Goal: Task Accomplishment & Management: Manage account settings

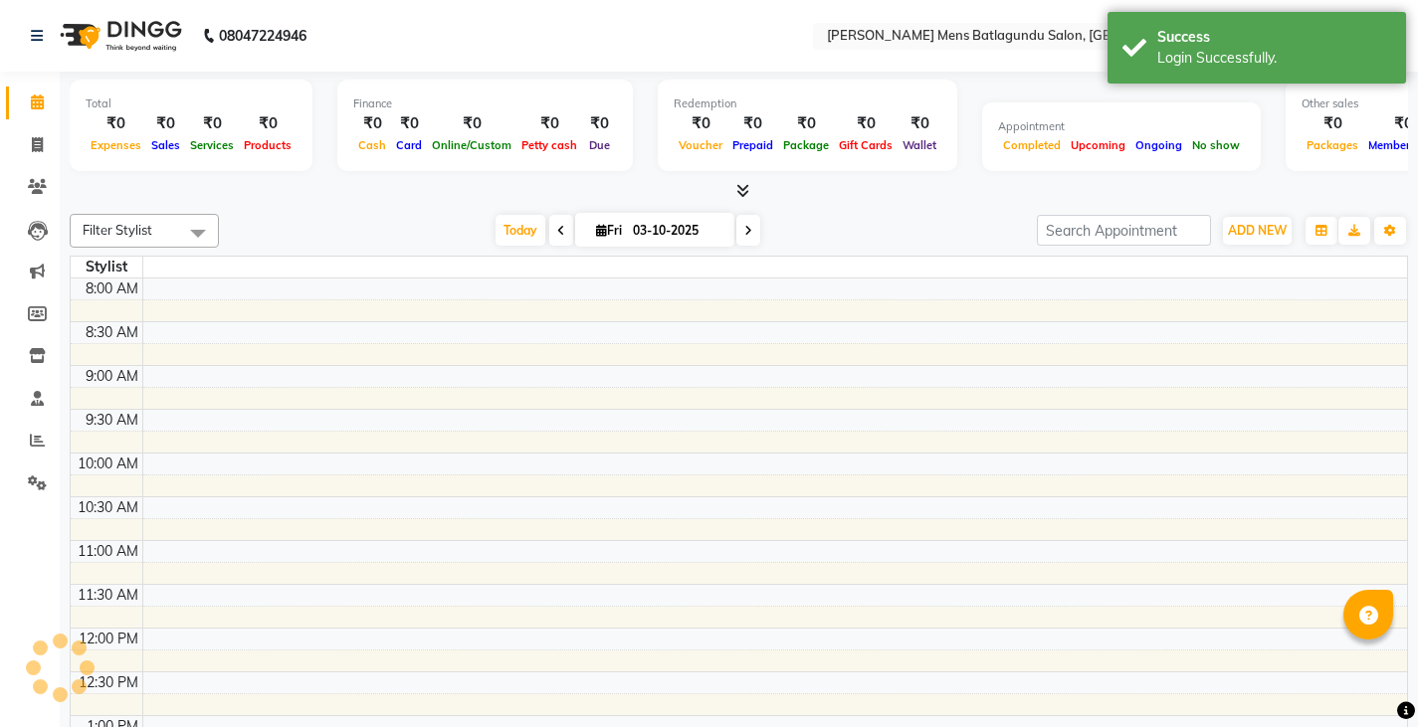
select select "en"
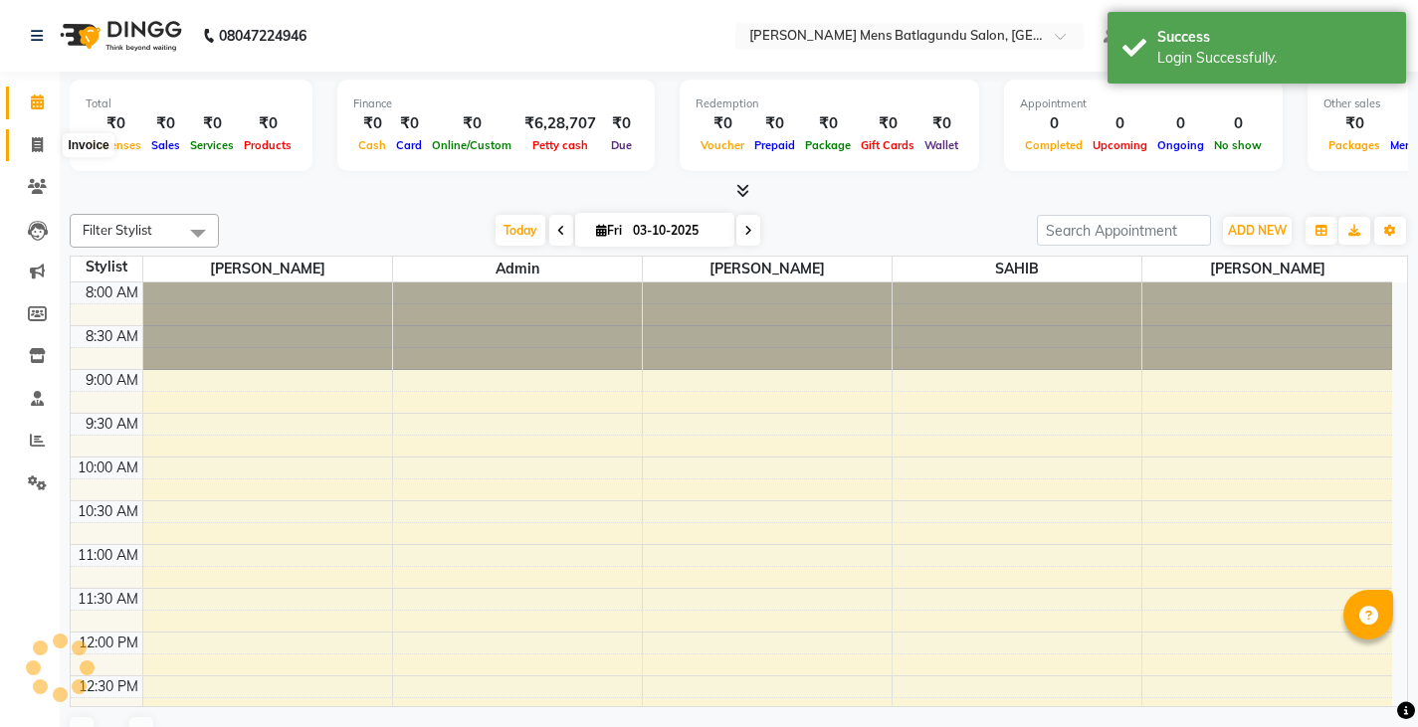
click at [36, 143] on icon at bounding box center [37, 144] width 11 height 15
select select "service"
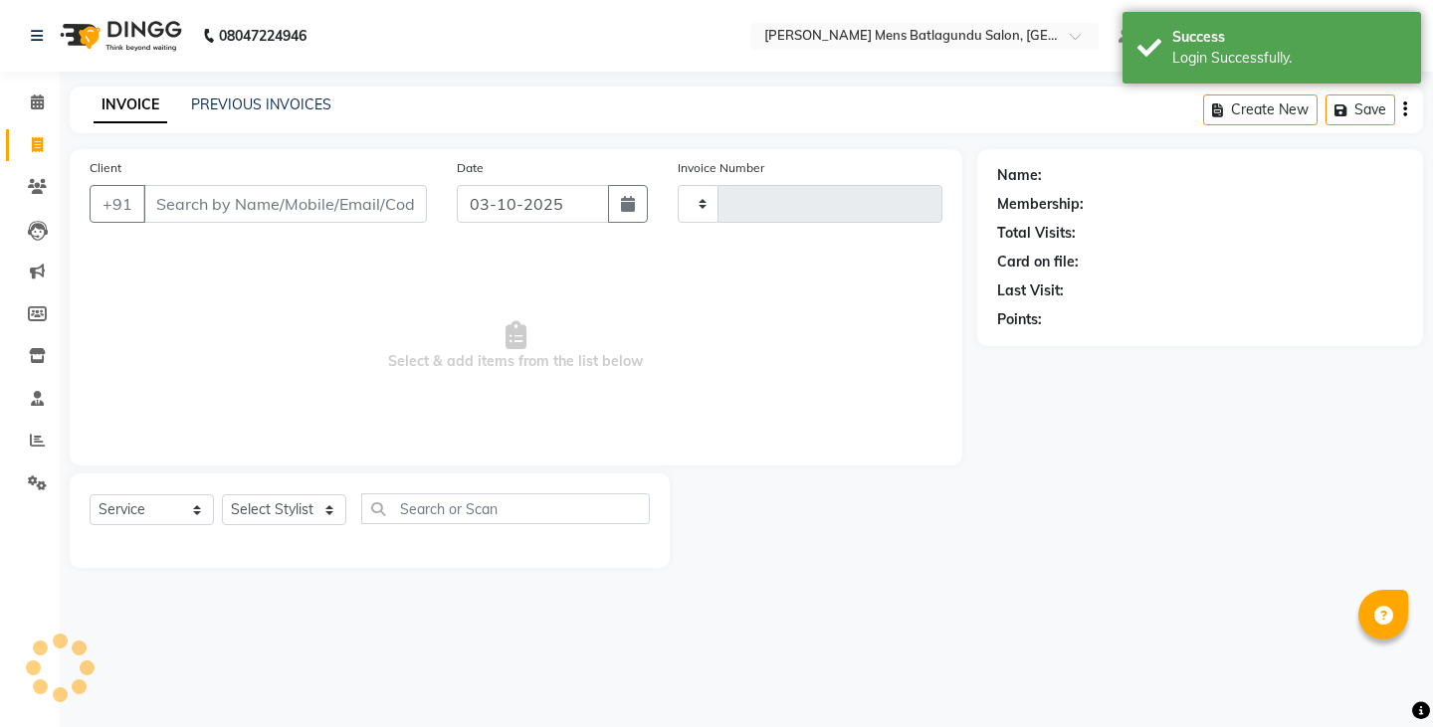
type input "4998"
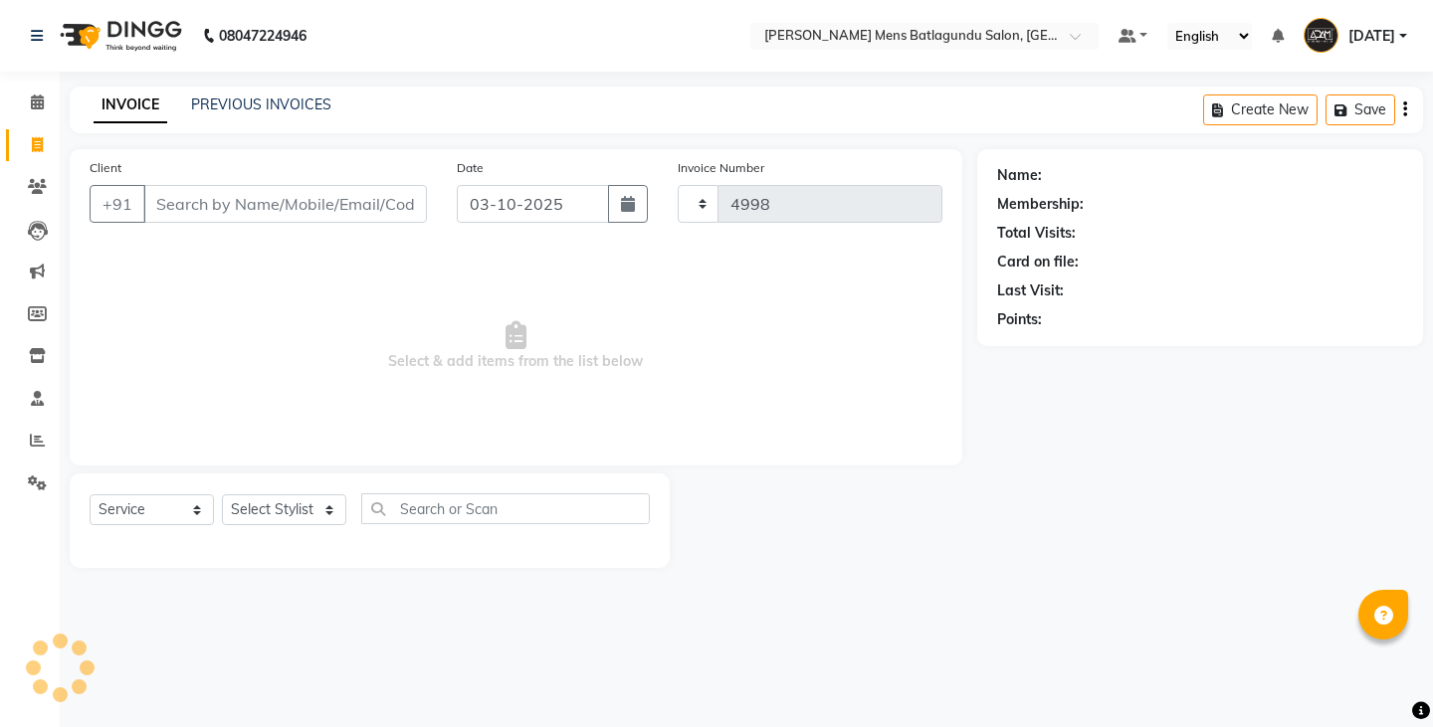
select select "8213"
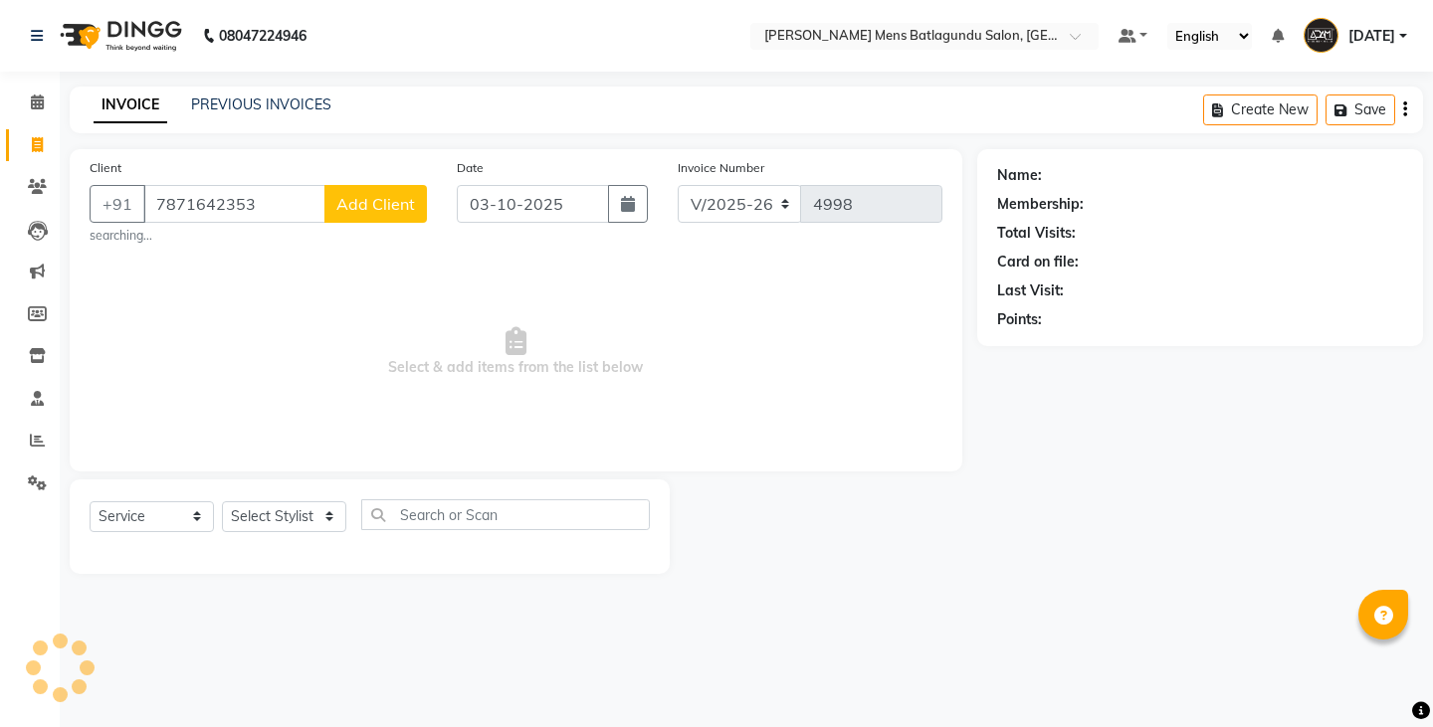
type input "7871642353"
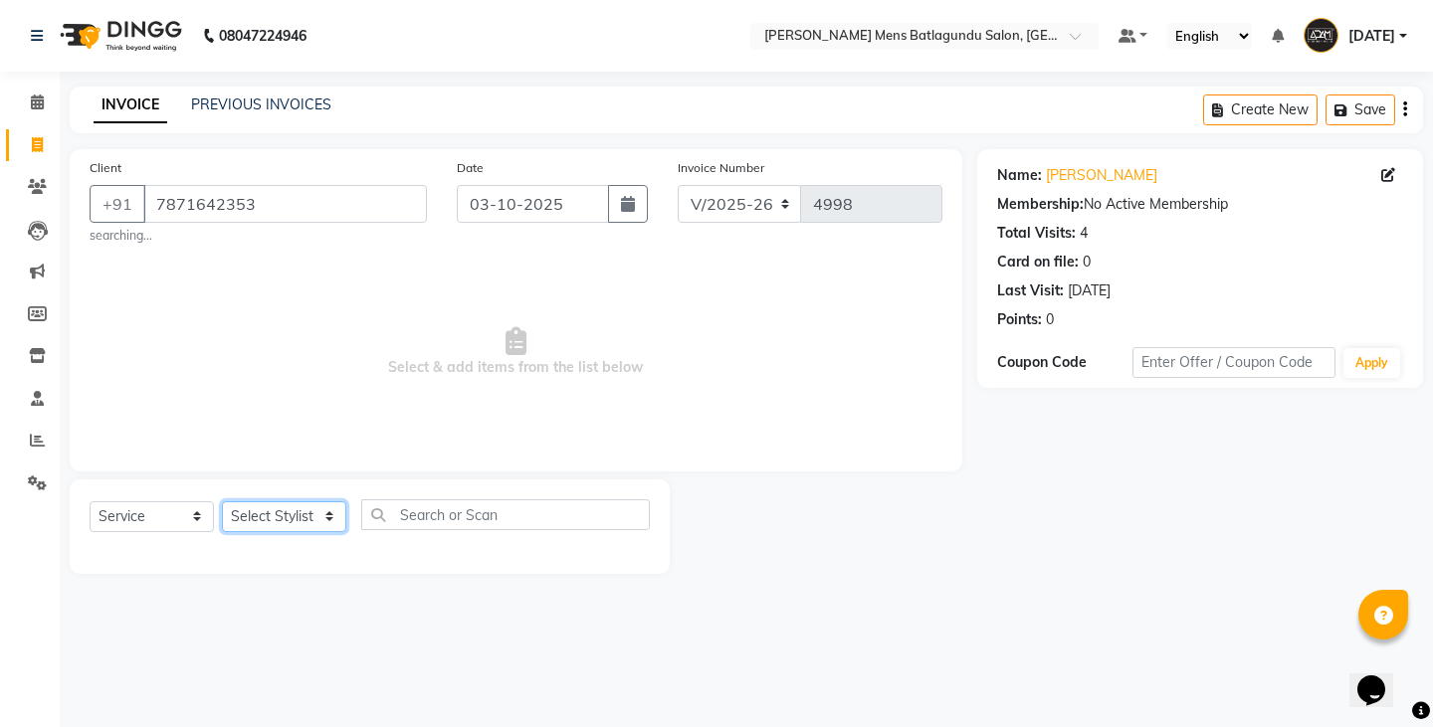
drag, startPoint x: 315, startPoint y: 507, endPoint x: 313, endPoint y: 493, distance: 14.1
click at [315, 507] on select "Select Stylist Admin Ovesh Raja SAHIB SAHIL SHARUKH" at bounding box center [284, 516] width 124 height 31
select select "89703"
click at [222, 501] on select "Select Stylist Admin Ovesh Raja SAHIB SAHIL SHARUKH" at bounding box center [284, 516] width 124 height 31
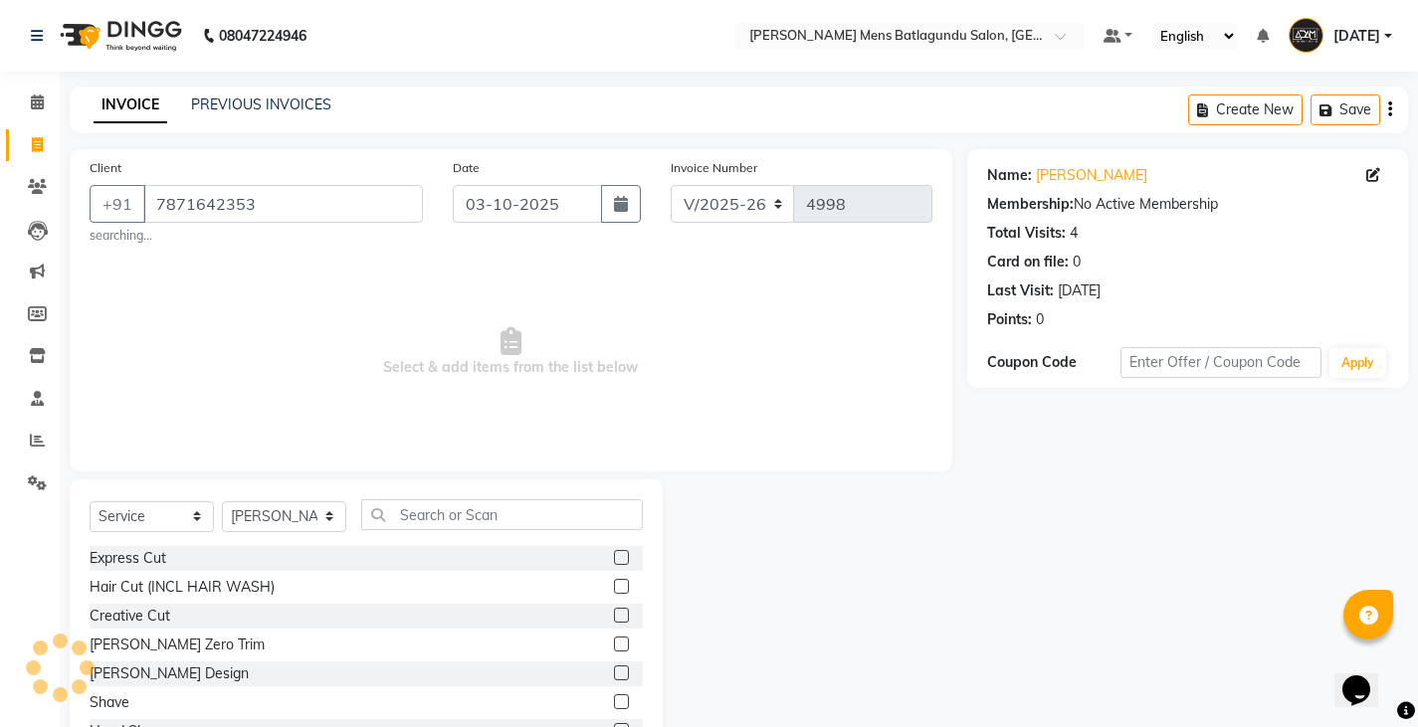
click at [614, 557] on label at bounding box center [621, 557] width 15 height 15
click at [614, 557] on input "checkbox" at bounding box center [620, 558] width 13 height 13
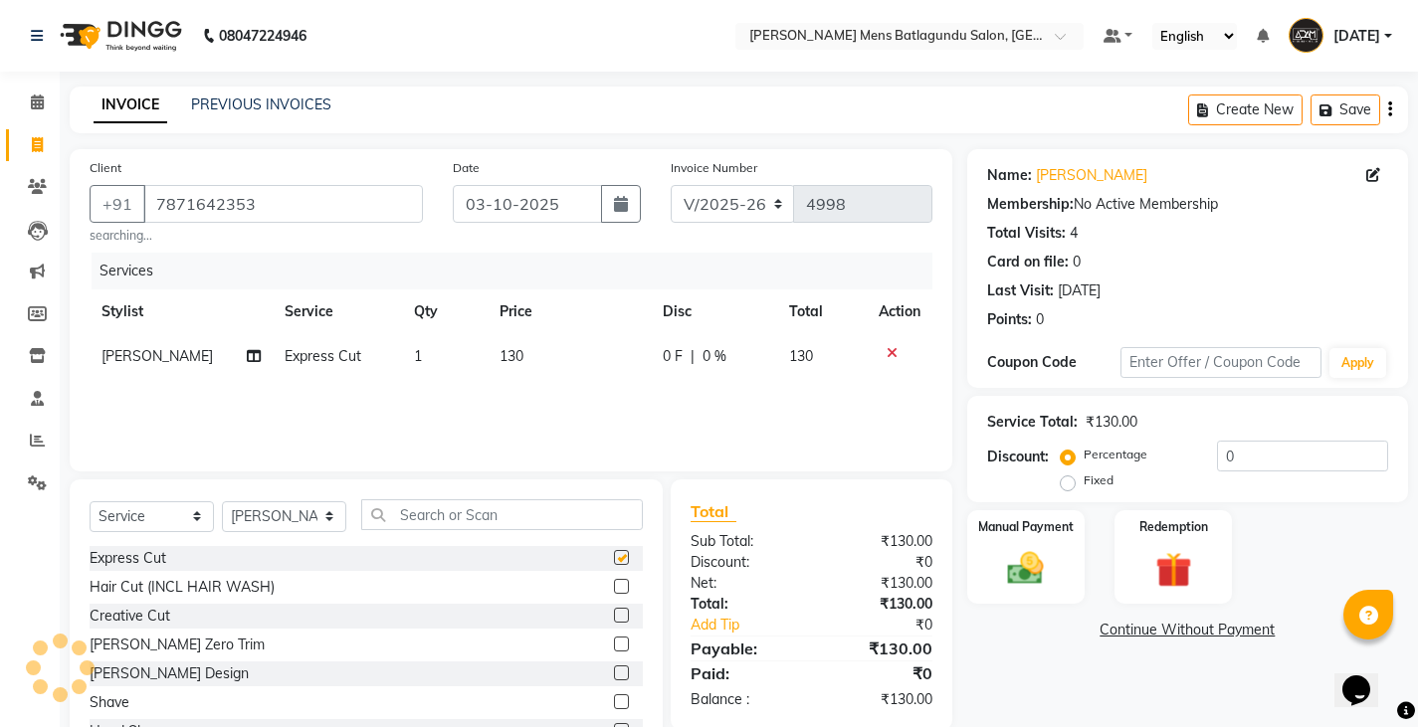
checkbox input "false"
click at [521, 351] on td "130" at bounding box center [568, 356] width 162 height 45
select select "89703"
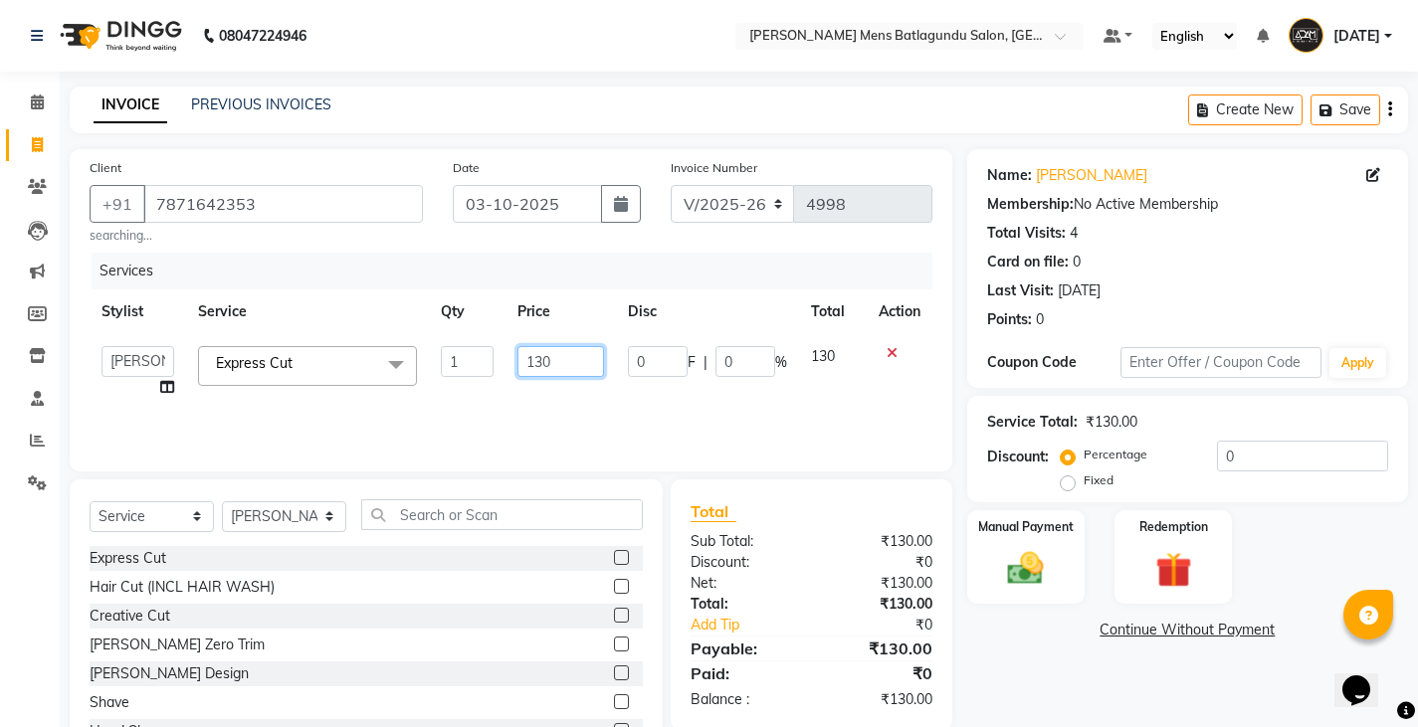
click at [568, 357] on input "130" at bounding box center [560, 361] width 87 height 31
type input "130"
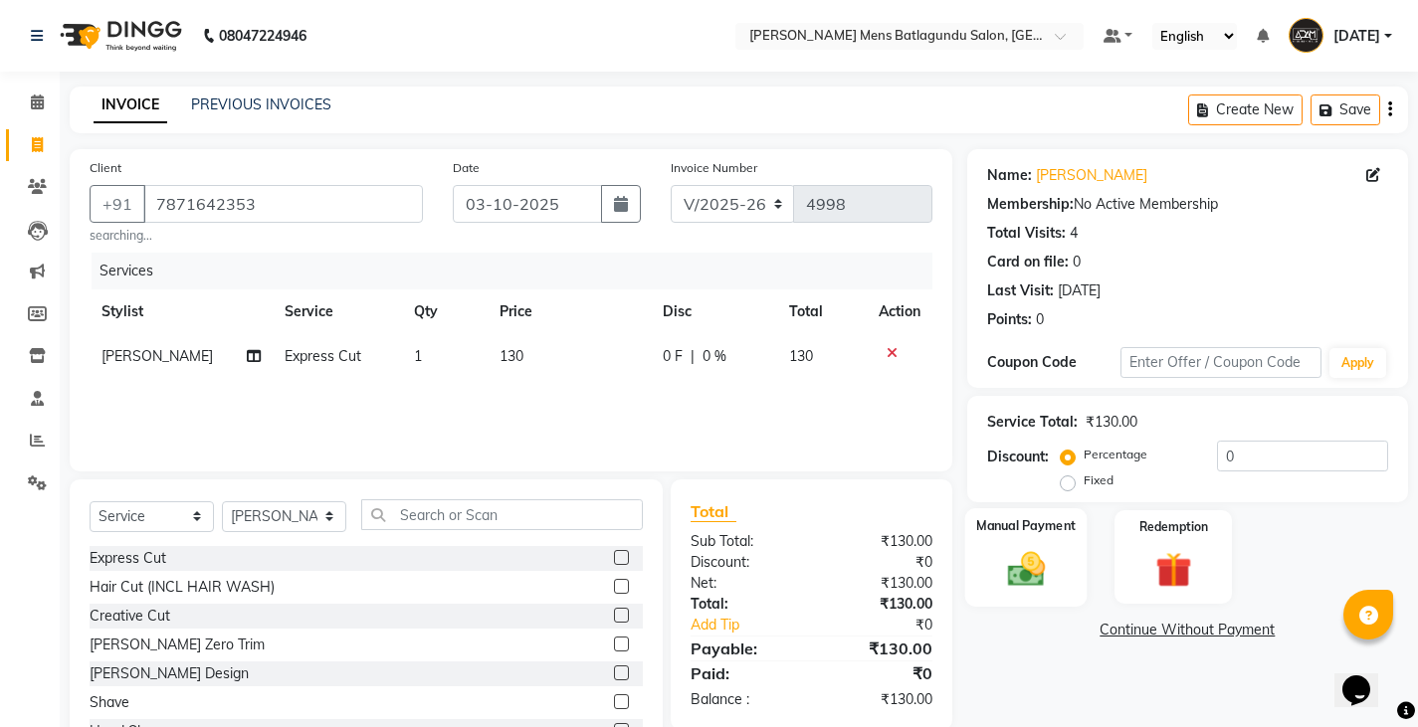
click at [1064, 563] on div "Manual Payment" at bounding box center [1025, 557] width 122 height 98
click at [546, 350] on td "130" at bounding box center [568, 356] width 162 height 45
select select "89703"
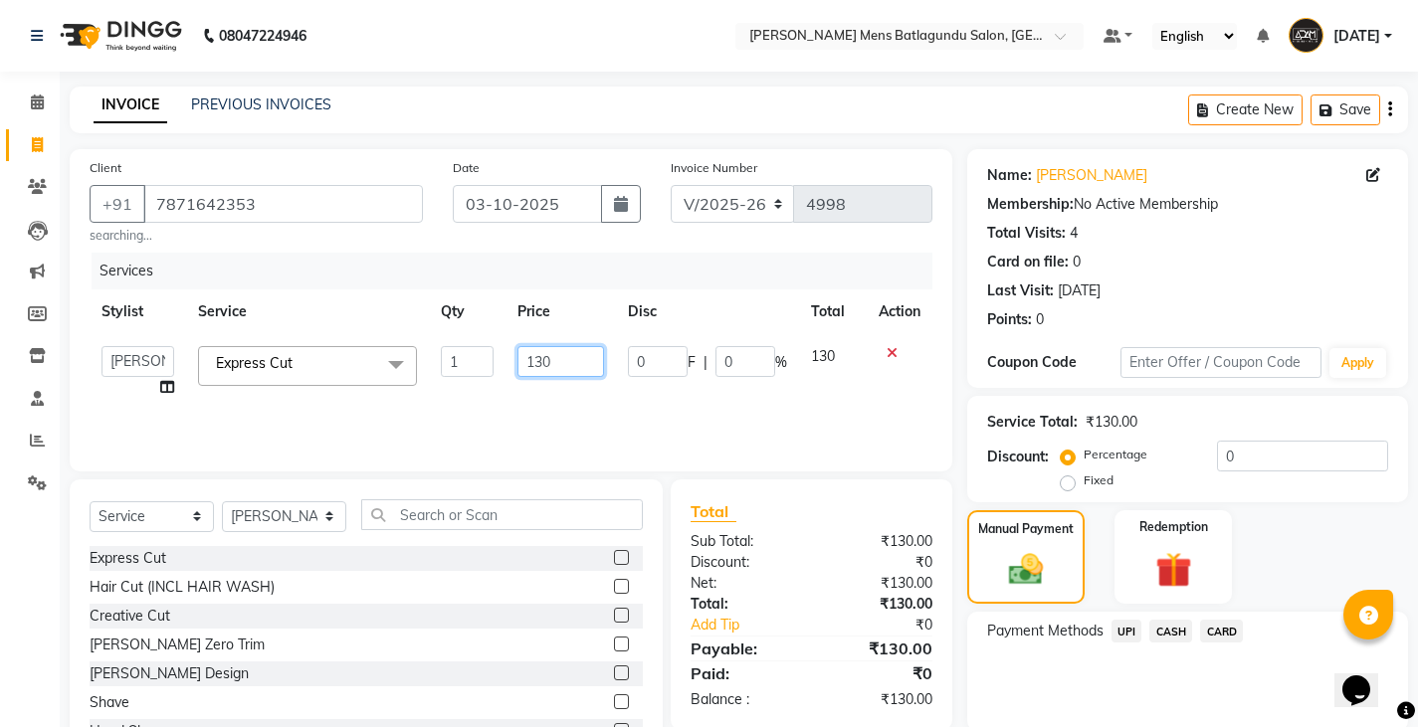
click at [584, 366] on input "130" at bounding box center [560, 361] width 87 height 31
type input "150"
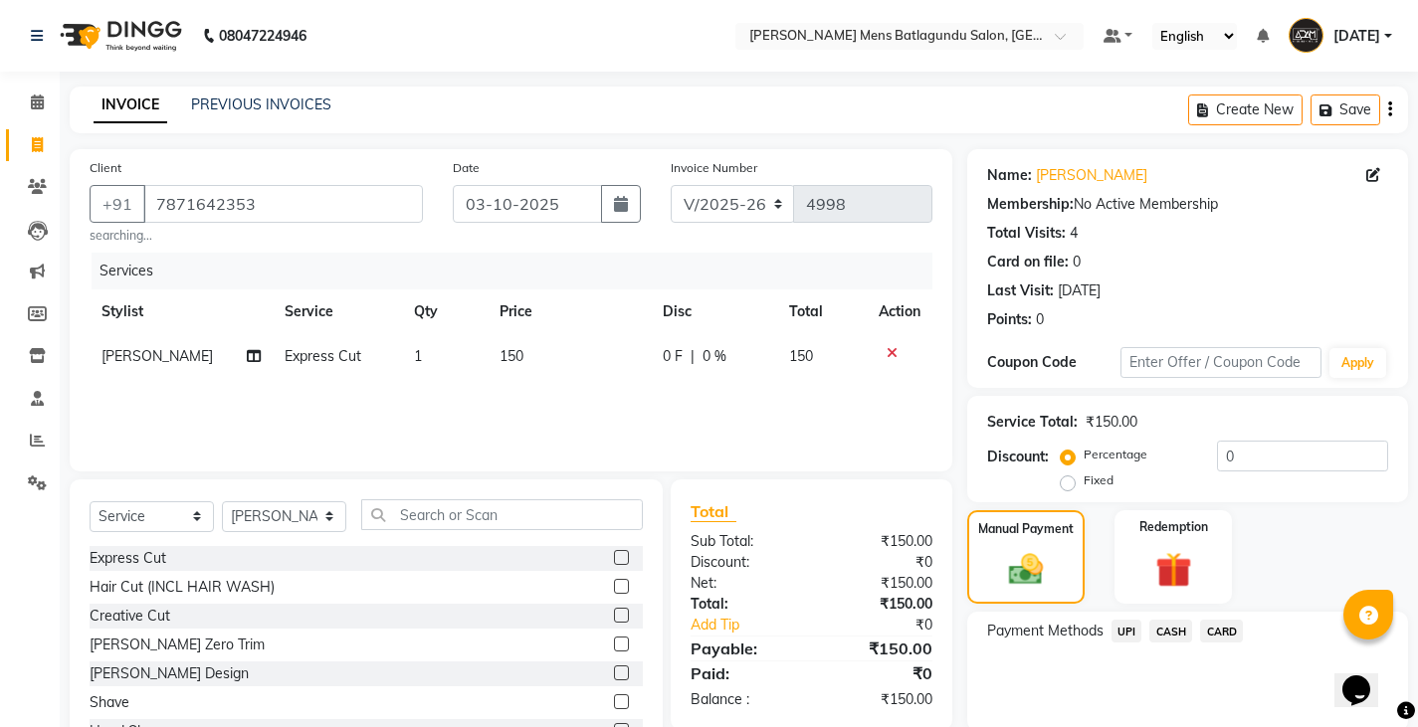
click at [1164, 626] on span "CASH" at bounding box center [1170, 631] width 43 height 23
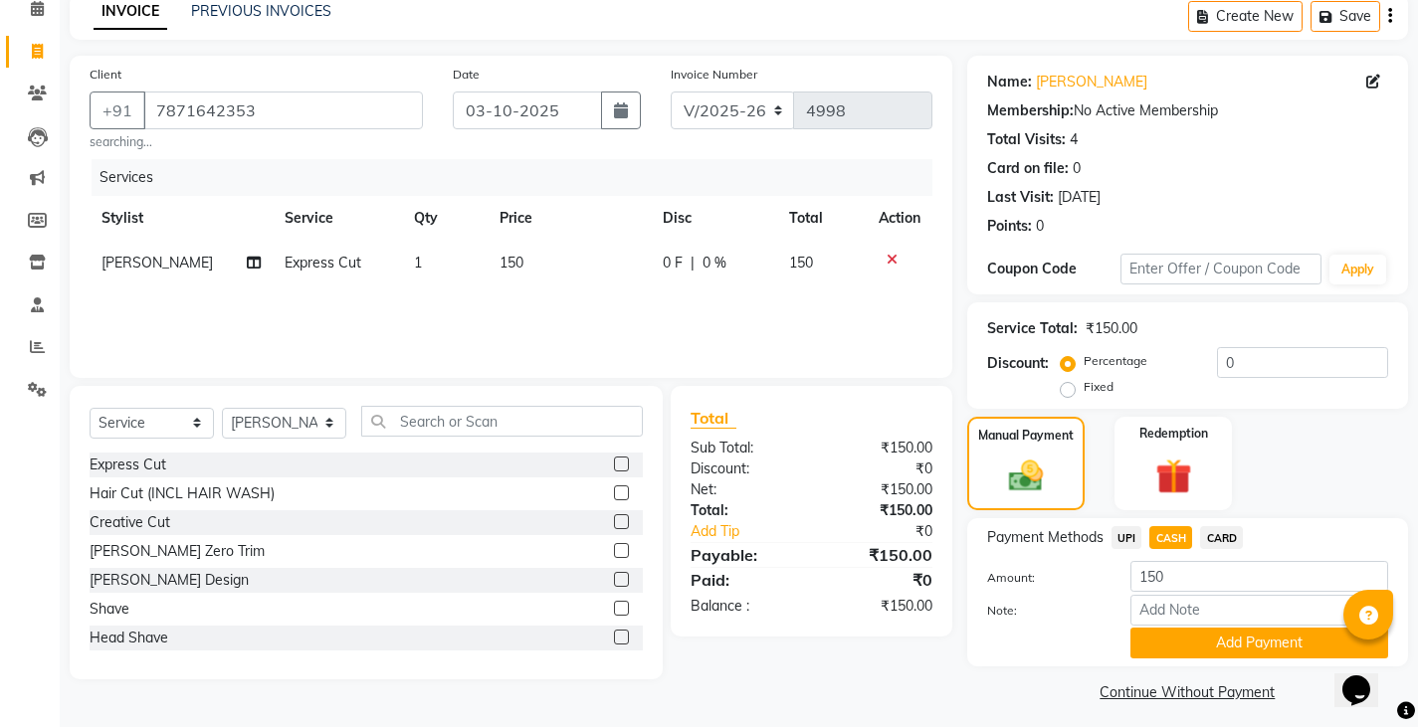
scroll to position [103, 0]
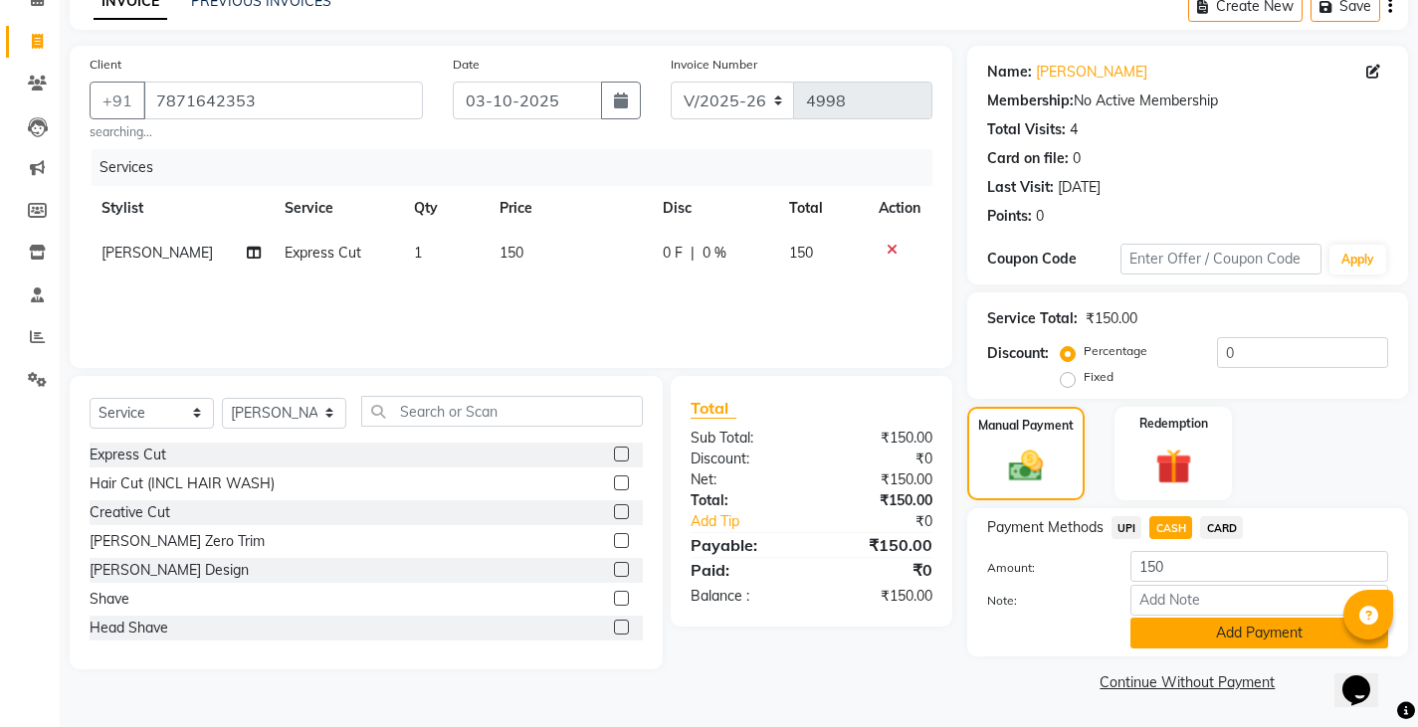
click at [1199, 641] on button "Add Payment" at bounding box center [1259, 633] width 258 height 31
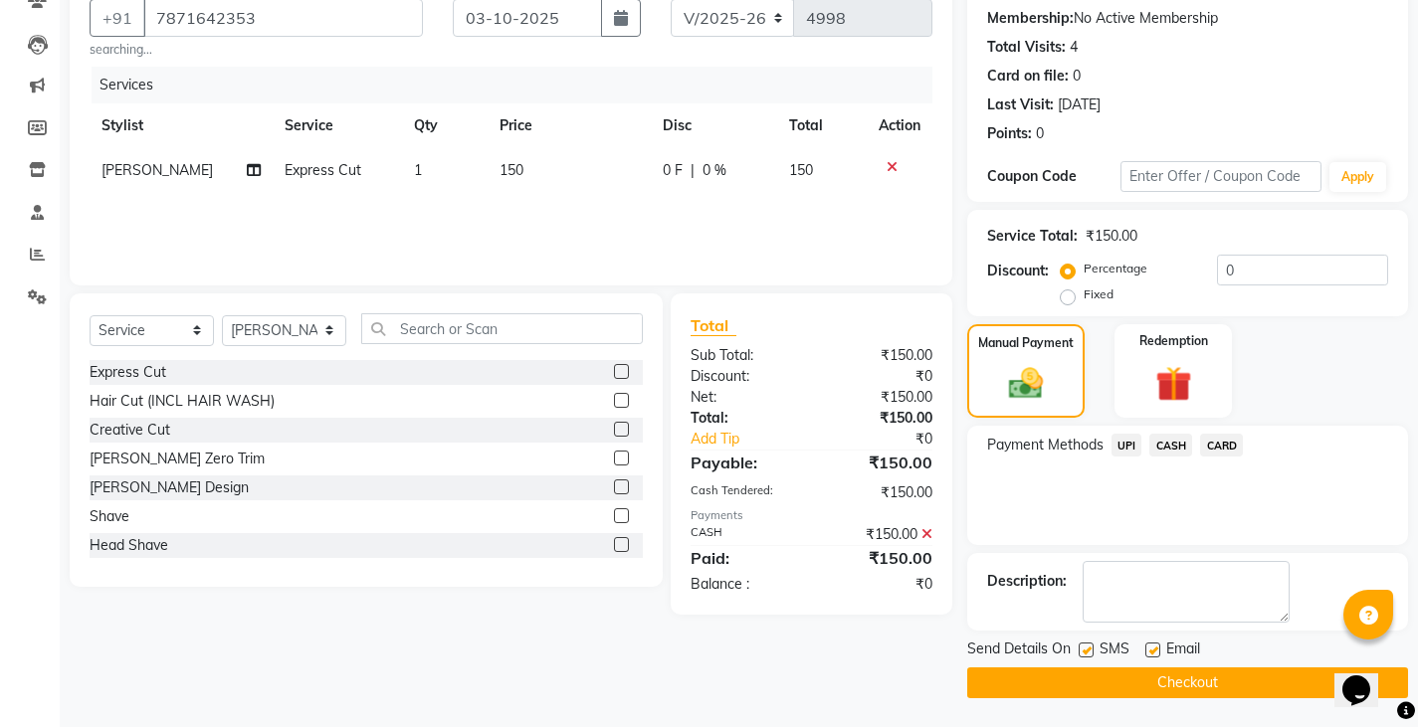
scroll to position [187, 0]
click at [1186, 682] on button "Checkout" at bounding box center [1187, 682] width 441 height 31
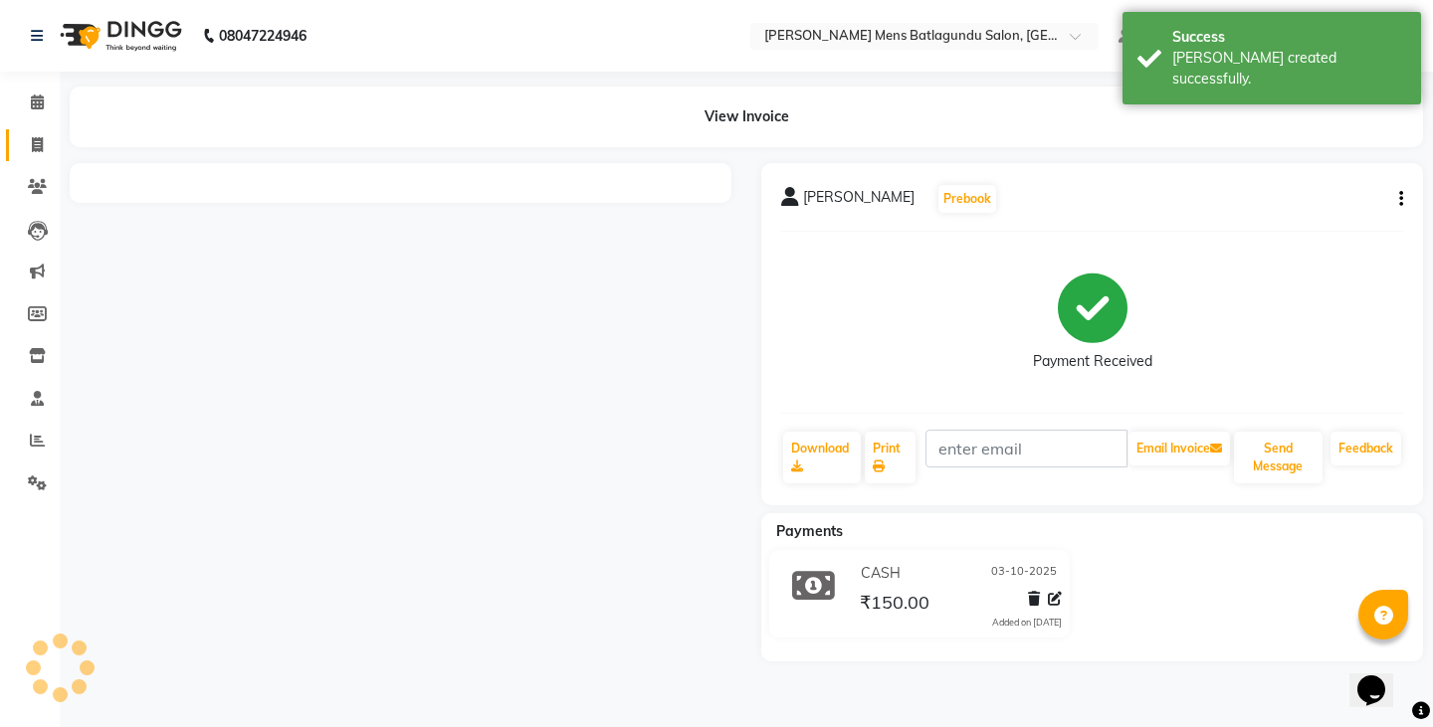
click at [18, 141] on link "Invoice" at bounding box center [30, 145] width 48 height 33
select select "service"
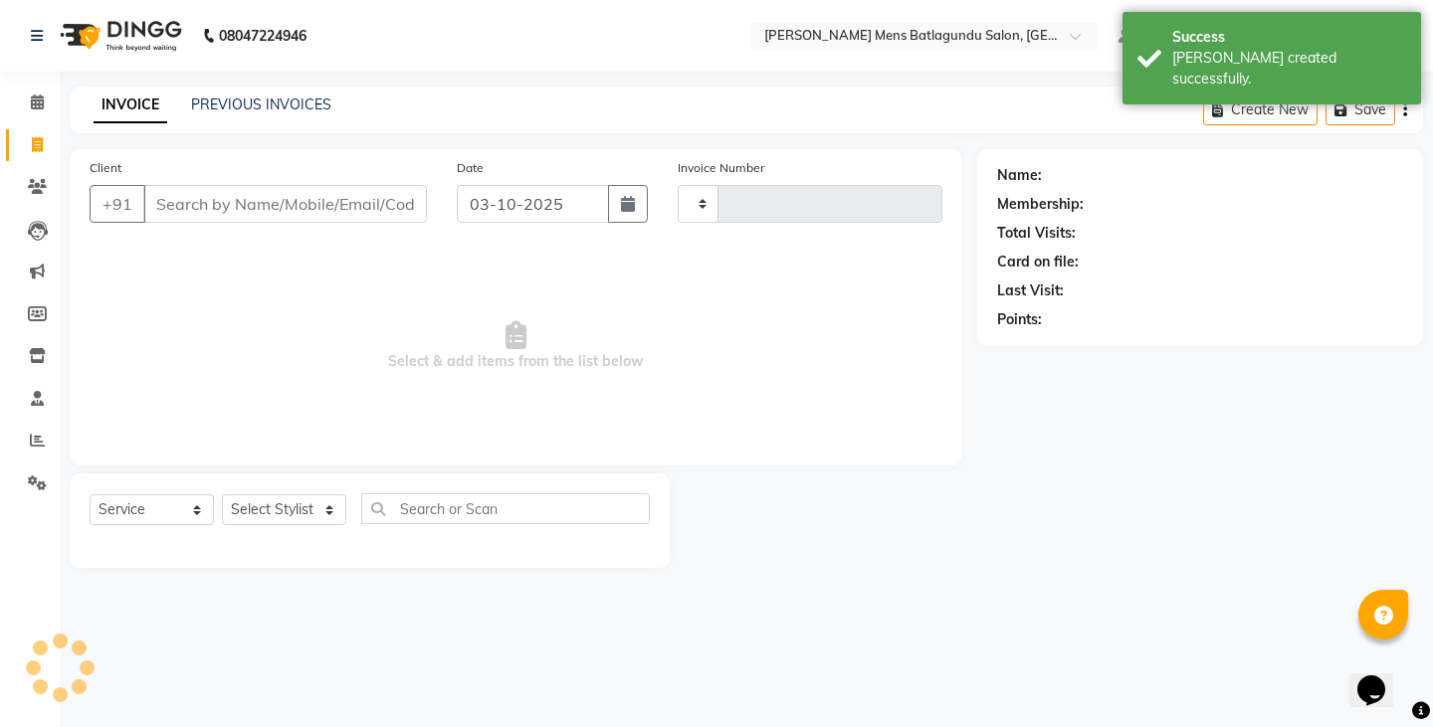
type input "4999"
select select "8213"
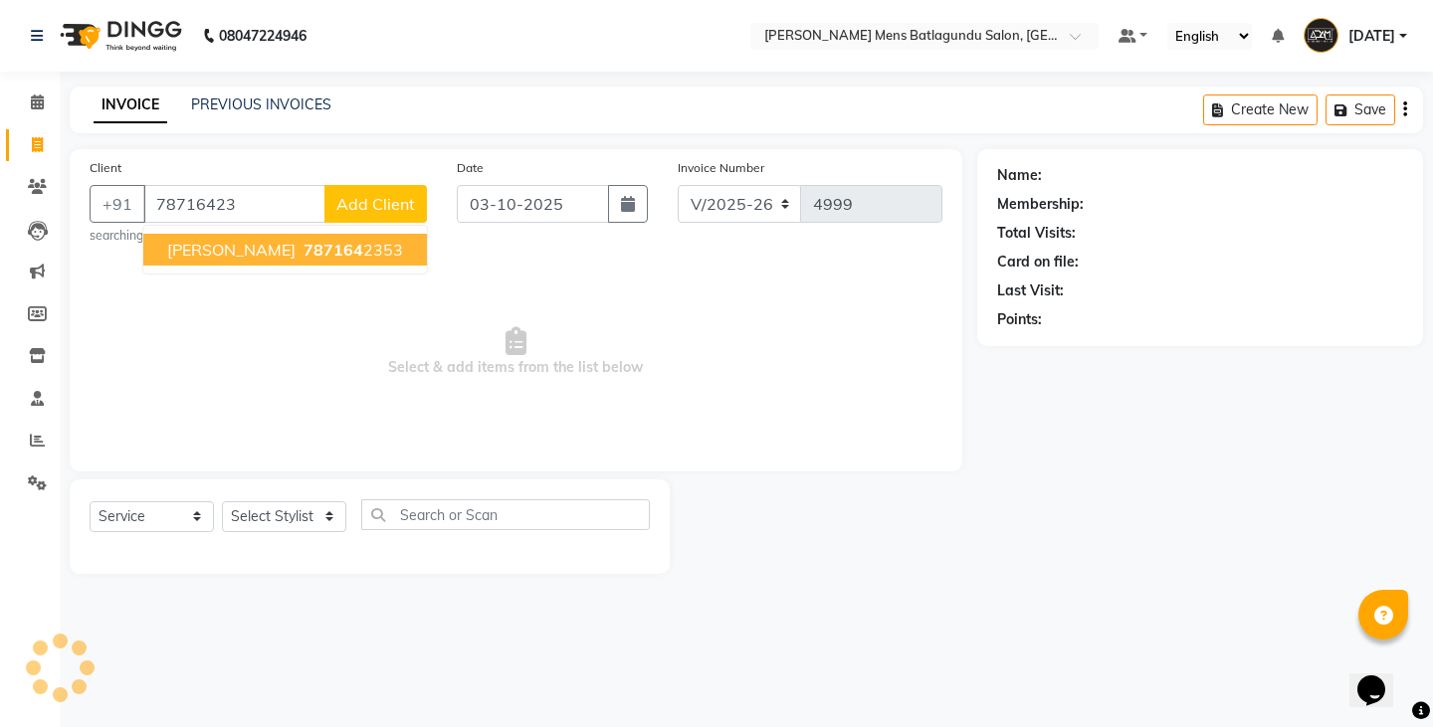
click at [340, 241] on button "Prasanth 787164 2353" at bounding box center [285, 250] width 284 height 32
type input "7871642353"
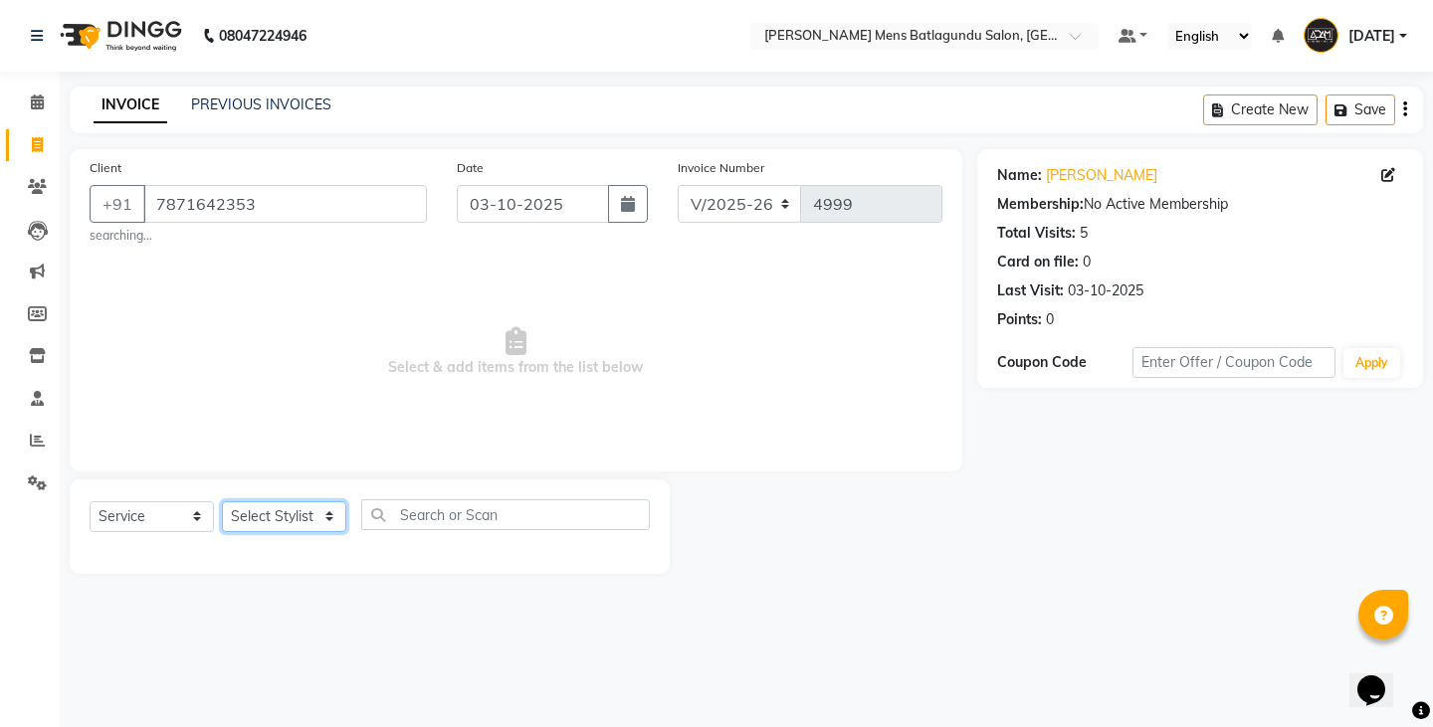
click at [327, 522] on select "Select Stylist Admin Ovesh Raja SAHIB SAHIL SHARUKH" at bounding box center [284, 516] width 124 height 31
select select "89703"
click at [222, 501] on select "Select Stylist Admin Ovesh Raja SAHIB SAHIL SHARUKH" at bounding box center [284, 516] width 124 height 31
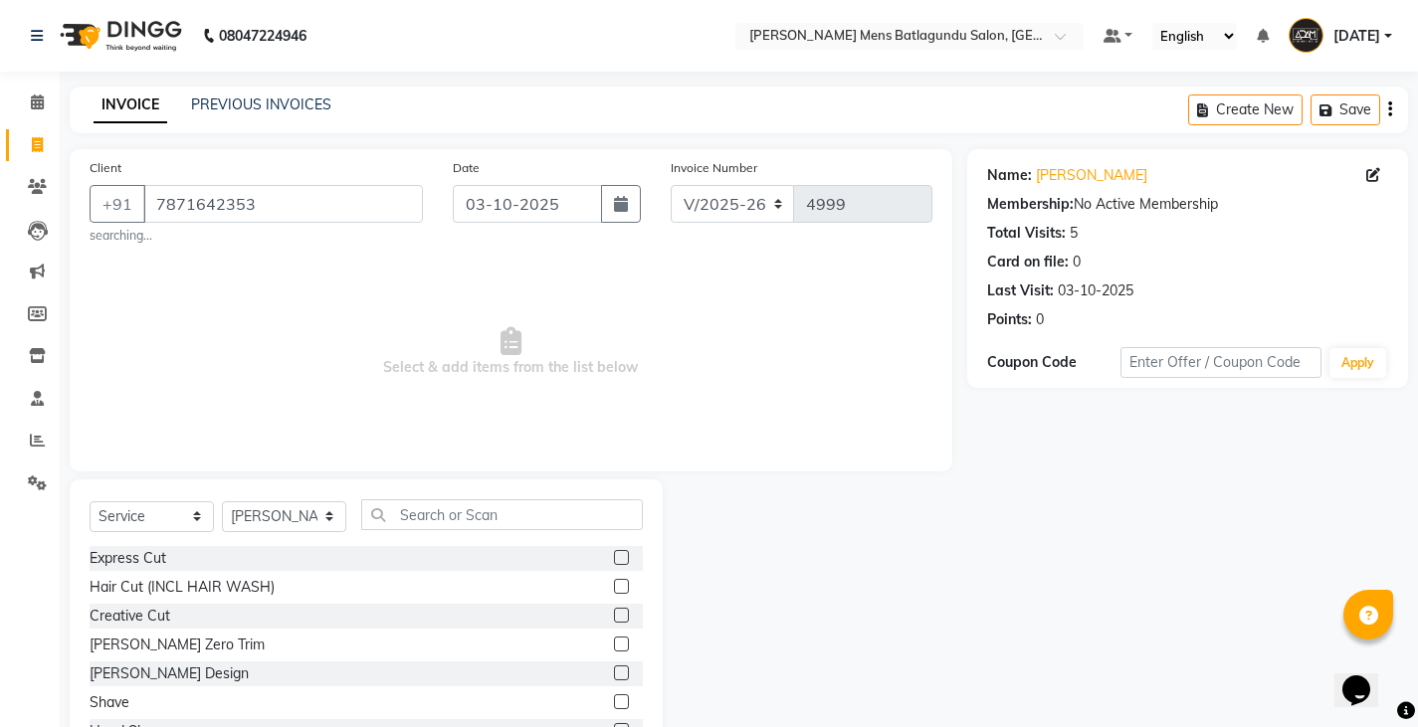
click at [614, 671] on label at bounding box center [621, 673] width 15 height 15
click at [614, 671] on input "checkbox" at bounding box center [620, 674] width 13 height 13
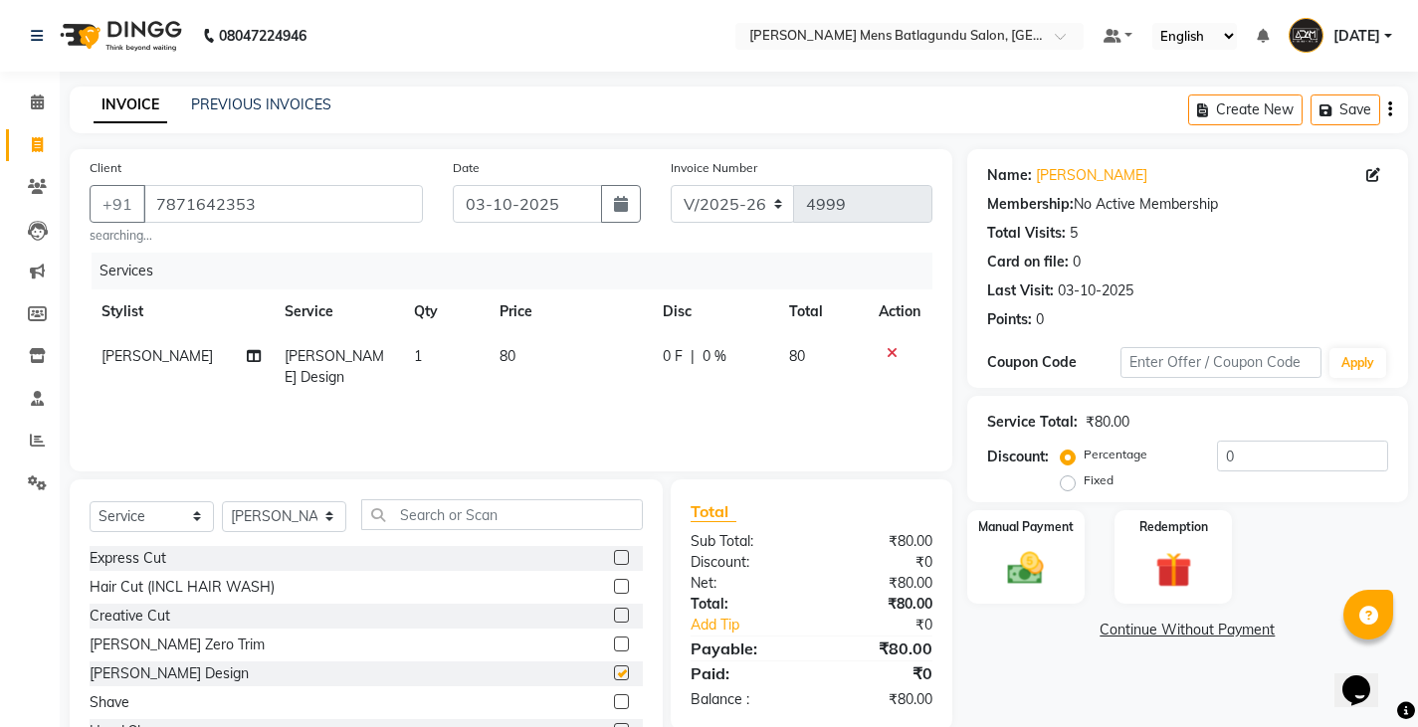
checkbox input "false"
click at [527, 366] on td "80" at bounding box center [568, 367] width 162 height 66
select select "89703"
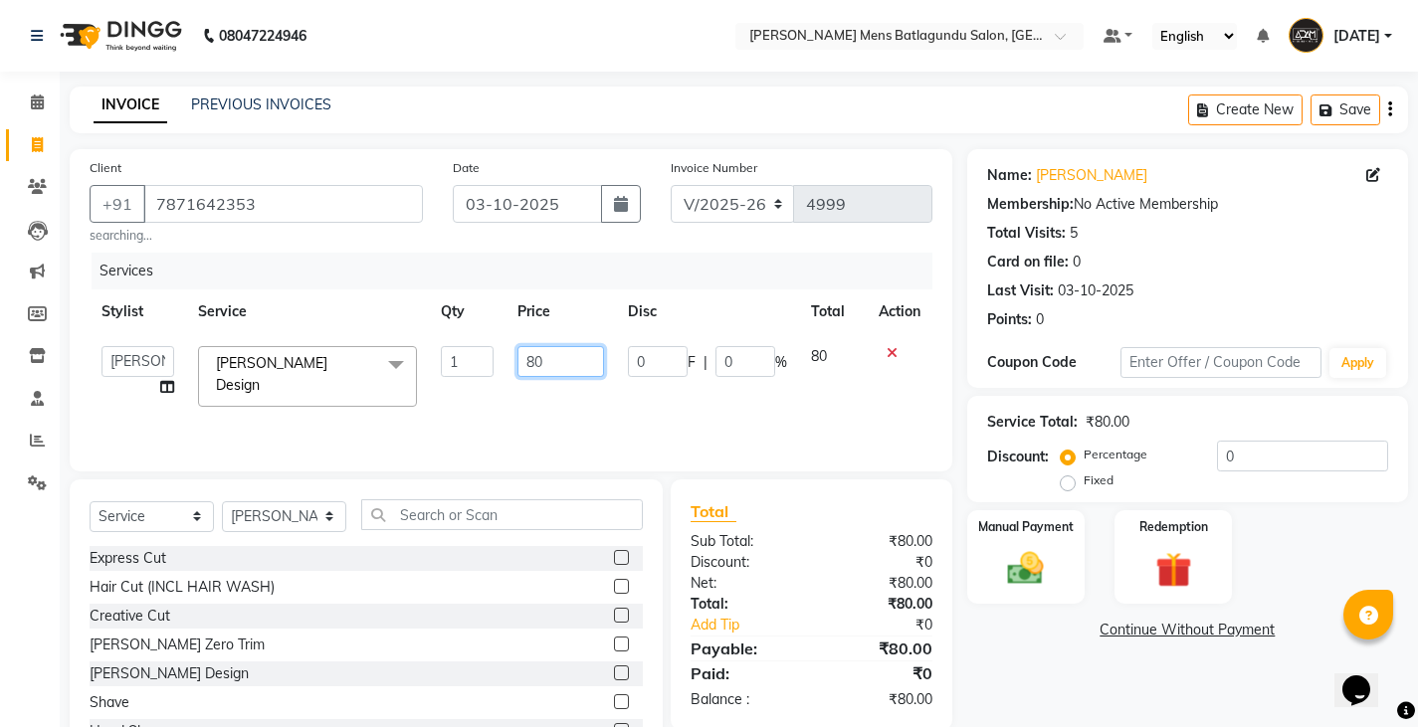
click at [578, 366] on input "80" at bounding box center [560, 361] width 87 height 31
type input "8"
type input "30"
click at [1023, 578] on img at bounding box center [1025, 568] width 61 height 43
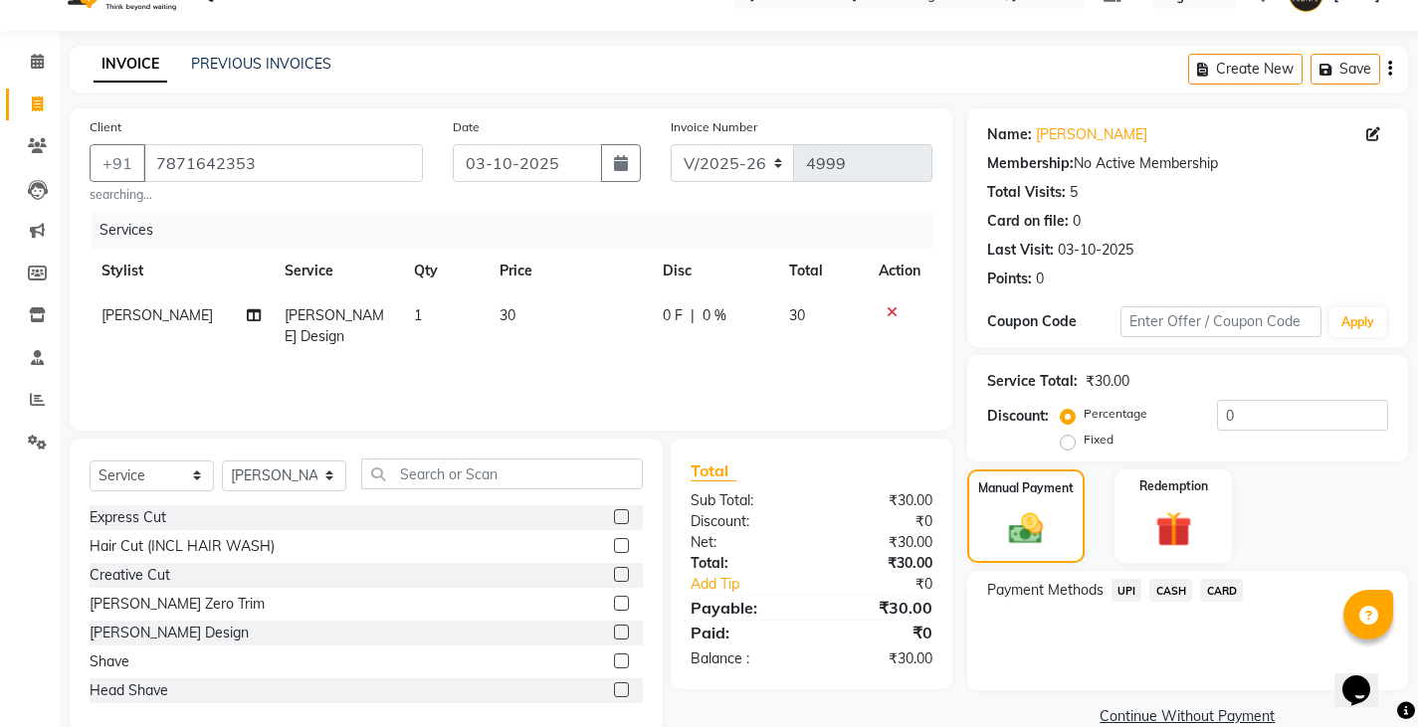
scroll to position [76, 0]
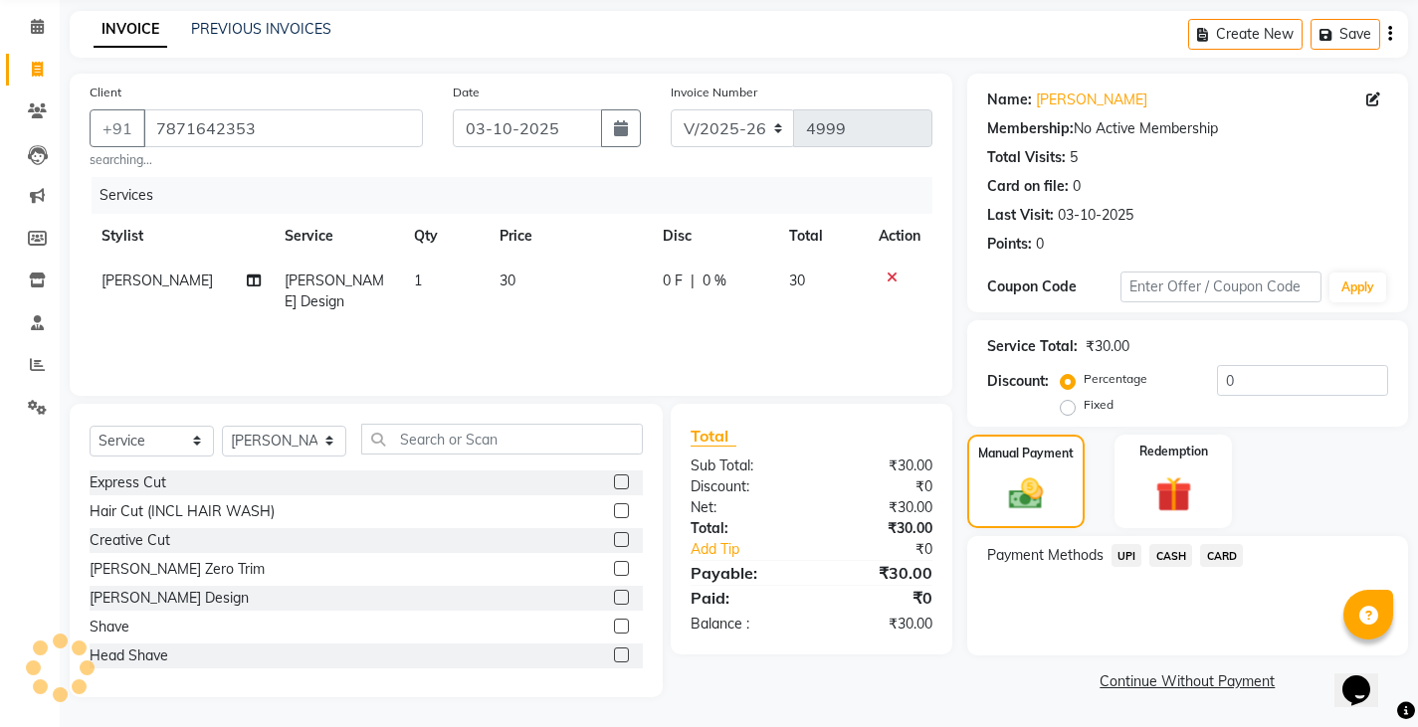
click at [1124, 554] on span "UPI" at bounding box center [1126, 555] width 31 height 23
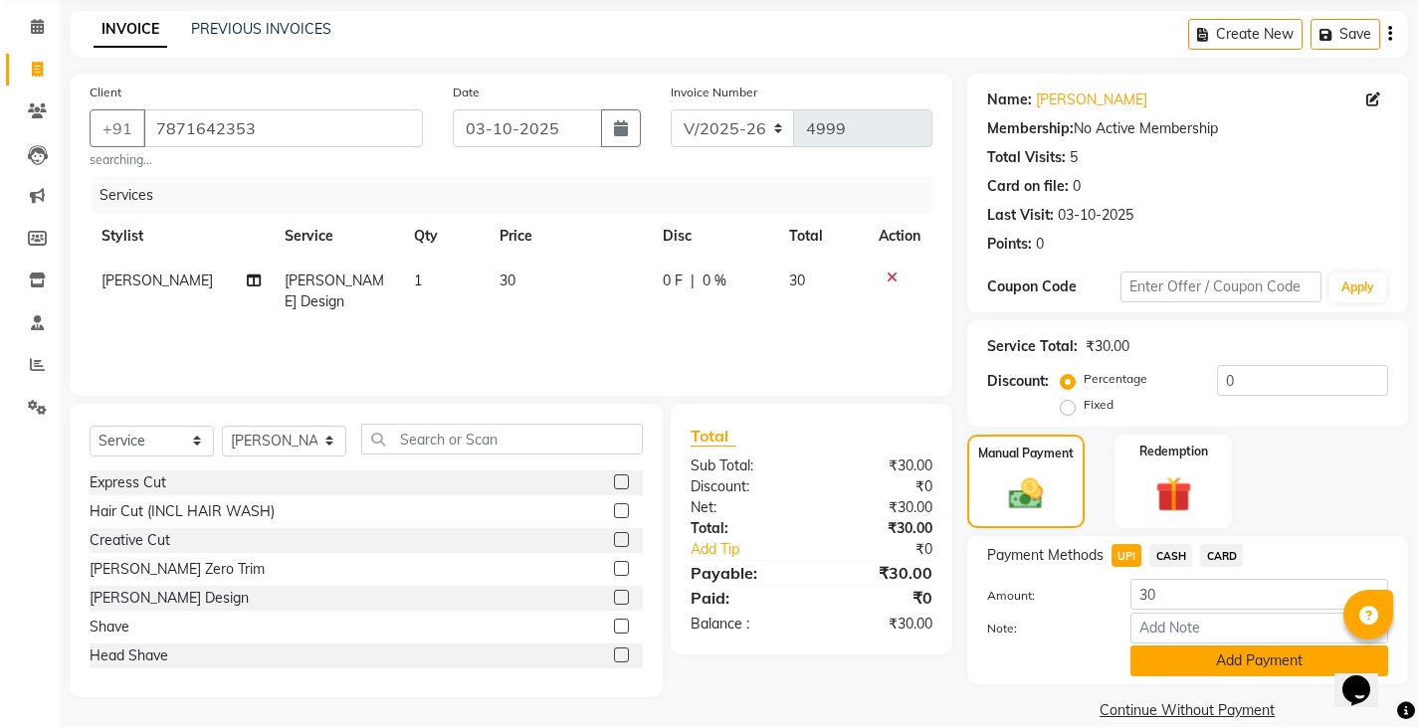
click at [1263, 669] on button "Add Payment" at bounding box center [1259, 661] width 258 height 31
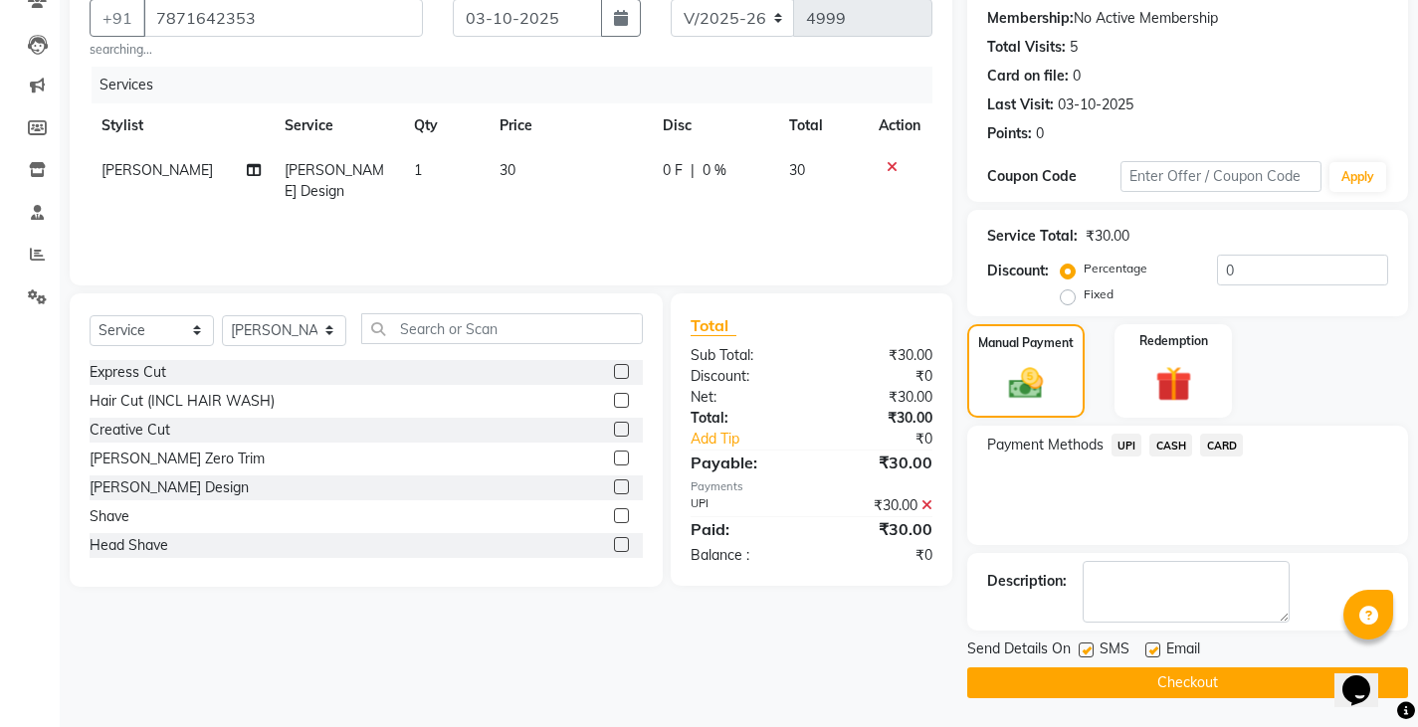
scroll to position [187, 0]
click at [1217, 682] on button "Checkout" at bounding box center [1187, 682] width 441 height 31
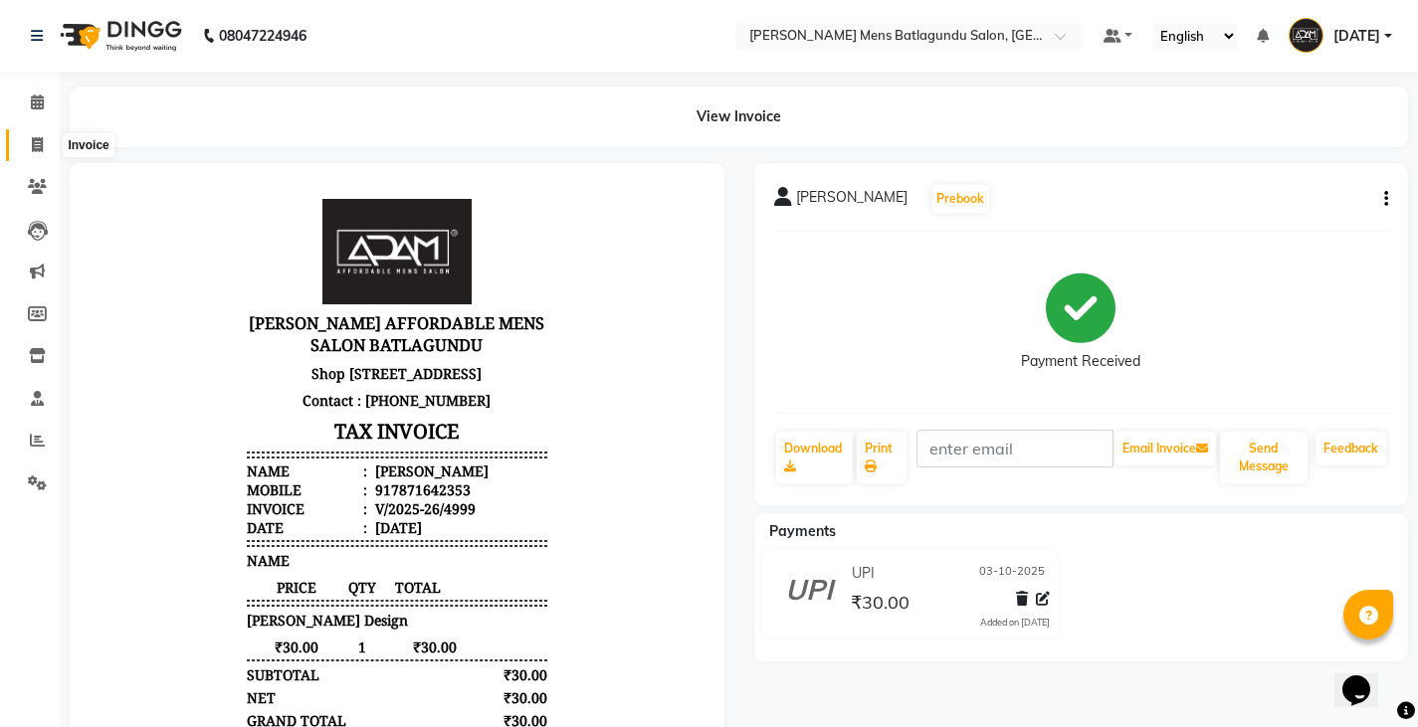
click at [25, 147] on span at bounding box center [37, 145] width 35 height 23
select select "service"
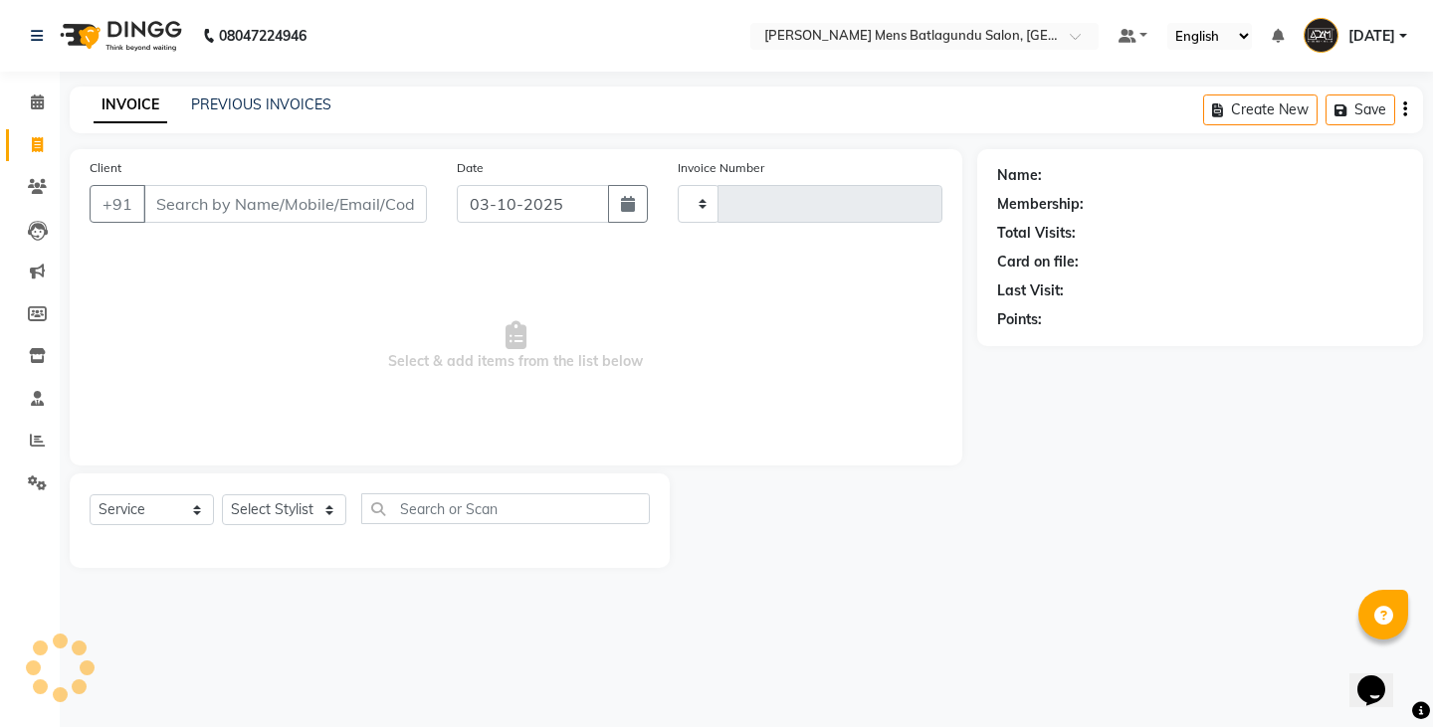
type input "5000"
select select "8213"
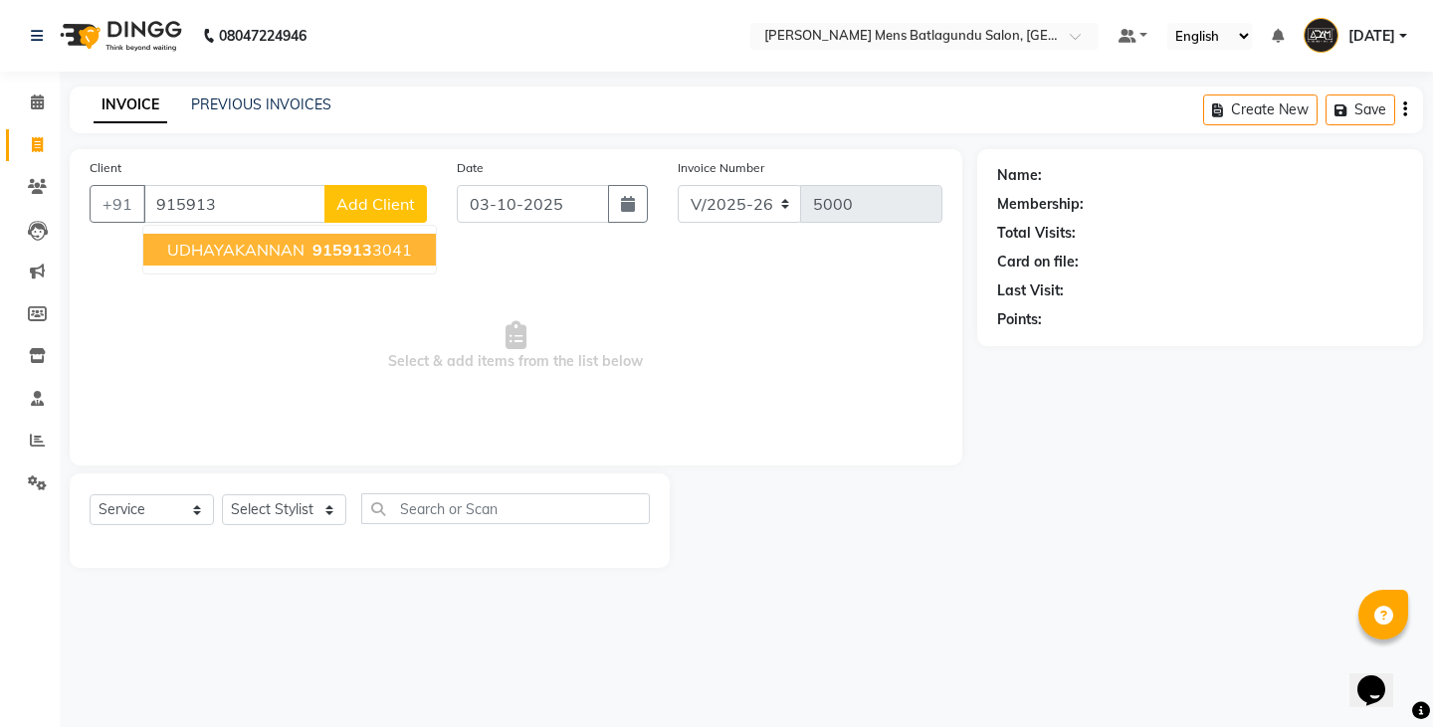
click at [297, 252] on span "UDHAYAKANNAN" at bounding box center [235, 250] width 137 height 20
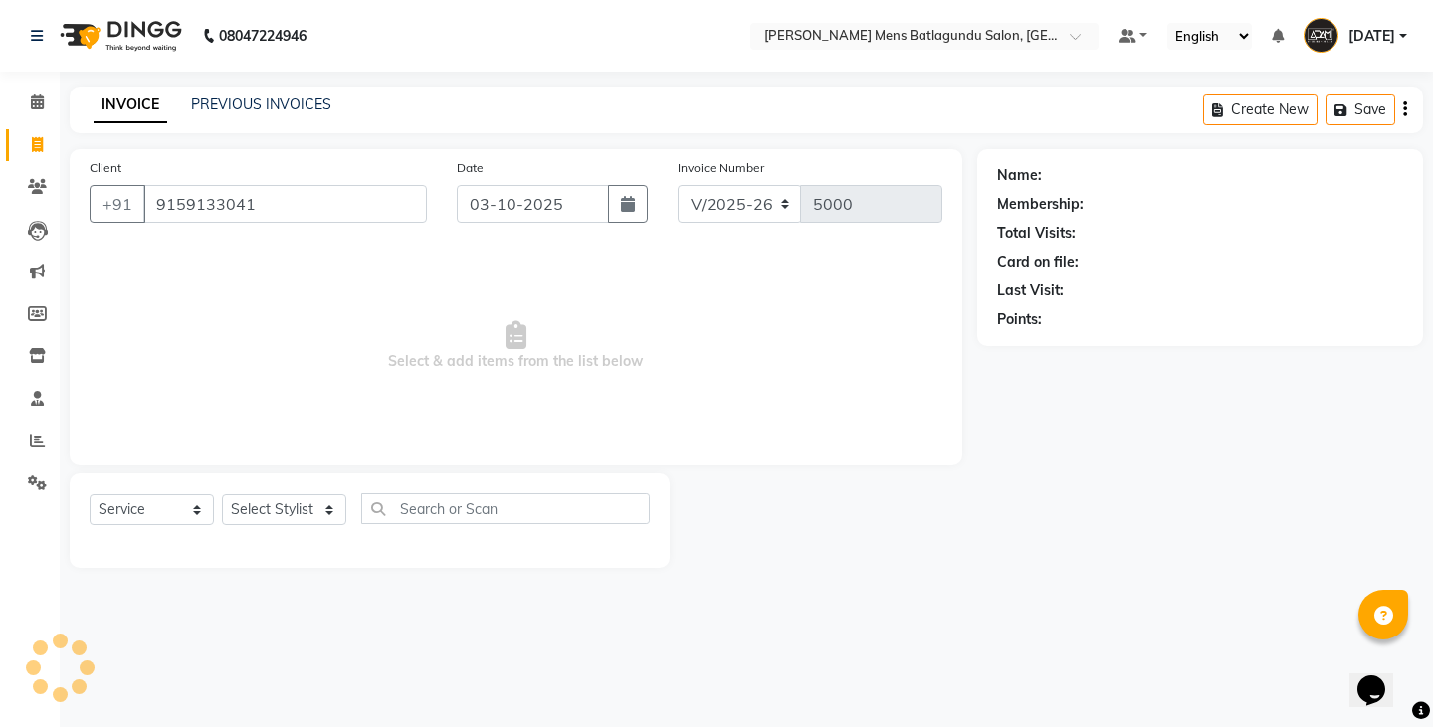
type input "9159133041"
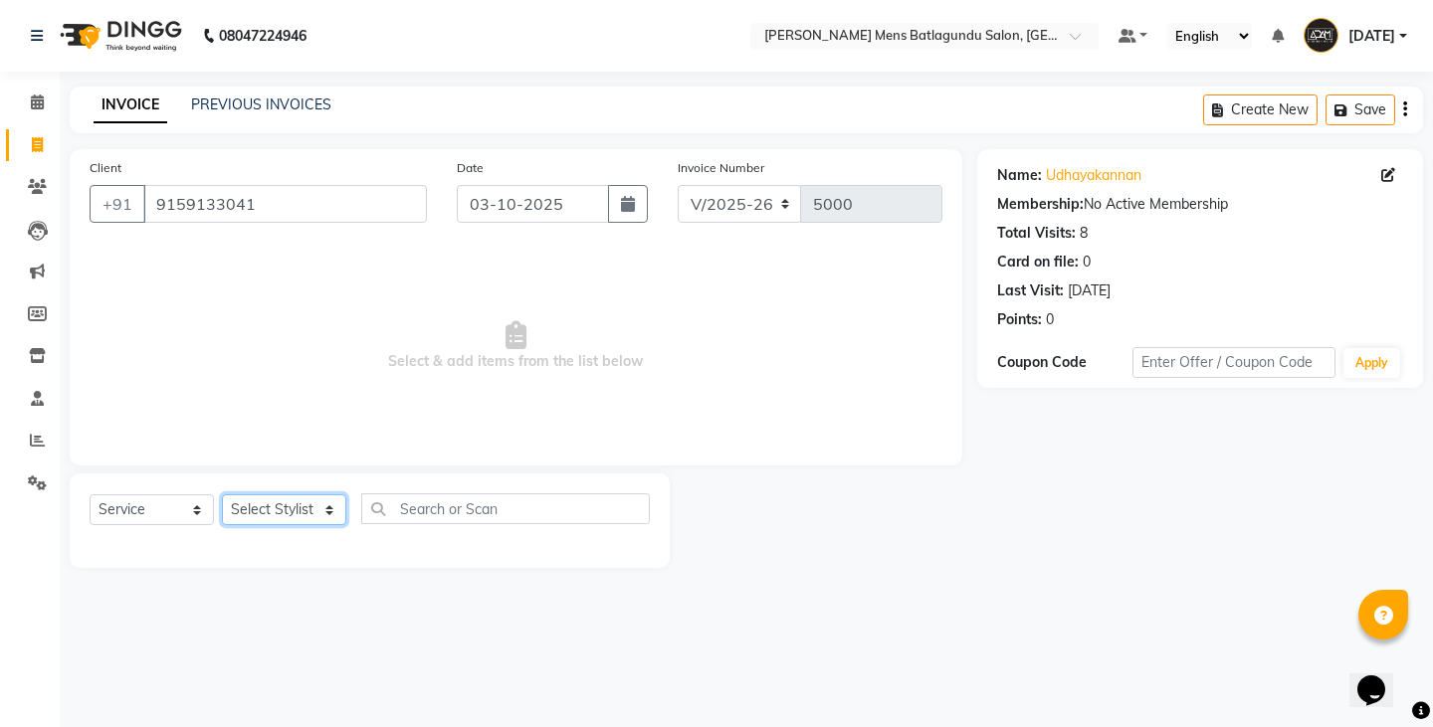
click at [309, 520] on select "Select Stylist Admin Ovesh Raja SAHIB SAHIL SHARUKH" at bounding box center [284, 509] width 124 height 31
select select "89172"
click at [222, 494] on select "Select Stylist Admin Ovesh Raja SAHIB SAHIL SHARUKH" at bounding box center [284, 509] width 124 height 31
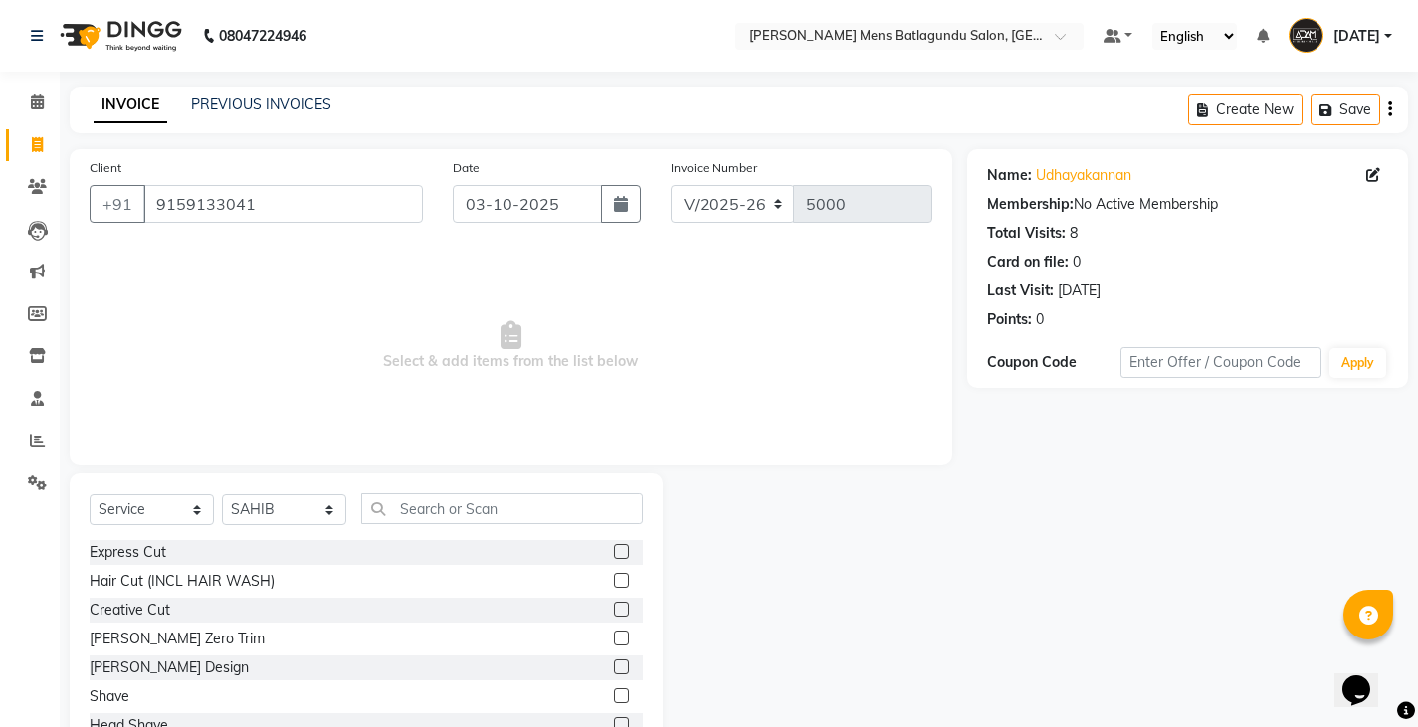
click at [614, 698] on label at bounding box center [621, 695] width 15 height 15
click at [614, 698] on input "checkbox" at bounding box center [620, 696] width 13 height 13
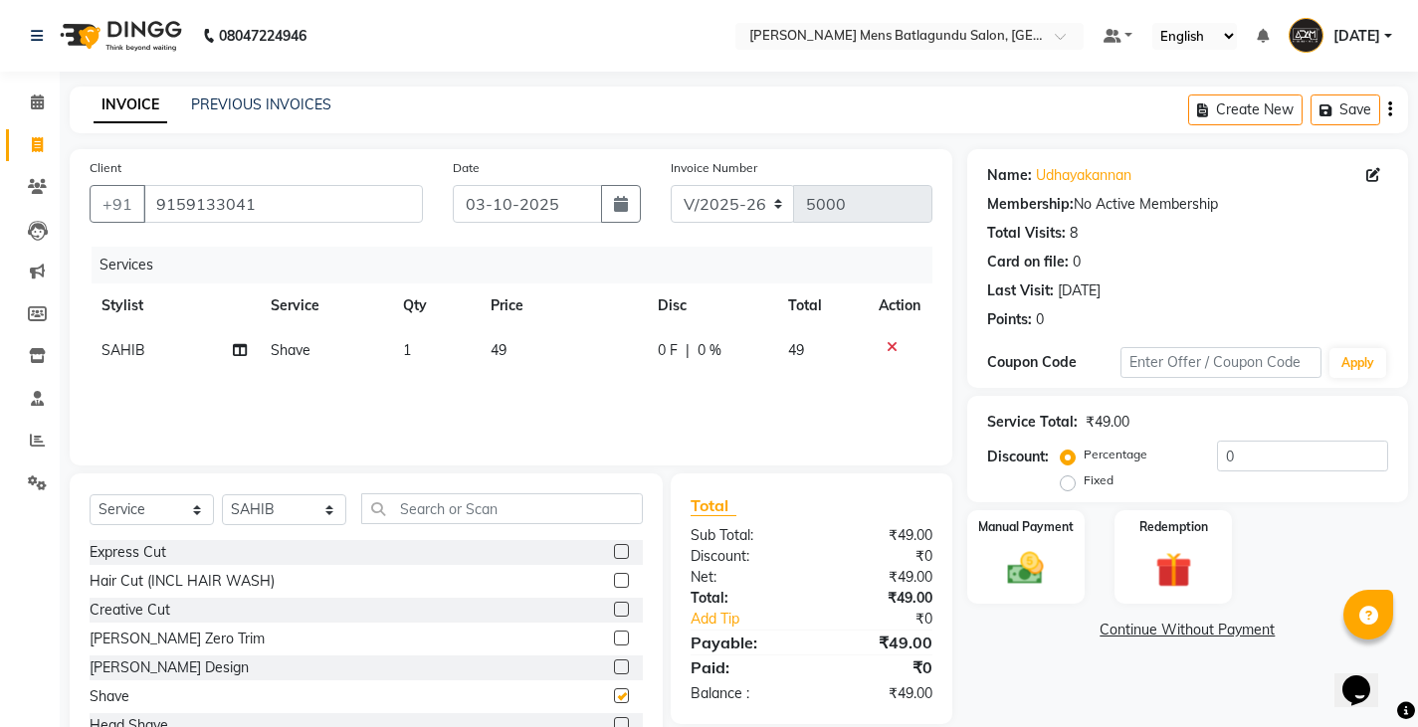
checkbox input "false"
click at [513, 353] on td "49" at bounding box center [562, 350] width 167 height 45
select select "89172"
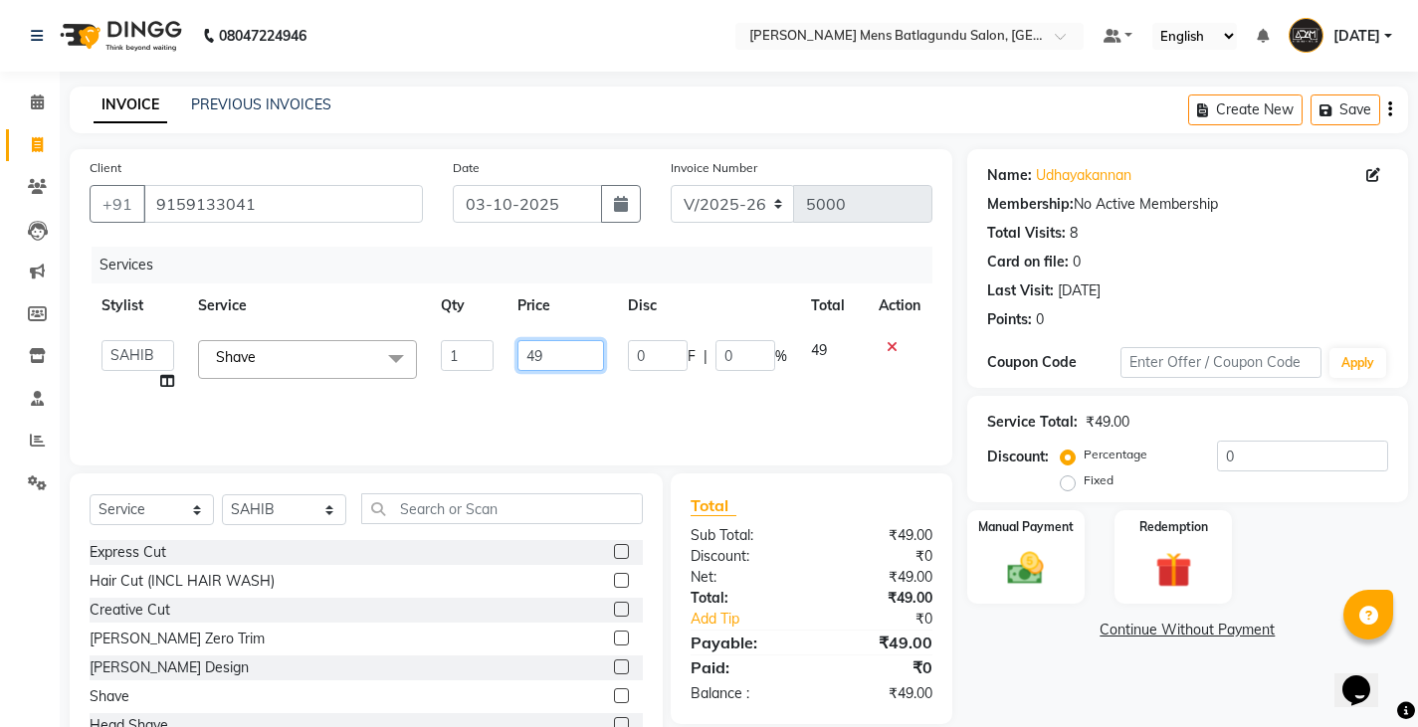
click at [569, 366] on input "49" at bounding box center [560, 355] width 87 height 31
type input "4"
type input "50"
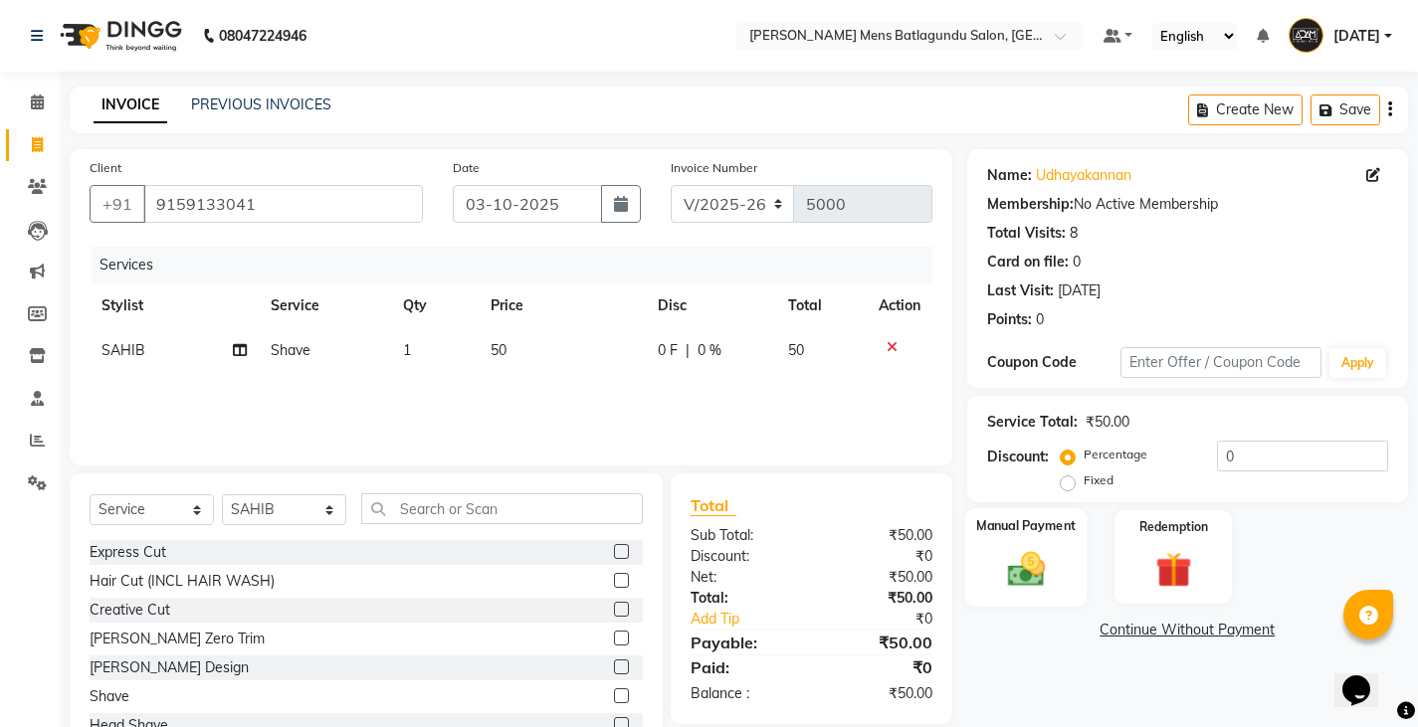
click at [1027, 576] on img at bounding box center [1025, 568] width 61 height 43
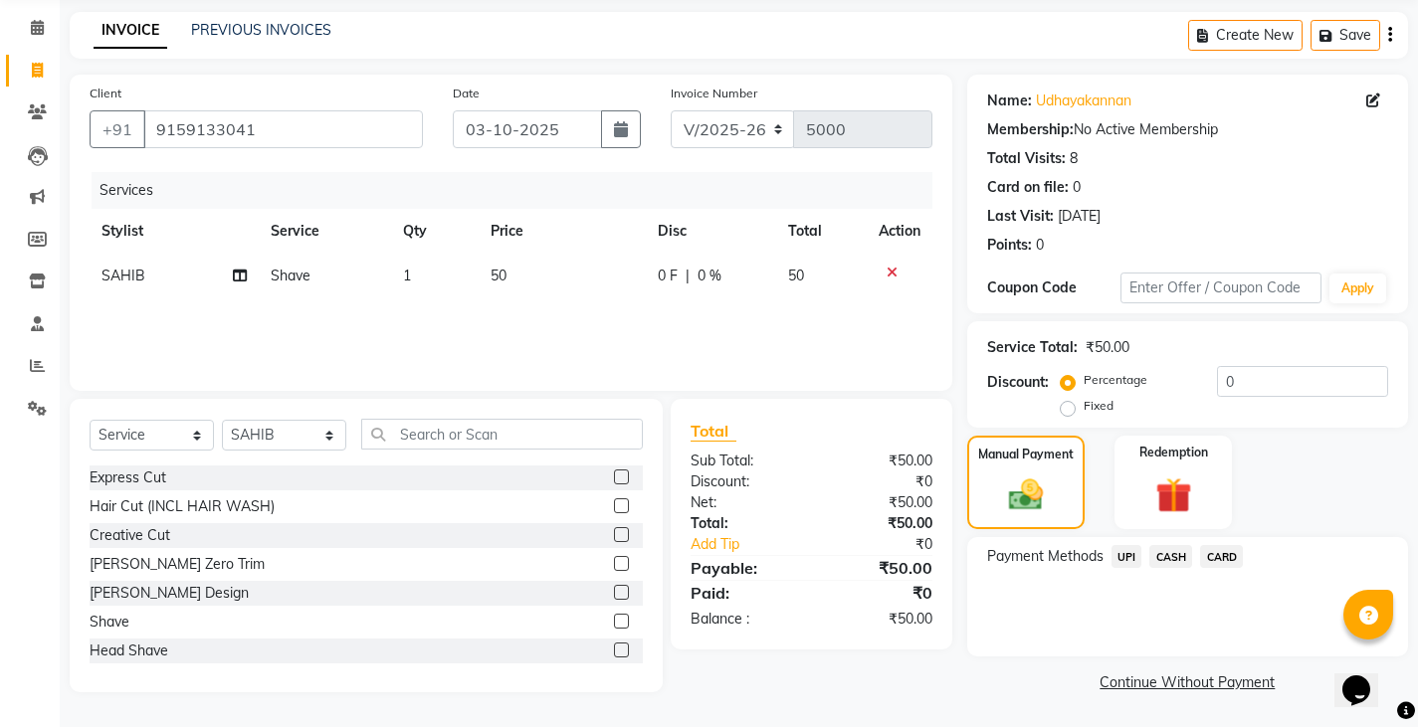
click at [1124, 563] on span "UPI" at bounding box center [1126, 556] width 31 height 23
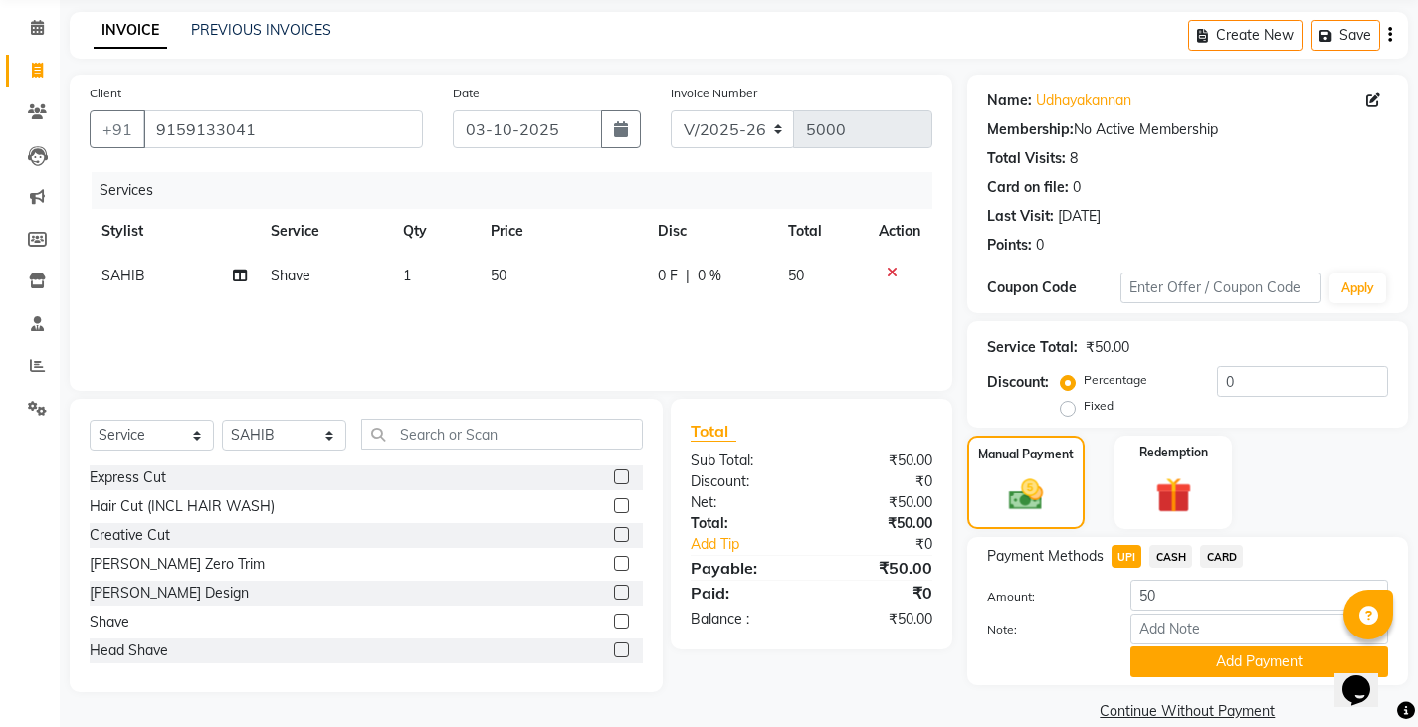
scroll to position [103, 0]
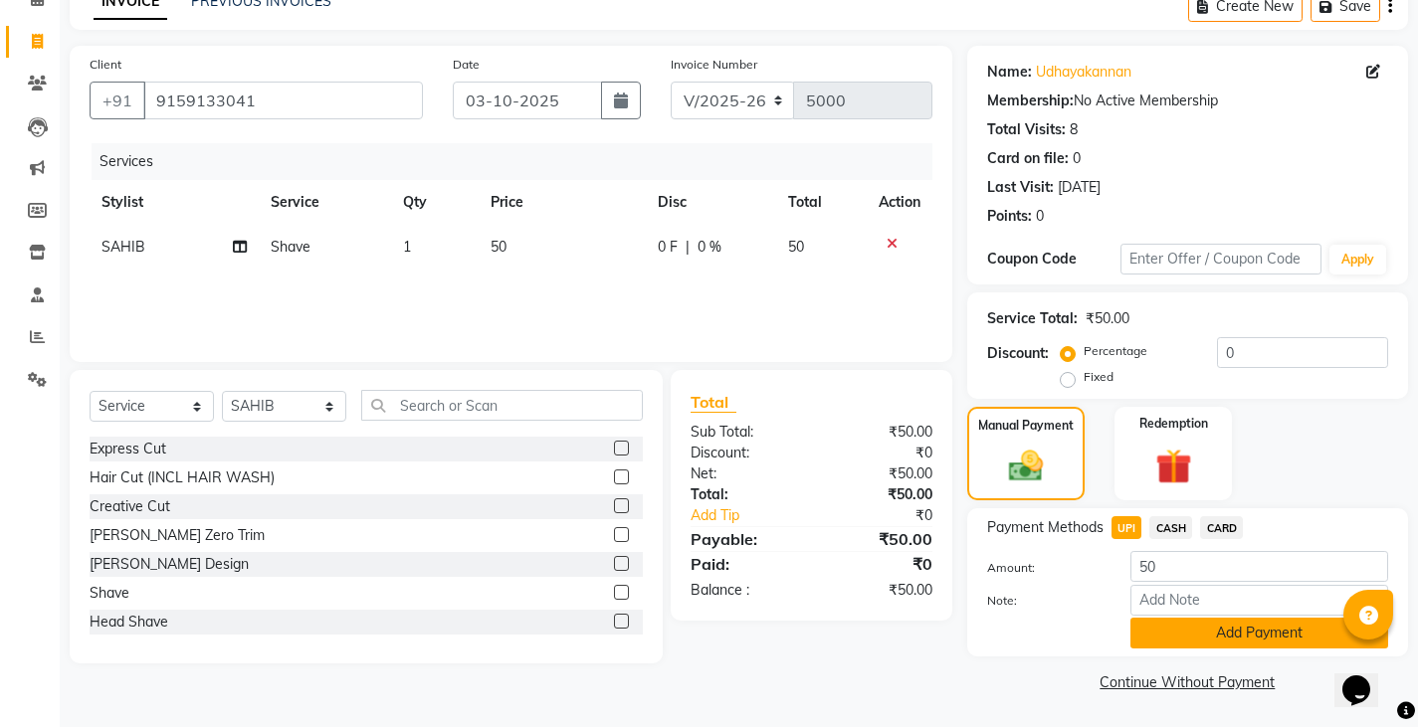
click at [1219, 640] on button "Add Payment" at bounding box center [1259, 633] width 258 height 31
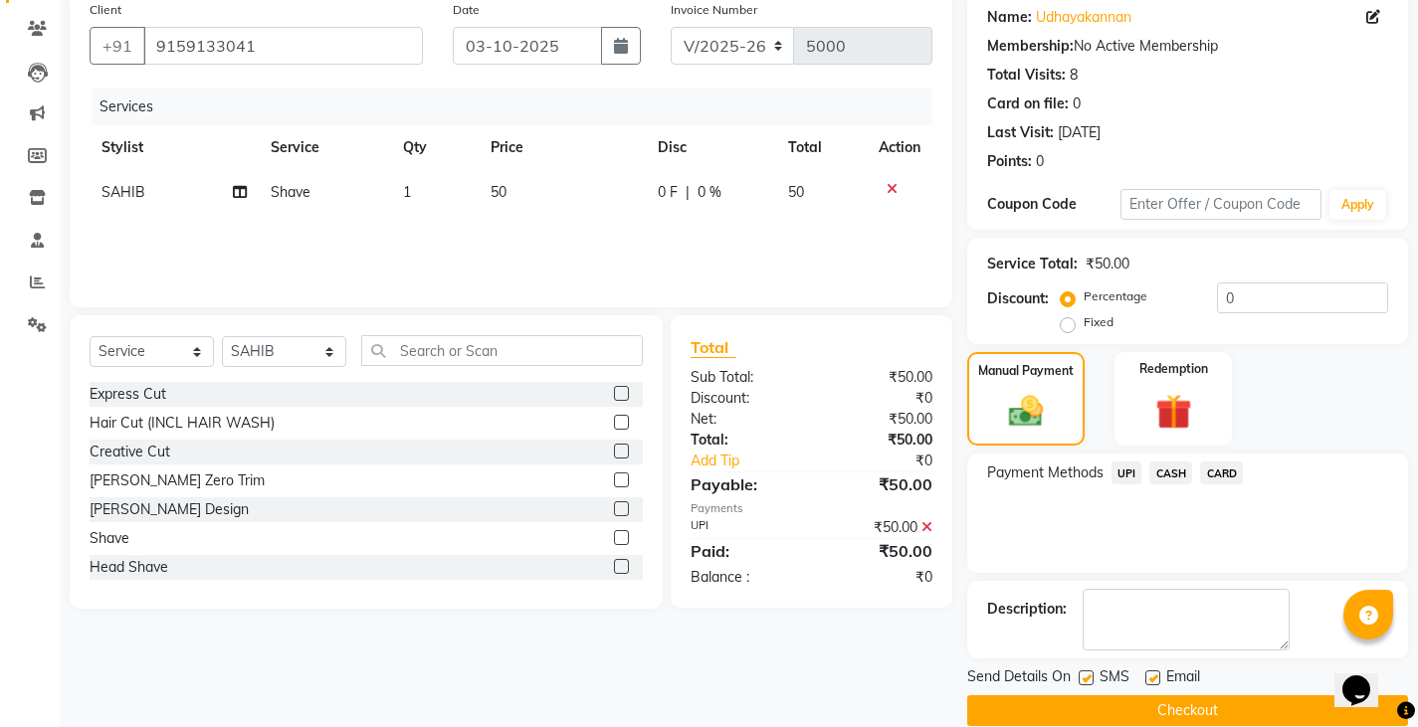
scroll to position [187, 0]
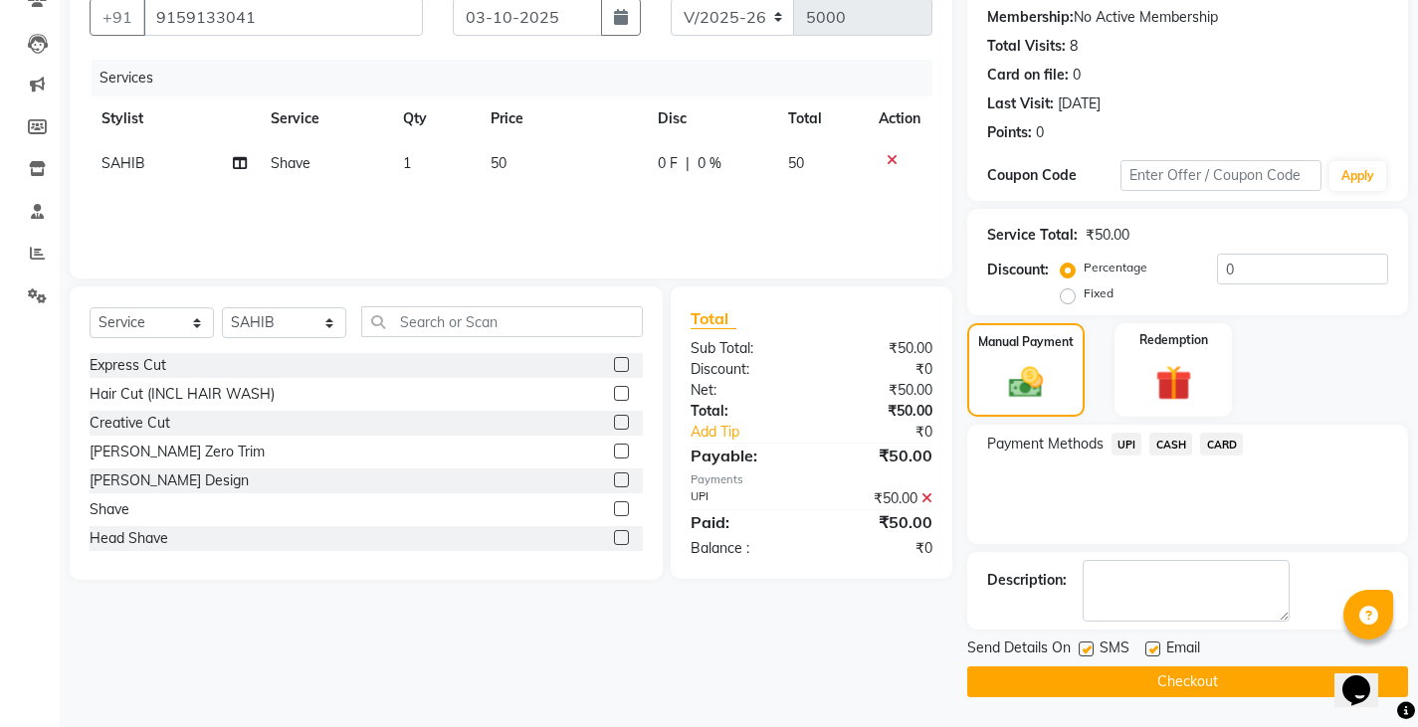
click at [1212, 682] on button "Checkout" at bounding box center [1187, 682] width 441 height 31
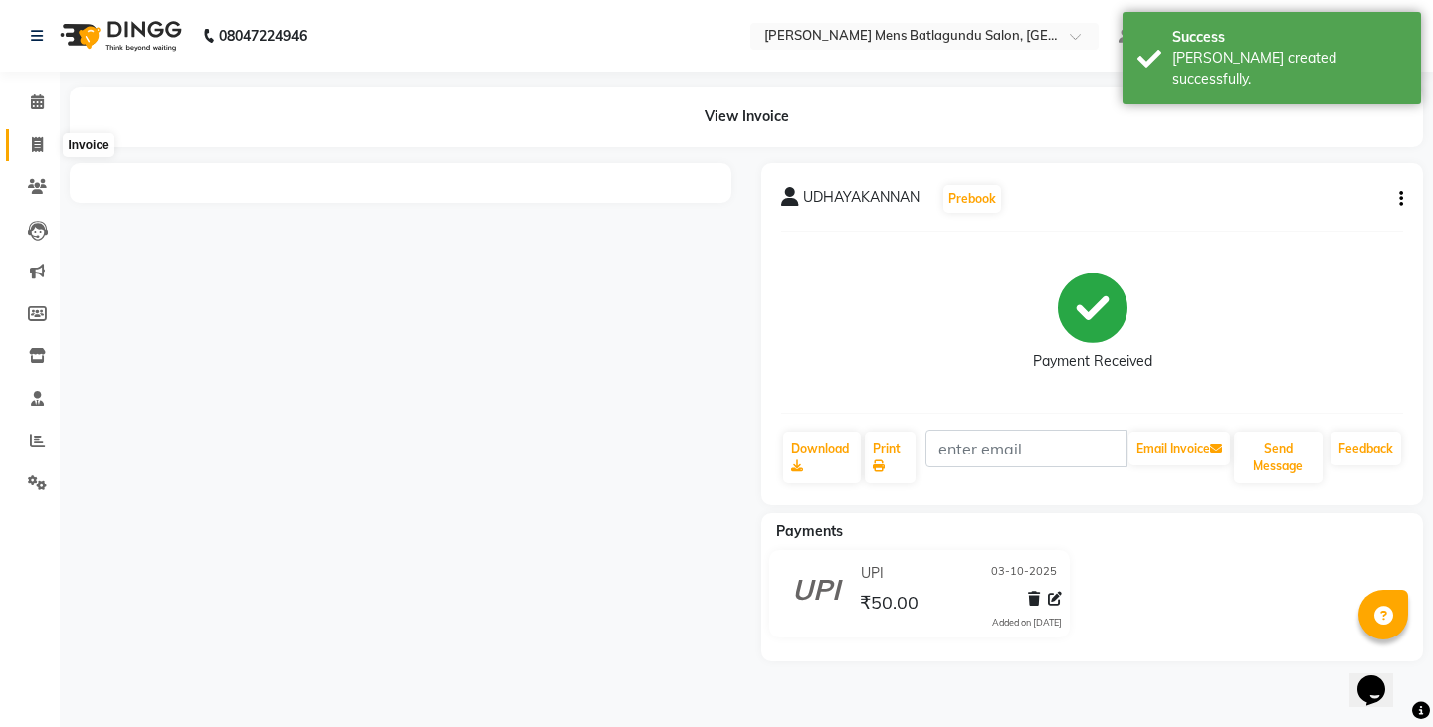
click at [29, 141] on span at bounding box center [37, 145] width 35 height 23
select select "service"
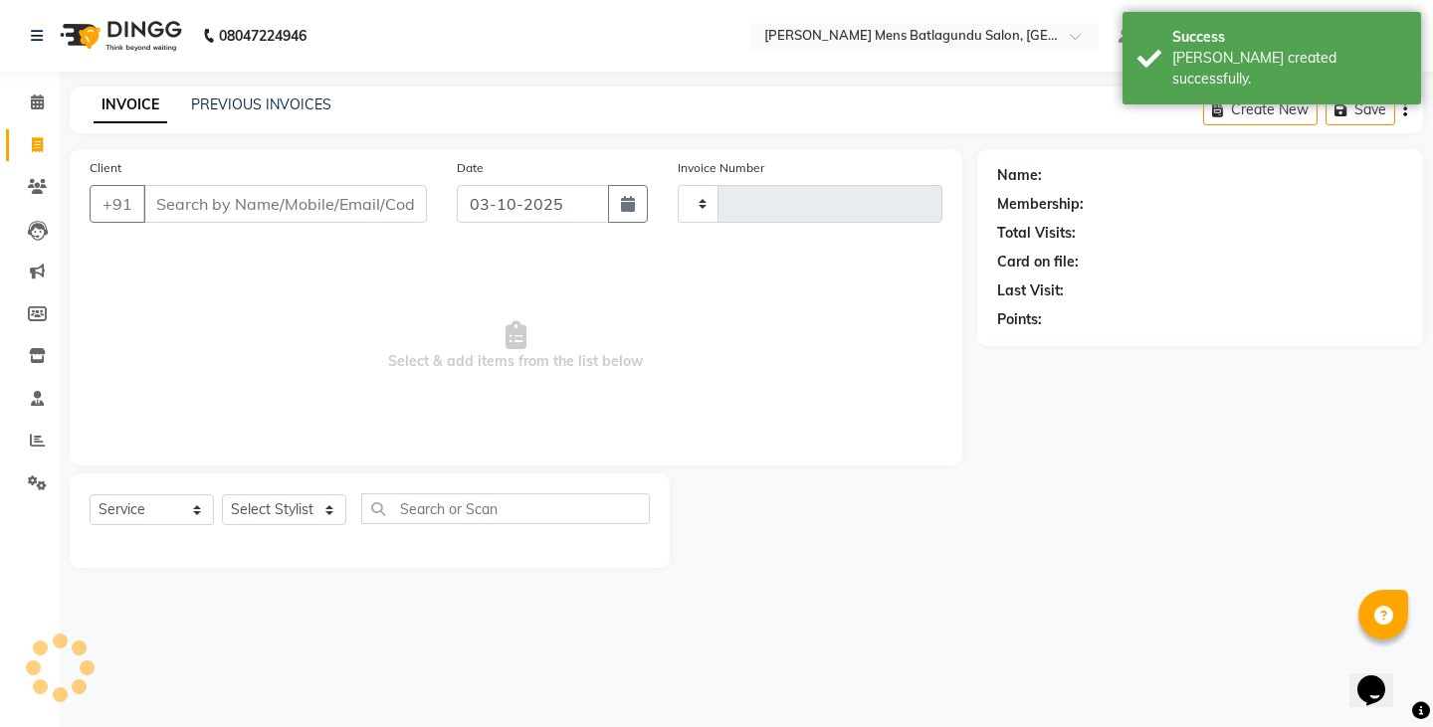
type input "5001"
select select "8213"
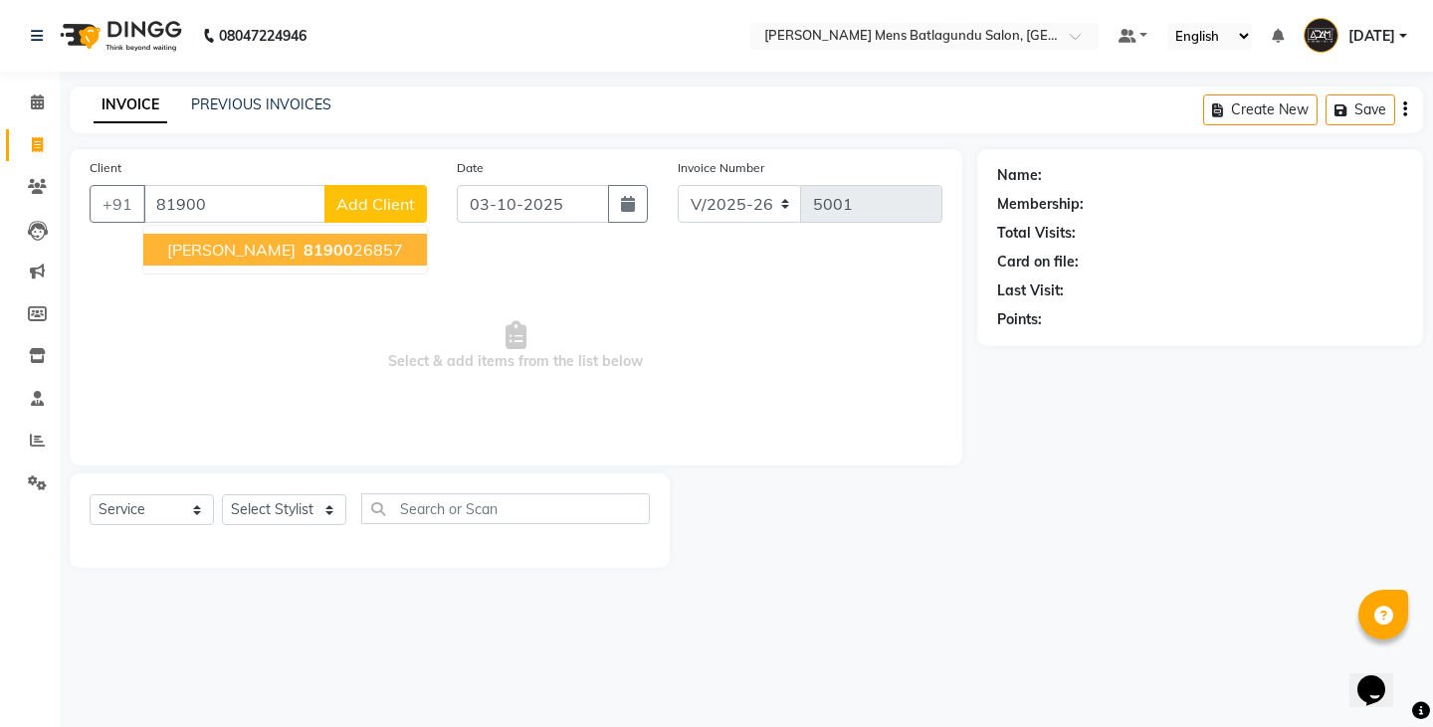
click at [290, 236] on button "ALEX 81900 26857" at bounding box center [285, 250] width 284 height 32
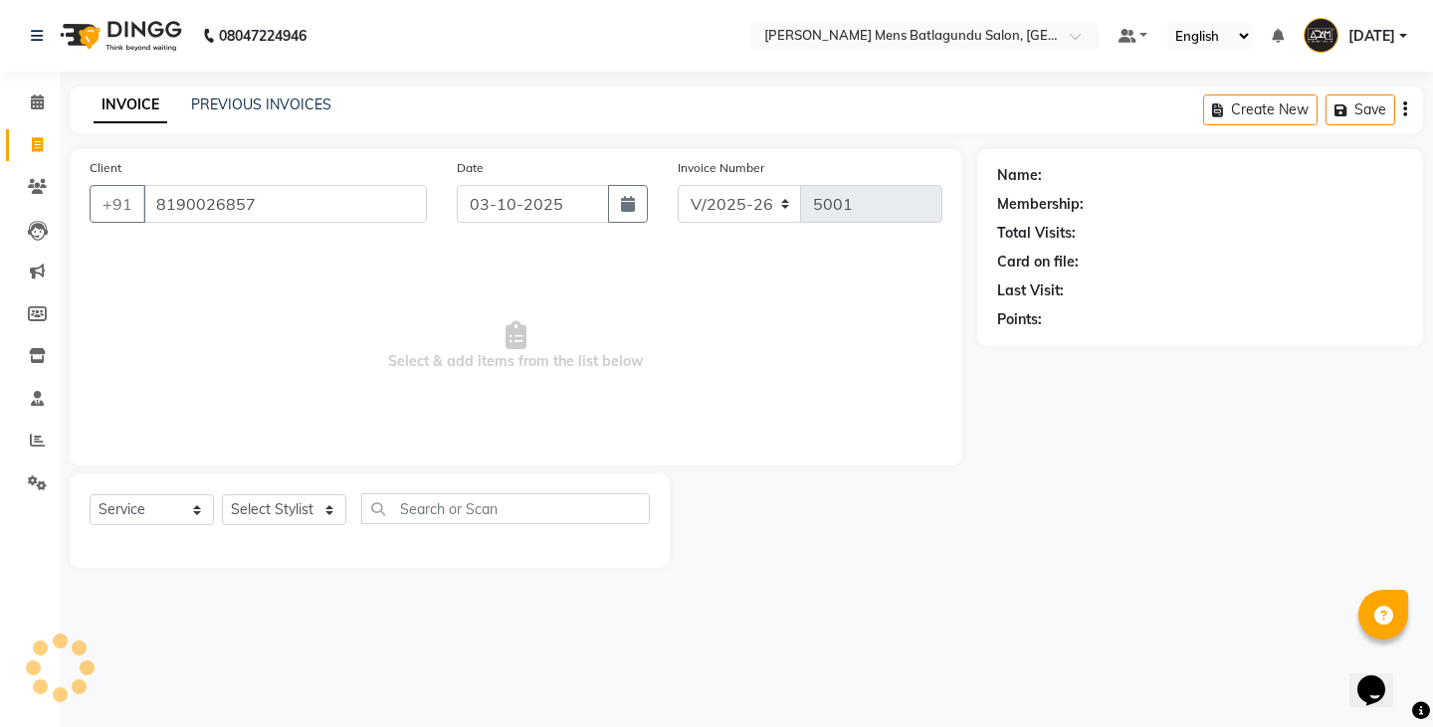
type input "8190026857"
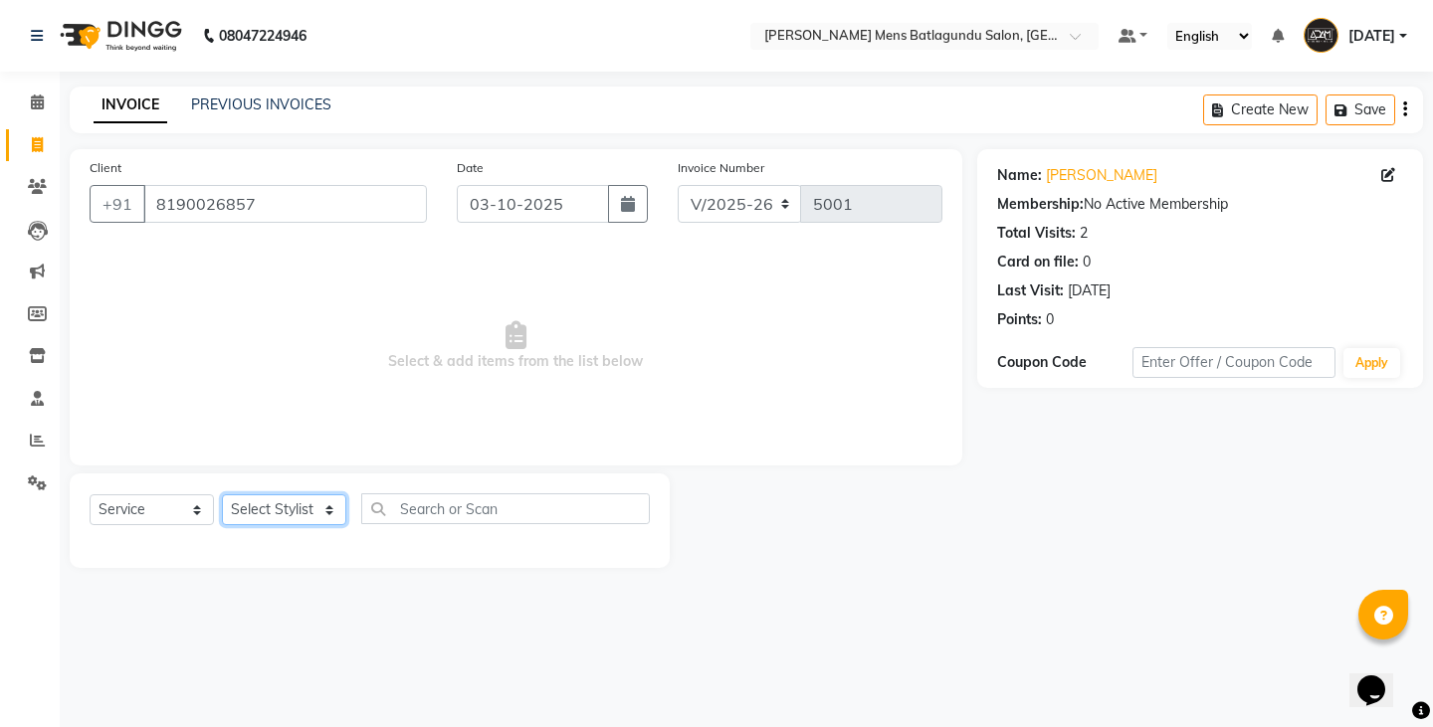
click at [320, 509] on select "Select Stylist Admin Ovesh Raja SAHIB SAHIL SHARUKH" at bounding box center [284, 509] width 124 height 31
select select "89172"
click at [222, 494] on select "Select Stylist Admin Ovesh Raja SAHIB SAHIL SHARUKH" at bounding box center [284, 509] width 124 height 31
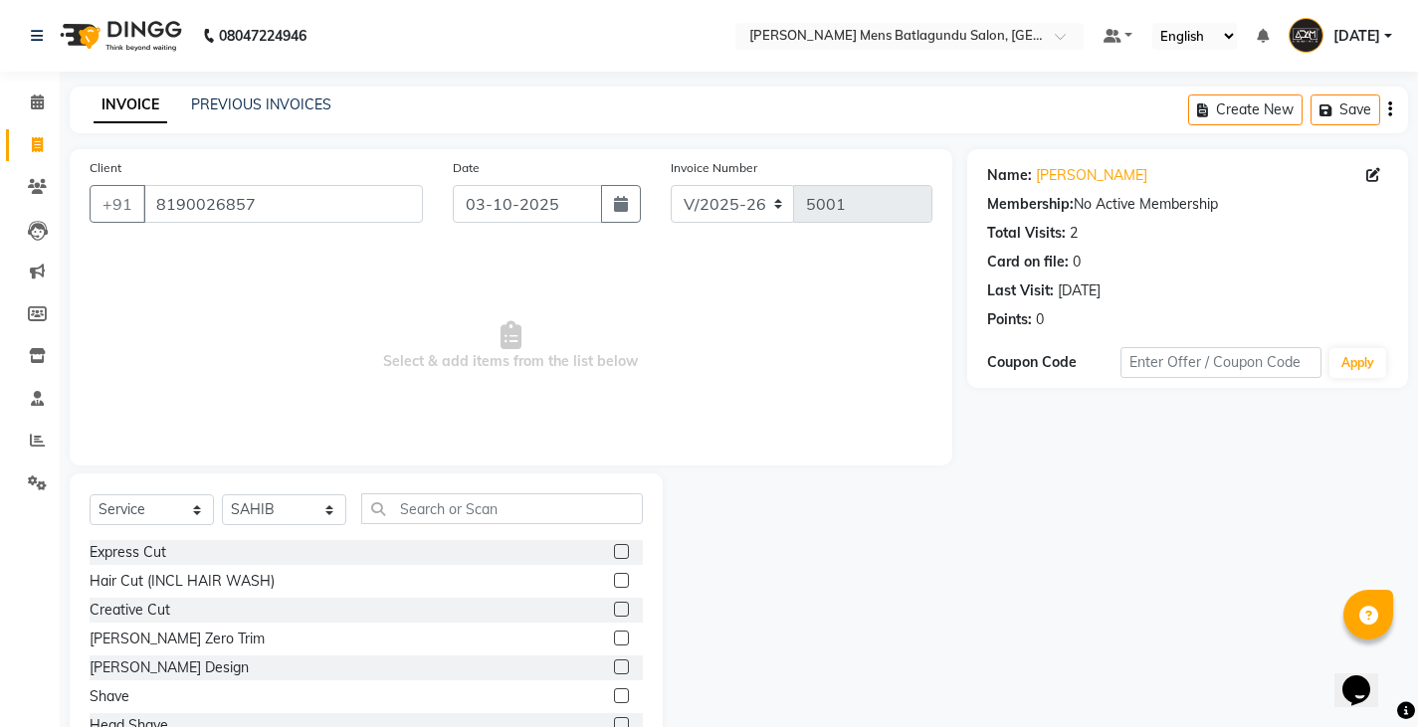
click at [614, 551] on label at bounding box center [621, 551] width 15 height 15
click at [614, 551] on input "checkbox" at bounding box center [620, 552] width 13 height 13
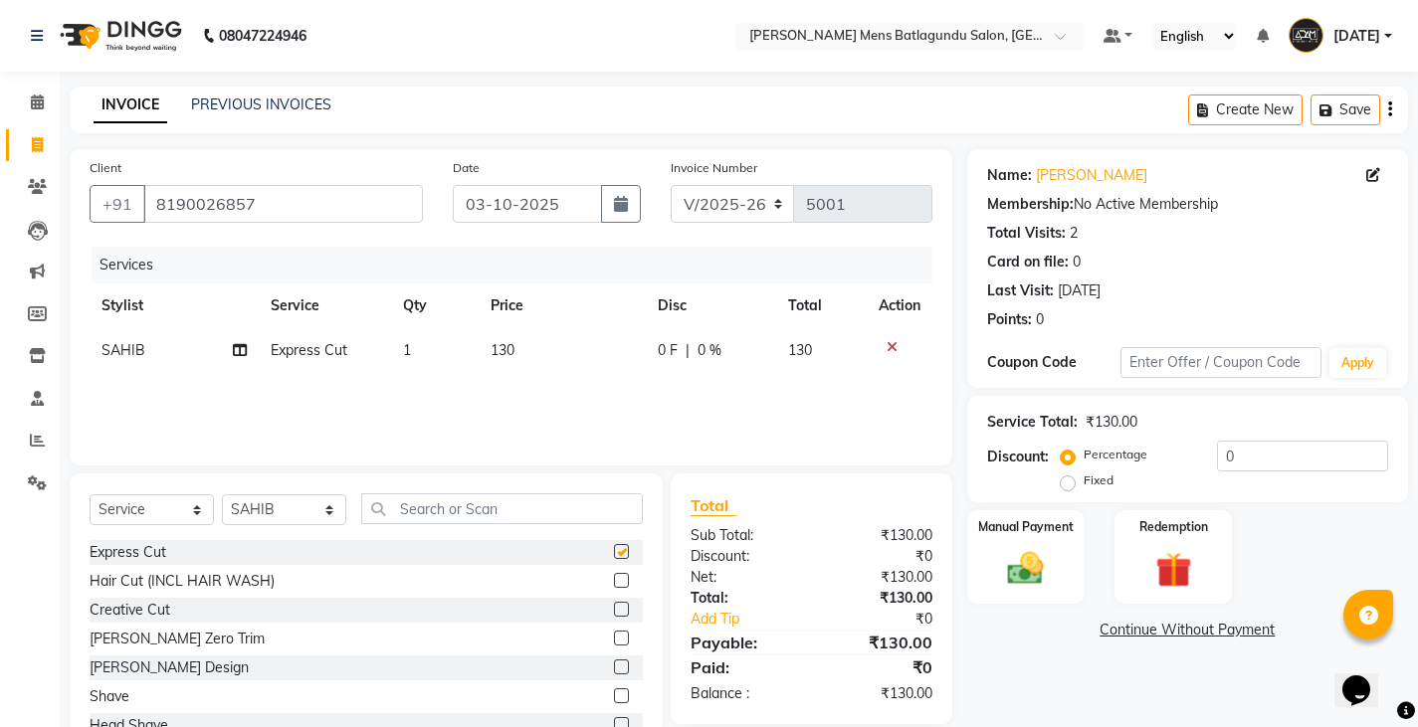
checkbox input "false"
click at [510, 347] on span "130" at bounding box center [502, 350] width 24 height 18
select select "89172"
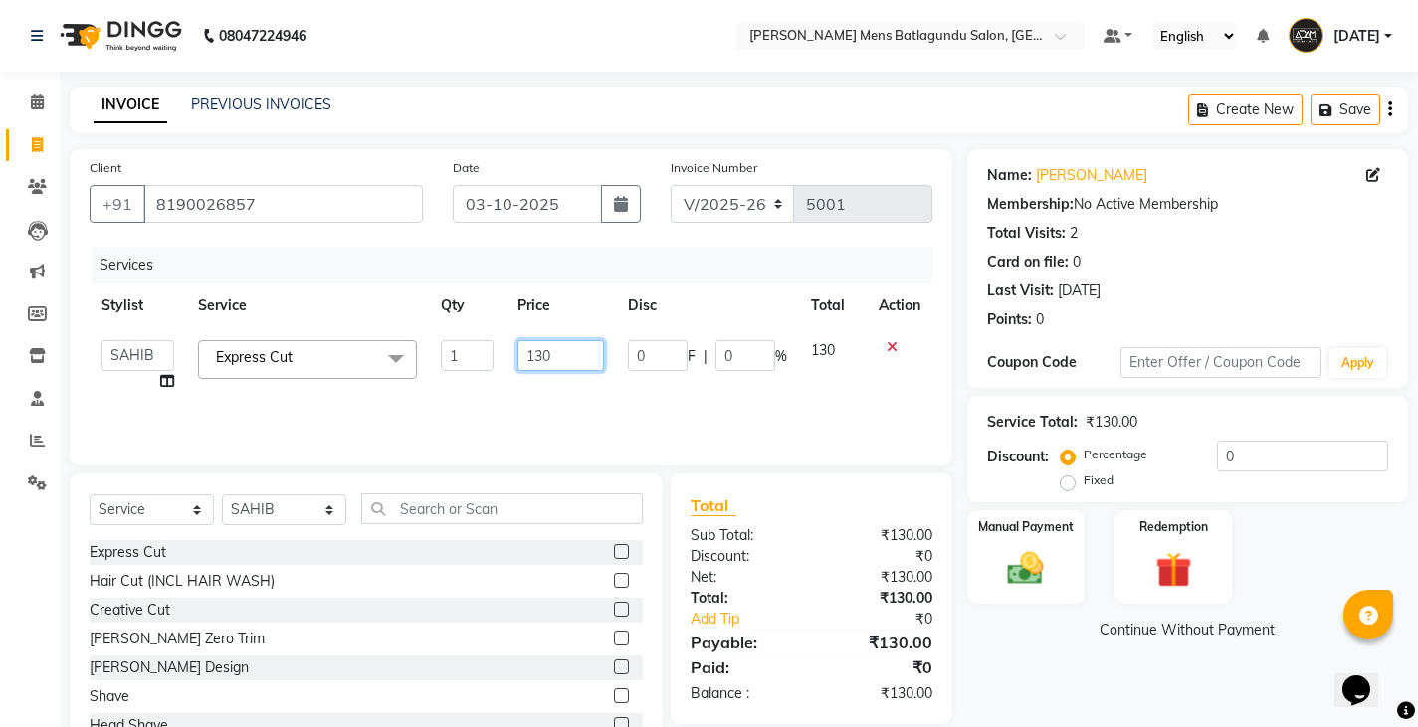
click at [547, 369] on input "130" at bounding box center [560, 355] width 87 height 31
type input "100"
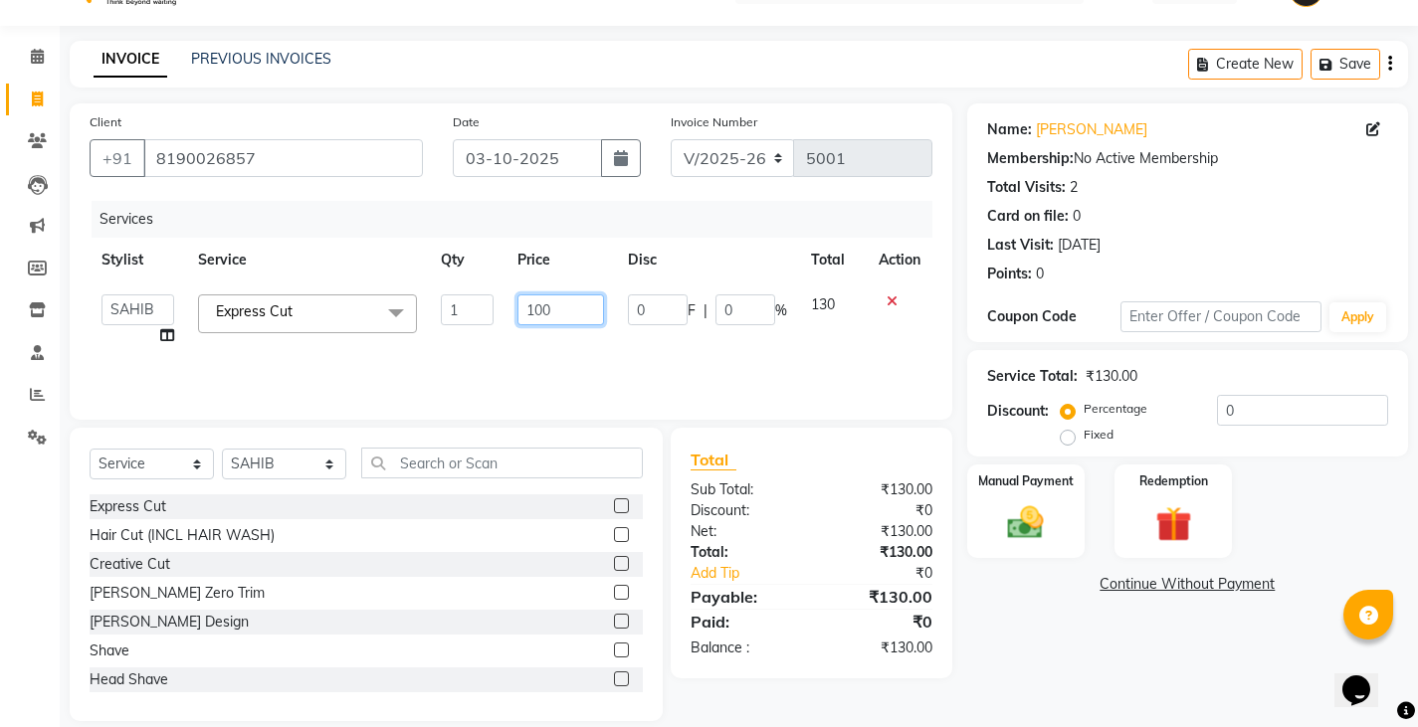
scroll to position [70, 0]
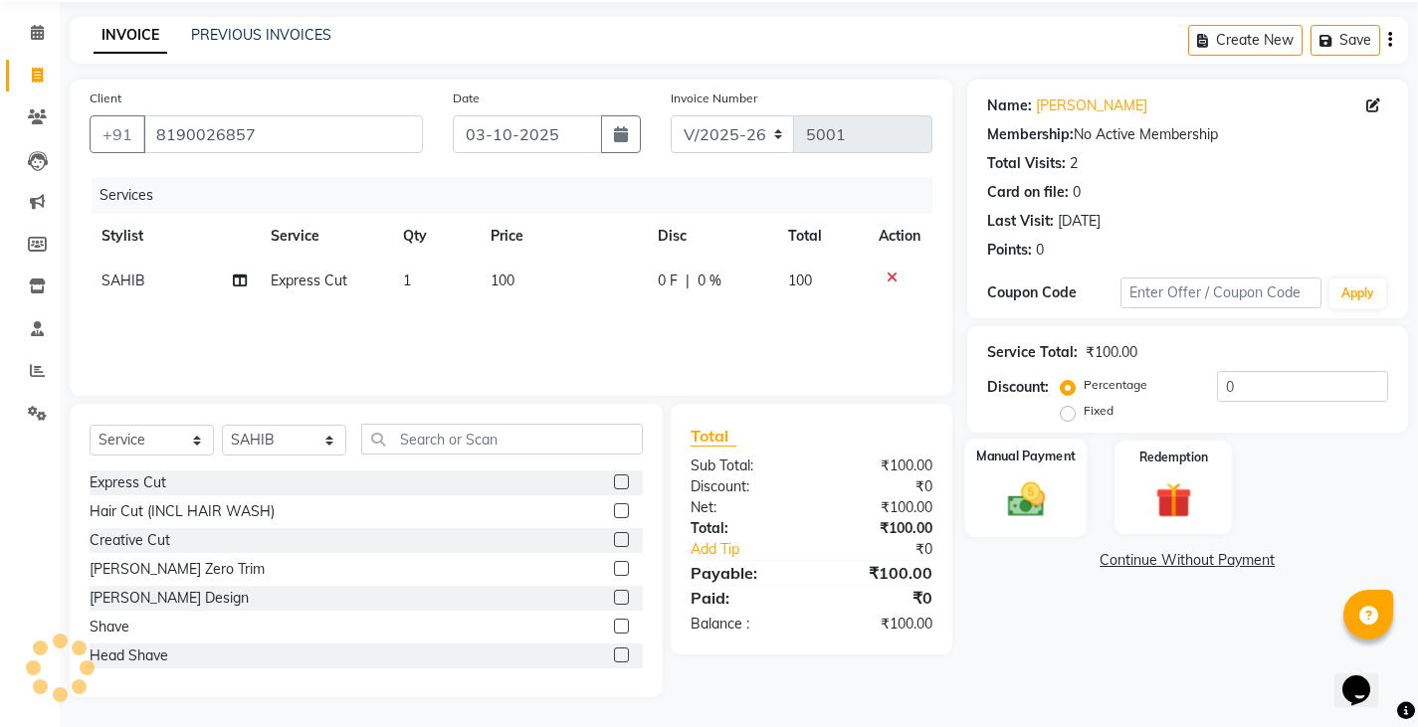
click at [1053, 501] on img at bounding box center [1025, 499] width 61 height 43
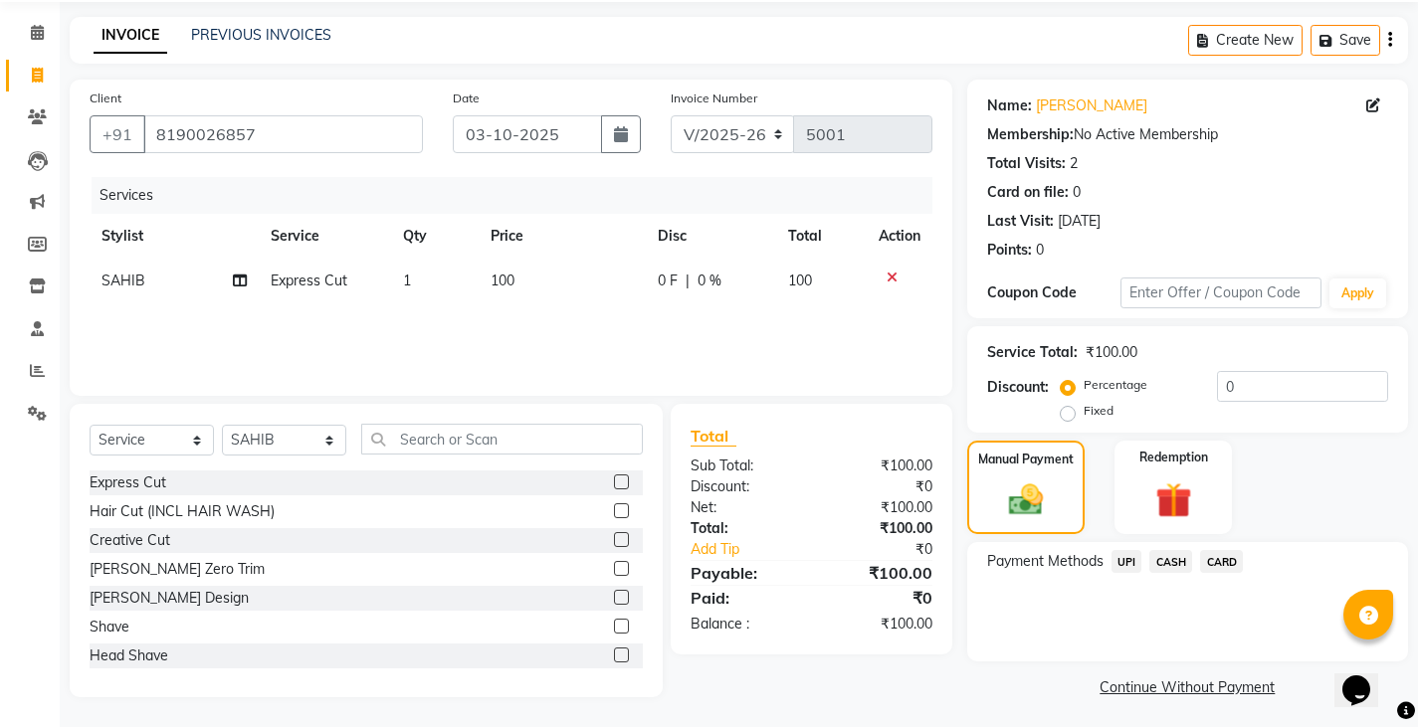
click at [1177, 563] on span "CASH" at bounding box center [1170, 561] width 43 height 23
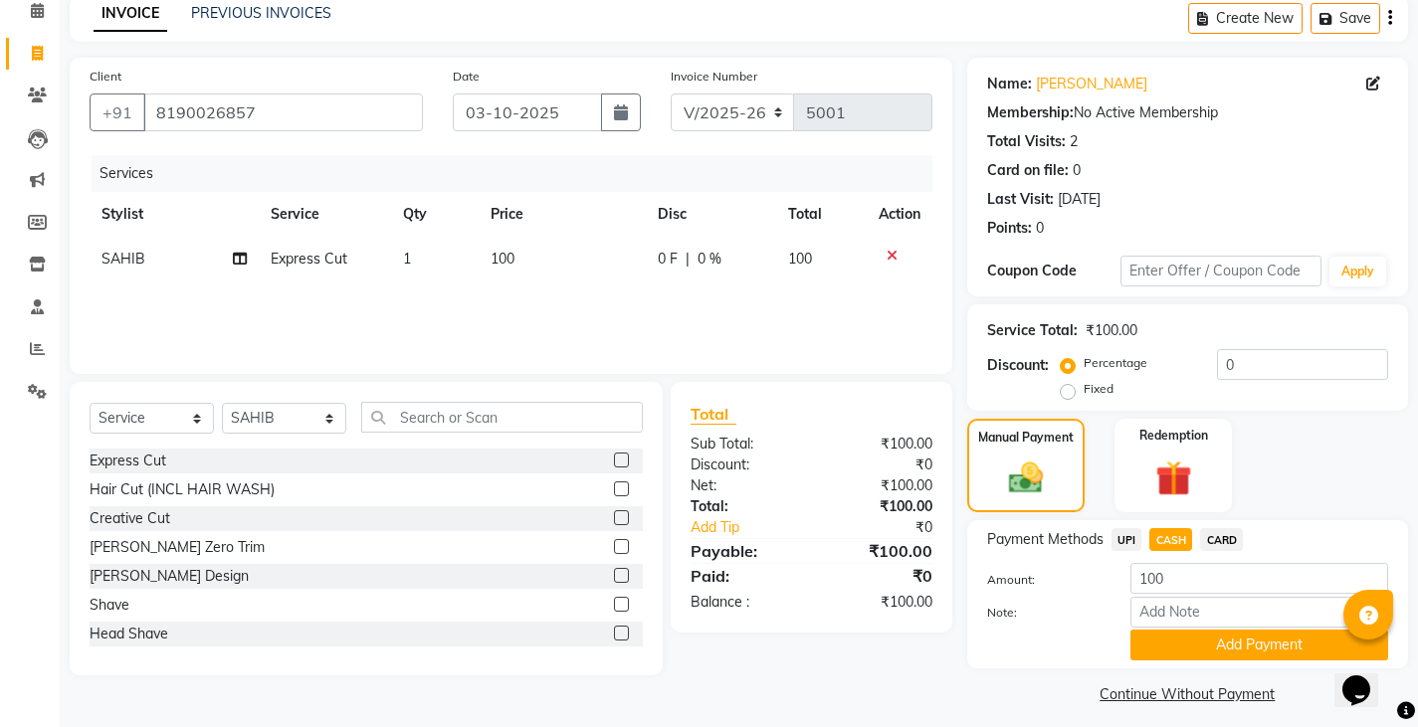
scroll to position [103, 0]
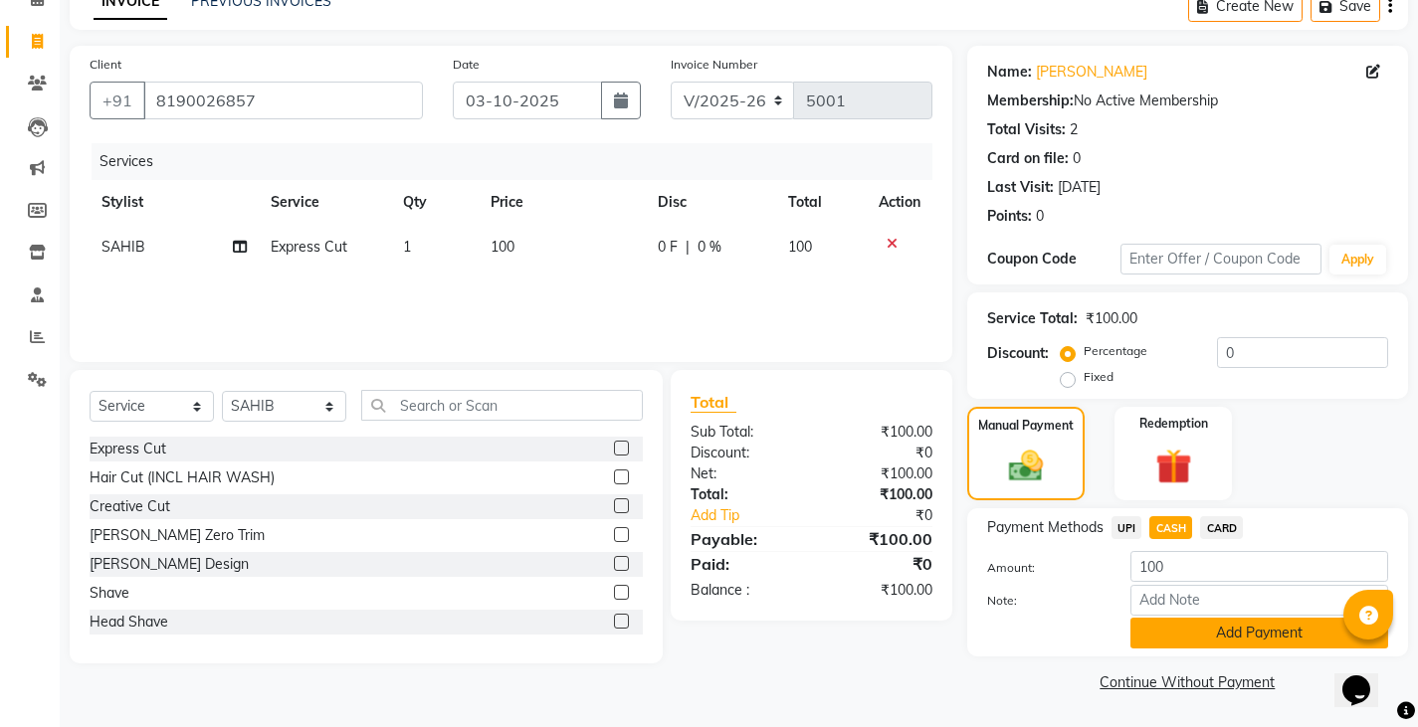
click at [1153, 623] on button "Add Payment" at bounding box center [1259, 633] width 258 height 31
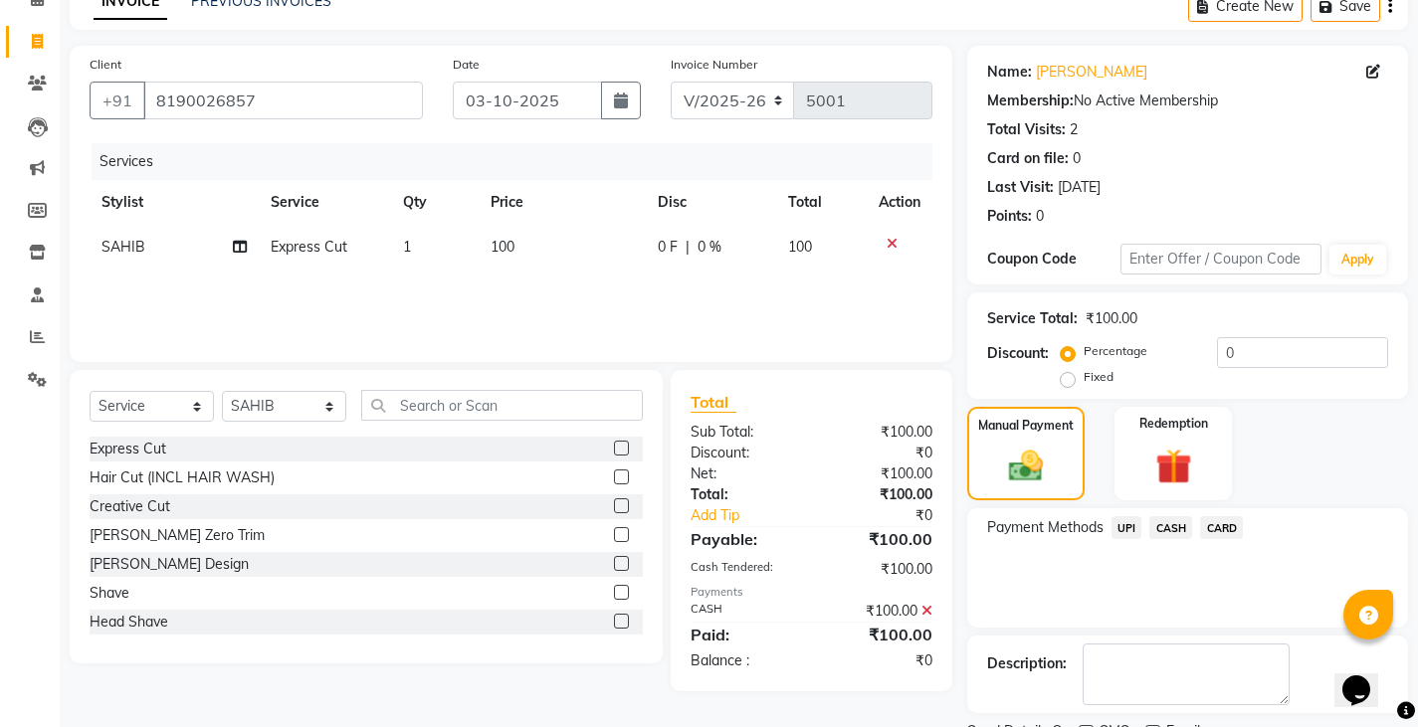
scroll to position [187, 0]
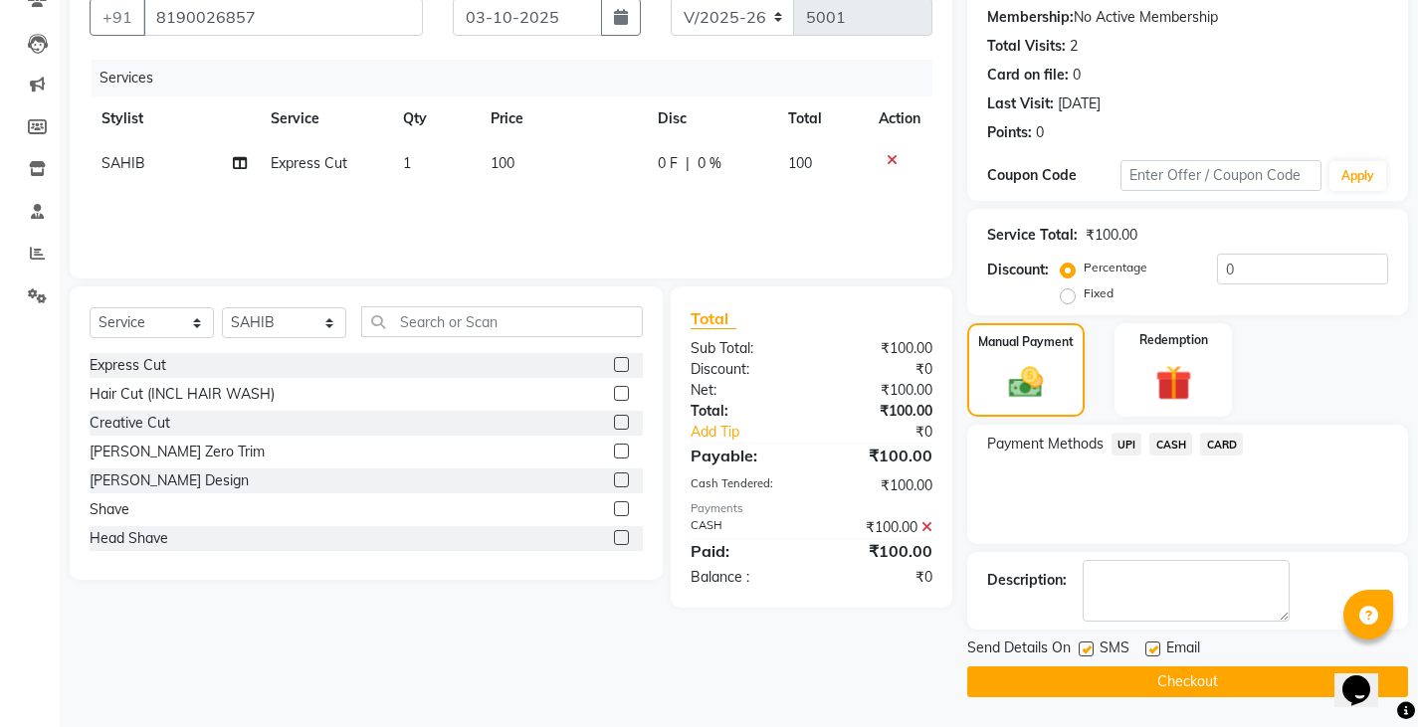
click at [1066, 682] on button "Checkout" at bounding box center [1187, 682] width 441 height 31
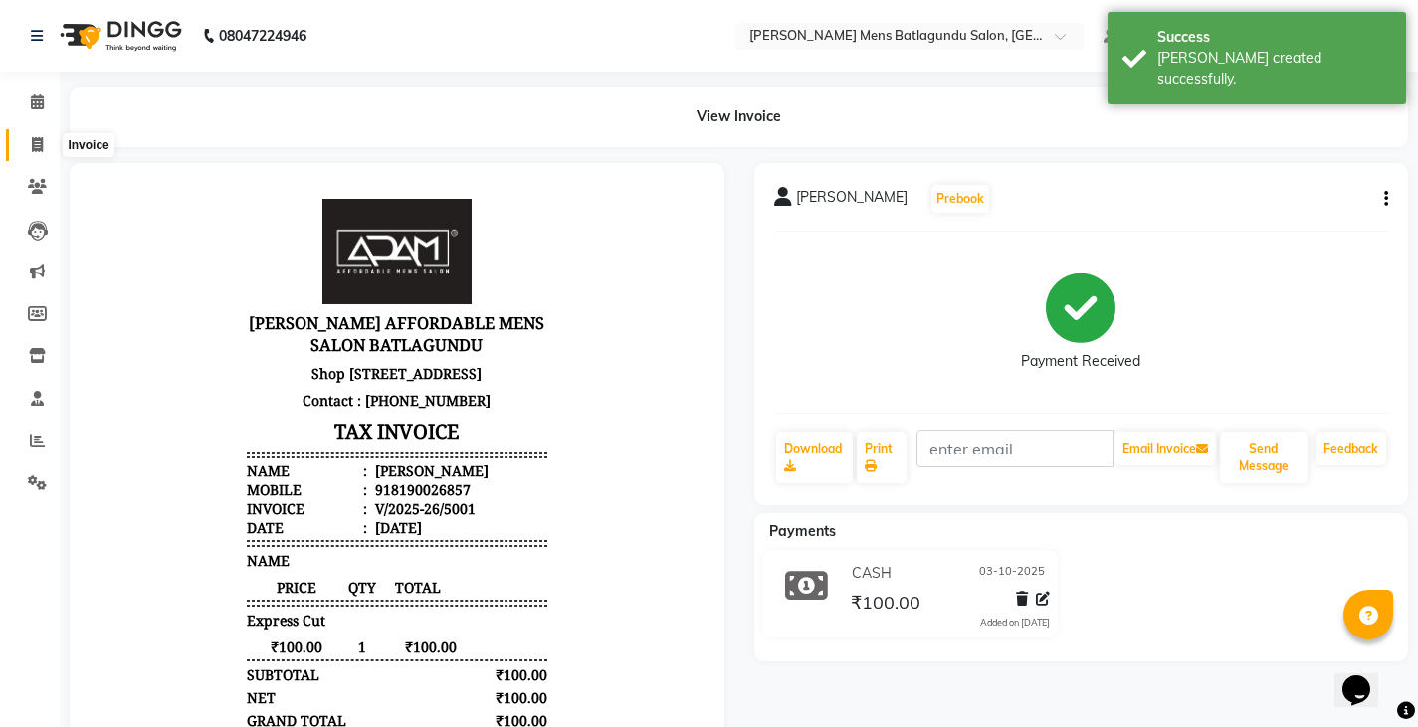
click at [30, 146] on span at bounding box center [37, 145] width 35 height 23
select select "service"
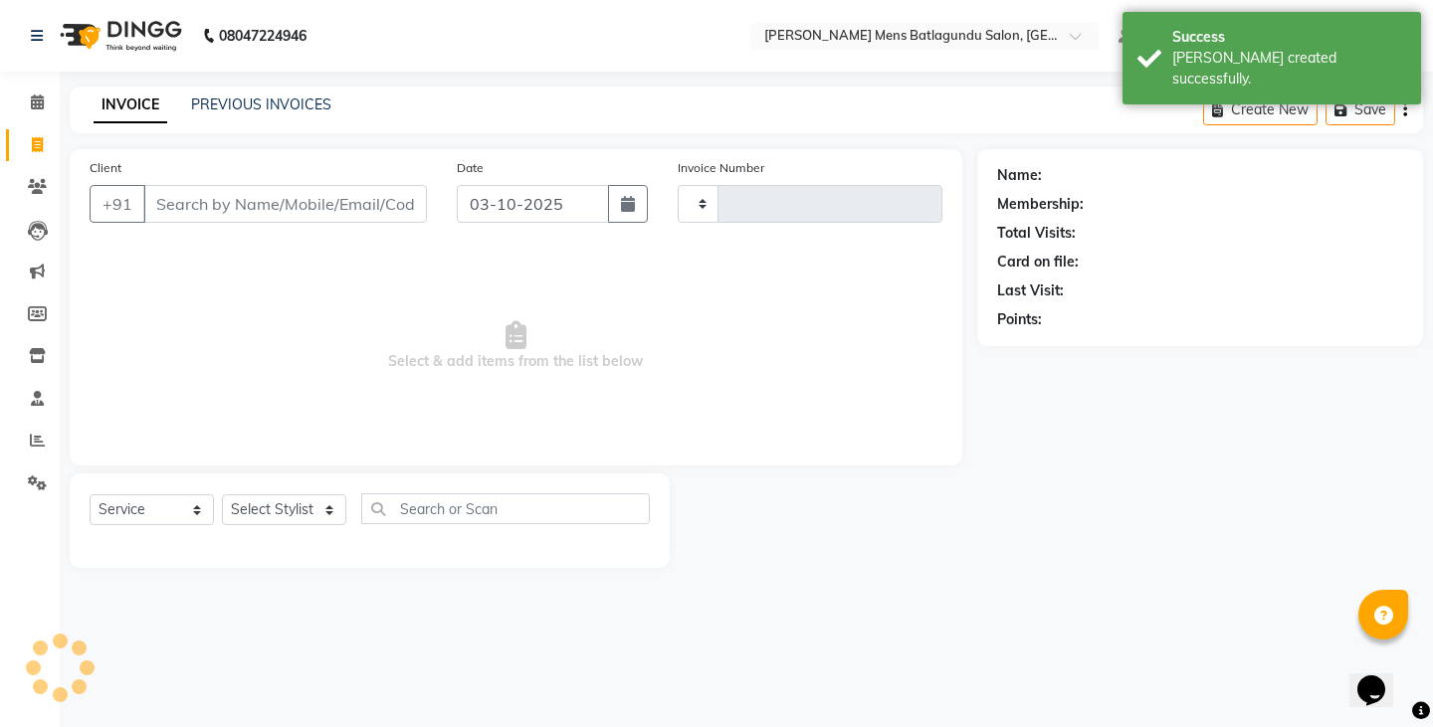
type input "5002"
select select "8213"
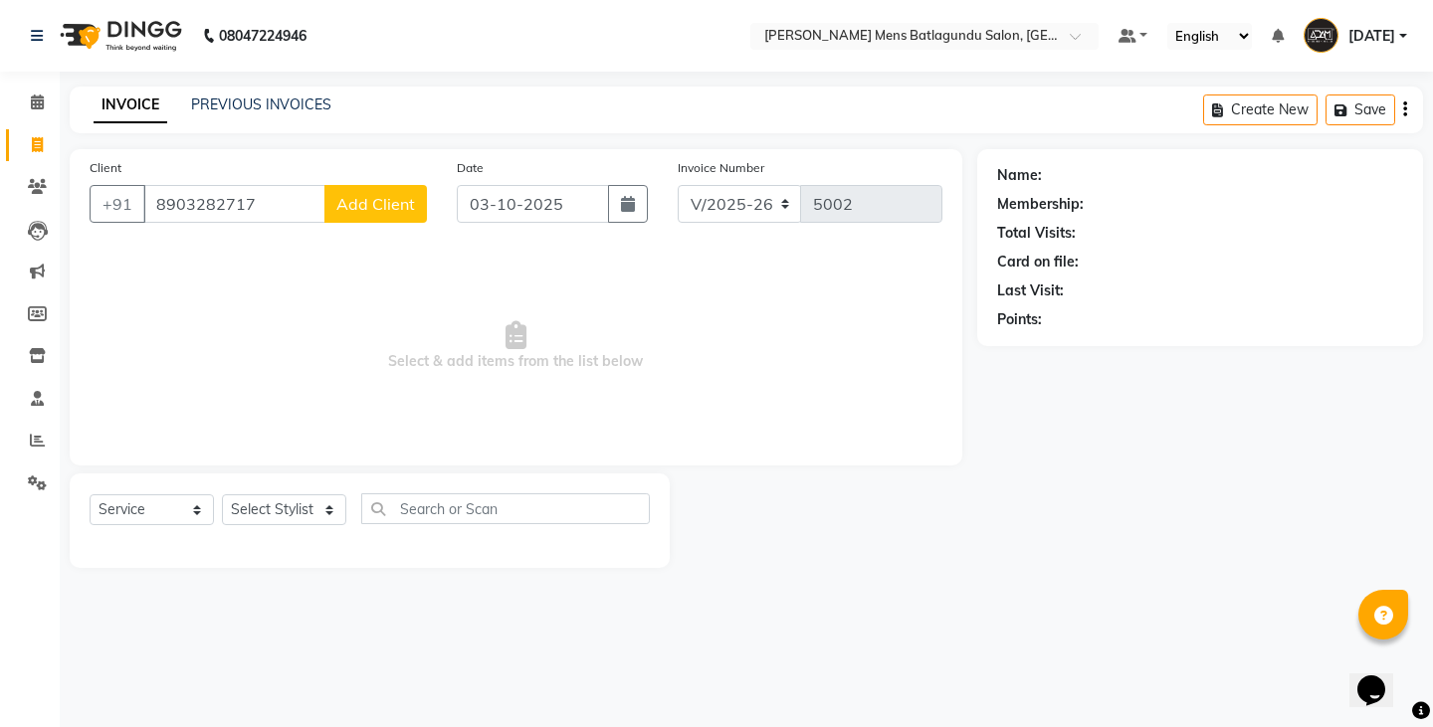
type input "8903282717"
click at [387, 207] on span "Add Client" at bounding box center [375, 204] width 79 height 20
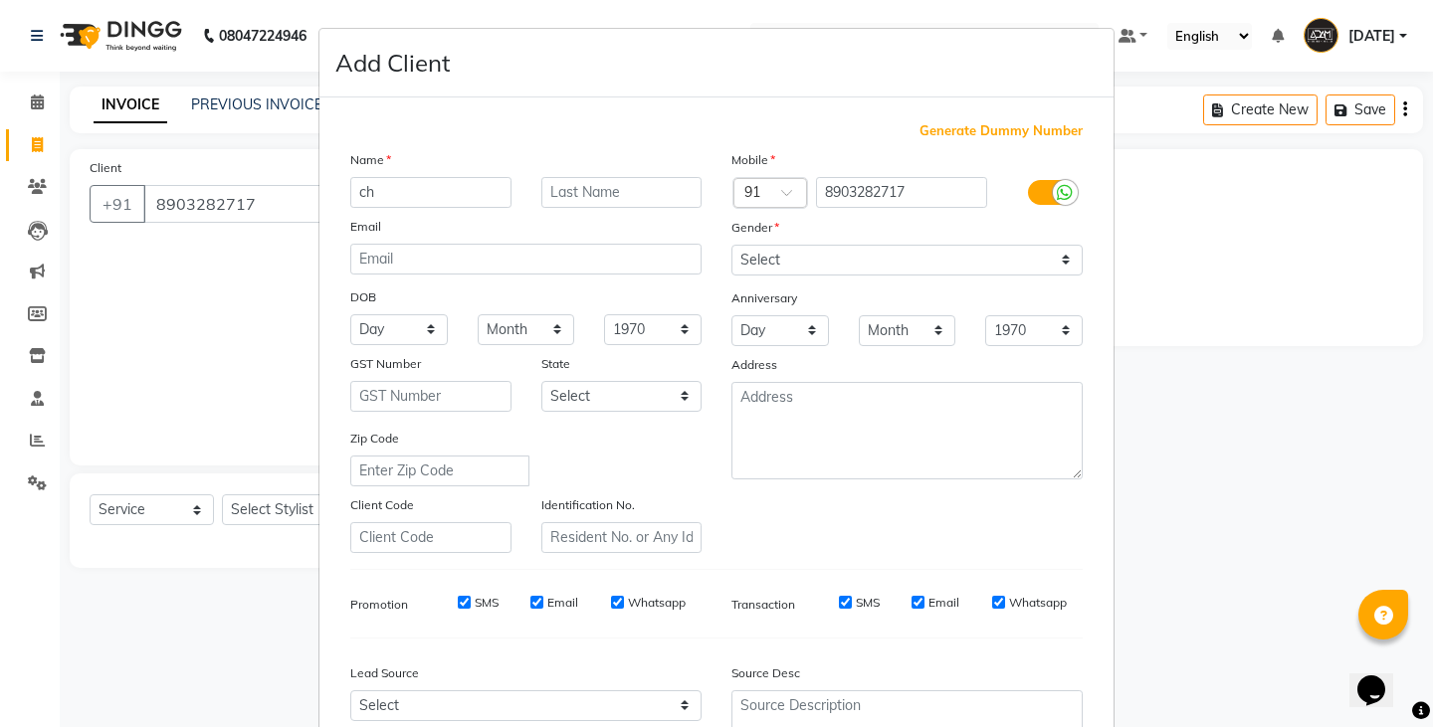
type input "c"
type input "CHARAN"
click at [811, 259] on select "Select Male Female Other Prefer Not To Say" at bounding box center [906, 260] width 351 height 31
select select "male"
click at [731, 245] on select "Select Male Female Other Prefer Not To Say" at bounding box center [906, 260] width 351 height 31
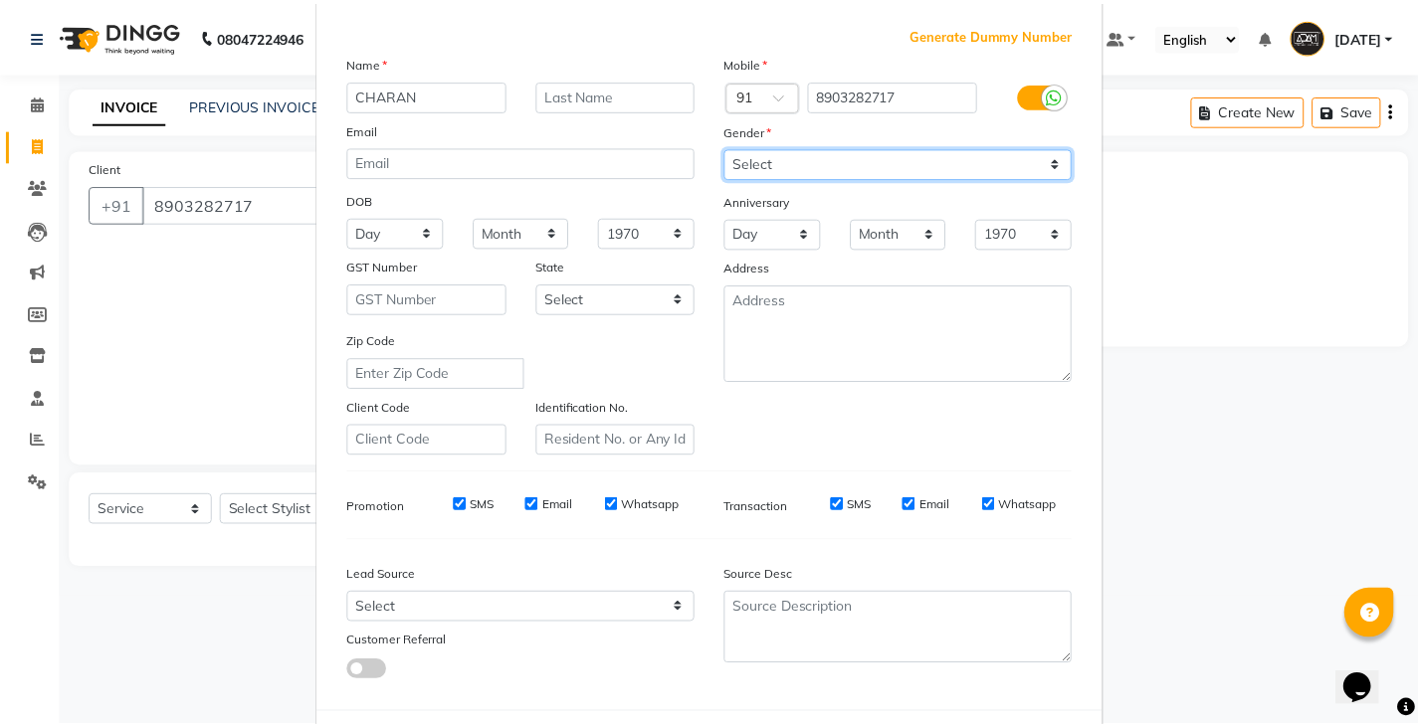
scroll to position [191, 0]
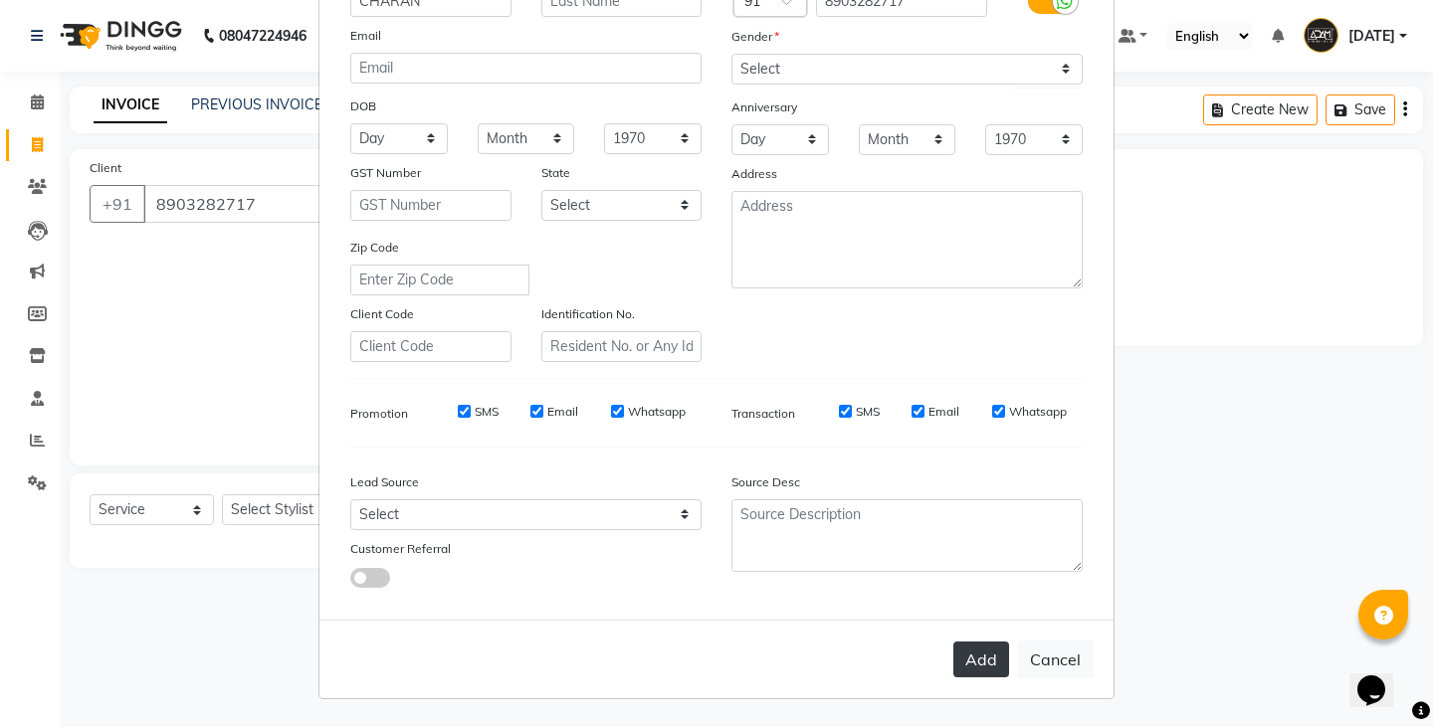
click at [980, 666] on button "Add" at bounding box center [981, 660] width 56 height 36
select select
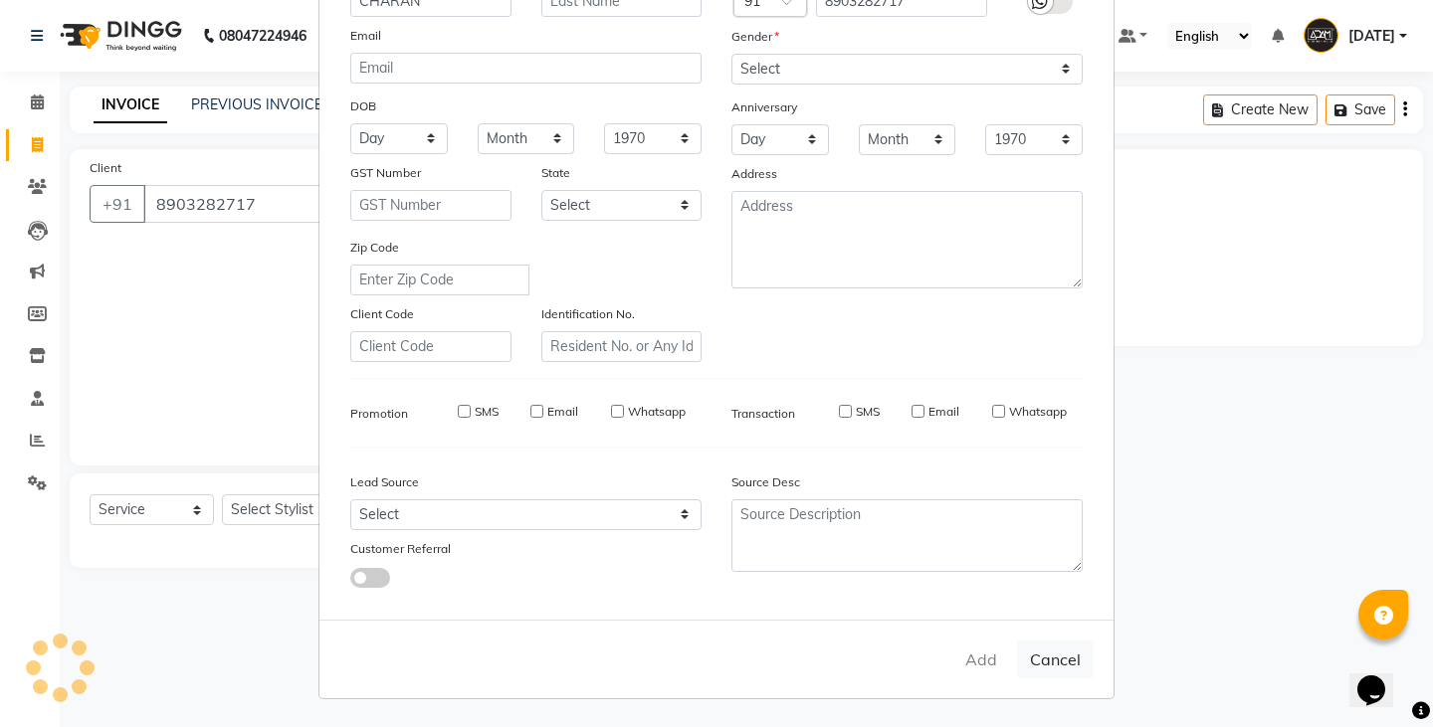
select select
checkbox input "false"
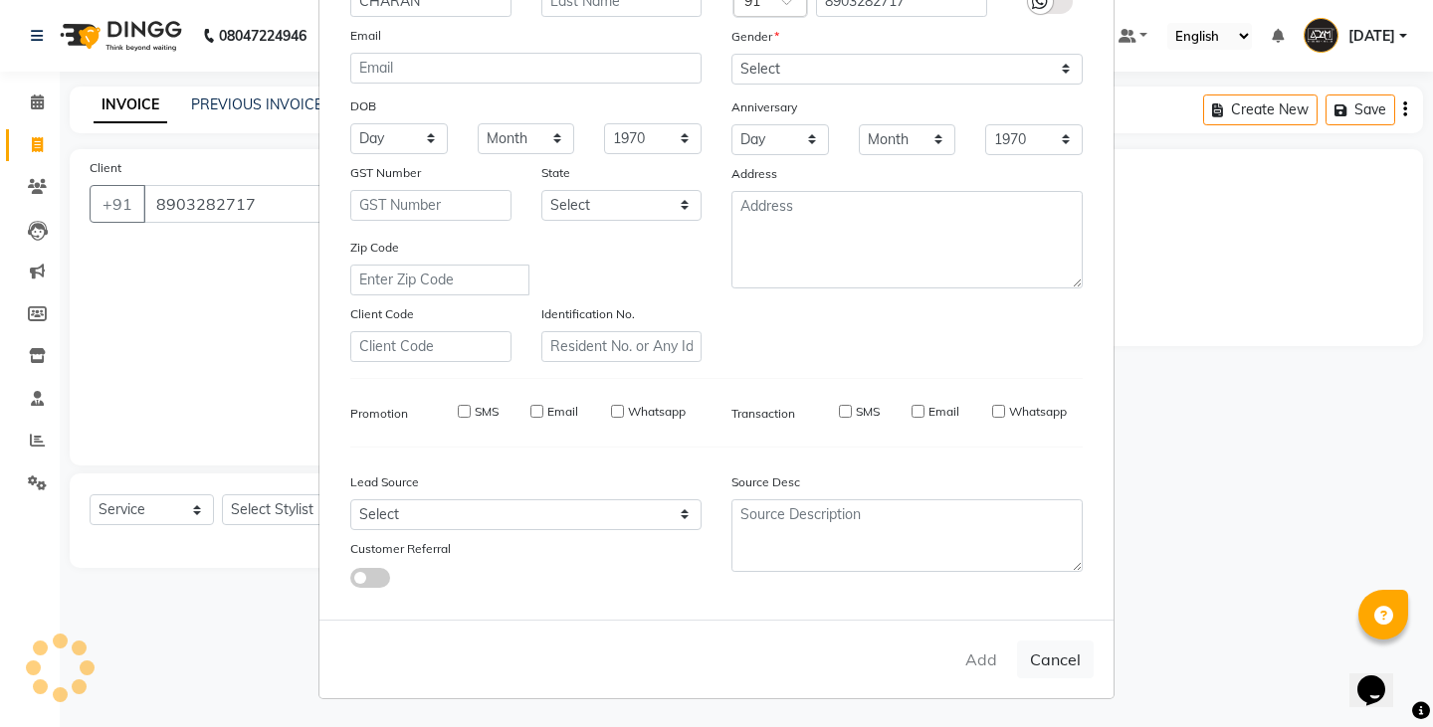
checkbox input "false"
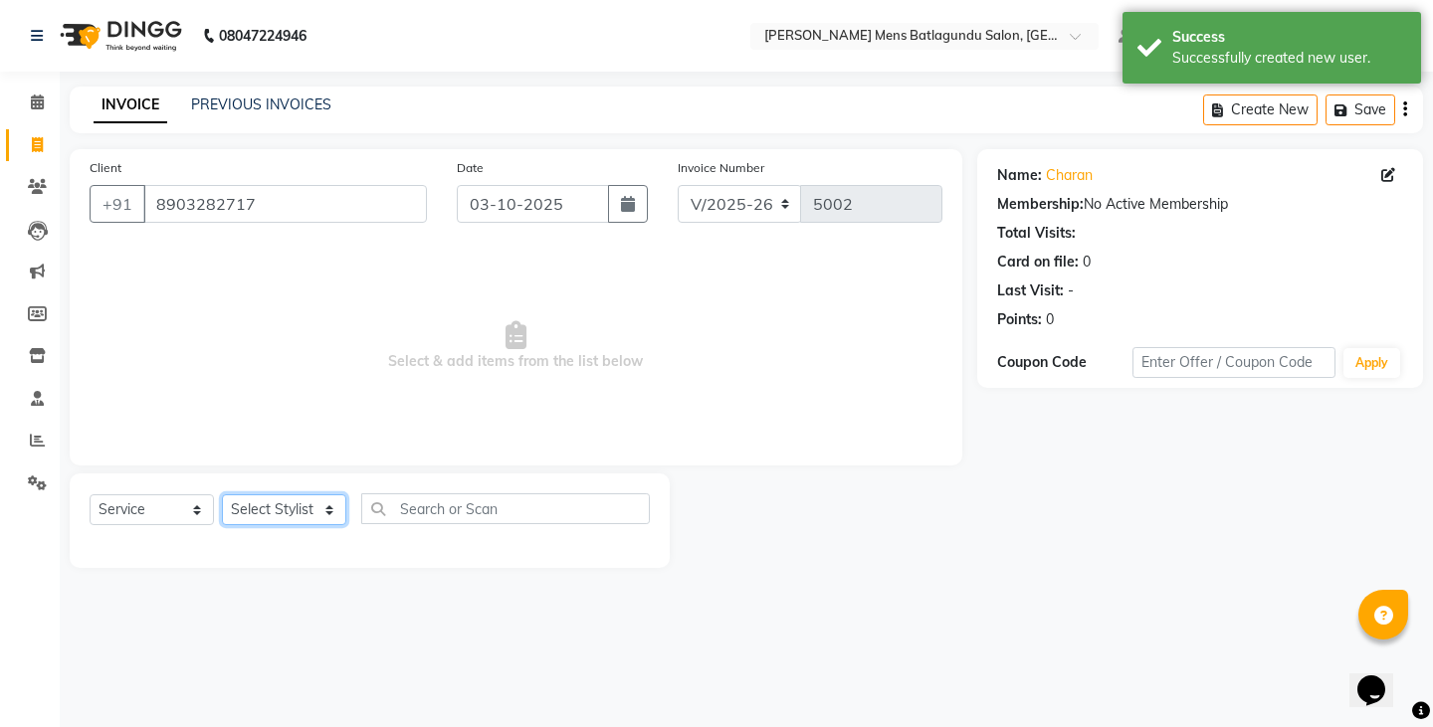
click at [314, 503] on select "Select Stylist Admin Ovesh Raja SAHIB SAHIL SHARUKH" at bounding box center [284, 509] width 124 height 31
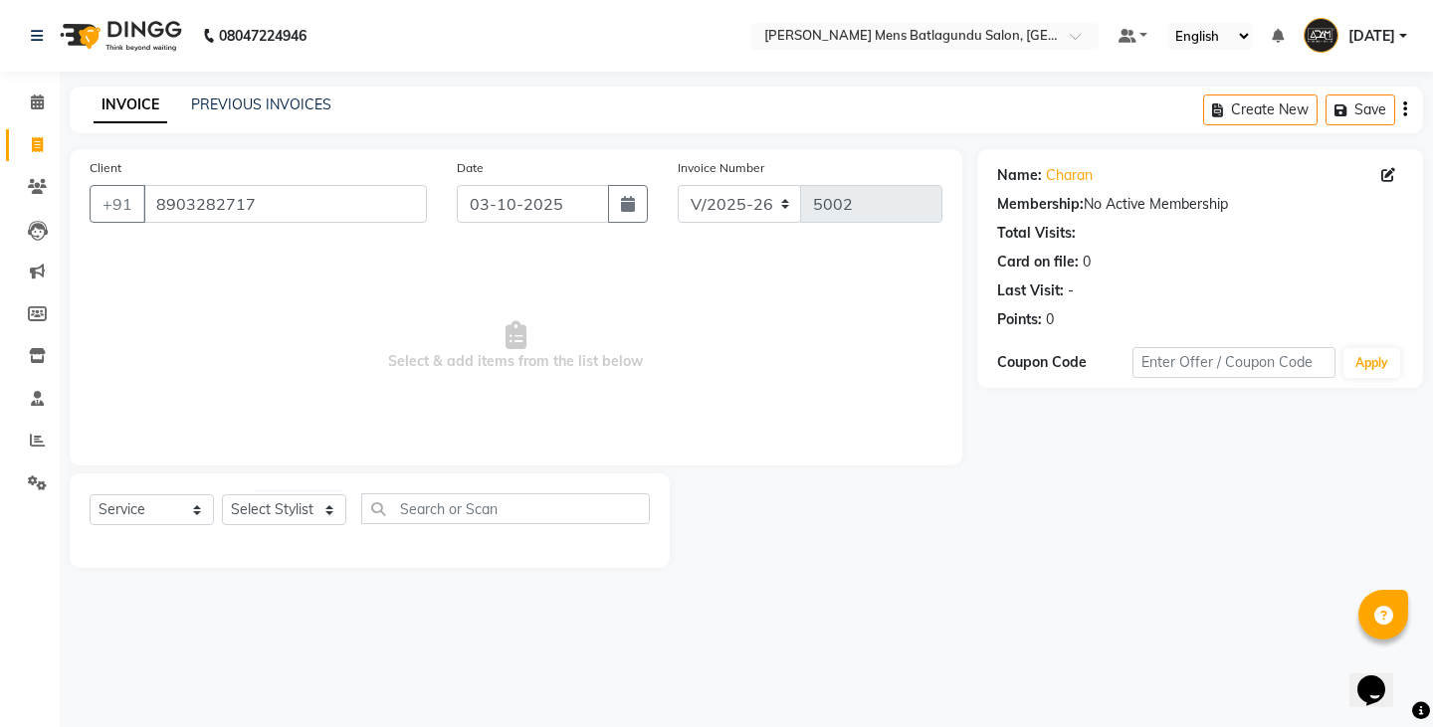
drag, startPoint x: 371, startPoint y: 312, endPoint x: 371, endPoint y: 328, distance: 15.9
click at [371, 328] on span "Select & add items from the list below" at bounding box center [516, 346] width 853 height 199
click at [282, 99] on link "PREVIOUS INVOICES" at bounding box center [261, 105] width 140 height 18
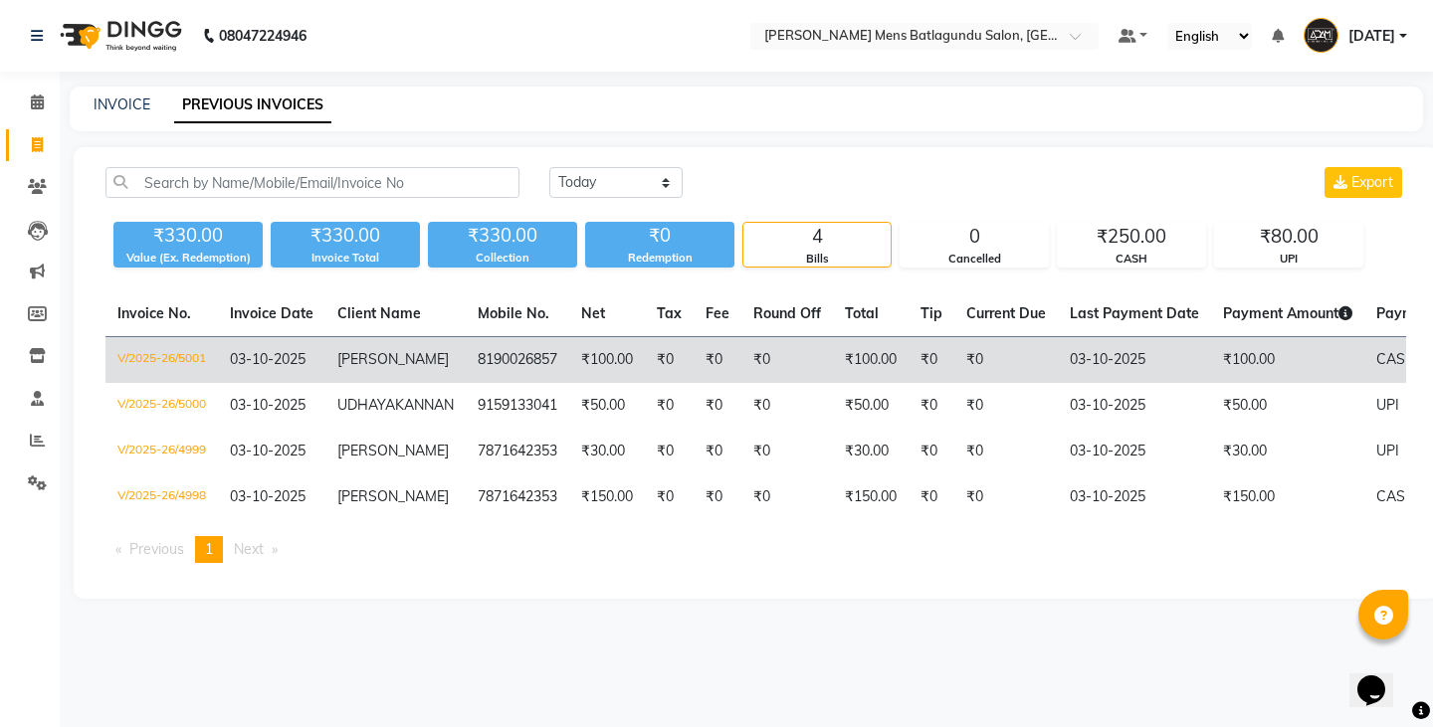
click at [478, 355] on td "8190026857" at bounding box center [517, 360] width 103 height 47
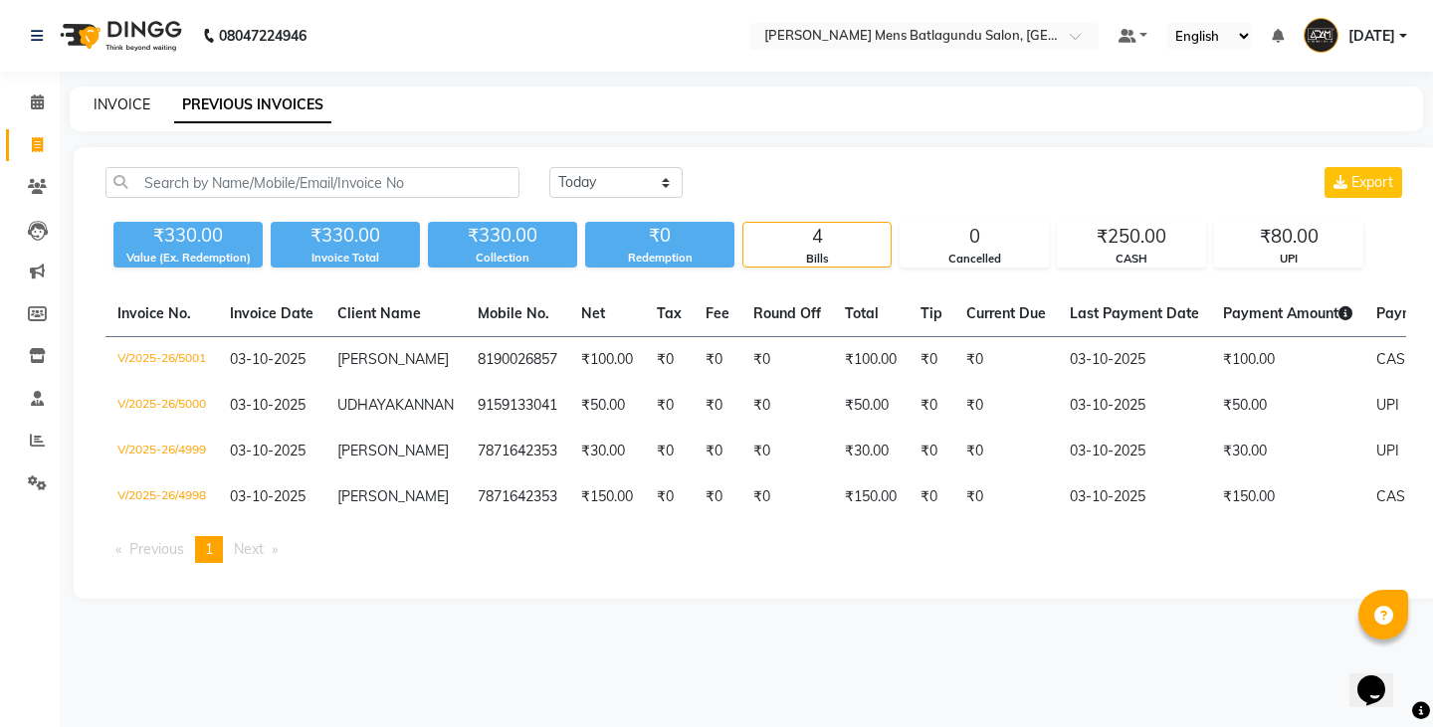
click at [139, 102] on link "INVOICE" at bounding box center [122, 105] width 57 height 18
select select "service"
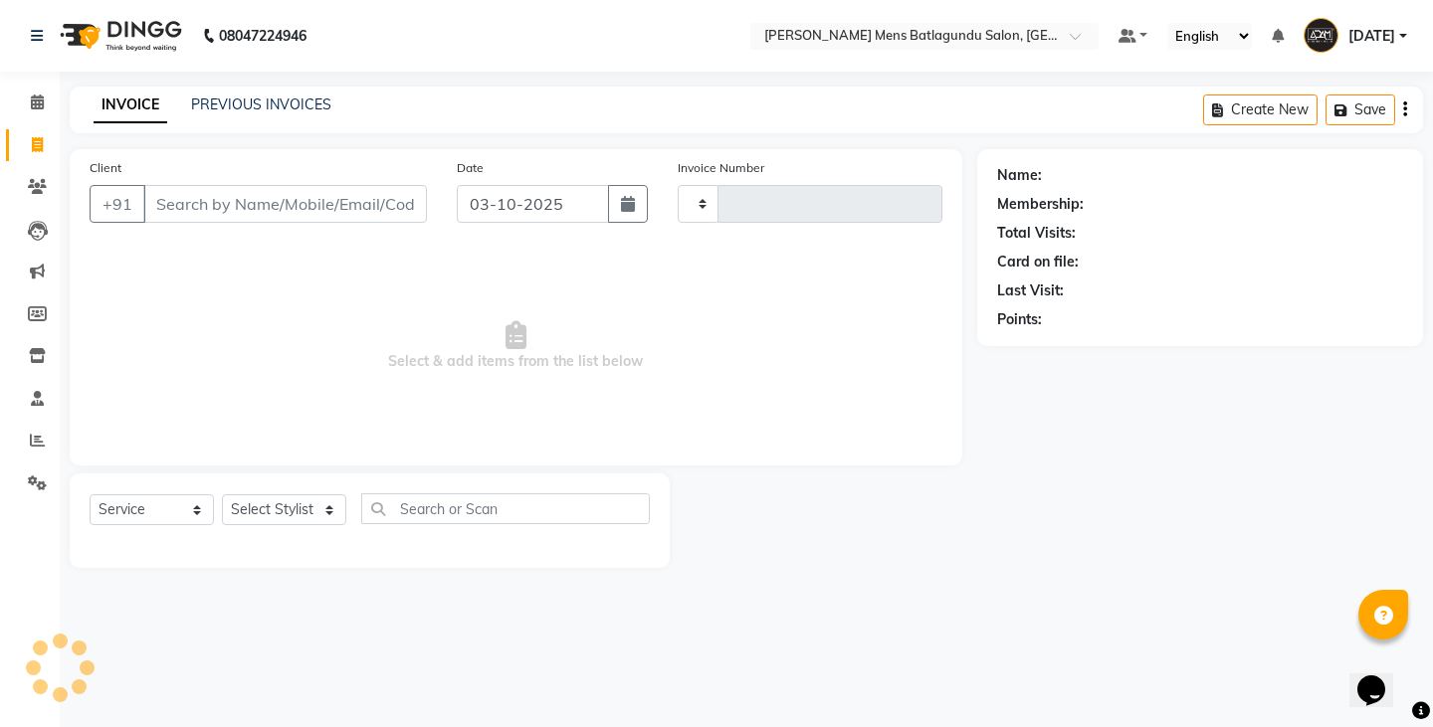
type input "5002"
select select "8213"
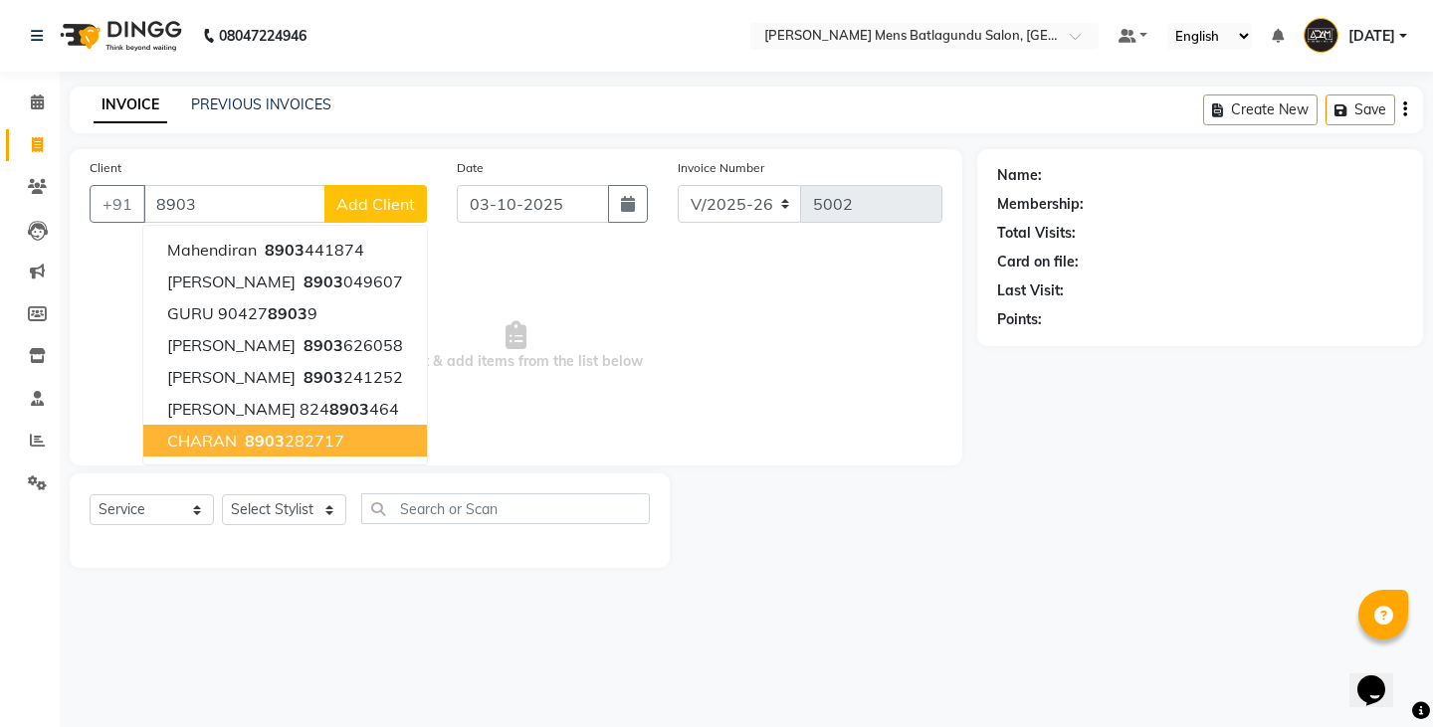
click at [302, 438] on ngb-highlight "8903 282717" at bounding box center [292, 441] width 103 height 20
type input "8903282717"
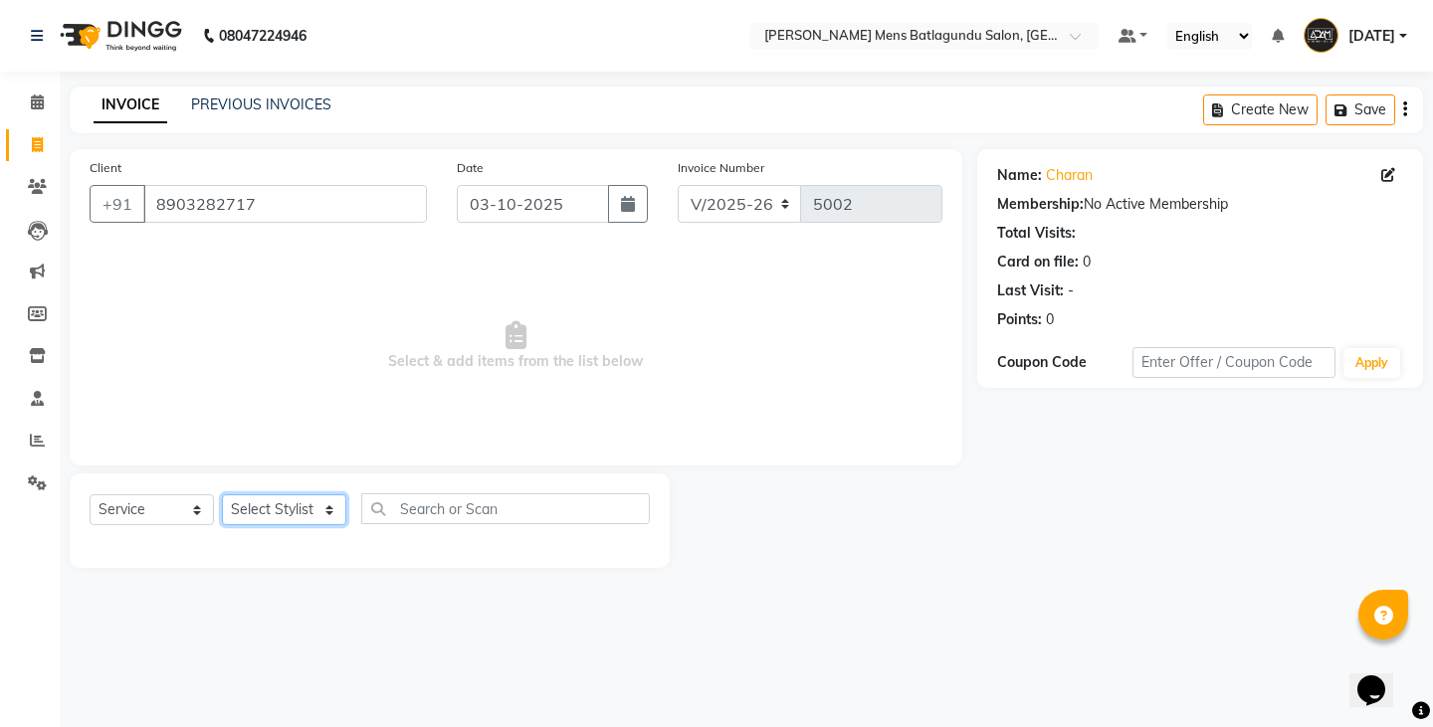
click at [298, 517] on select "Select Stylist Admin Ovesh Raja SAHIB SAHIL SHARUKH" at bounding box center [284, 509] width 124 height 31
select select "89172"
click at [222, 494] on select "Select Stylist Admin Ovesh Raja SAHIB SAHIL SHARUKH" at bounding box center [284, 509] width 124 height 31
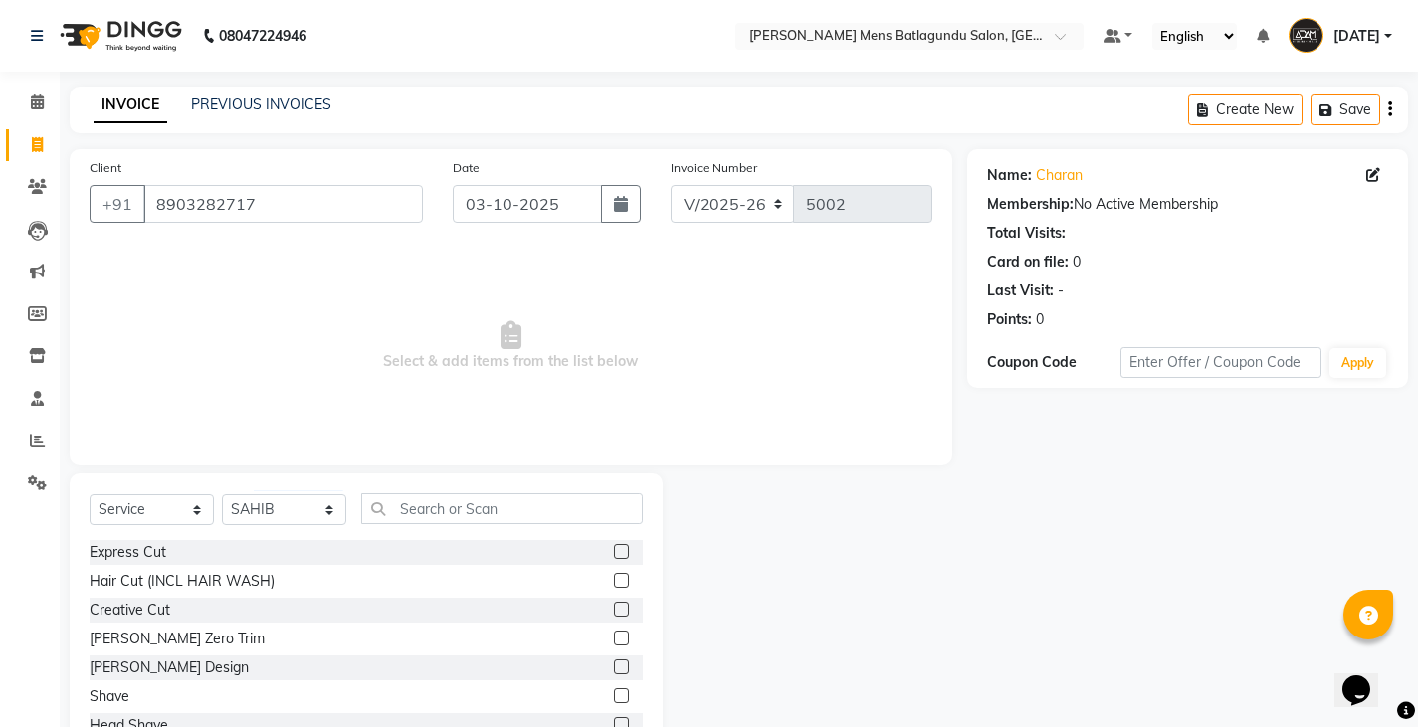
click at [614, 547] on label at bounding box center [621, 551] width 15 height 15
click at [614, 547] on input "checkbox" at bounding box center [620, 552] width 13 height 13
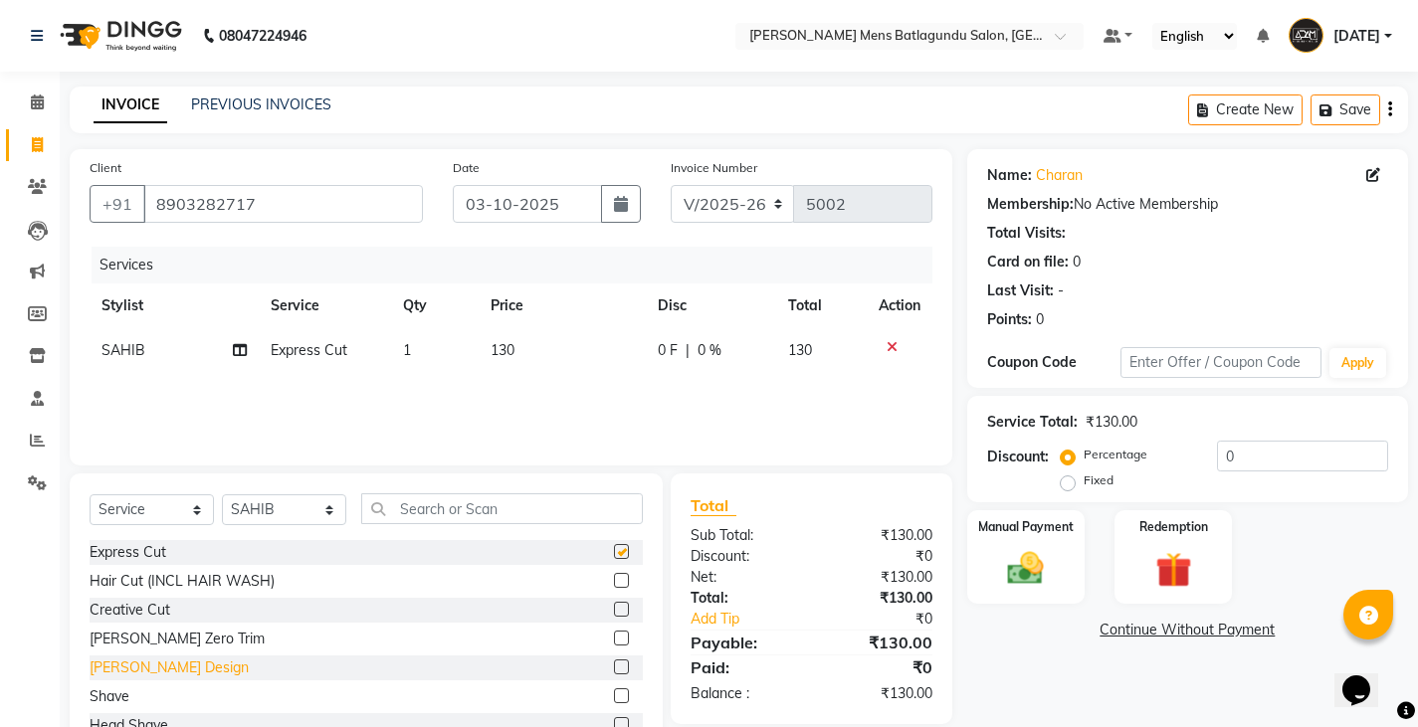
checkbox input "false"
click at [614, 666] on label at bounding box center [621, 667] width 15 height 15
click at [614, 666] on input "checkbox" at bounding box center [620, 668] width 13 height 13
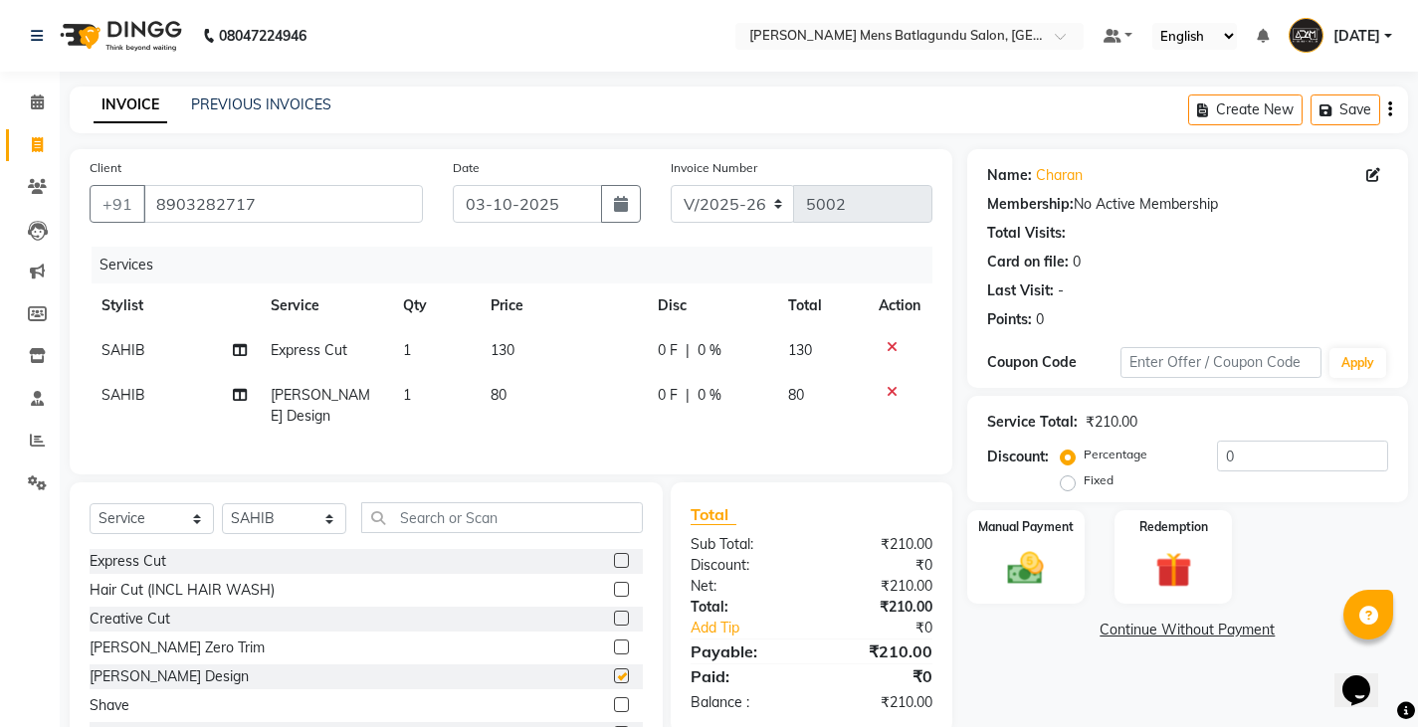
checkbox input "false"
click at [548, 344] on td "130" at bounding box center [562, 350] width 167 height 45
select select "89172"
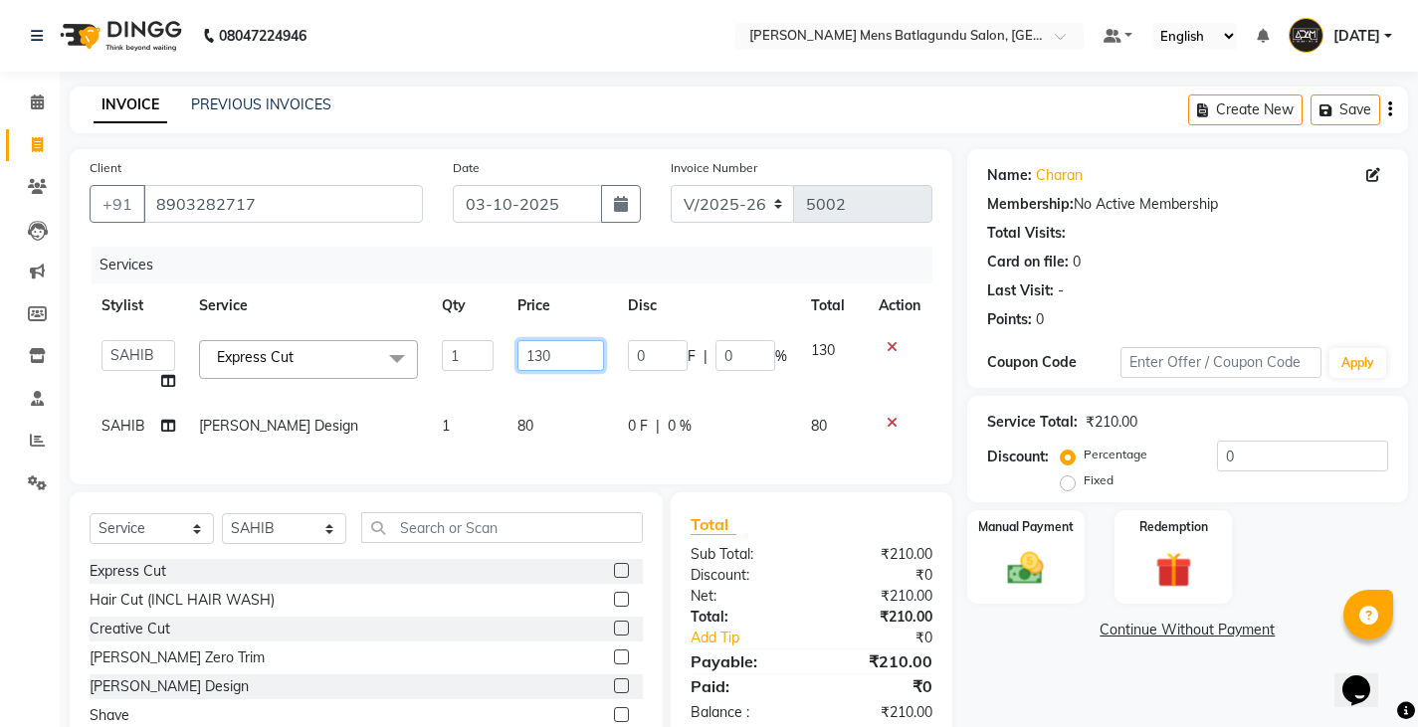
click at [565, 358] on input "130" at bounding box center [560, 355] width 87 height 31
type input "100"
click at [1029, 583] on img at bounding box center [1025, 568] width 61 height 43
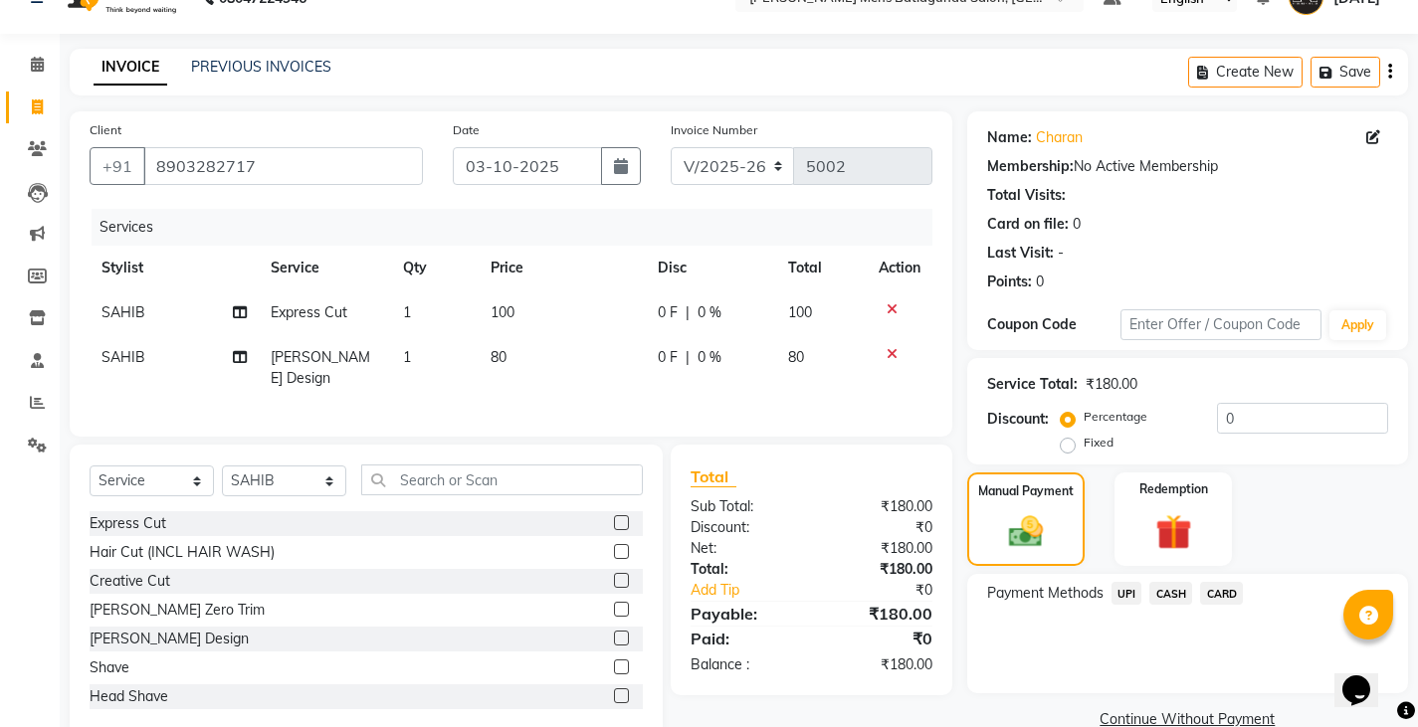
scroll to position [75, 0]
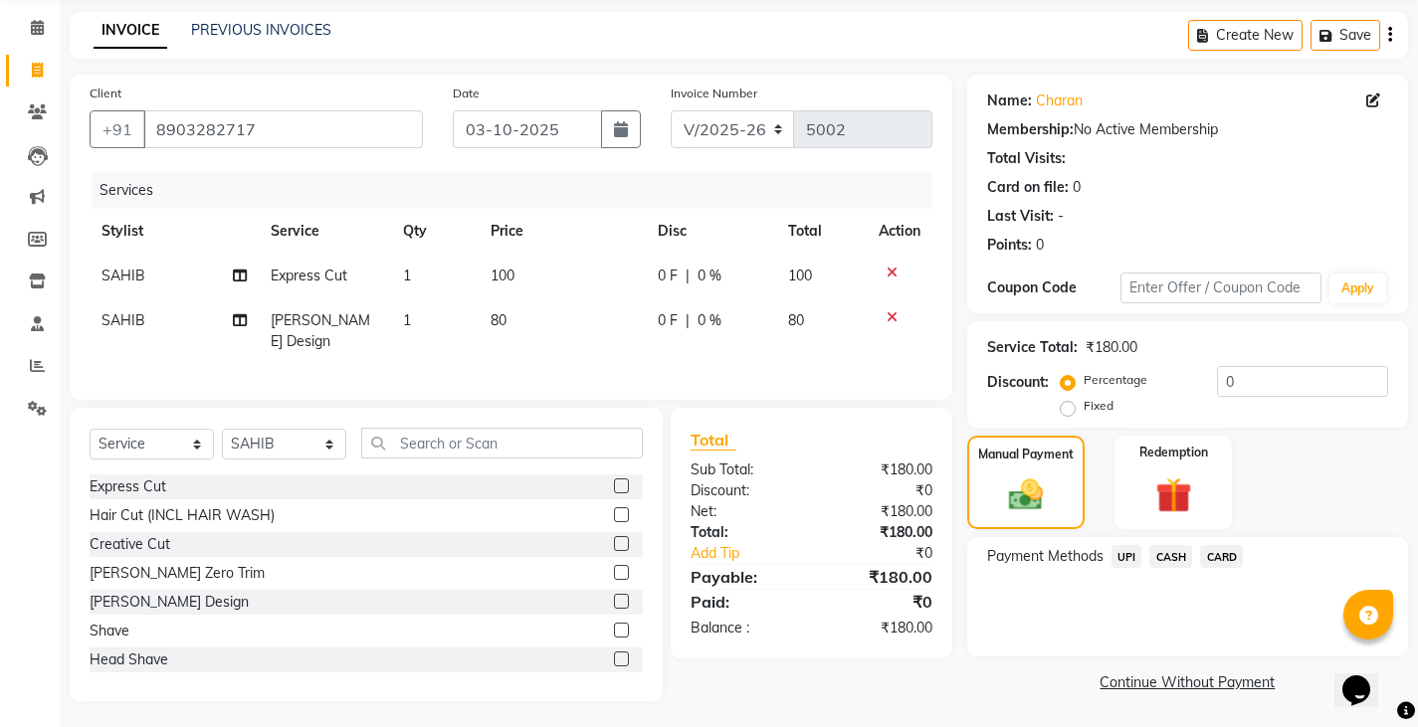
click at [1119, 560] on span "UPI" at bounding box center [1126, 556] width 31 height 23
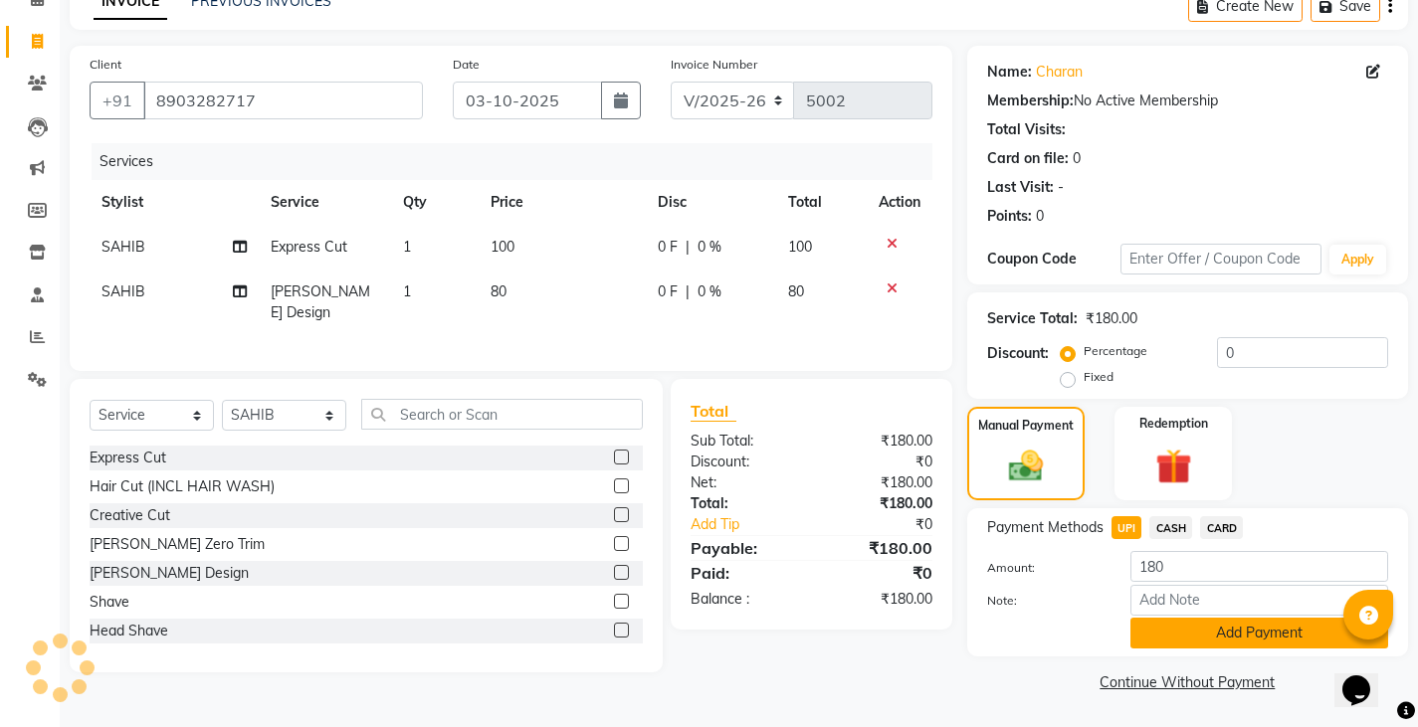
click at [1198, 620] on button "Add Payment" at bounding box center [1259, 633] width 258 height 31
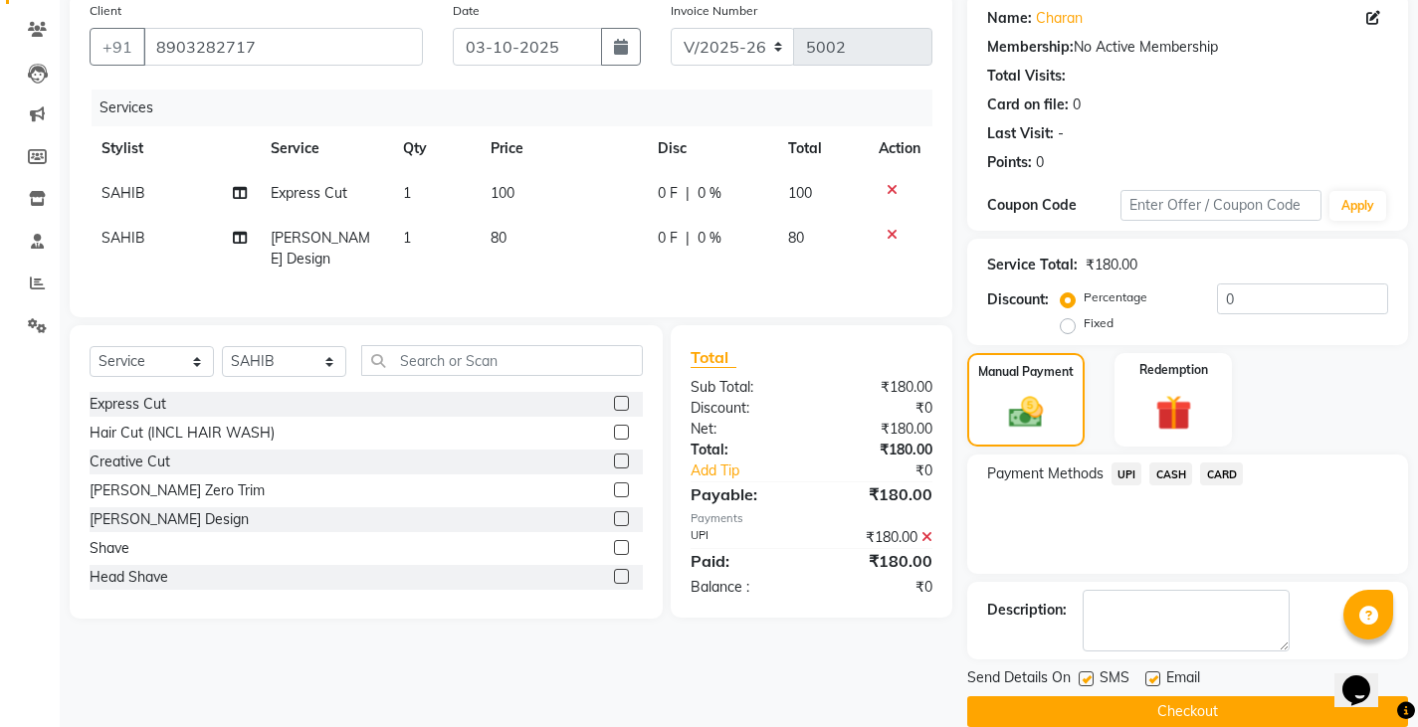
scroll to position [187, 0]
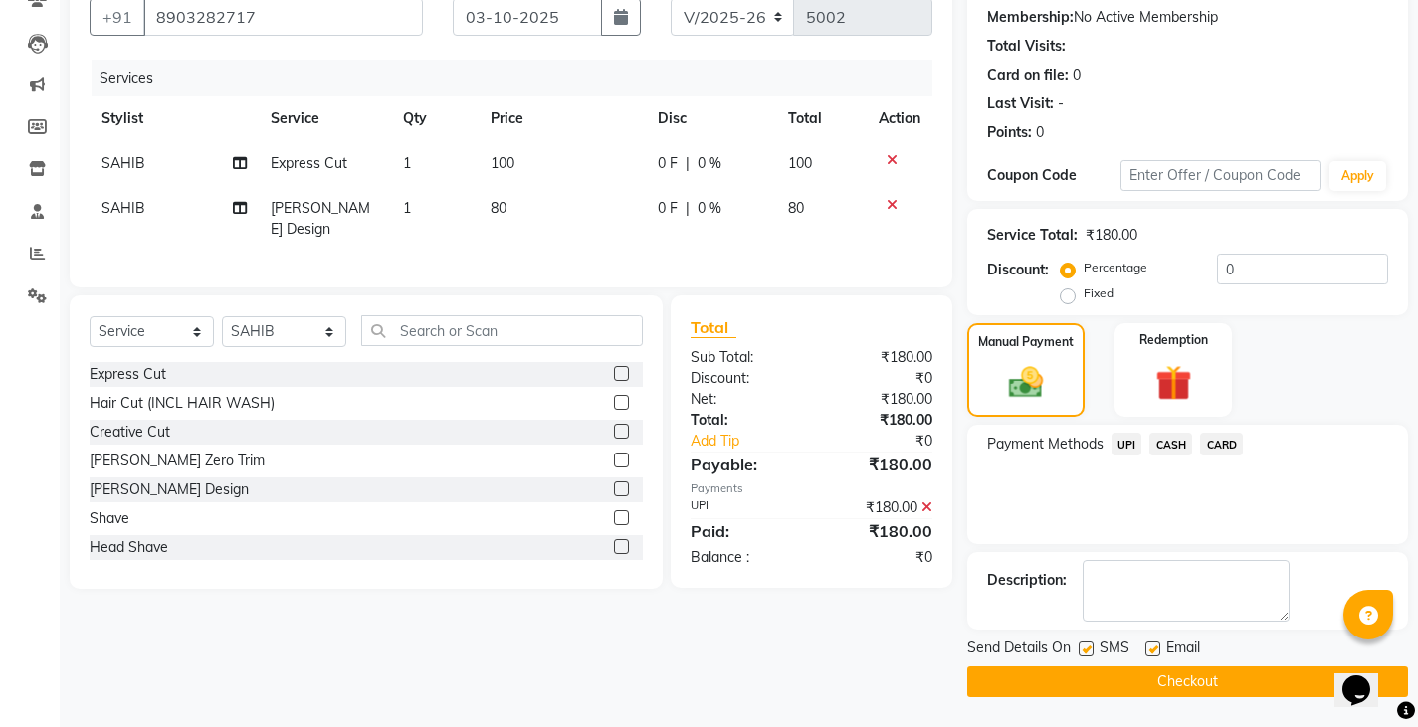
click at [1141, 679] on button "Checkout" at bounding box center [1187, 682] width 441 height 31
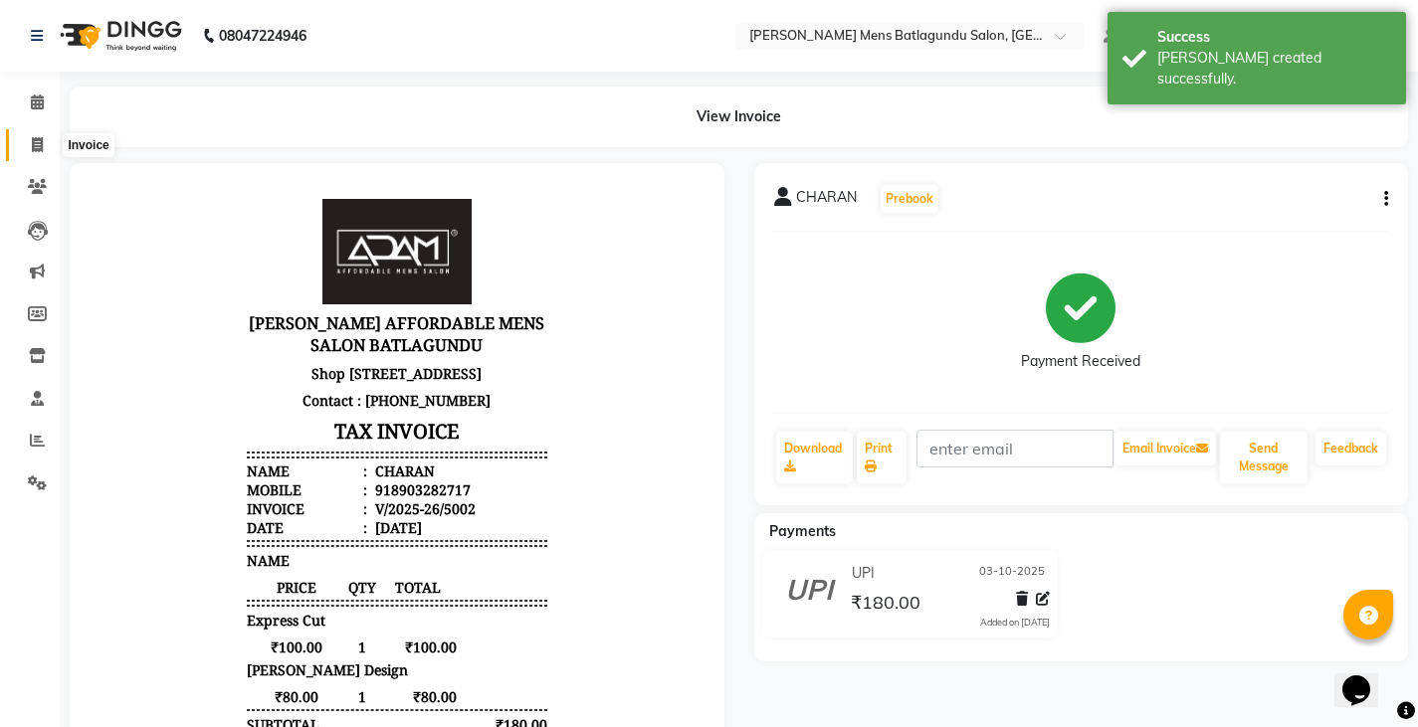
click at [27, 141] on span at bounding box center [37, 145] width 35 height 23
select select "service"
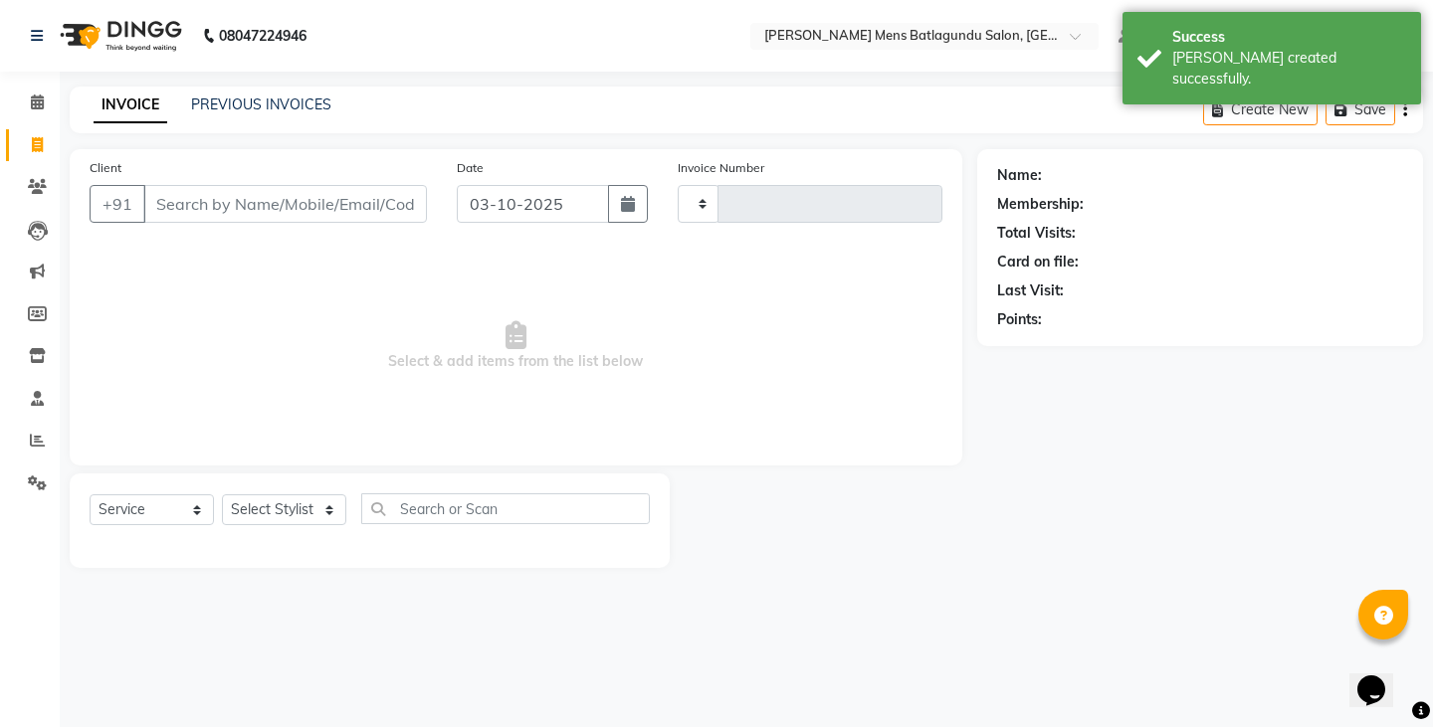
type input "5003"
select select "8213"
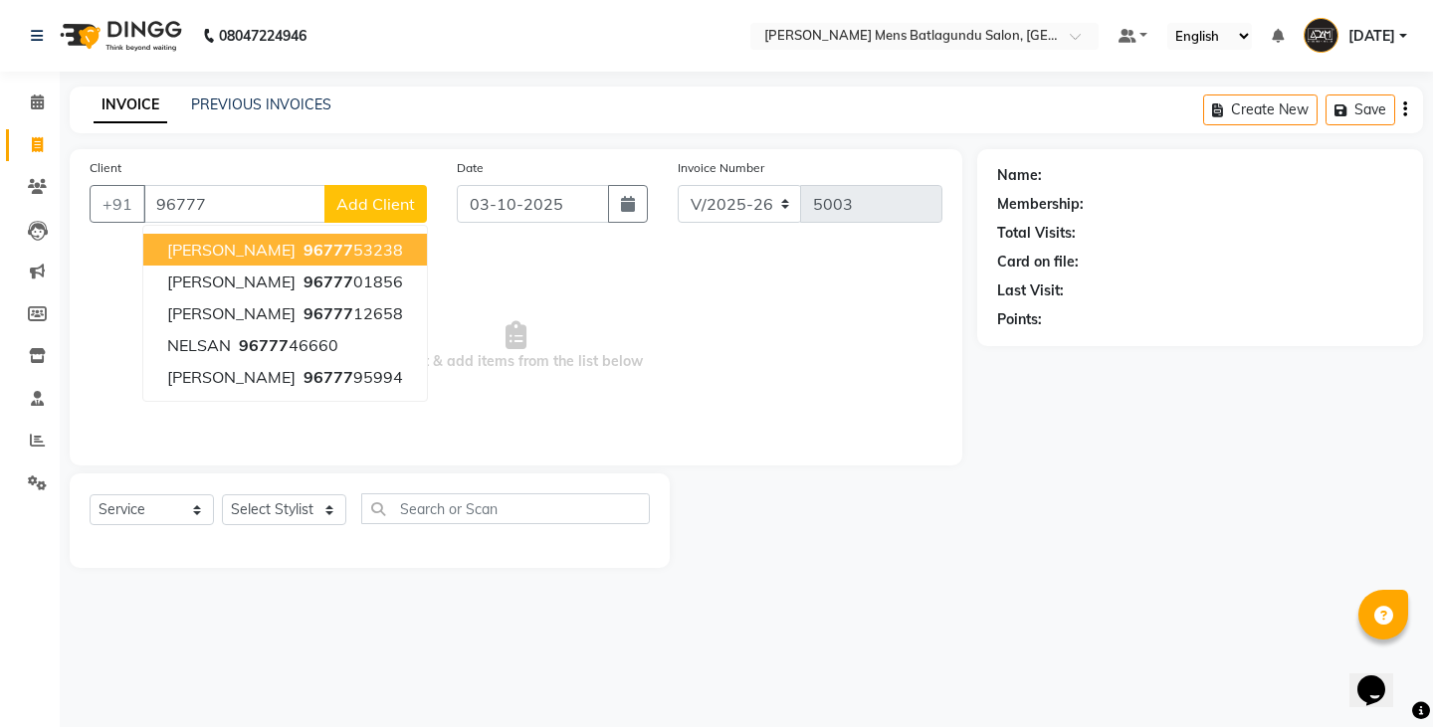
click at [303, 256] on span "96777" at bounding box center [328, 250] width 50 height 20
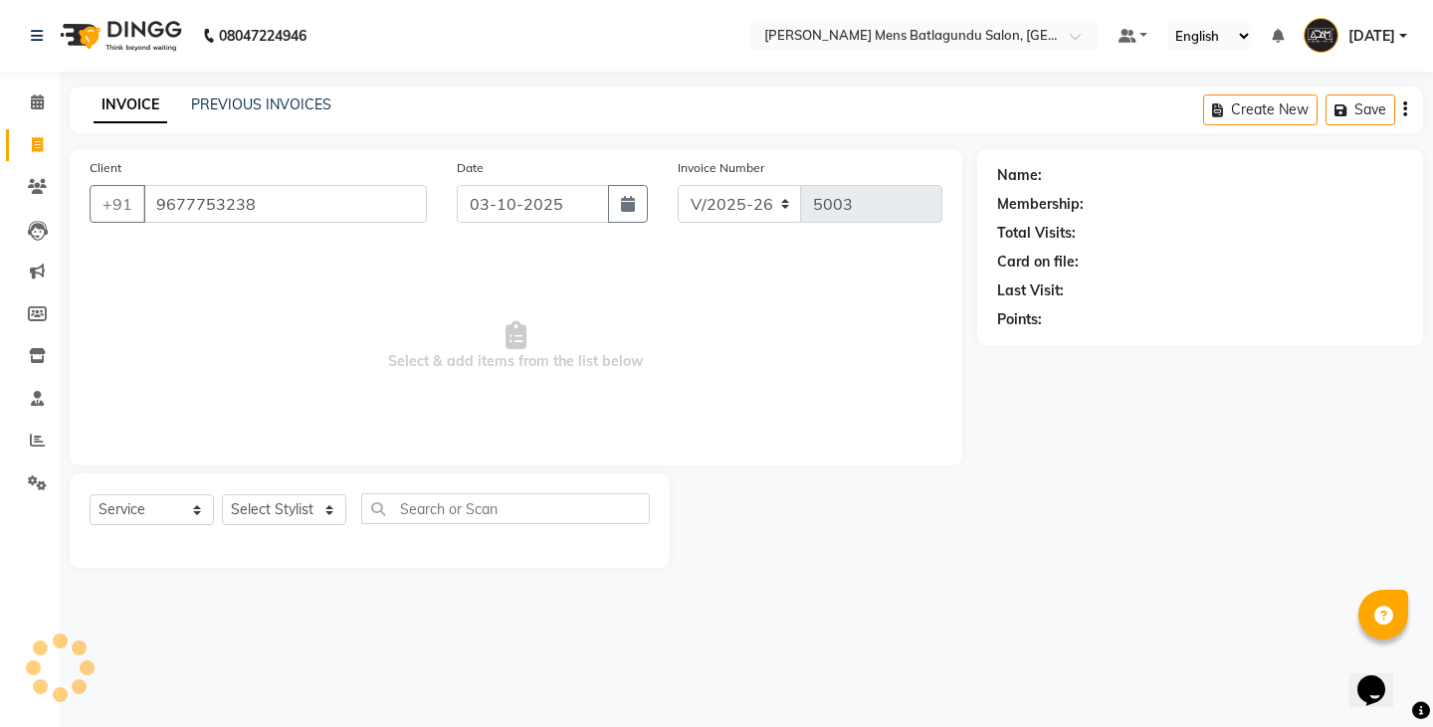
type input "9677753238"
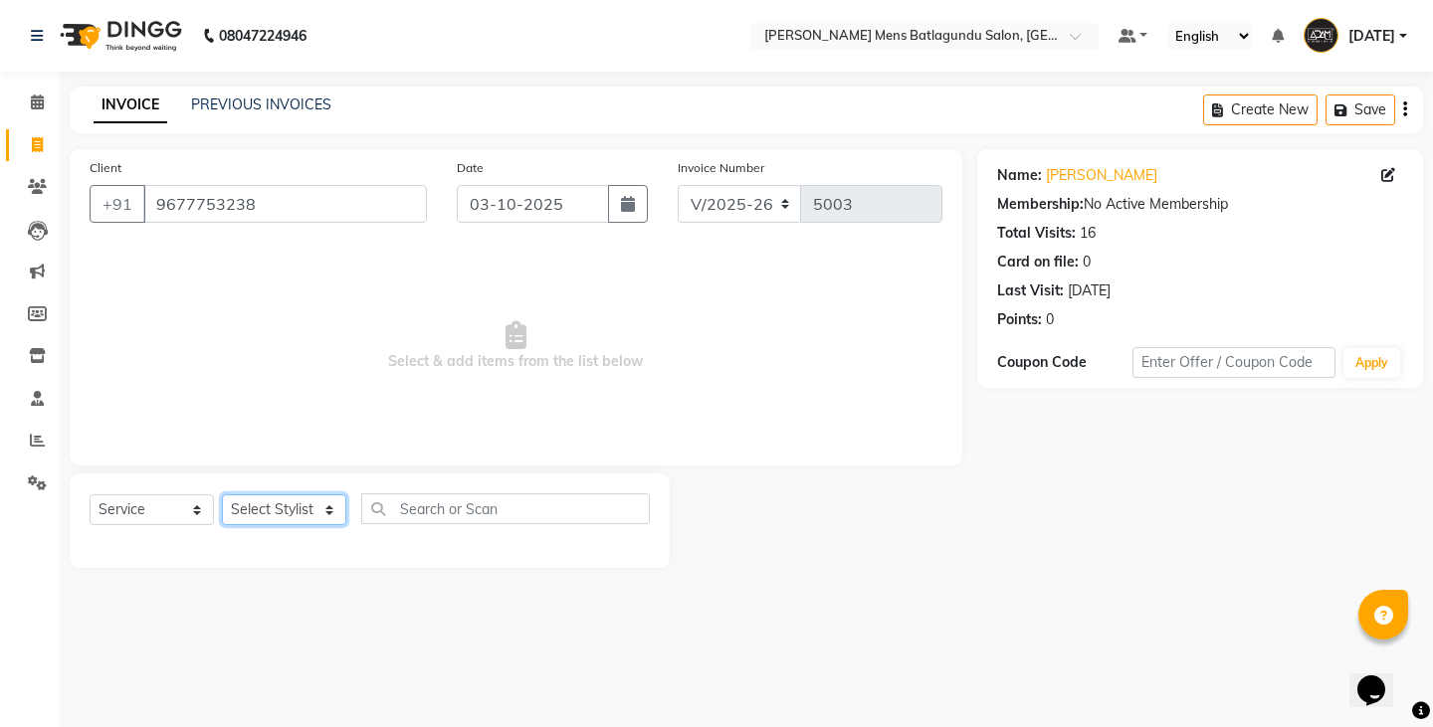
click at [328, 524] on select "Select Stylist Admin Ovesh Raja SAHIB SAHIL SHARUKH" at bounding box center [284, 509] width 124 height 31
select select "78653"
click at [222, 494] on select "Select Stylist Admin Ovesh Raja SAHIB SAHIL SHARUKH" at bounding box center [284, 509] width 124 height 31
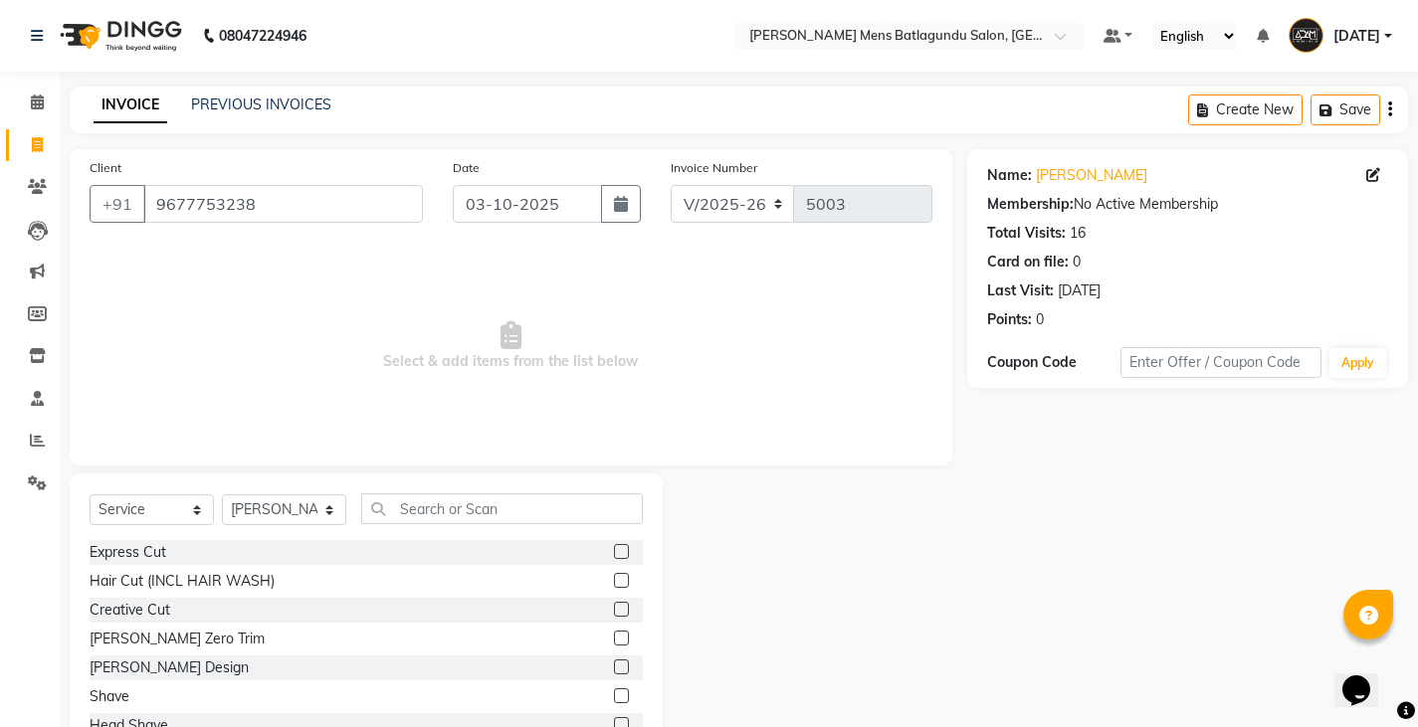
click at [614, 697] on label at bounding box center [621, 695] width 15 height 15
click at [614, 697] on input "checkbox" at bounding box center [620, 696] width 13 height 13
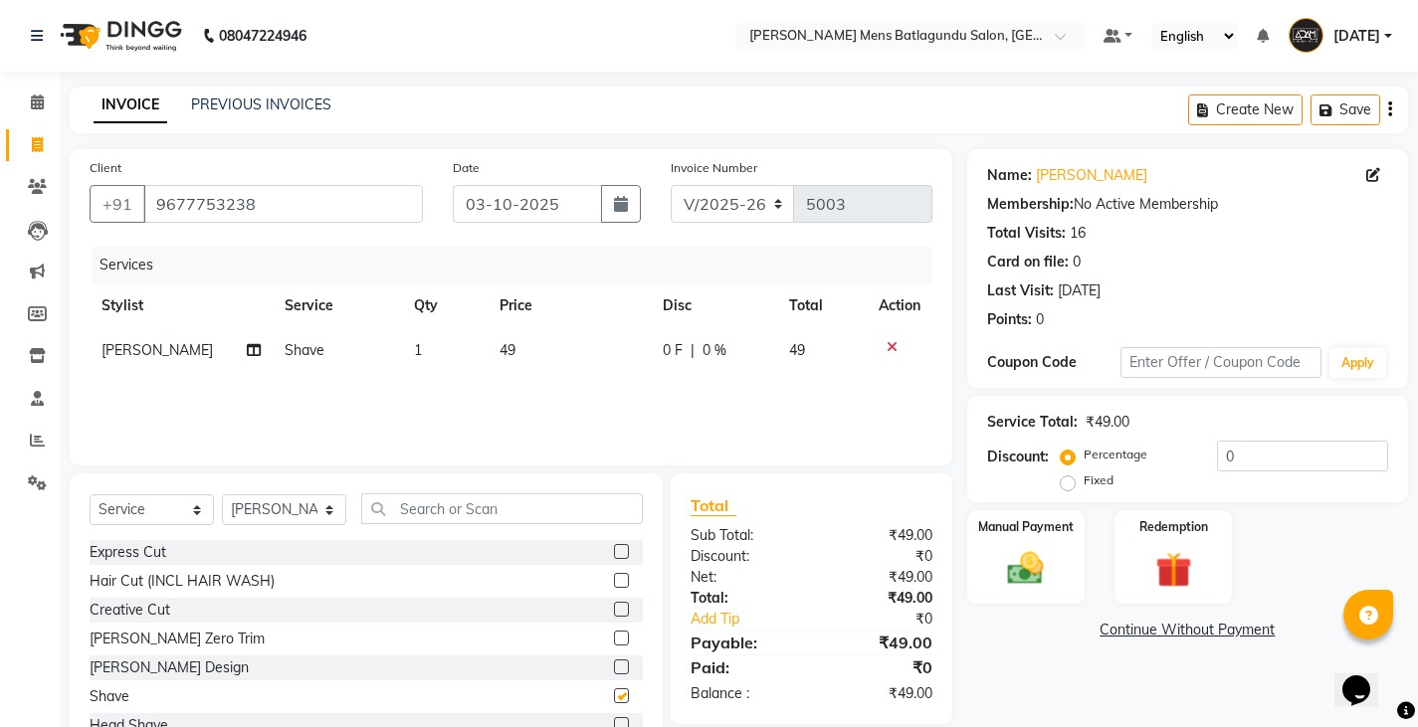
checkbox input "false"
click at [533, 354] on td "49" at bounding box center [568, 350] width 162 height 45
select select "78653"
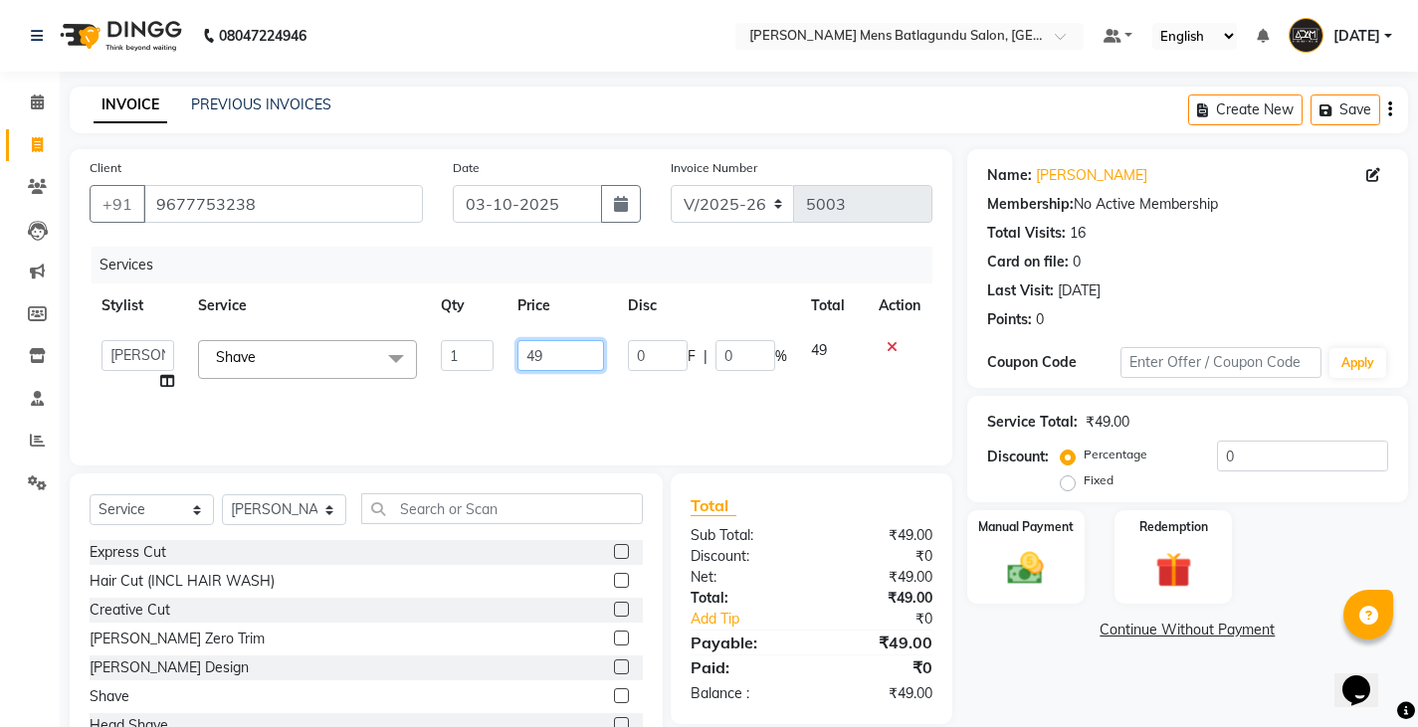
click at [554, 353] on input "49" at bounding box center [560, 355] width 87 height 31
type input "4"
type input "50"
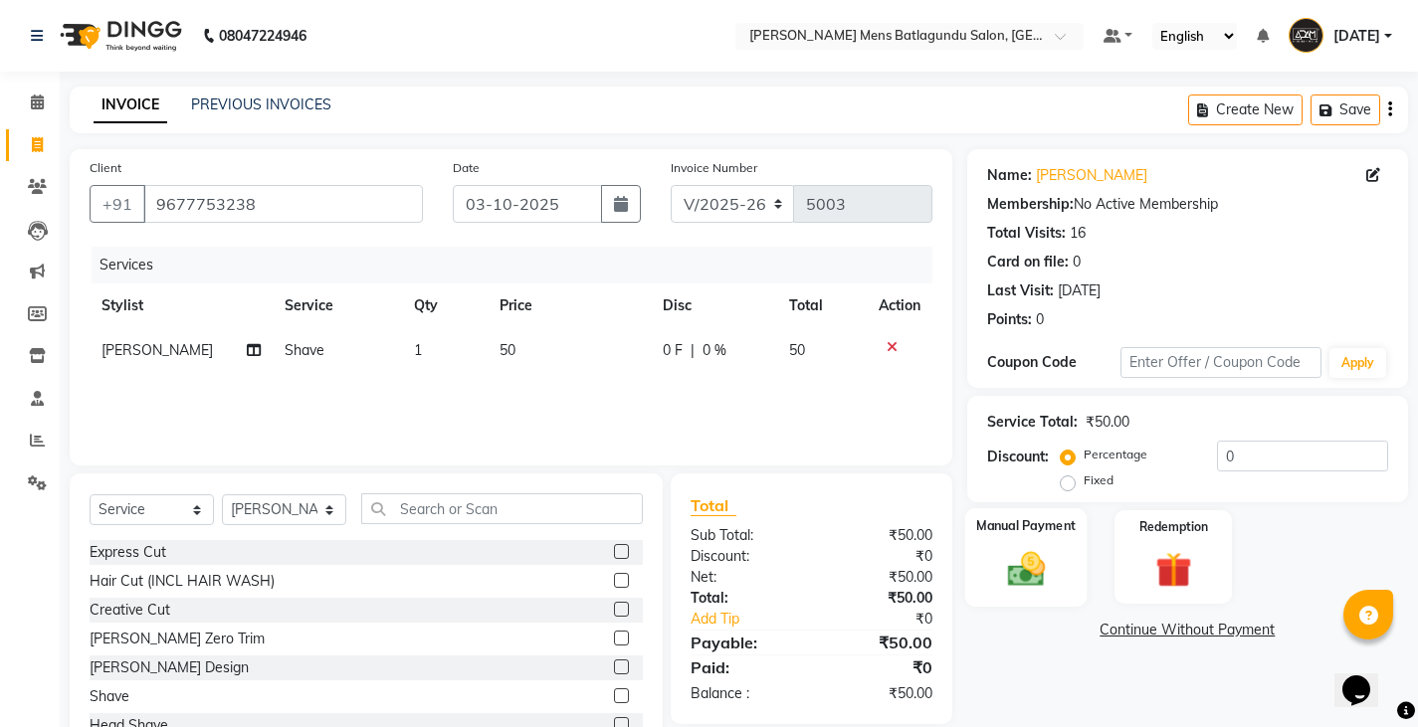
click at [1054, 566] on img at bounding box center [1025, 568] width 61 height 43
click at [1165, 636] on span "CASH" at bounding box center [1170, 631] width 43 height 23
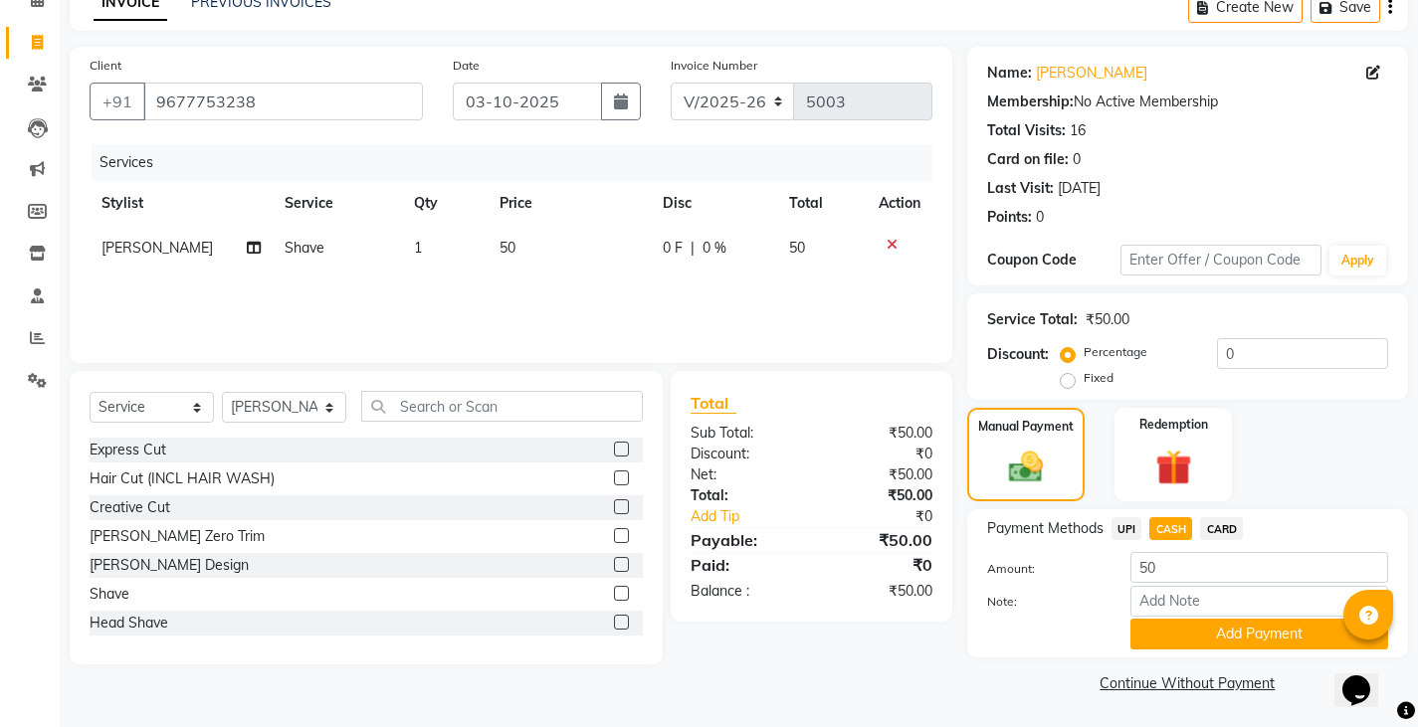
scroll to position [103, 0]
click at [1196, 641] on button "Add Payment" at bounding box center [1259, 633] width 258 height 31
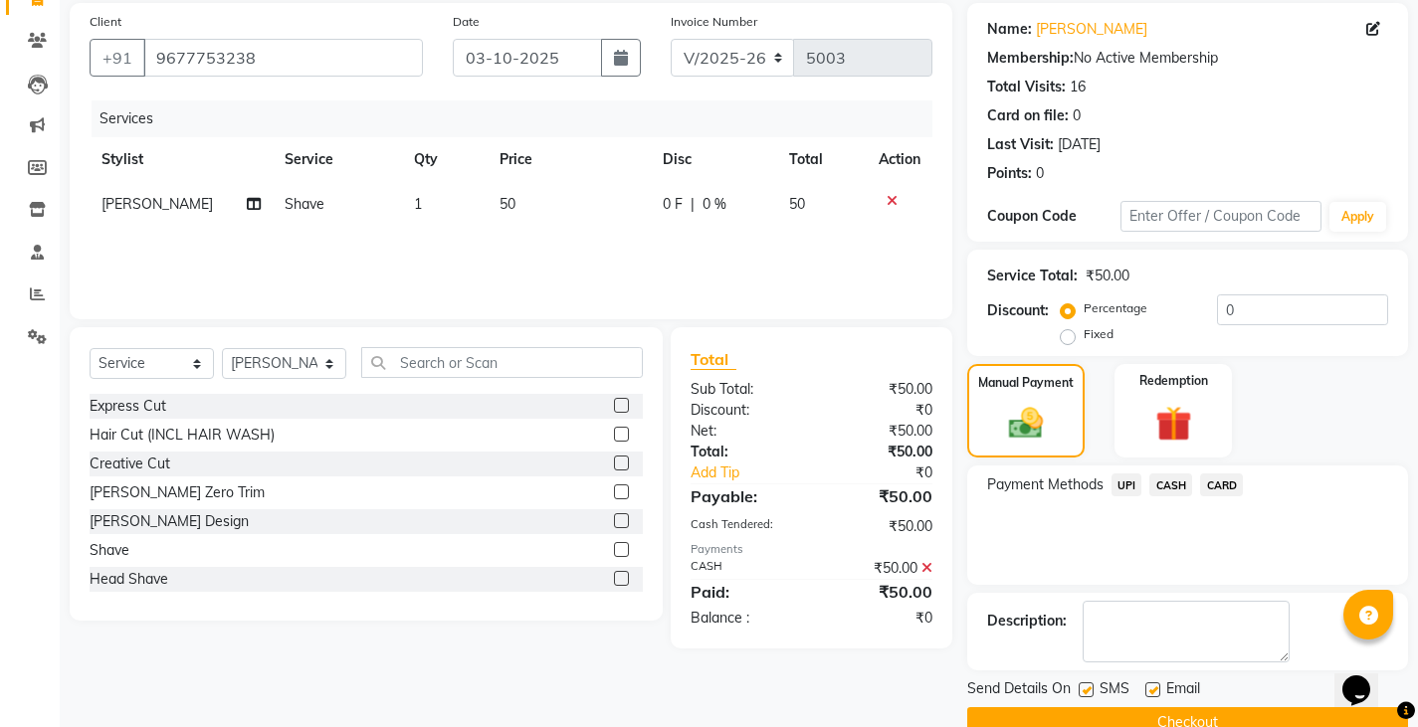
scroll to position [187, 0]
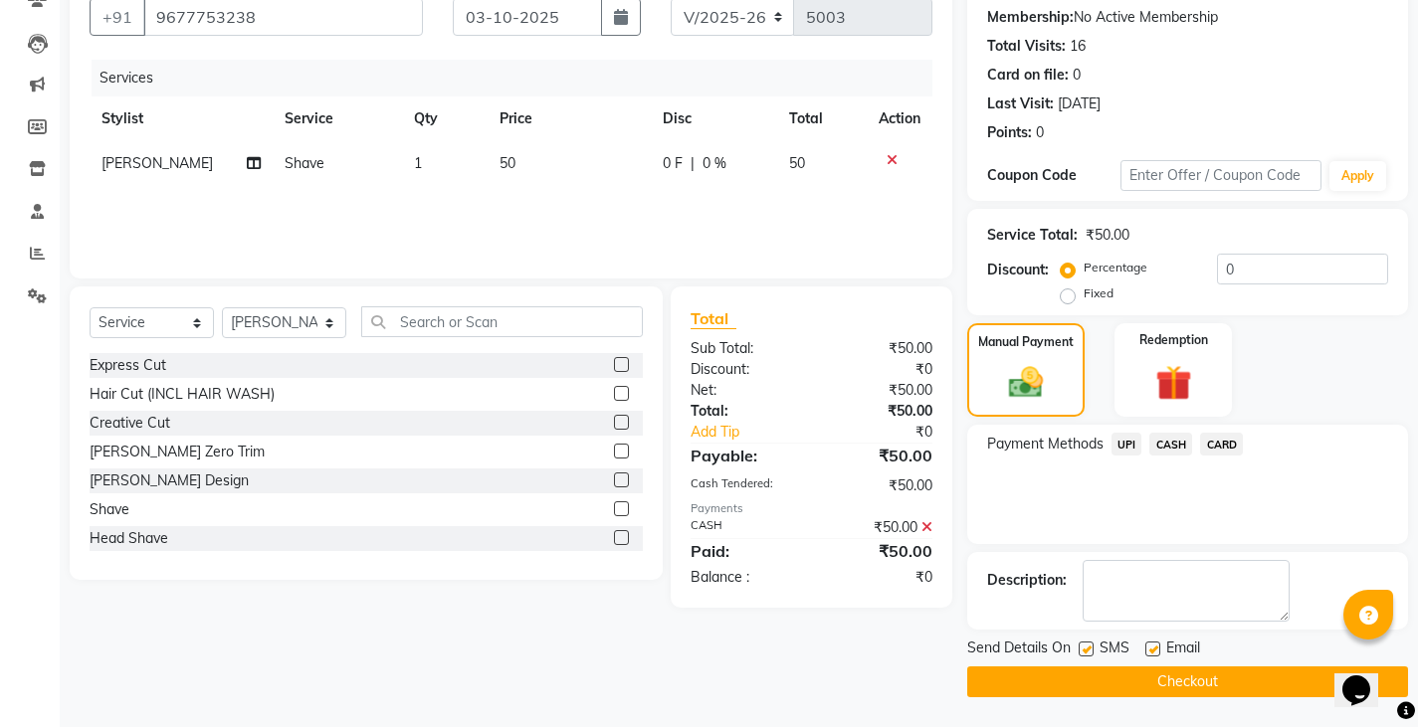
click at [1109, 672] on button "Checkout" at bounding box center [1187, 682] width 441 height 31
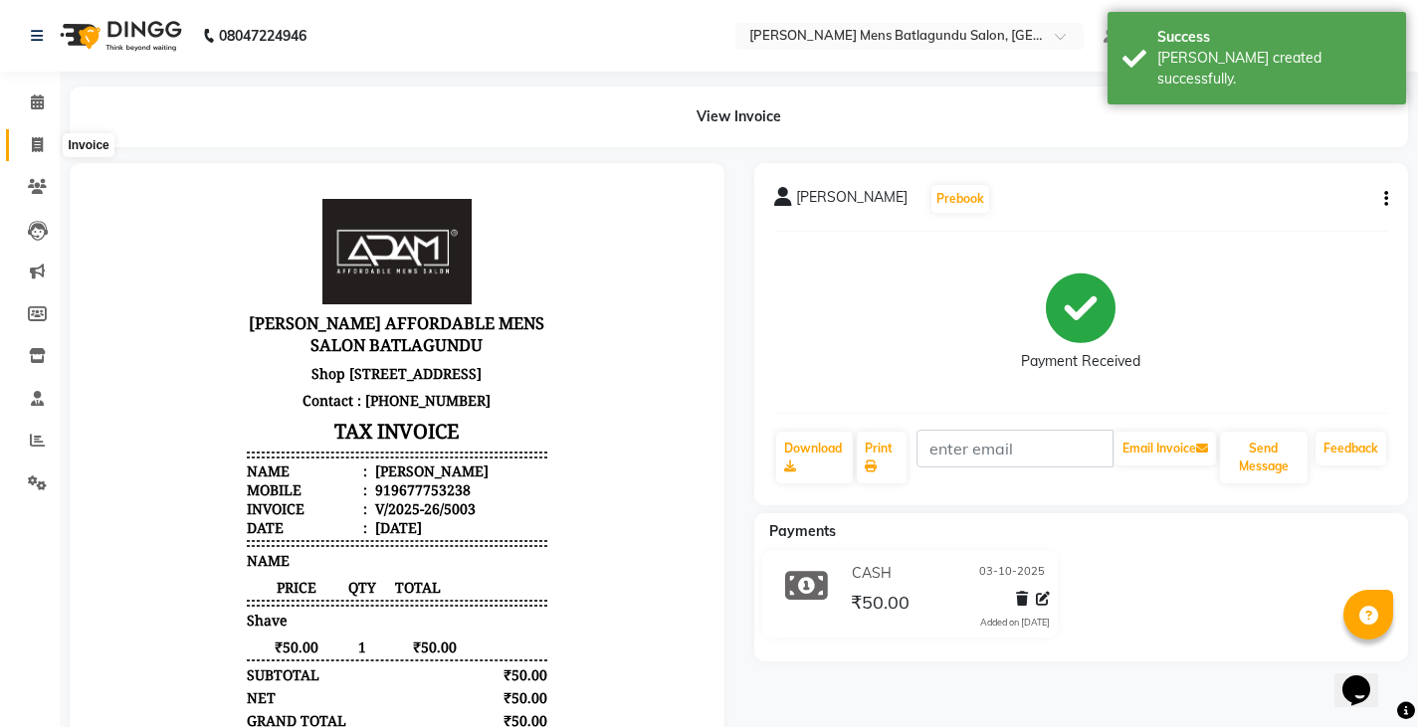
click at [32, 137] on icon at bounding box center [37, 144] width 11 height 15
select select "service"
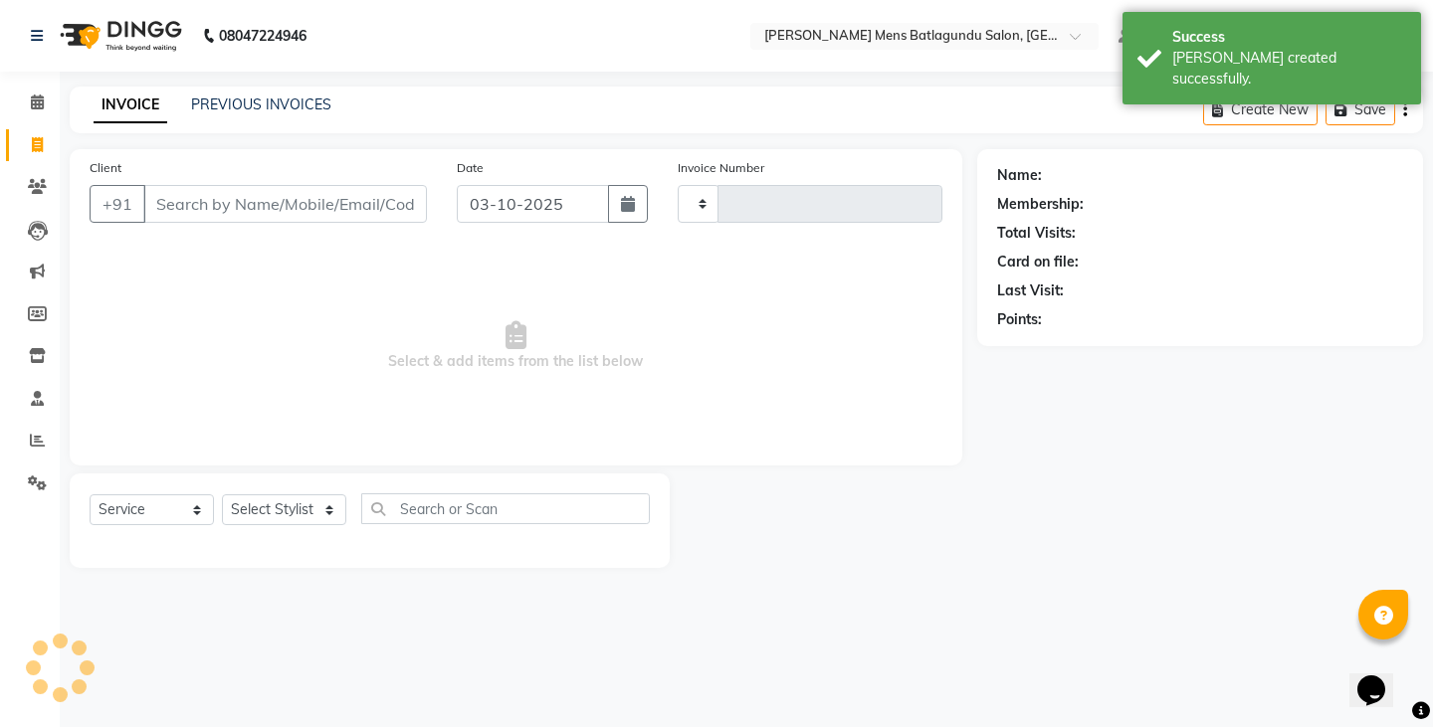
type input "5004"
select select "8213"
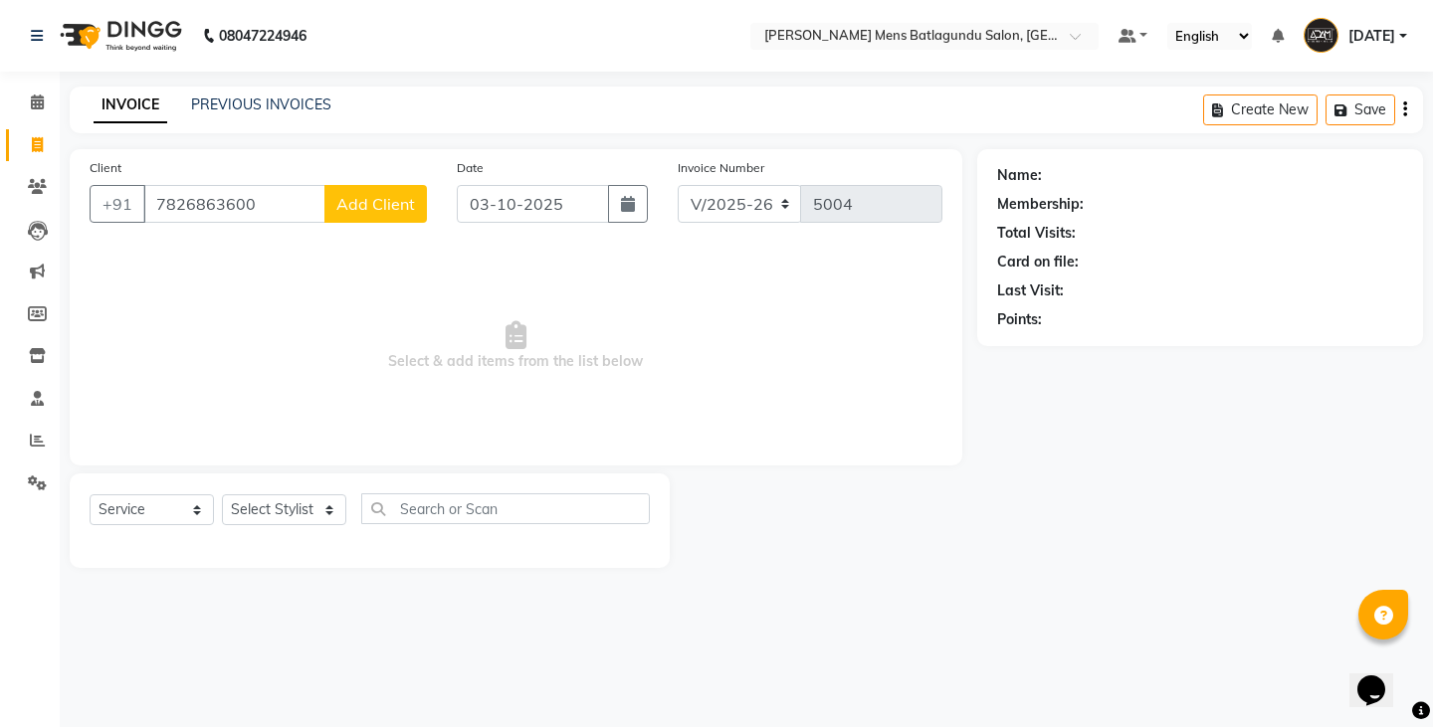
type input "7826863600"
click at [371, 208] on span "Add Client" at bounding box center [375, 204] width 79 height 20
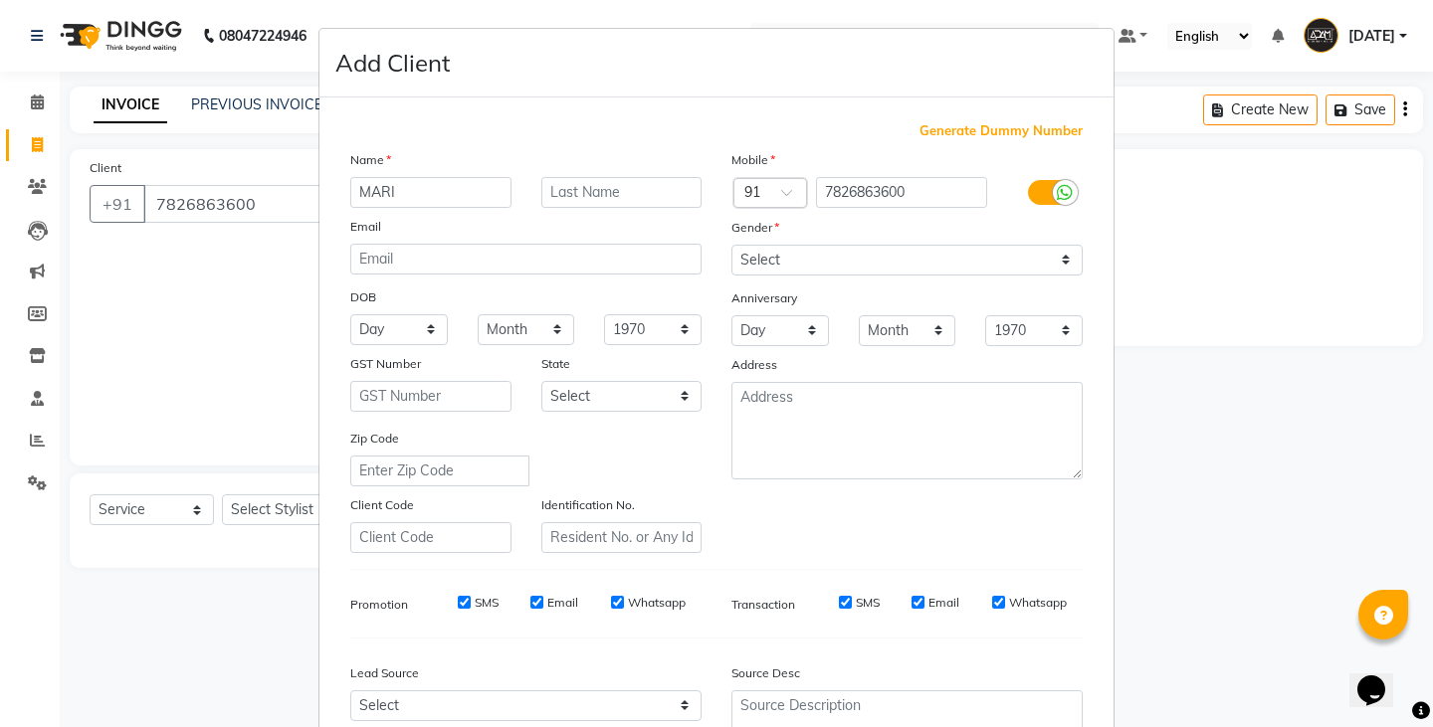
type input "MARI"
click at [877, 269] on select "Select Male Female Other Prefer Not To Say" at bounding box center [906, 260] width 351 height 31
select select "male"
click at [731, 245] on select "Select Male Female Other Prefer Not To Say" at bounding box center [906, 260] width 351 height 31
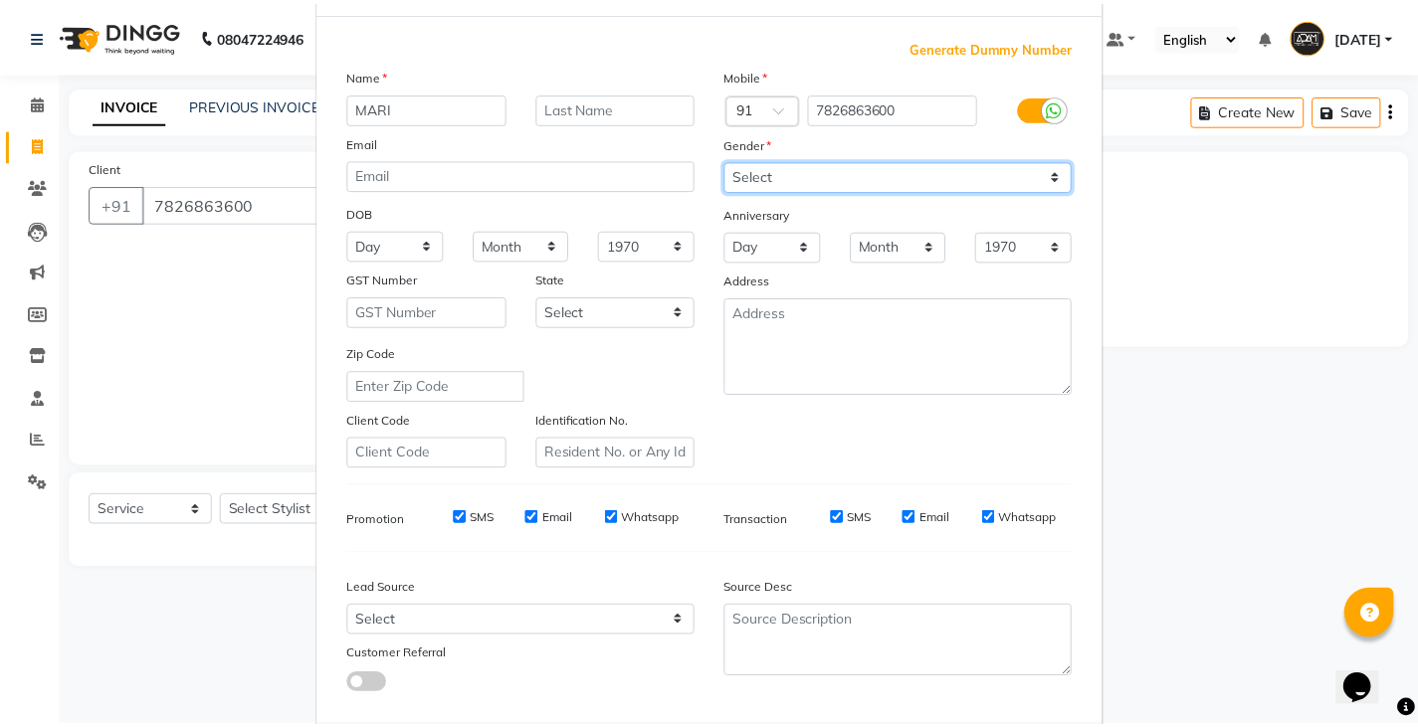
scroll to position [191, 0]
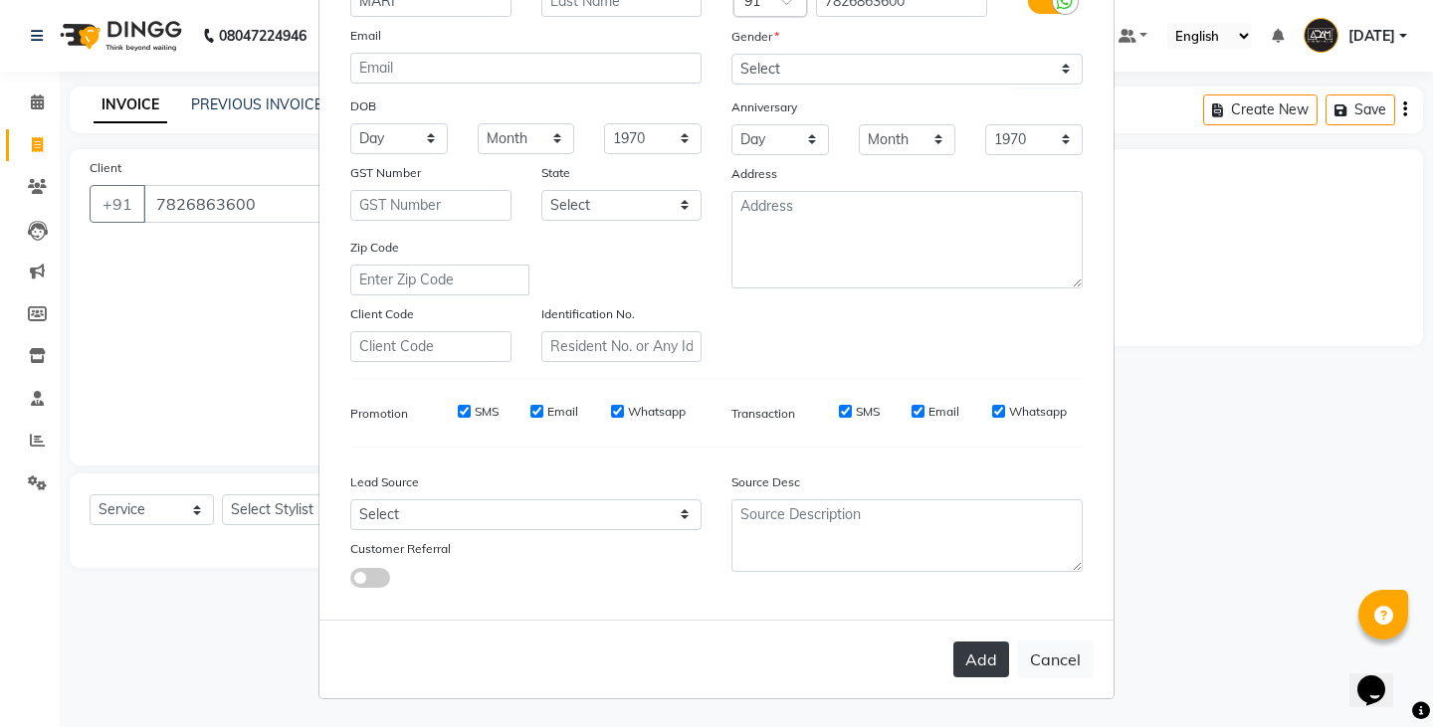
click at [989, 661] on button "Add" at bounding box center [981, 660] width 56 height 36
select select
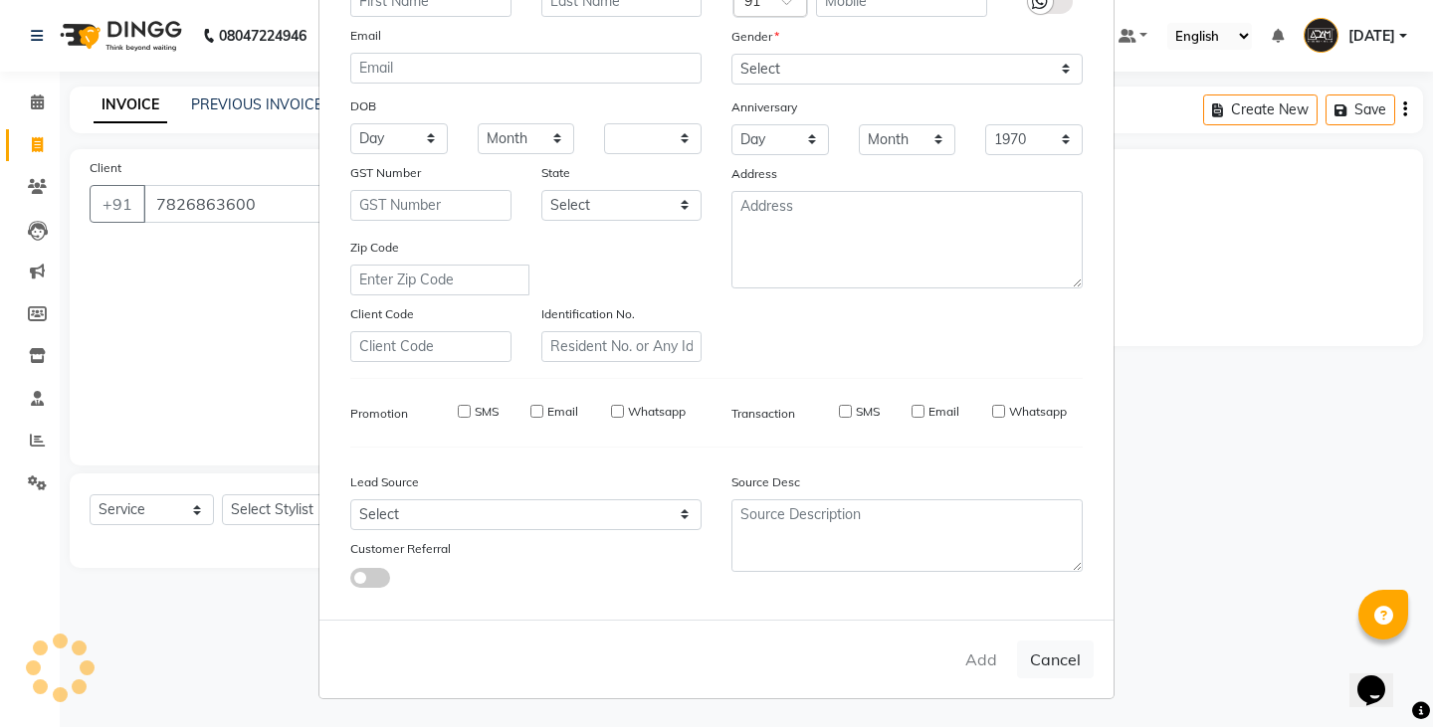
select select
checkbox input "false"
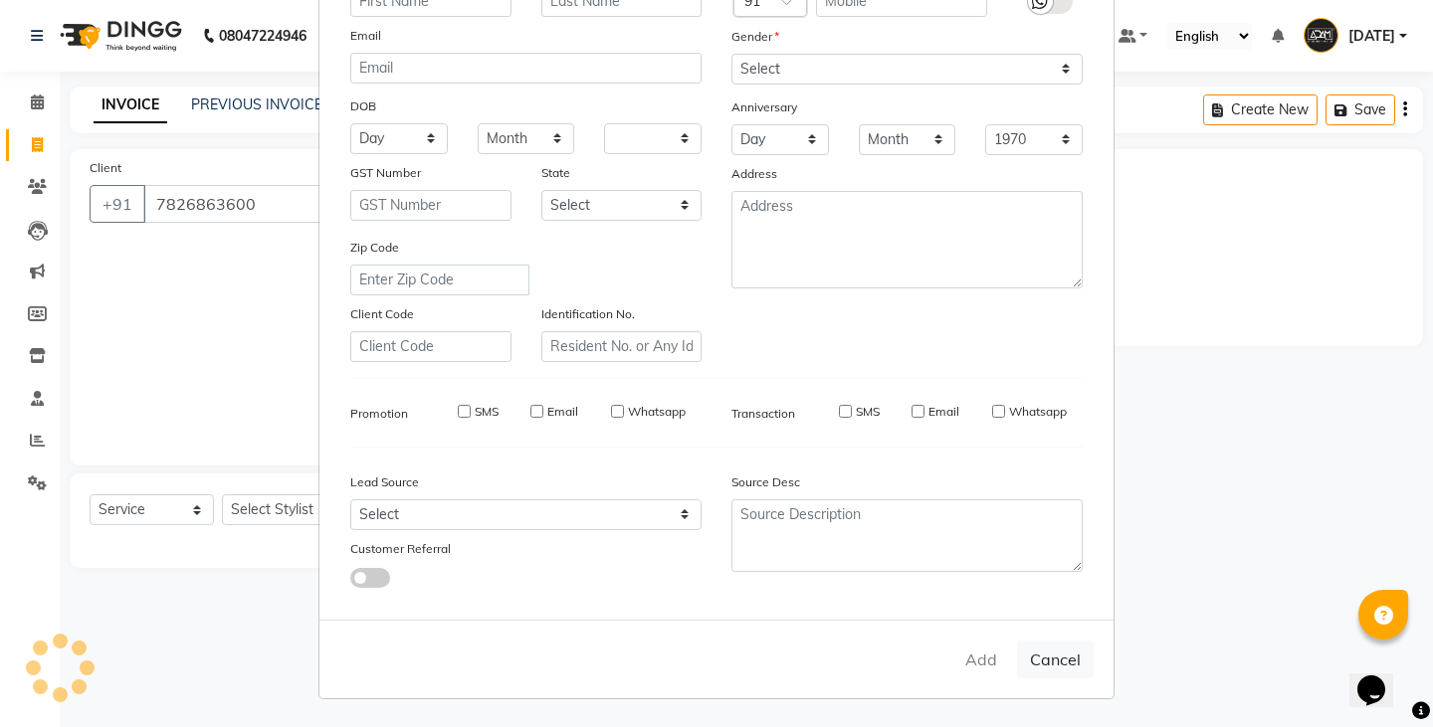
checkbox input "false"
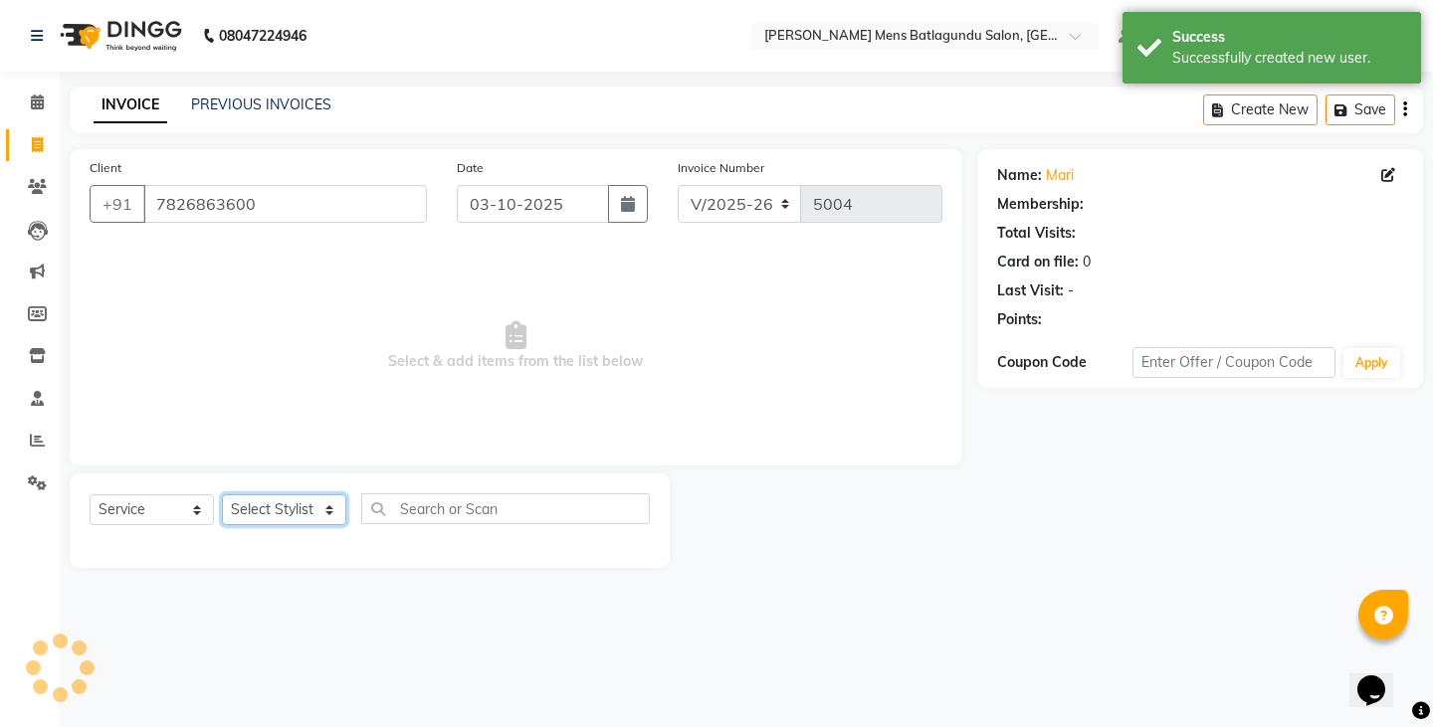
click at [298, 516] on select "Select Stylist Admin Ovesh Raja SAHIB SAHIL SHARUKH" at bounding box center [284, 509] width 124 height 31
select select "84061"
click at [222, 494] on select "Select Stylist Admin Ovesh Raja SAHIB SAHIL SHARUKH" at bounding box center [284, 509] width 124 height 31
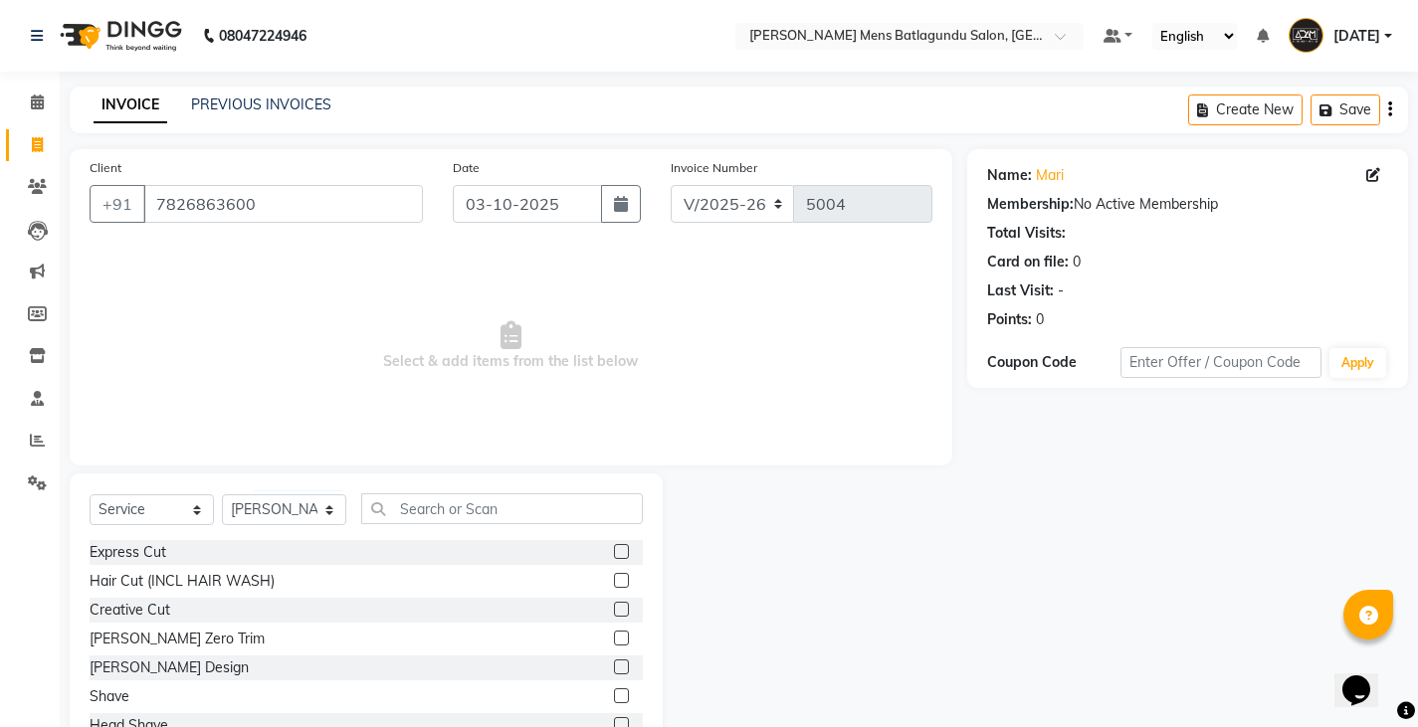
click at [614, 547] on label at bounding box center [621, 551] width 15 height 15
click at [614, 547] on input "checkbox" at bounding box center [620, 552] width 13 height 13
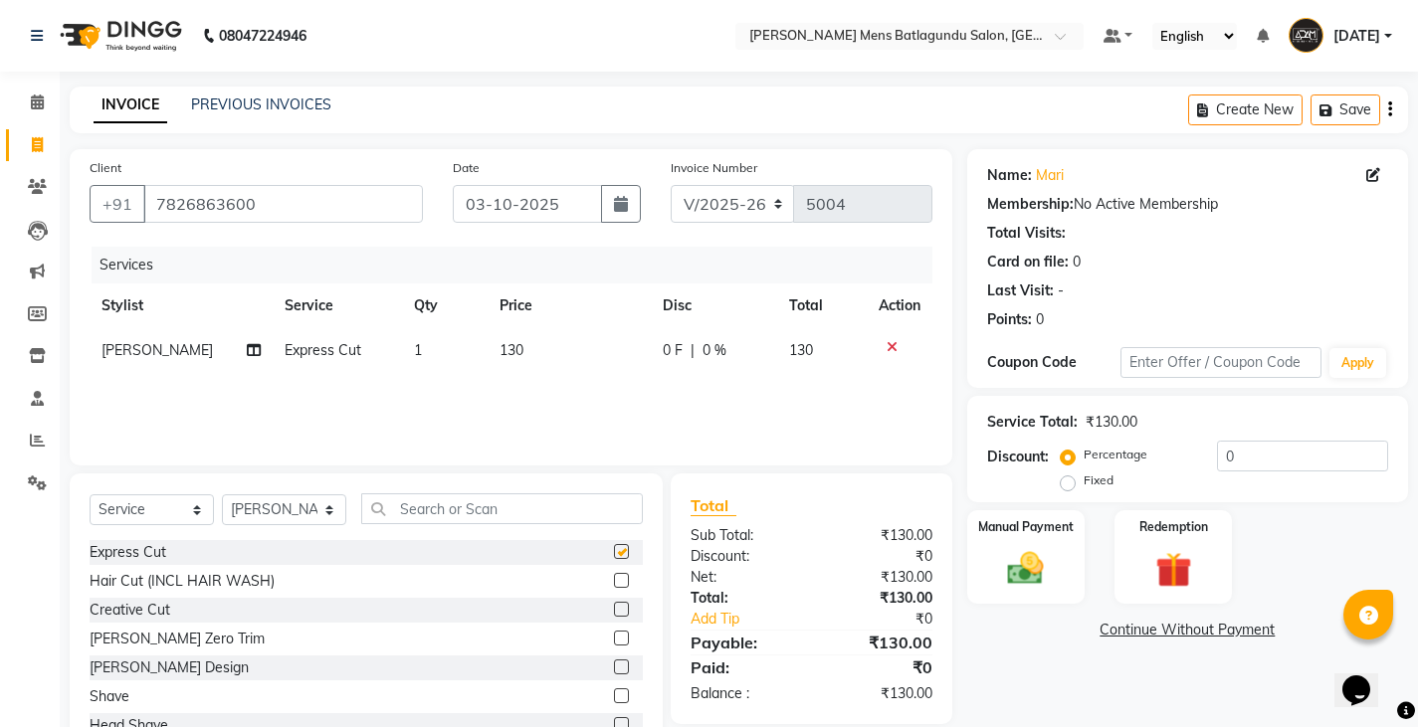
checkbox input "false"
click at [614, 671] on label at bounding box center [621, 667] width 15 height 15
click at [614, 671] on input "checkbox" at bounding box center [620, 668] width 13 height 13
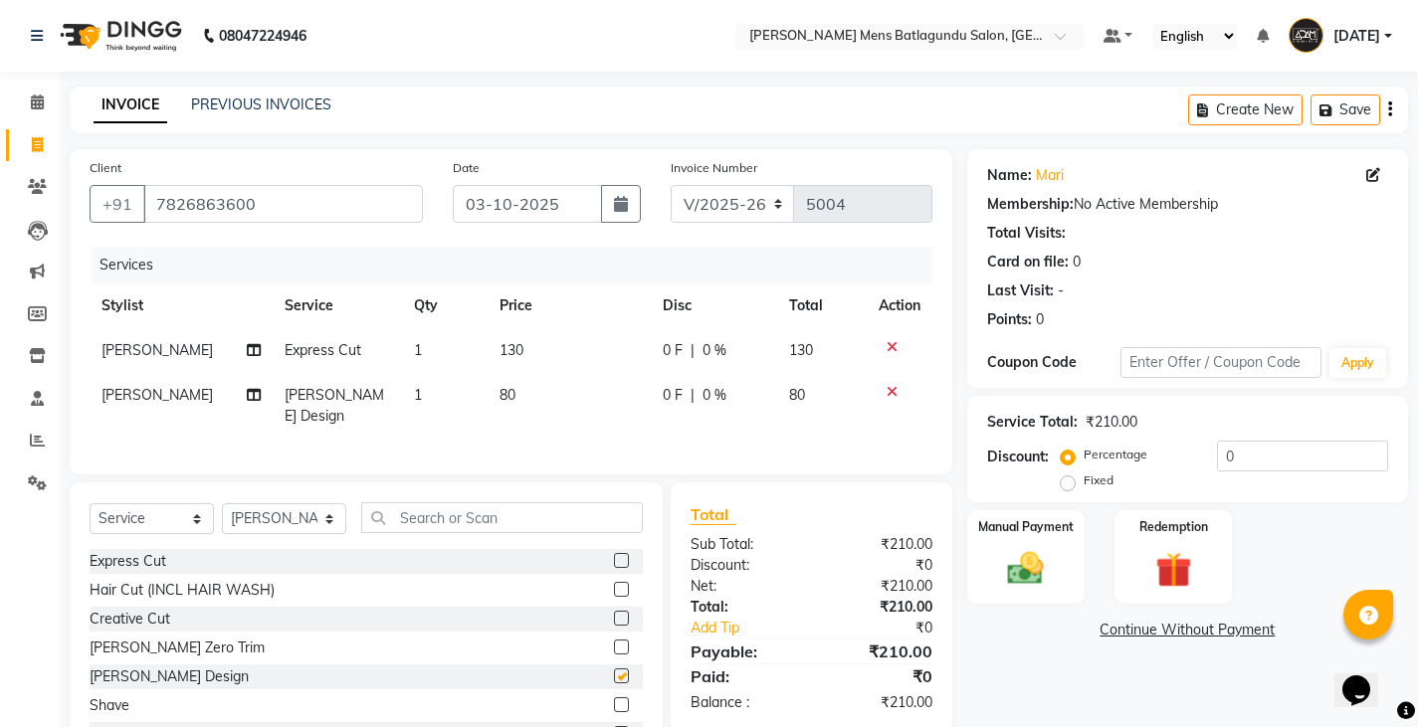
checkbox input "false"
click at [535, 354] on td "130" at bounding box center [568, 350] width 162 height 45
select select "84061"
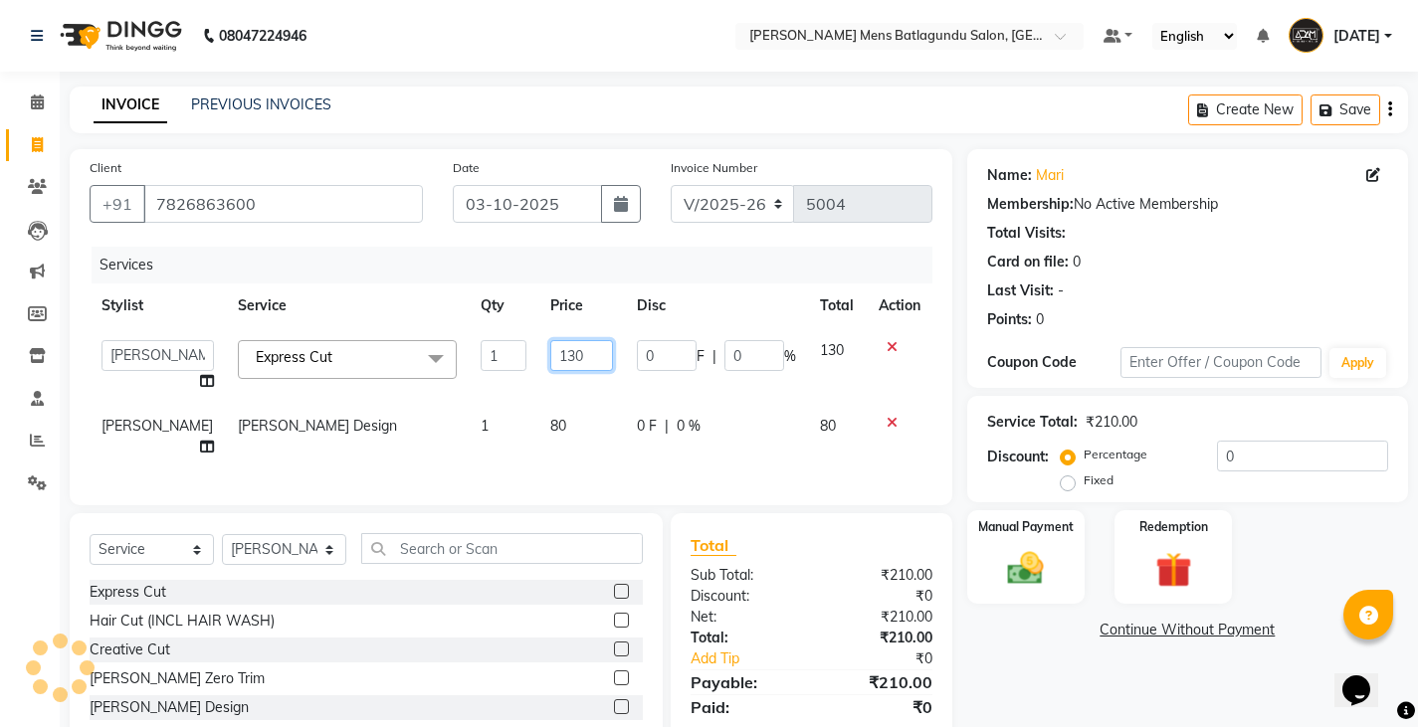
click at [577, 348] on input "130" at bounding box center [581, 355] width 63 height 31
type input "100"
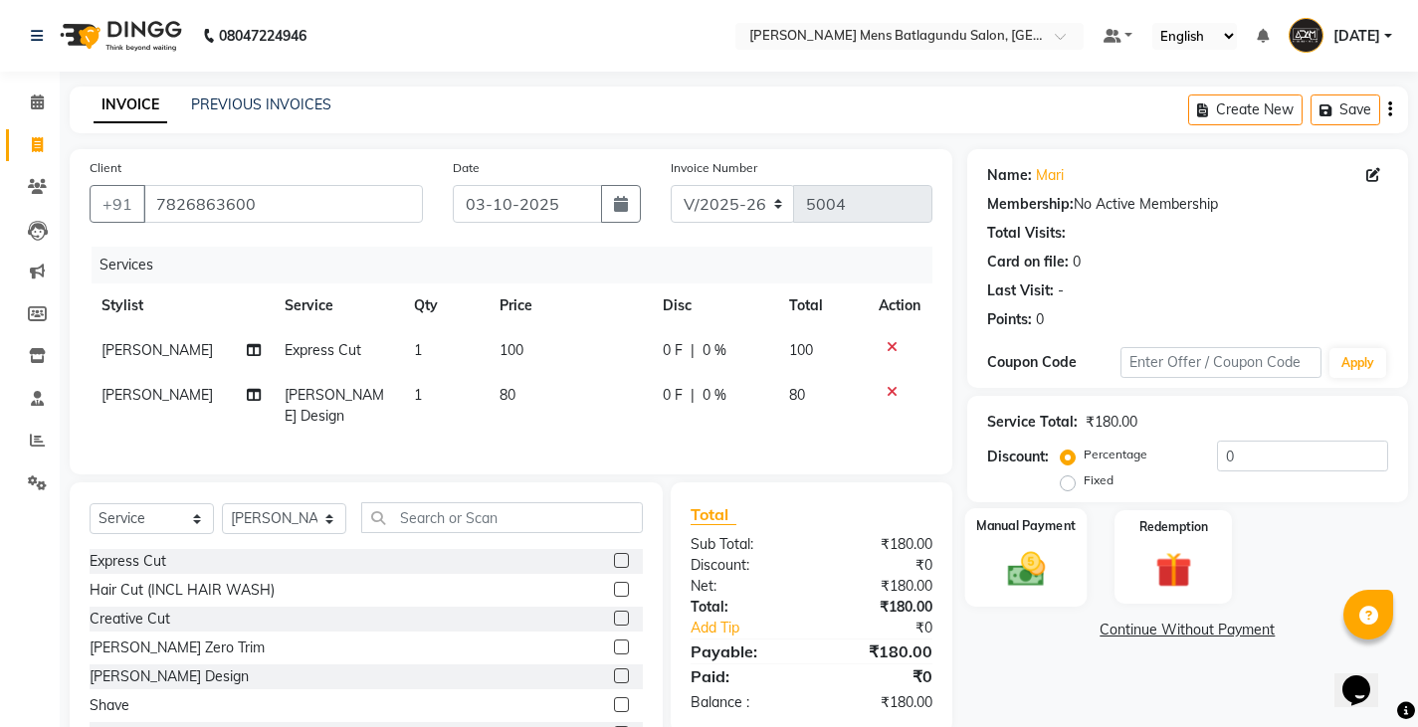
click at [1047, 573] on img at bounding box center [1025, 568] width 61 height 43
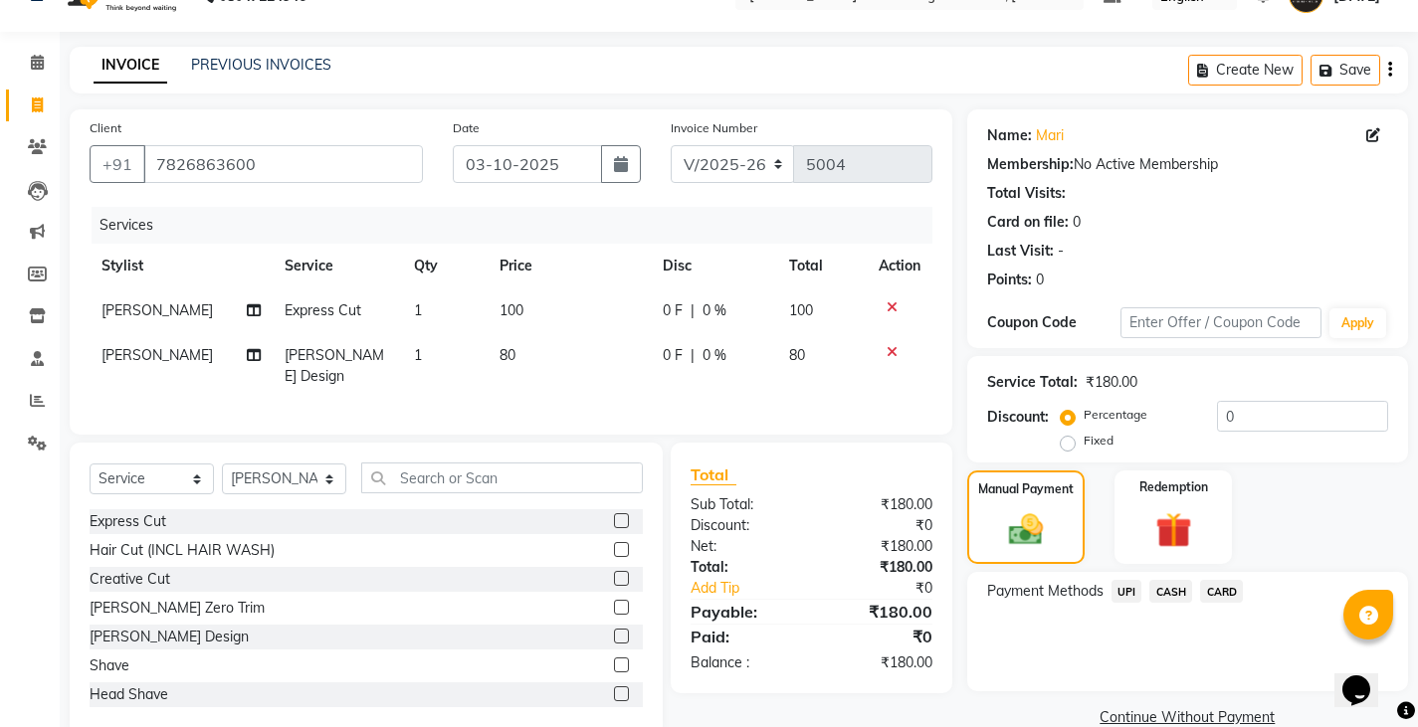
scroll to position [75, 0]
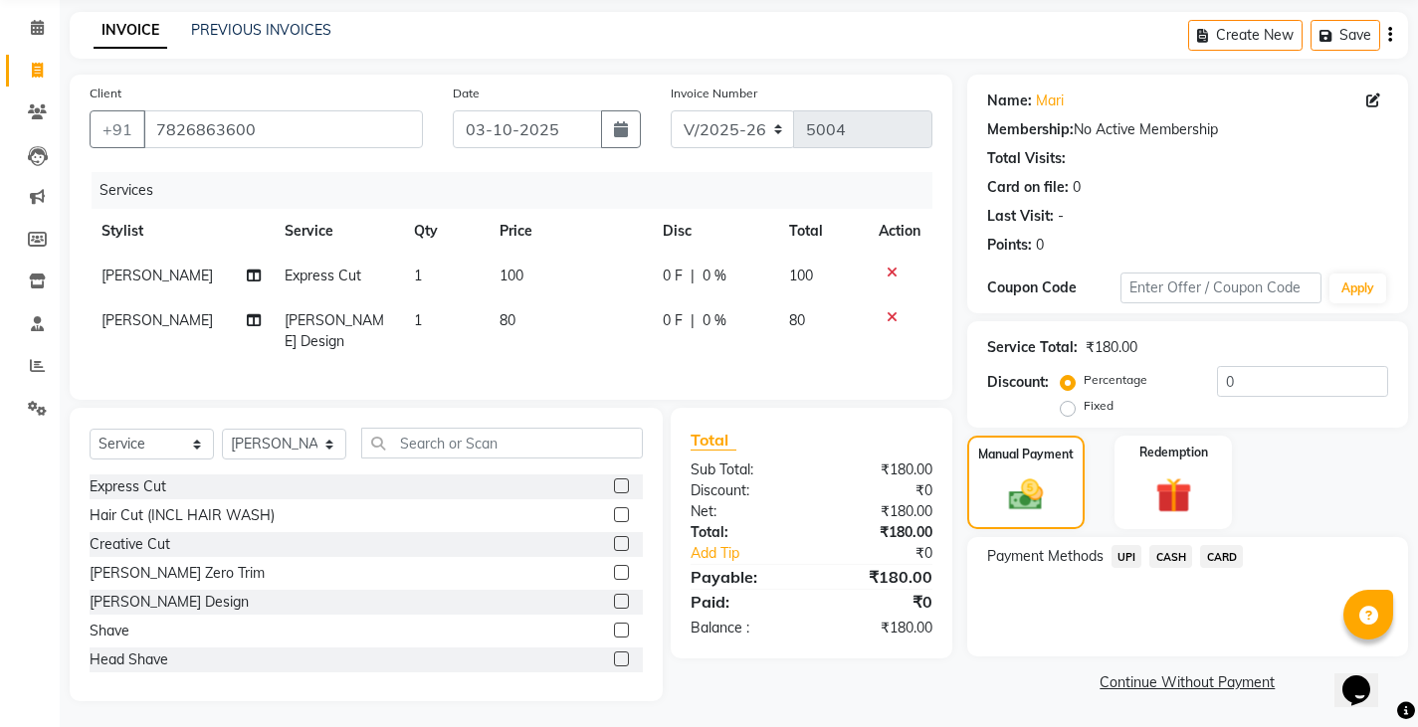
click at [1174, 567] on span "CASH" at bounding box center [1170, 556] width 43 height 23
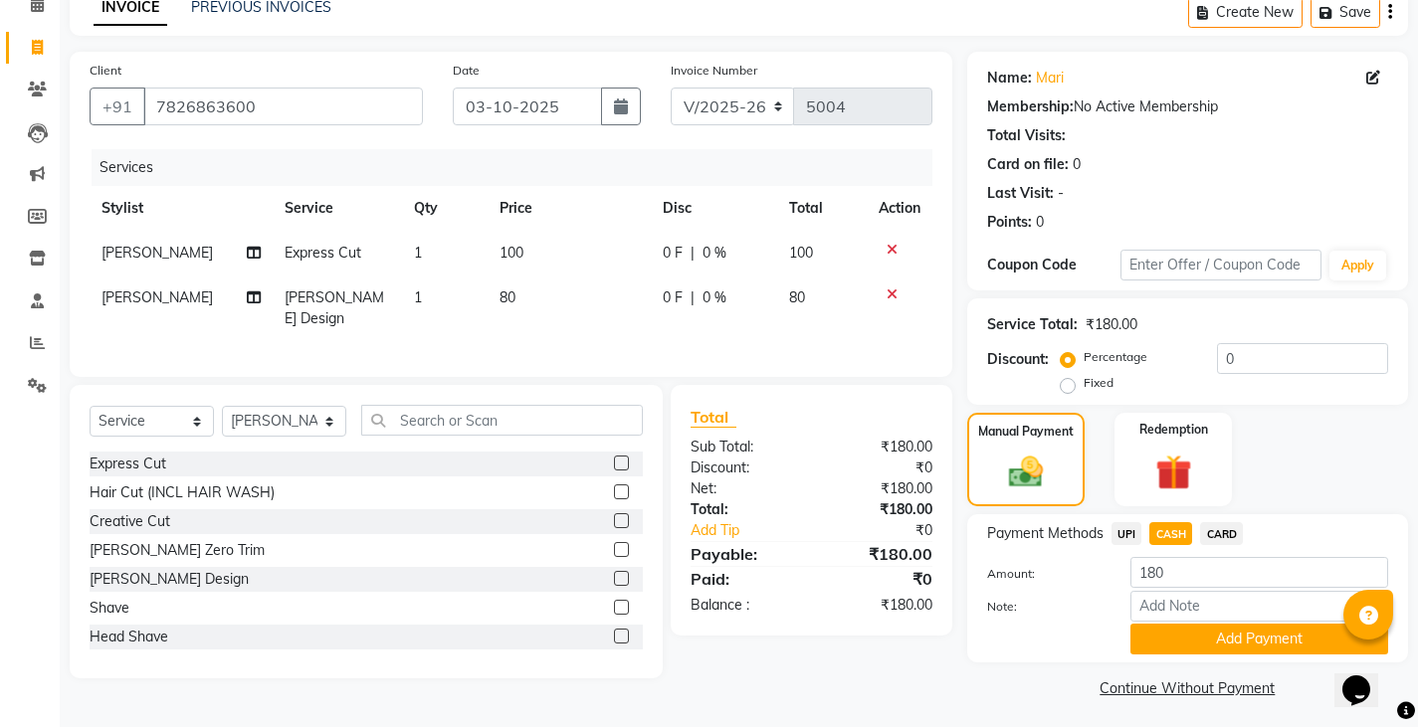
scroll to position [103, 0]
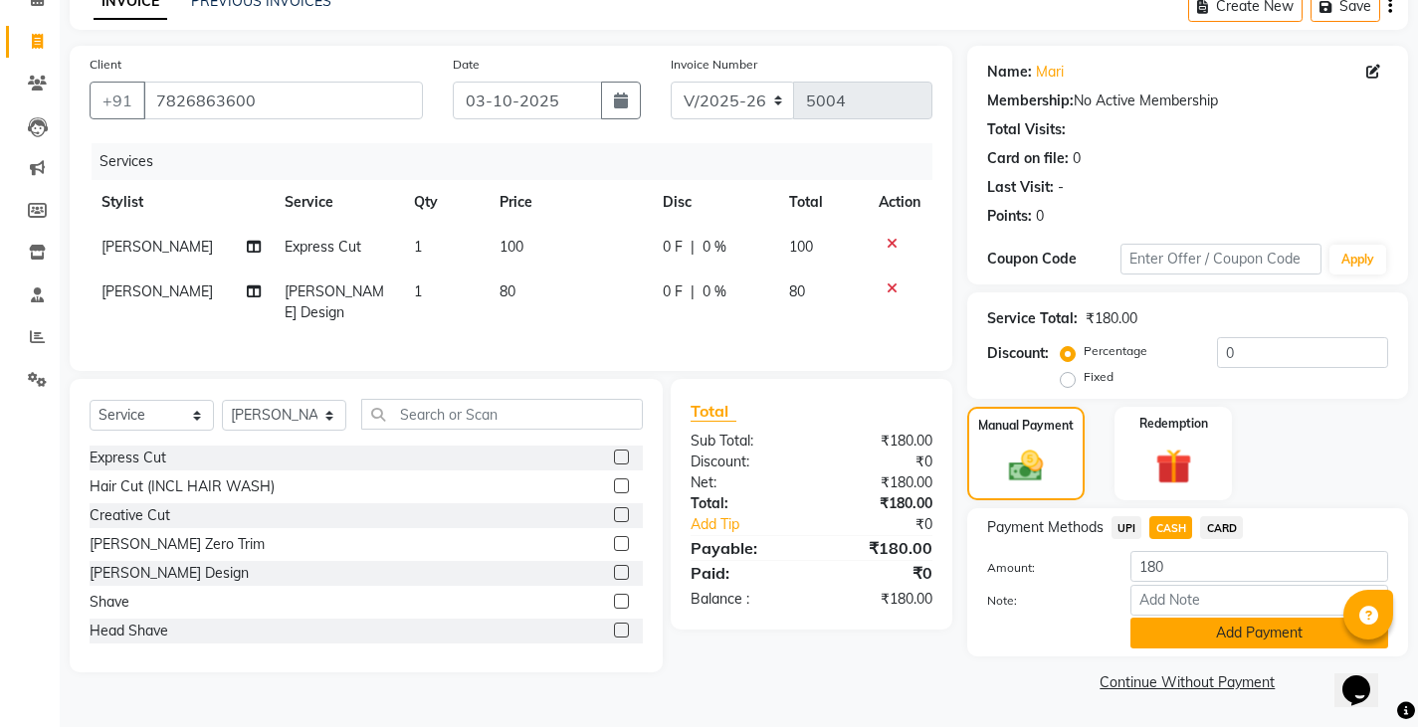
click at [1173, 648] on button "Add Payment" at bounding box center [1259, 633] width 258 height 31
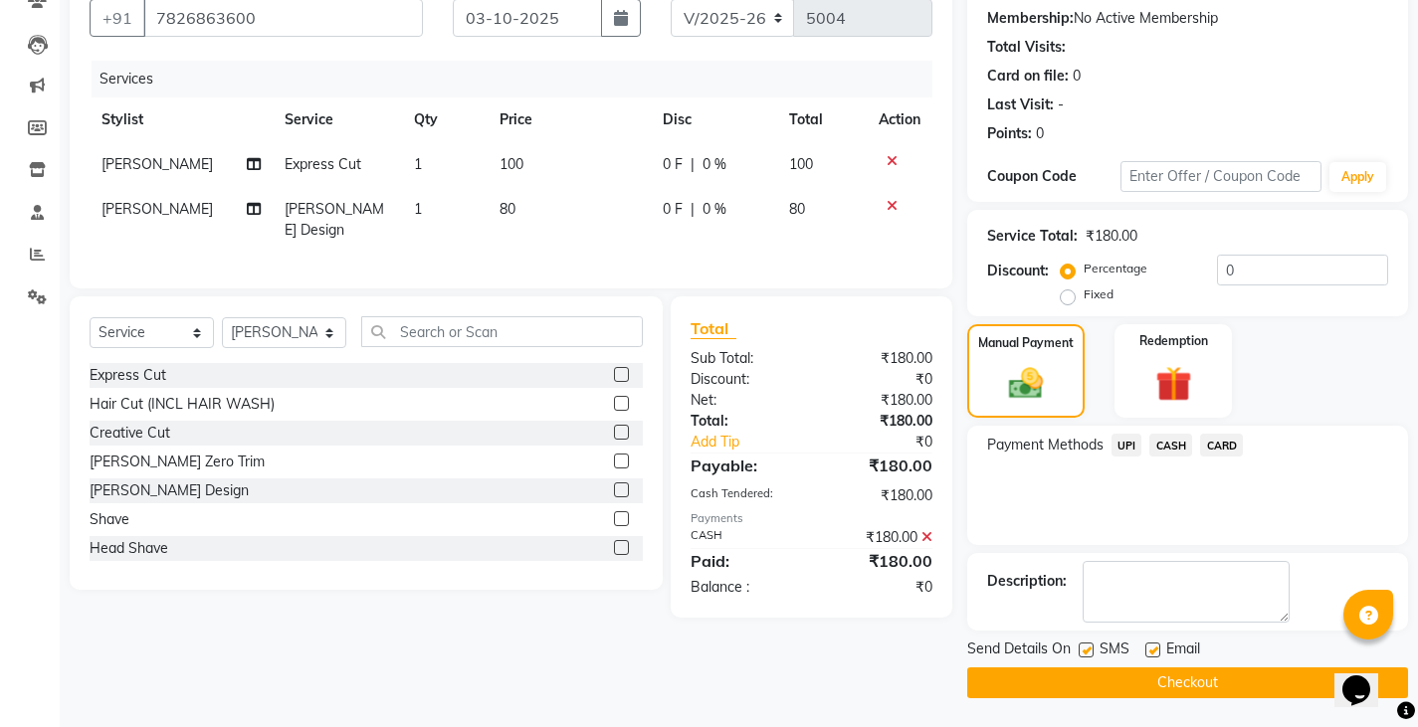
scroll to position [187, 0]
click at [1223, 679] on button "Checkout" at bounding box center [1187, 682] width 441 height 31
click at [1068, 681] on button "Checkout" at bounding box center [1187, 682] width 441 height 31
click at [1070, 679] on button "Checkout" at bounding box center [1187, 682] width 441 height 31
click at [1180, 686] on button "Checkout" at bounding box center [1187, 682] width 441 height 31
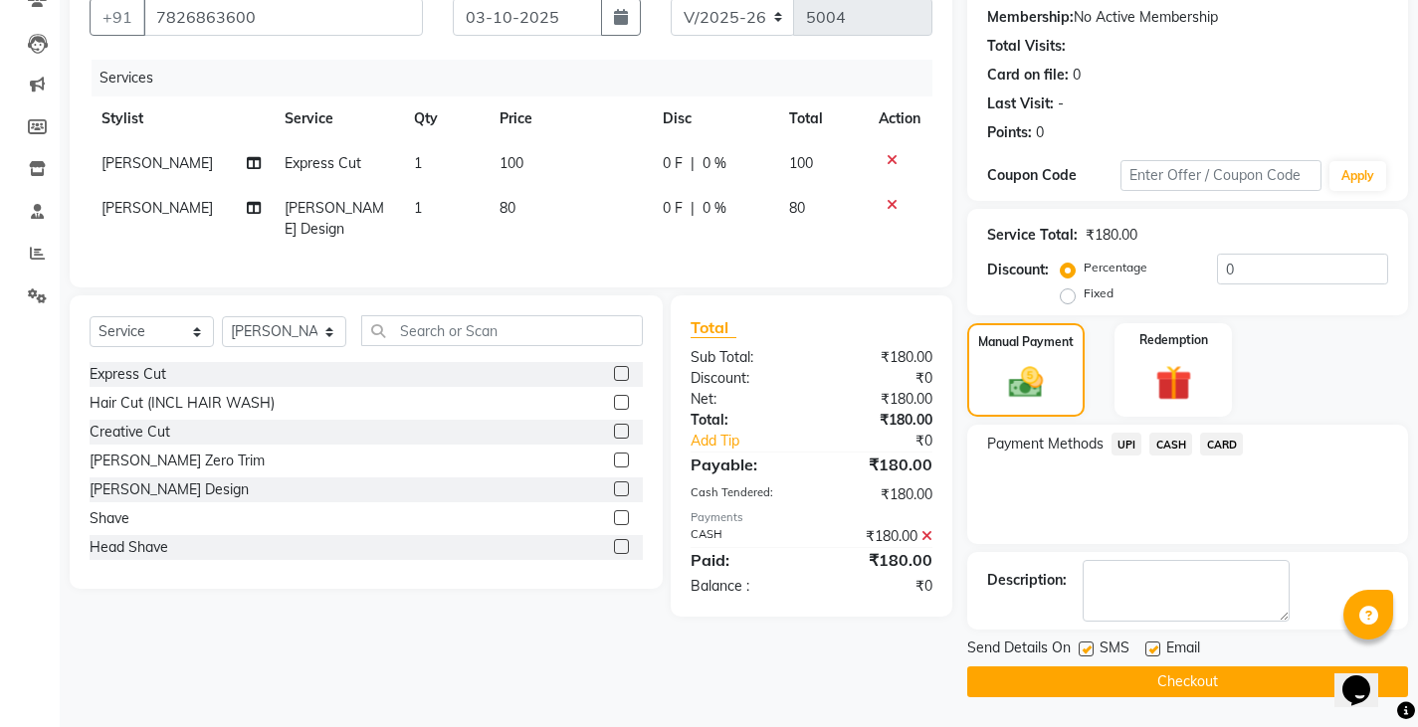
click at [1182, 687] on button "Checkout" at bounding box center [1187, 682] width 441 height 31
drag, startPoint x: 1182, startPoint y: 687, endPoint x: 1258, endPoint y: 684, distance: 76.7
click at [1258, 684] on button "Checkout" at bounding box center [1187, 682] width 441 height 31
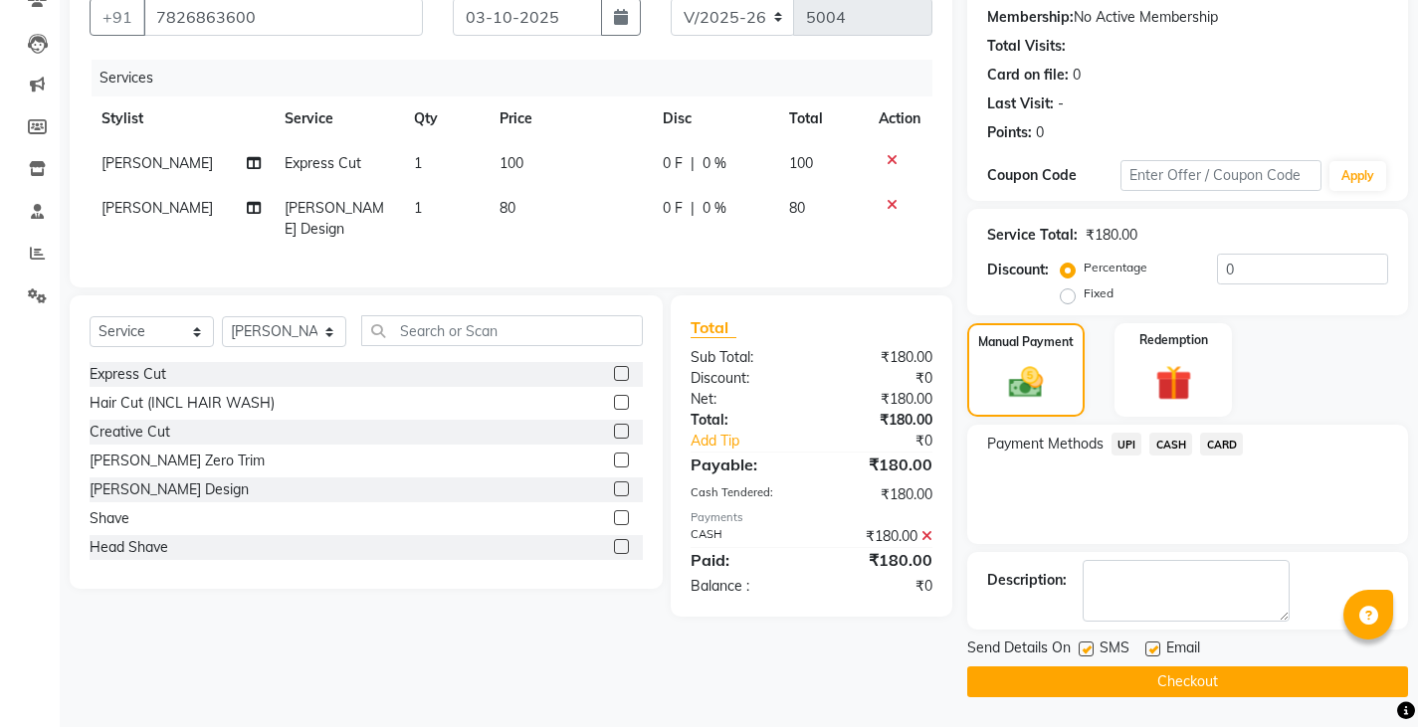
click at [900, 557] on div "₹180.00" at bounding box center [878, 560] width 135 height 24
click at [913, 576] on div "₹0" at bounding box center [878, 586] width 135 height 21
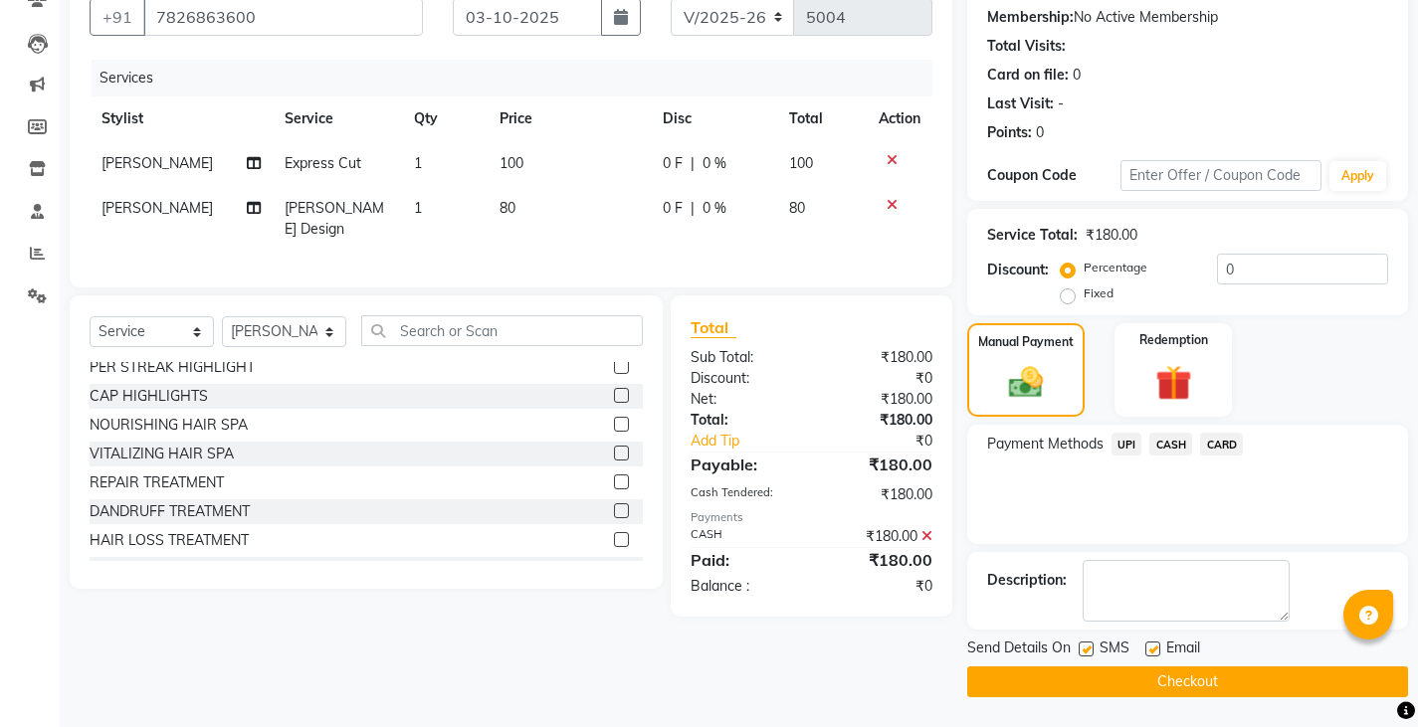
click at [1214, 678] on button "Checkout" at bounding box center [1187, 682] width 441 height 31
click at [1129, 680] on button "Checkout" at bounding box center [1187, 682] width 441 height 31
click at [1226, 687] on button "Checkout" at bounding box center [1187, 682] width 441 height 31
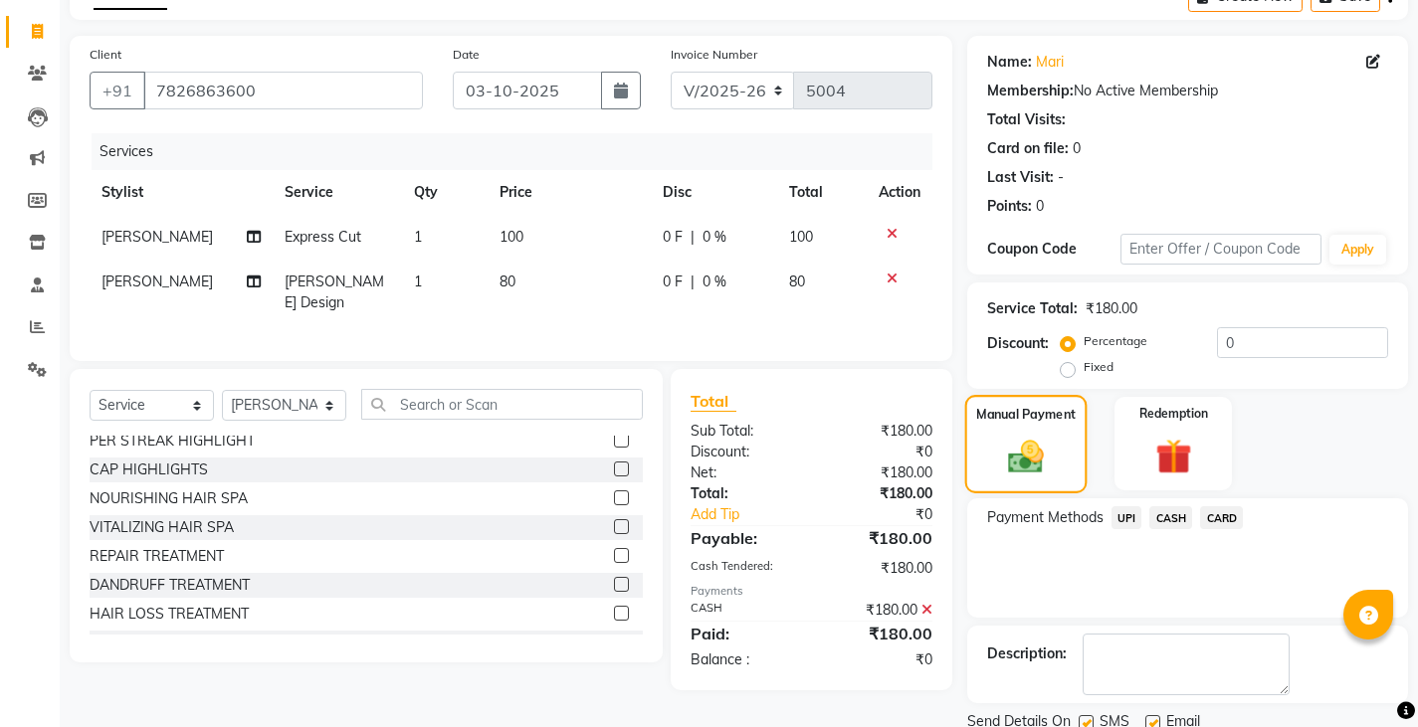
scroll to position [187, 0]
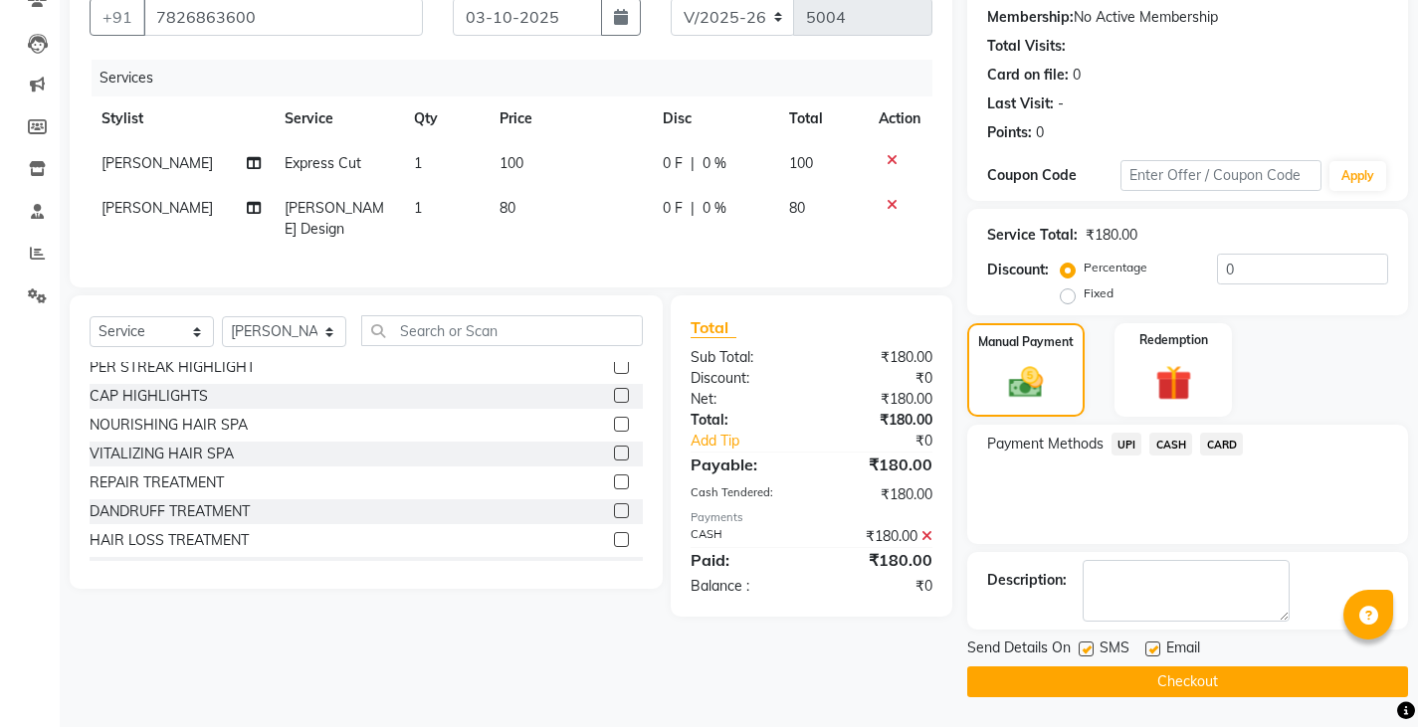
click at [1185, 679] on button "Checkout" at bounding box center [1187, 682] width 441 height 31
click at [1213, 678] on button "Checkout" at bounding box center [1187, 682] width 441 height 31
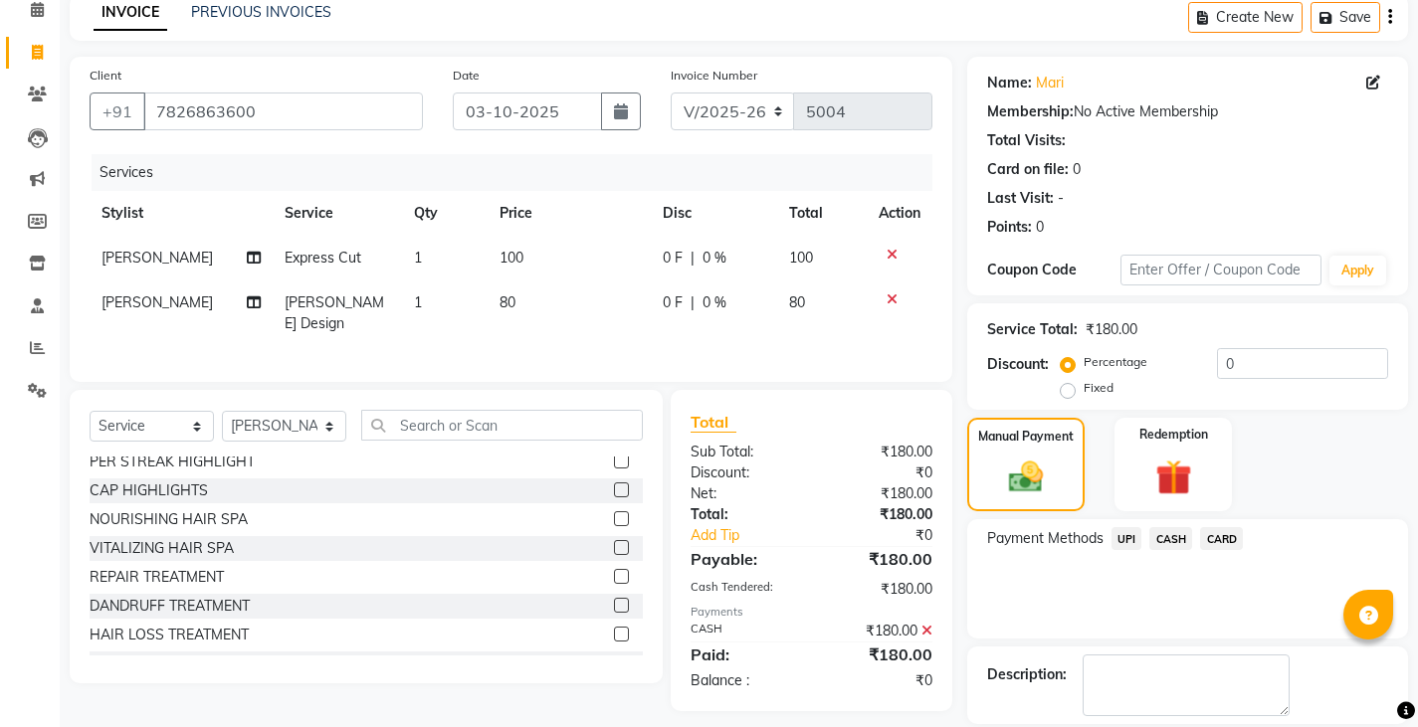
scroll to position [0, 0]
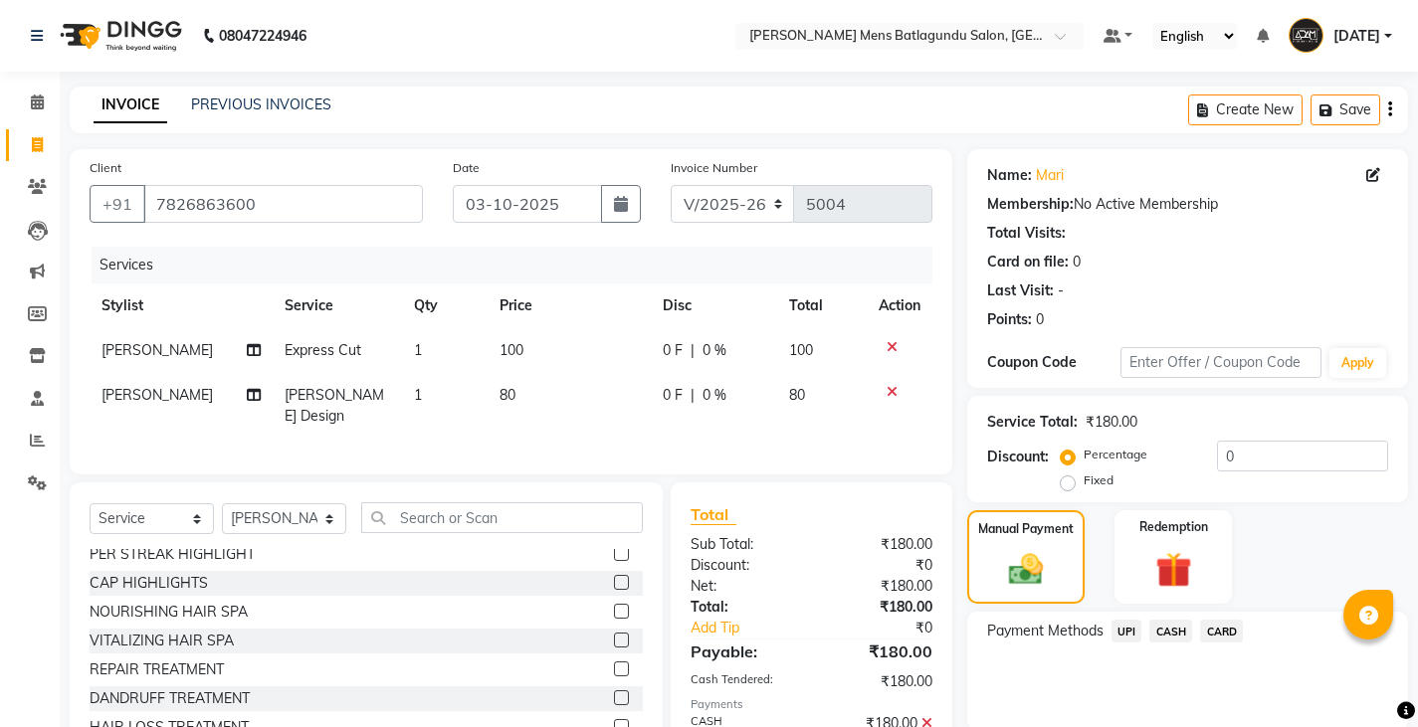
click at [254, 89] on div "INVOICE PREVIOUS INVOICES Create New Save" at bounding box center [739, 110] width 1338 height 47
click at [255, 93] on div "INVOICE PREVIOUS INVOICES Create New Save" at bounding box center [739, 110] width 1338 height 47
click at [259, 99] on link "PREVIOUS INVOICES" at bounding box center [261, 105] width 140 height 18
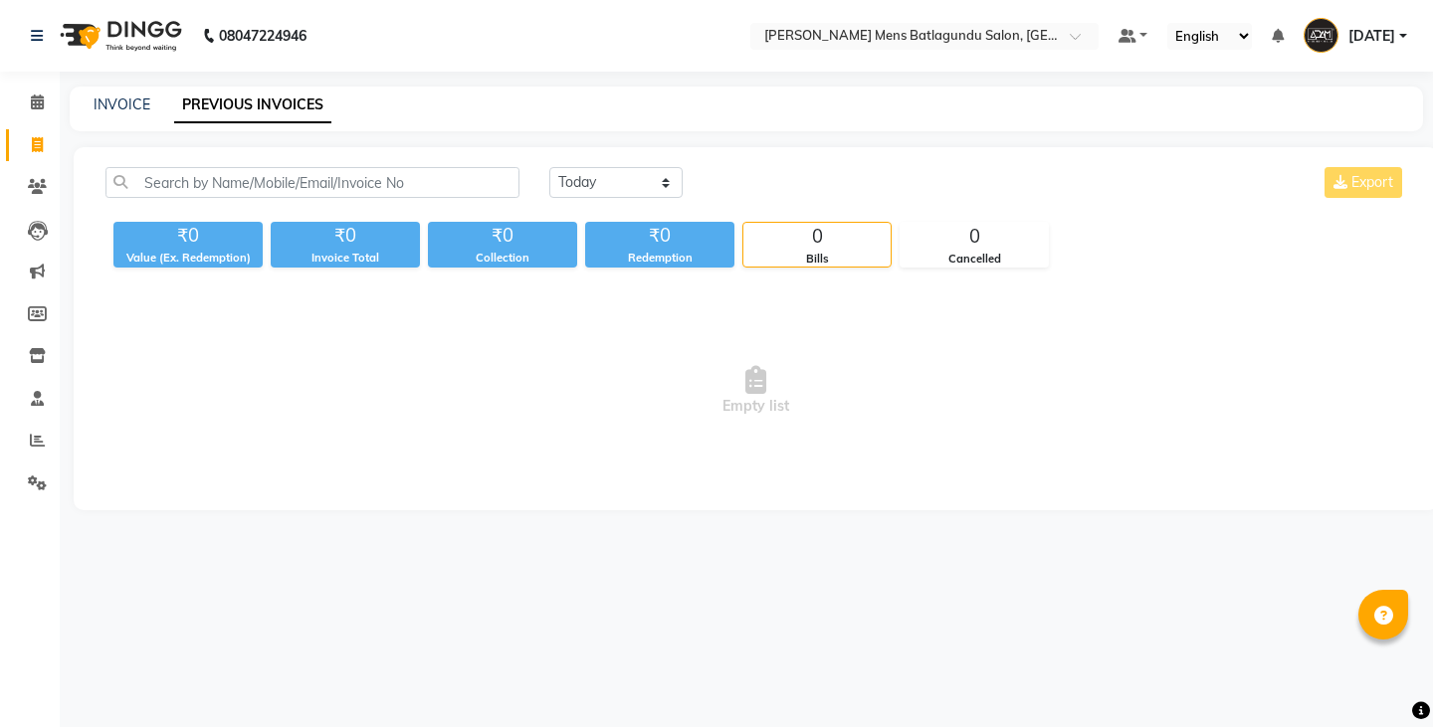
click at [212, 100] on link "PREVIOUS INVOICES" at bounding box center [252, 106] width 157 height 36
click at [762, 402] on span "Empty list" at bounding box center [755, 390] width 1300 height 199
click at [769, 400] on span "Empty list" at bounding box center [755, 390] width 1300 height 199
click at [658, 189] on select "Today Yesterday Custom Range" at bounding box center [615, 182] width 133 height 31
click at [549, 167] on select "Today Yesterday Custom Range" at bounding box center [615, 182] width 133 height 31
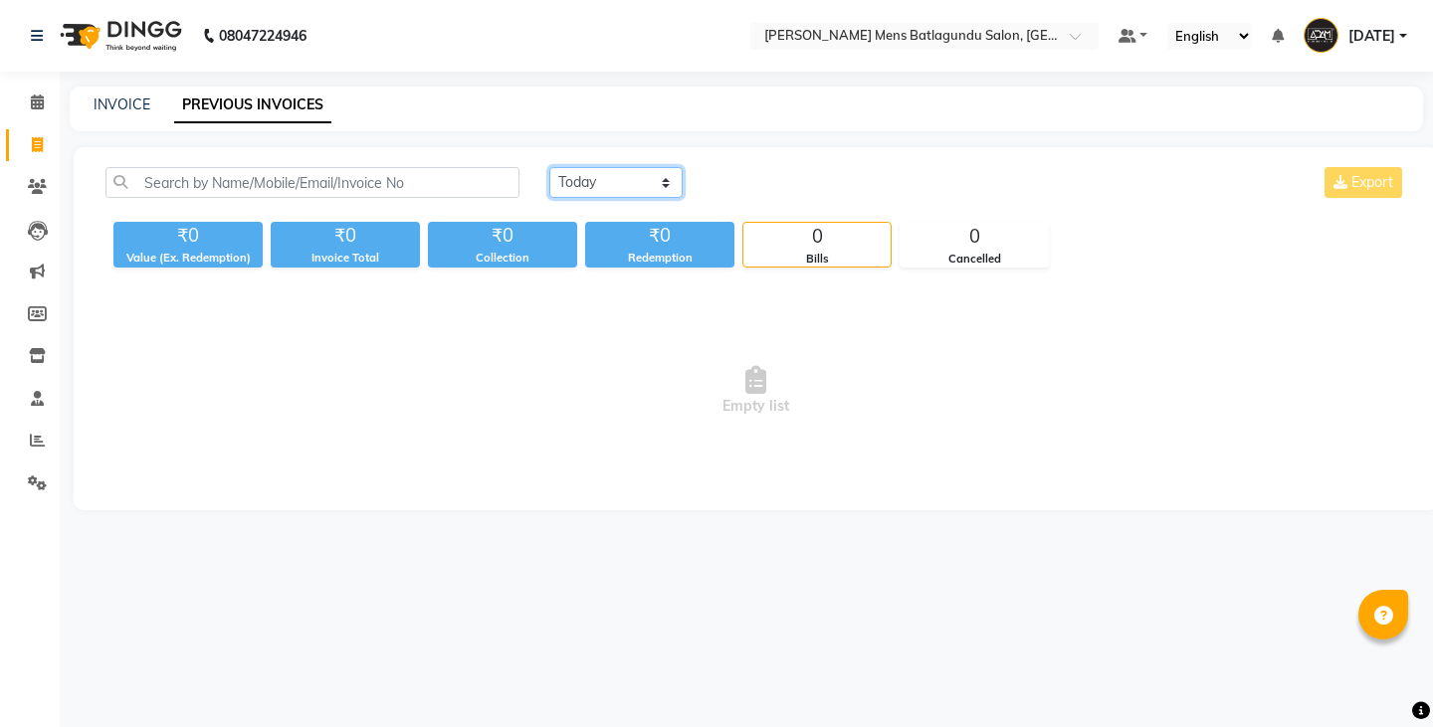
click at [613, 175] on select "Today Yesterday Custom Range" at bounding box center [615, 182] width 133 height 31
click at [549, 167] on select "Today Yesterday Custom Range" at bounding box center [615, 182] width 133 height 31
click at [746, 363] on span "Empty list" at bounding box center [755, 390] width 1300 height 199
click at [662, 180] on select "Today Yesterday Custom Range" at bounding box center [615, 182] width 133 height 31
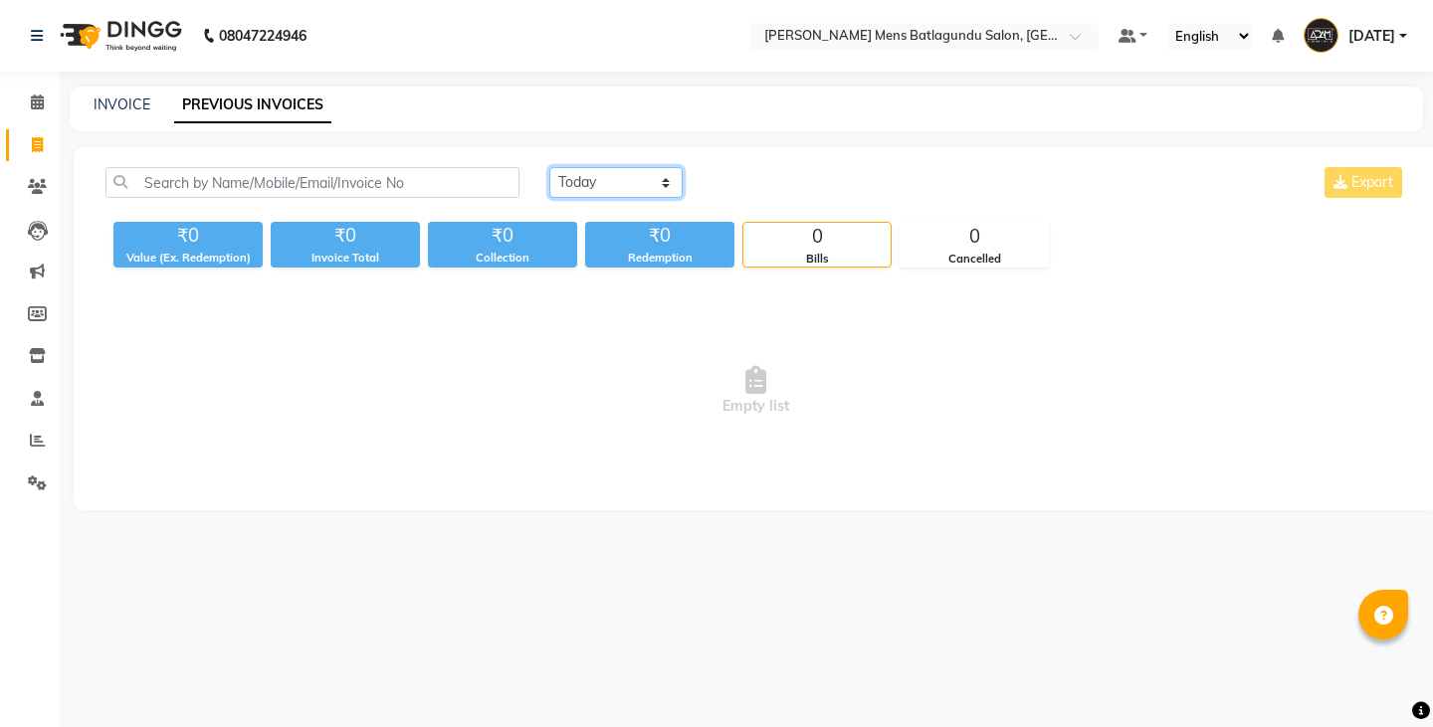
select select "today"
click at [549, 167] on select "Today Yesterday Custom Range" at bounding box center [615, 182] width 133 height 31
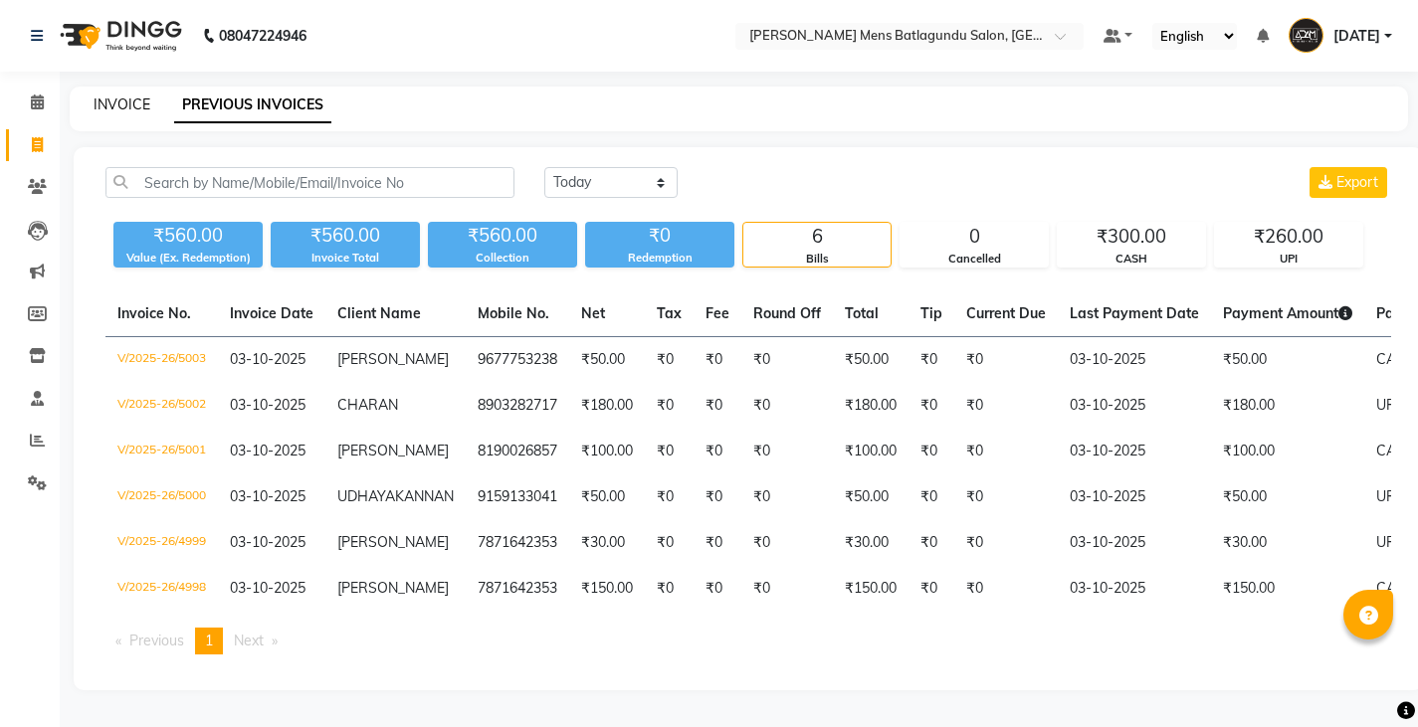
click at [116, 106] on link "INVOICE" at bounding box center [122, 105] width 57 height 18
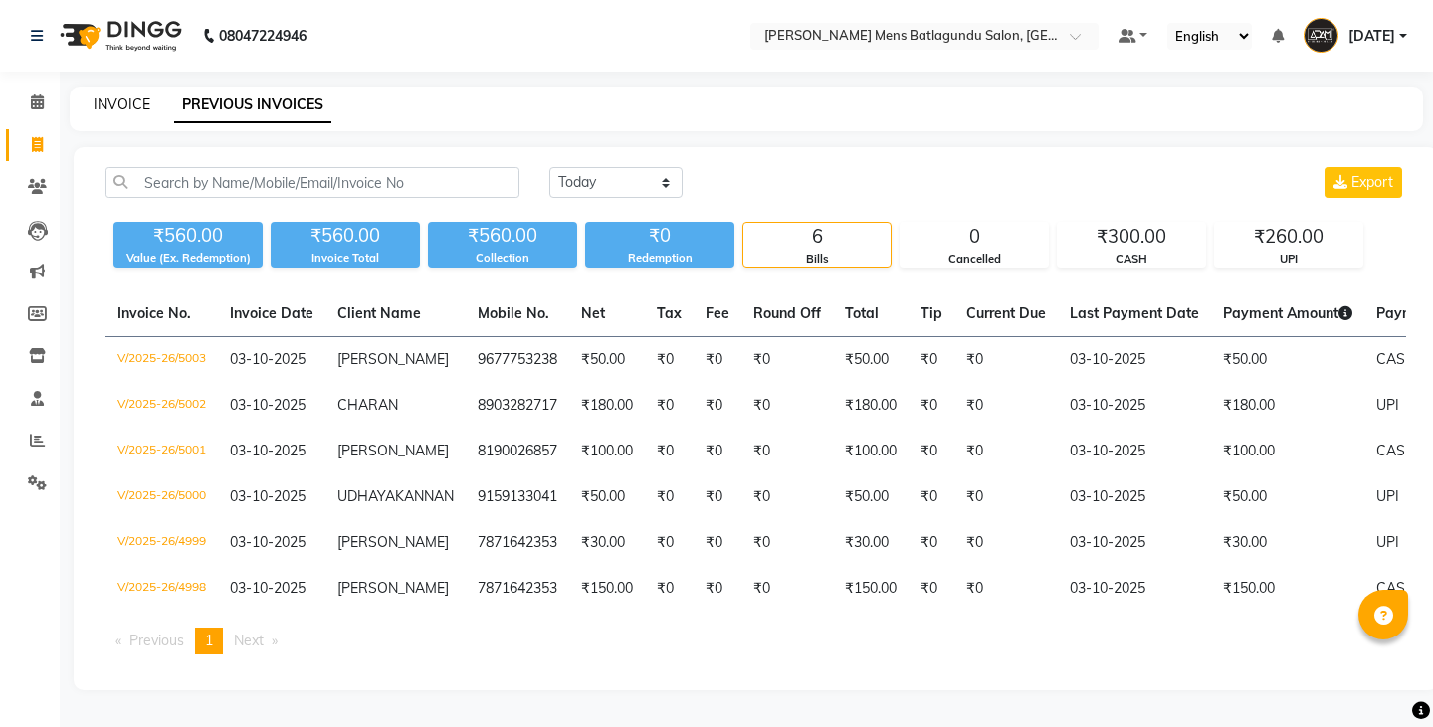
select select "service"
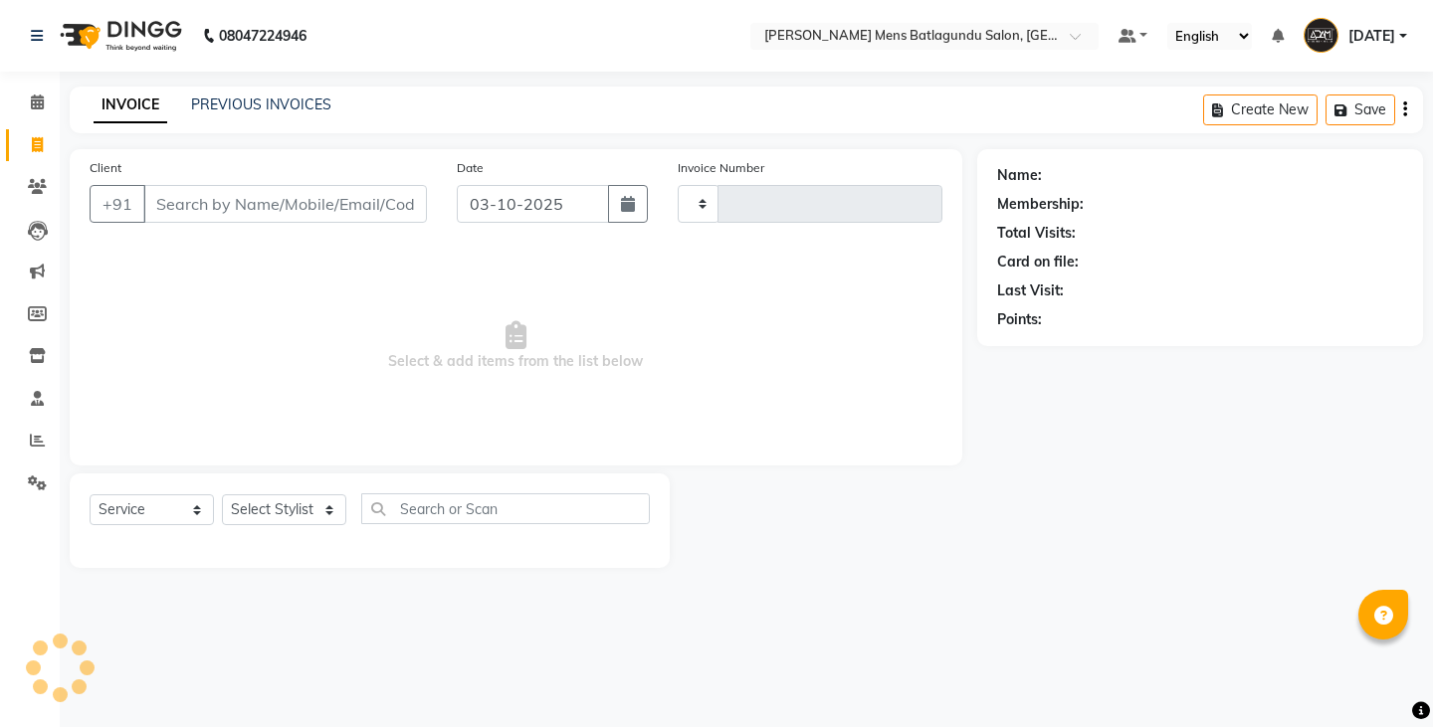
type input "5004"
select select "8213"
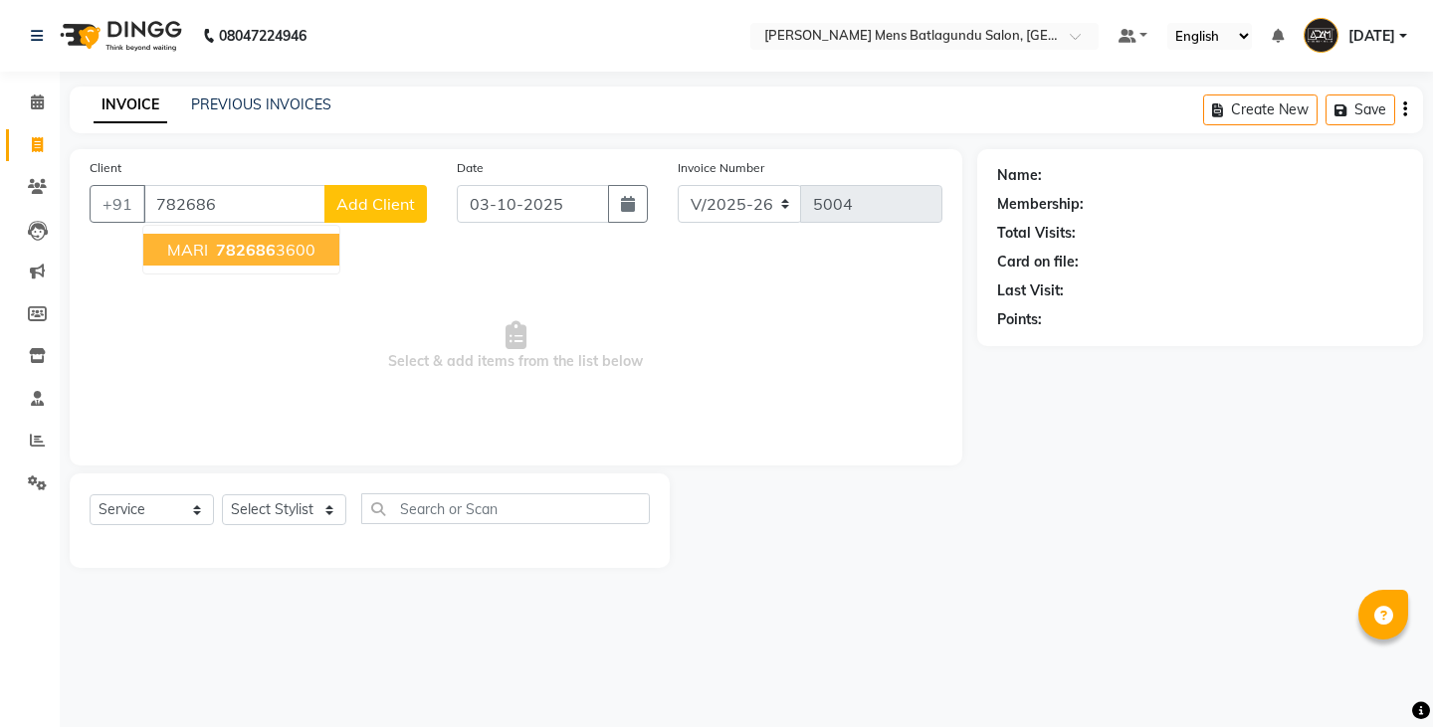
click at [189, 245] on span "MARI" at bounding box center [187, 250] width 41 height 20
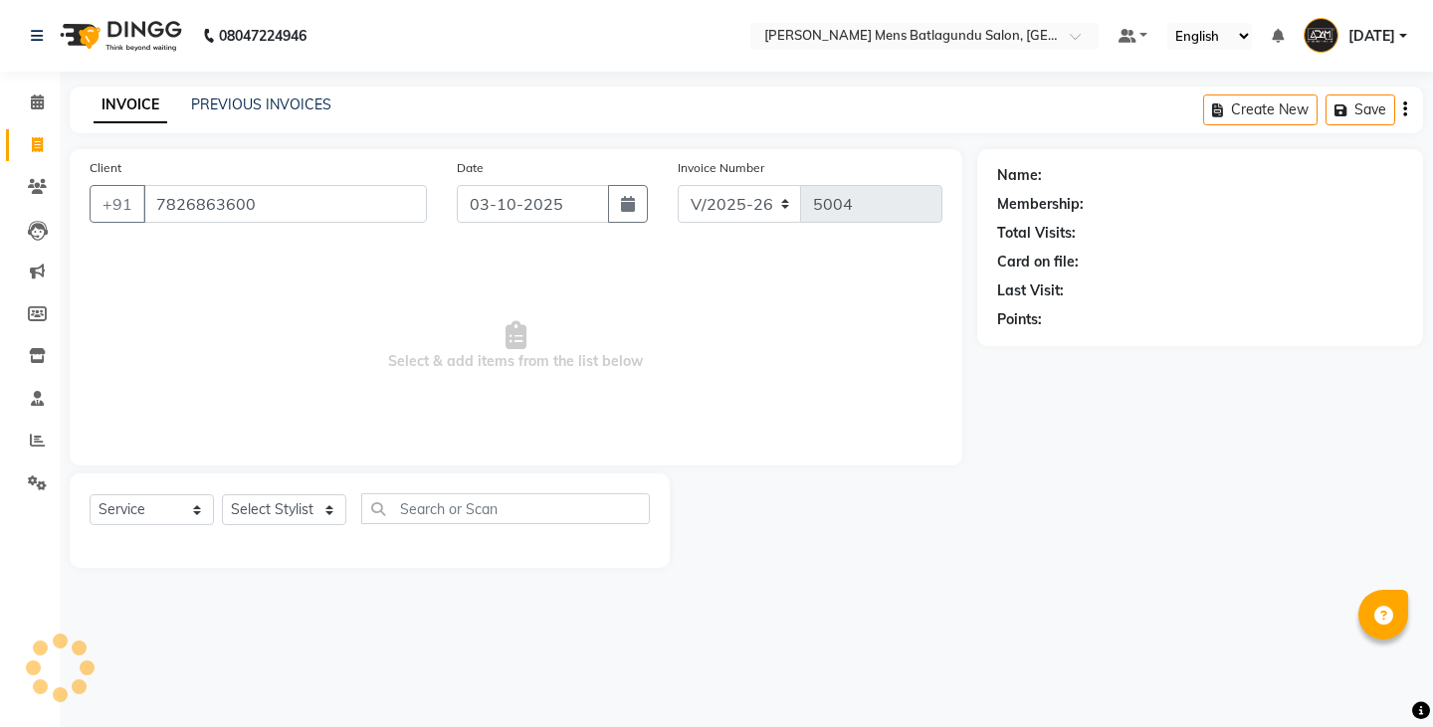
type input "7826863600"
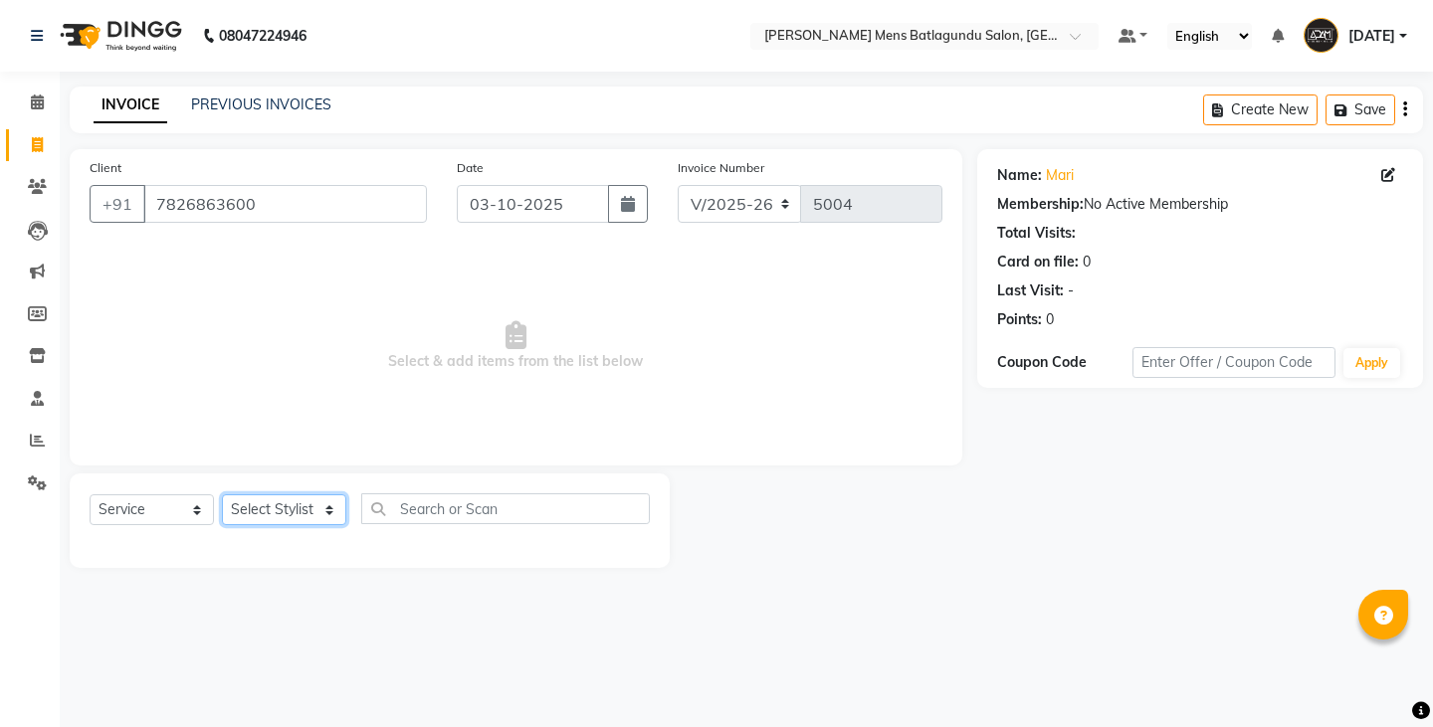
click at [302, 513] on select "Select Stylist Admin Ovesh Raja SAHIB SAHIL SHARUKH" at bounding box center [284, 509] width 124 height 31
select select "84061"
click at [222, 494] on select "Select Stylist Admin Ovesh Raja SAHIB SAHIL SHARUKH" at bounding box center [284, 509] width 124 height 31
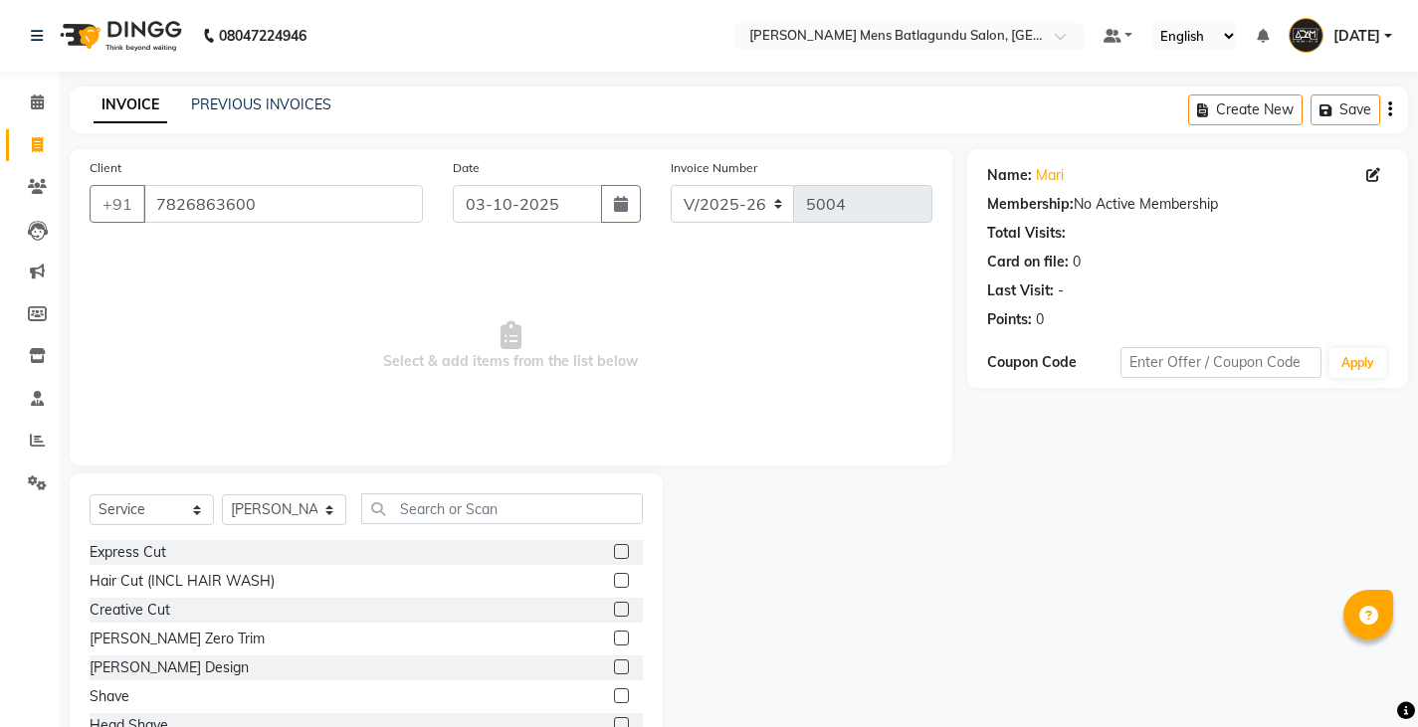
drag, startPoint x: 608, startPoint y: 552, endPoint x: 611, endPoint y: 646, distance: 93.6
click at [614, 552] on label at bounding box center [621, 551] width 15 height 15
click at [614, 552] on input "checkbox" at bounding box center [620, 552] width 13 height 13
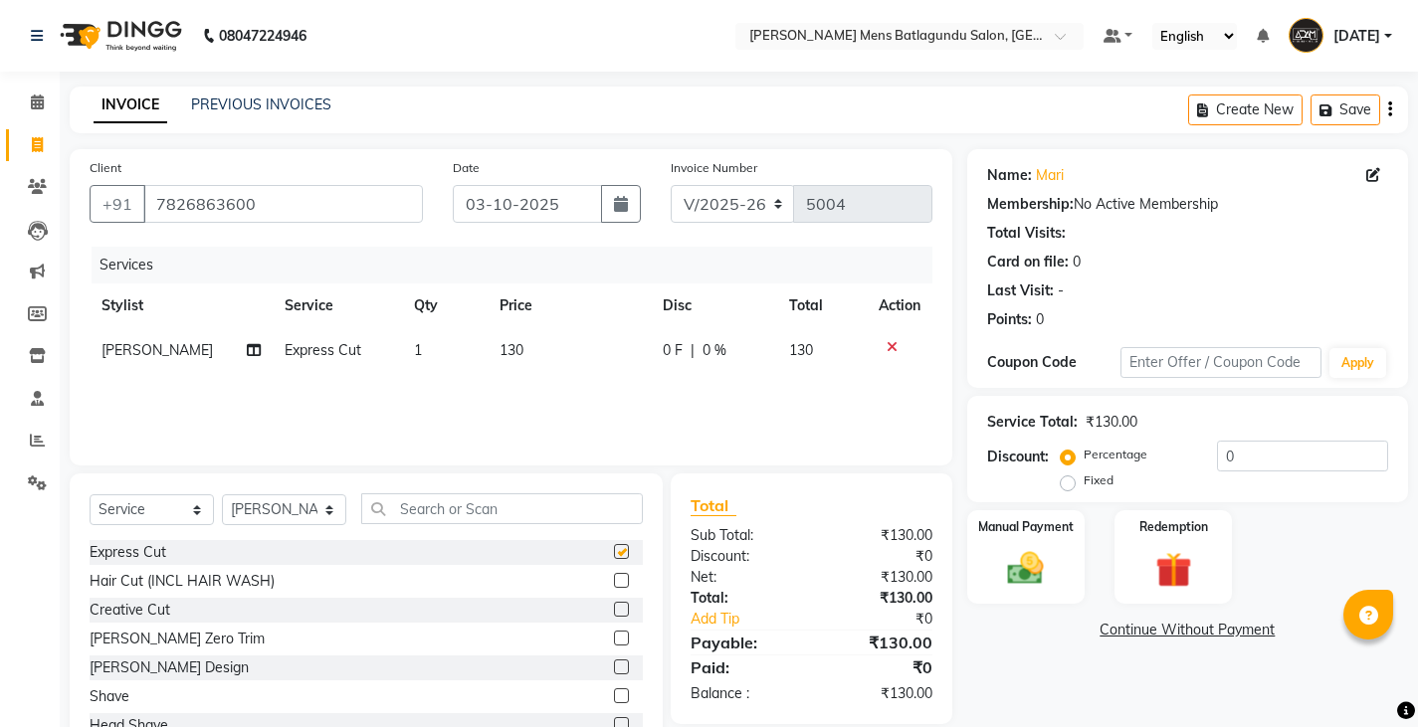
checkbox input "false"
click at [614, 666] on label at bounding box center [621, 667] width 15 height 15
click at [614, 666] on input "checkbox" at bounding box center [620, 668] width 13 height 13
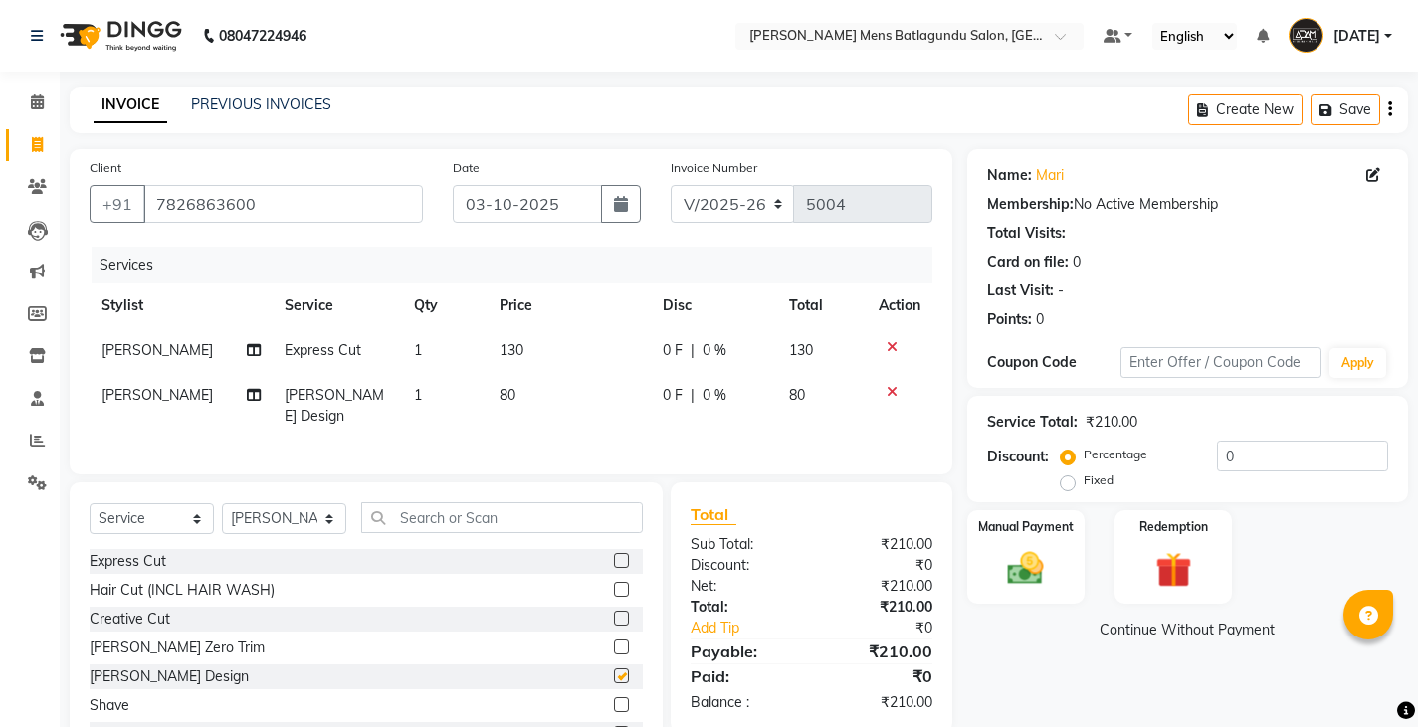
checkbox input "false"
click at [571, 340] on td "130" at bounding box center [568, 350] width 162 height 45
select select "84061"
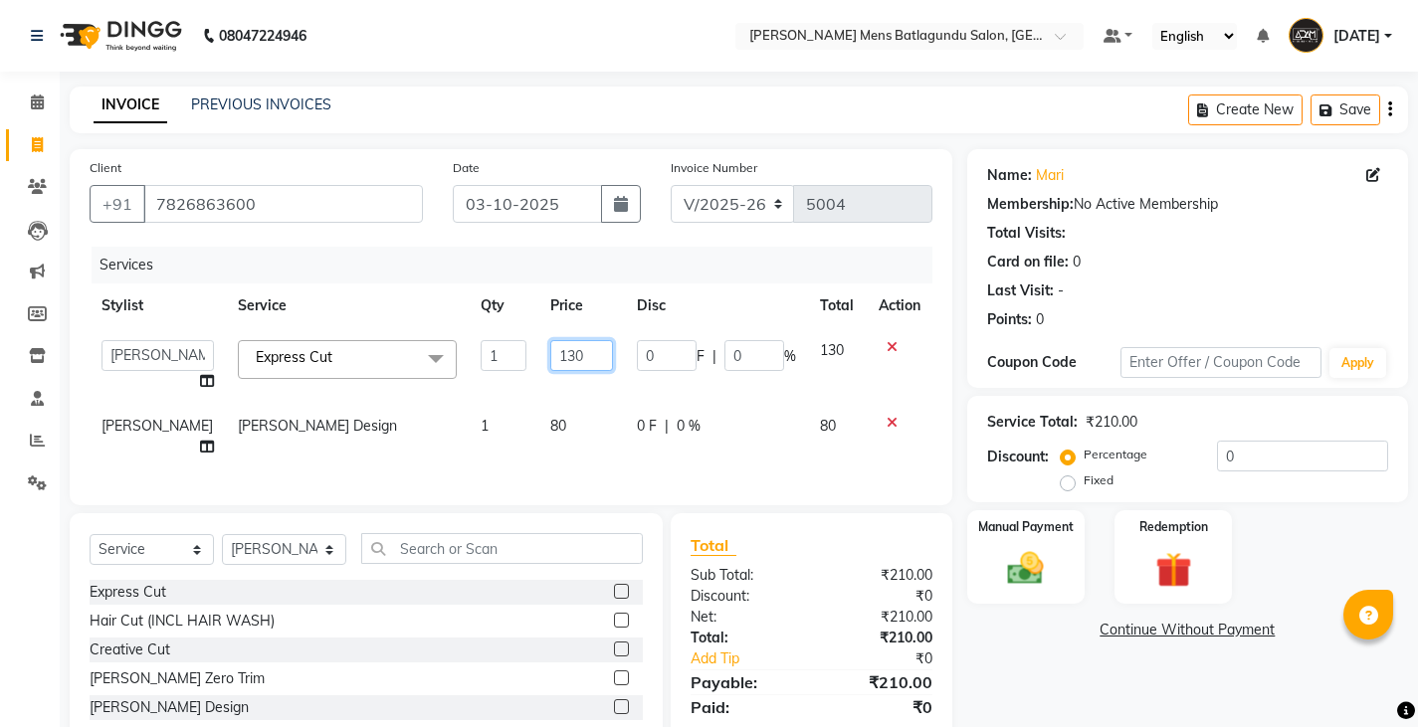
click at [568, 358] on input "130" at bounding box center [581, 355] width 63 height 31
type input "100"
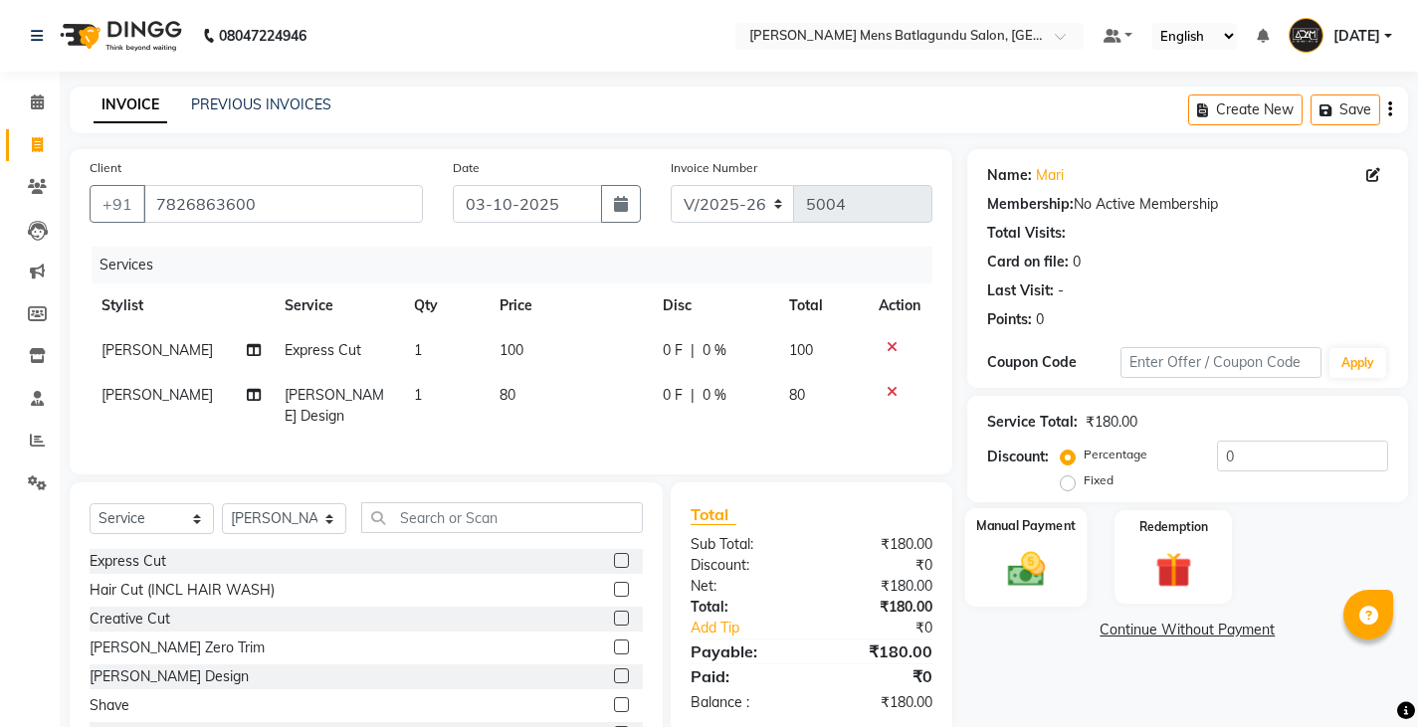
click at [1014, 563] on img at bounding box center [1025, 568] width 61 height 43
click at [1172, 624] on span "CASH" at bounding box center [1170, 631] width 43 height 23
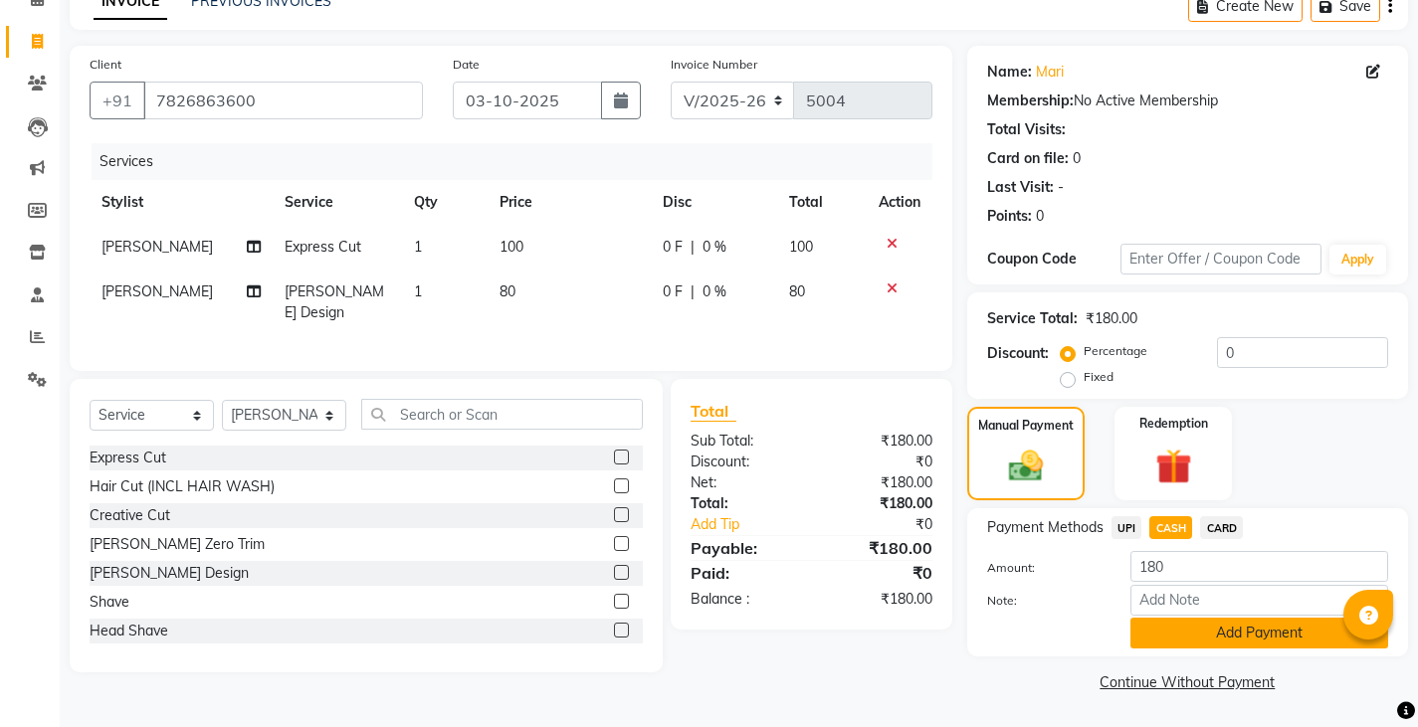
click at [1194, 630] on button "Add Payment" at bounding box center [1259, 633] width 258 height 31
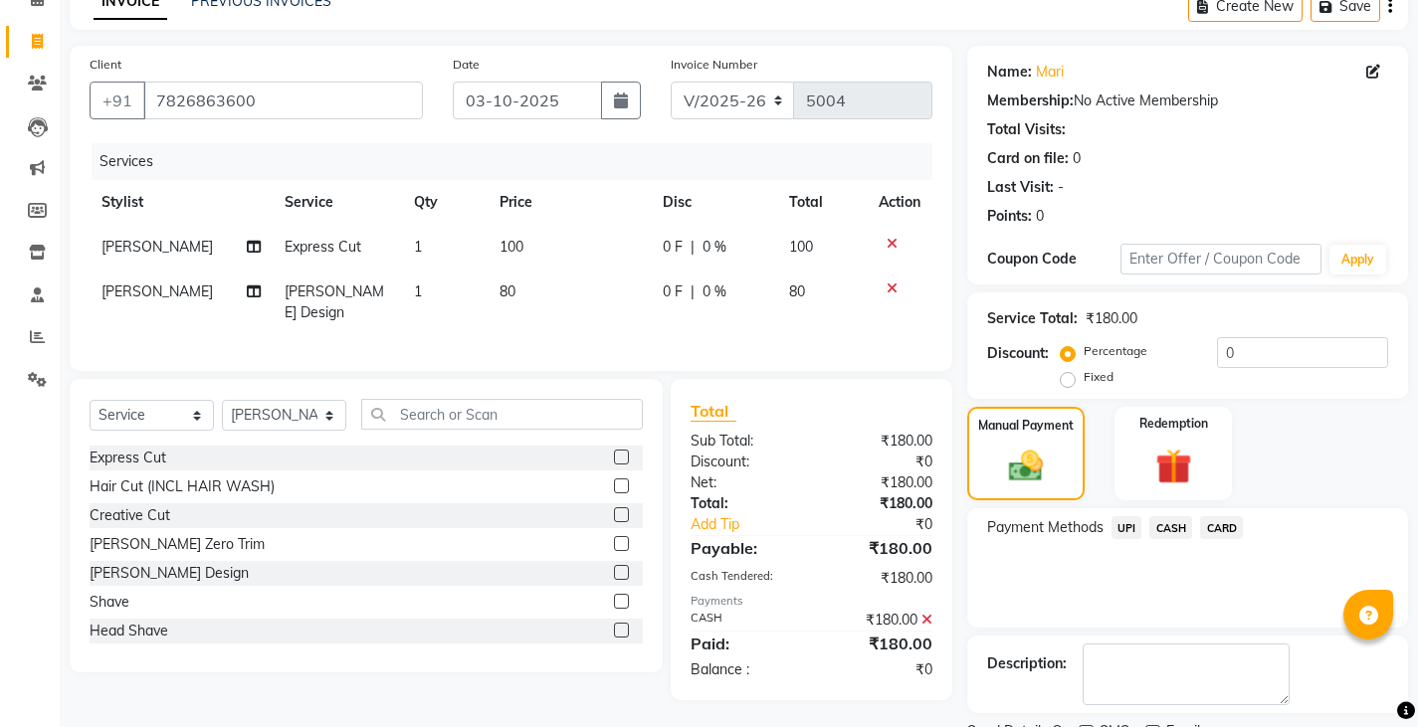
scroll to position [187, 0]
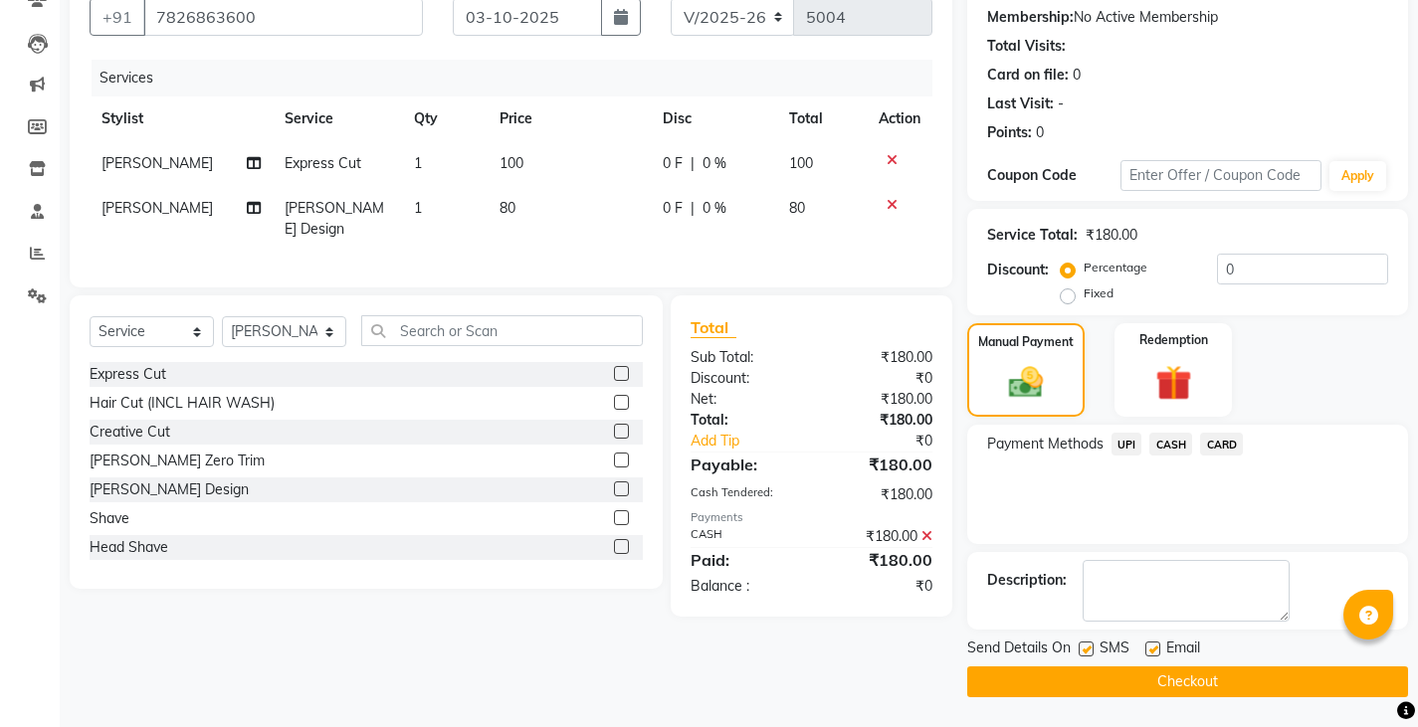
click at [1185, 679] on button "Checkout" at bounding box center [1187, 682] width 441 height 31
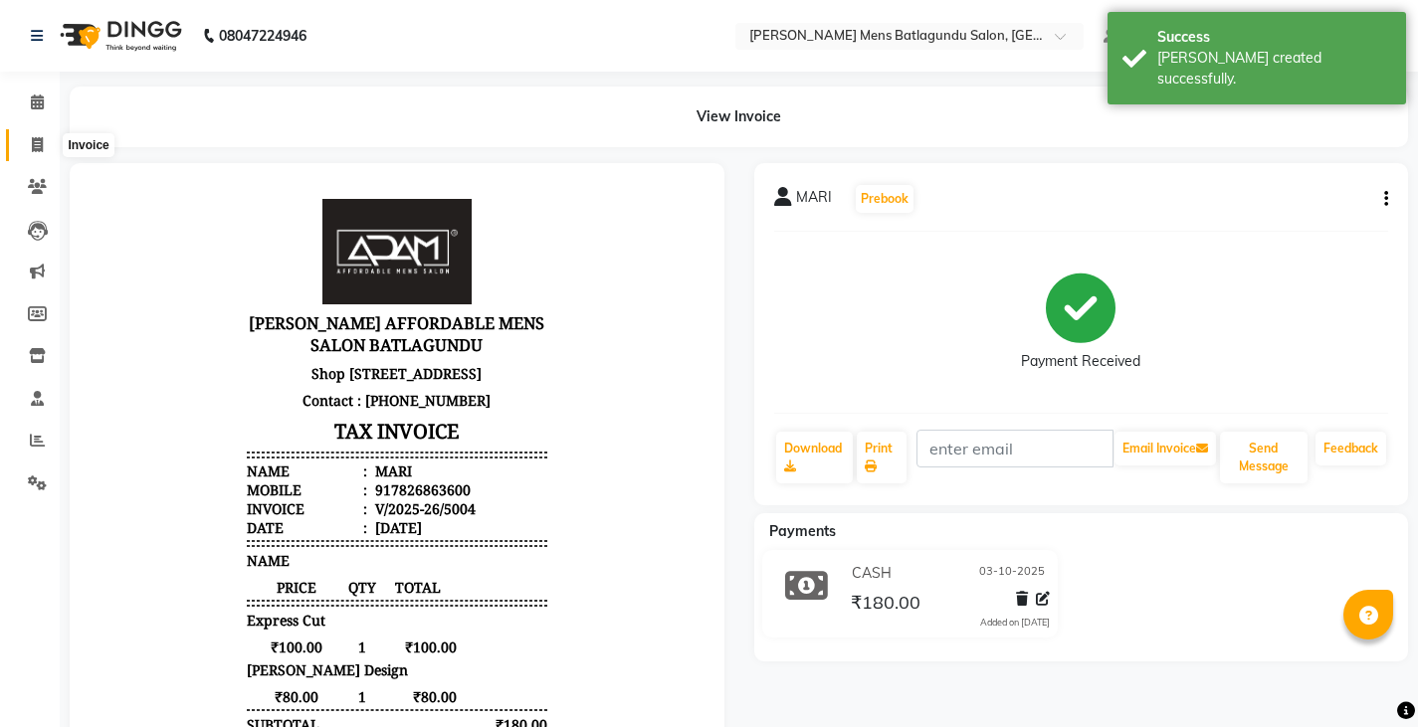
click at [28, 136] on span at bounding box center [37, 145] width 35 height 23
select select "8213"
select select "service"
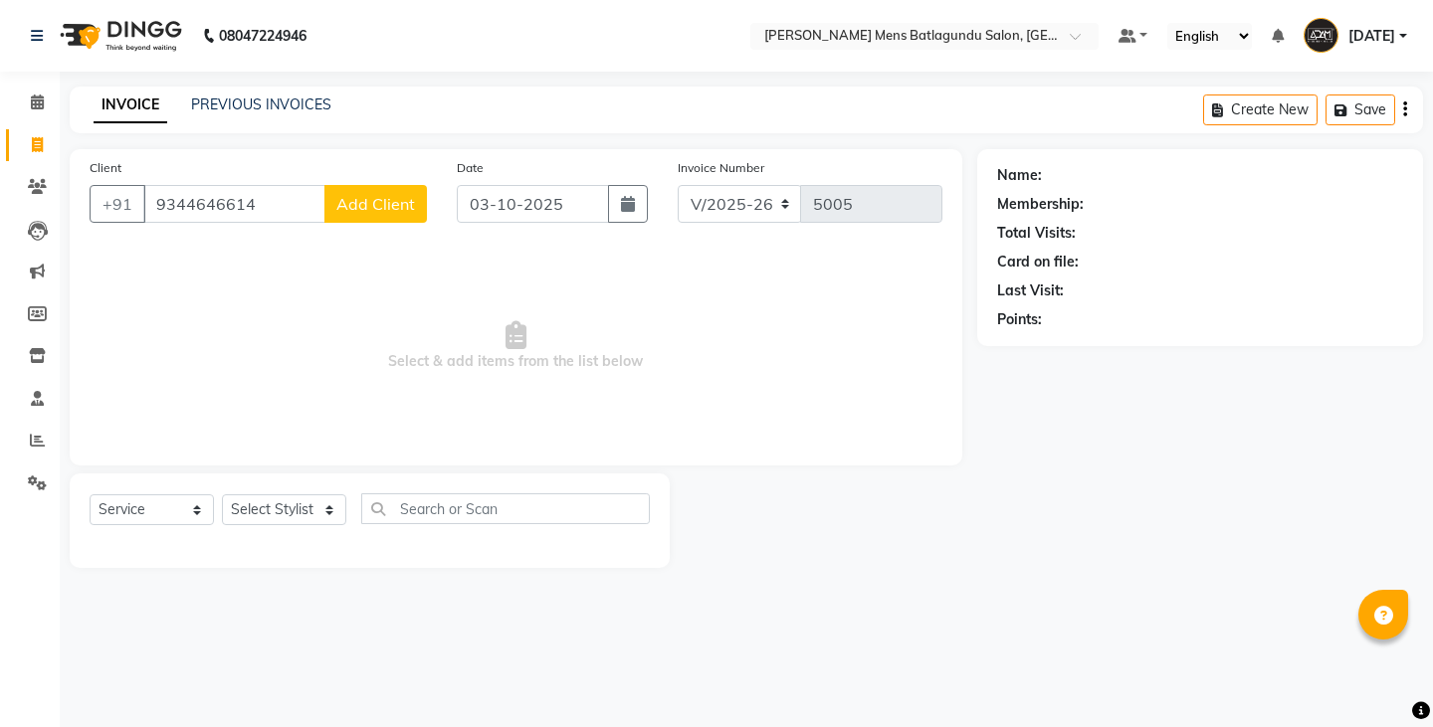
type input "9344646614"
click at [393, 209] on span "Add Client" at bounding box center [375, 204] width 79 height 20
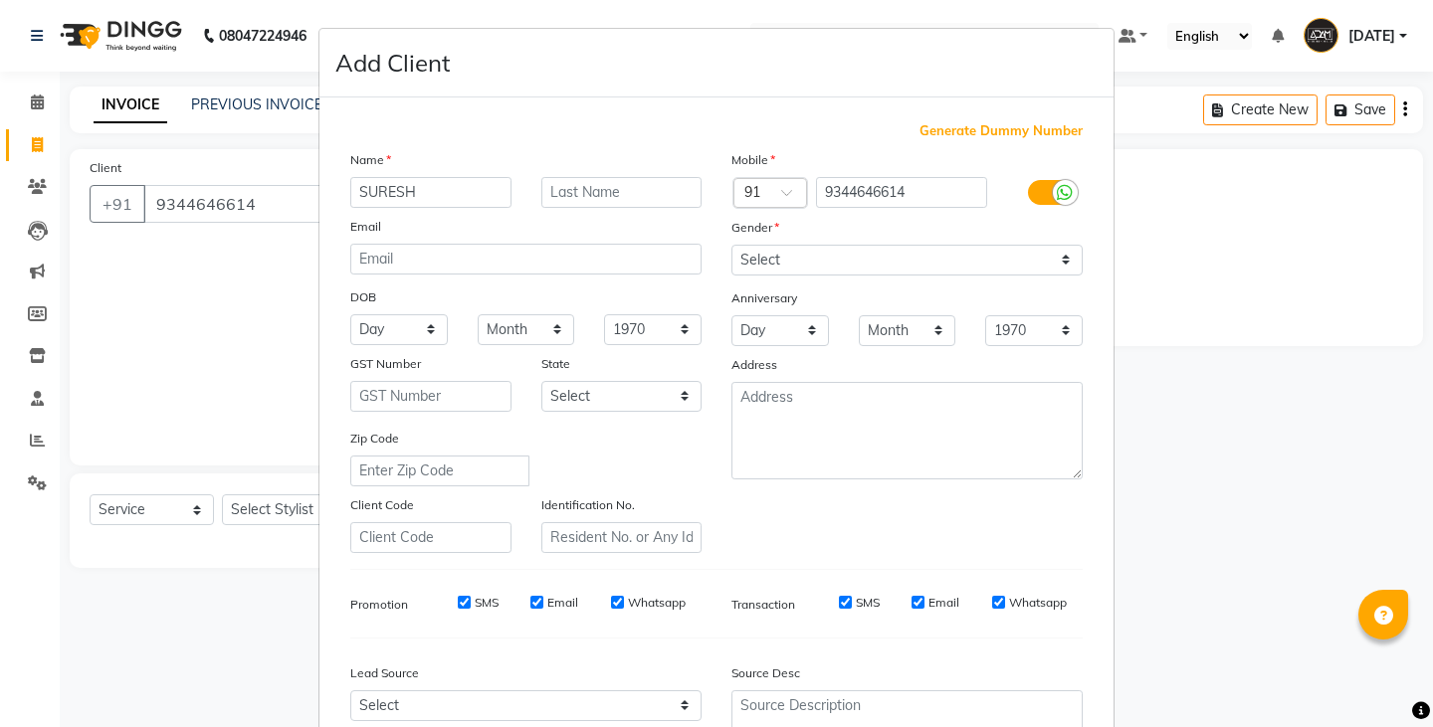
type input "SURESH"
click at [845, 258] on select "Select Male Female Other Prefer Not To Say" at bounding box center [906, 260] width 351 height 31
select select "male"
click at [731, 245] on select "Select Male Female Other Prefer Not To Say" at bounding box center [906, 260] width 351 height 31
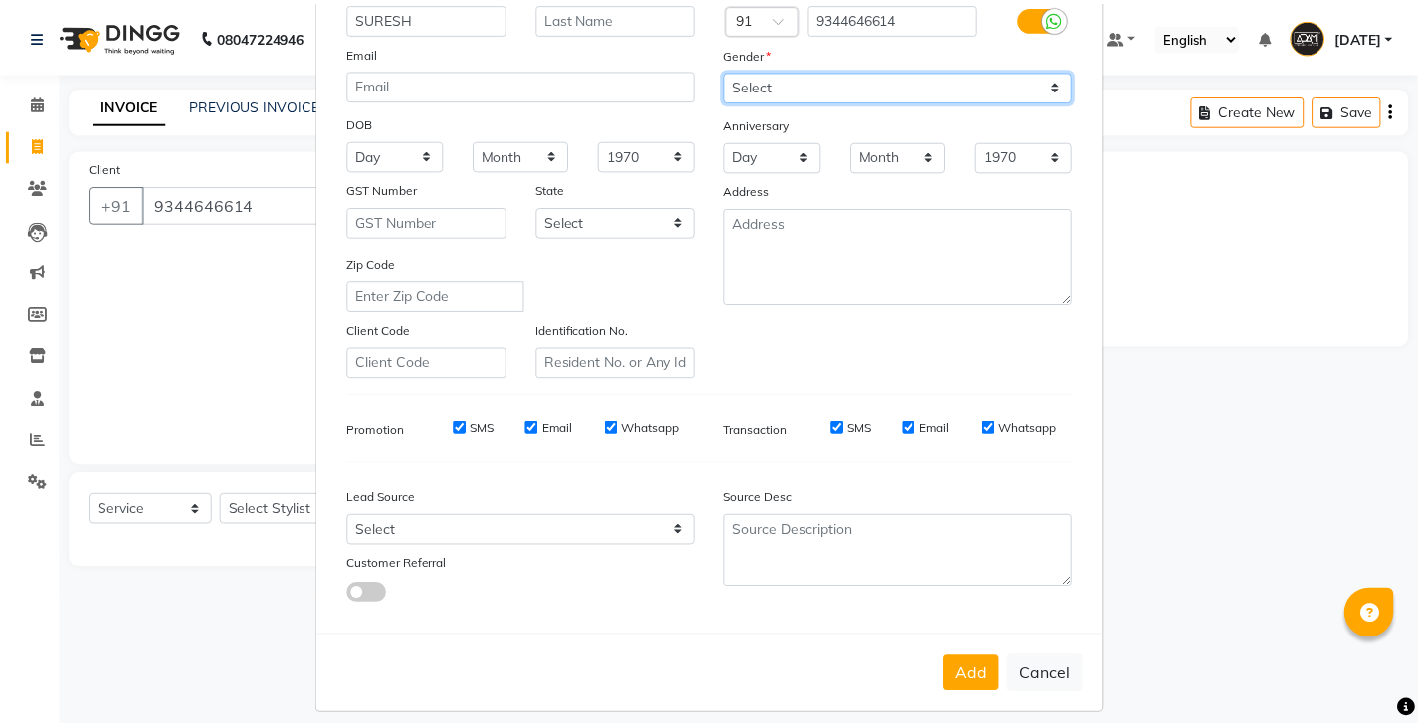
scroll to position [191, 0]
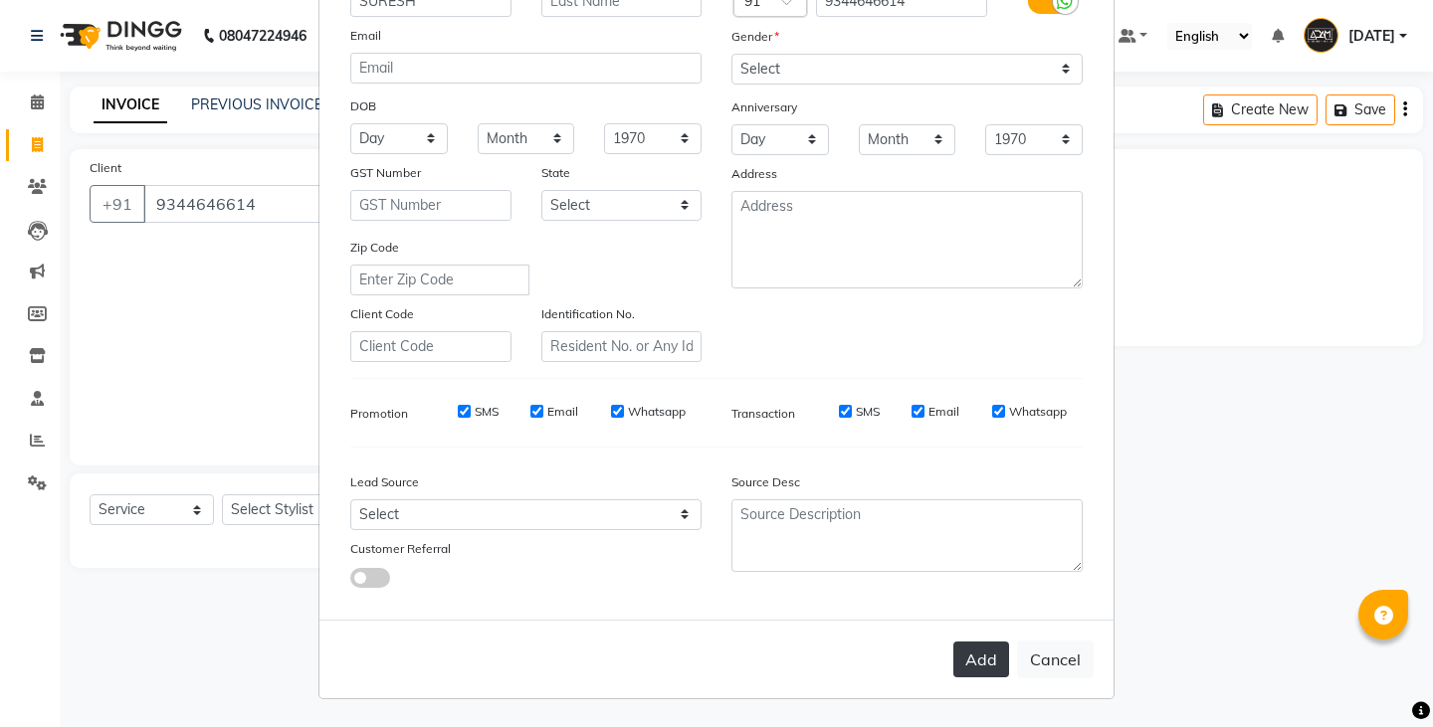
click at [962, 662] on button "Add" at bounding box center [981, 660] width 56 height 36
select select
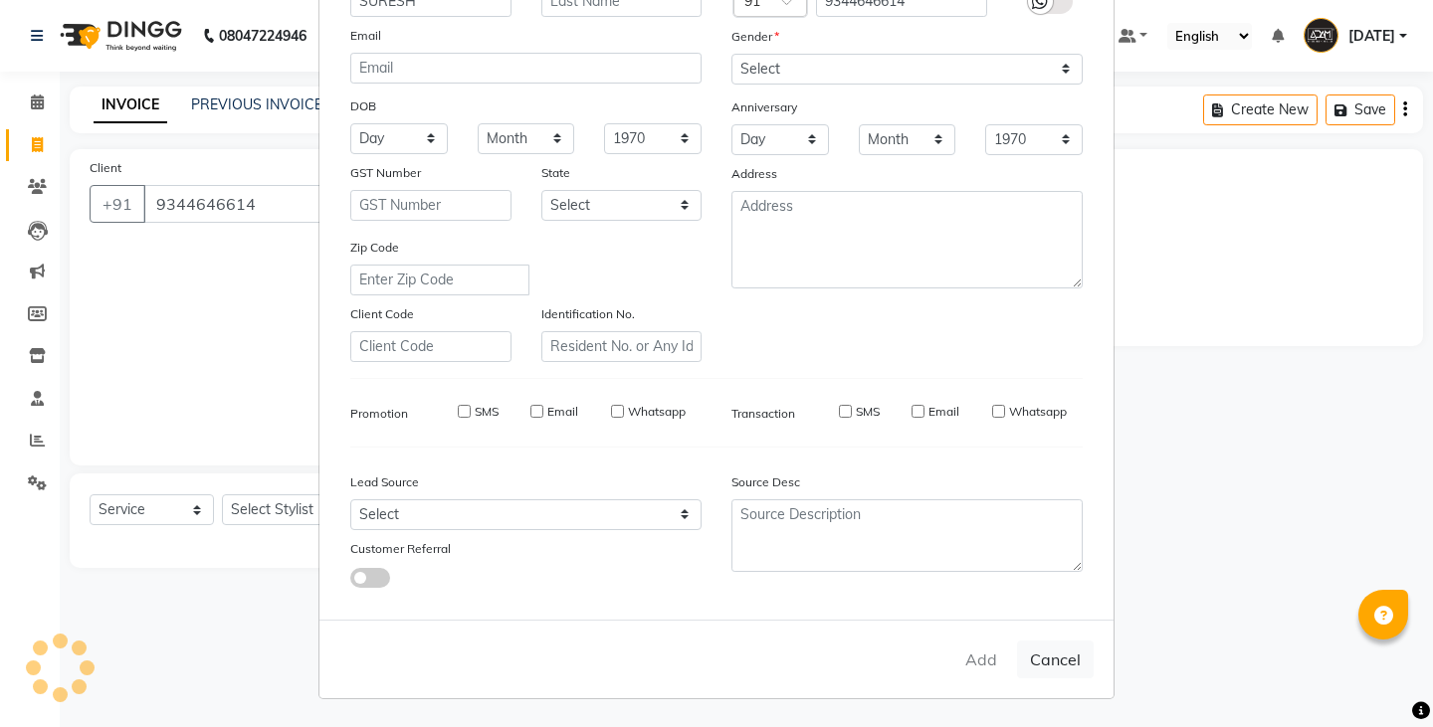
select select
checkbox input "false"
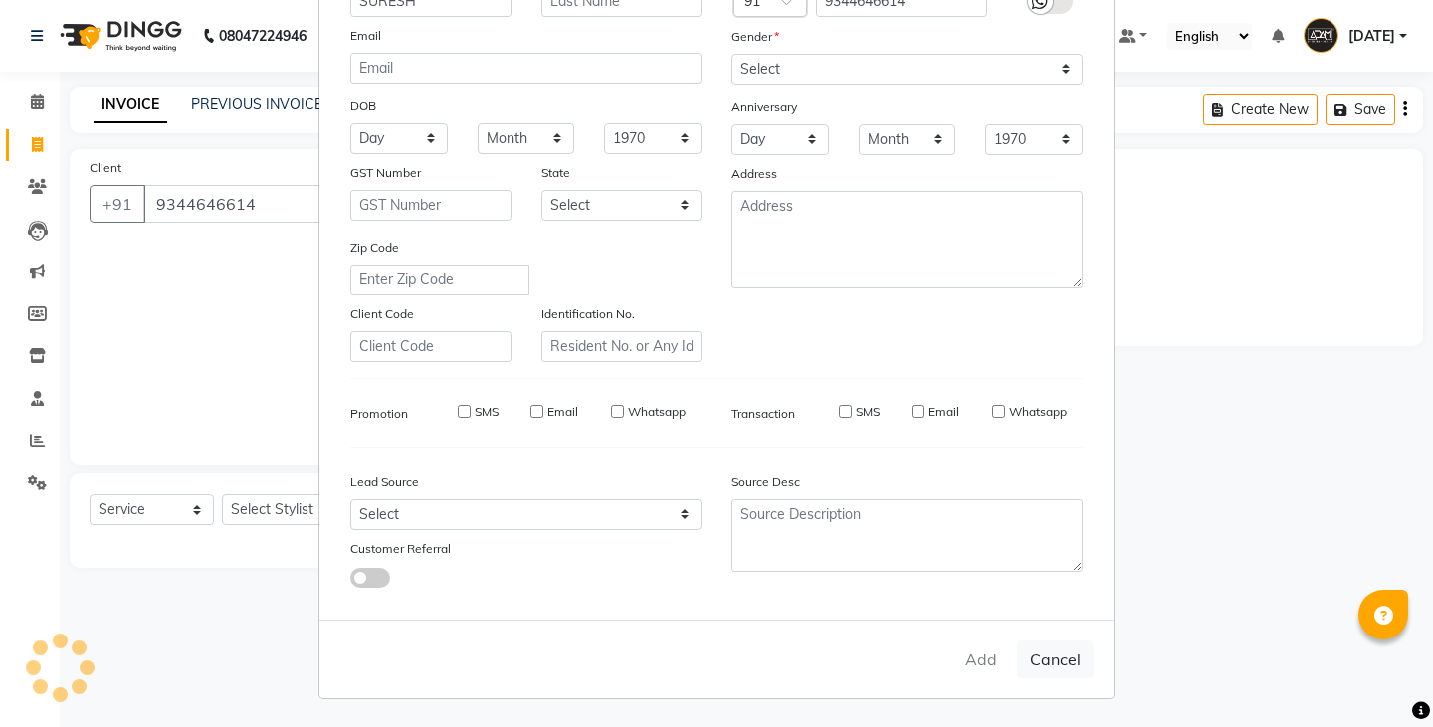
checkbox input "false"
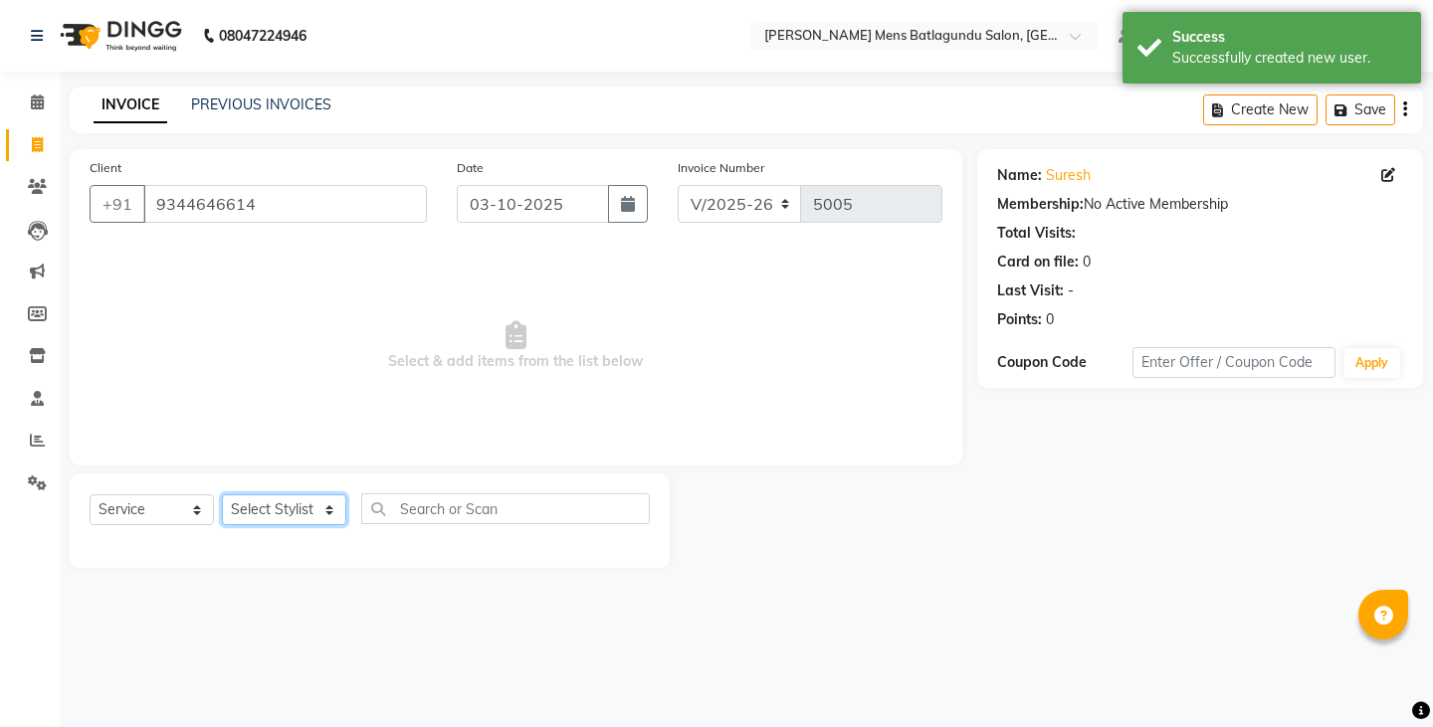
click at [296, 513] on select "Select Stylist Admin Ovesh Raja SAHIB SAHIL SHARUKH" at bounding box center [284, 509] width 124 height 31
select select "89172"
click at [222, 494] on select "Select Stylist Admin Ovesh Raja SAHIB SAHIL SHARUKH" at bounding box center [284, 509] width 124 height 31
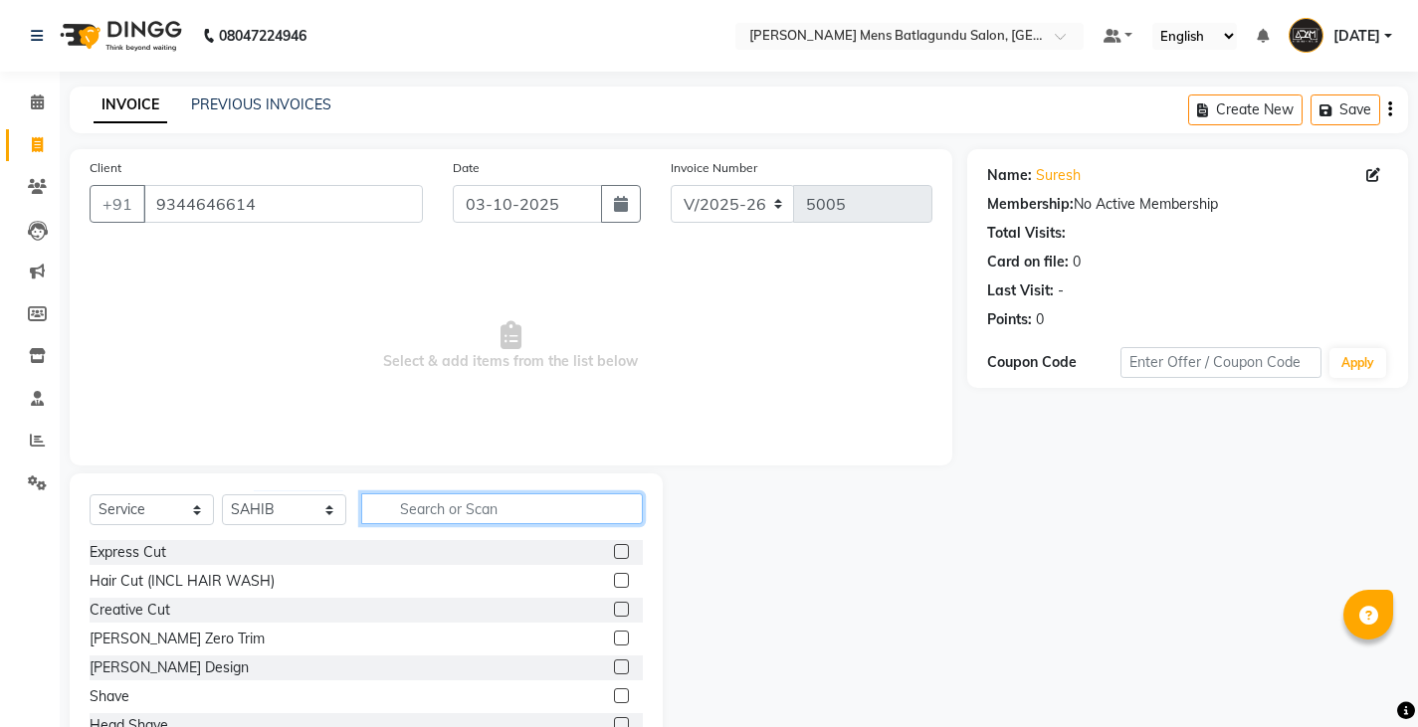
click at [555, 507] on input "text" at bounding box center [502, 508] width 282 height 31
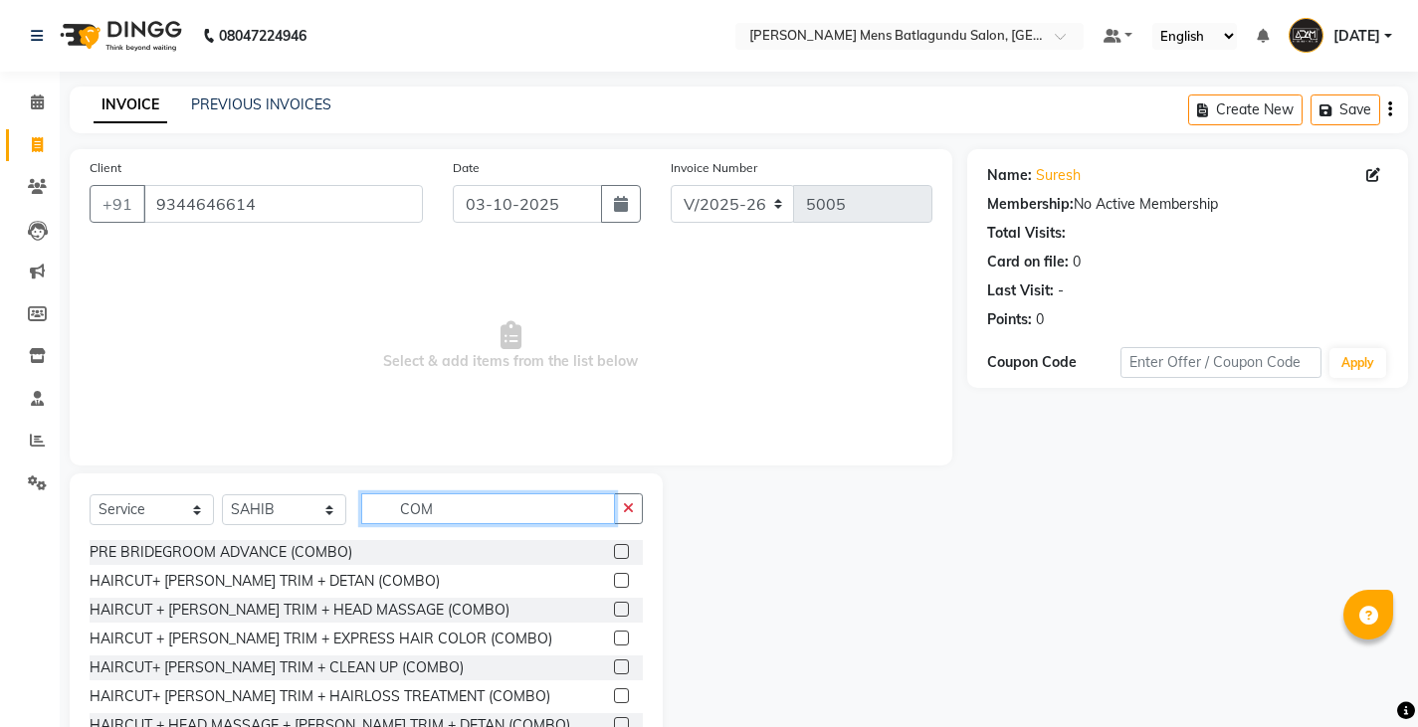
type input "COM"
click at [614, 638] on label at bounding box center [621, 638] width 15 height 15
click at [614, 638] on input "checkbox" at bounding box center [620, 639] width 13 height 13
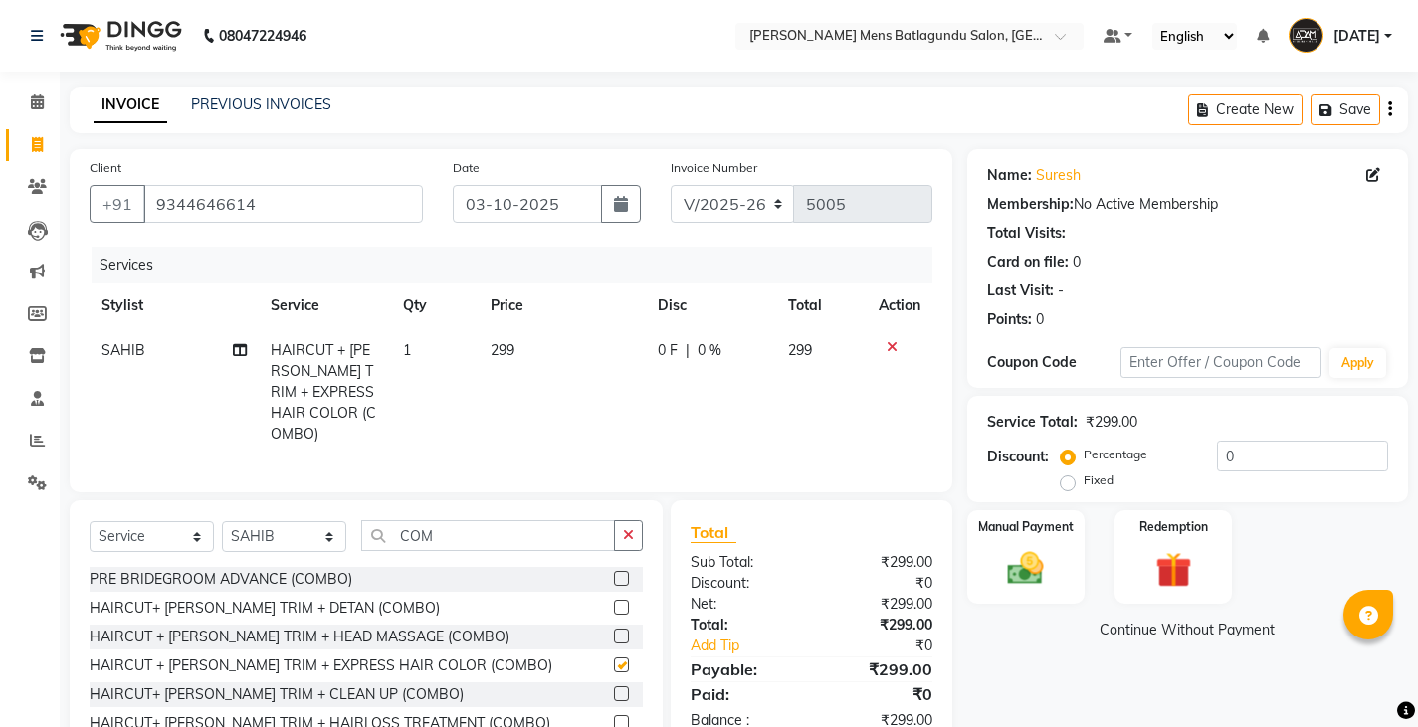
checkbox input "false"
click at [886, 342] on icon at bounding box center [891, 347] width 11 height 14
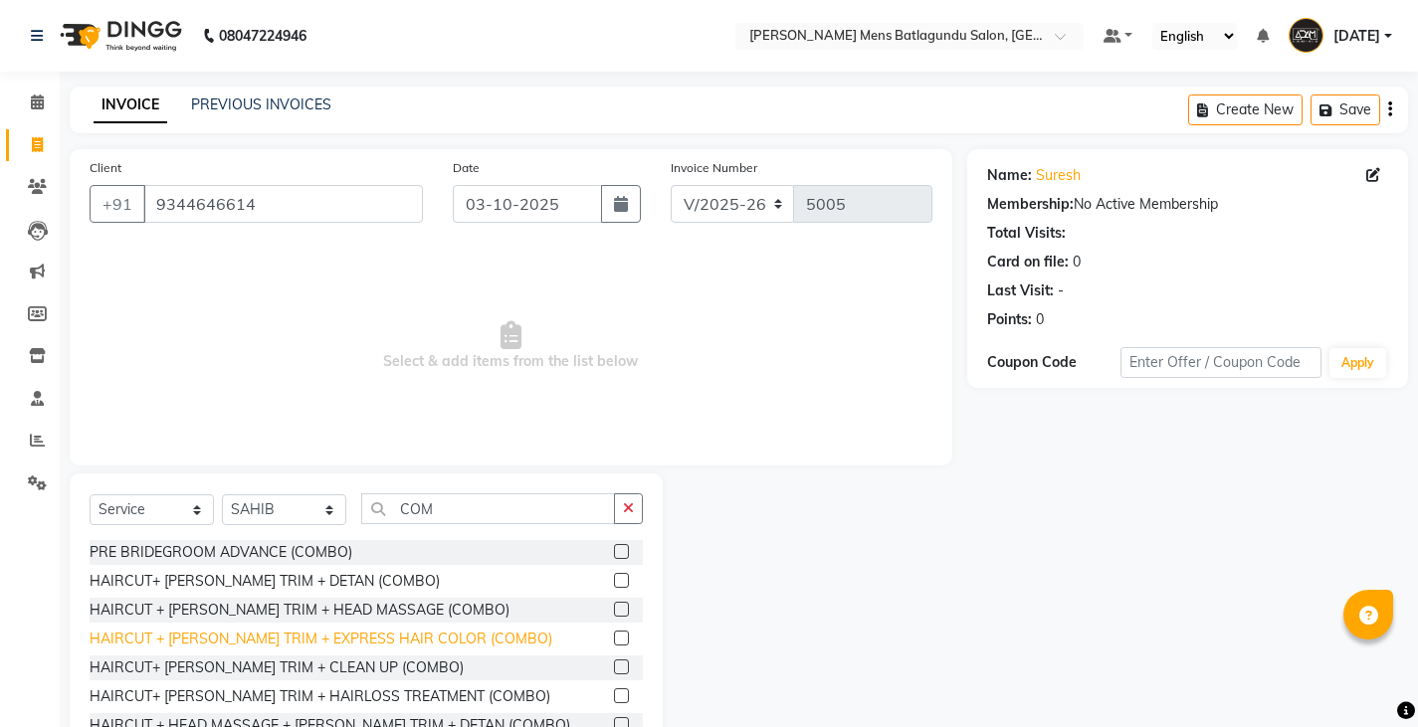
scroll to position [99, 0]
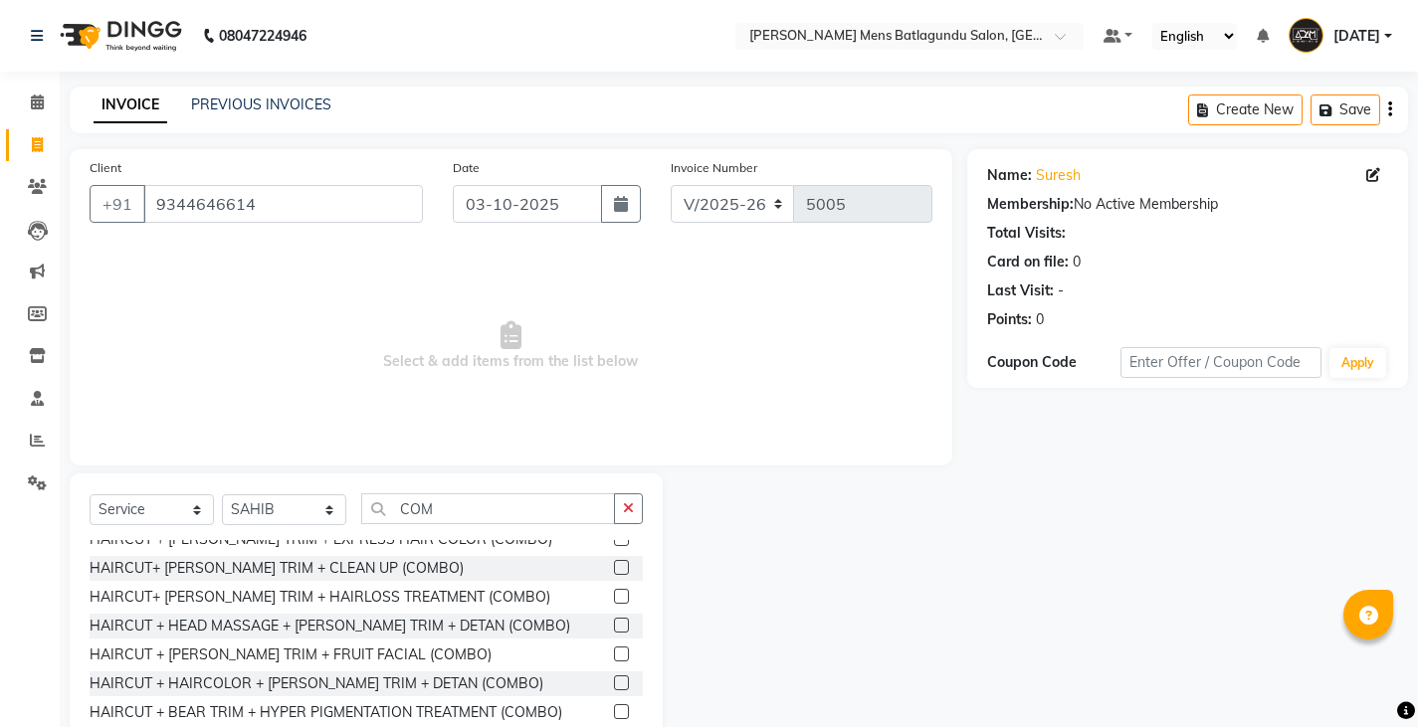
click at [614, 624] on label at bounding box center [621, 625] width 15 height 15
click at [614, 624] on input "checkbox" at bounding box center [620, 626] width 13 height 13
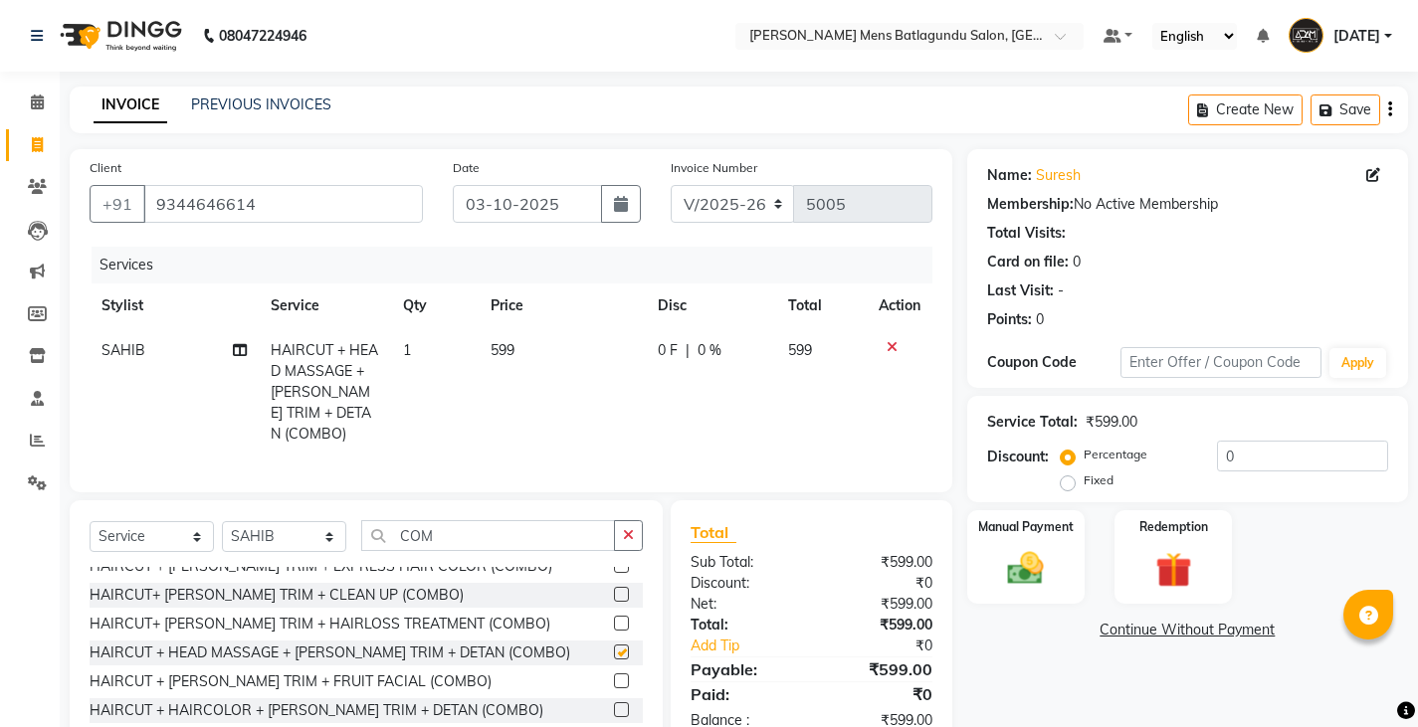
checkbox input "false"
click at [887, 345] on icon at bounding box center [891, 347] width 11 height 14
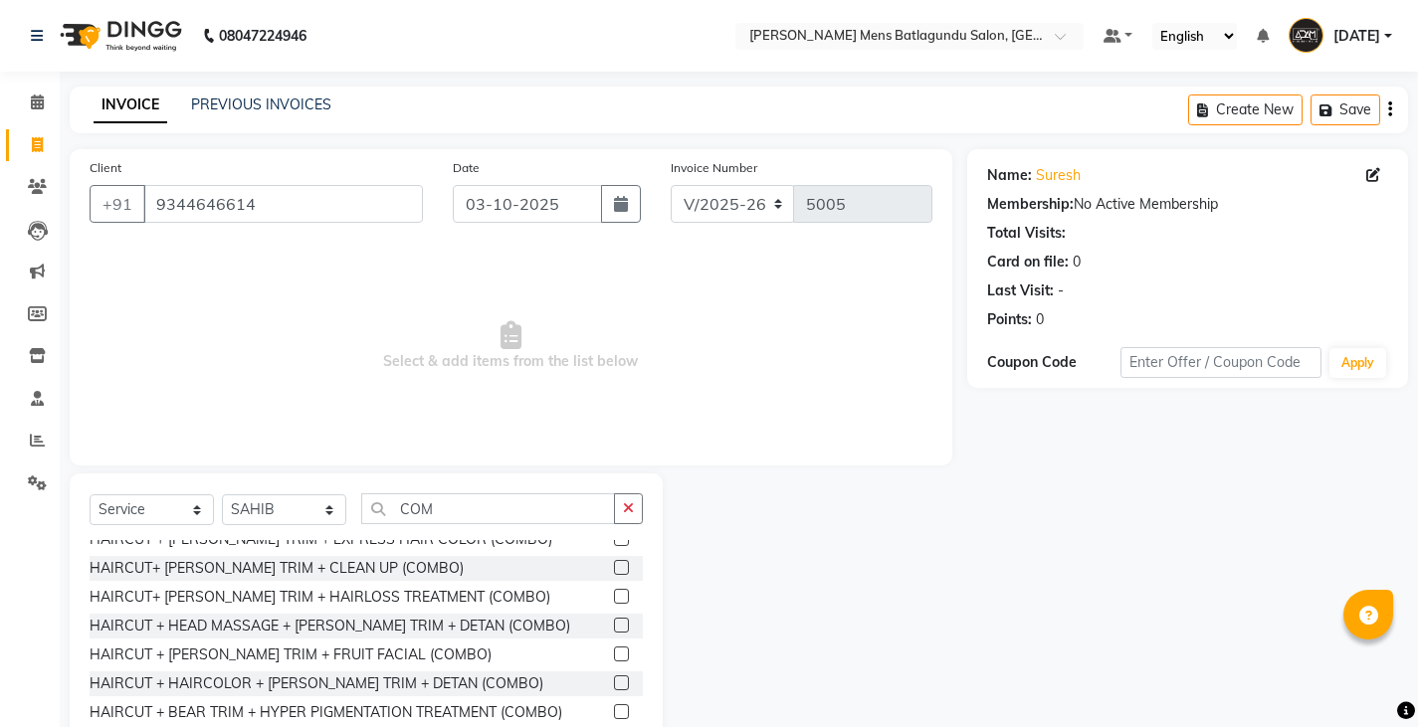
click at [614, 568] on label at bounding box center [621, 567] width 15 height 15
click at [614, 568] on input "checkbox" at bounding box center [620, 568] width 13 height 13
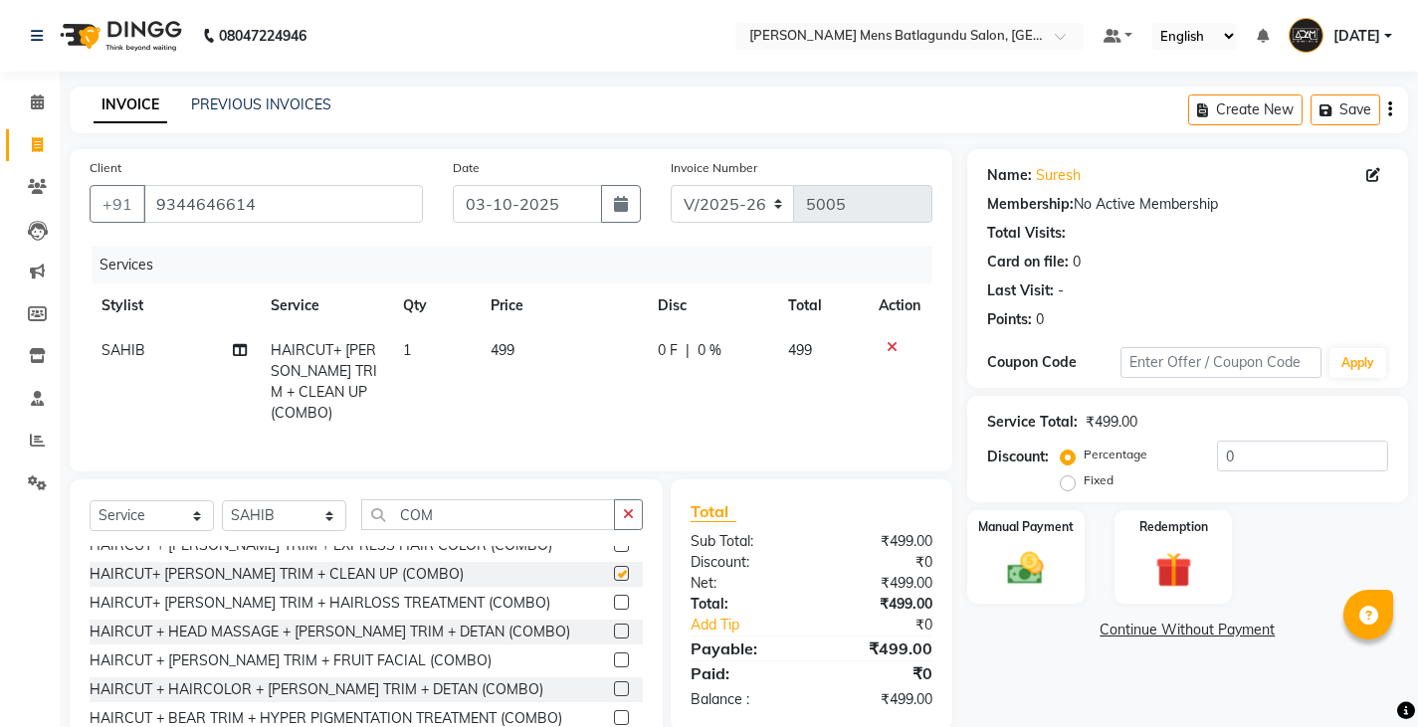
checkbox input "false"
click at [1033, 567] on img at bounding box center [1025, 568] width 61 height 43
click at [531, 346] on td "499" at bounding box center [562, 381] width 167 height 107
select select "89172"
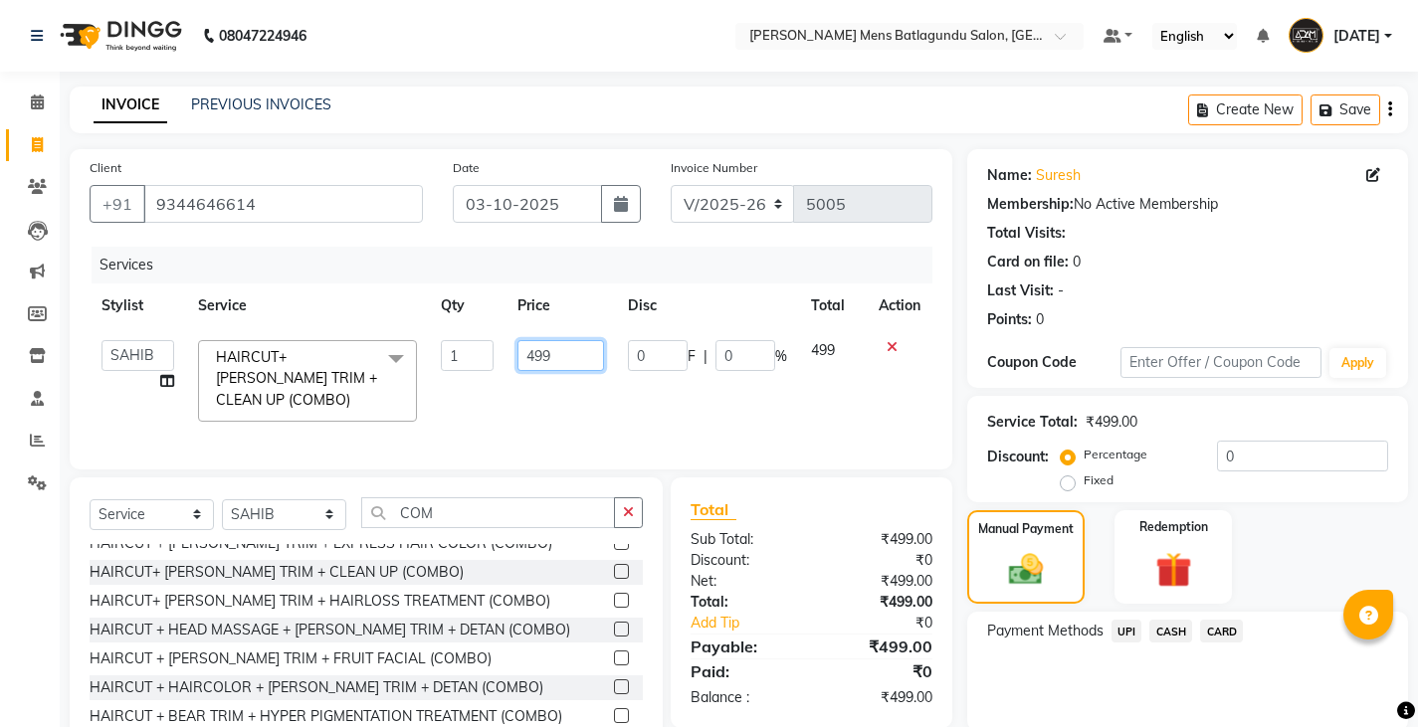
click at [569, 356] on input "499" at bounding box center [560, 355] width 87 height 31
type input "4"
type input "500"
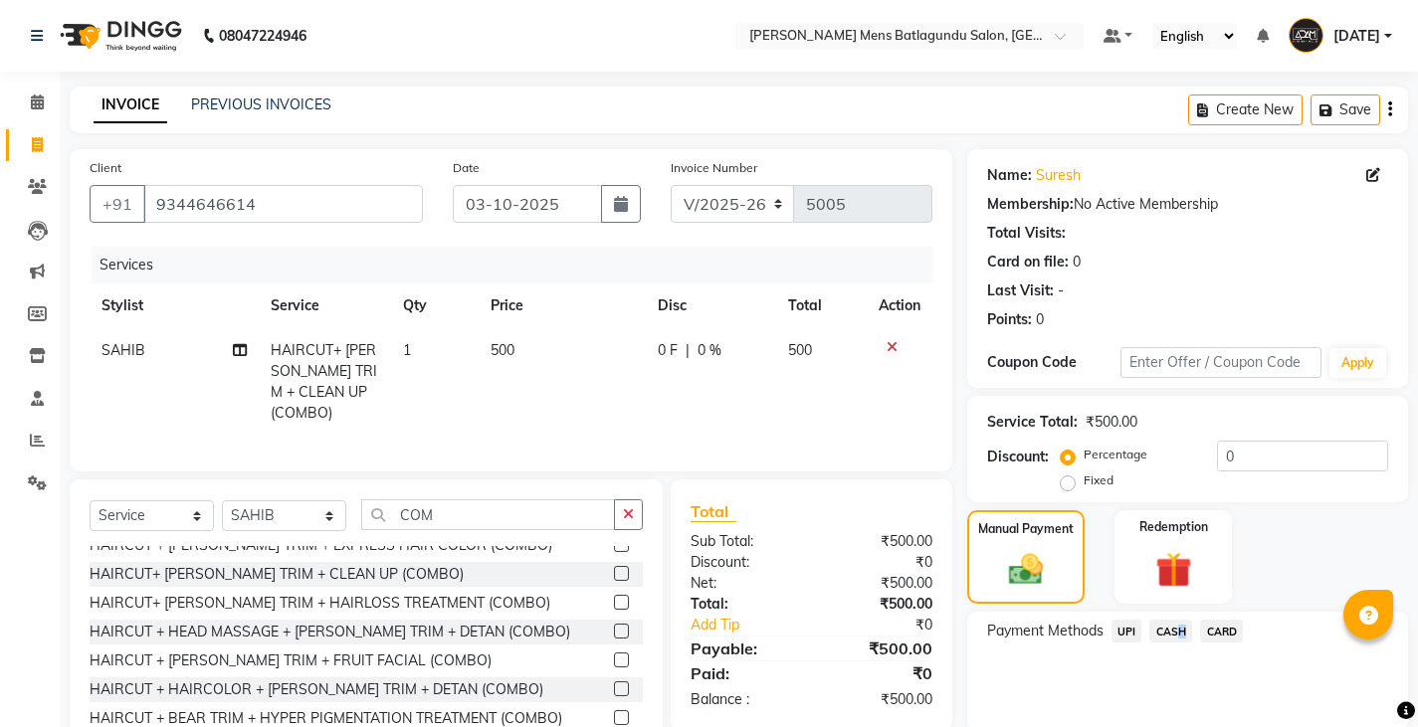
click at [1175, 625] on span "CASH" at bounding box center [1170, 631] width 43 height 23
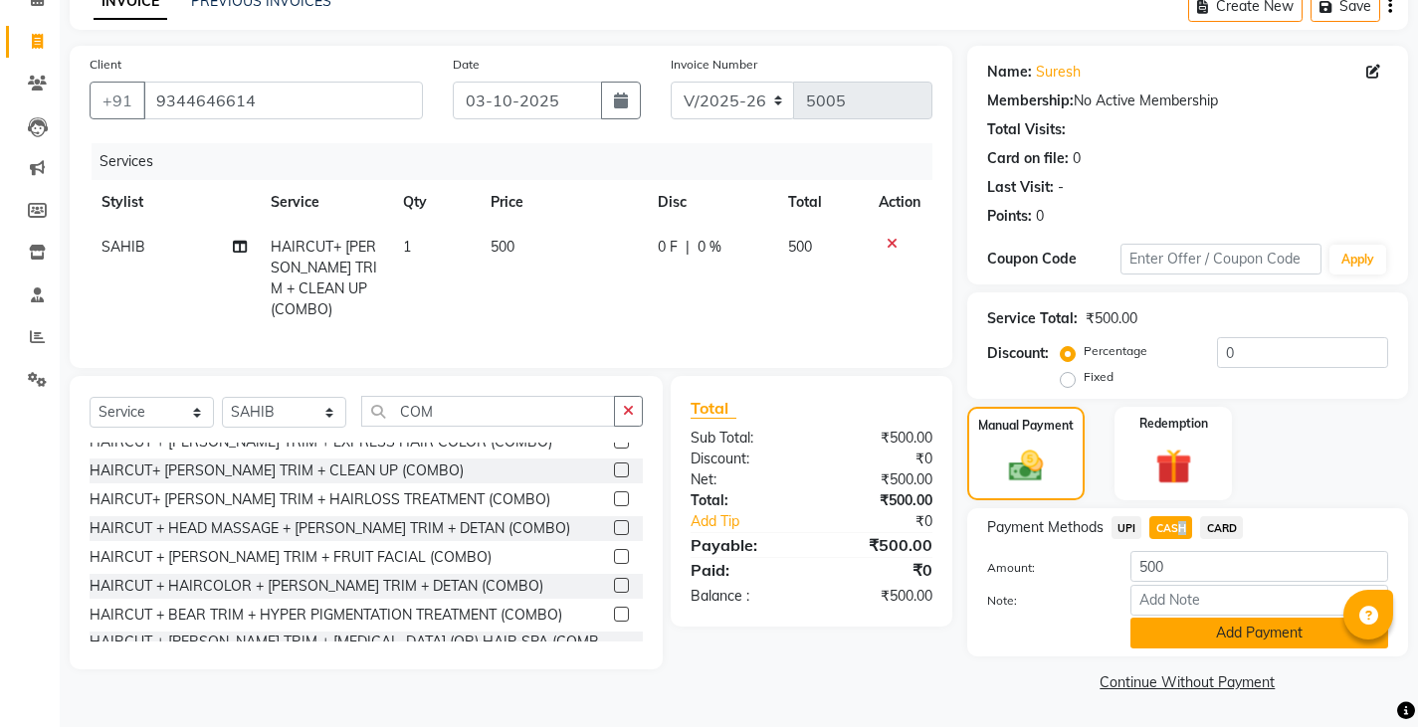
click at [1193, 638] on button "Add Payment" at bounding box center [1259, 633] width 258 height 31
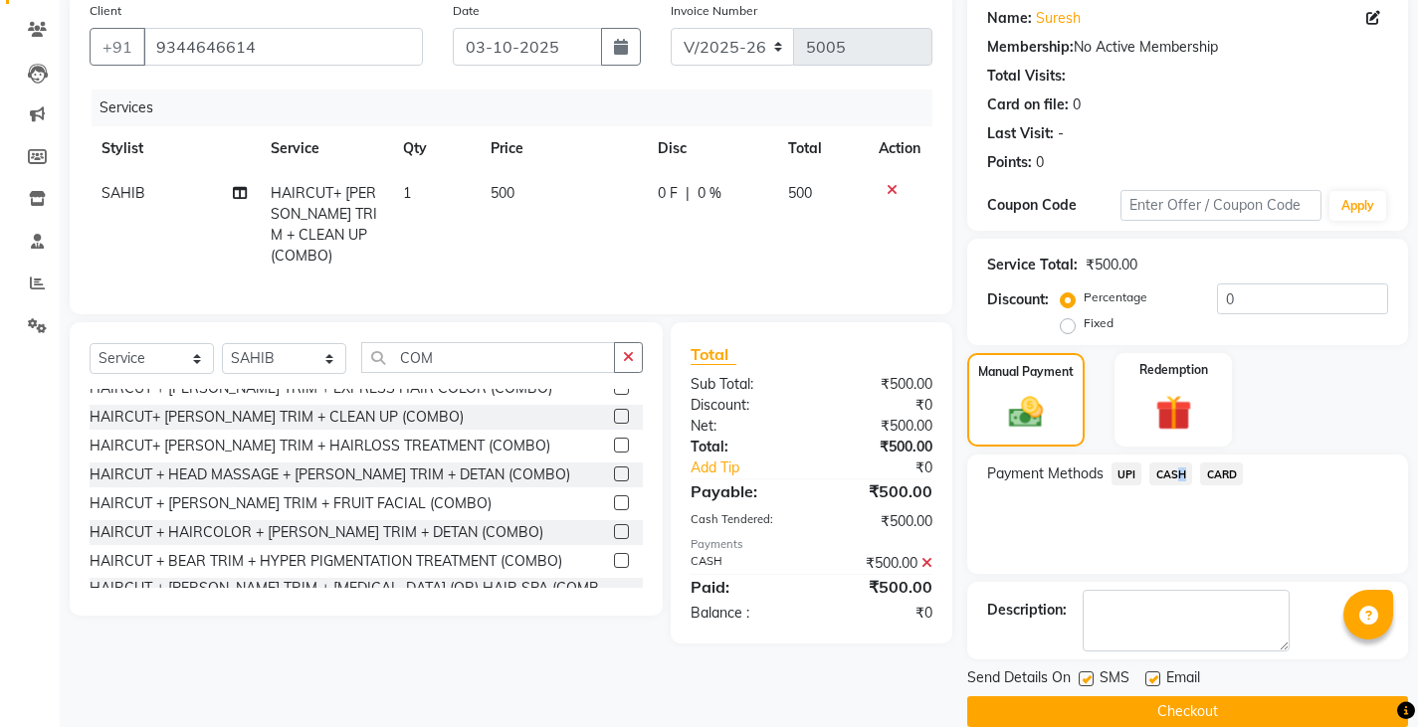
scroll to position [187, 0]
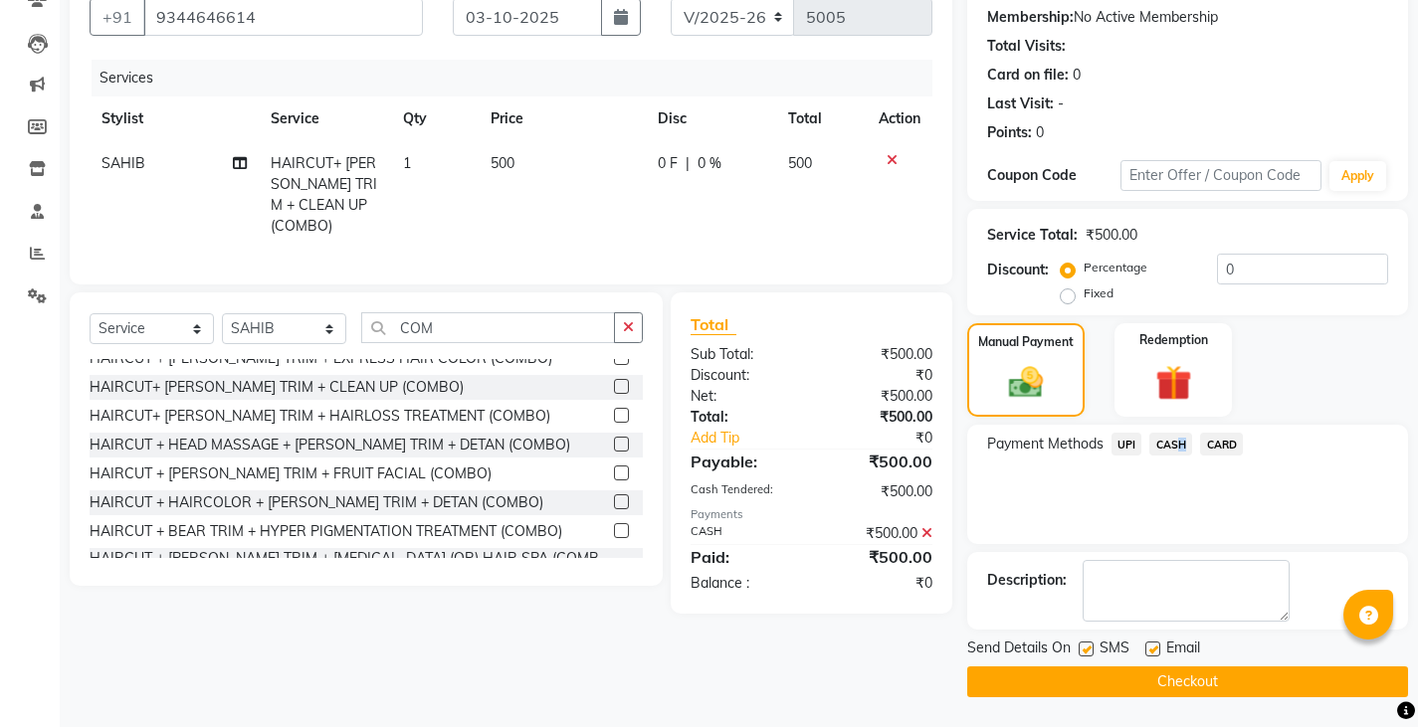
click at [1175, 678] on button "Checkout" at bounding box center [1187, 682] width 441 height 31
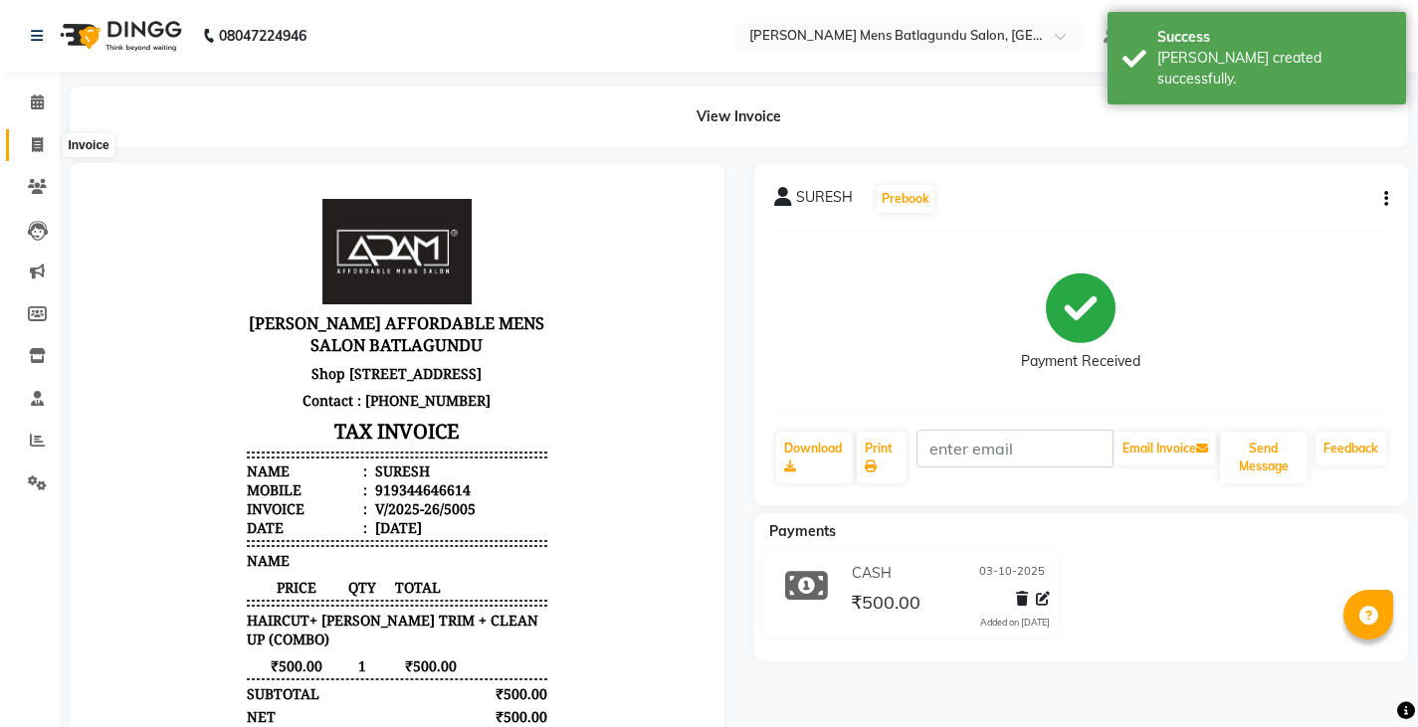
click at [27, 140] on span at bounding box center [37, 145] width 35 height 23
select select "service"
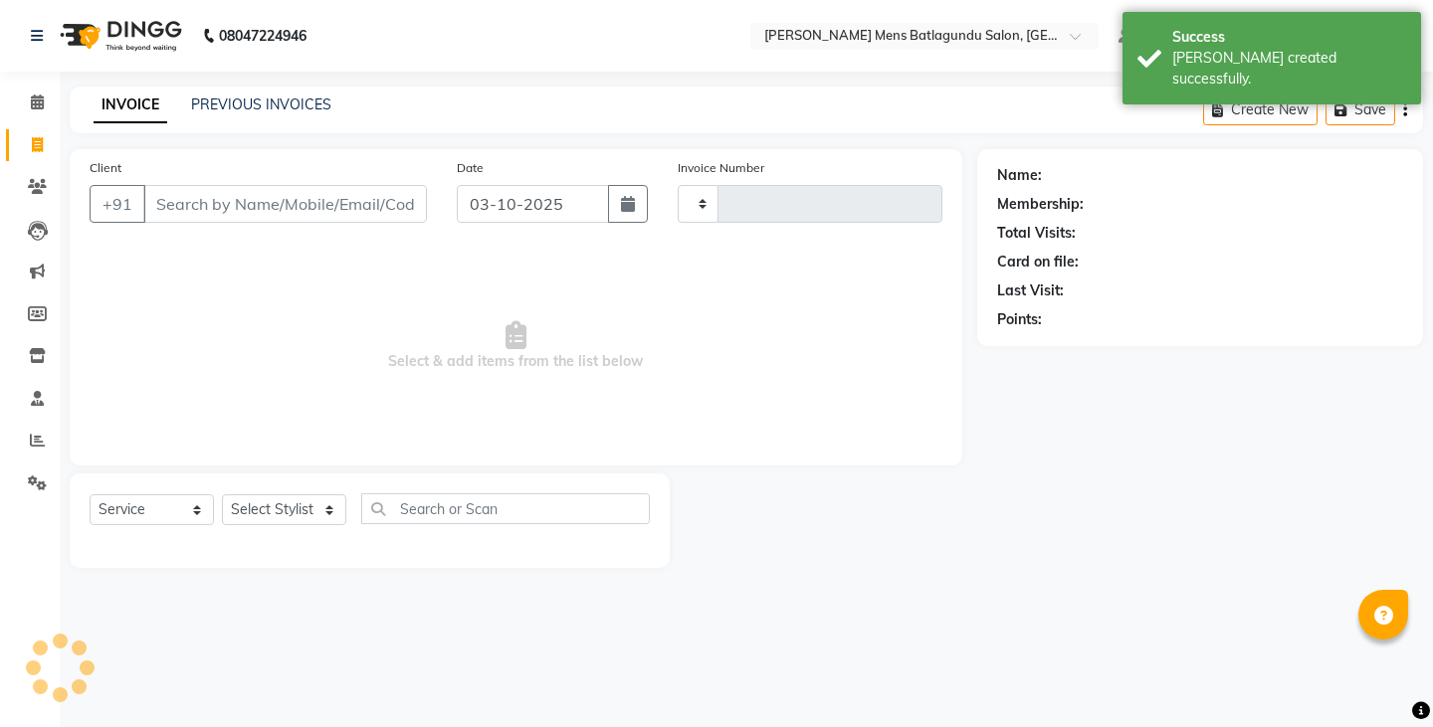
type input "5006"
select select "8213"
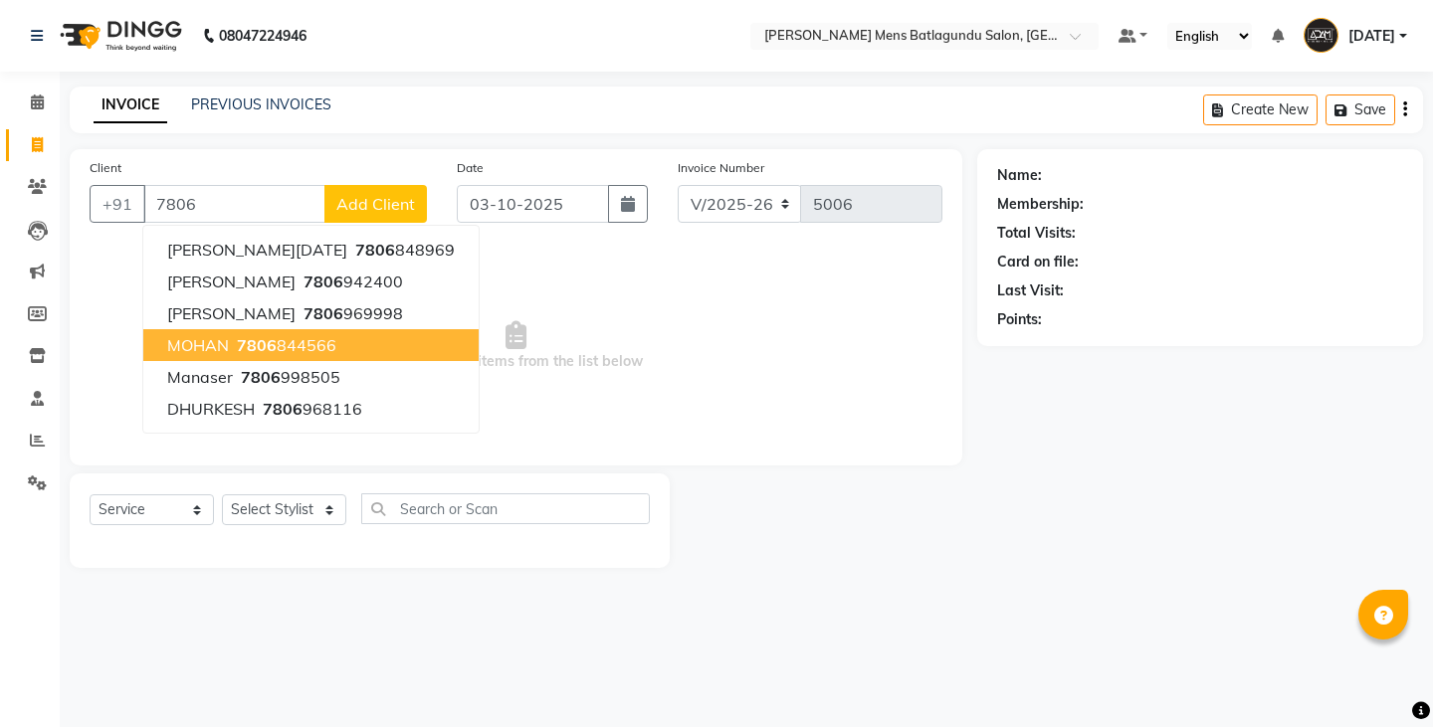
click at [337, 356] on button "MOHAN 7806 844566" at bounding box center [310, 345] width 335 height 32
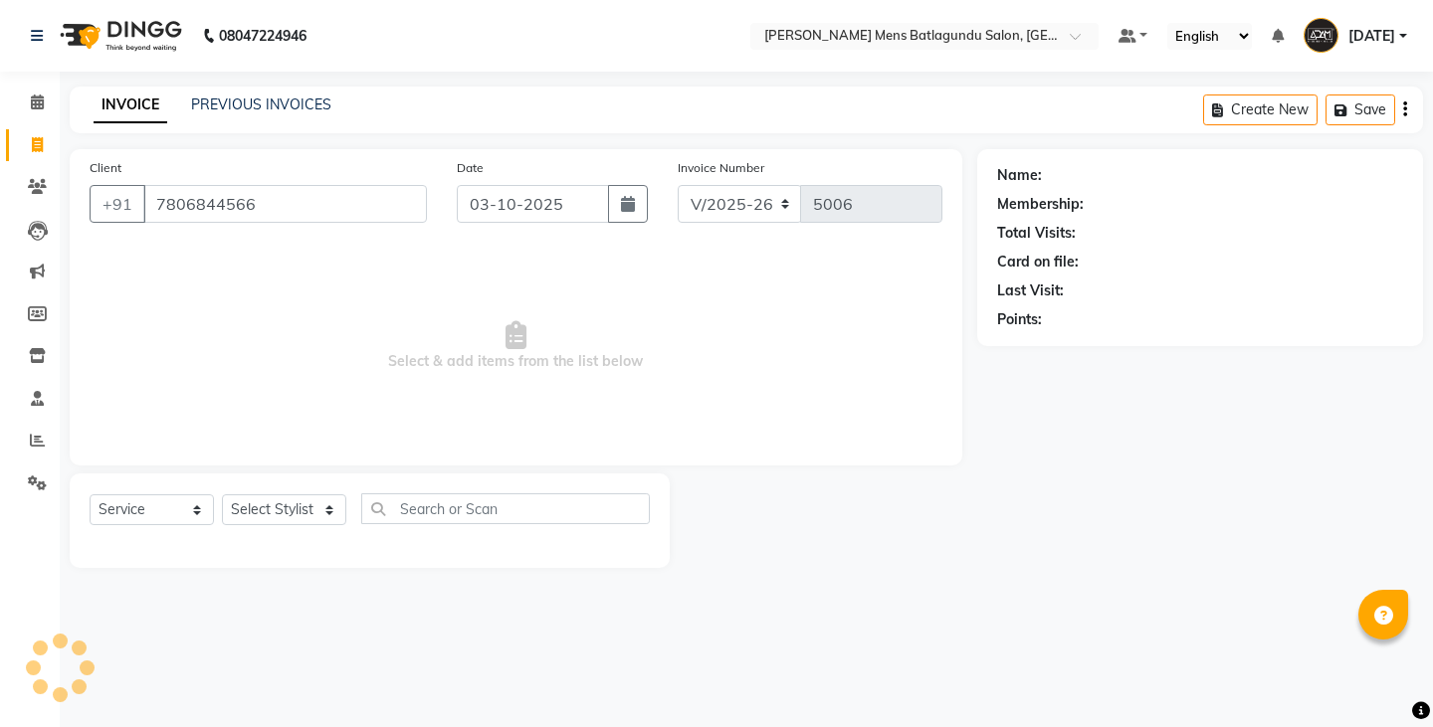
type input "7806844566"
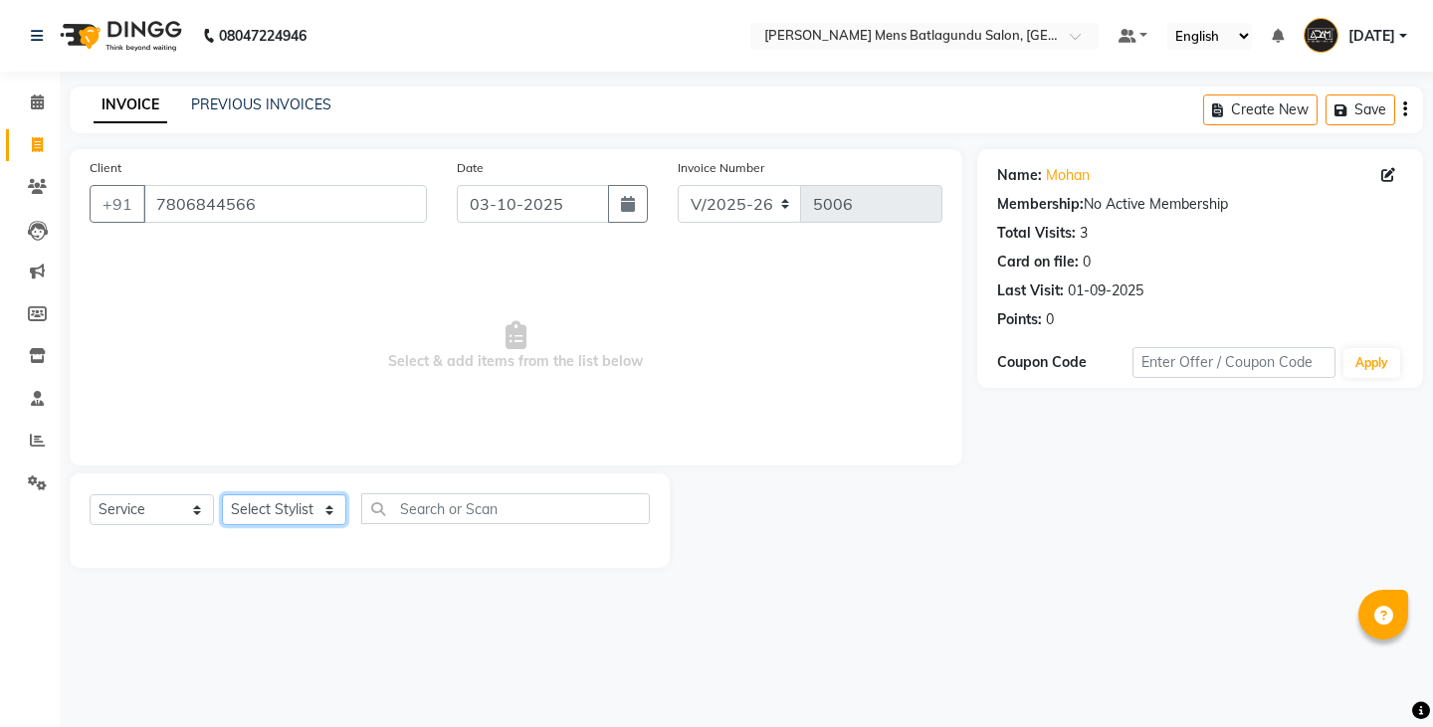
click at [253, 514] on select "Select Stylist Admin Ovesh Raja SAHIB SAHIL SHARUKH" at bounding box center [284, 509] width 124 height 31
select select "89172"
click at [222, 494] on select "Select Stylist Admin Ovesh Raja SAHIB SAHIL SHARUKH" at bounding box center [284, 509] width 124 height 31
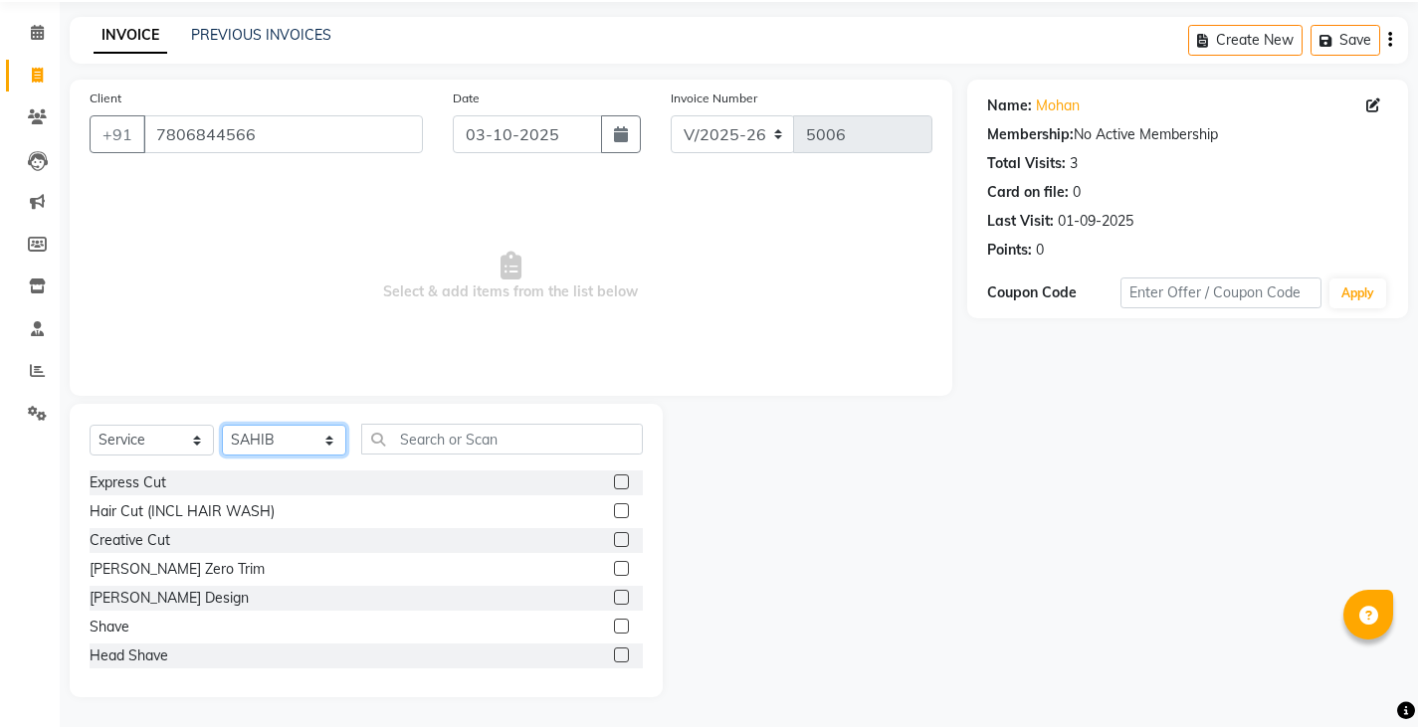
scroll to position [99, 0]
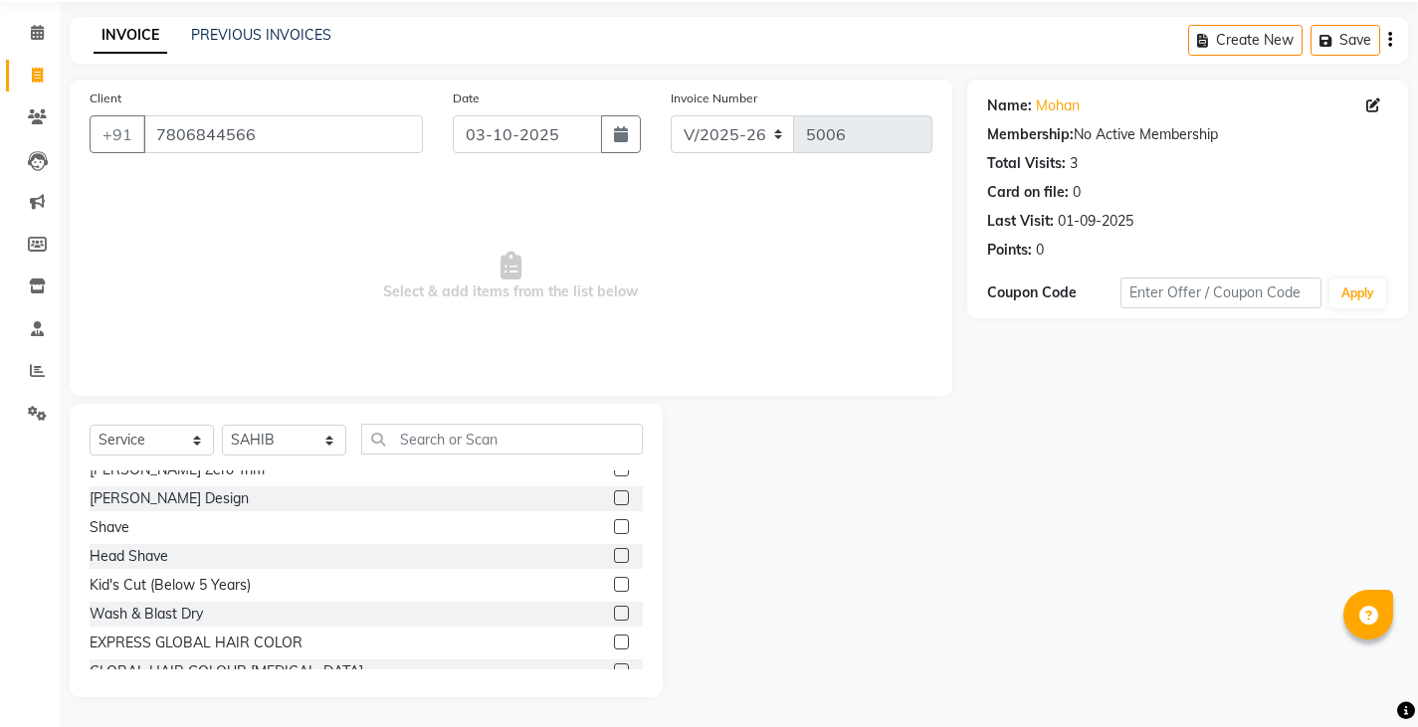
click at [614, 582] on label at bounding box center [621, 584] width 15 height 15
click at [614, 582] on input "checkbox" at bounding box center [620, 585] width 13 height 13
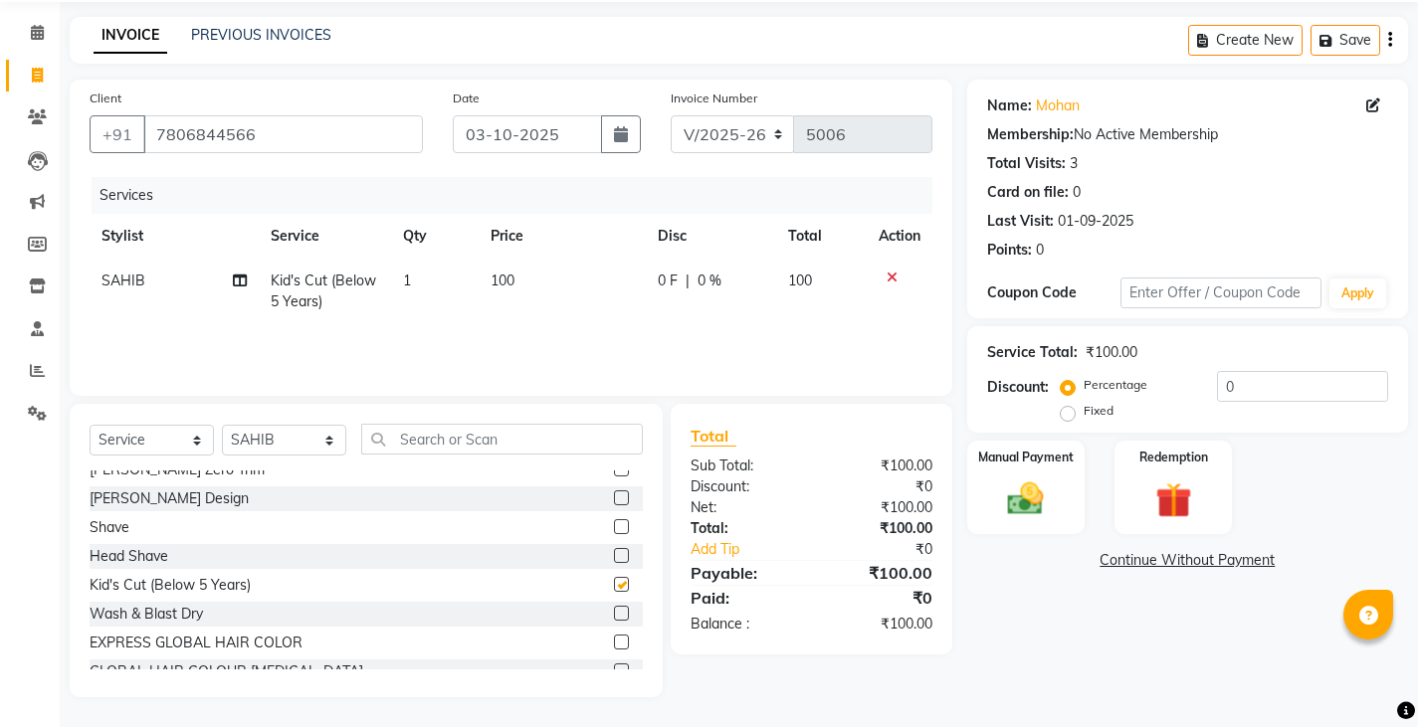
checkbox input "false"
click at [1008, 506] on img at bounding box center [1025, 499] width 61 height 43
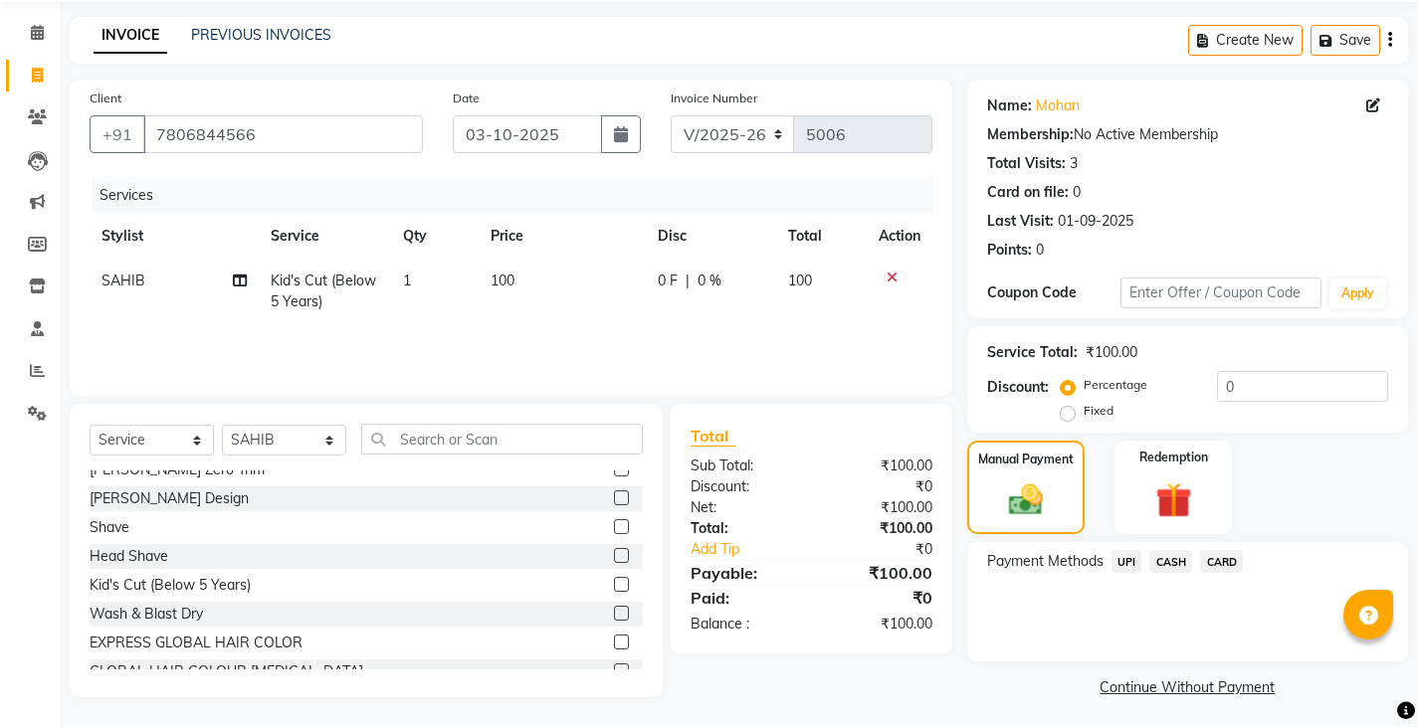
scroll to position [75, 0]
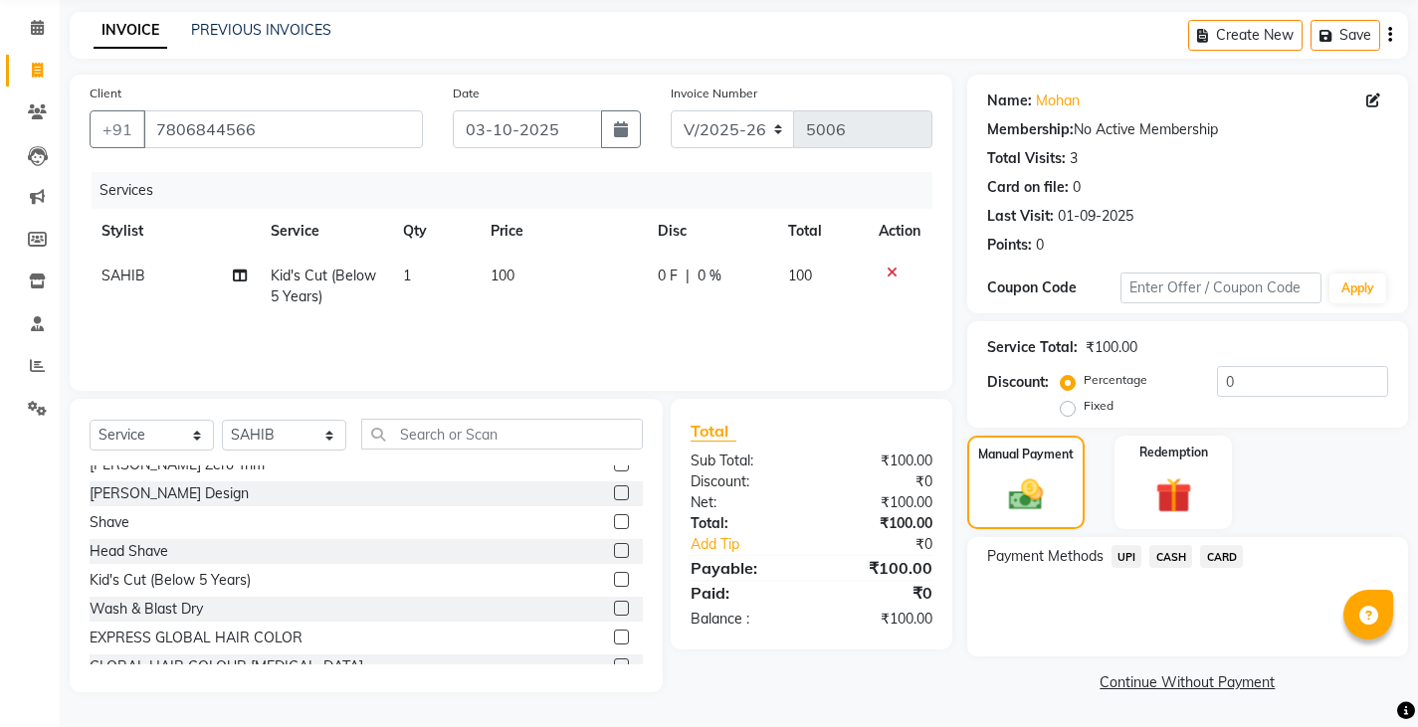
click at [1135, 560] on span "UPI" at bounding box center [1126, 556] width 31 height 23
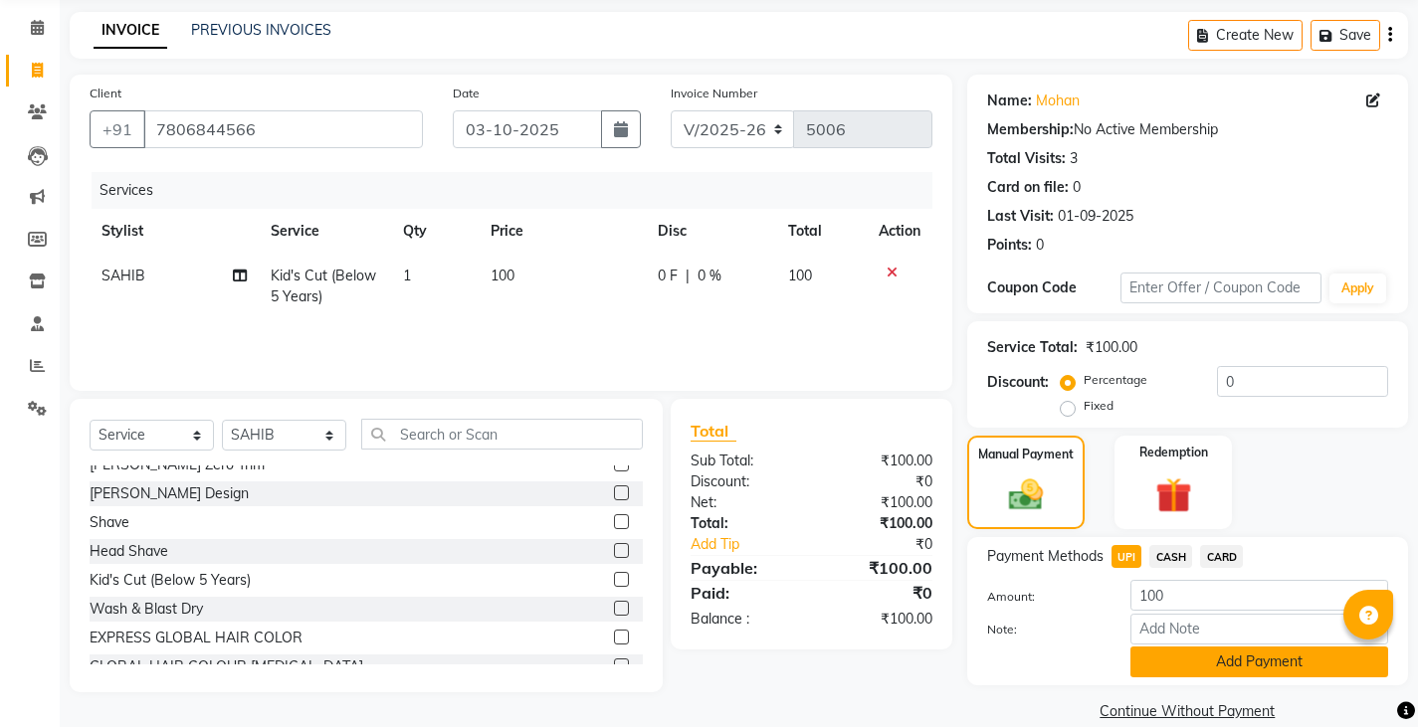
click at [1174, 657] on button "Add Payment" at bounding box center [1259, 662] width 258 height 31
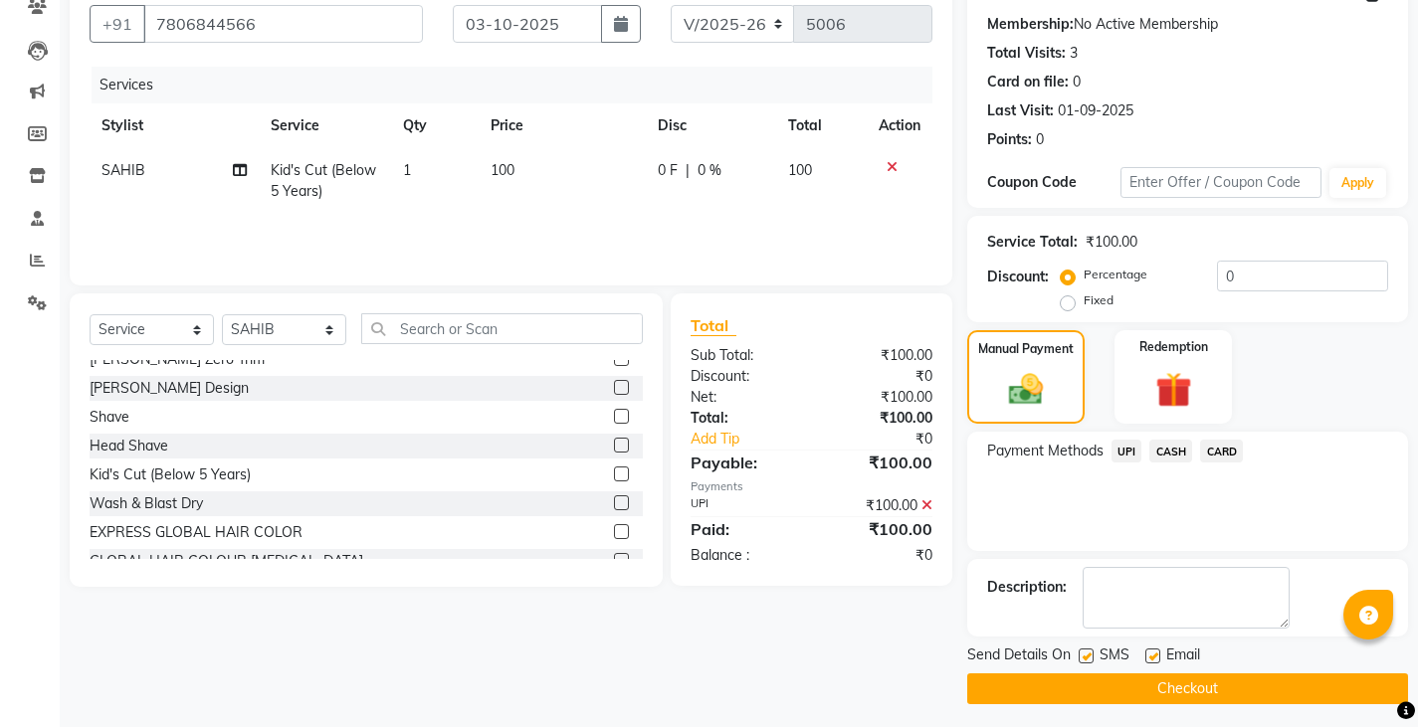
scroll to position [187, 0]
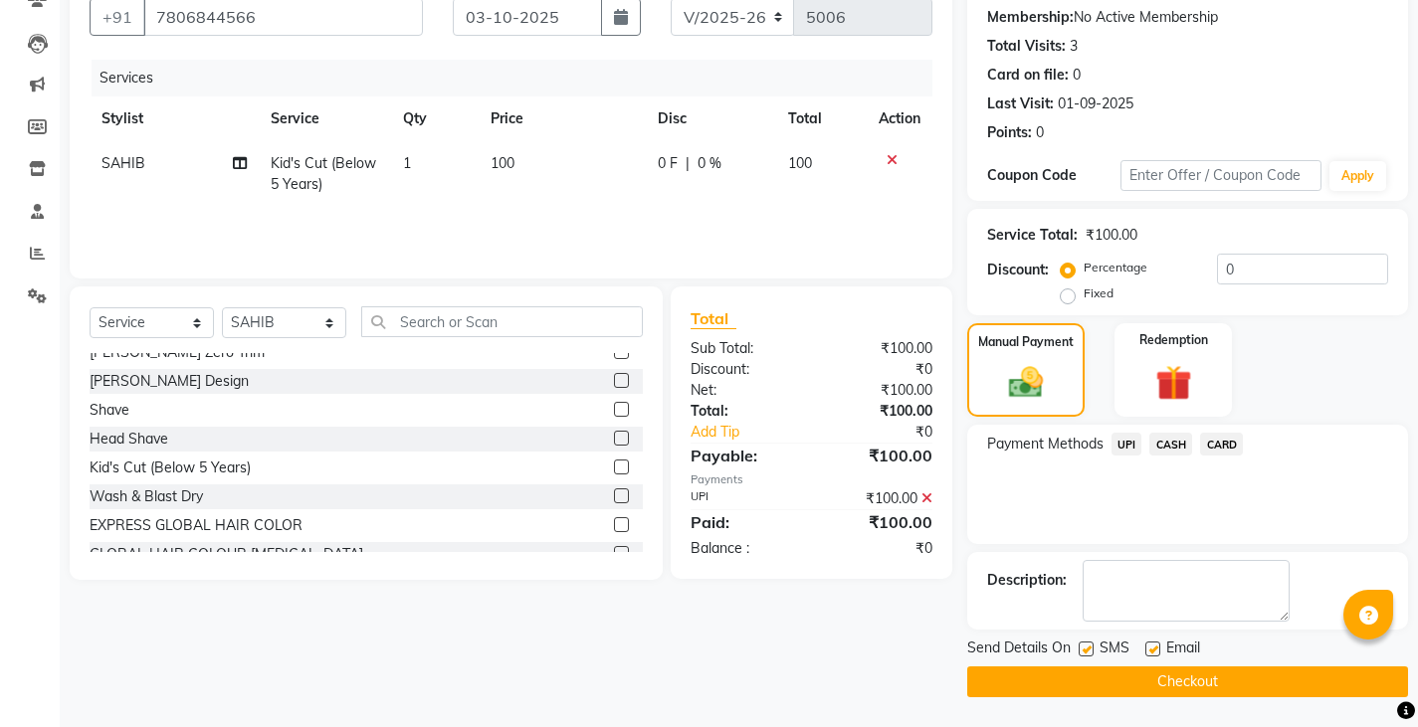
click at [1174, 681] on button "Checkout" at bounding box center [1187, 682] width 441 height 31
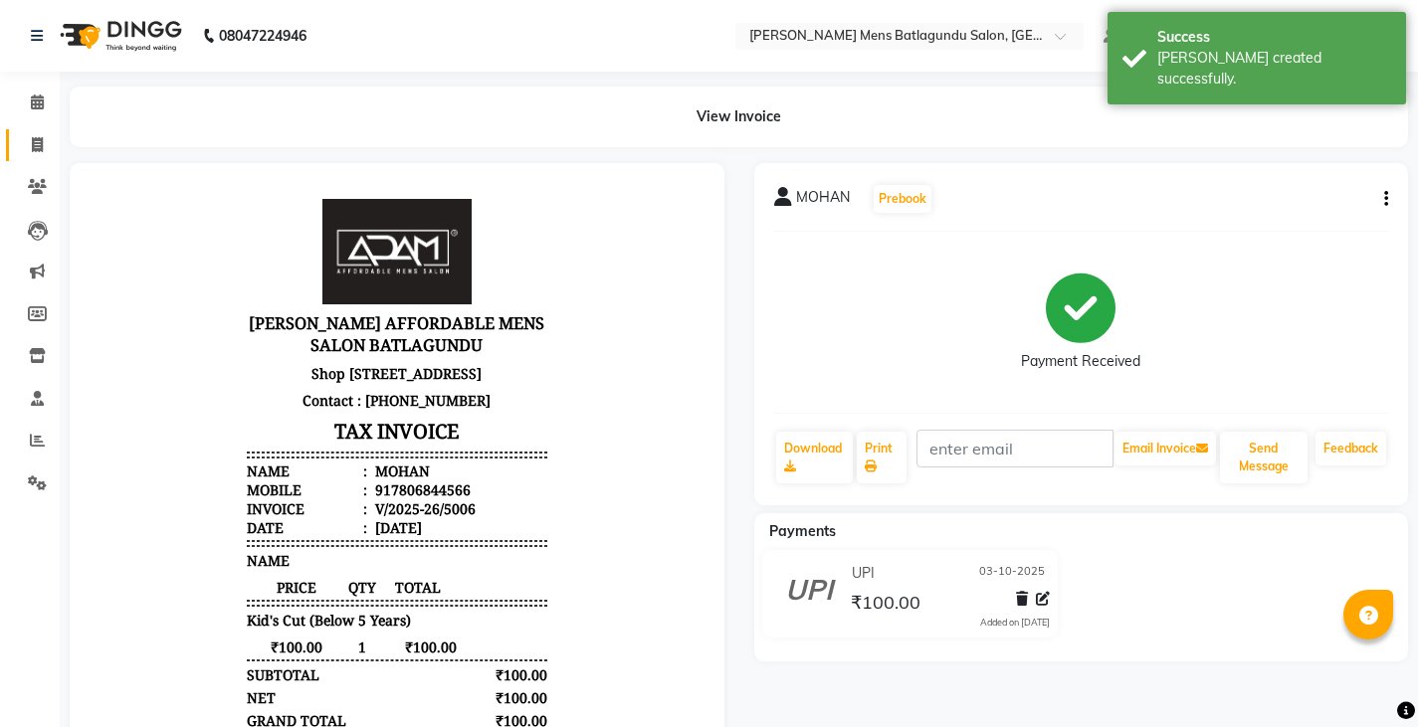
click at [34, 129] on link "Invoice" at bounding box center [30, 145] width 48 height 33
select select "service"
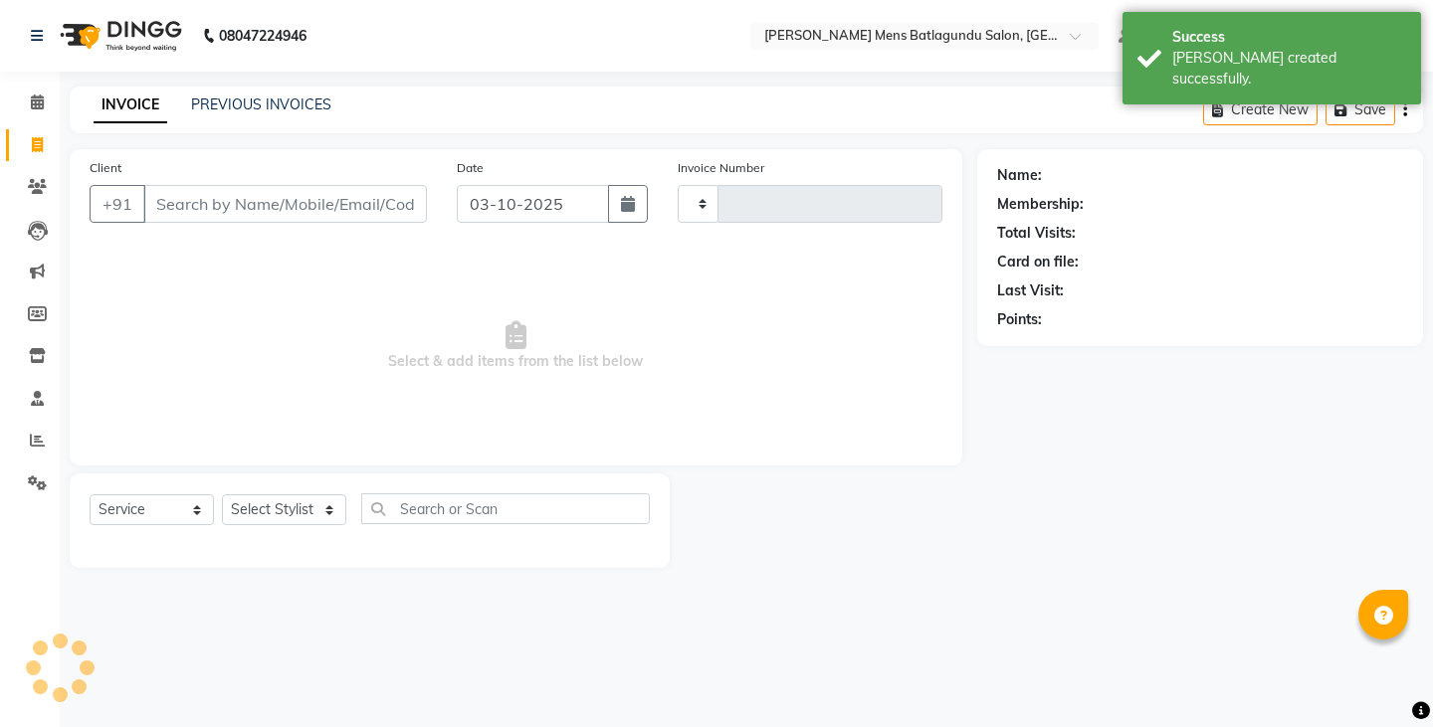
type input "5007"
select select "8213"
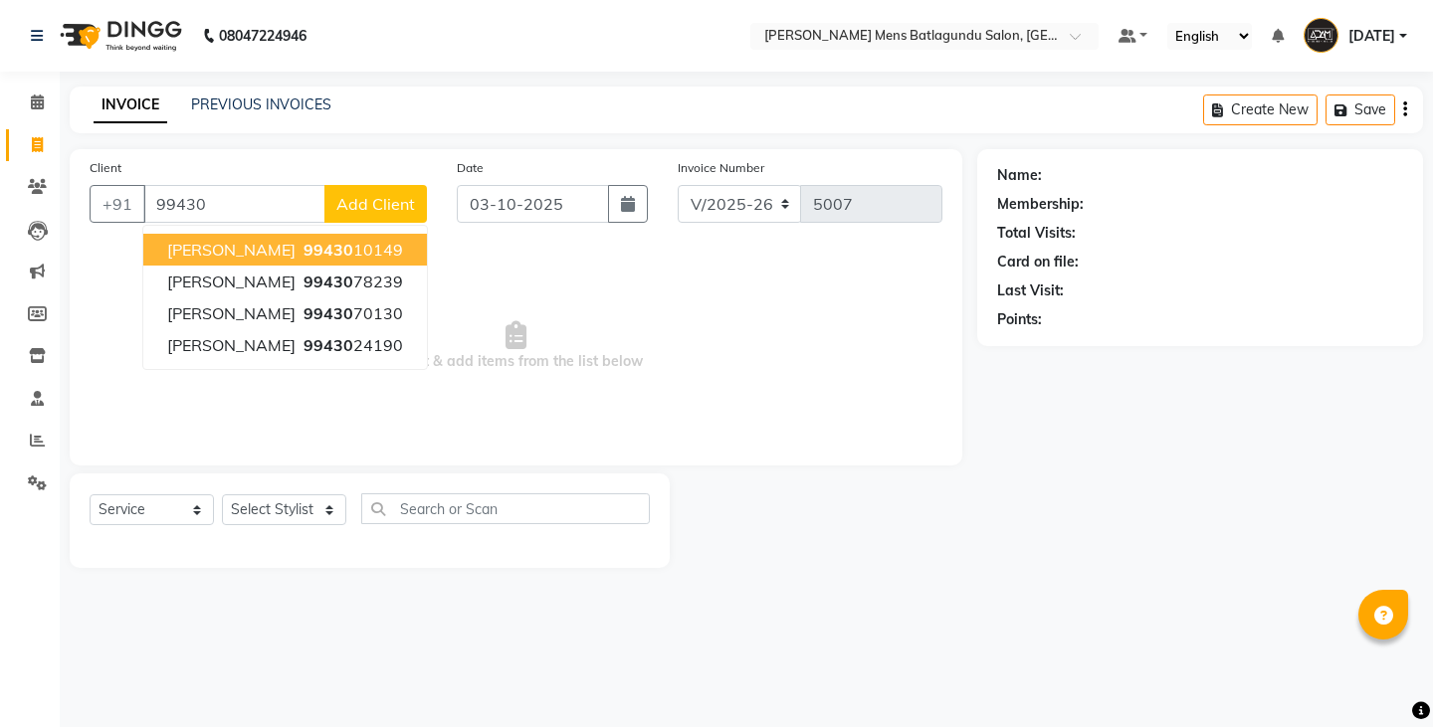
click at [339, 238] on button "HARI 99430 10149" at bounding box center [285, 250] width 284 height 32
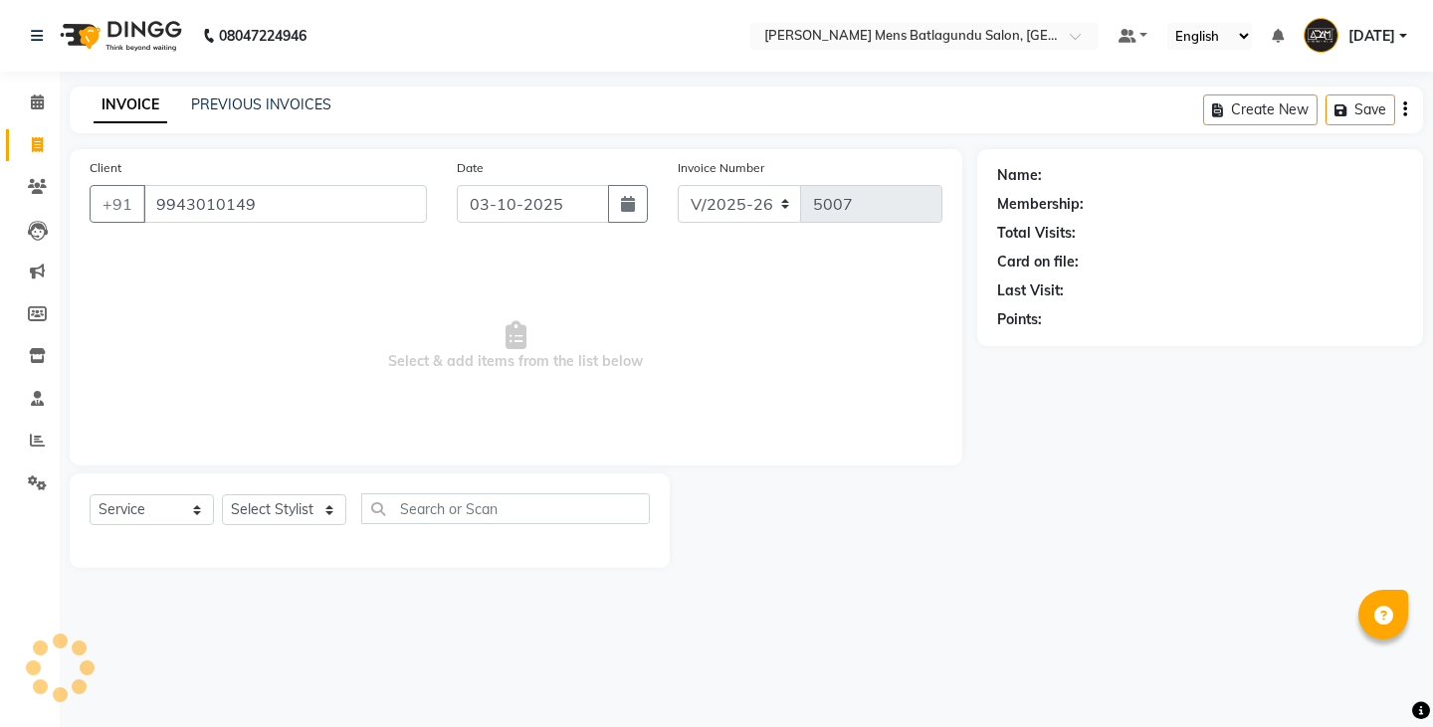
type input "9943010149"
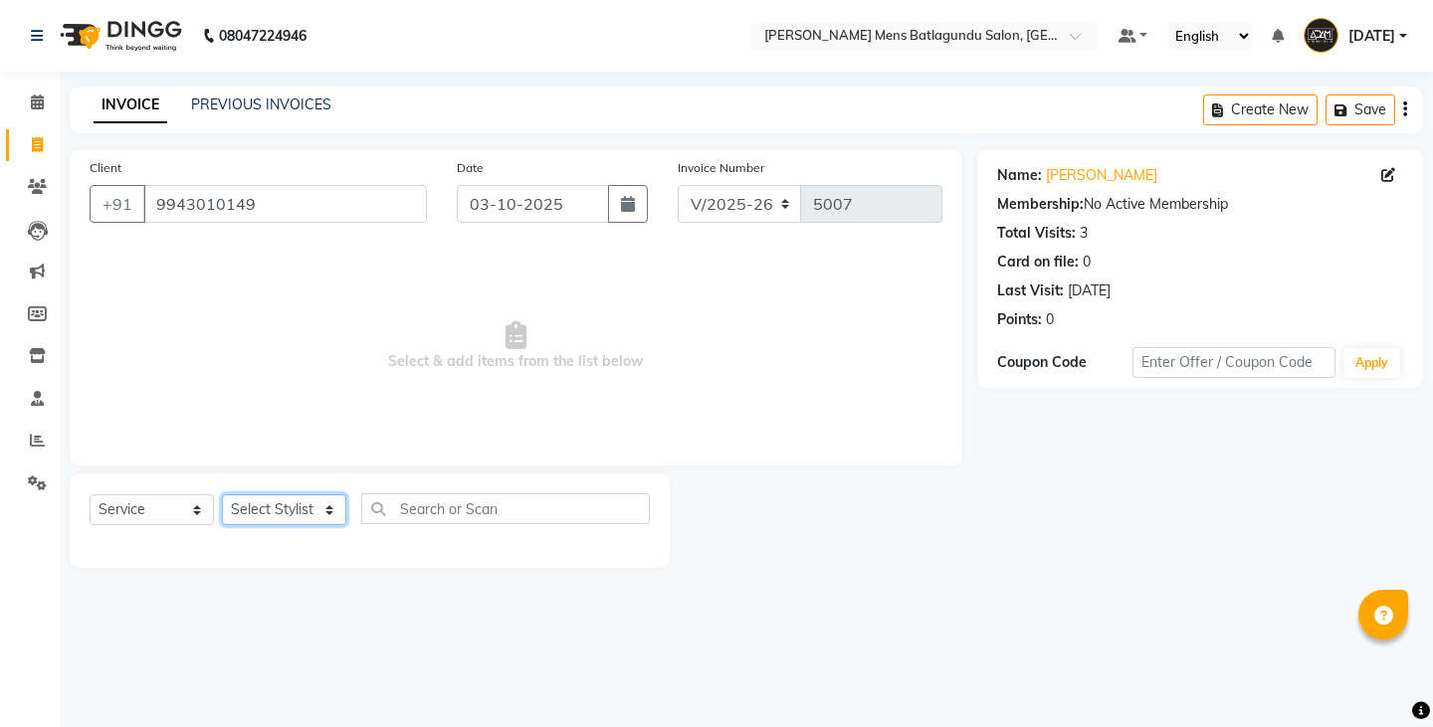
click at [342, 505] on select "Select Stylist Admin Ovesh Raja SAHIB SAHIL SHARUKH" at bounding box center [284, 509] width 124 height 31
select select "89172"
click at [222, 494] on select "Select Stylist Admin Ovesh Raja SAHIB SAHIL SHARUKH" at bounding box center [284, 509] width 124 height 31
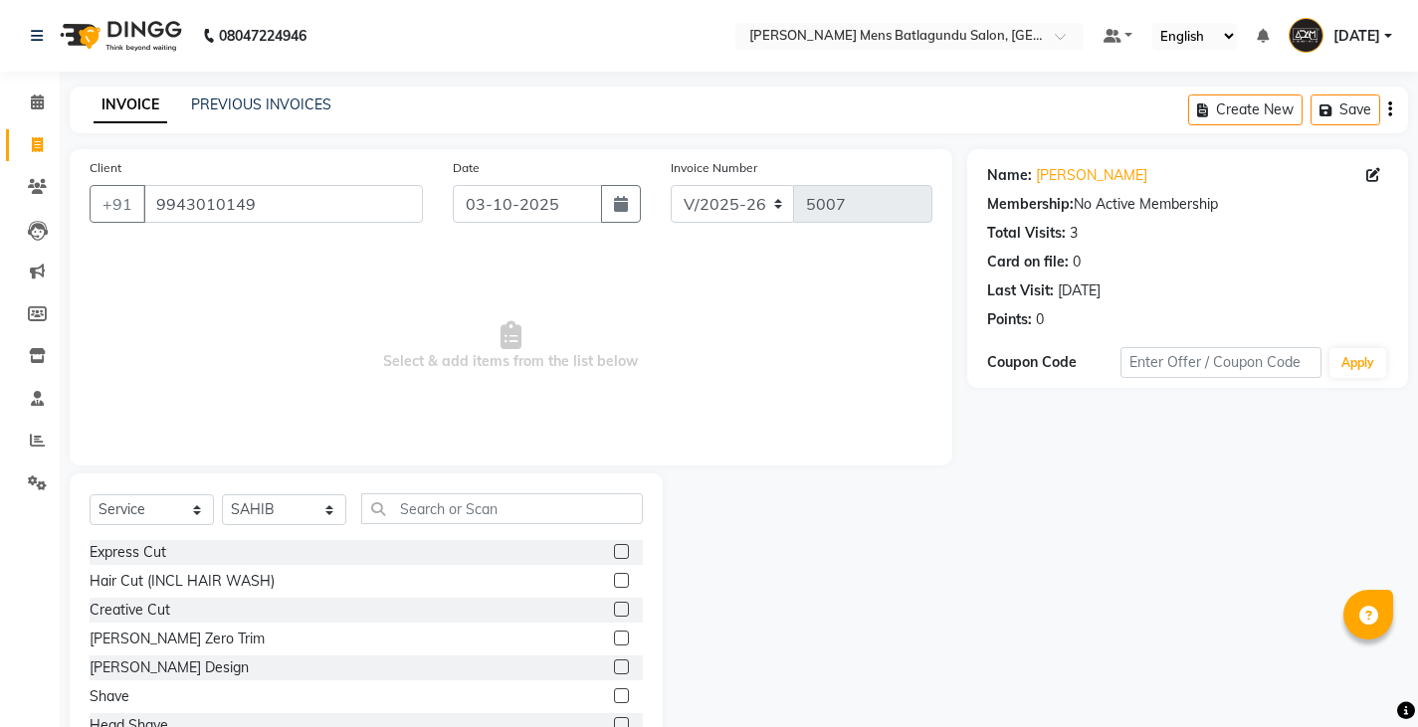
click at [614, 550] on label at bounding box center [621, 551] width 15 height 15
click at [614, 550] on input "checkbox" at bounding box center [620, 552] width 13 height 13
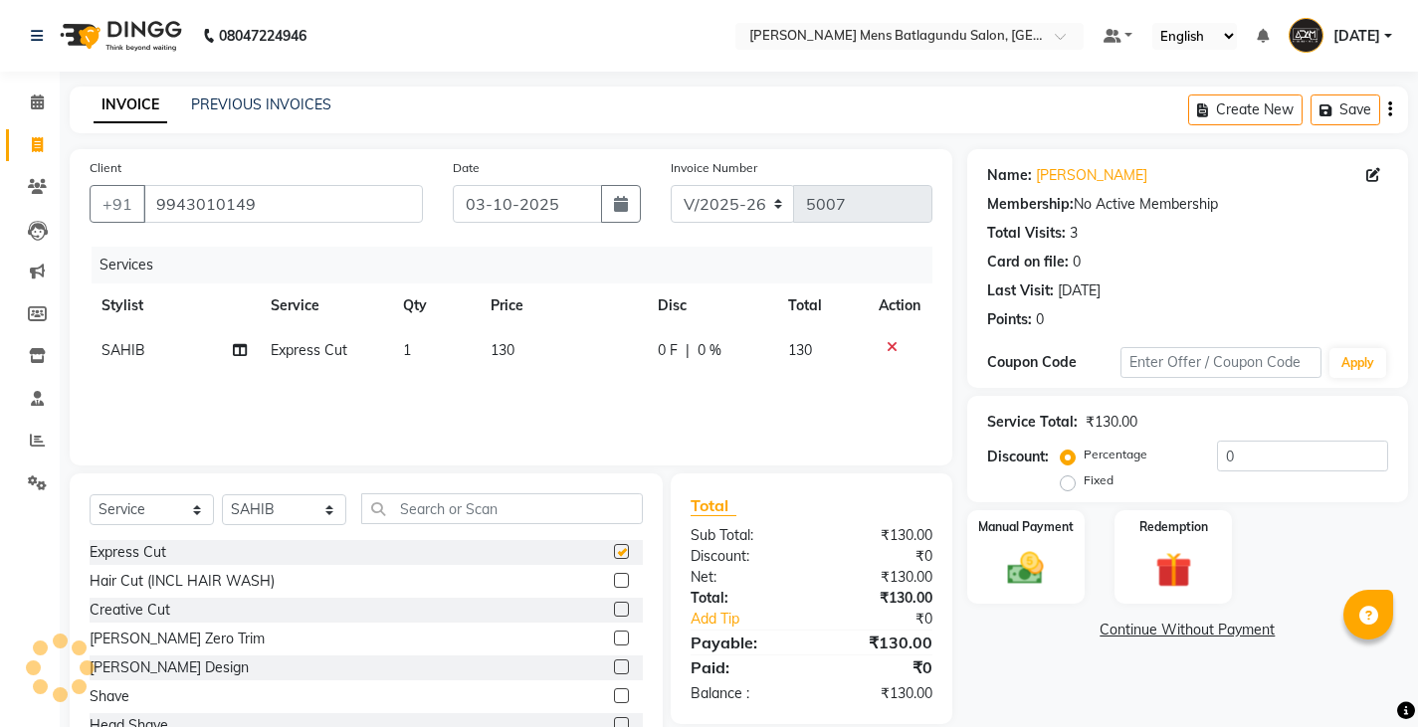
checkbox input "false"
click at [890, 349] on icon at bounding box center [891, 347] width 11 height 14
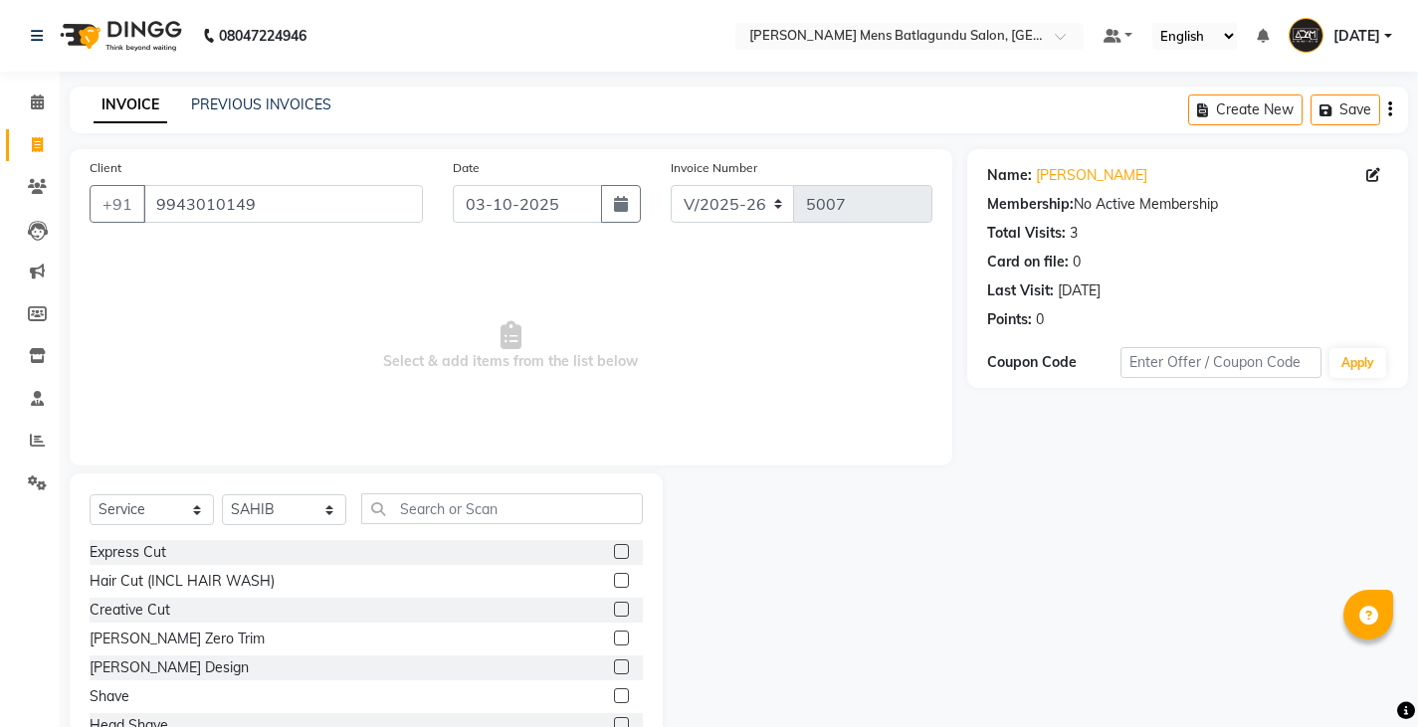
click at [614, 579] on label at bounding box center [621, 580] width 15 height 15
click at [614, 579] on input "checkbox" at bounding box center [620, 581] width 13 height 13
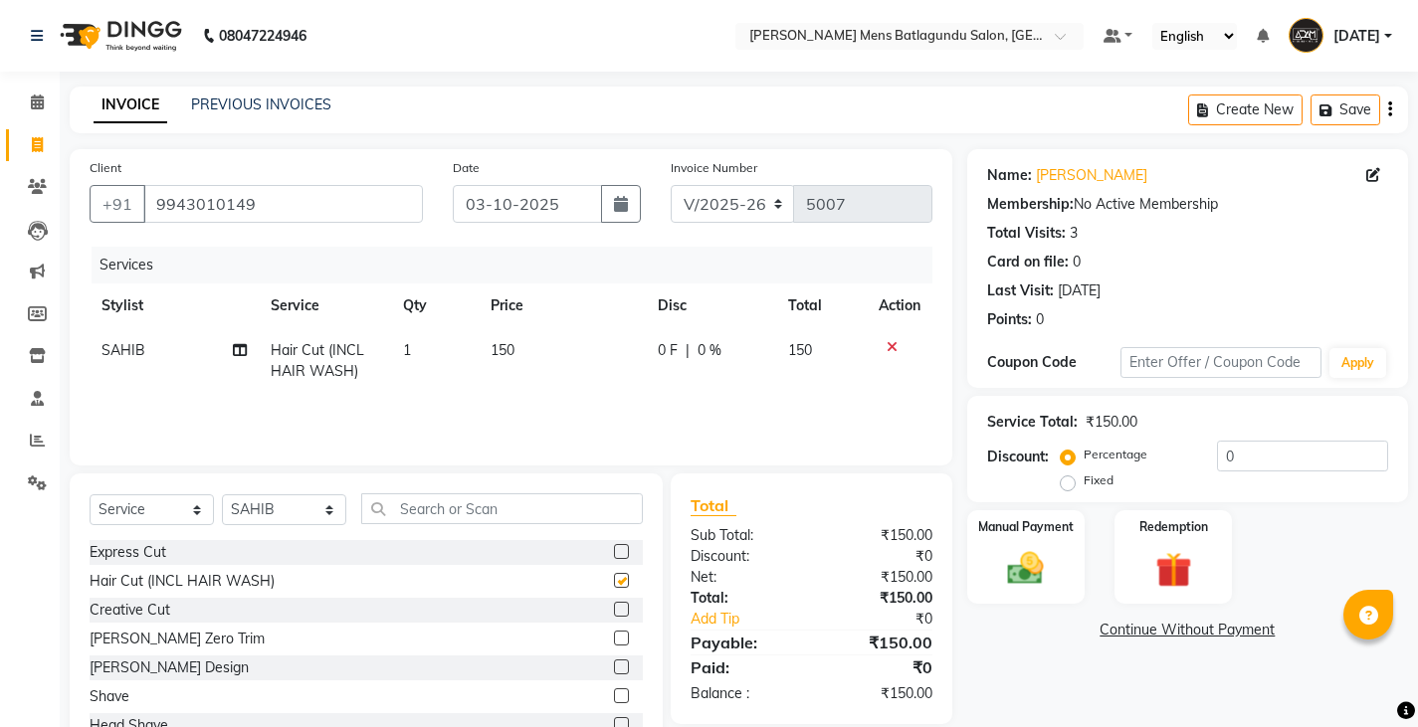
checkbox input "false"
click at [1019, 537] on div "Manual Payment" at bounding box center [1025, 557] width 122 height 98
click at [1135, 636] on span "UPI" at bounding box center [1126, 631] width 31 height 23
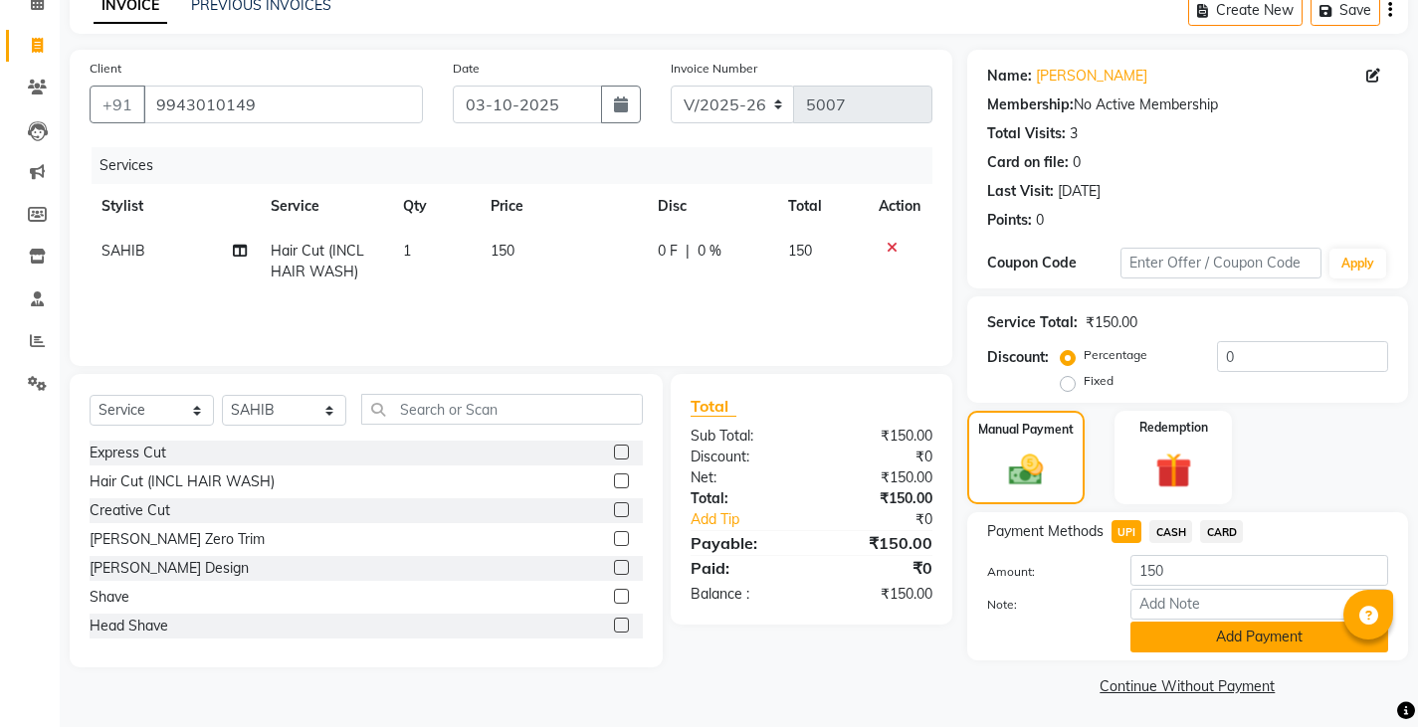
click at [1170, 634] on button "Add Payment" at bounding box center [1259, 637] width 258 height 31
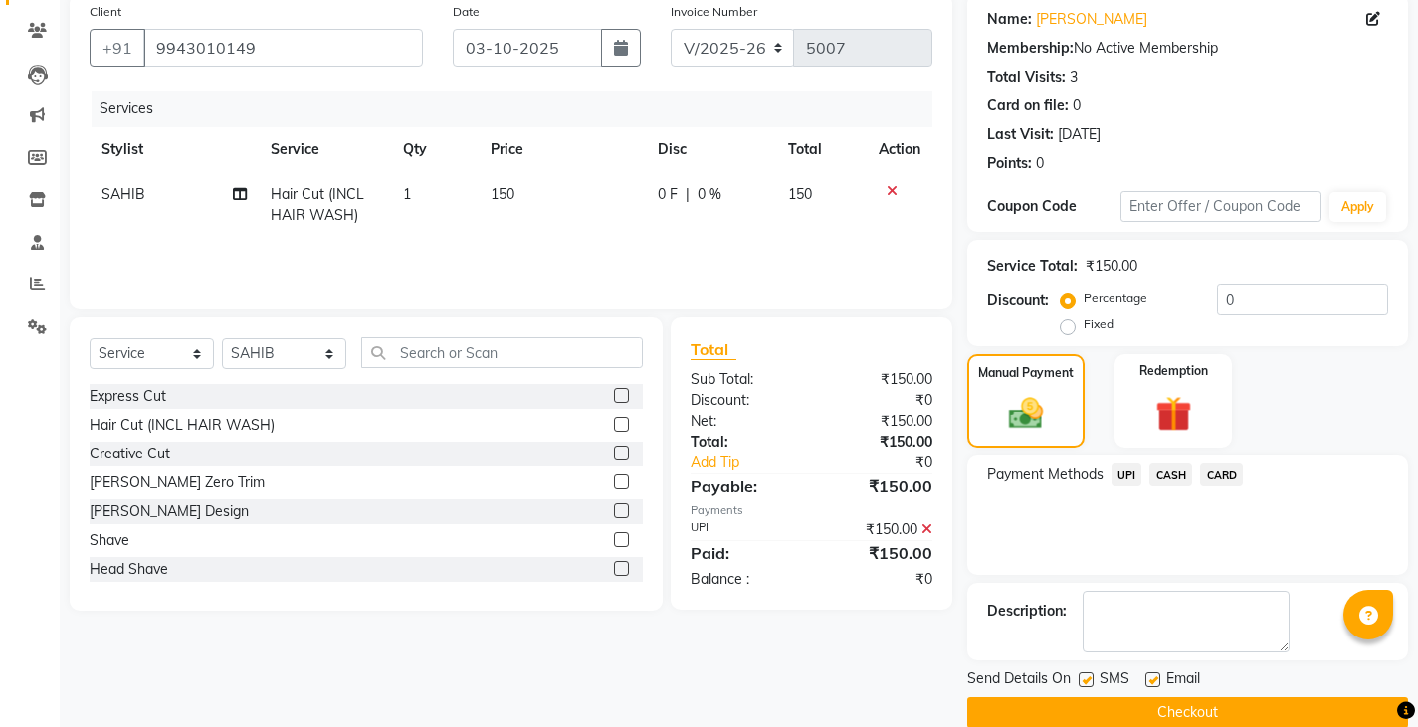
scroll to position [187, 0]
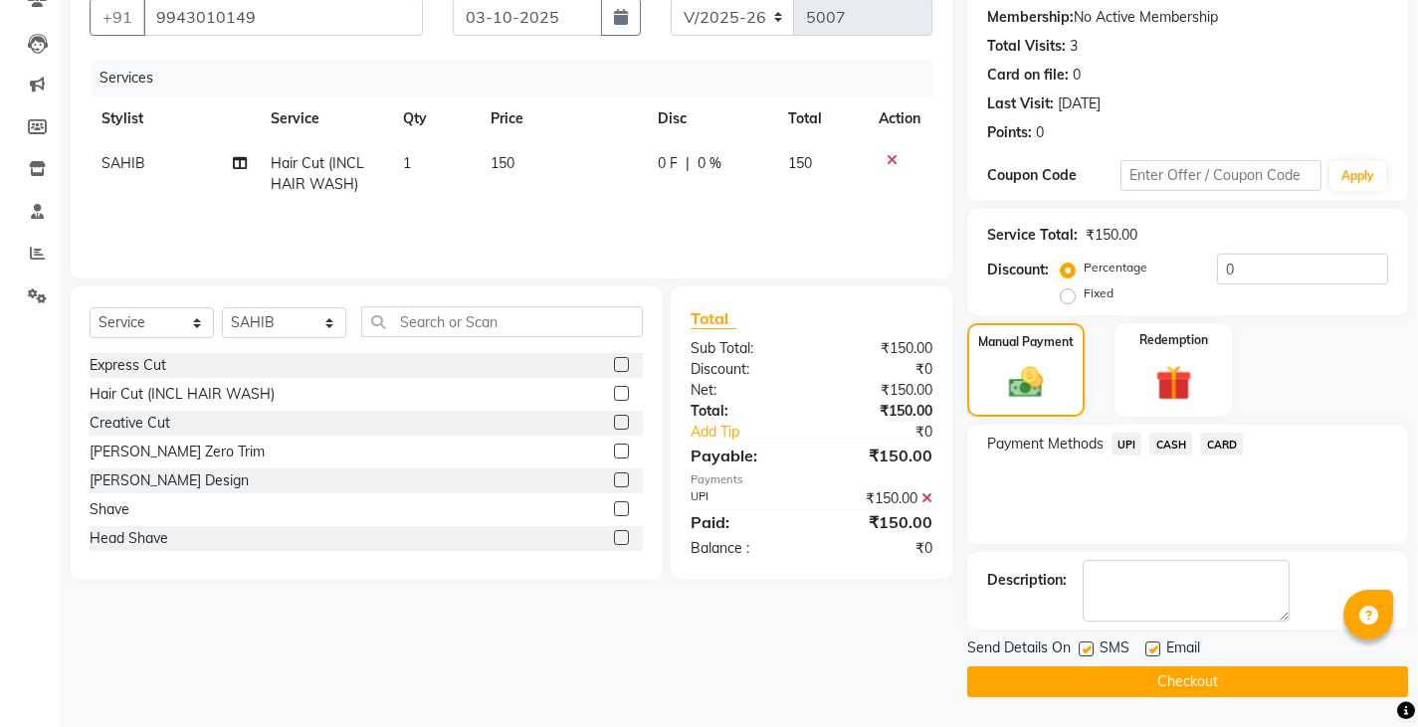
click at [1161, 670] on button "Checkout" at bounding box center [1187, 682] width 441 height 31
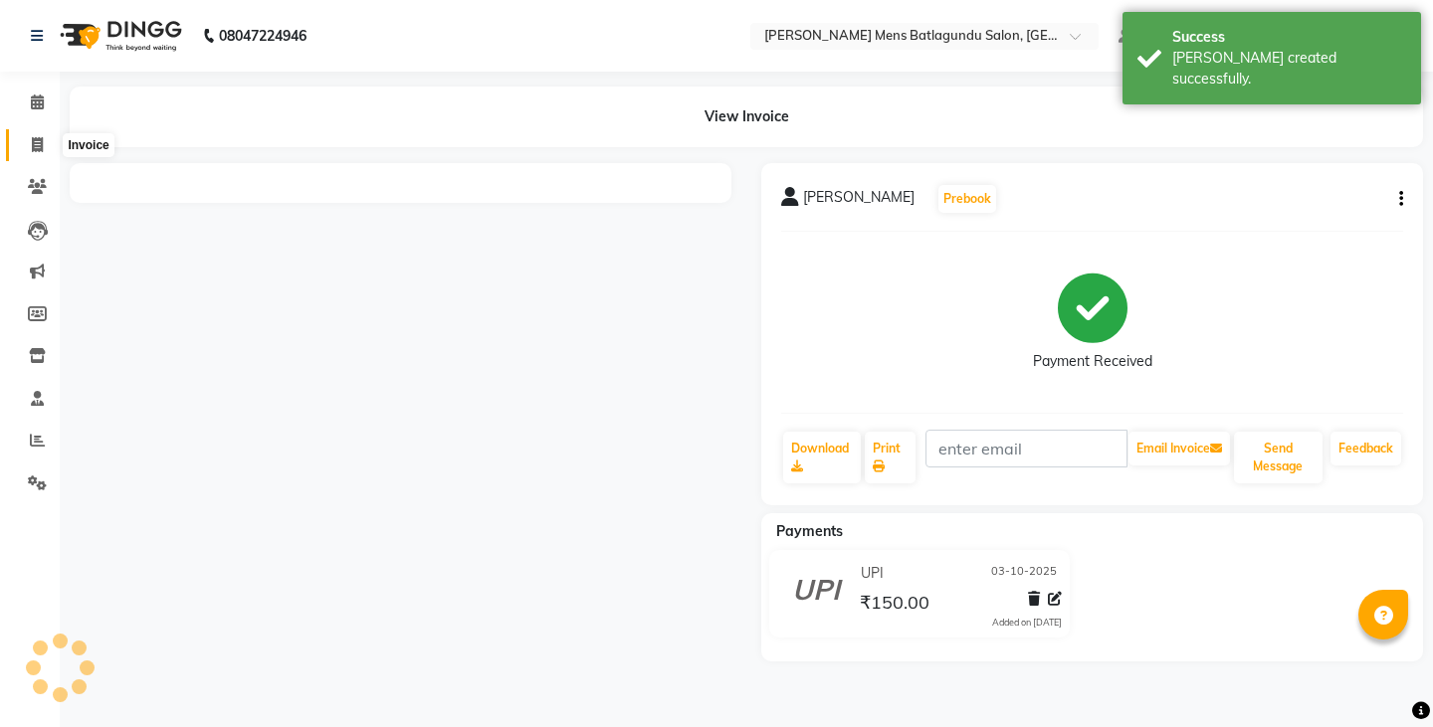
click at [35, 147] on icon at bounding box center [37, 144] width 11 height 15
select select "service"
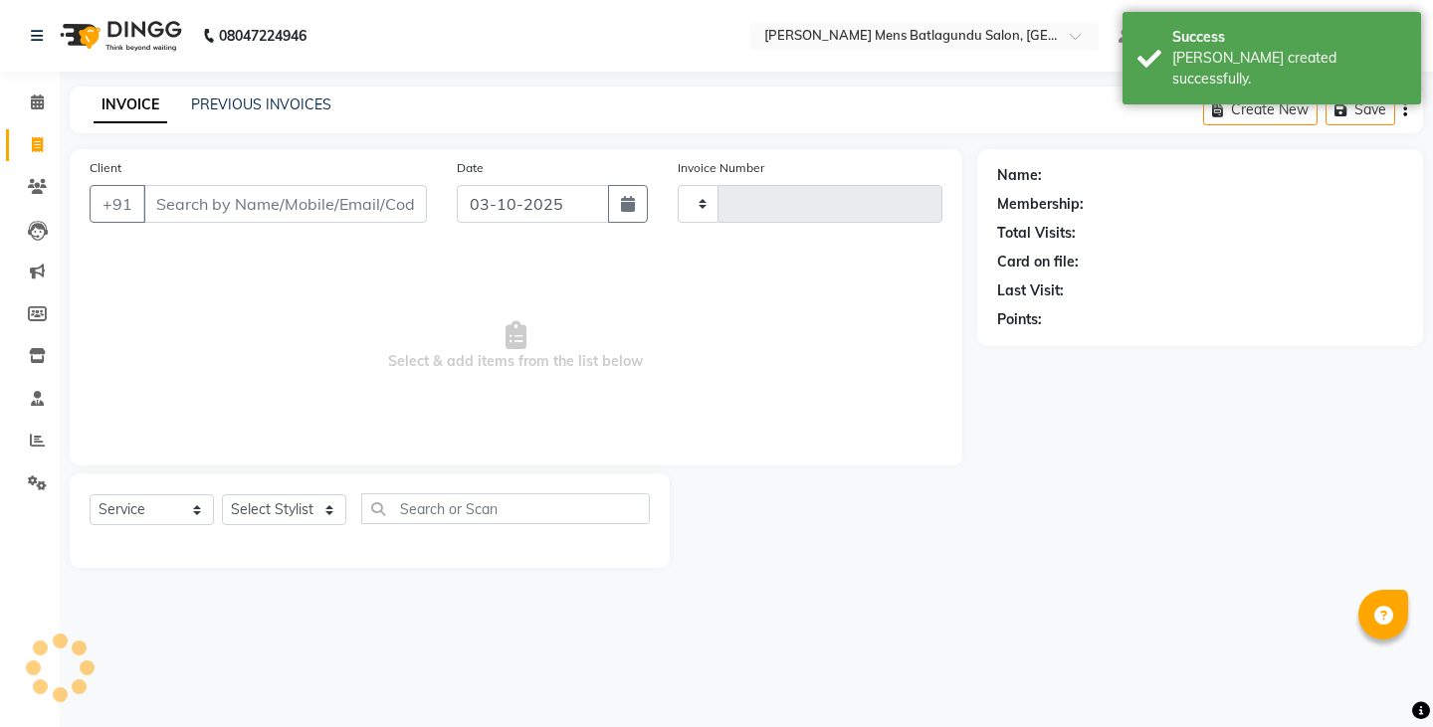
type input "5008"
select select "8213"
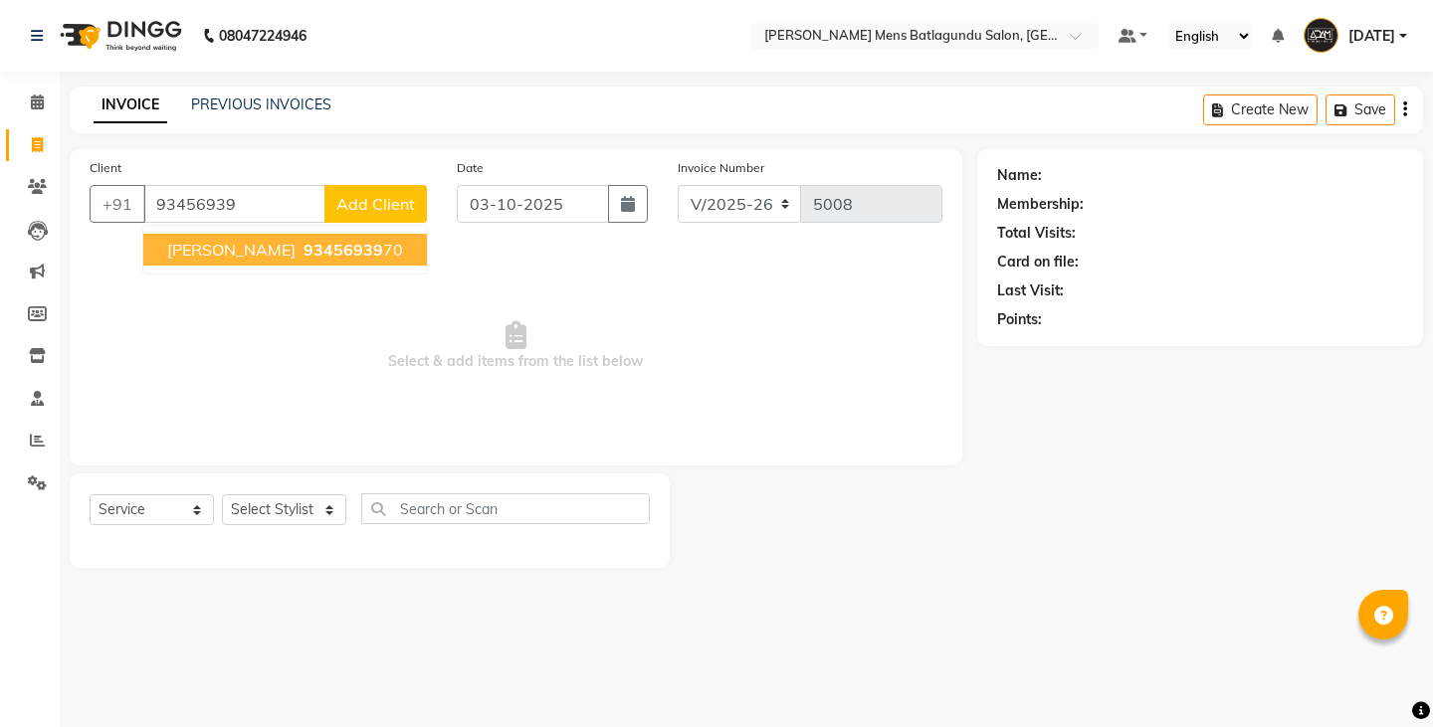
click at [253, 241] on span "PRANAV RAJ" at bounding box center [231, 250] width 128 height 20
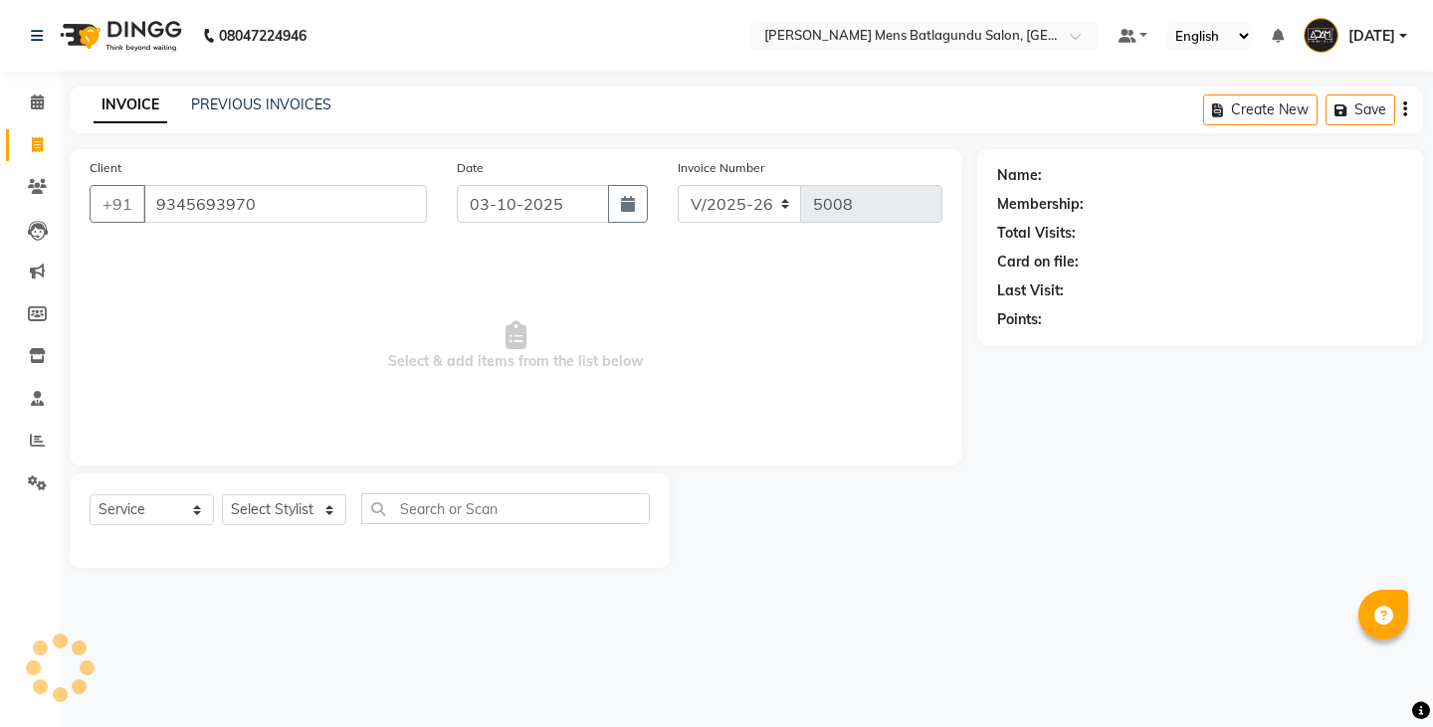
type input "9345693970"
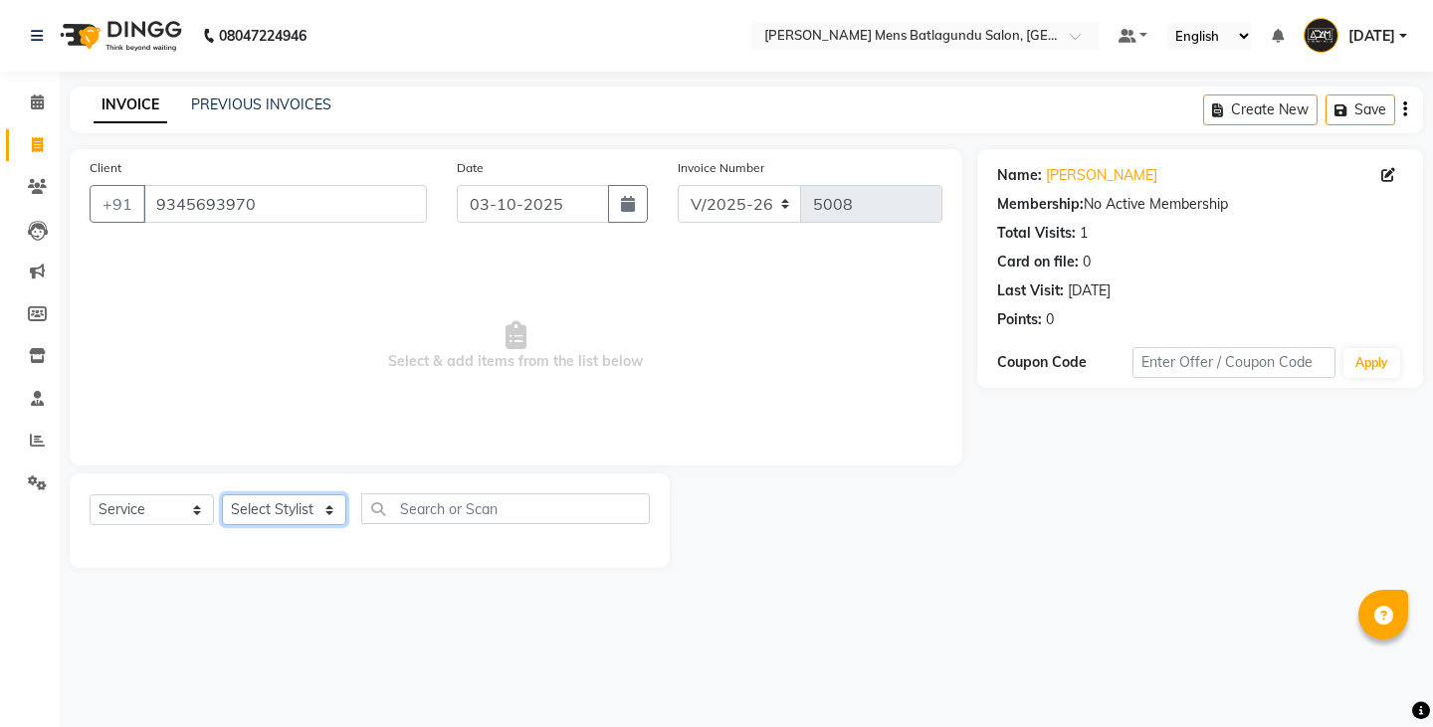
click at [285, 510] on select "Select Stylist Admin Ovesh Raja SAHIB SAHIL SHARUKH" at bounding box center [284, 509] width 124 height 31
select select "89172"
click at [222, 494] on select "Select Stylist Admin Ovesh Raja SAHIB SAHIL SHARUKH" at bounding box center [284, 509] width 124 height 31
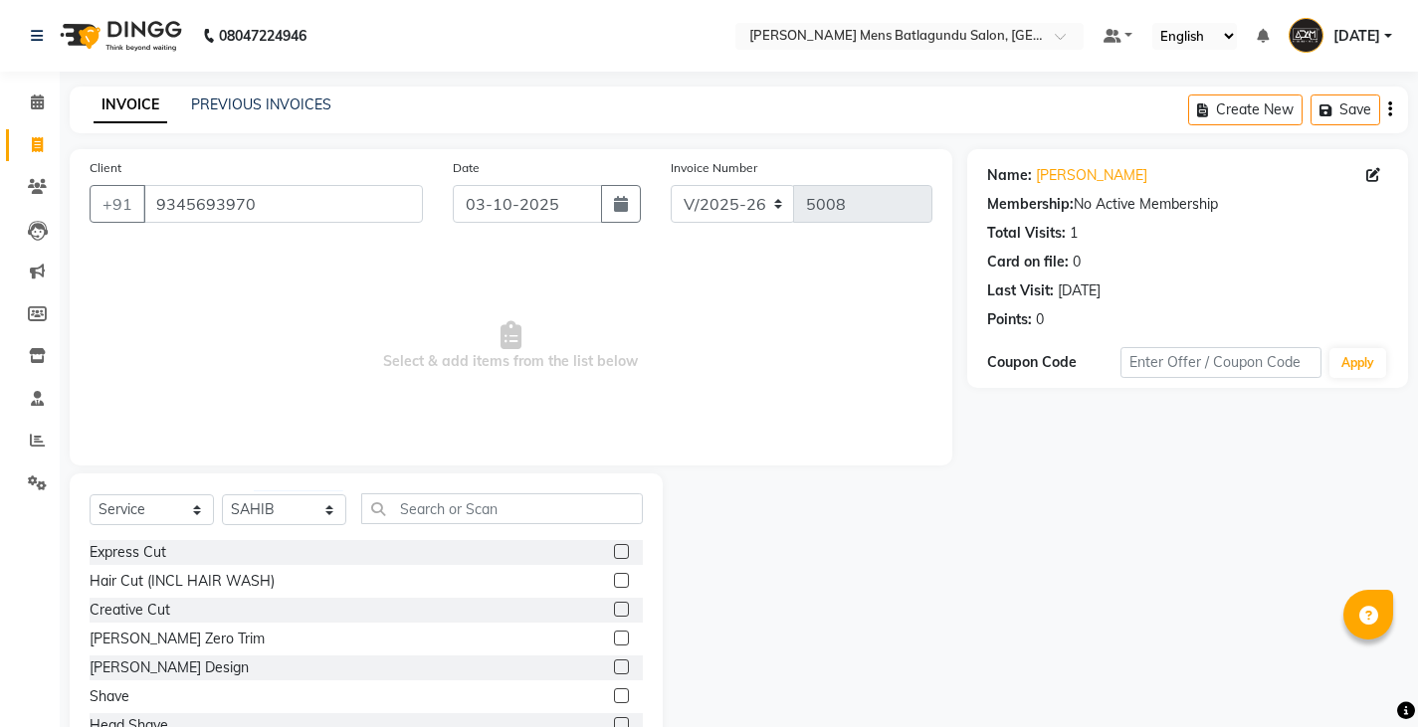
click at [614, 553] on label at bounding box center [621, 551] width 15 height 15
click at [614, 553] on input "checkbox" at bounding box center [620, 552] width 13 height 13
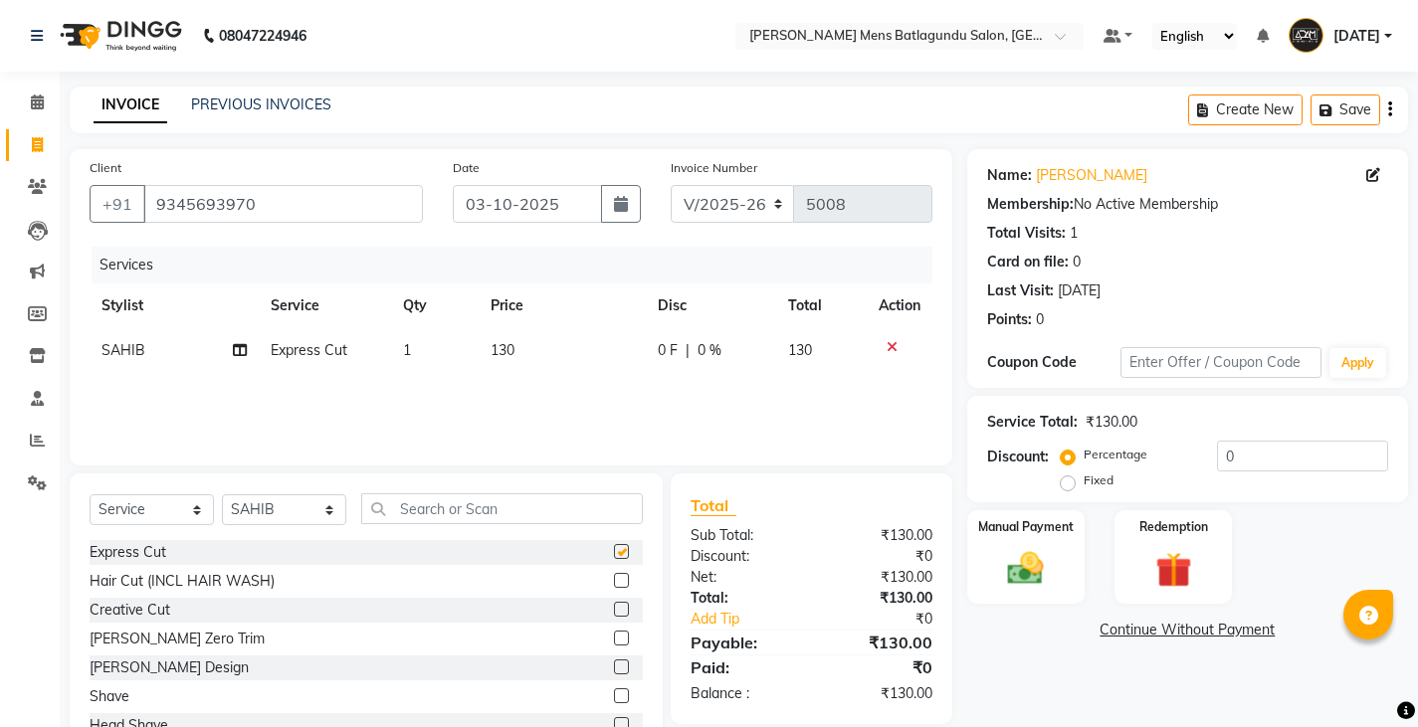
checkbox input "false"
click at [531, 348] on td "130" at bounding box center [562, 350] width 167 height 45
select select "89172"
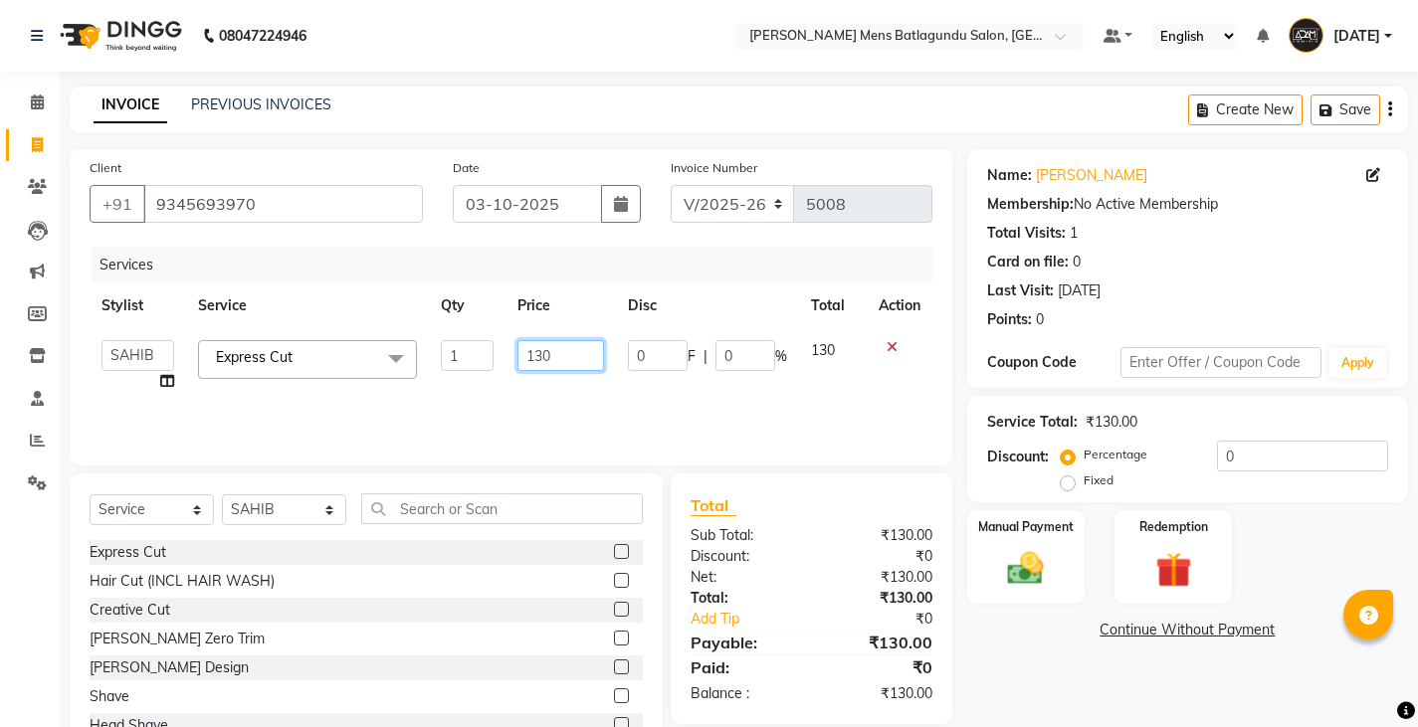
click at [559, 360] on input "130" at bounding box center [560, 355] width 87 height 31
type input "100"
click at [1037, 572] on img at bounding box center [1025, 568] width 61 height 43
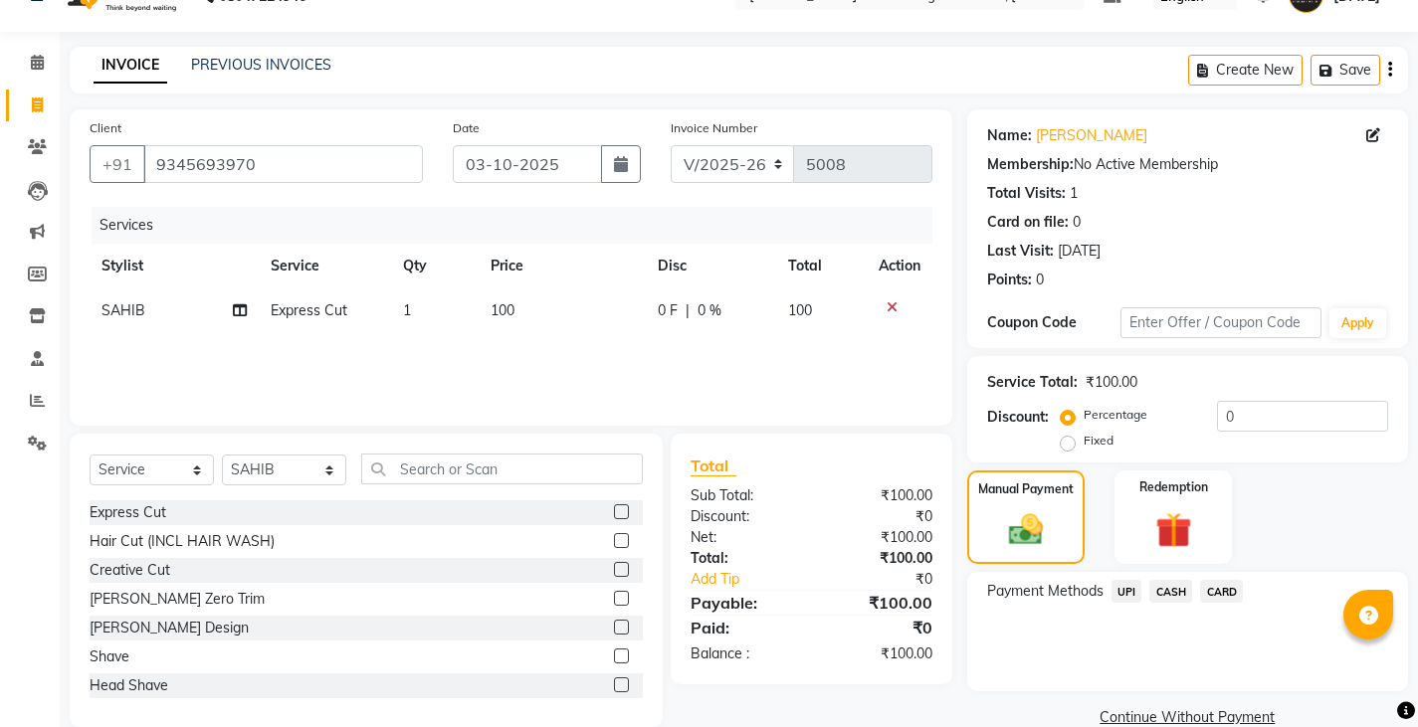
scroll to position [75, 0]
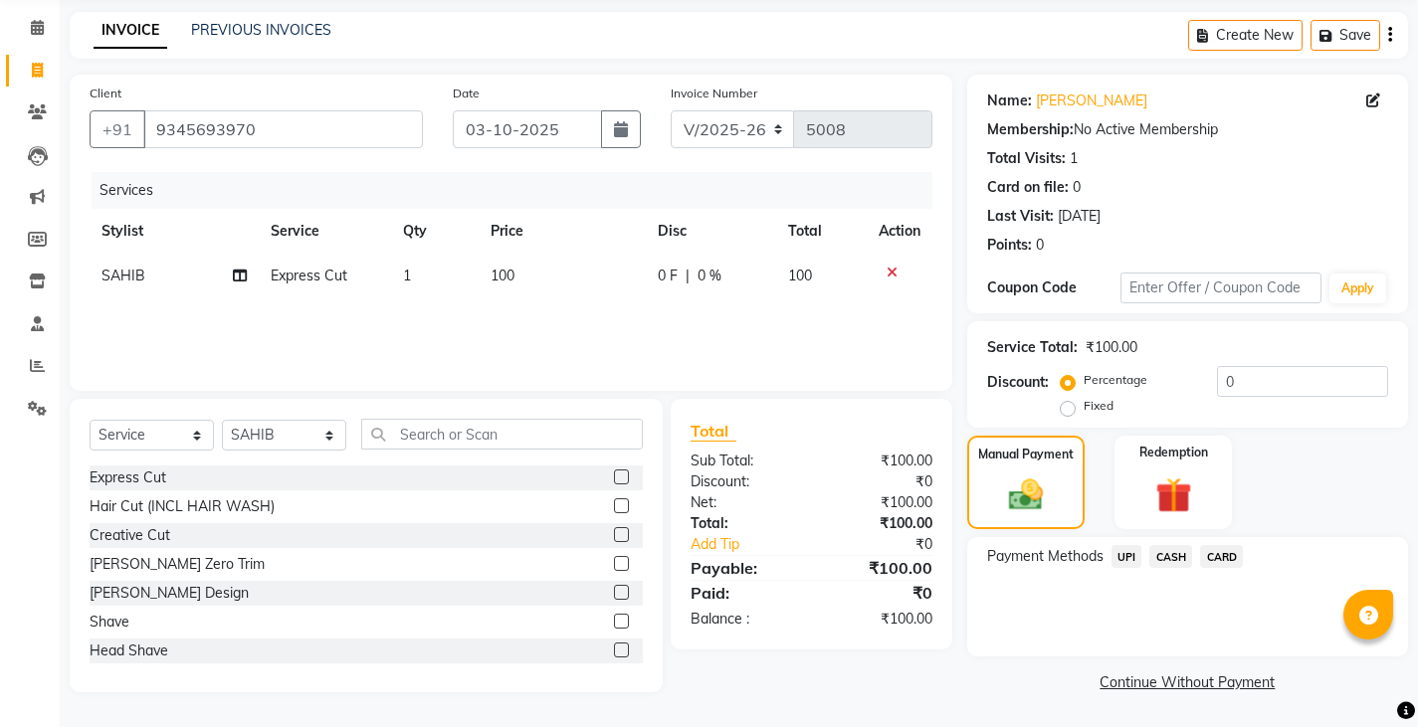
click at [1126, 561] on span "UPI" at bounding box center [1126, 556] width 31 height 23
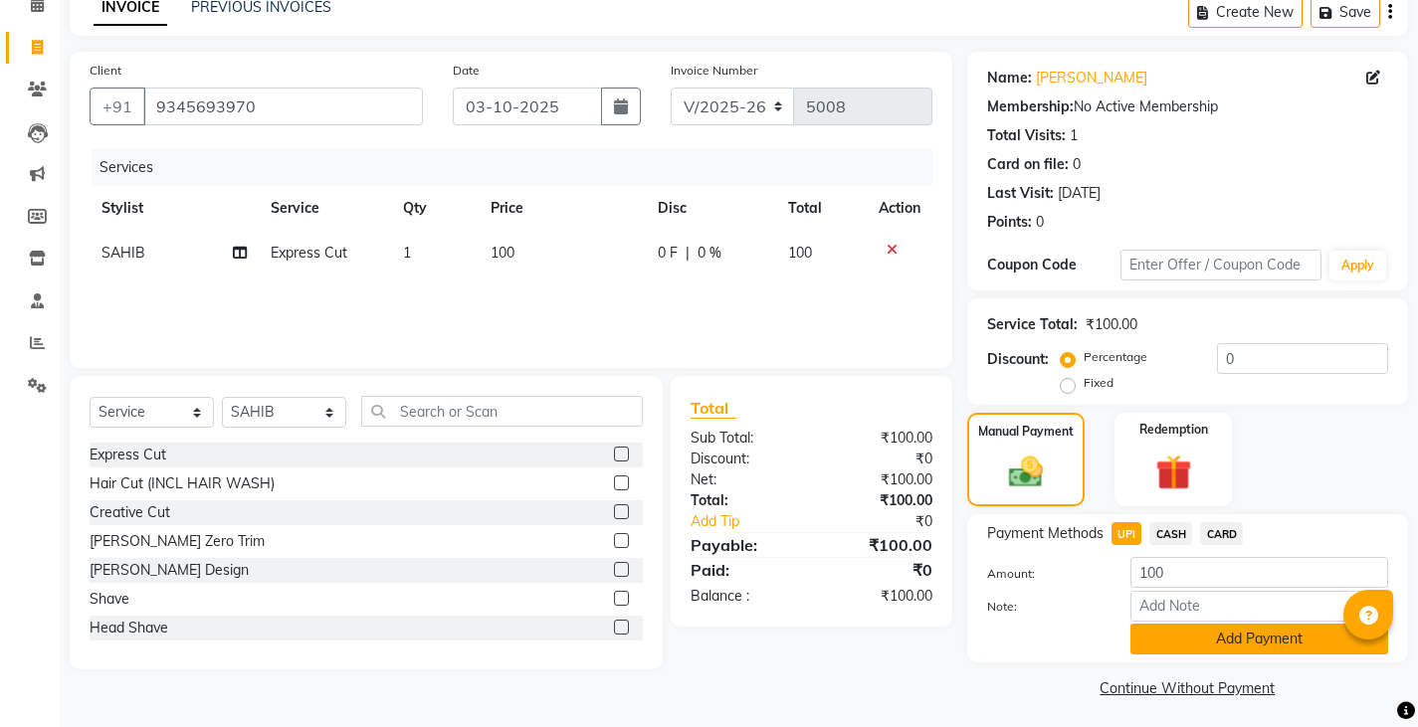
scroll to position [103, 0]
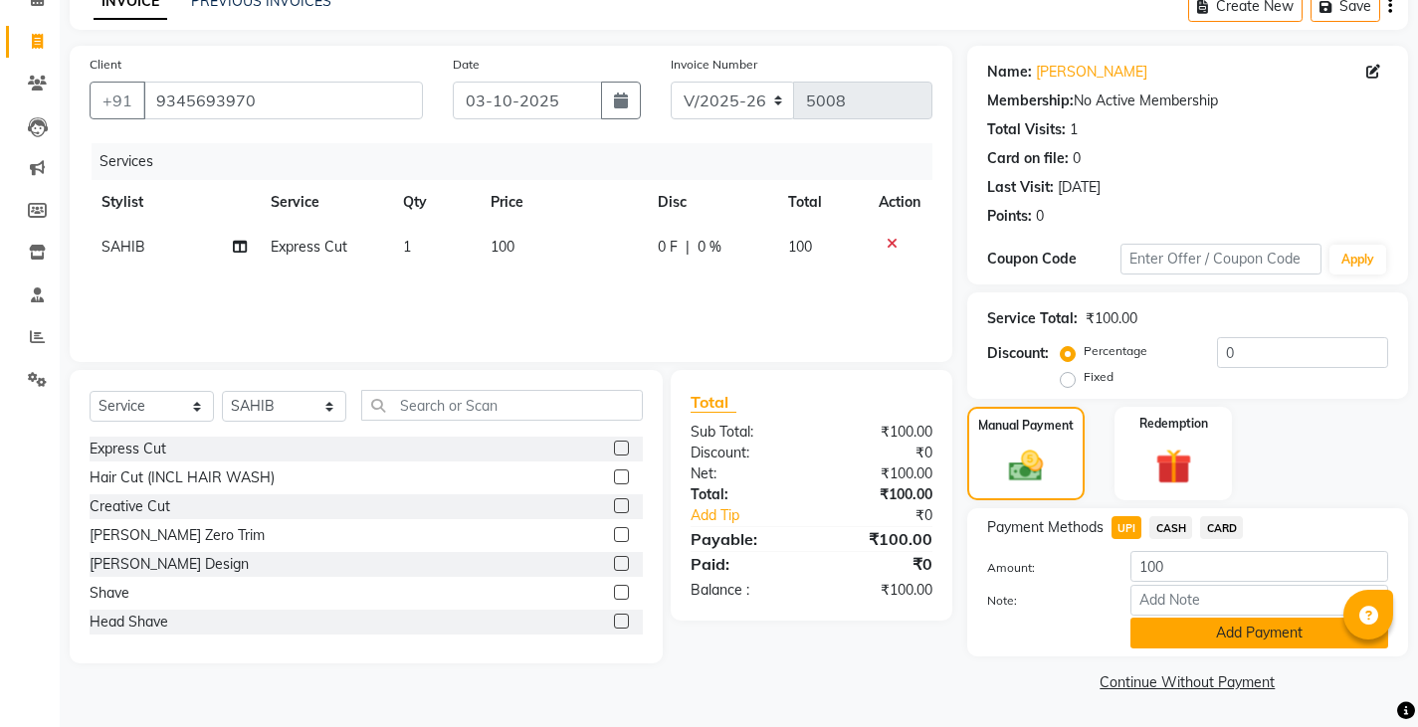
click at [1186, 643] on button "Add Payment" at bounding box center [1259, 633] width 258 height 31
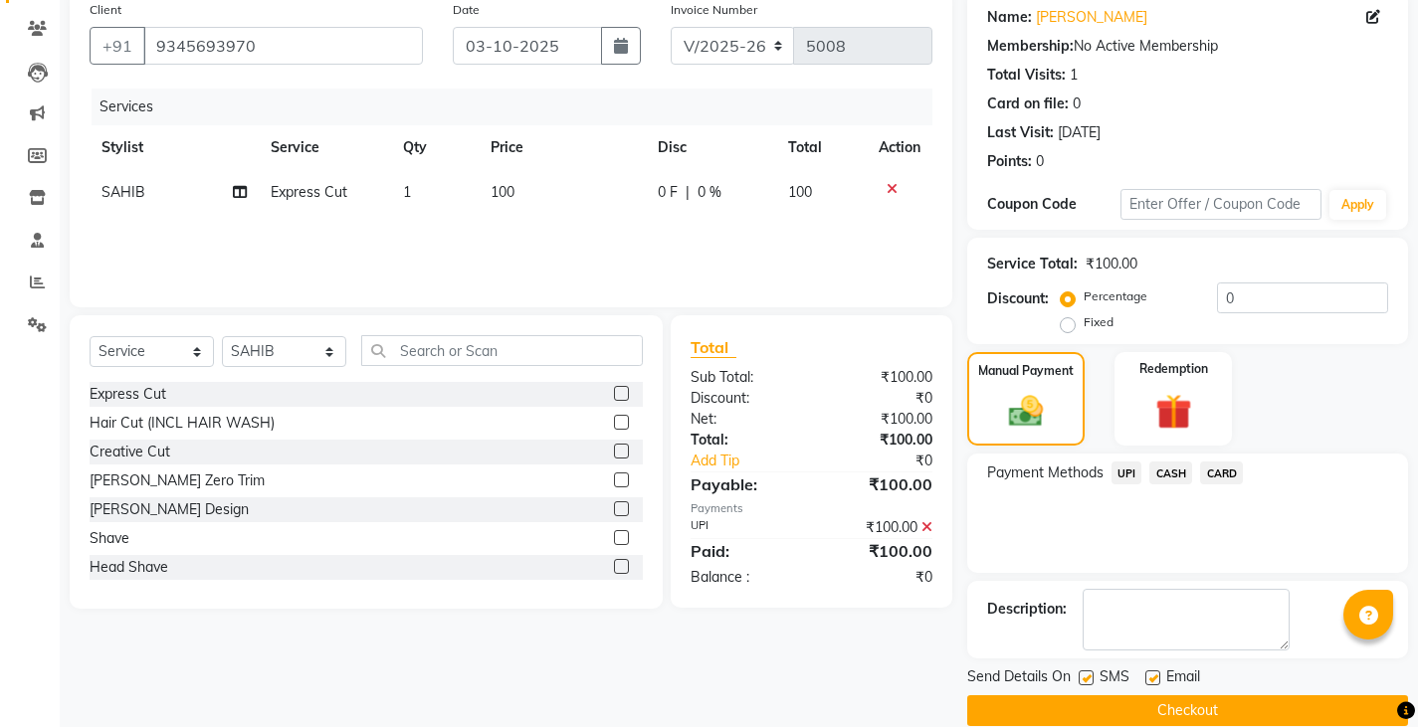
scroll to position [187, 0]
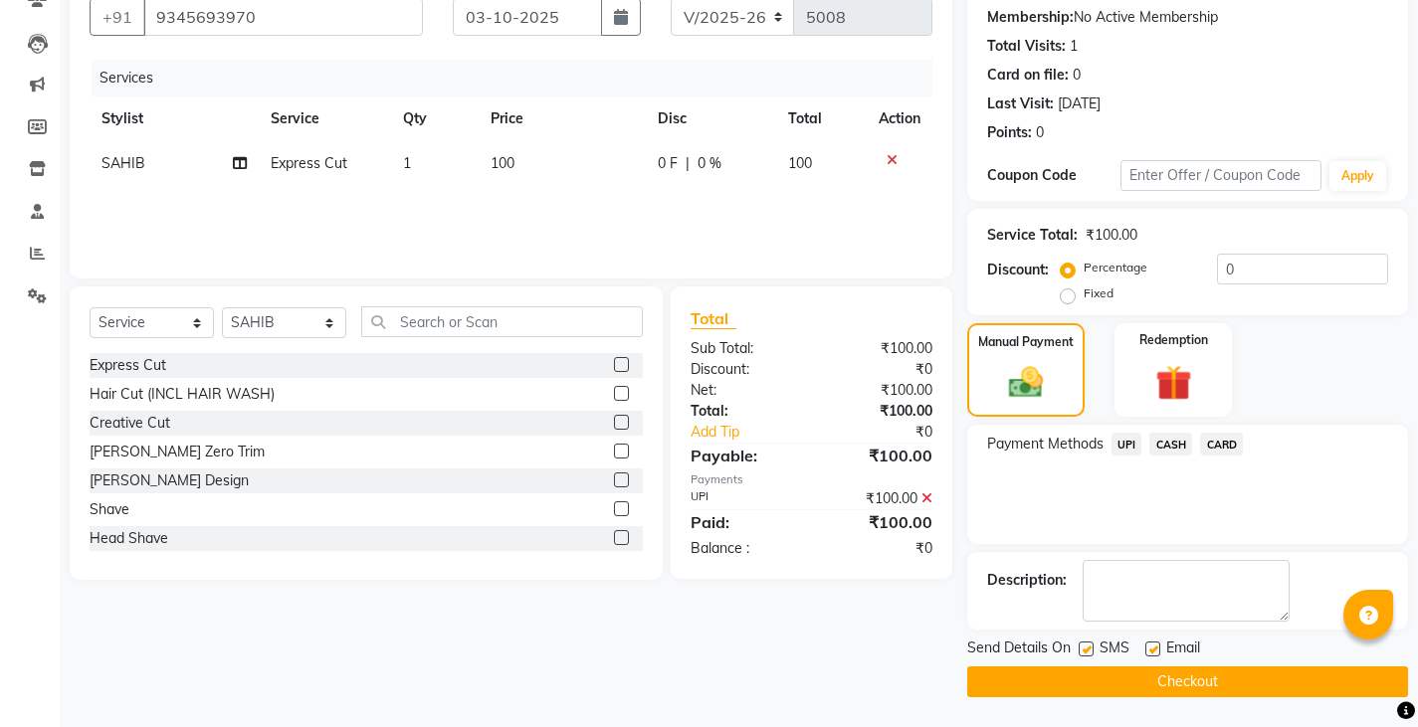
click at [992, 671] on button "Checkout" at bounding box center [1187, 682] width 441 height 31
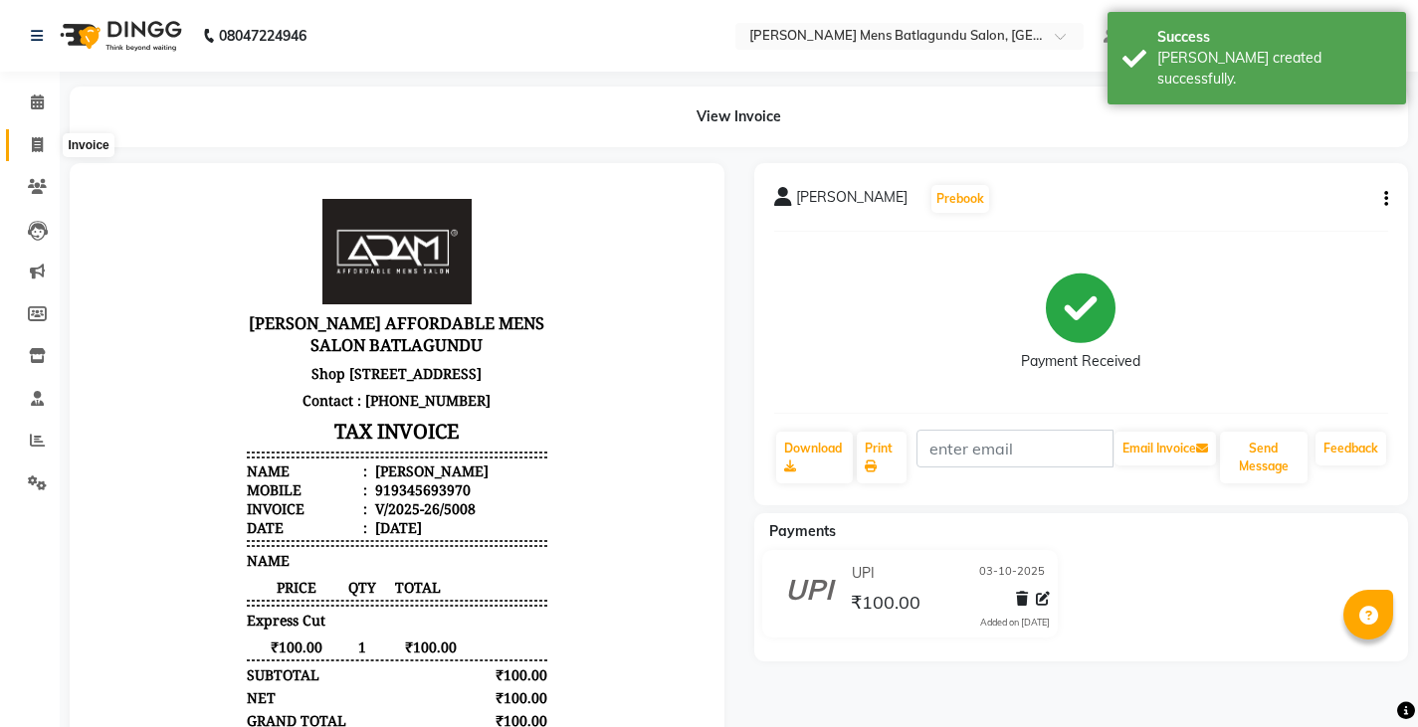
click at [37, 140] on icon at bounding box center [37, 144] width 11 height 15
select select "service"
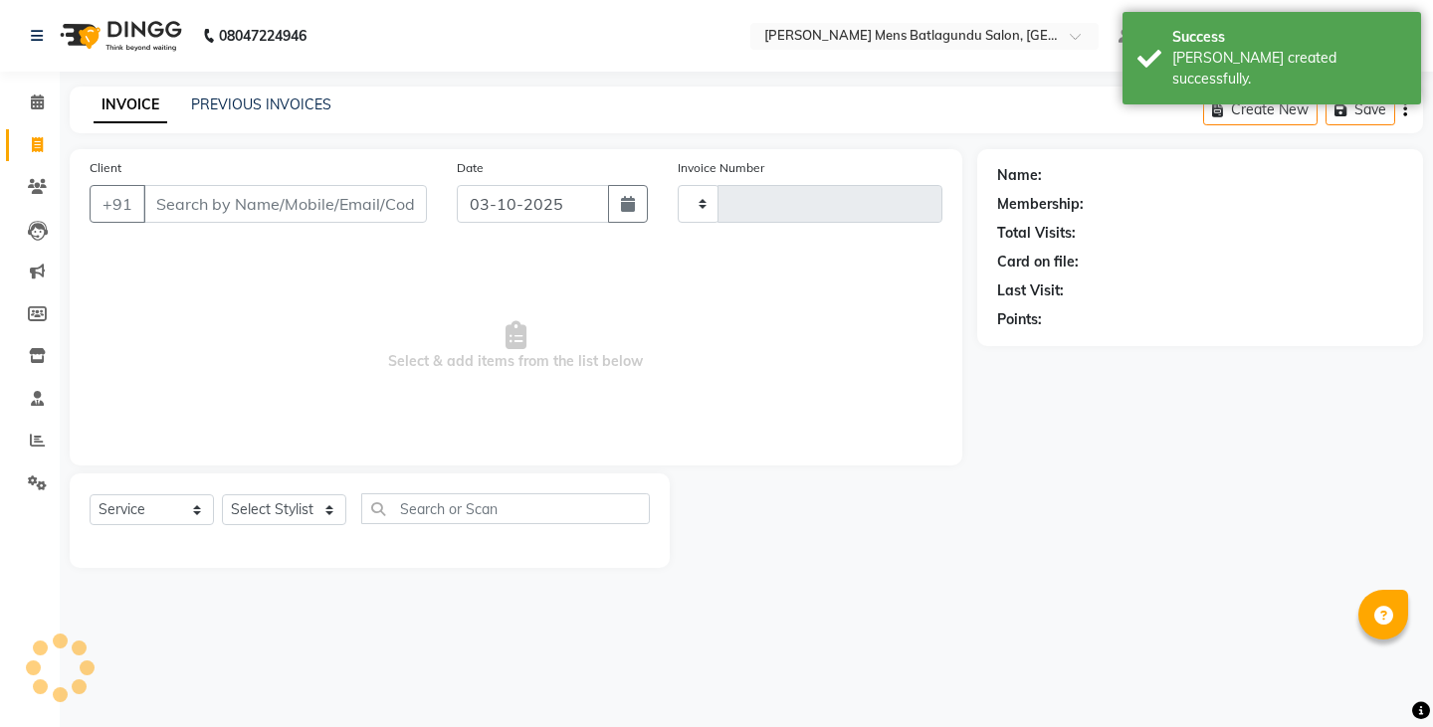
type input "5009"
select select "8213"
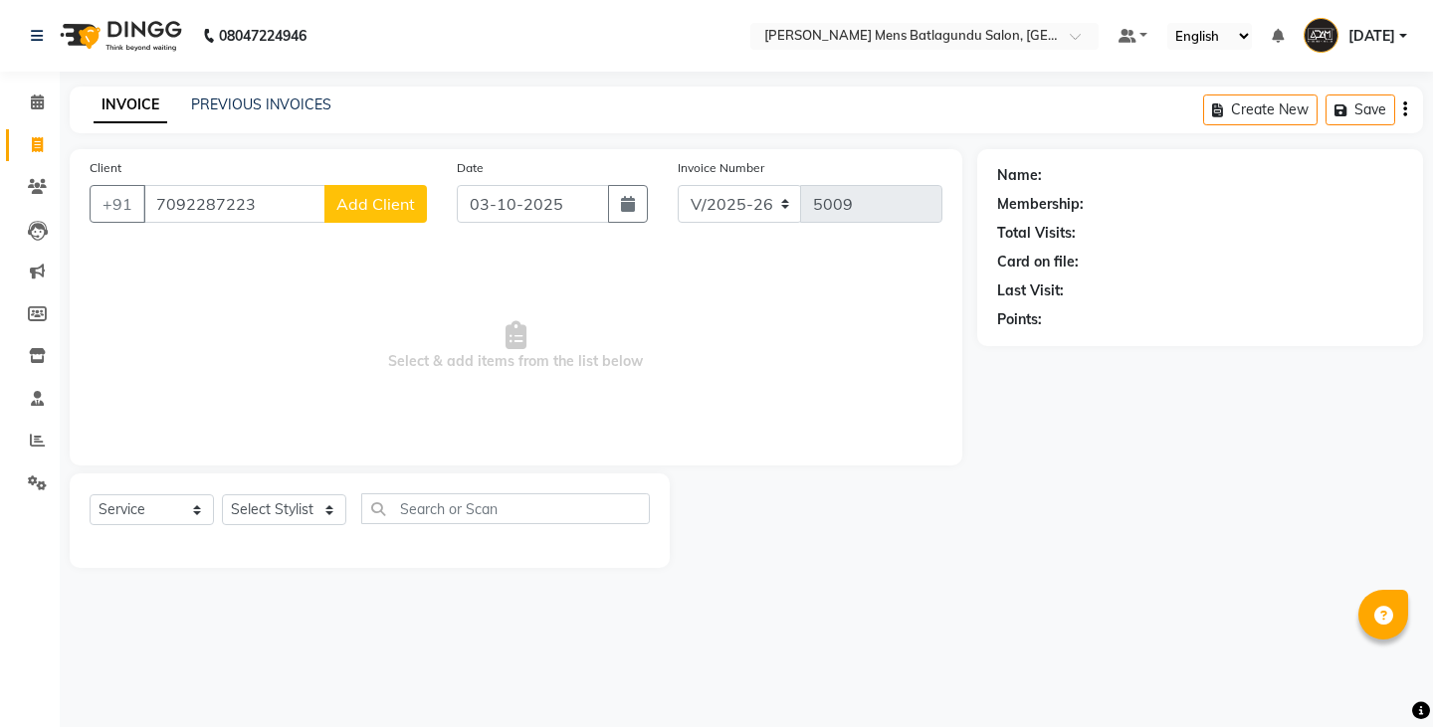
type input "7092287223"
click at [391, 208] on span "Add Client" at bounding box center [375, 204] width 79 height 20
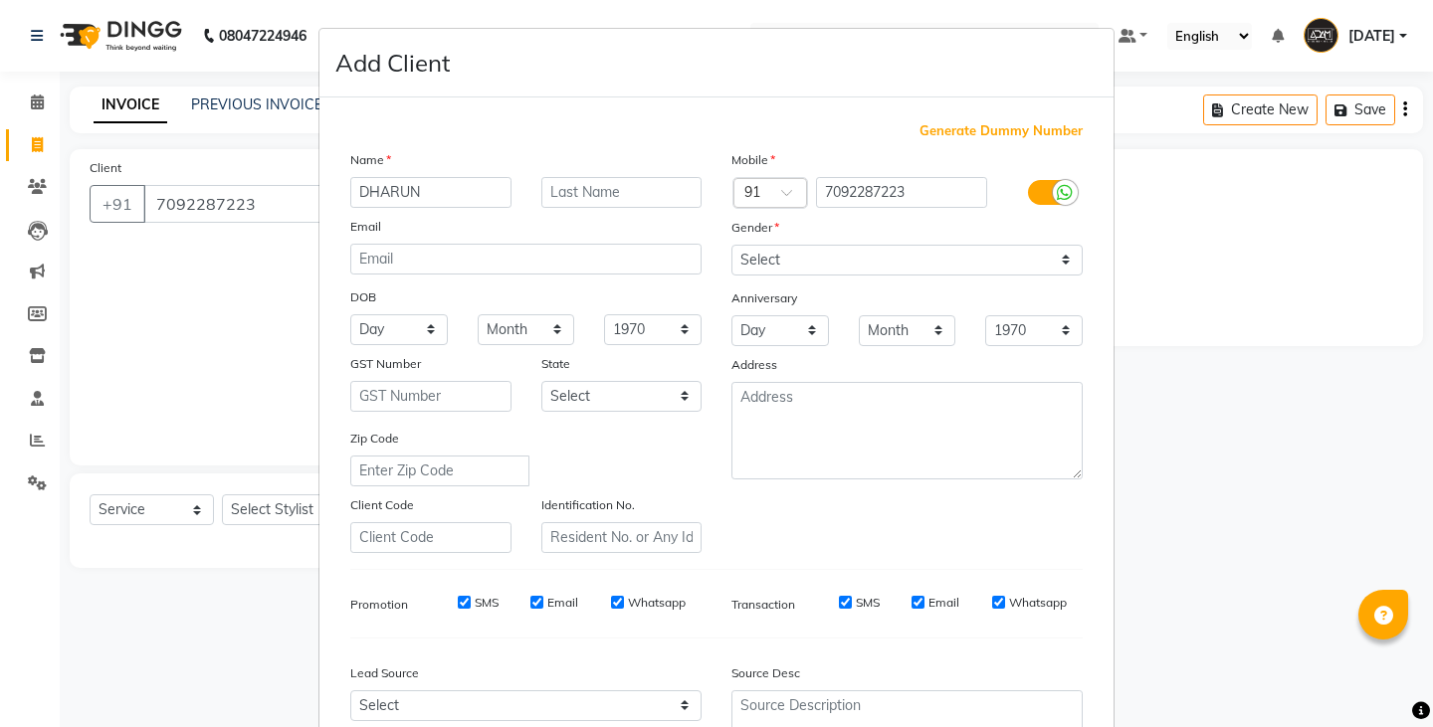
type input "DHARUN"
drag, startPoint x: 390, startPoint y: 188, endPoint x: 848, endPoint y: 266, distance: 464.1
click at [848, 266] on select "Select Male Female Other Prefer Not To Say" at bounding box center [906, 260] width 351 height 31
select select "male"
click at [731, 245] on select "Select Male Female Other Prefer Not To Say" at bounding box center [906, 260] width 351 height 31
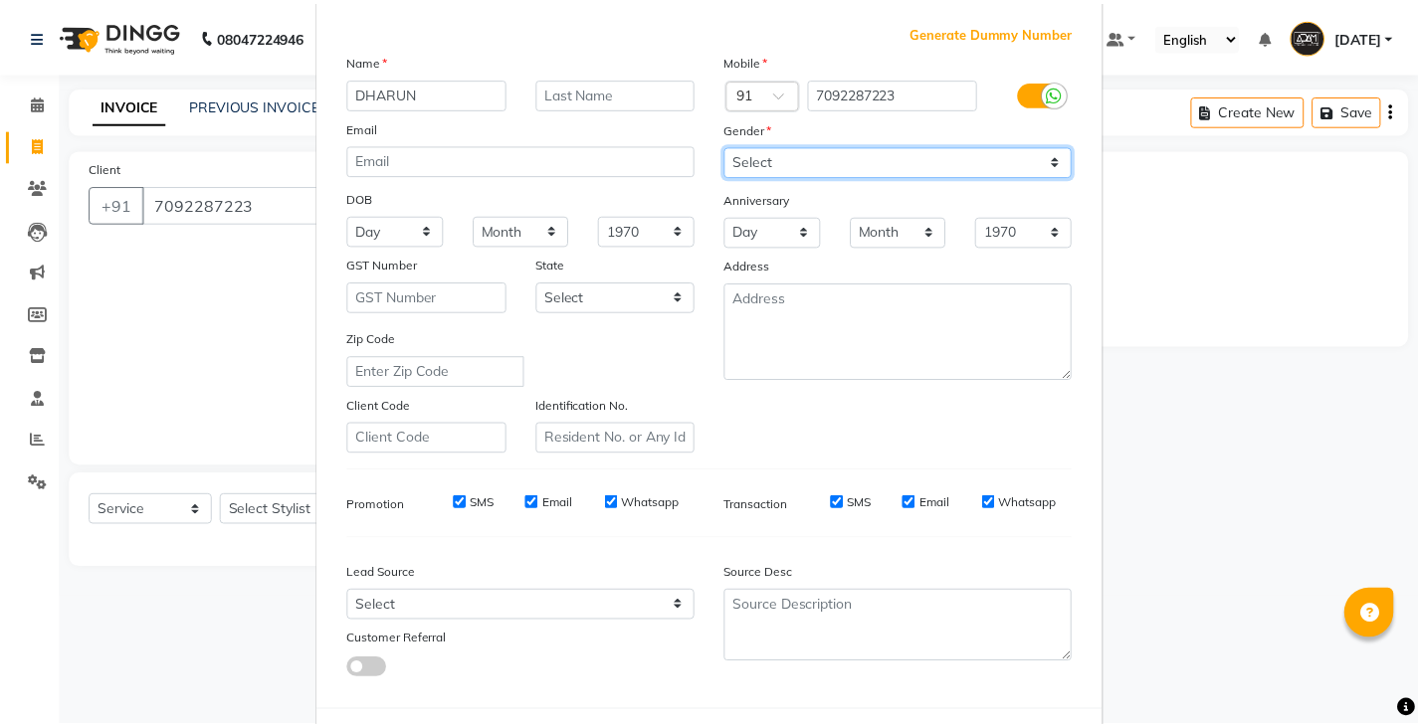
scroll to position [191, 0]
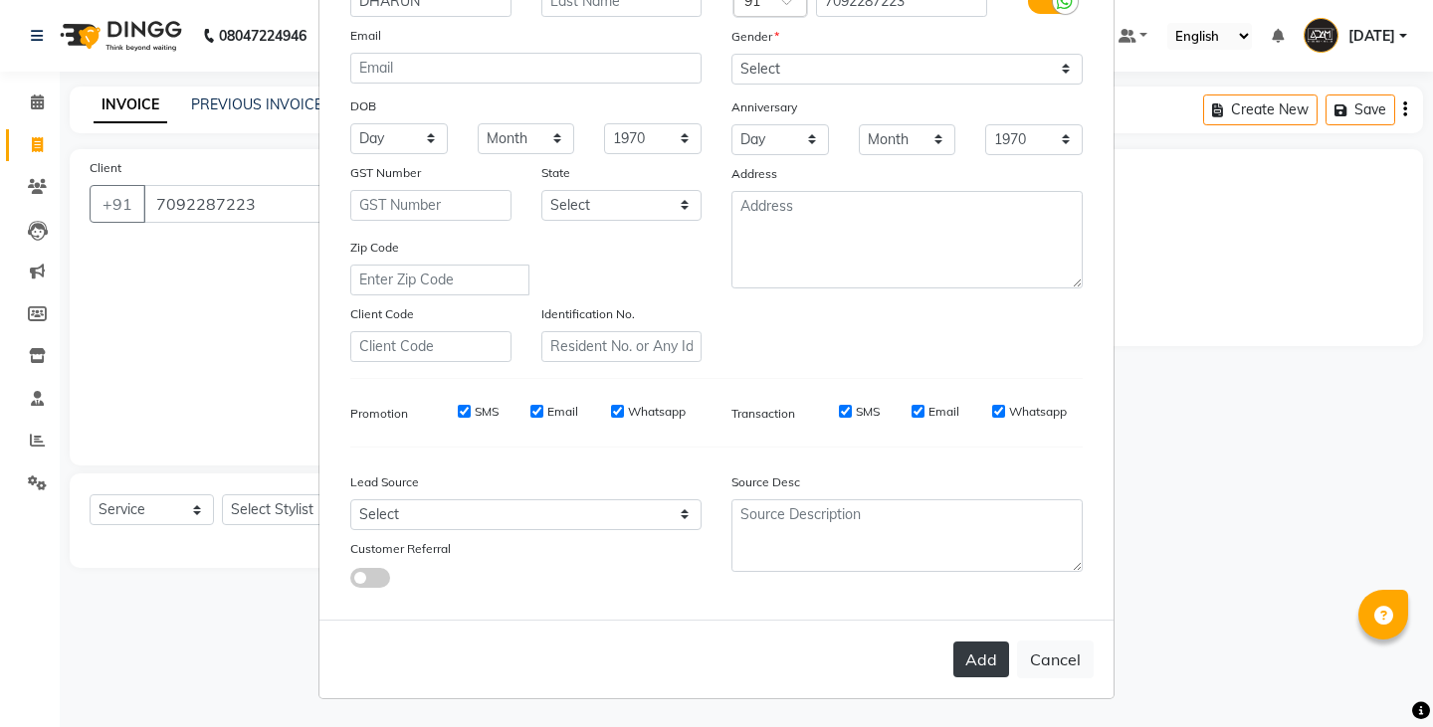
click at [964, 661] on button "Add" at bounding box center [981, 660] width 56 height 36
select select
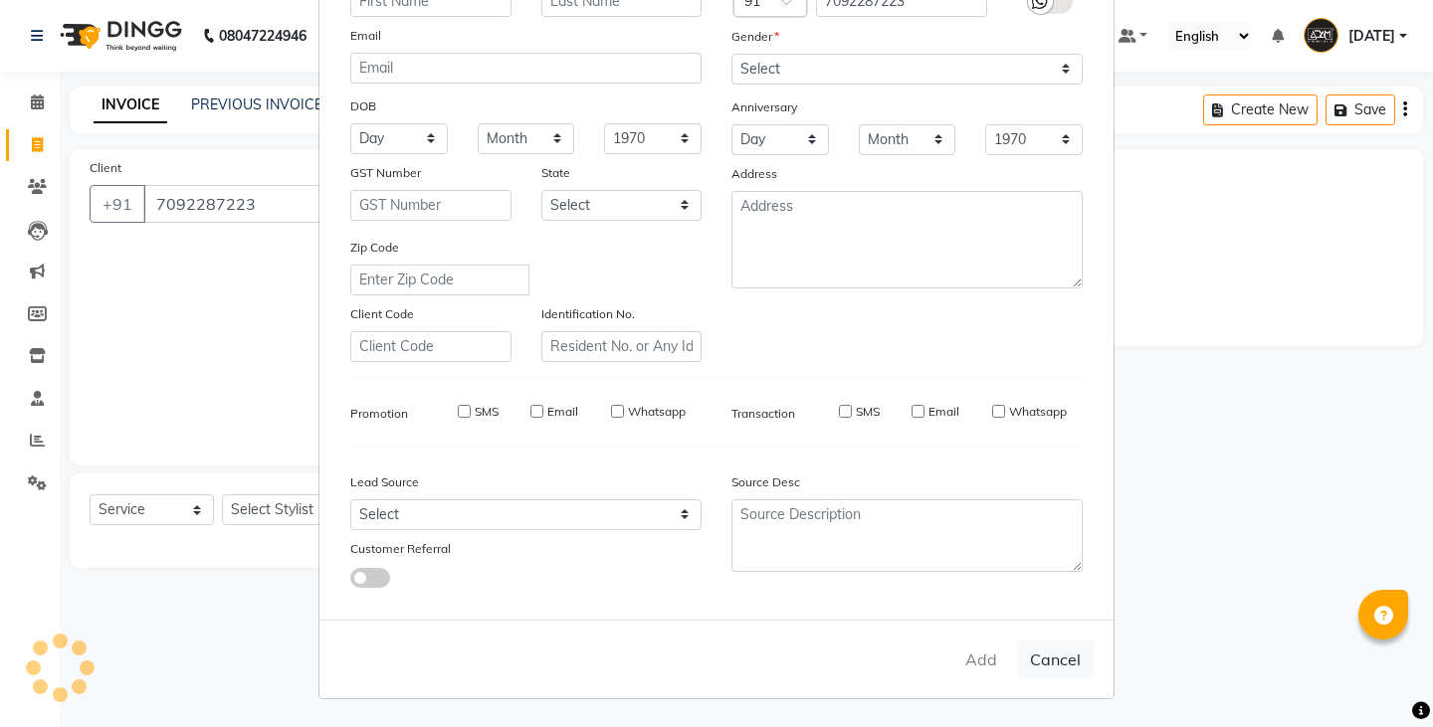
select select
checkbox input "false"
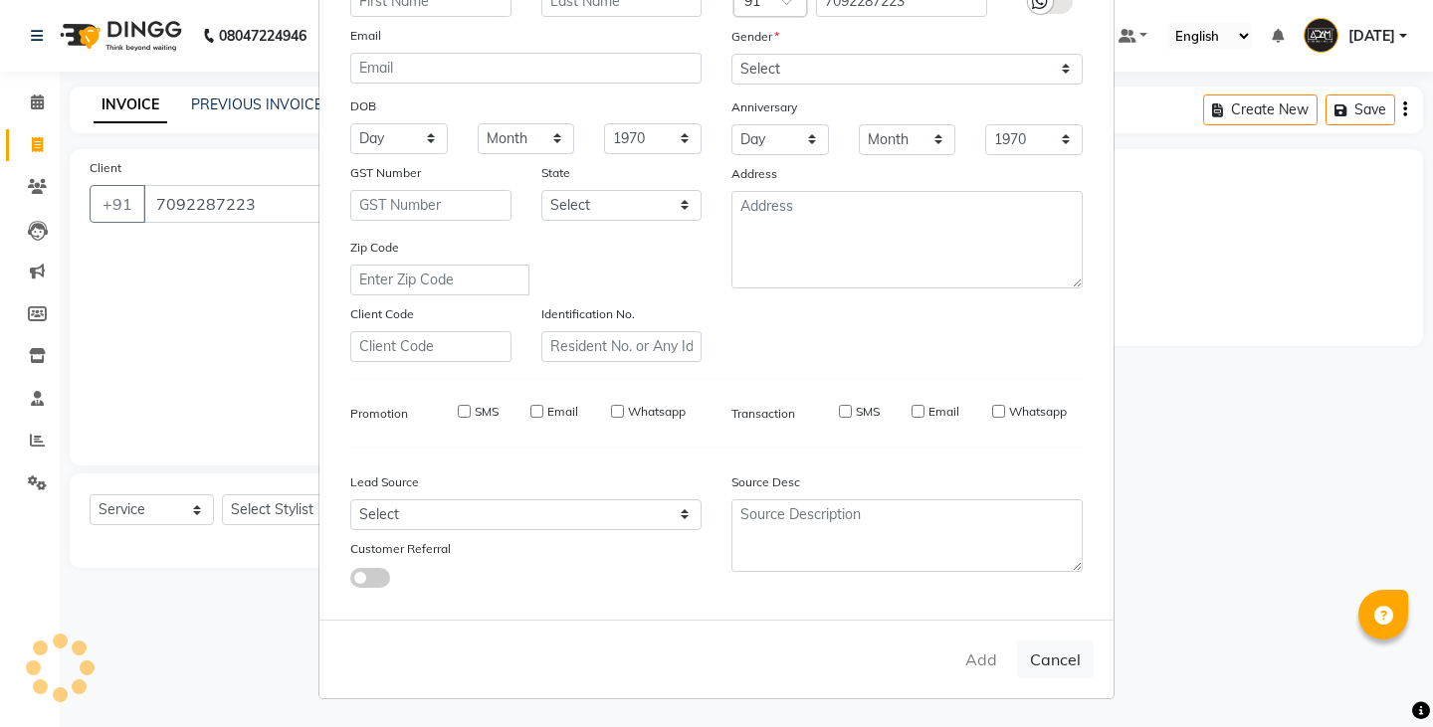
checkbox input "false"
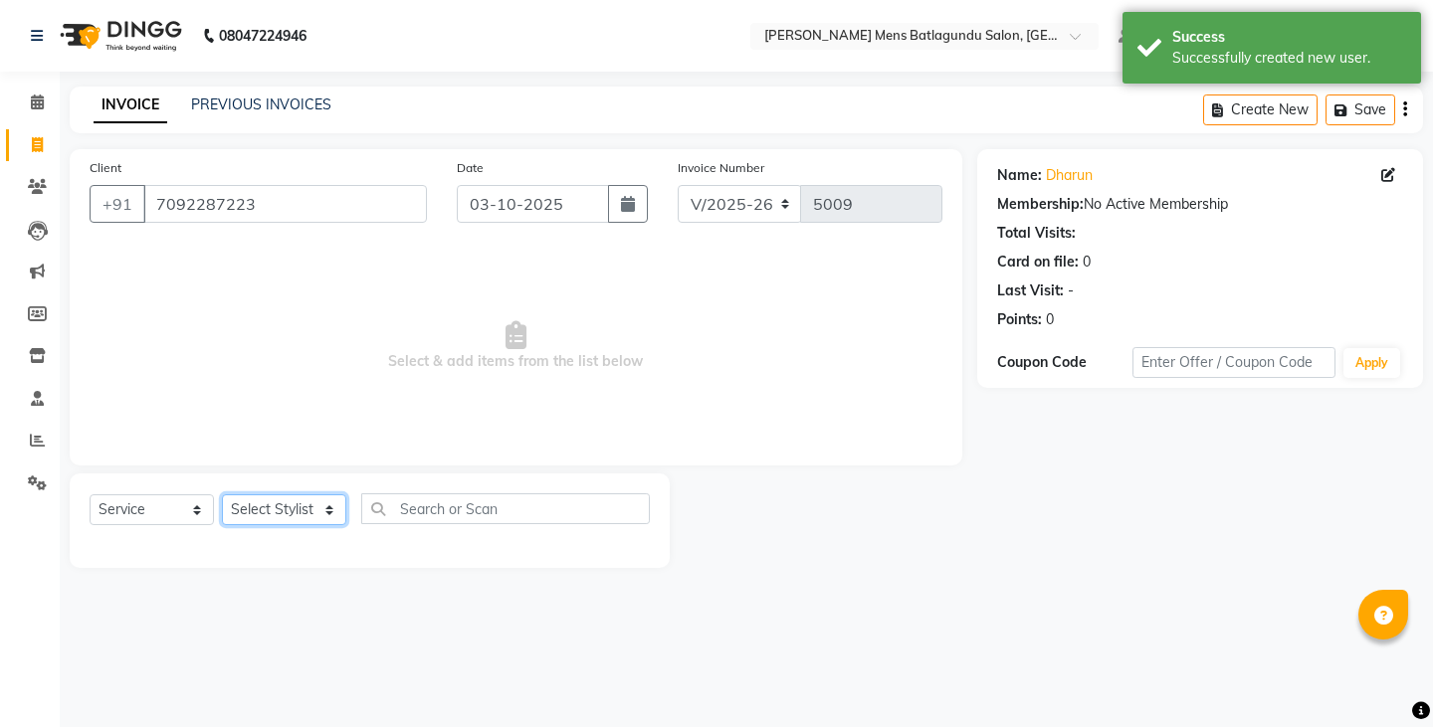
click at [243, 519] on select "Select Stylist Admin Ovesh Raja SAHIB SAHIL SHARUKH" at bounding box center [284, 509] width 124 height 31
select select "89172"
click at [222, 494] on select "Select Stylist Admin Ovesh Raja SAHIB SAHIL SHARUKH" at bounding box center [284, 509] width 124 height 31
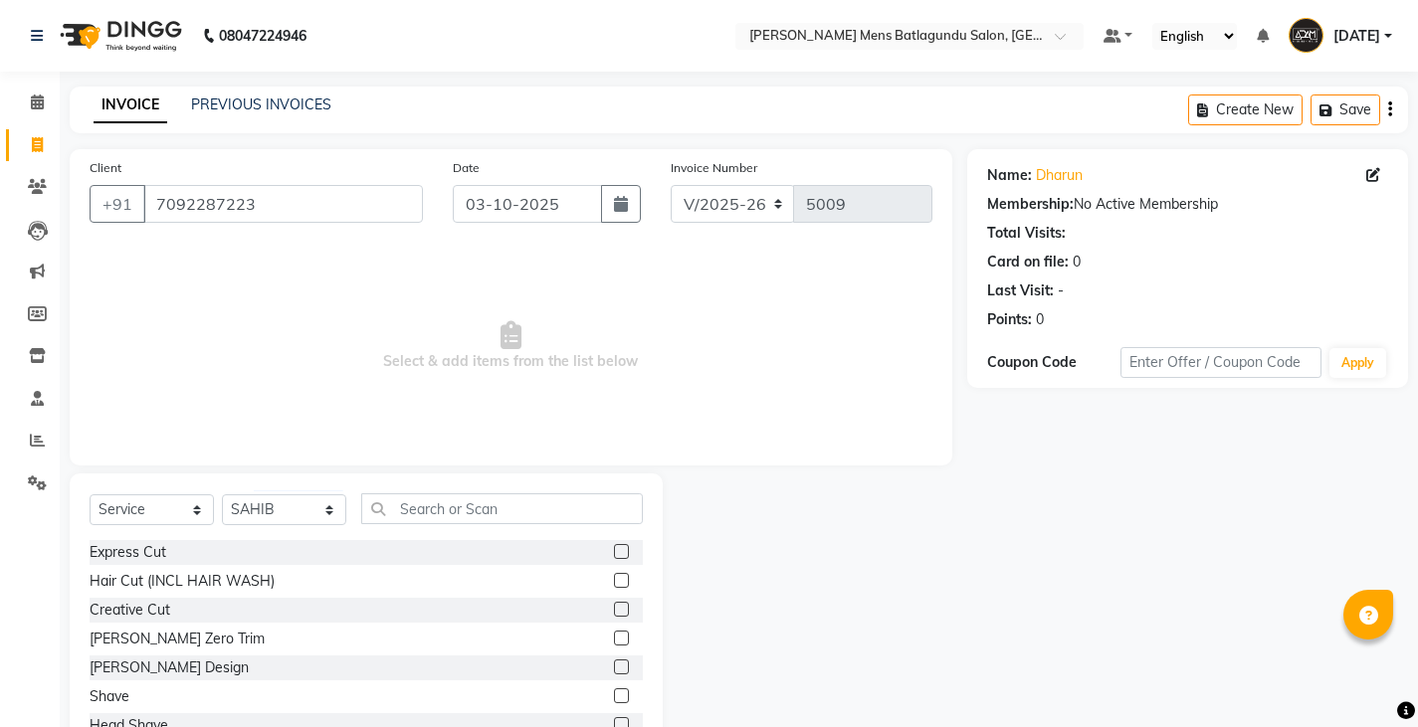
click at [614, 547] on label at bounding box center [621, 551] width 15 height 15
click at [614, 547] on input "checkbox" at bounding box center [620, 552] width 13 height 13
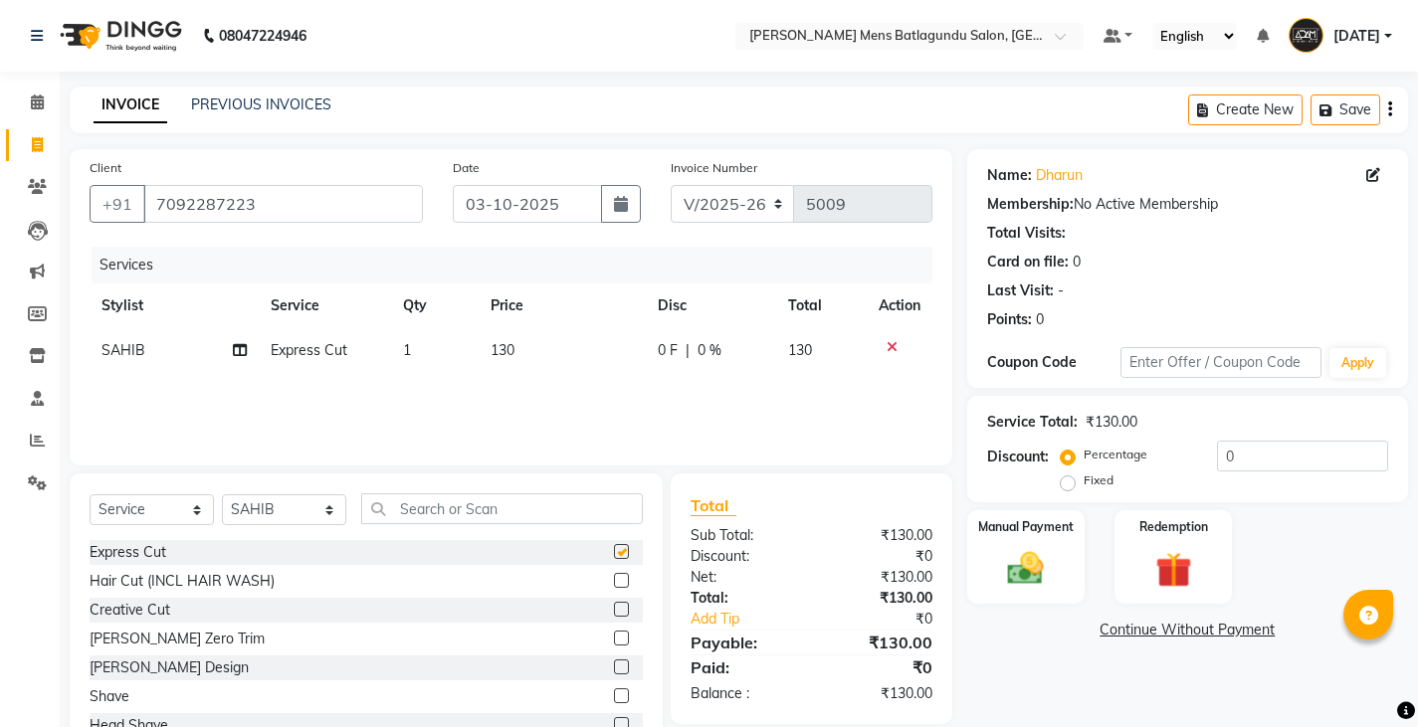
checkbox input "false"
click at [531, 328] on td "130" at bounding box center [562, 350] width 167 height 45
select select "89172"
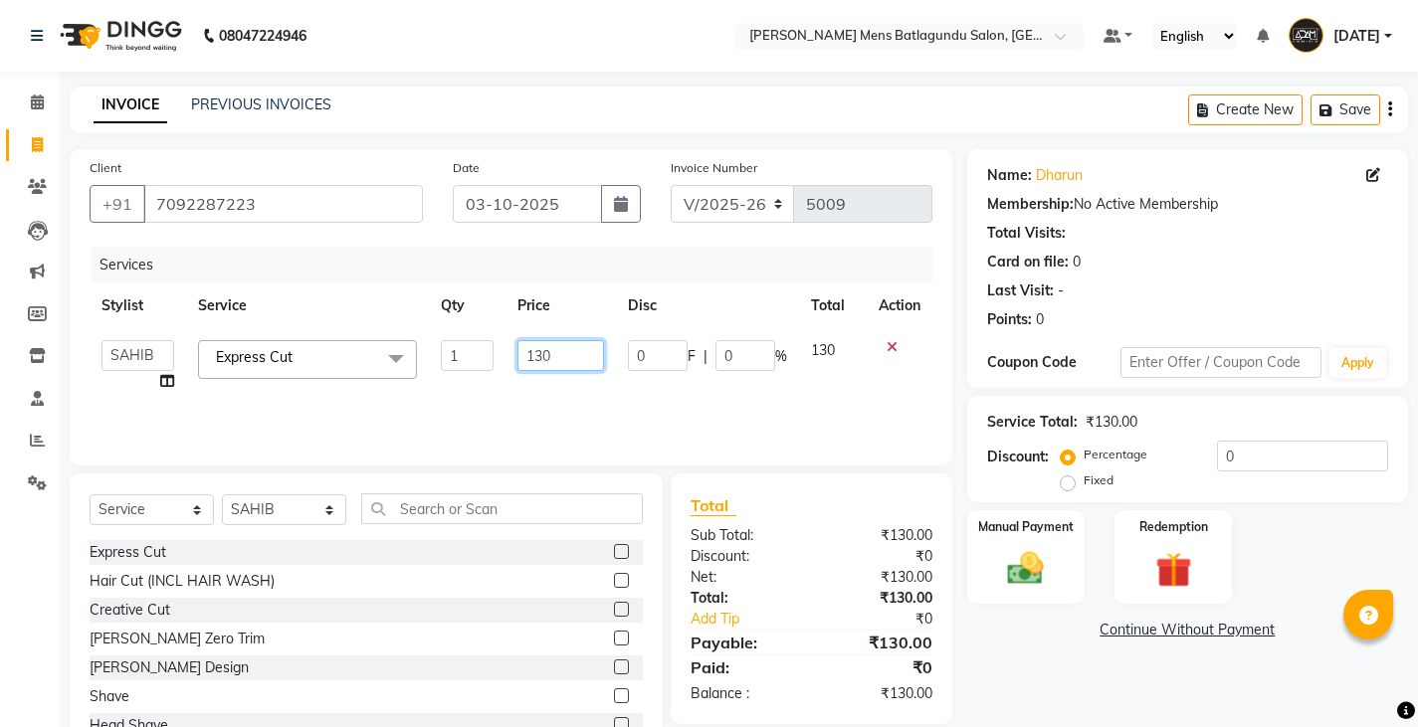
click at [558, 353] on input "130" at bounding box center [560, 355] width 87 height 31
type input "100"
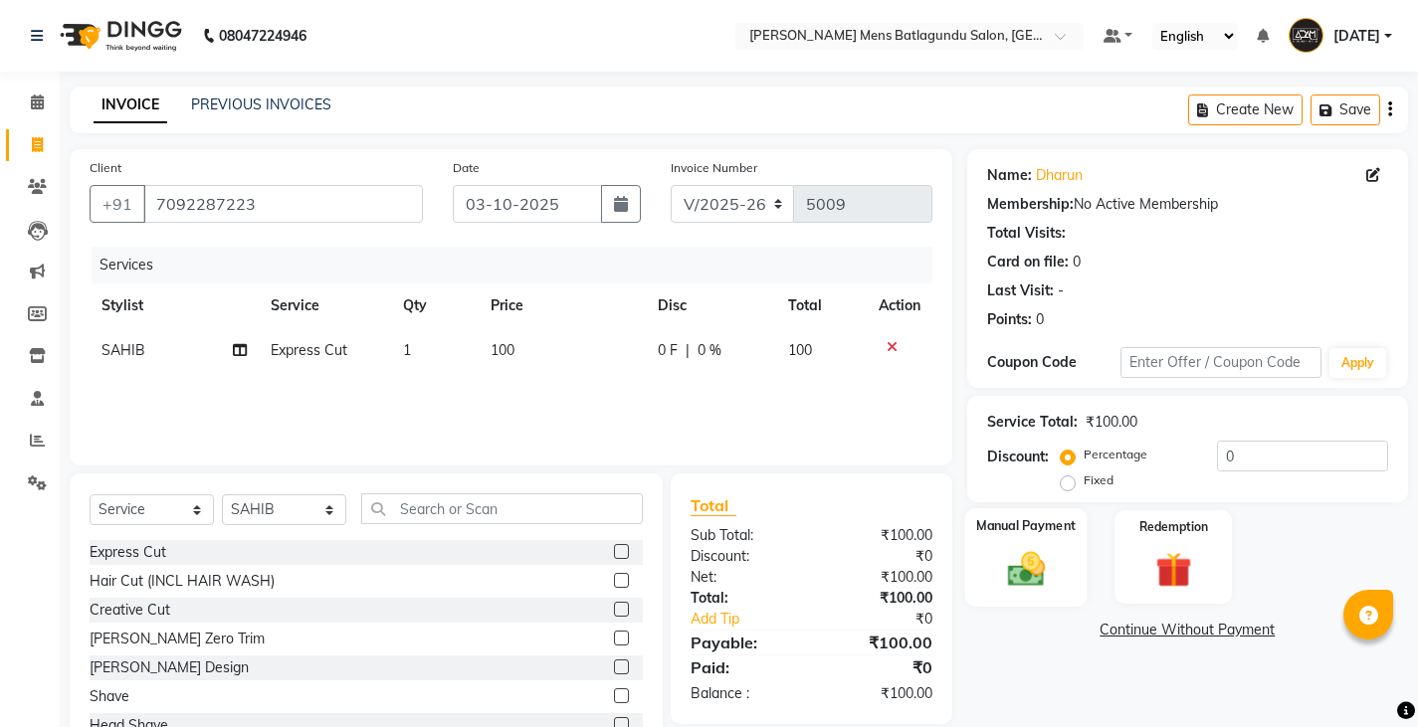
click at [1029, 580] on img at bounding box center [1025, 568] width 61 height 43
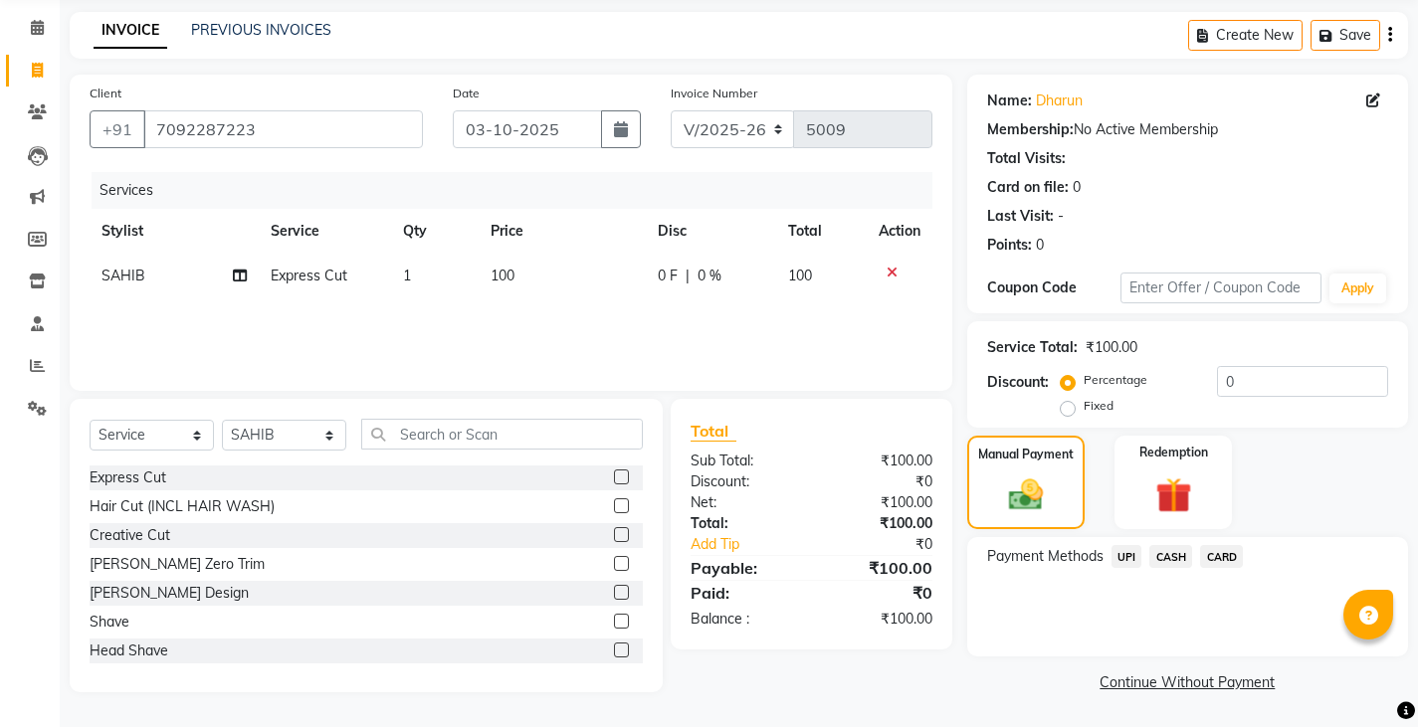
click at [1167, 550] on span "CASH" at bounding box center [1170, 556] width 43 height 23
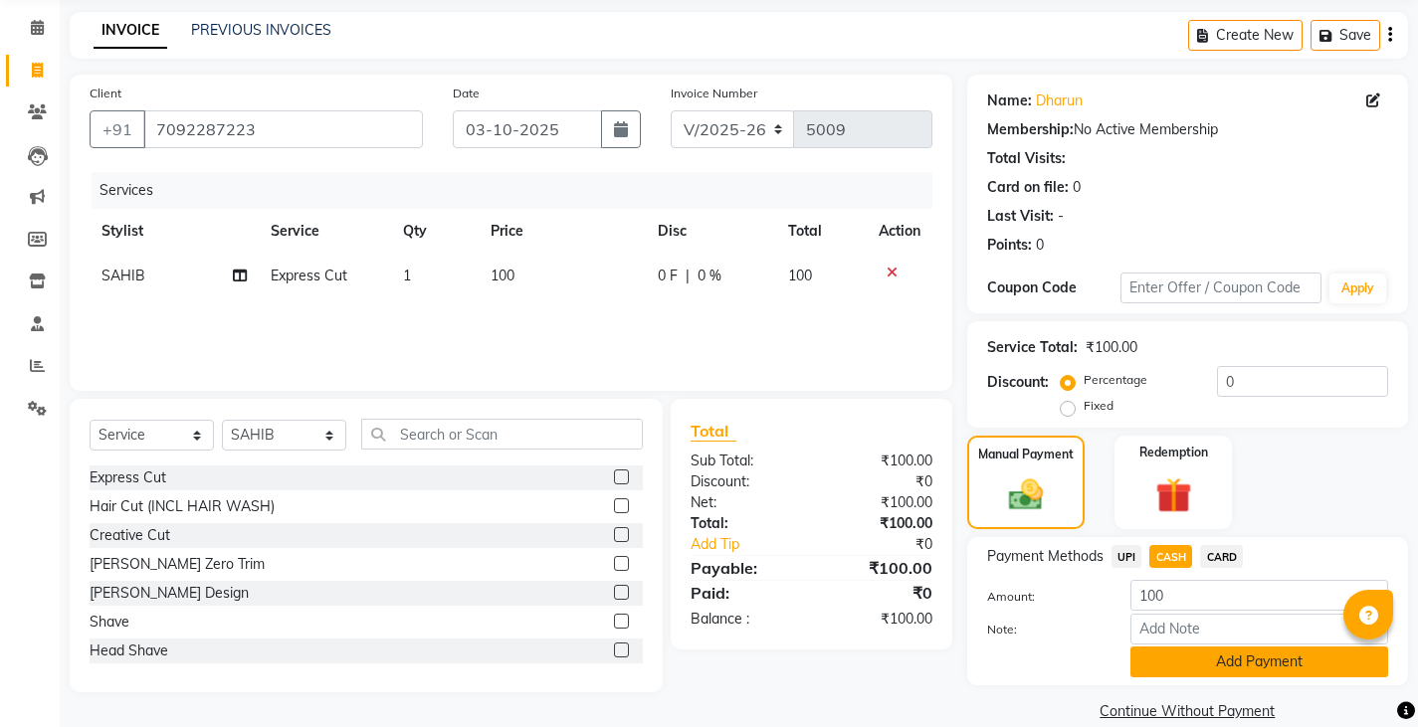
click at [1173, 656] on button "Add Payment" at bounding box center [1259, 662] width 258 height 31
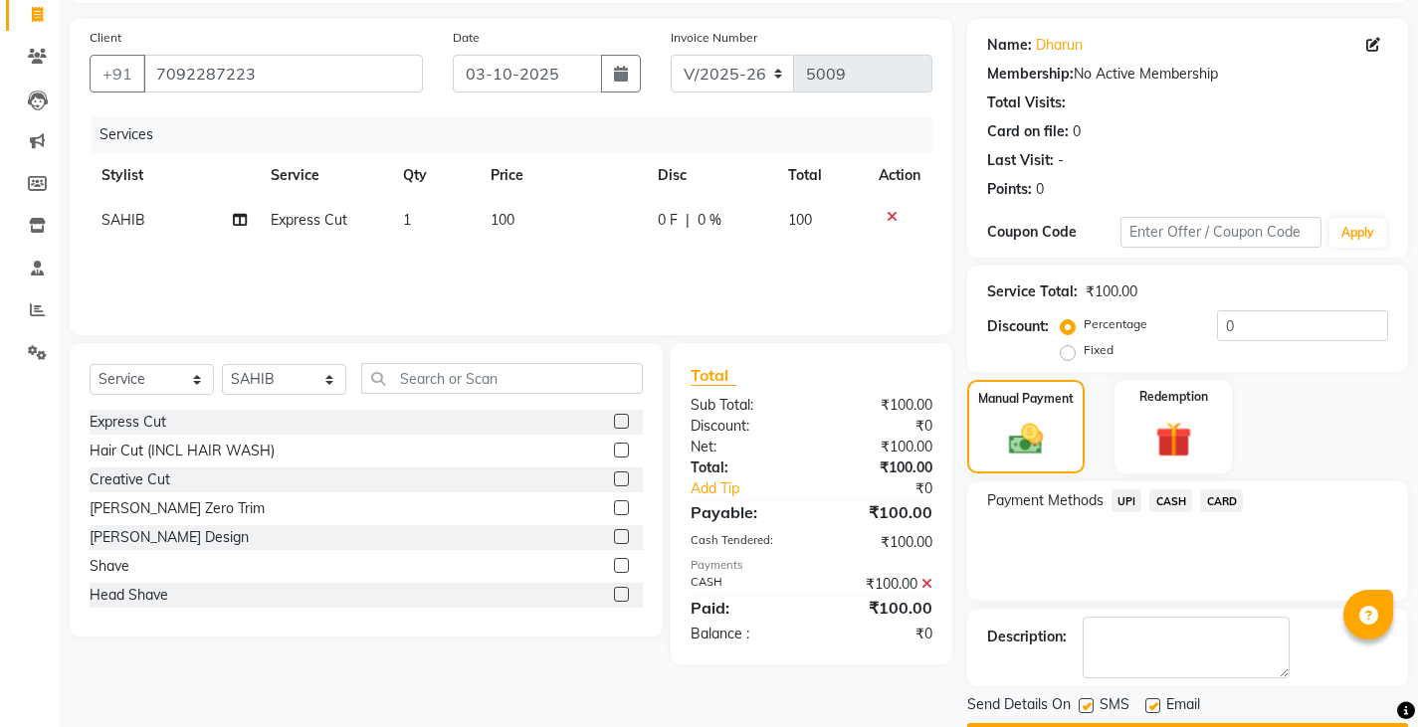
scroll to position [174, 0]
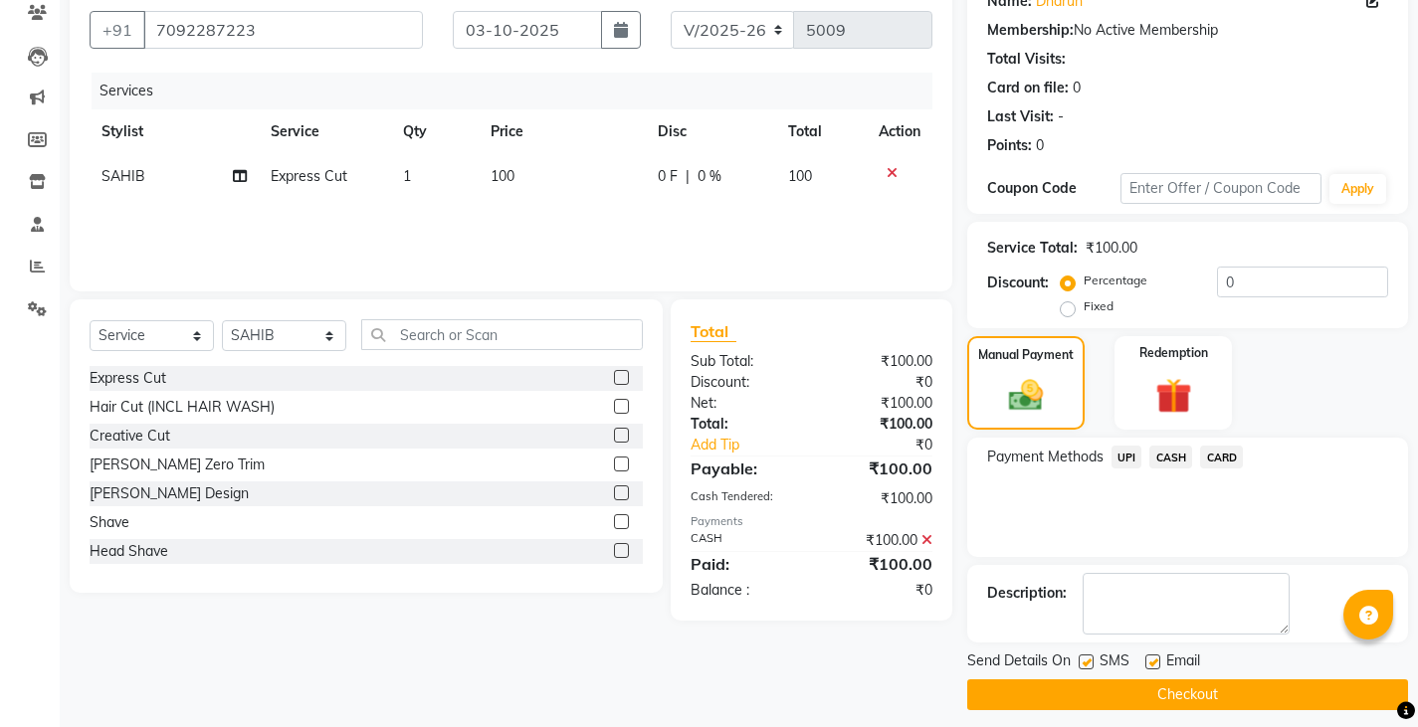
drag, startPoint x: 1205, startPoint y: 678, endPoint x: 1212, endPoint y: 687, distance: 11.3
click at [1212, 687] on div "Send Details On SMS Email Checkout" at bounding box center [1187, 681] width 441 height 60
click at [1212, 687] on button "Checkout" at bounding box center [1187, 694] width 441 height 31
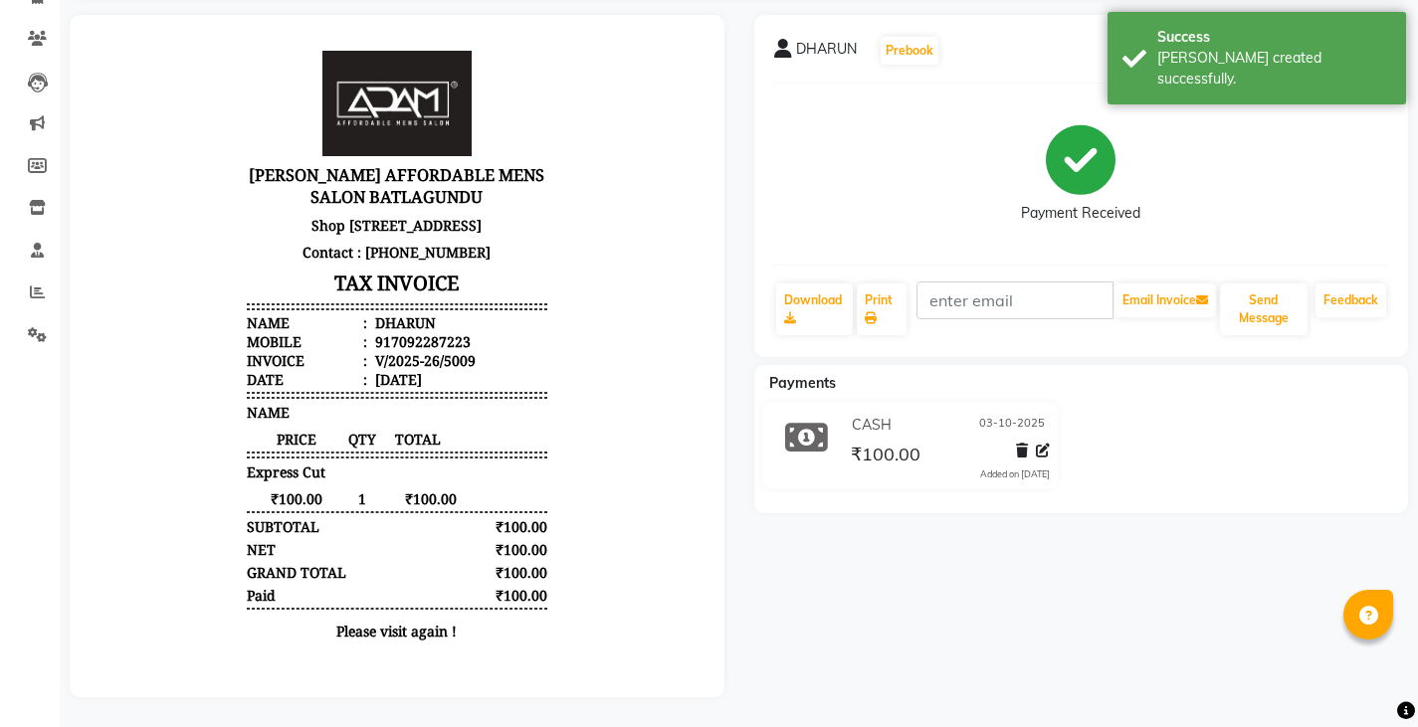
click at [204, 206] on body "ADAM AFFORDABLE MENS SALON BATLAGUNDU Shop No 06,91D Terra Garden ,Dindigul Mai…" at bounding box center [396, 352] width 599 height 618
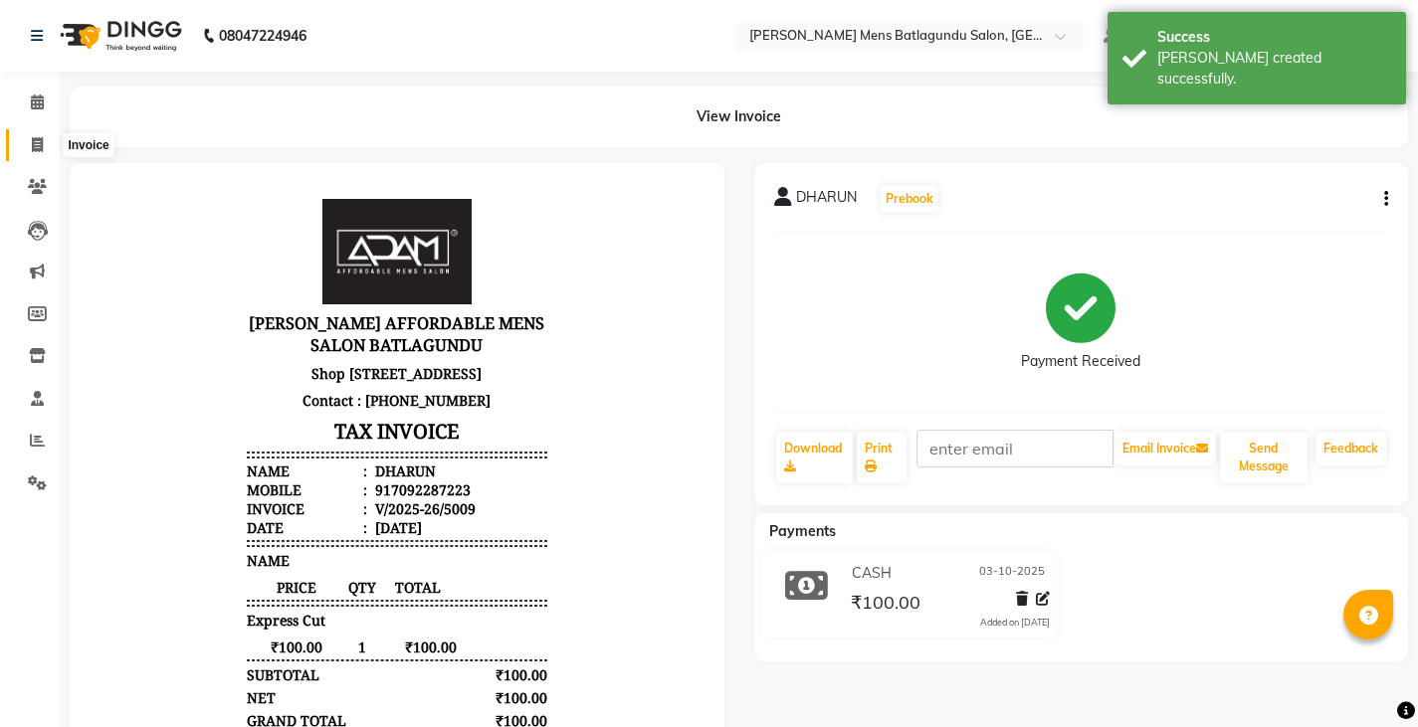
click at [35, 135] on span at bounding box center [37, 145] width 35 height 23
select select "service"
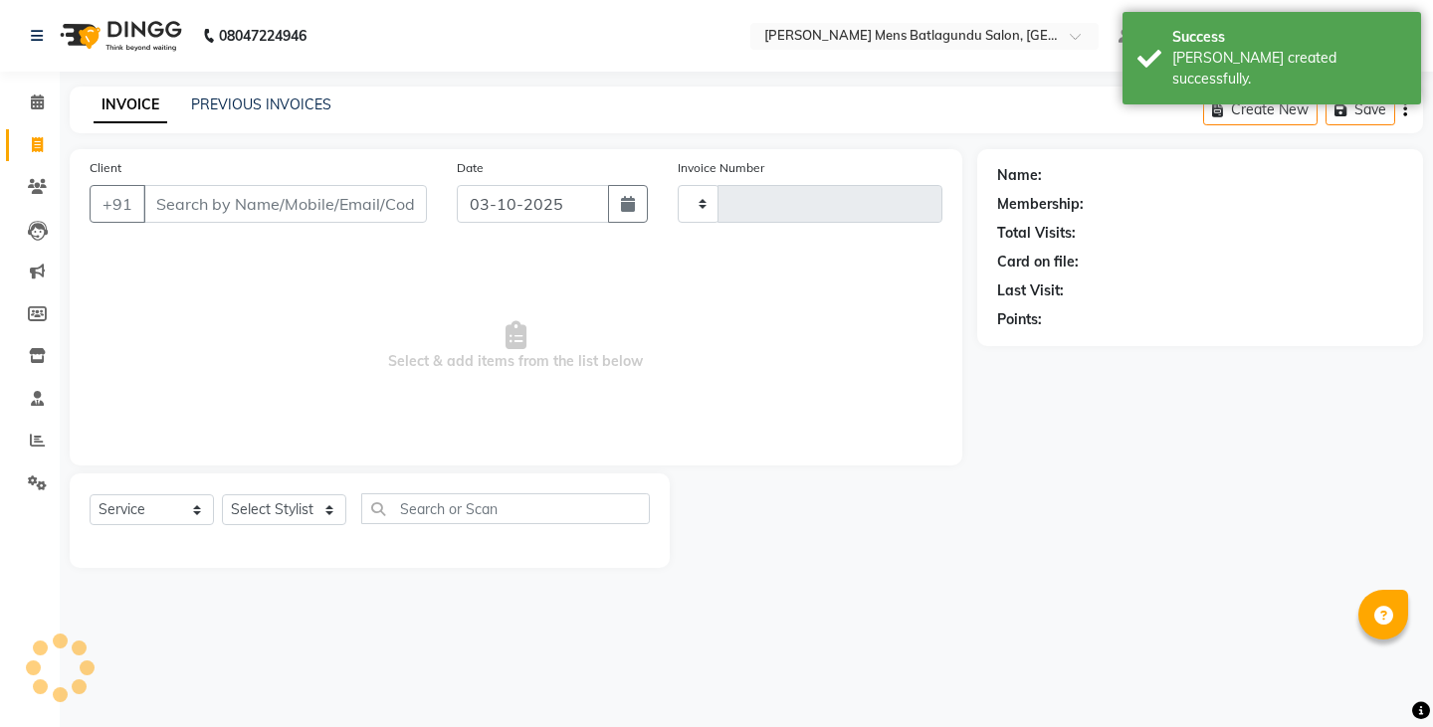
type input "5010"
select select "8213"
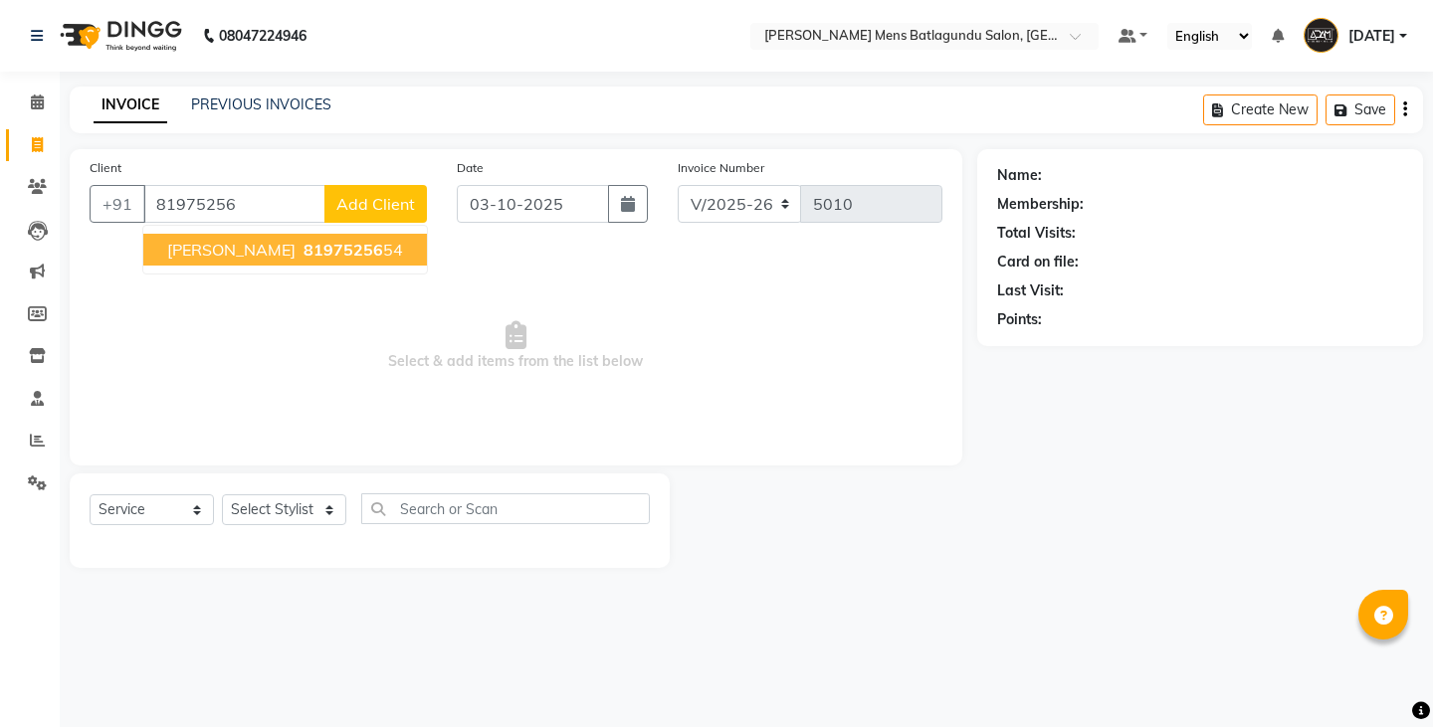
click at [303, 247] on span "81975256" at bounding box center [343, 250] width 80 height 20
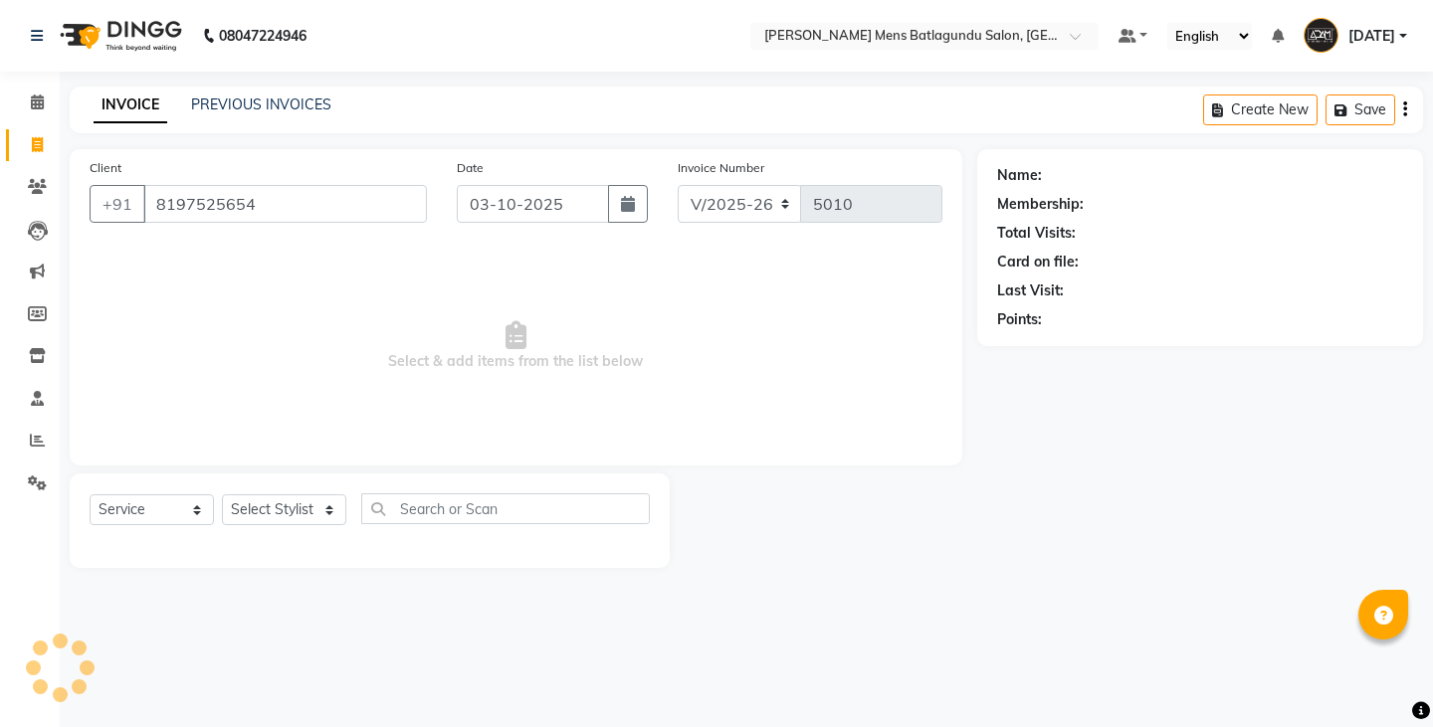
type input "8197525654"
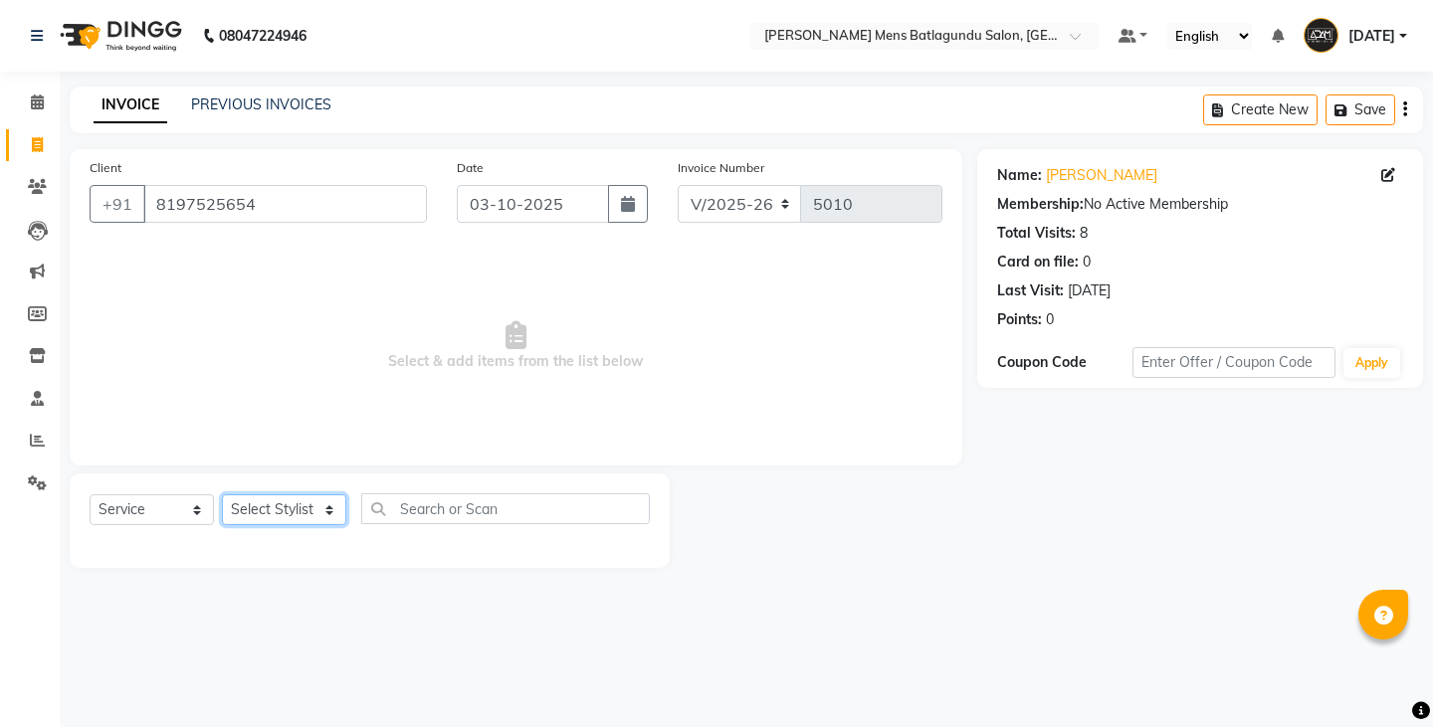
click at [314, 516] on select "Select Stylist Admin Ovesh Raja SAHIB SAHIL SHARUKH" at bounding box center [284, 509] width 124 height 31
select select "78653"
click at [222, 494] on select "Select Stylist Admin Ovesh Raja SAHIB SAHIL SHARUKH" at bounding box center [284, 509] width 124 height 31
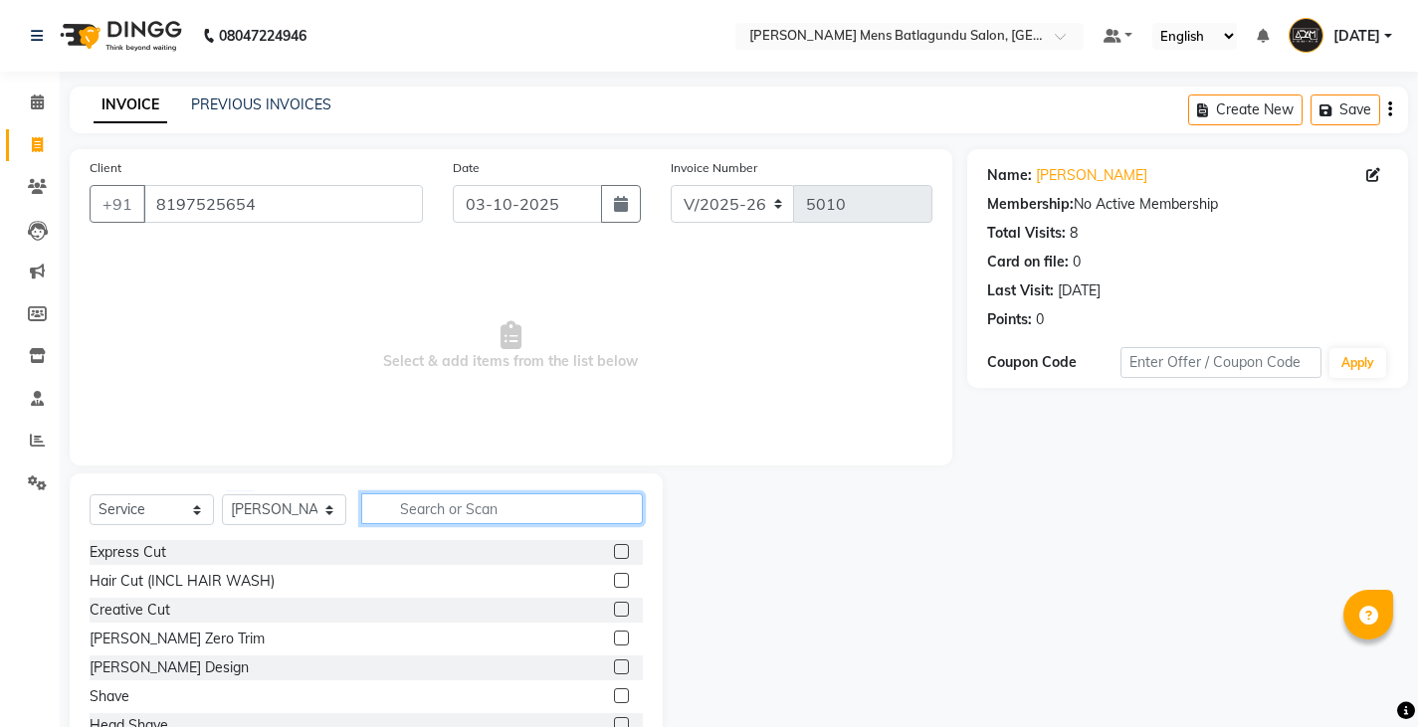
click at [506, 511] on input "text" at bounding box center [502, 508] width 282 height 31
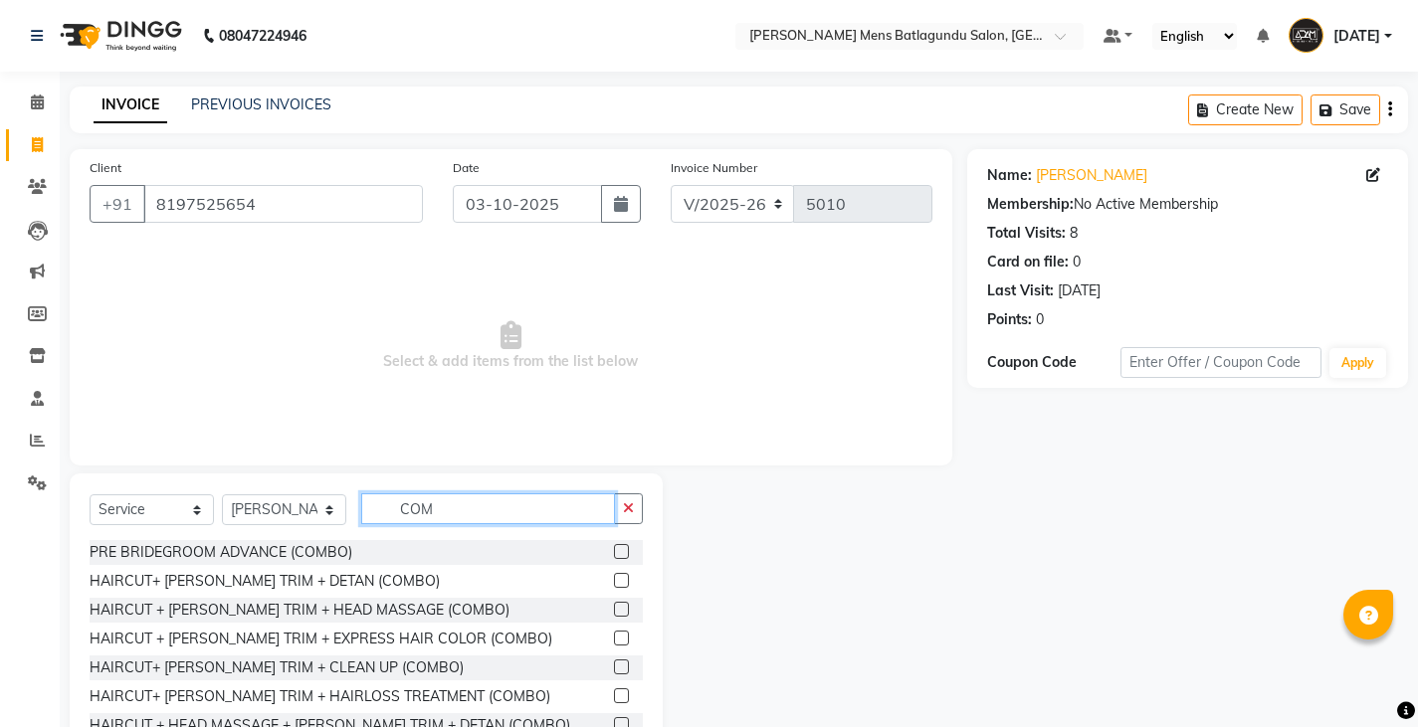
type input "COM"
click at [614, 608] on label at bounding box center [621, 609] width 15 height 15
click at [614, 608] on input "checkbox" at bounding box center [620, 610] width 13 height 13
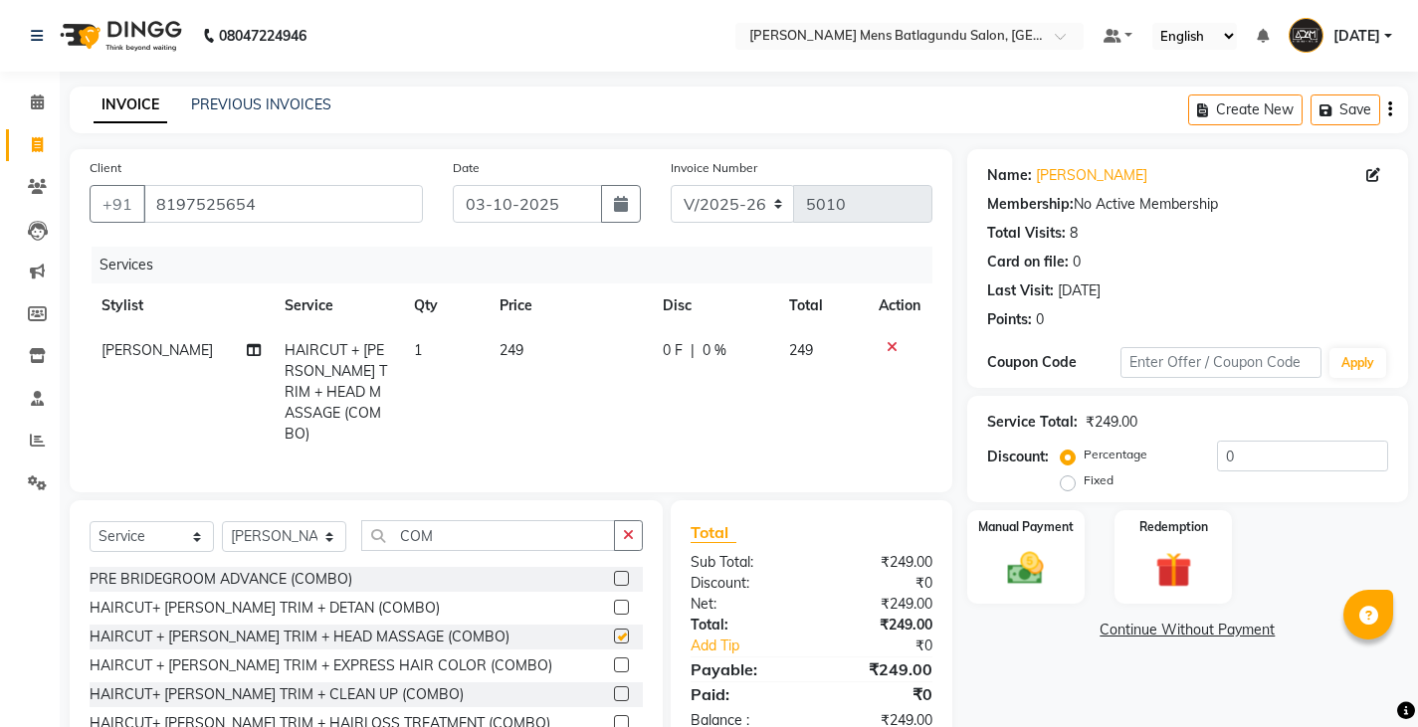
checkbox input "false"
click at [513, 367] on td "249" at bounding box center [568, 392] width 162 height 128
select select "78653"
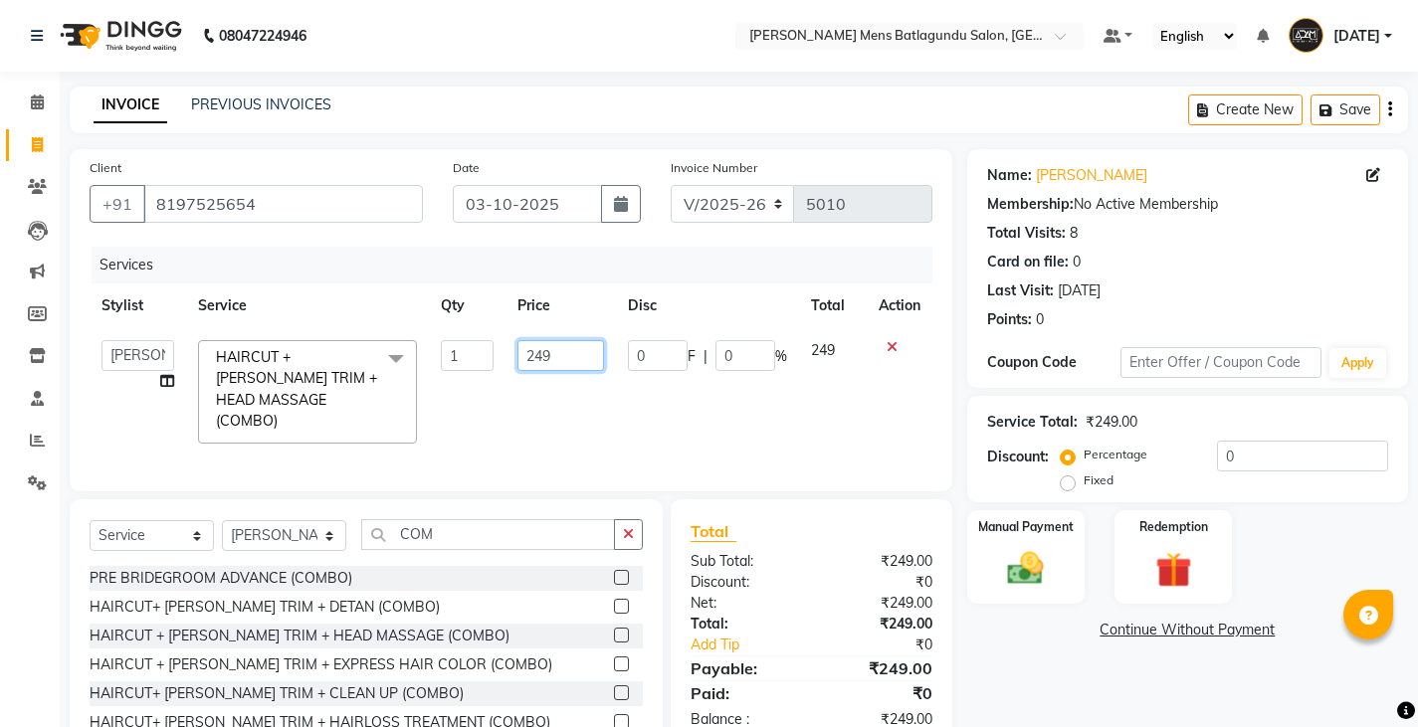
click at [570, 365] on input "249" at bounding box center [560, 355] width 87 height 31
type input "250"
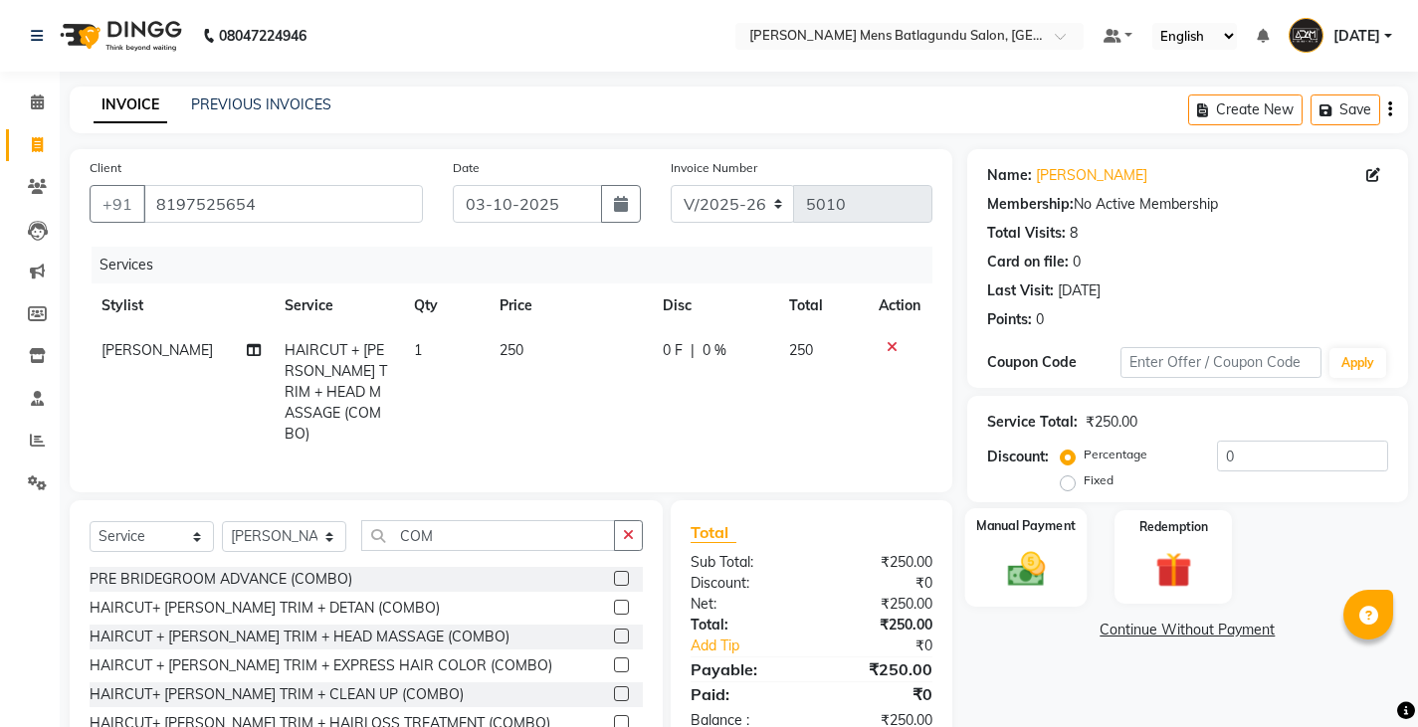
click at [1038, 552] on img at bounding box center [1025, 568] width 61 height 43
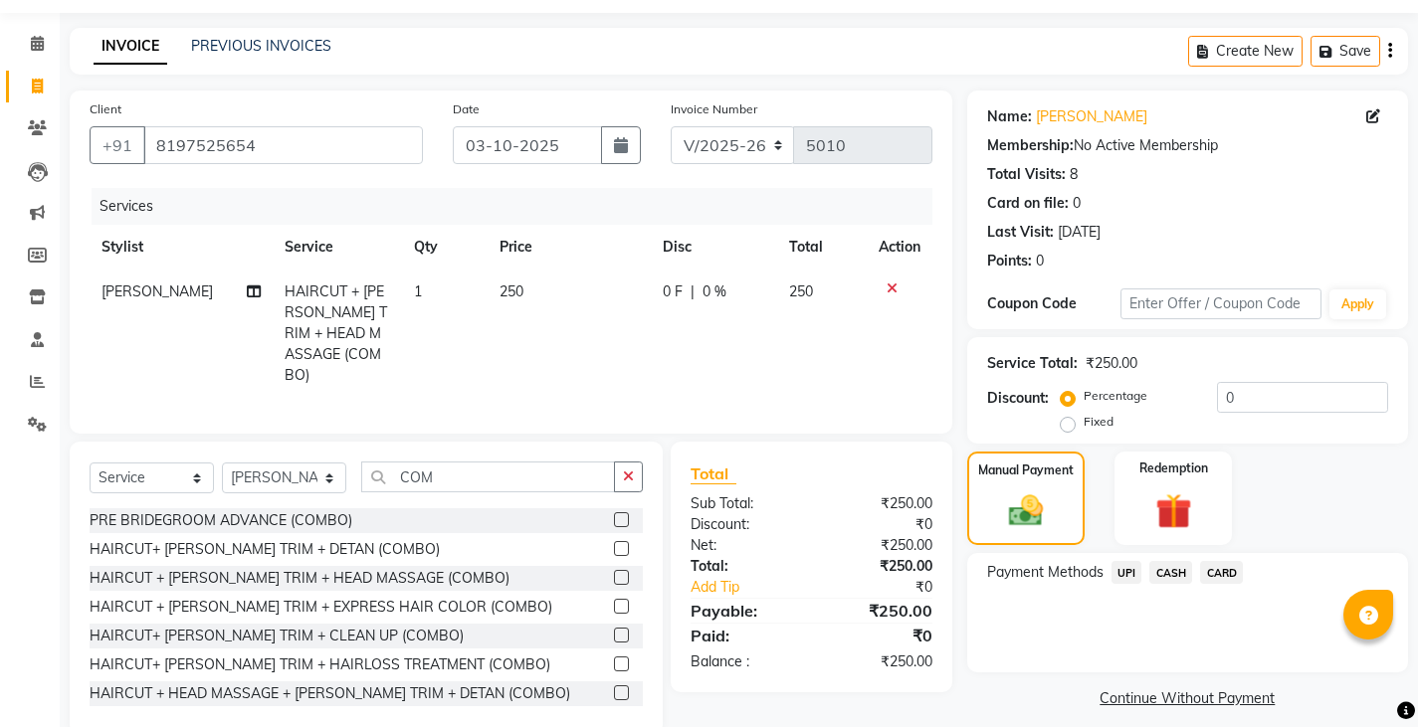
scroll to position [91, 0]
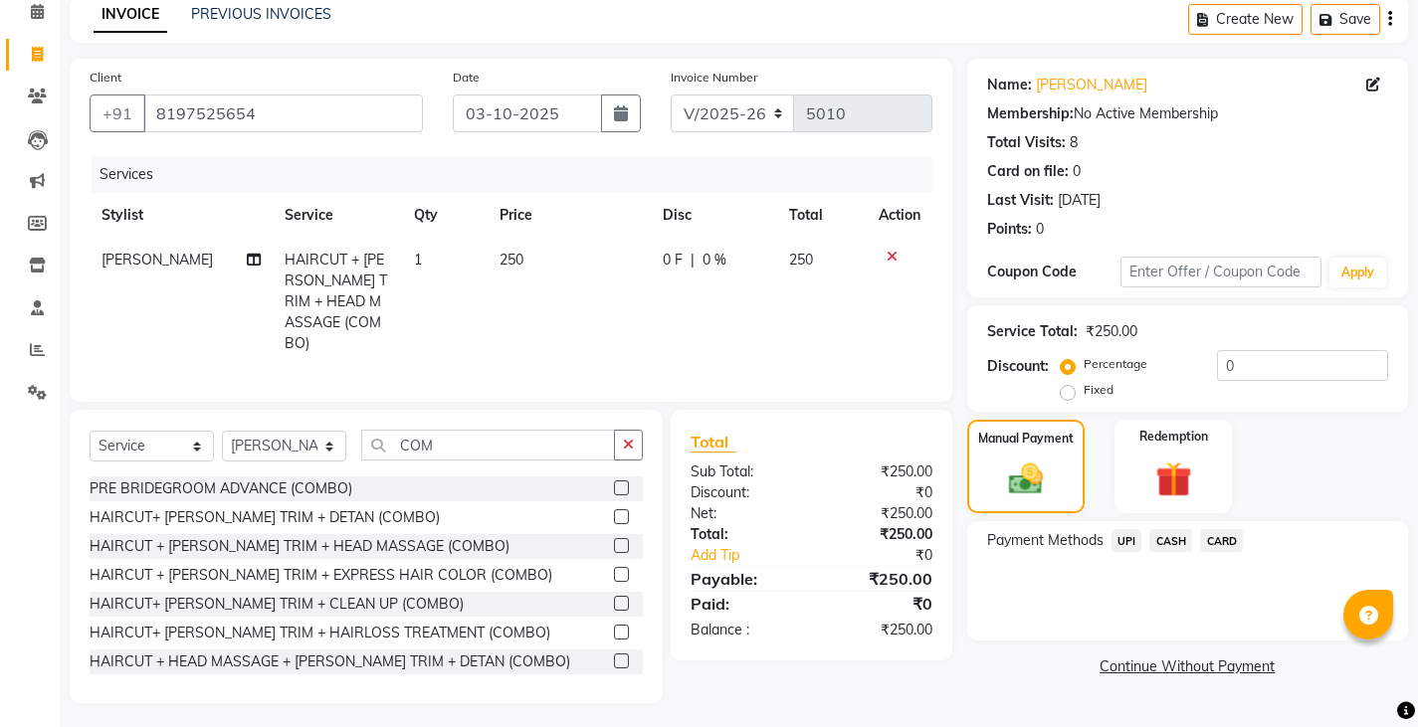
click at [1171, 541] on span "CASH" at bounding box center [1170, 540] width 43 height 23
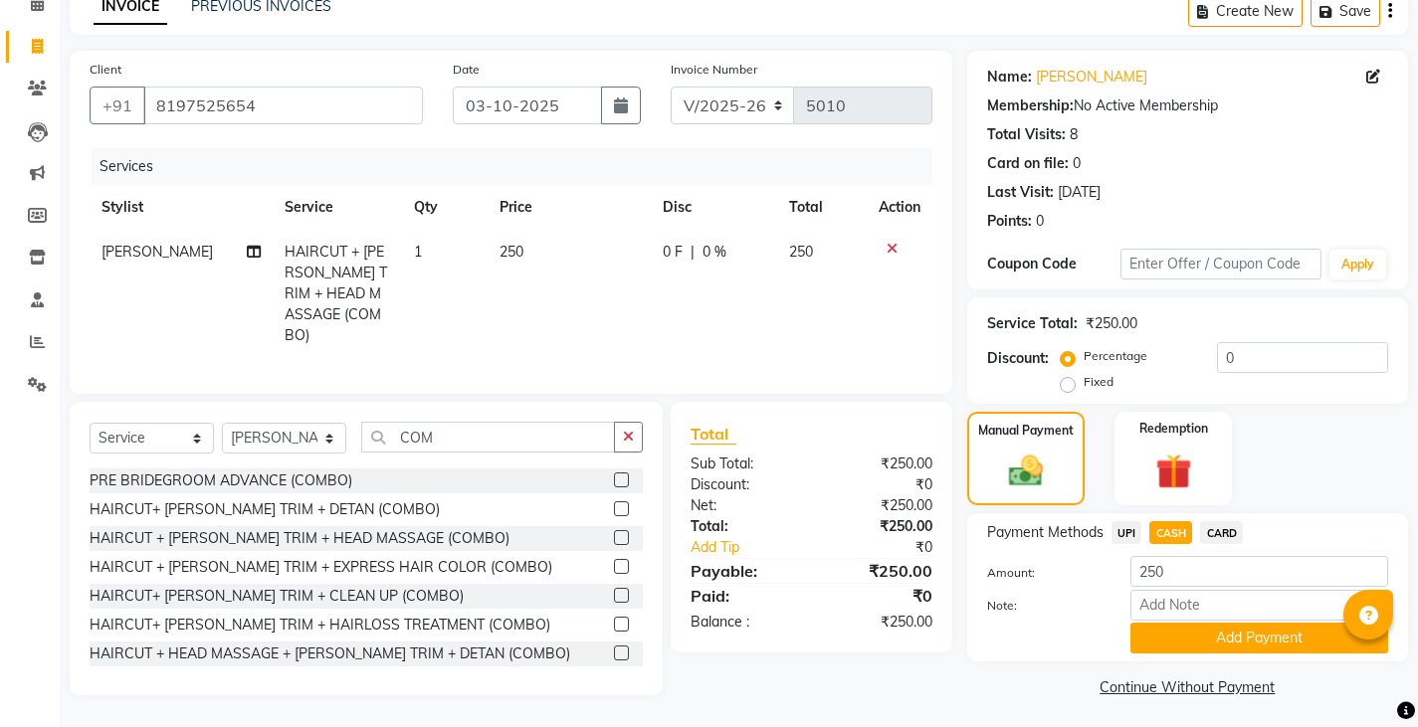
scroll to position [103, 0]
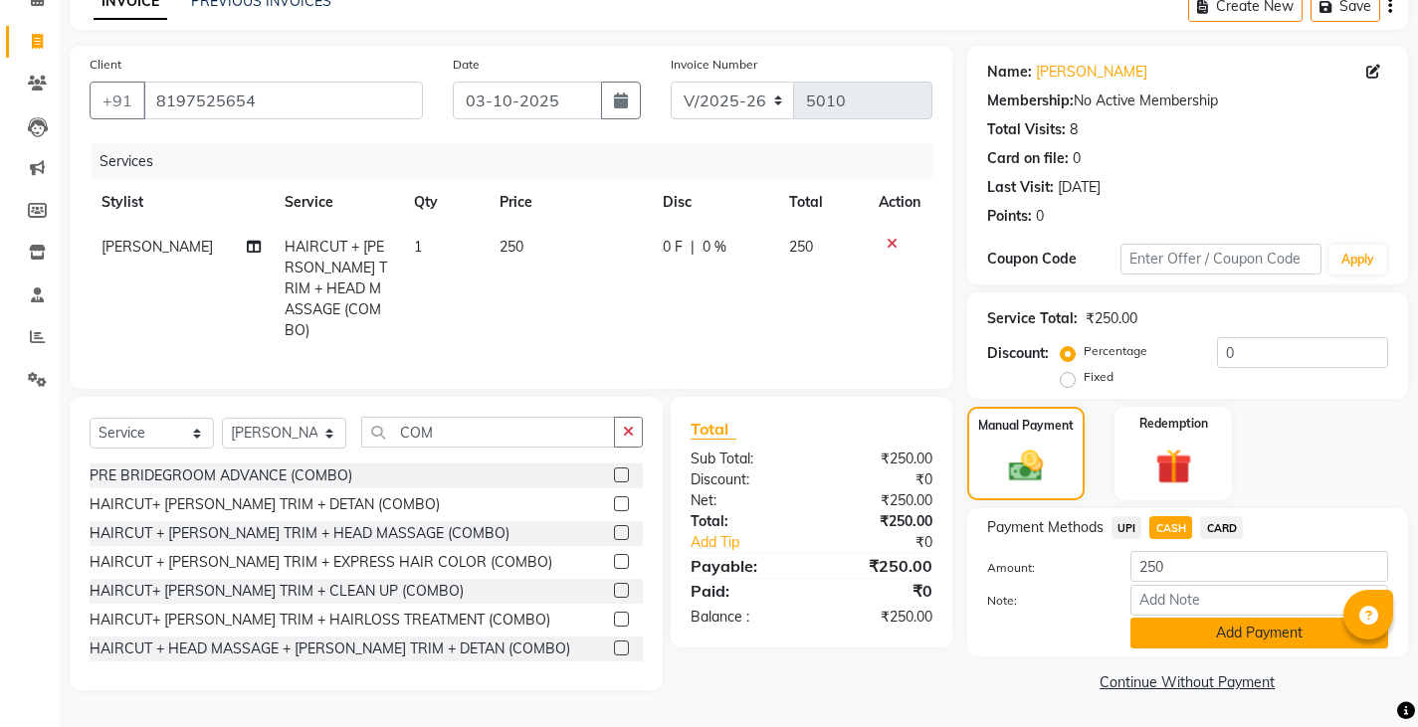
click at [1186, 630] on button "Add Payment" at bounding box center [1259, 633] width 258 height 31
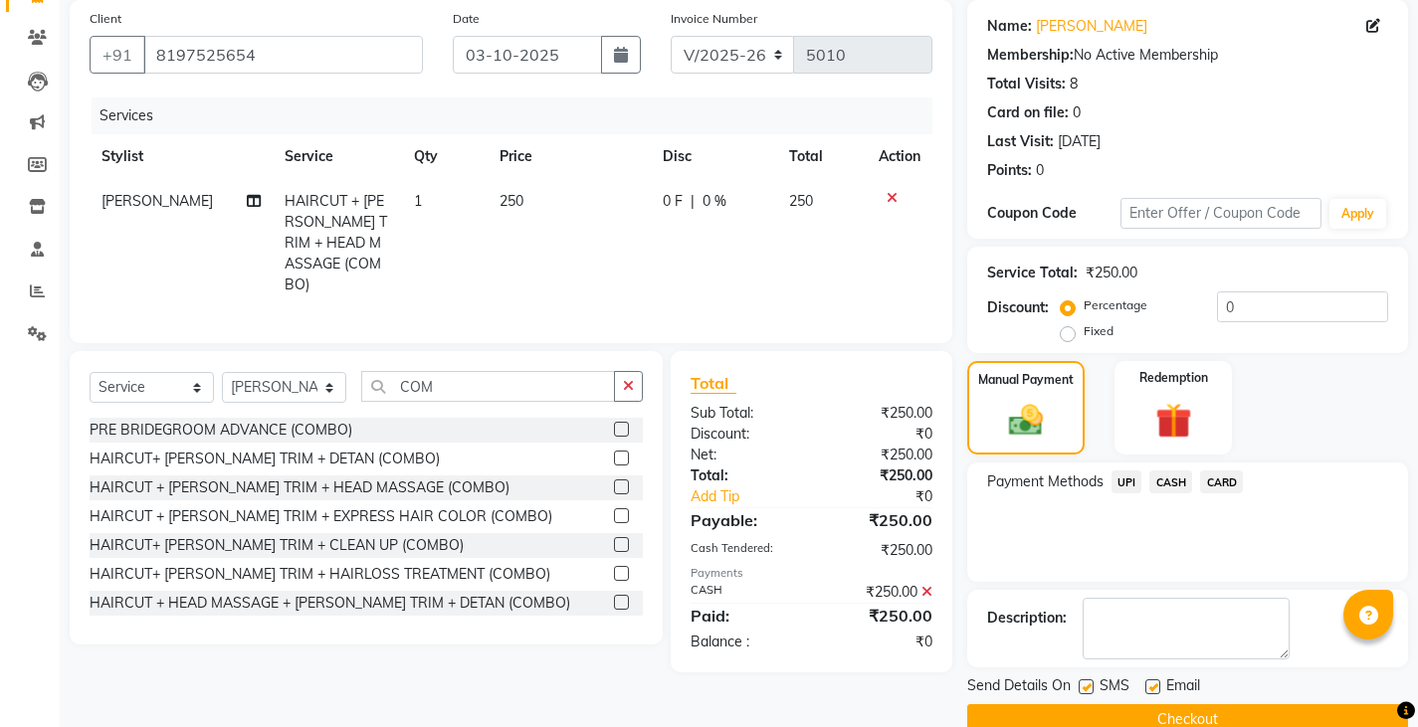
scroll to position [187, 0]
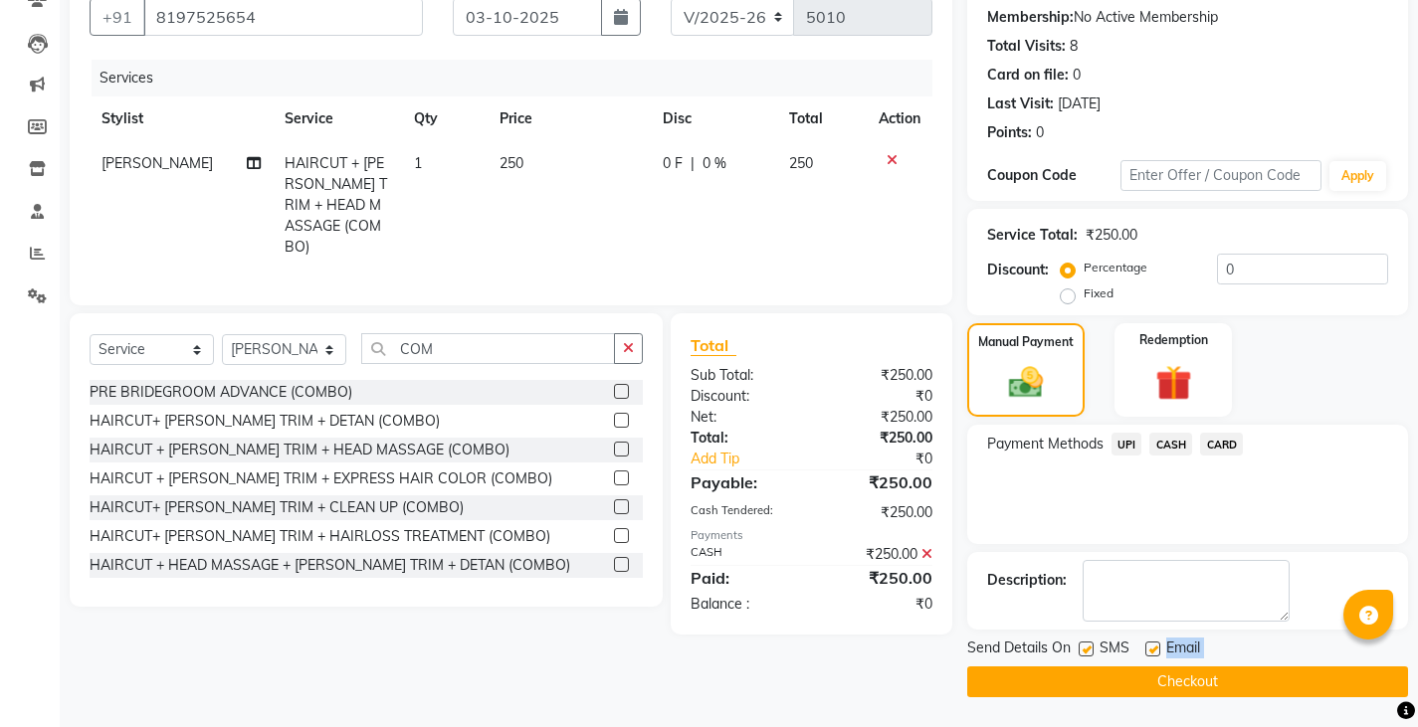
drag, startPoint x: 1130, startPoint y: 662, endPoint x: 1135, endPoint y: 677, distance: 16.7
click at [1135, 677] on div "Send Details On SMS Email Checkout" at bounding box center [1187, 668] width 441 height 60
click at [1133, 675] on button "Checkout" at bounding box center [1187, 682] width 441 height 31
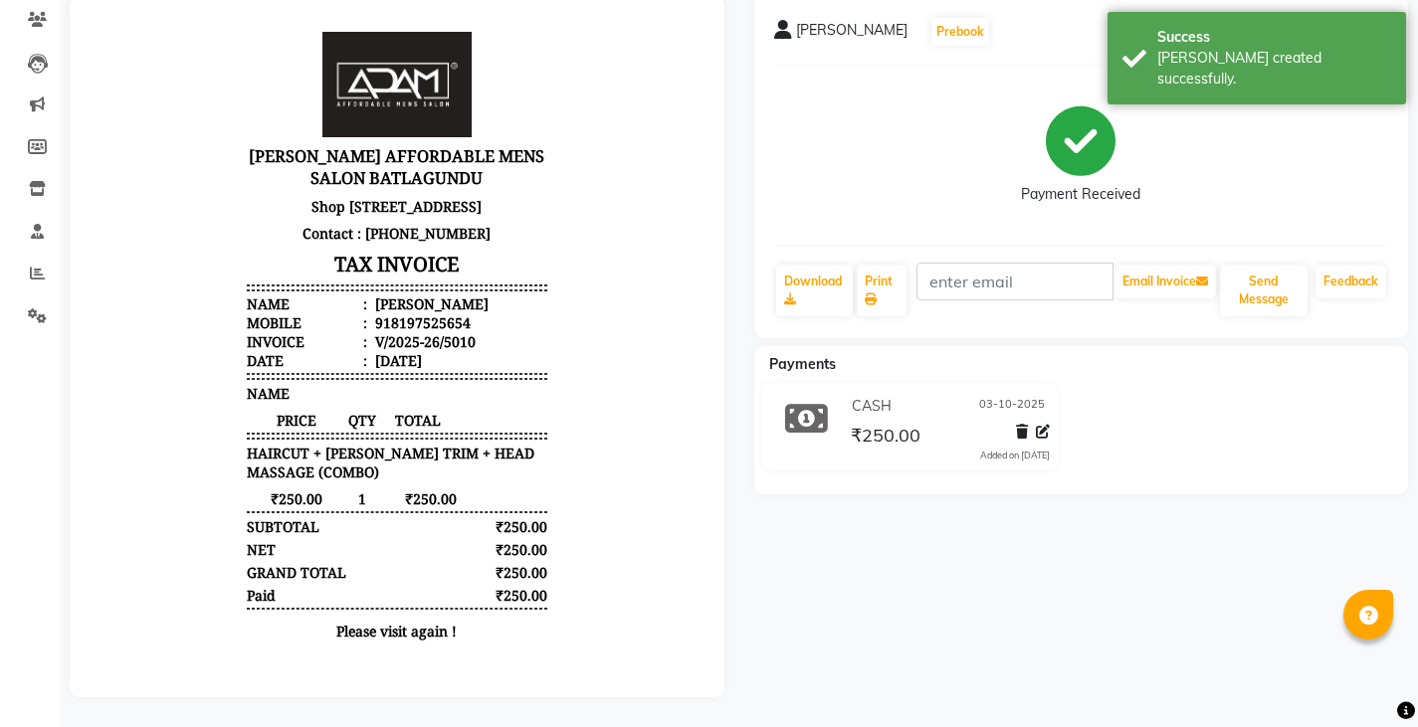
click at [378, 351] on div "V/2025-26/5010" at bounding box center [423, 341] width 104 height 19
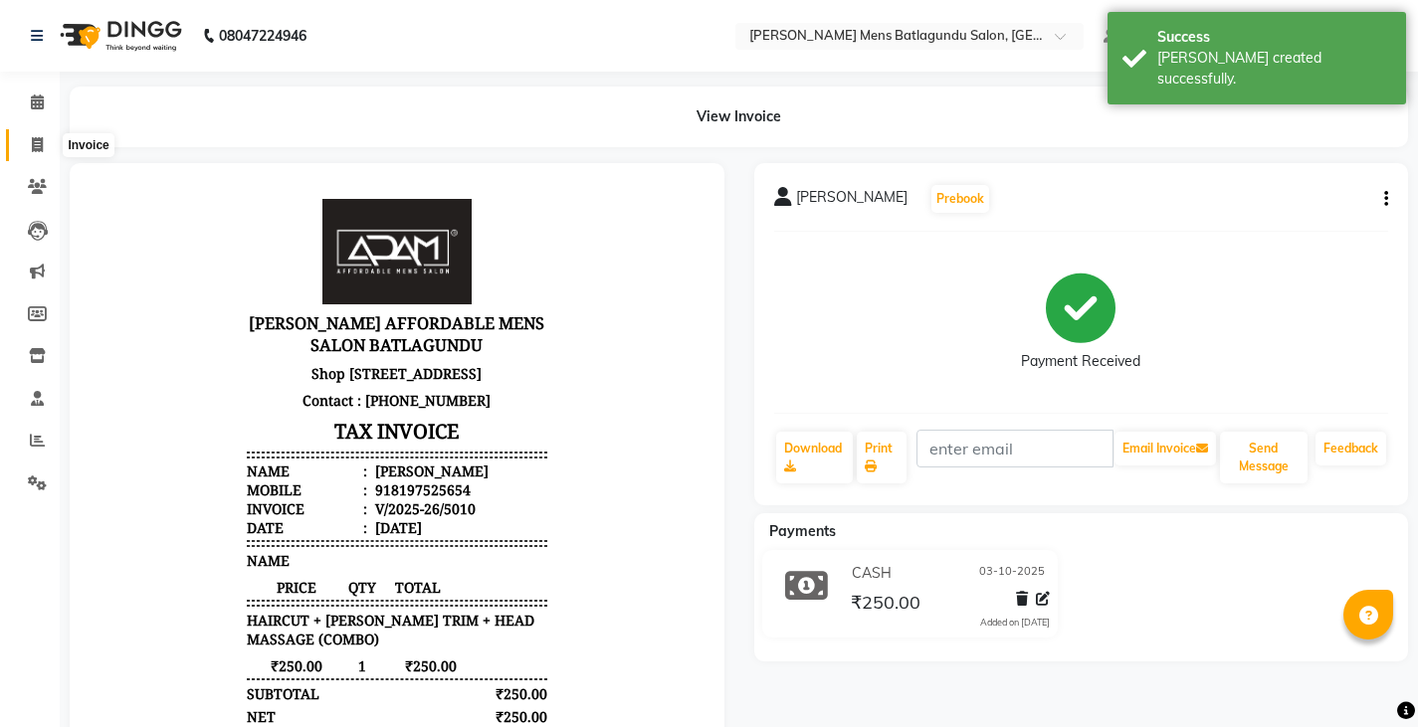
click at [32, 140] on icon at bounding box center [37, 144] width 11 height 15
select select "service"
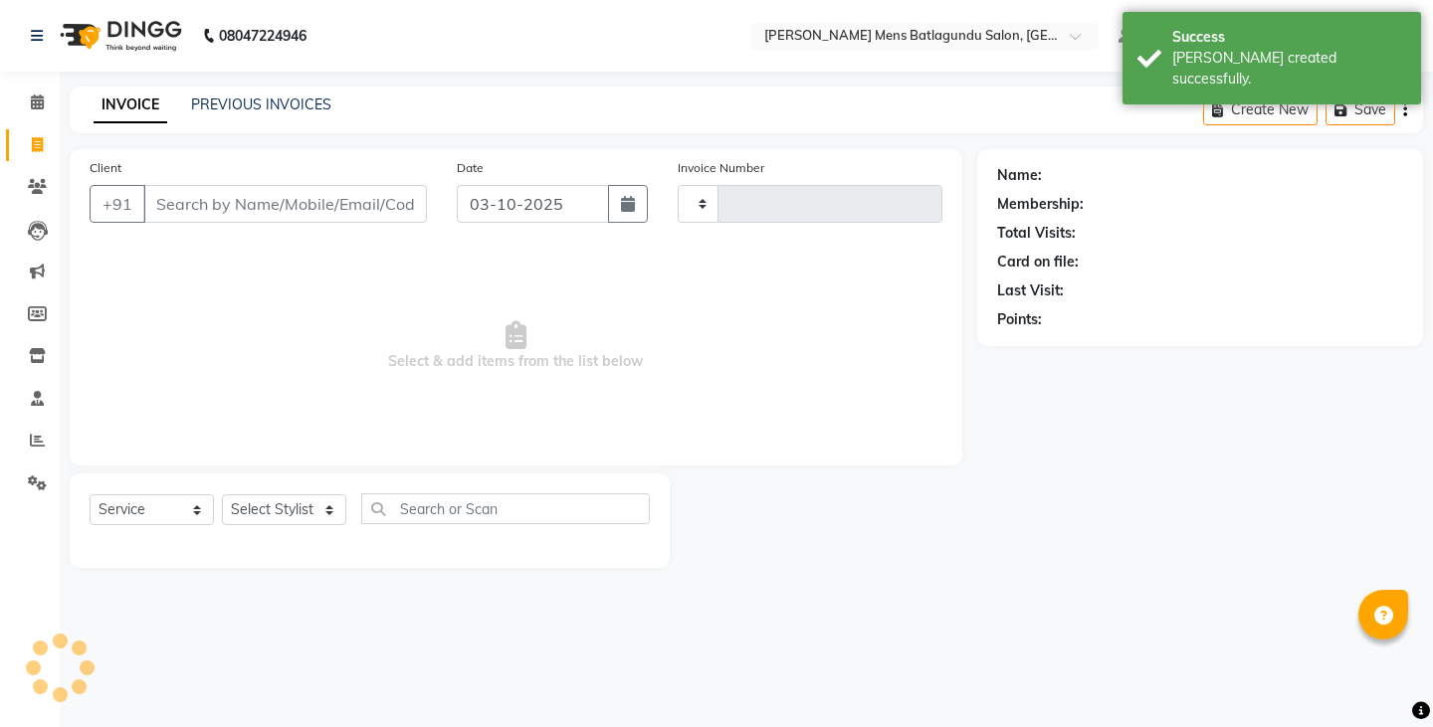
type input "5011"
select select "8213"
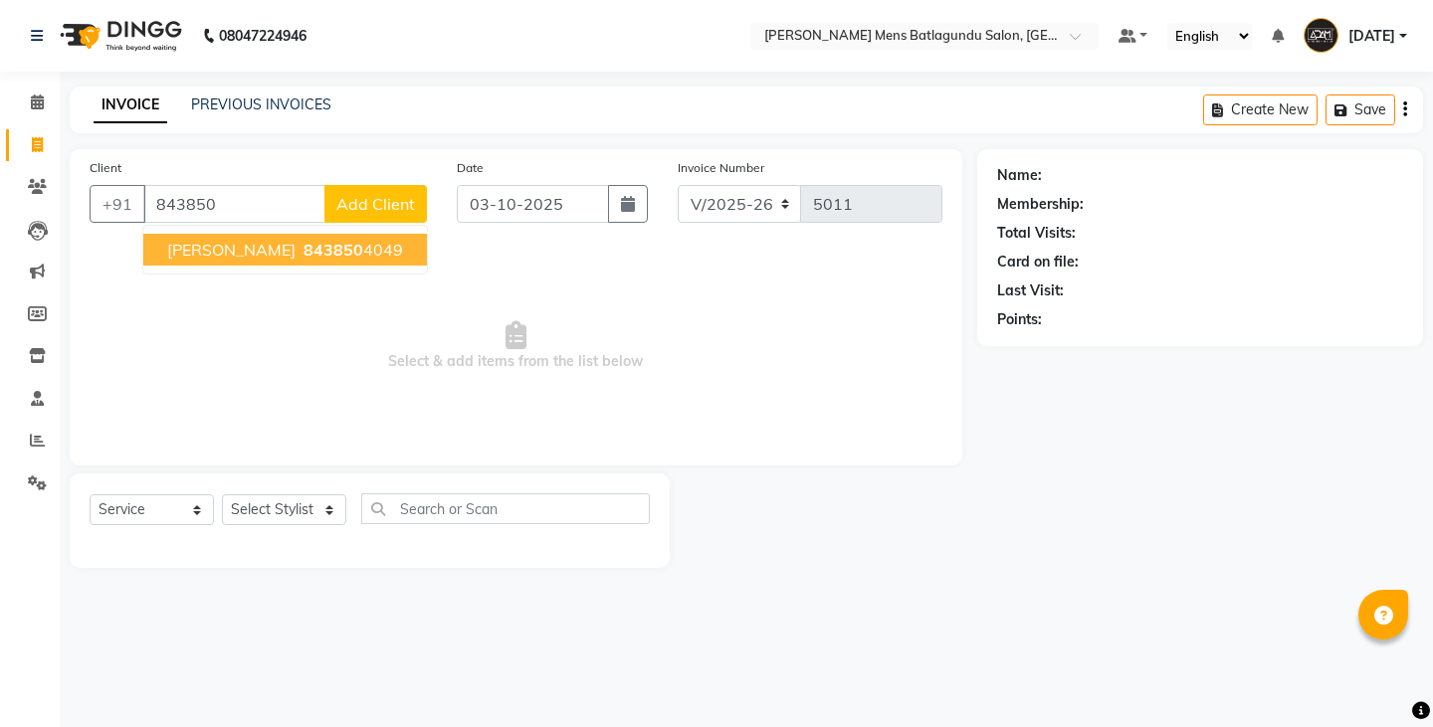
click at [303, 241] on span "843850" at bounding box center [333, 250] width 60 height 20
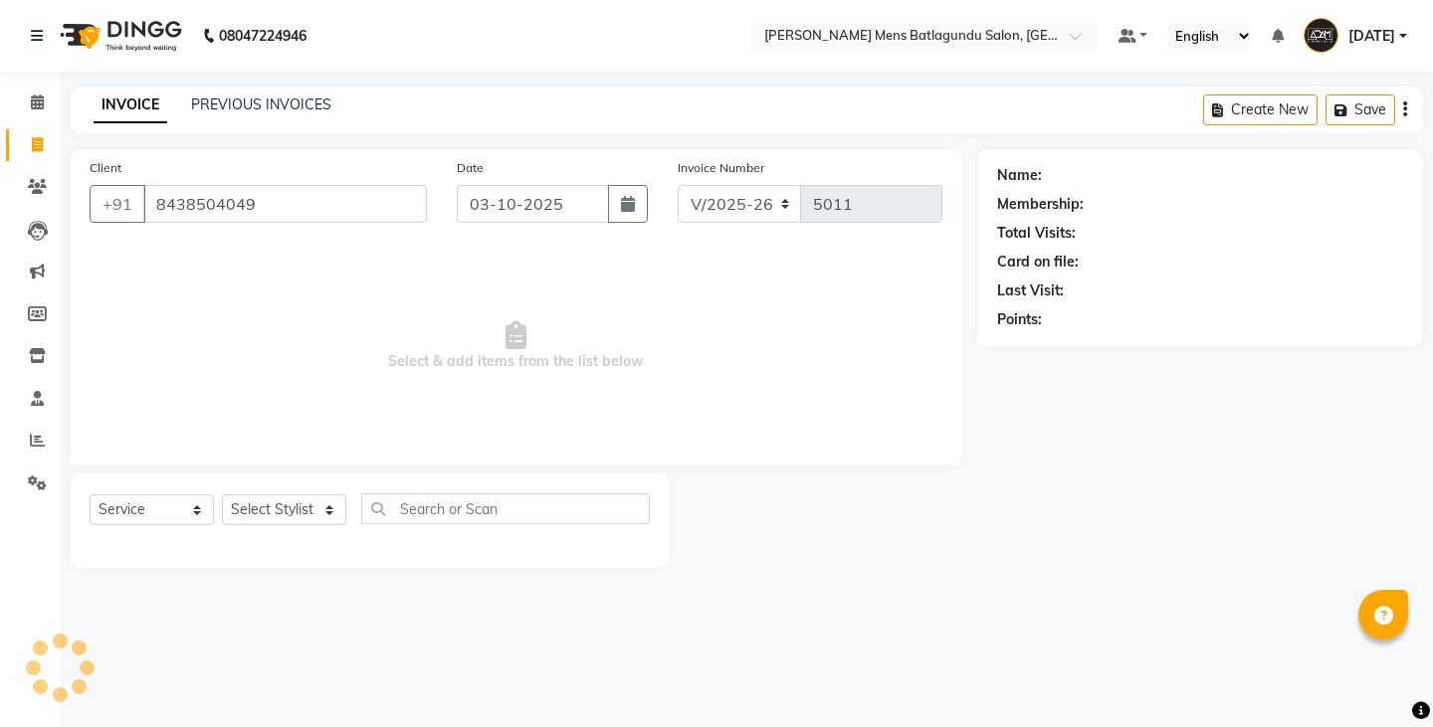
type input "8438504049"
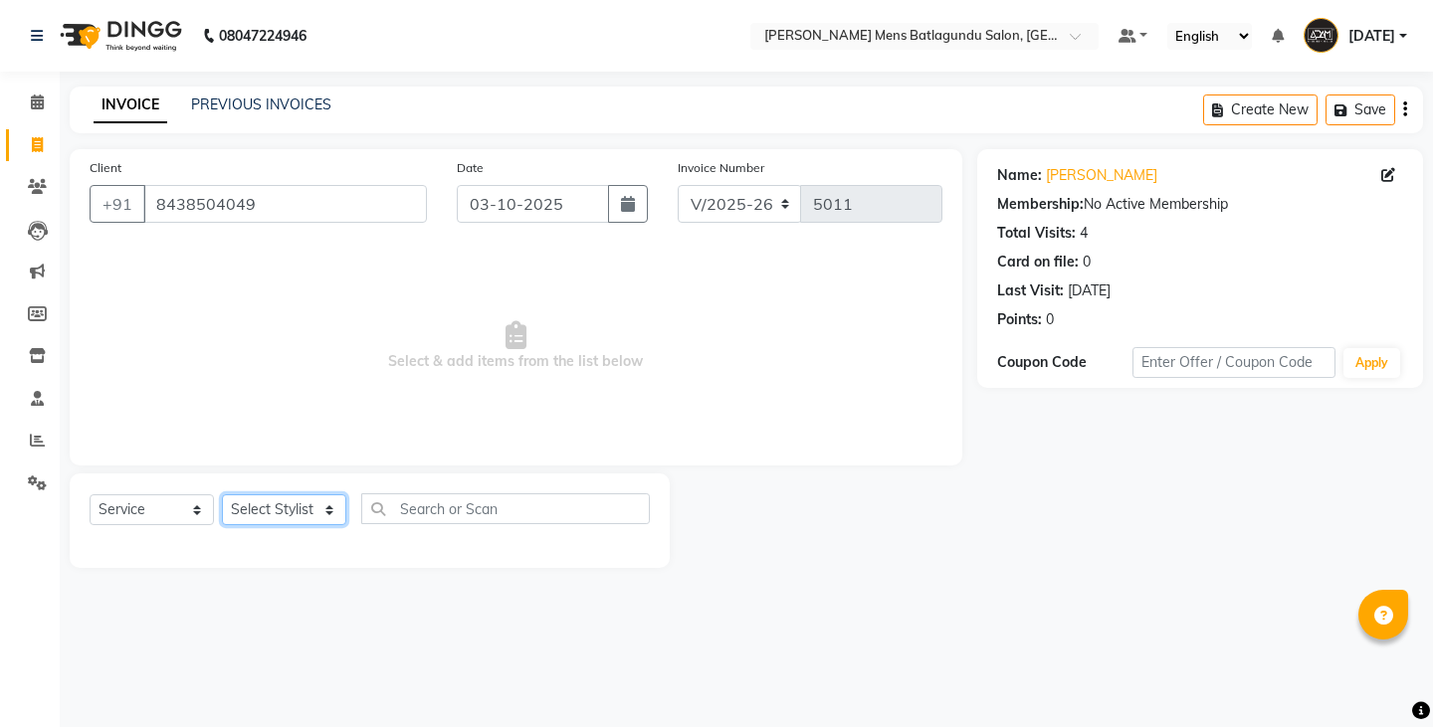
click at [302, 521] on select "Select Stylist Admin Ovesh Raja SAHIB SAHIL SHARUKH" at bounding box center [284, 509] width 124 height 31
select select "89703"
click at [222, 494] on select "Select Stylist Admin Ovesh Raja SAHIB SAHIL SHARUKH" at bounding box center [284, 509] width 124 height 31
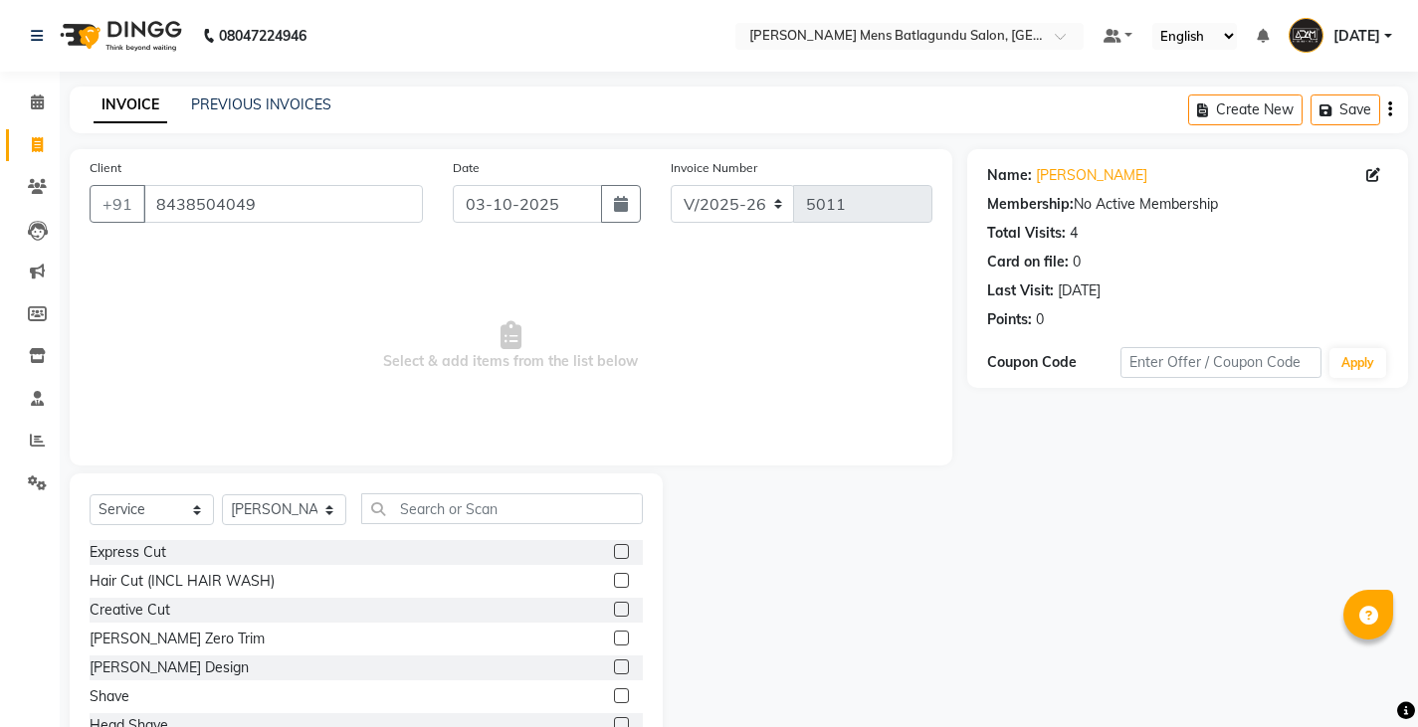
click at [614, 660] on label at bounding box center [621, 667] width 15 height 15
click at [614, 662] on input "checkbox" at bounding box center [620, 668] width 13 height 13
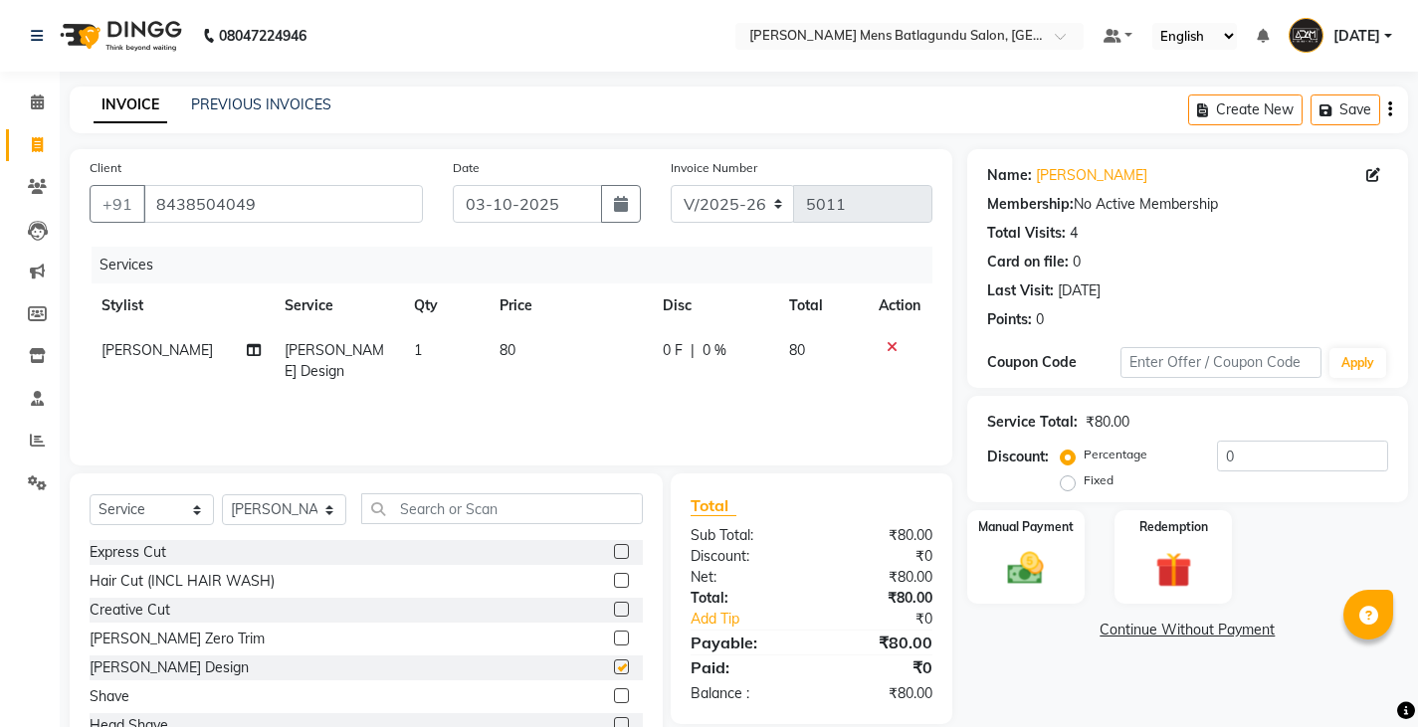
checkbox input "false"
click at [1069, 558] on div "Manual Payment" at bounding box center [1025, 557] width 122 height 98
click at [1174, 633] on span "CASH" at bounding box center [1170, 631] width 43 height 23
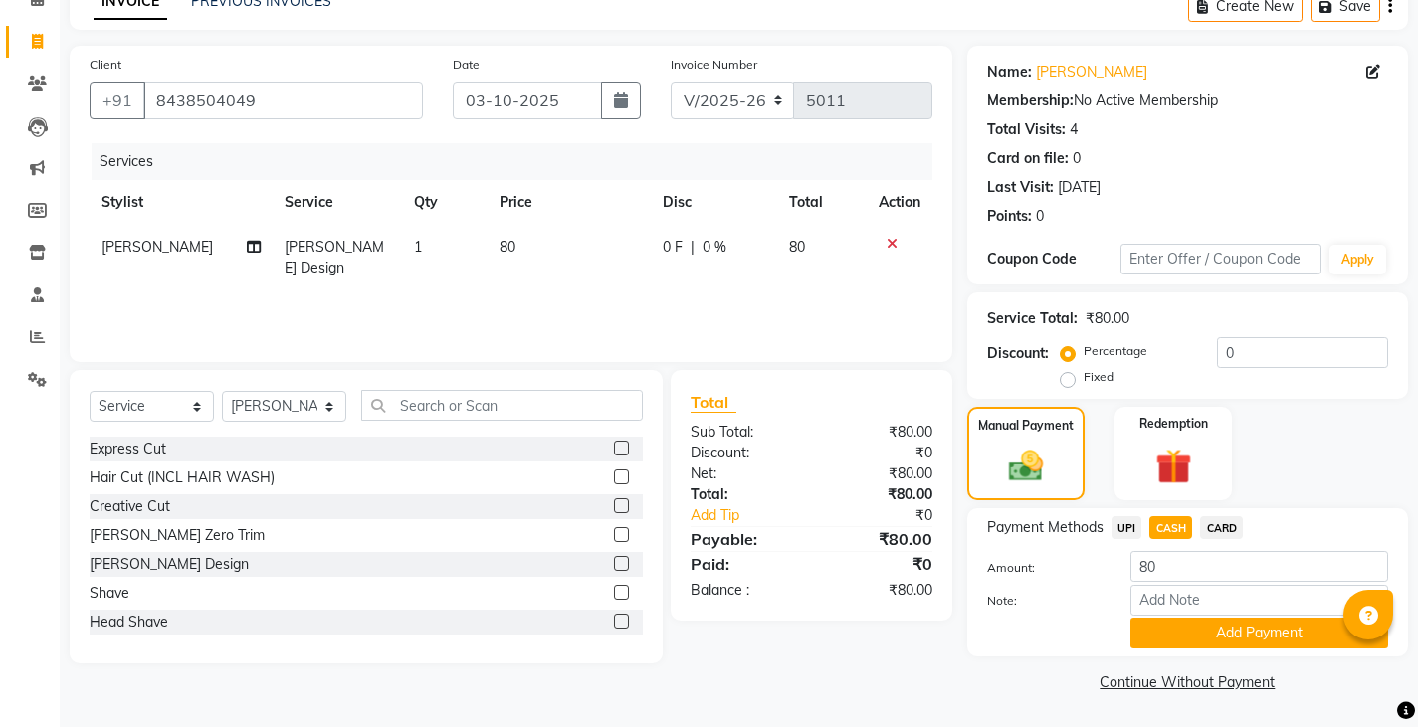
click at [1174, 633] on button "Add Payment" at bounding box center [1259, 633] width 258 height 31
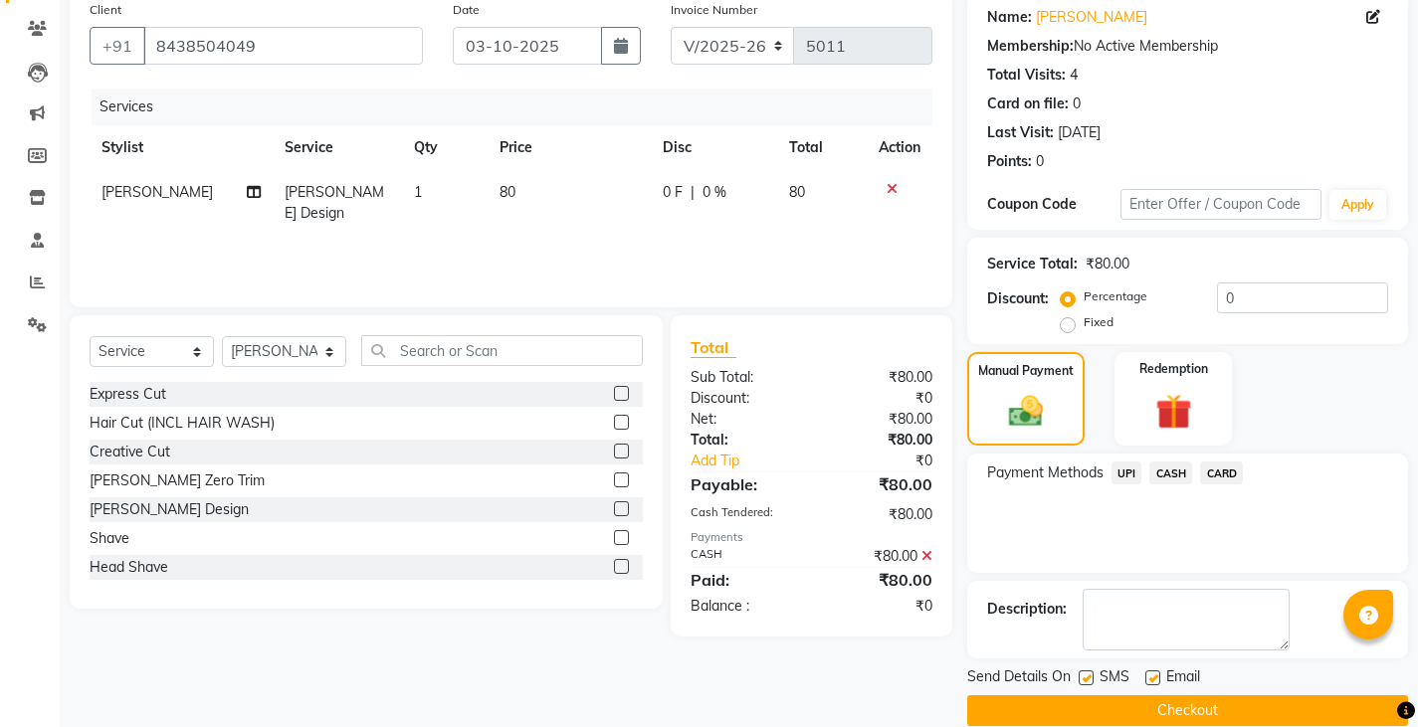
scroll to position [187, 0]
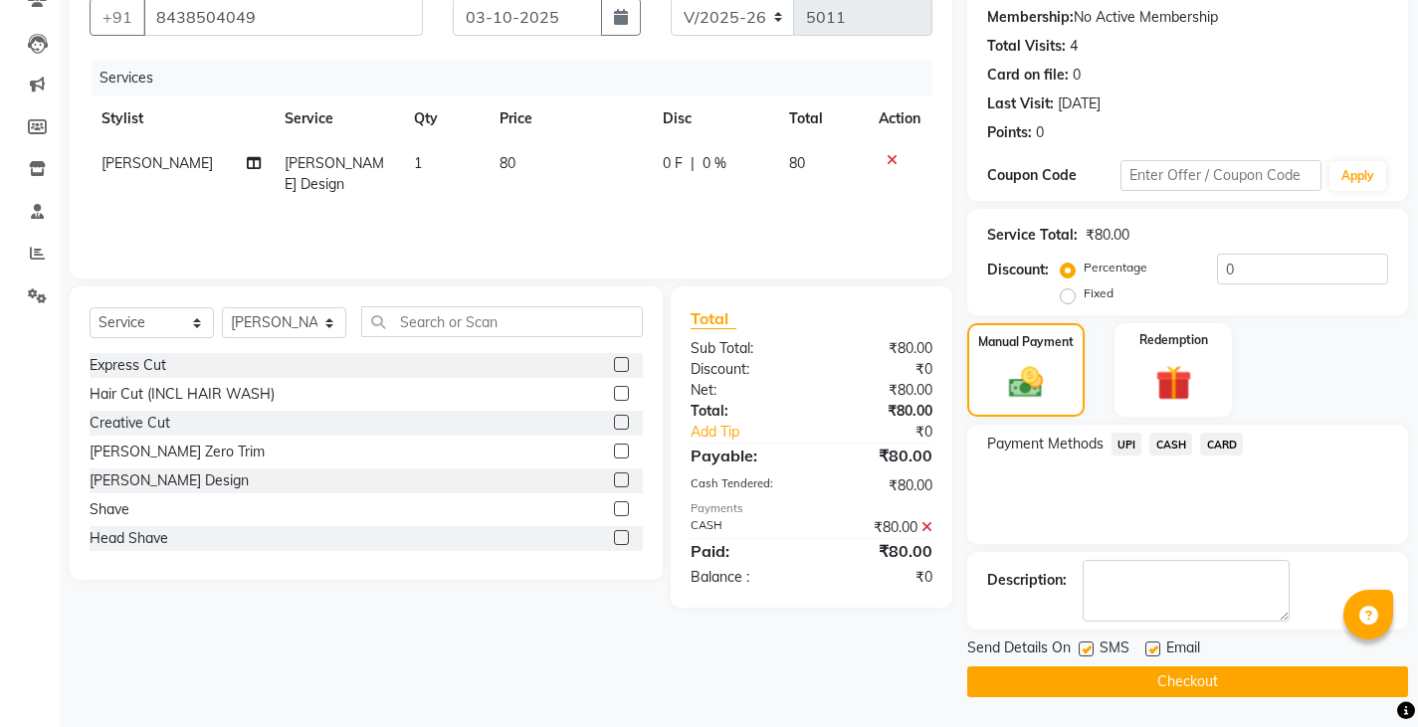
click at [1180, 688] on button "Checkout" at bounding box center [1187, 682] width 441 height 31
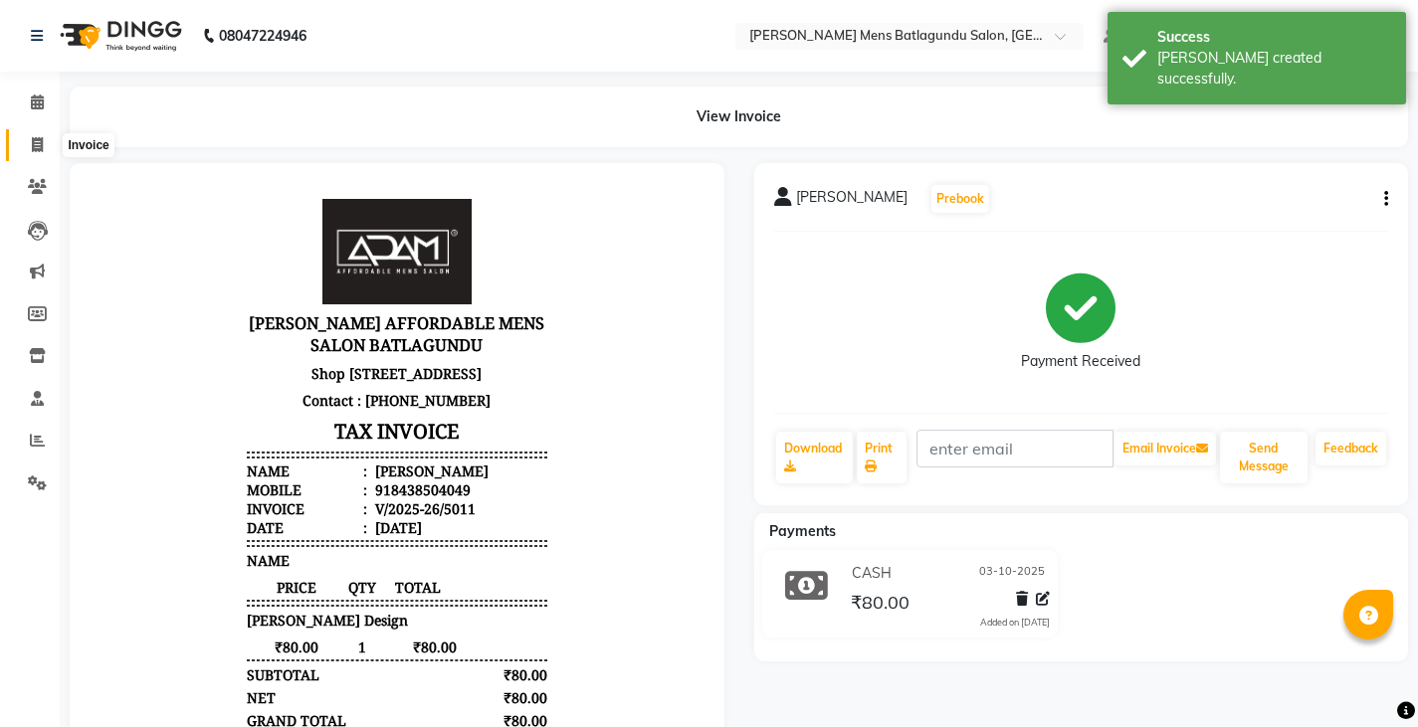
click at [43, 150] on icon at bounding box center [37, 144] width 11 height 15
select select "service"
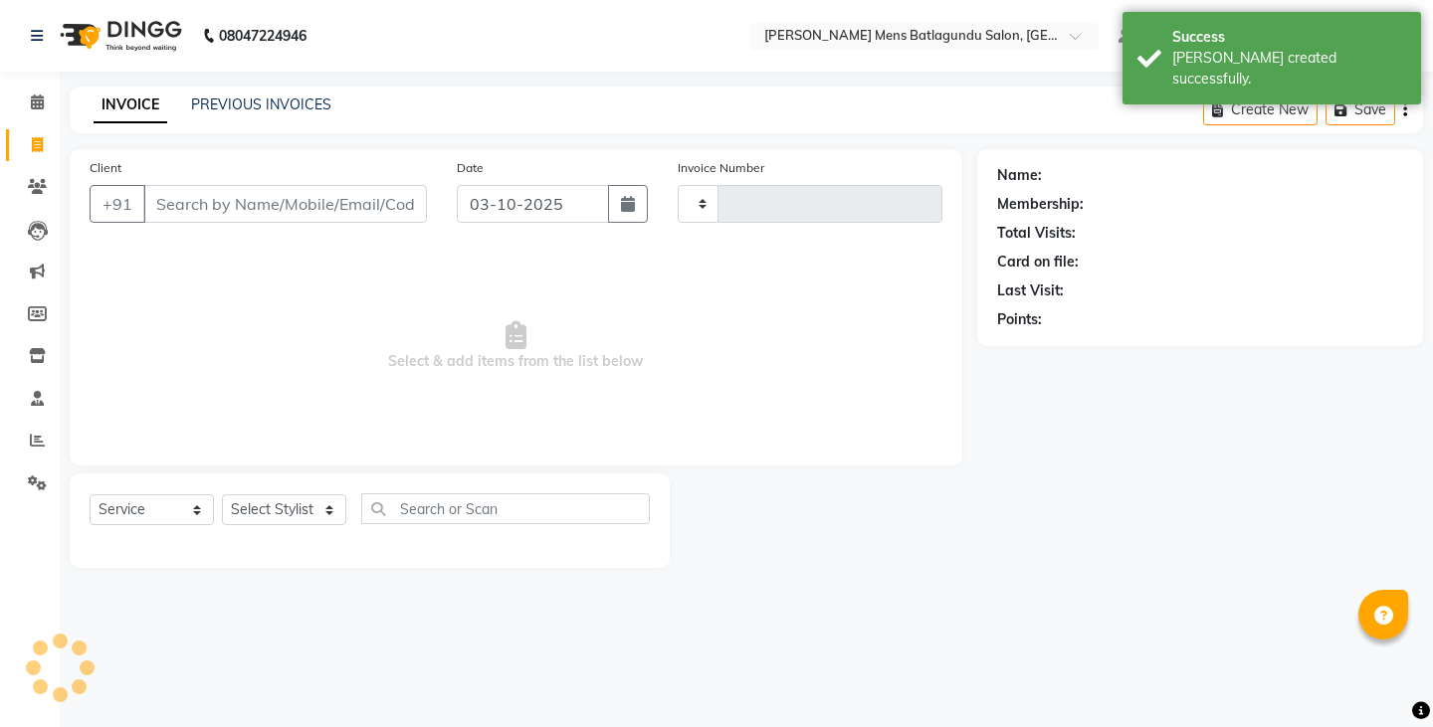
type input "5012"
select select "8213"
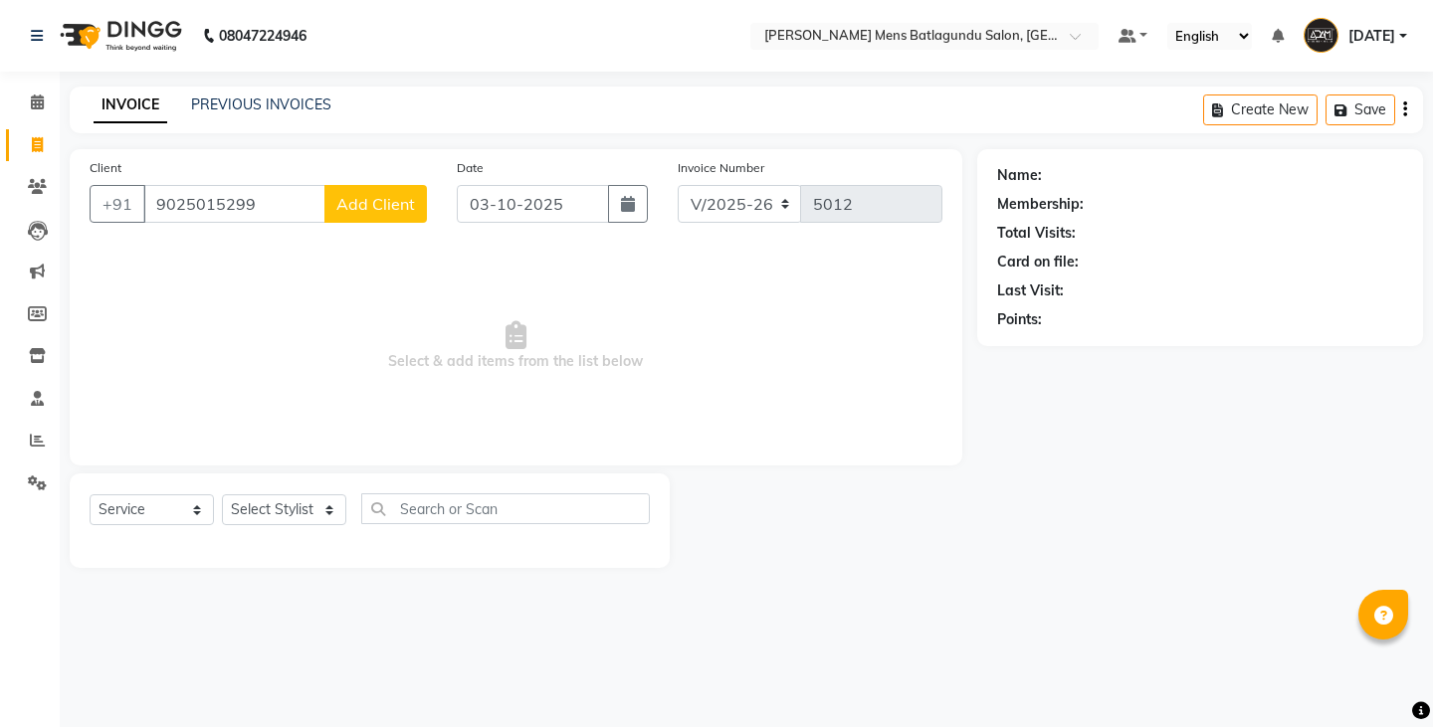
type input "9025015299"
click at [367, 217] on button "Add Client" at bounding box center [375, 204] width 102 height 38
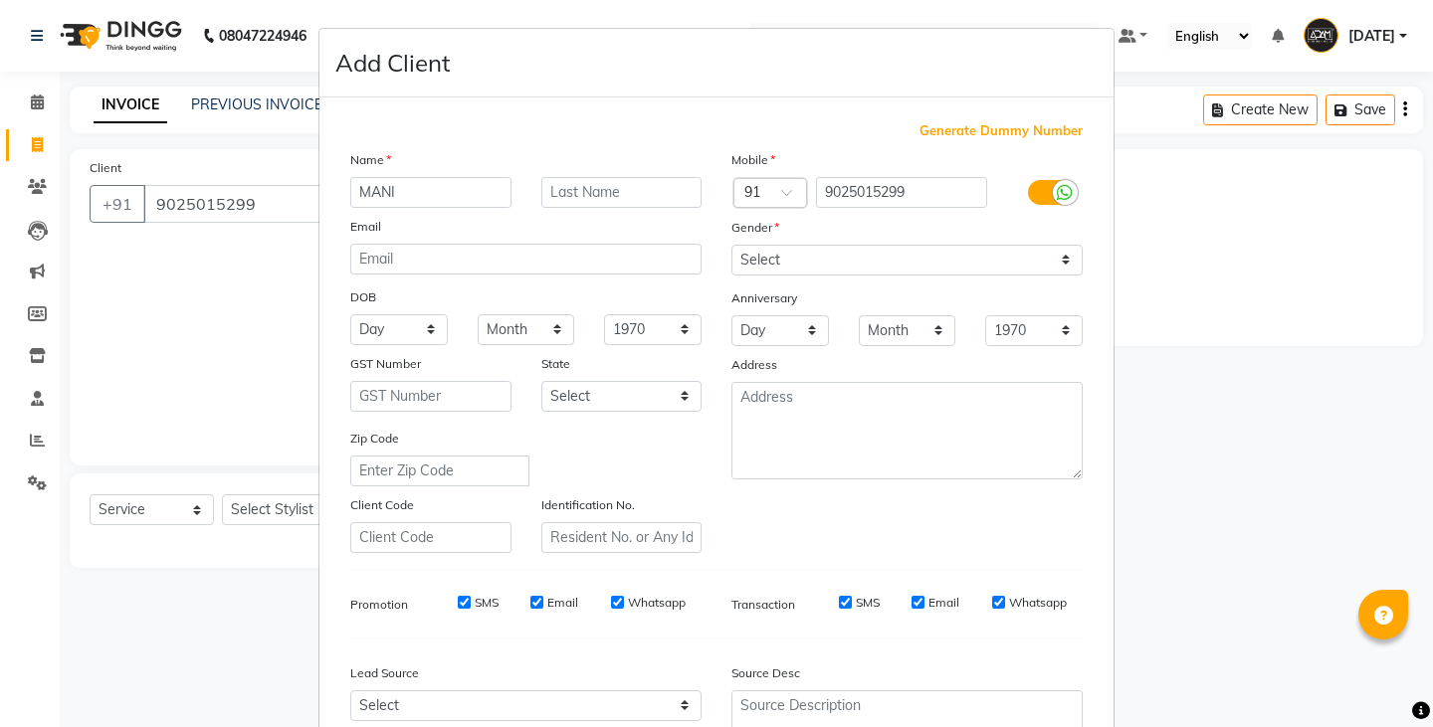
type input "MANI"
drag, startPoint x: 758, startPoint y: 233, endPoint x: 761, endPoint y: 256, distance: 23.1
click at [761, 256] on div "Mobile Country Code × 91 9025015299 Gender Select Male Female Other Prefer Not …" at bounding box center [906, 351] width 381 height 404
click at [839, 269] on select "Select Male Female Other Prefer Not To Say" at bounding box center [906, 260] width 351 height 31
select select "male"
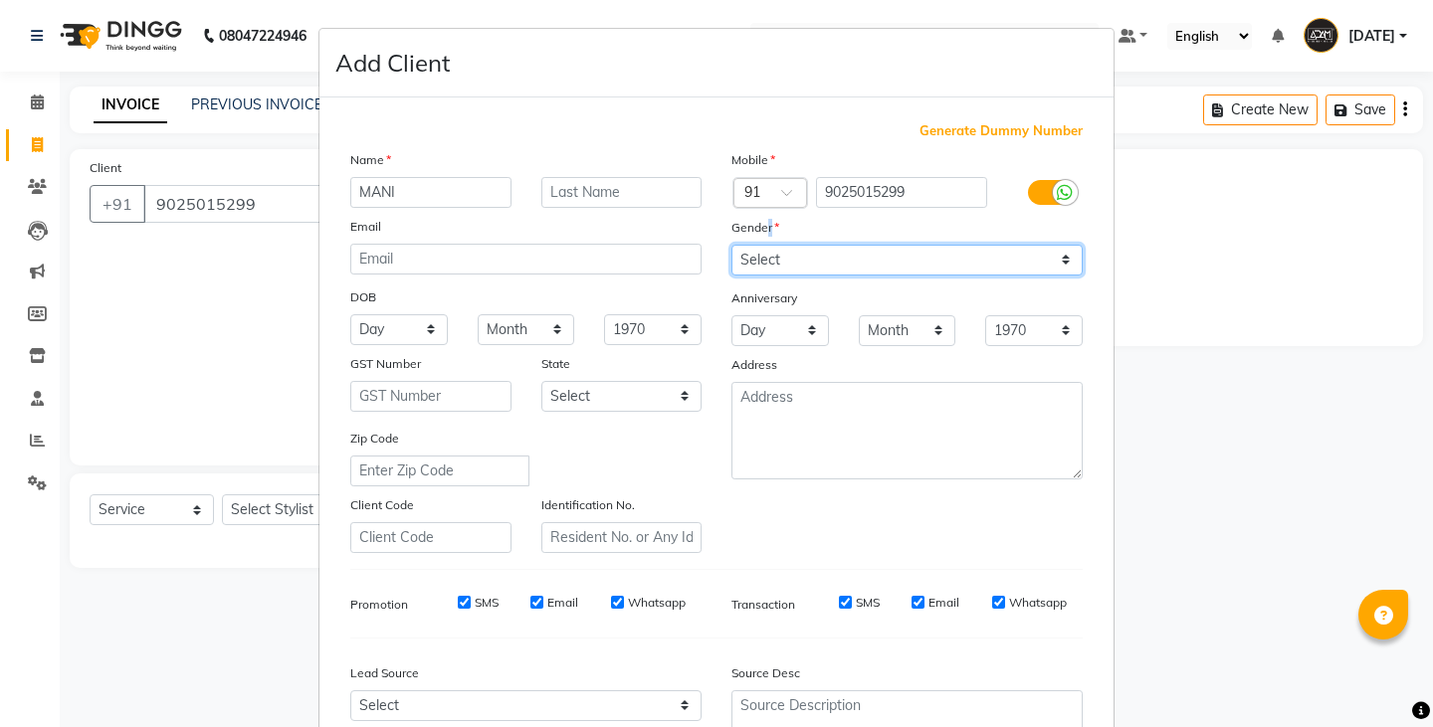
click at [731, 245] on select "Select Male Female Other Prefer Not To Say" at bounding box center [906, 260] width 351 height 31
click at [792, 235] on div "Gender" at bounding box center [906, 231] width 381 height 28
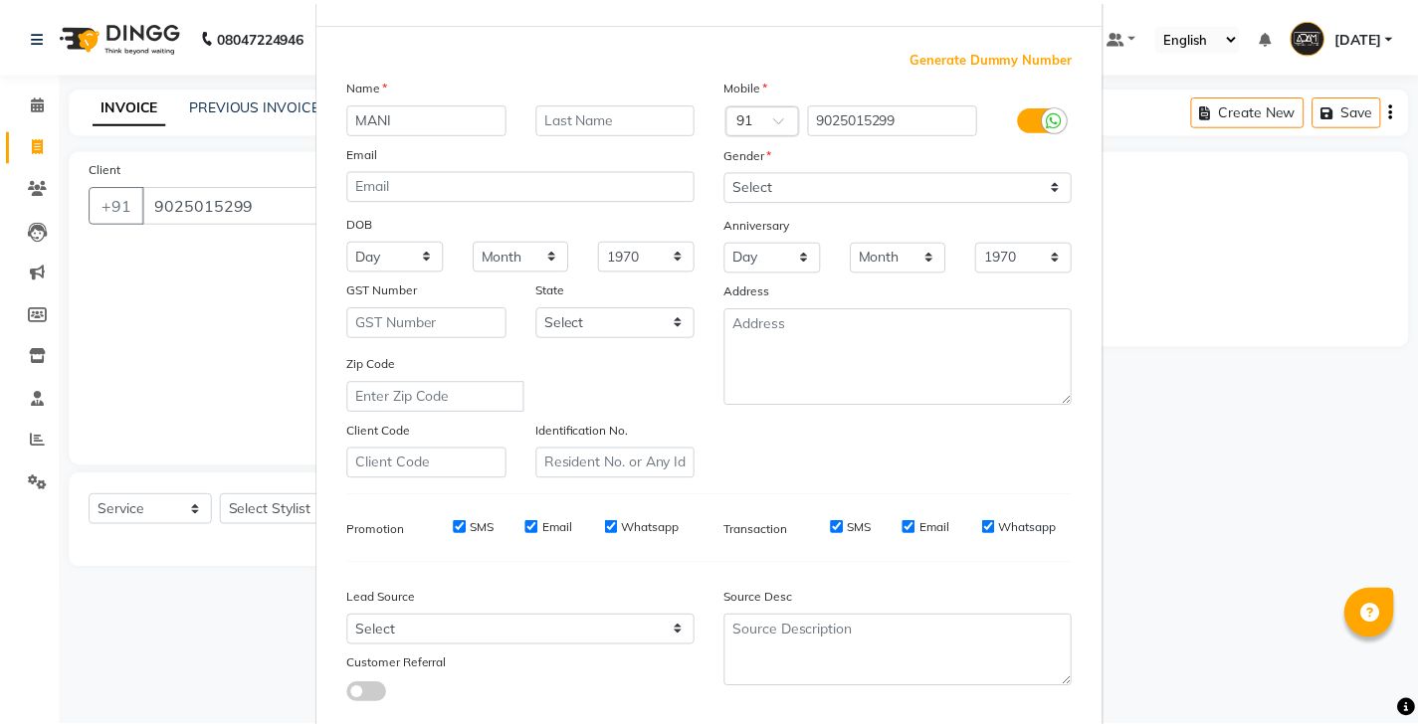
scroll to position [191, 0]
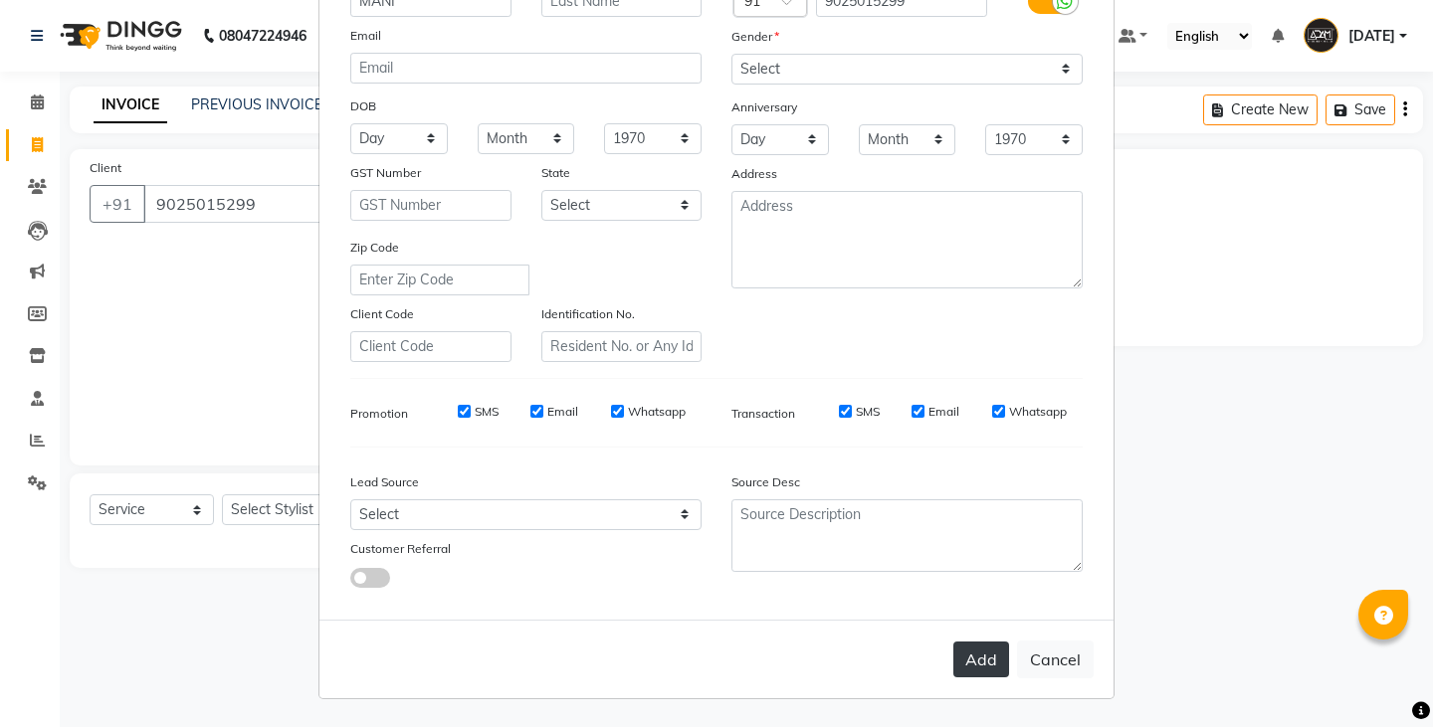
drag, startPoint x: 963, startPoint y: 658, endPoint x: 944, endPoint y: 640, distance: 26.0
click at [964, 657] on button "Add" at bounding box center [981, 660] width 56 height 36
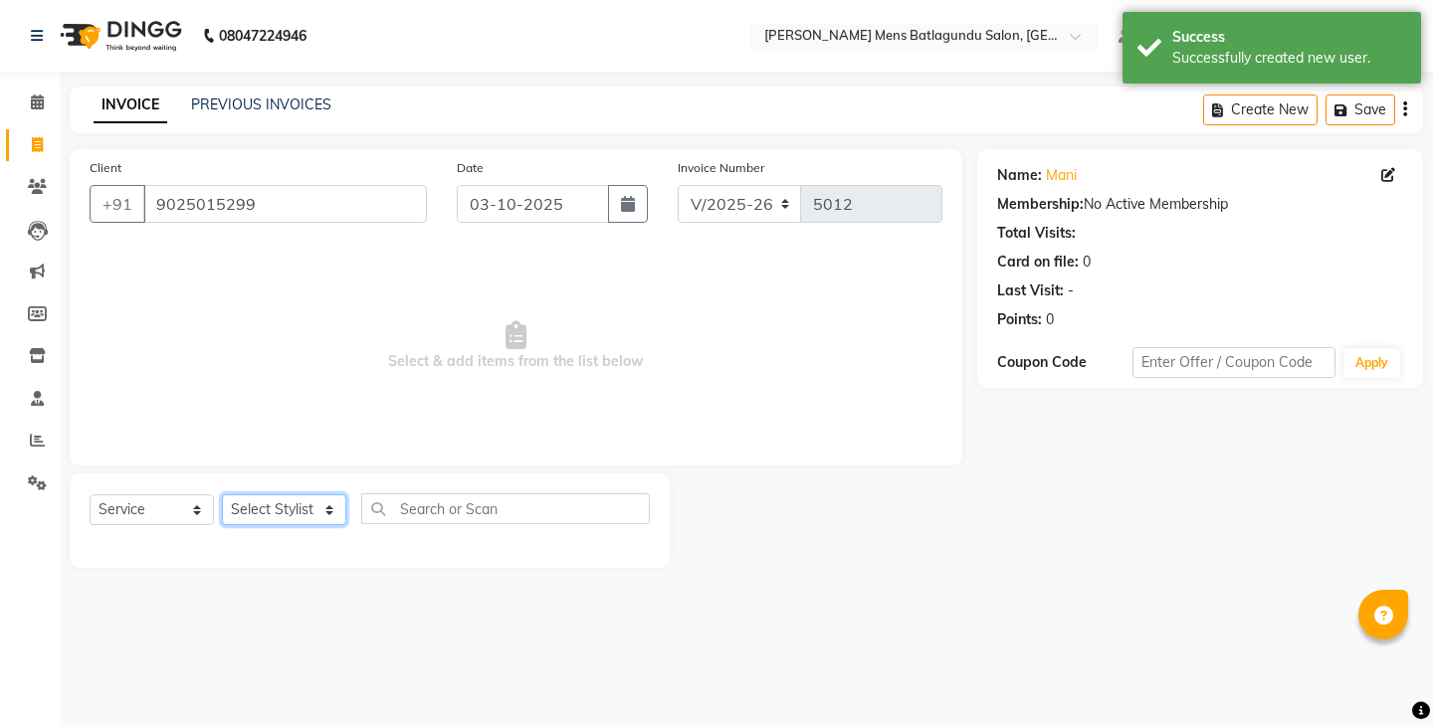
click at [310, 516] on select "Select Stylist Admin Ovesh Raja SAHIB SAHIL SHARUKH" at bounding box center [284, 509] width 124 height 31
click at [222, 494] on select "Select Stylist Admin Ovesh Raja SAHIB SAHIL SHARUKH" at bounding box center [284, 509] width 124 height 31
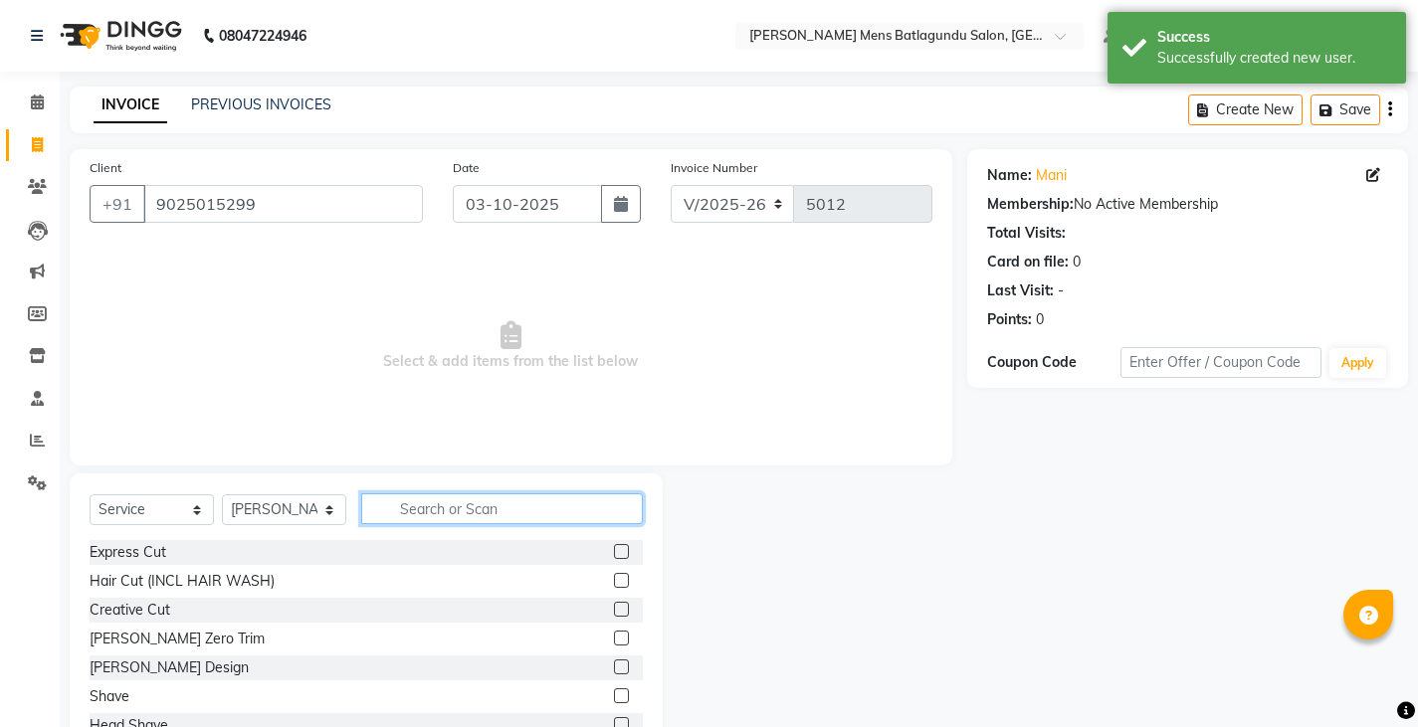
click at [482, 513] on input "text" at bounding box center [502, 508] width 282 height 31
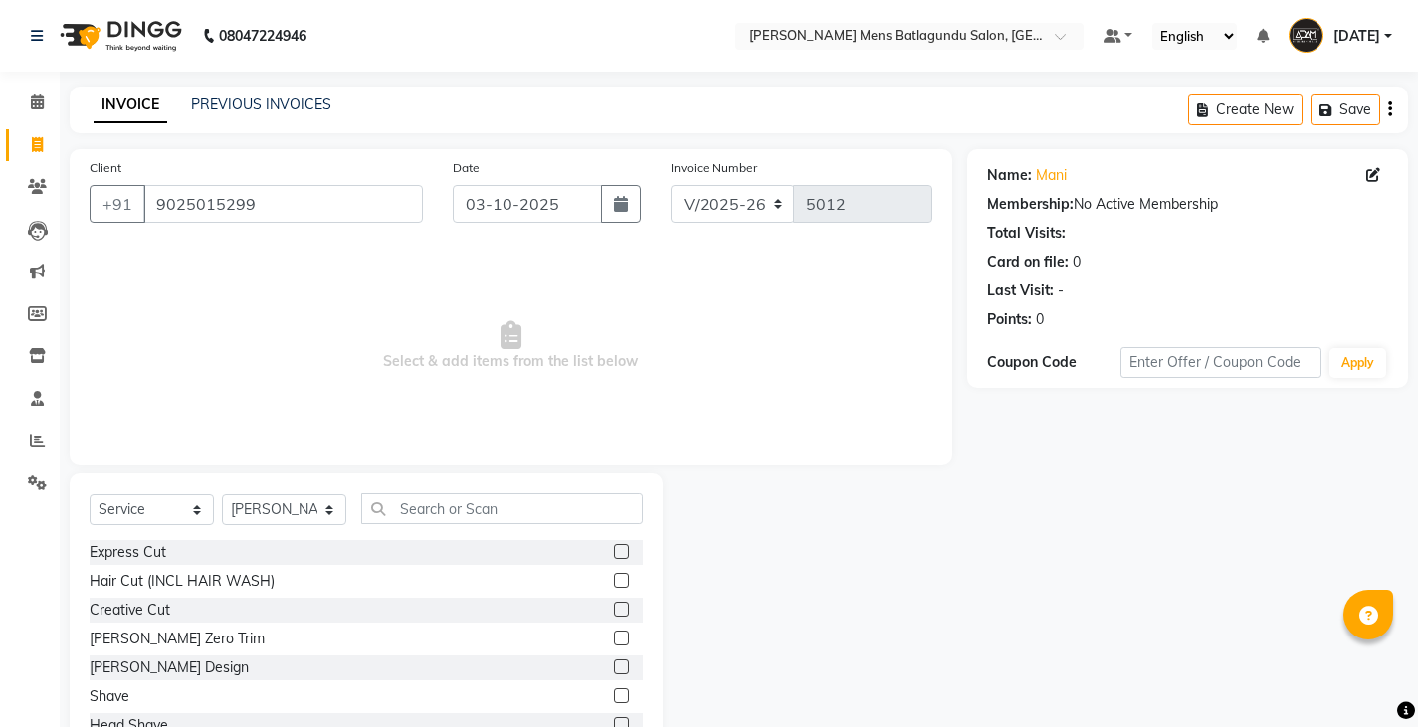
click at [614, 586] on label at bounding box center [621, 580] width 15 height 15
click at [614, 586] on input "checkbox" at bounding box center [620, 581] width 13 height 13
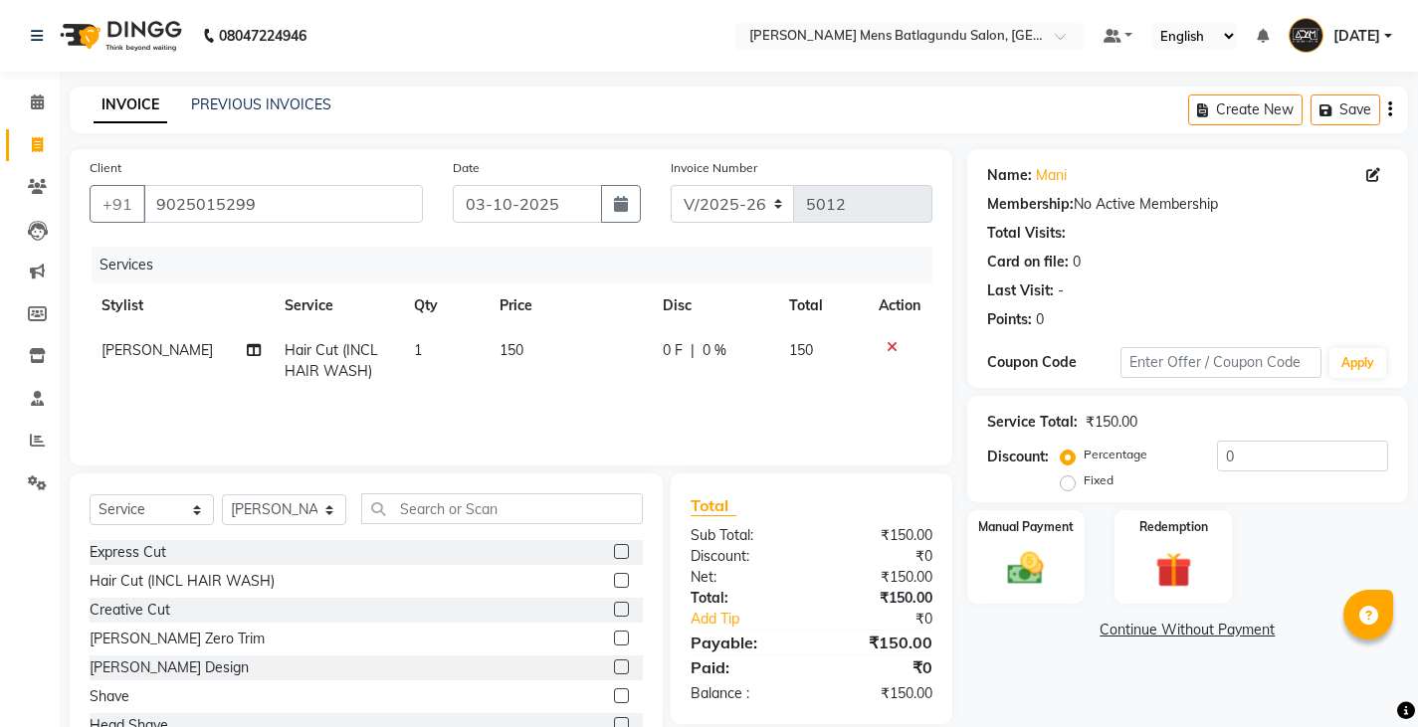
click at [614, 689] on label at bounding box center [621, 695] width 15 height 15
click at [614, 690] on input "checkbox" at bounding box center [620, 696] width 13 height 13
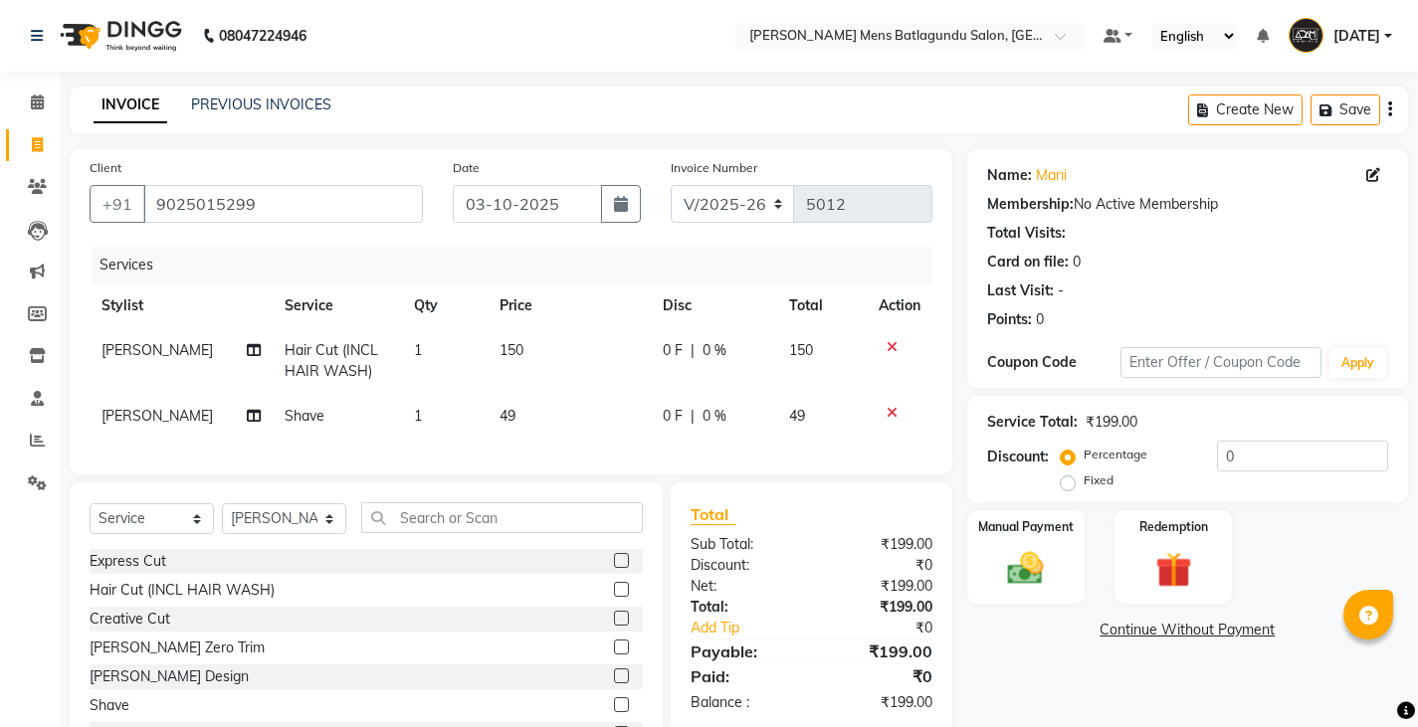
click at [574, 421] on td "49" at bounding box center [568, 416] width 162 height 45
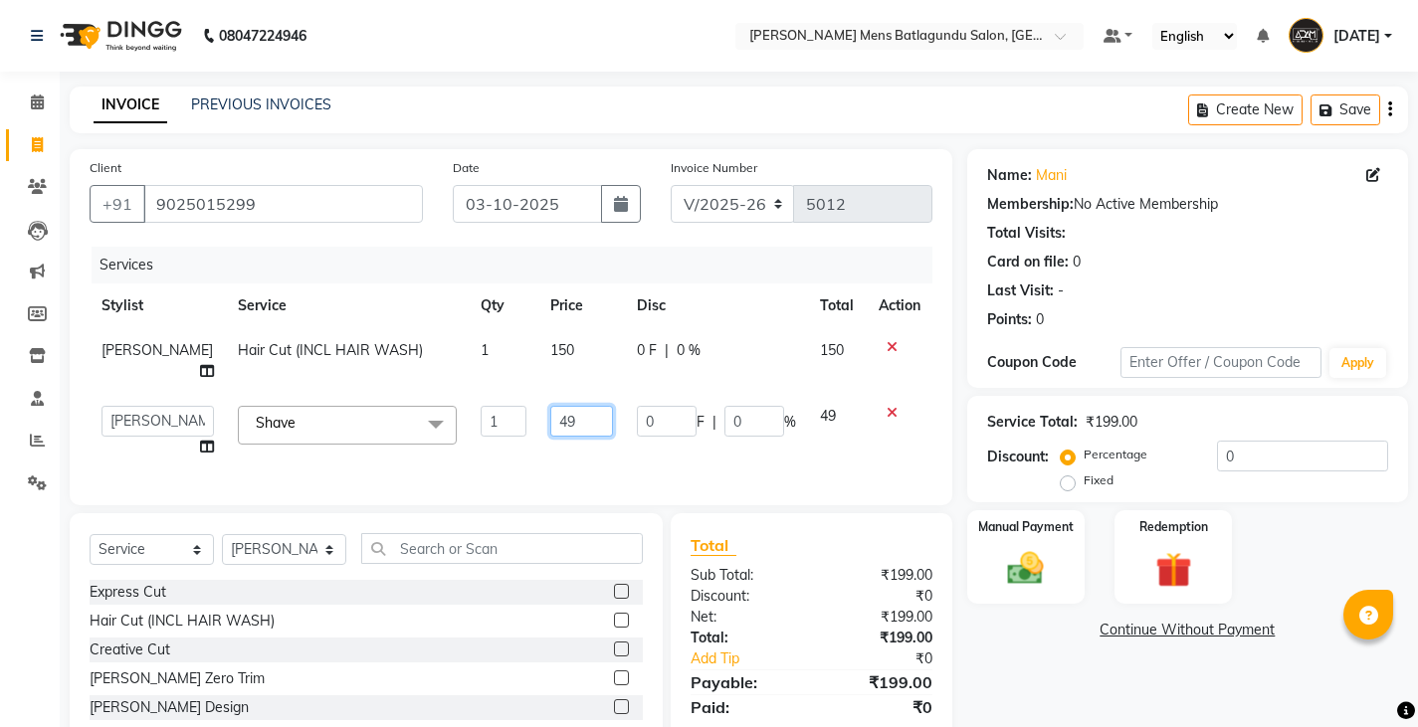
drag, startPoint x: 605, startPoint y: 397, endPoint x: 595, endPoint y: 396, distance: 10.0
click at [605, 406] on input "49" at bounding box center [581, 421] width 63 height 31
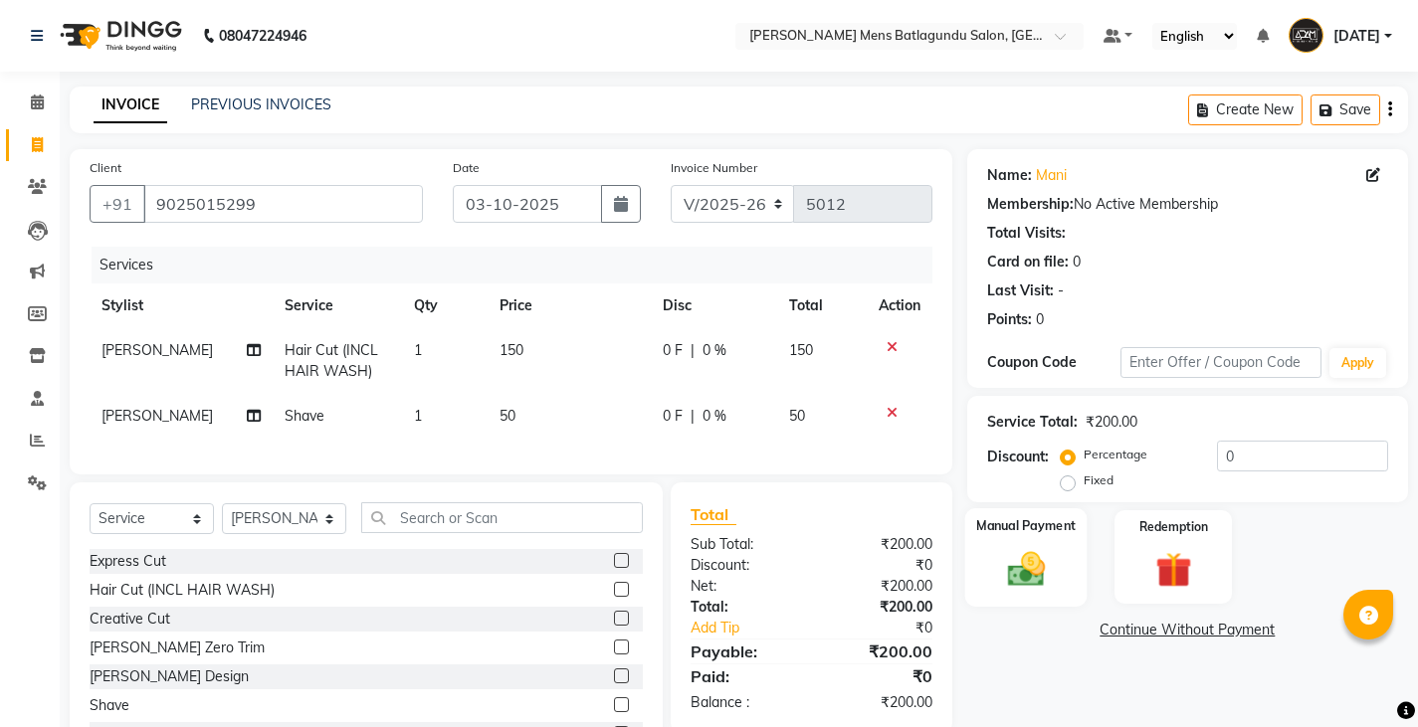
scroll to position [94, 0]
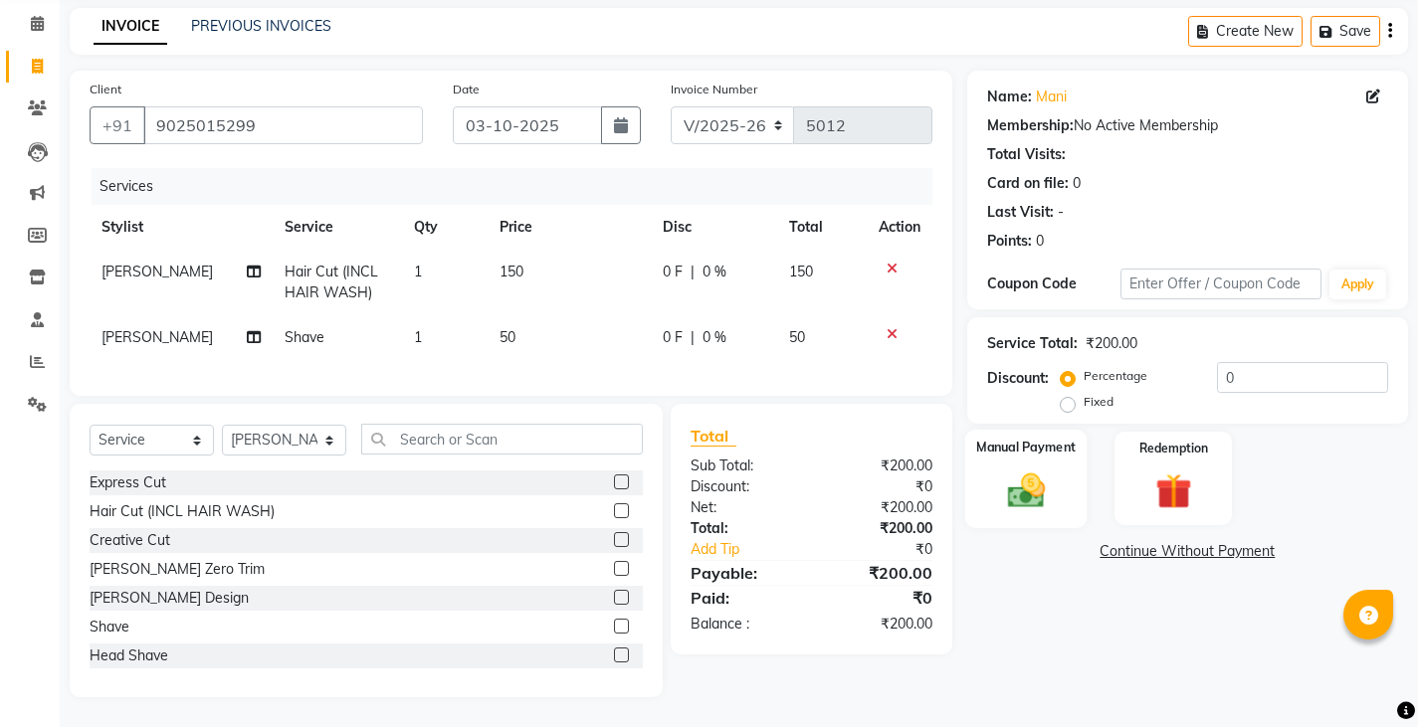
click at [1042, 482] on img at bounding box center [1025, 490] width 61 height 43
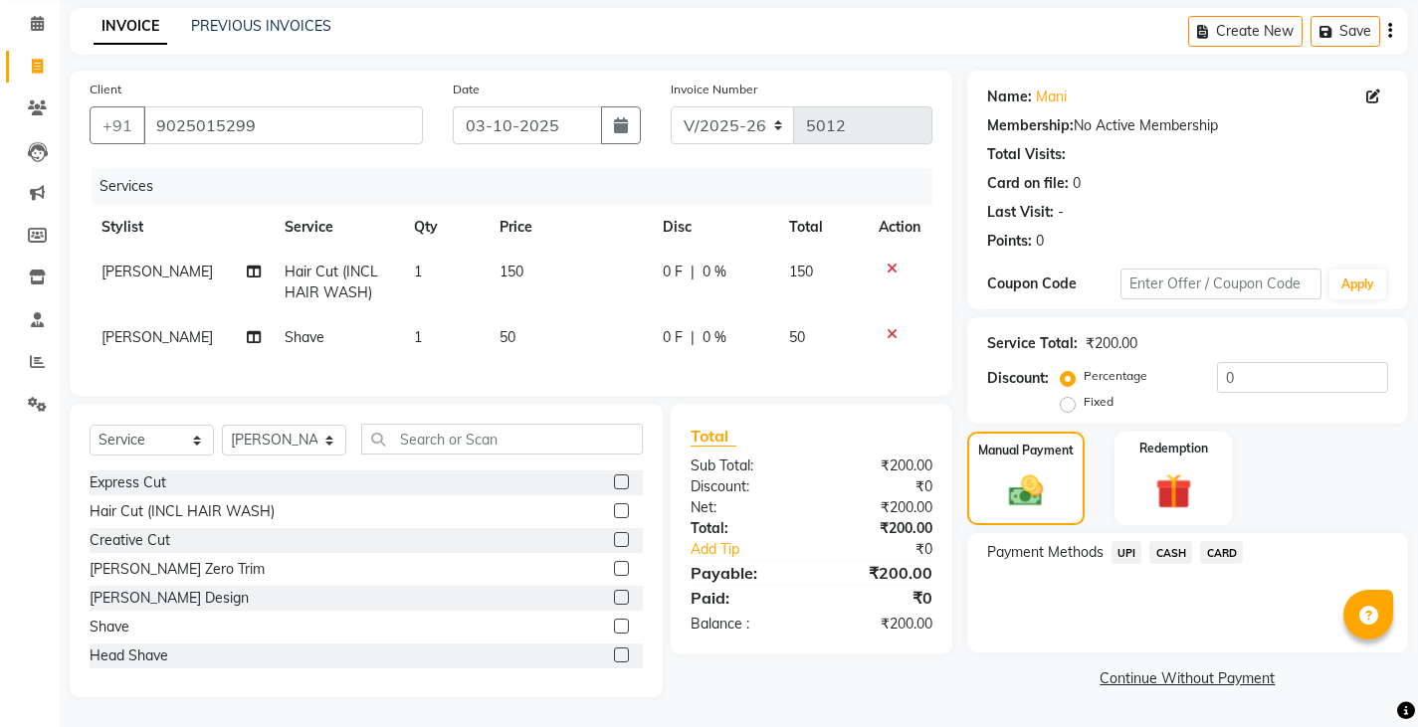
click at [1170, 541] on span "CASH" at bounding box center [1170, 552] width 43 height 23
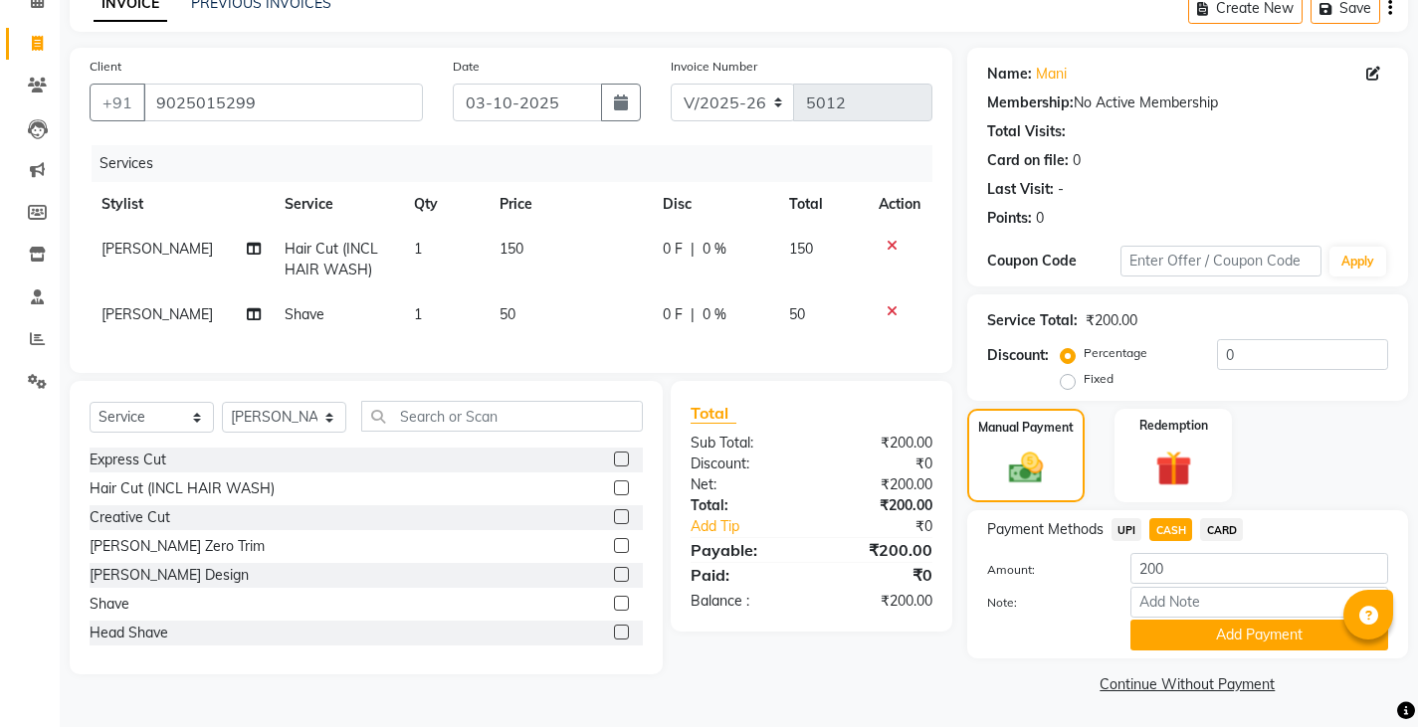
scroll to position [103, 0]
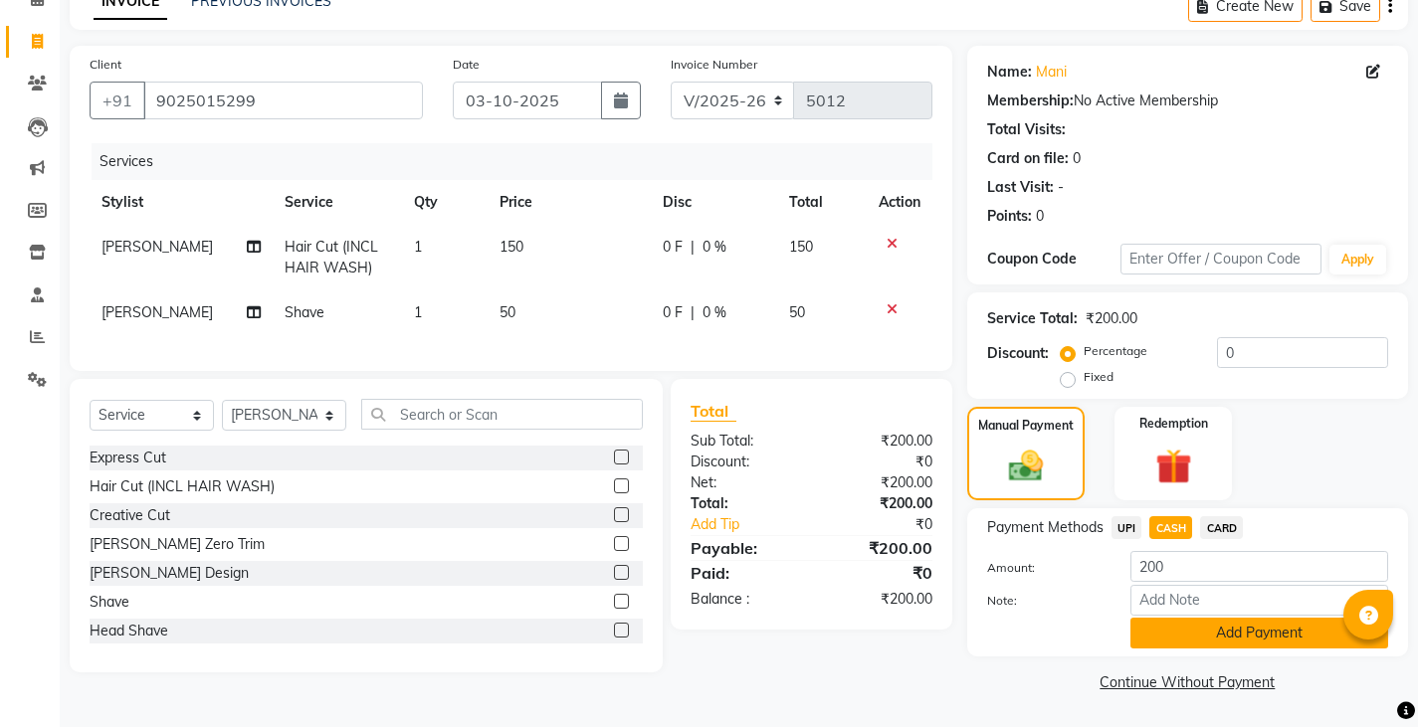
click at [1195, 636] on button "Add Payment" at bounding box center [1259, 633] width 258 height 31
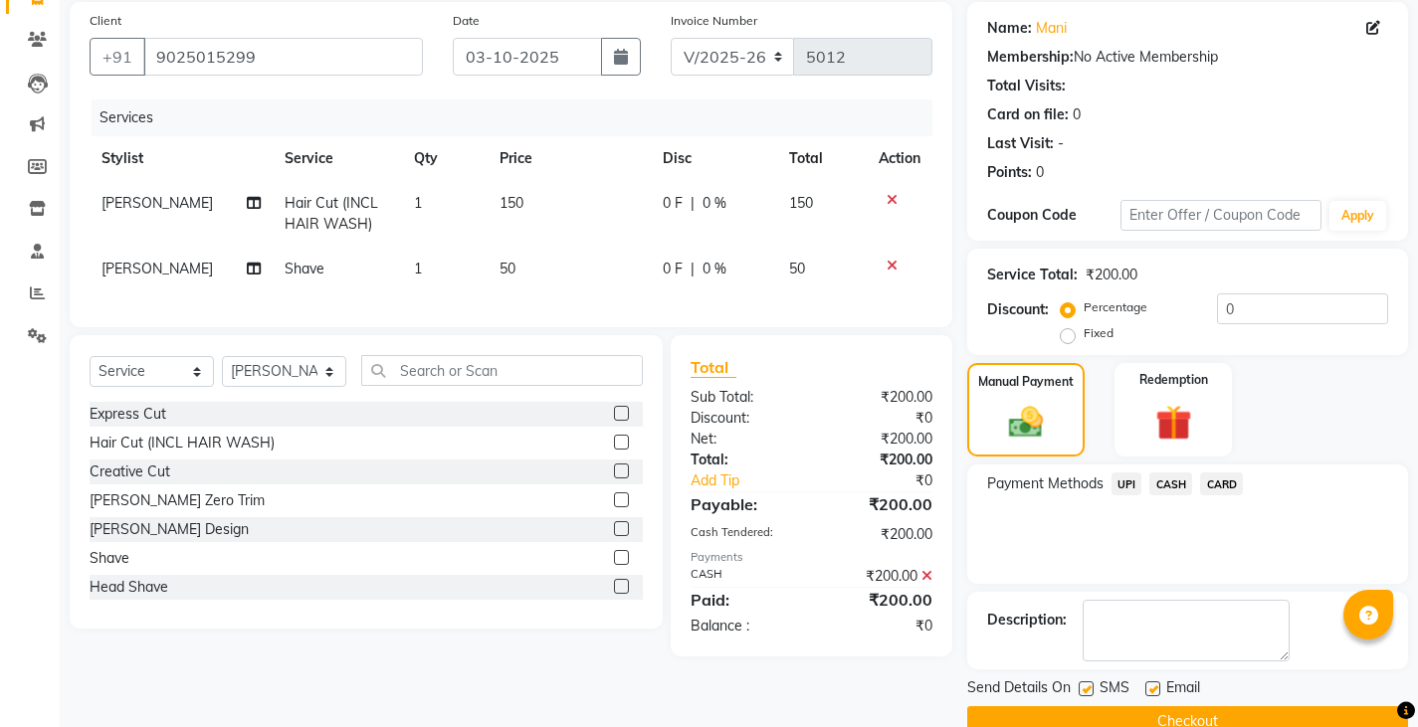
scroll to position [187, 0]
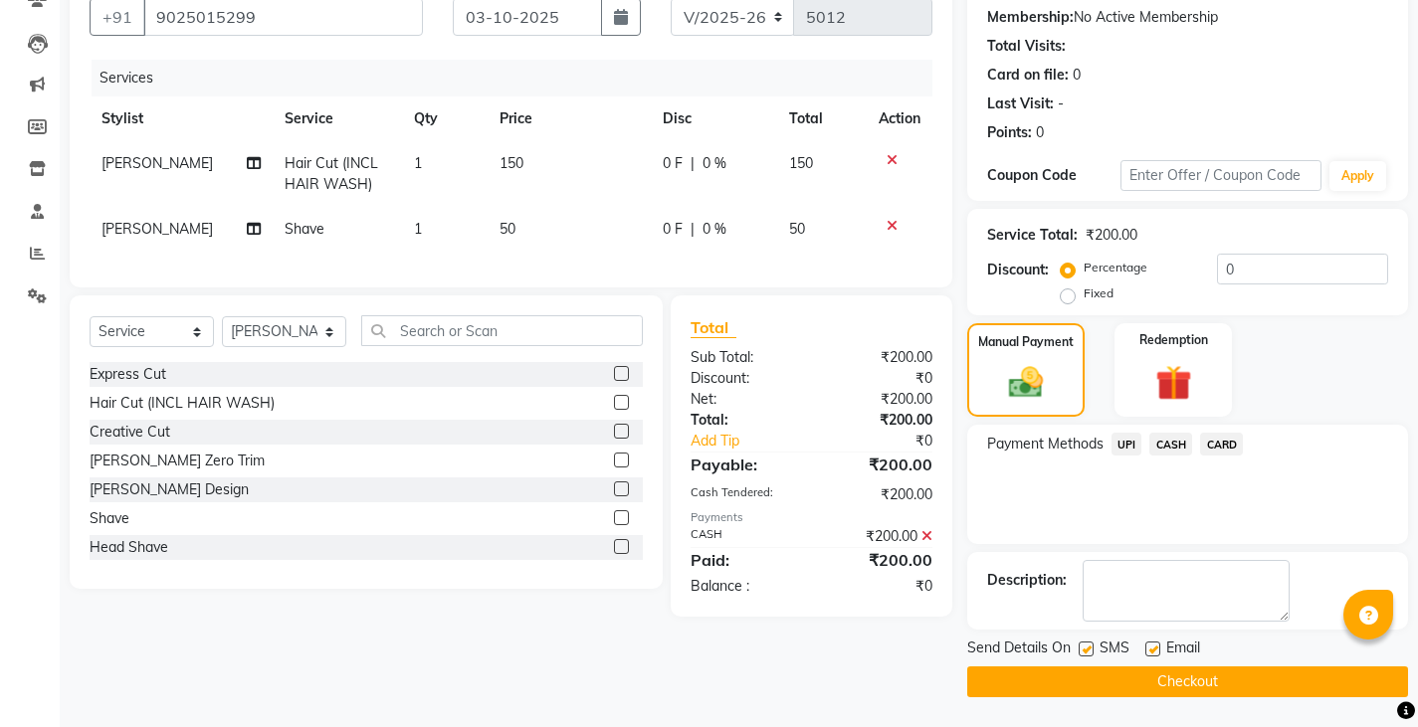
click at [1129, 672] on button "Checkout" at bounding box center [1187, 682] width 441 height 31
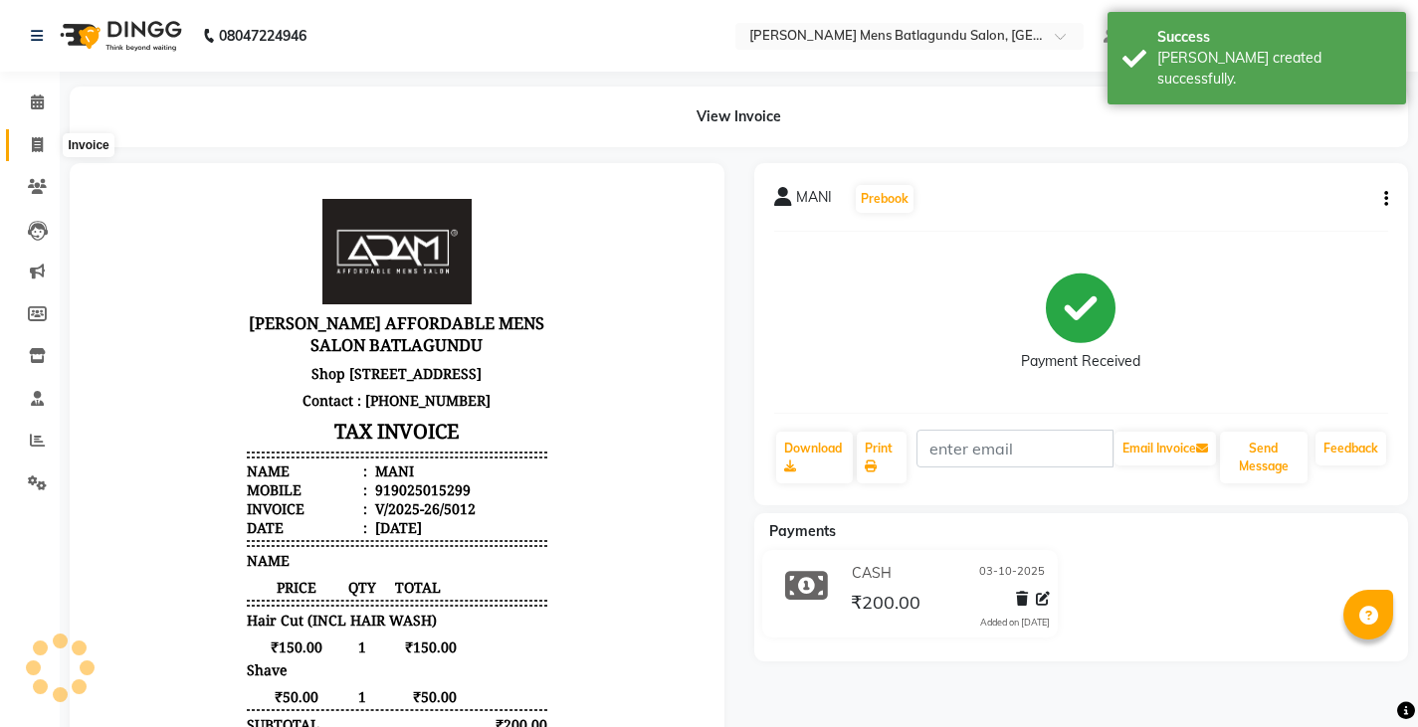
click at [23, 136] on span at bounding box center [37, 145] width 35 height 23
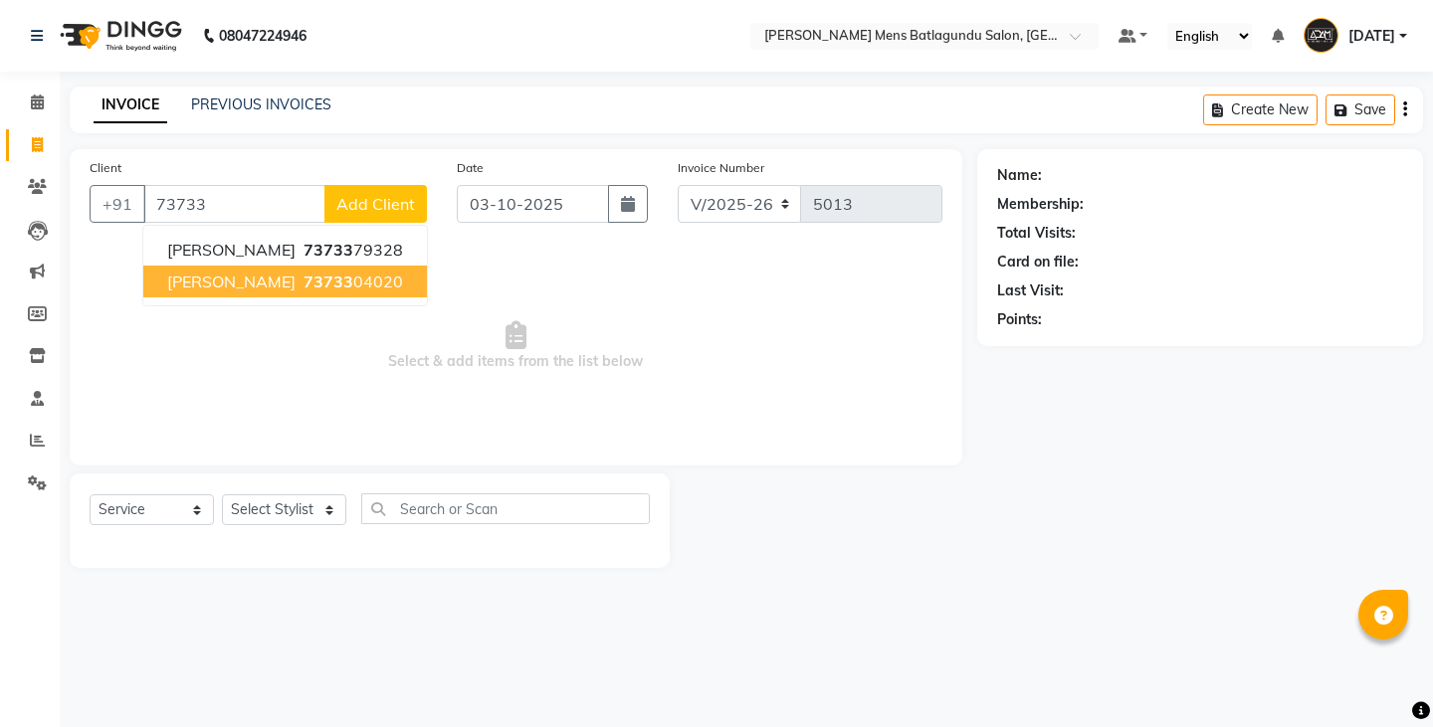
click at [176, 281] on span "SARATH" at bounding box center [231, 282] width 128 height 20
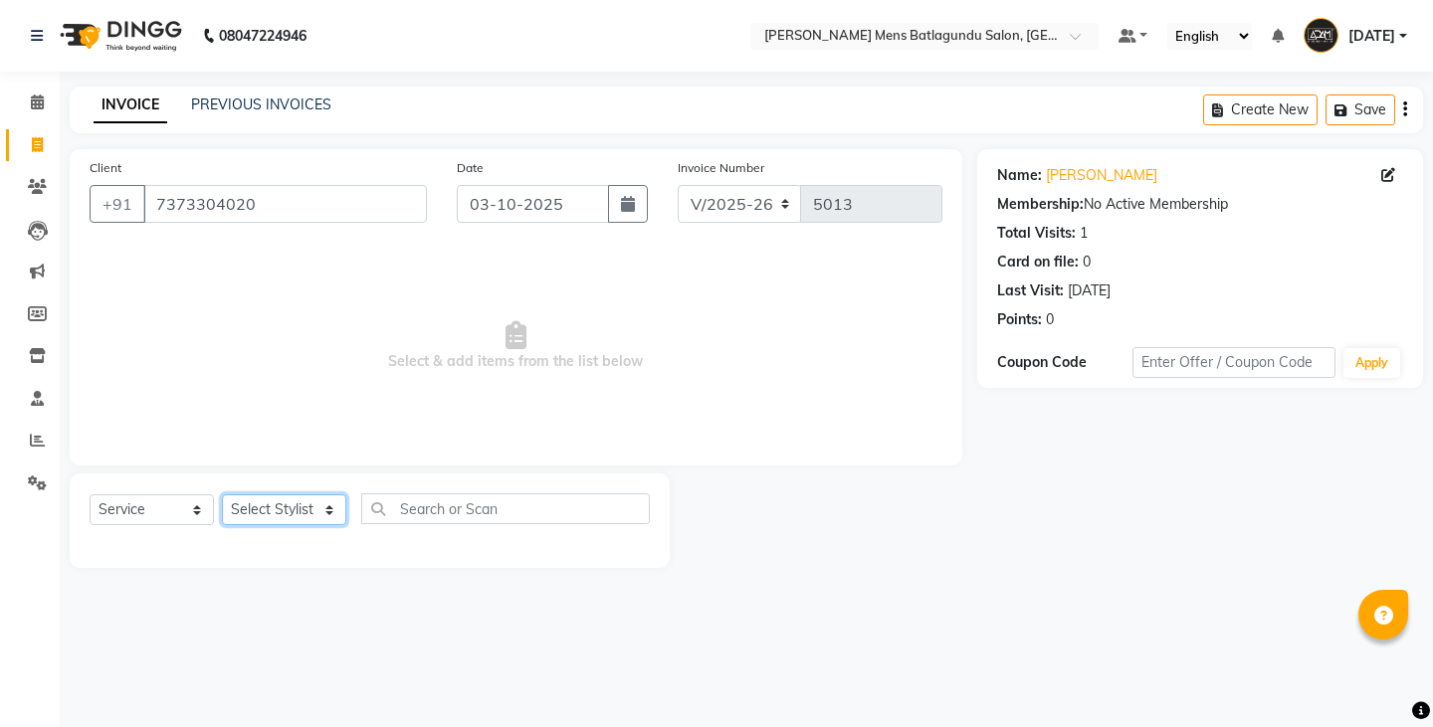
click at [319, 507] on select "Select Stylist Admin Ovesh Raja SAHIB SAHIL SHARUKH" at bounding box center [284, 509] width 124 height 31
click at [222, 494] on select "Select Stylist Admin Ovesh Raja SAHIB SAHIL SHARUKH" at bounding box center [284, 509] width 124 height 31
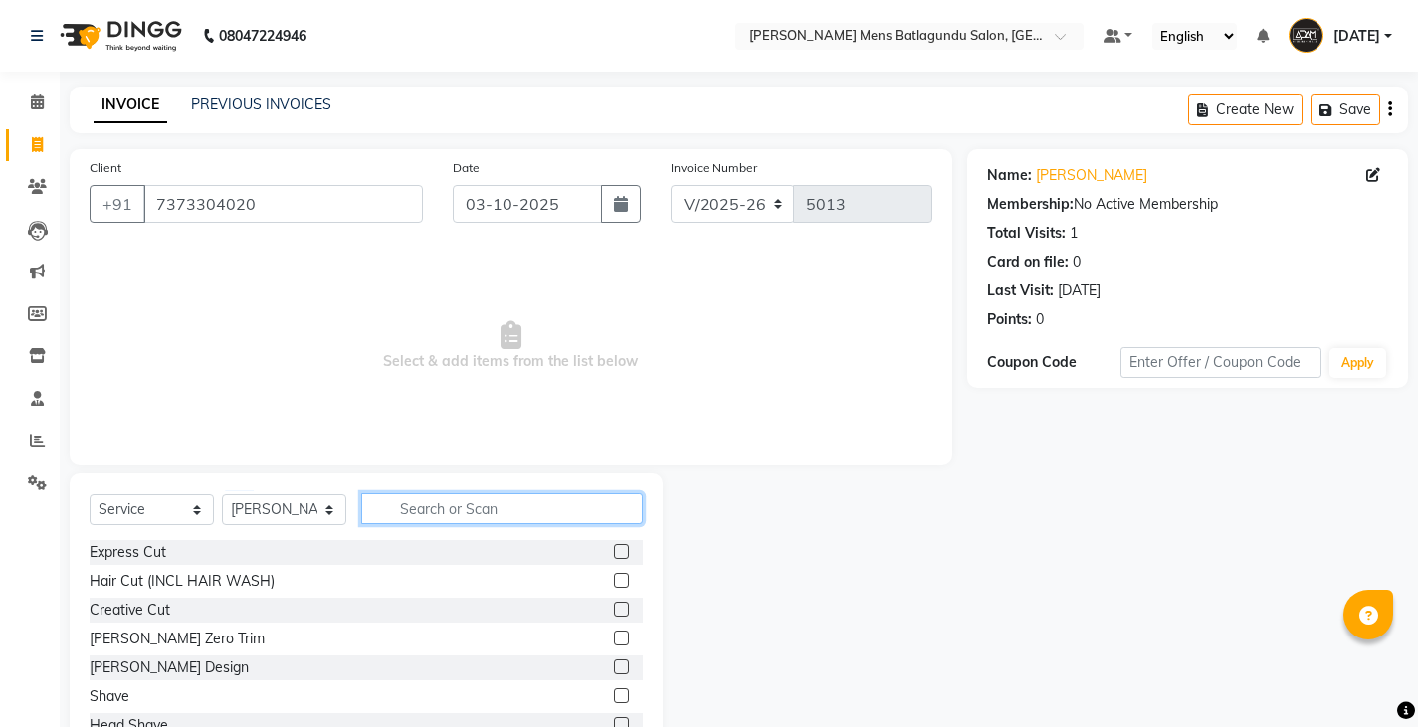
click at [456, 493] on input "text" at bounding box center [502, 508] width 282 height 31
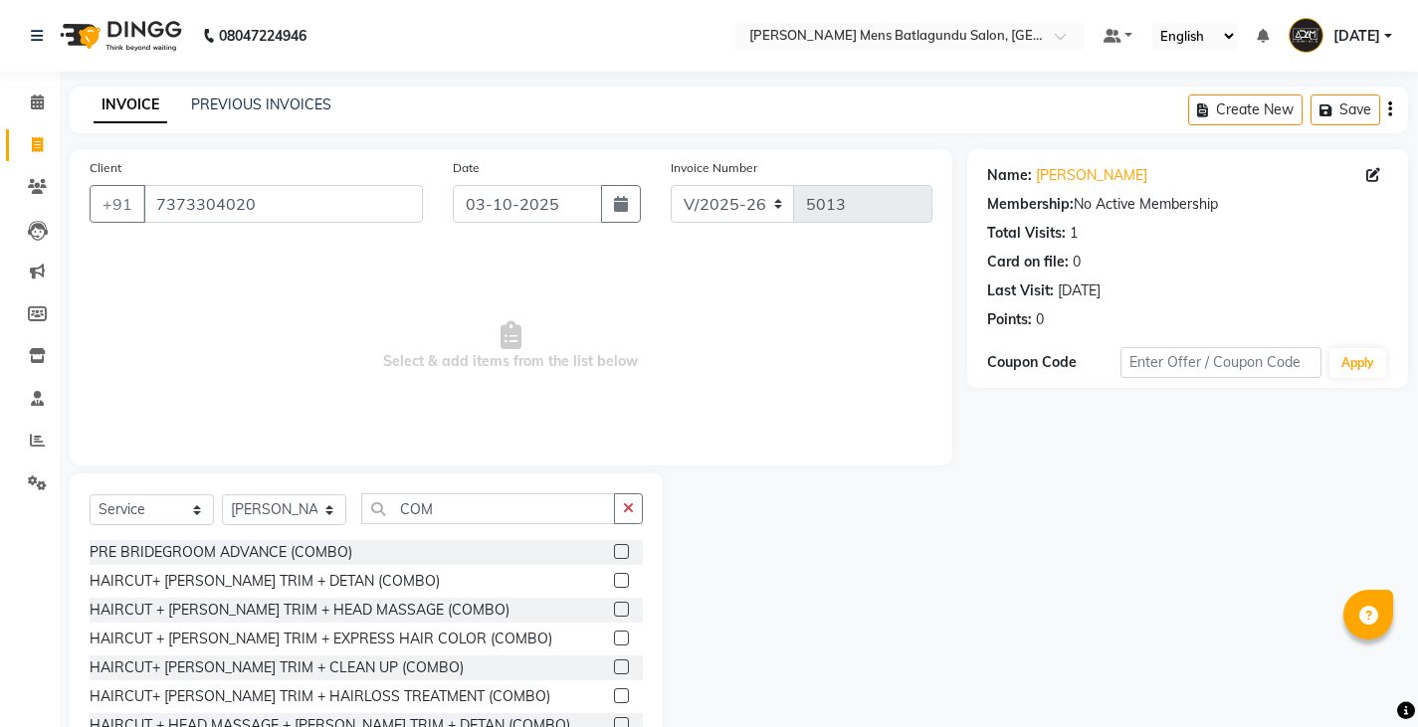
click at [614, 639] on label at bounding box center [621, 638] width 15 height 15
click at [614, 639] on input "checkbox" at bounding box center [620, 639] width 13 height 13
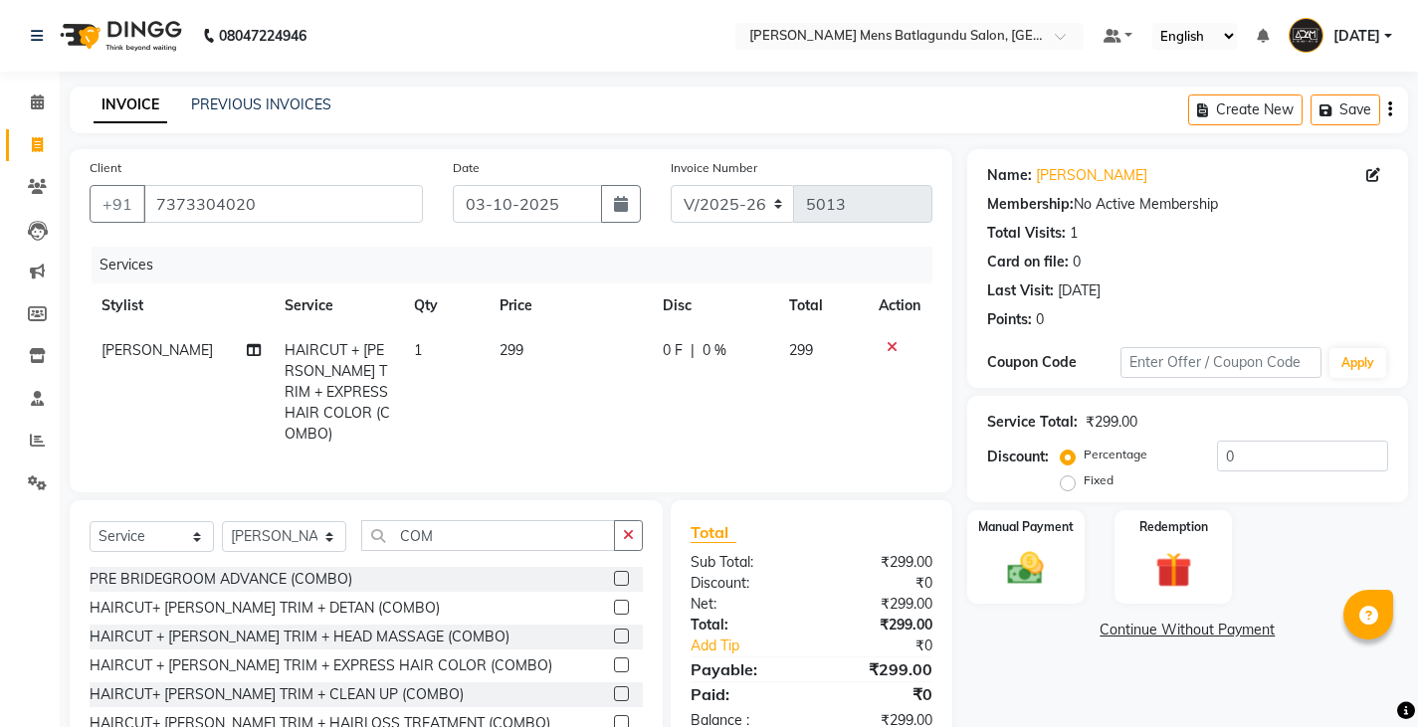
click at [523, 366] on td "299" at bounding box center [568, 392] width 162 height 128
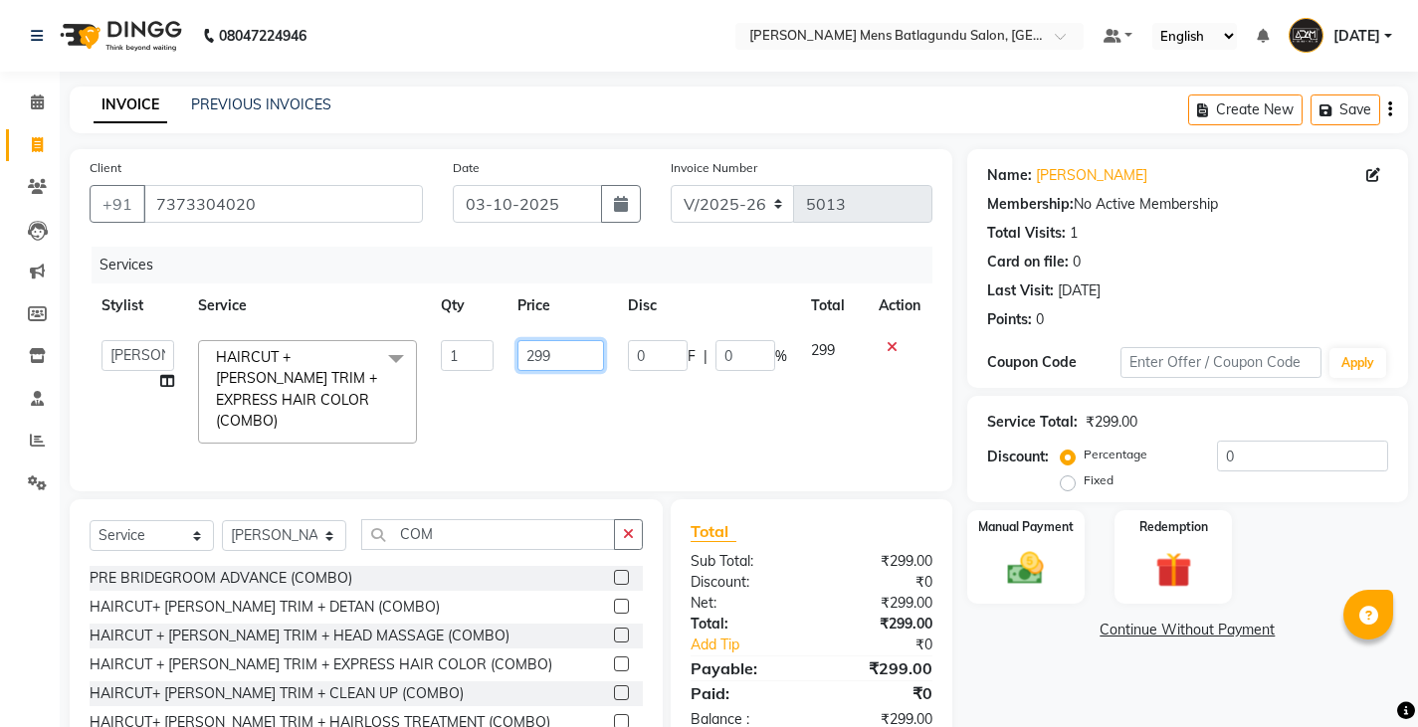
click at [548, 365] on input "299" at bounding box center [560, 355] width 87 height 31
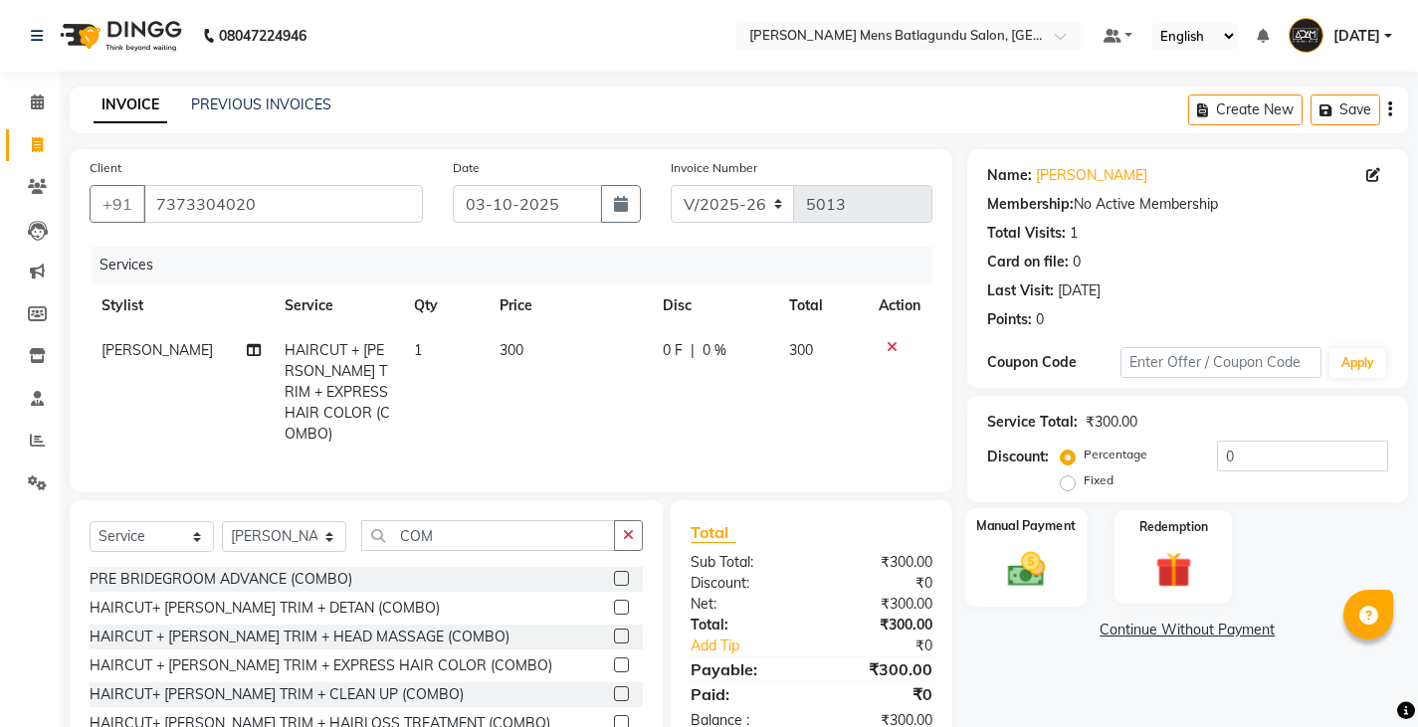
click at [1034, 596] on div "Manual Payment" at bounding box center [1025, 557] width 122 height 98
click at [1131, 627] on span "UPI" at bounding box center [1126, 631] width 31 height 23
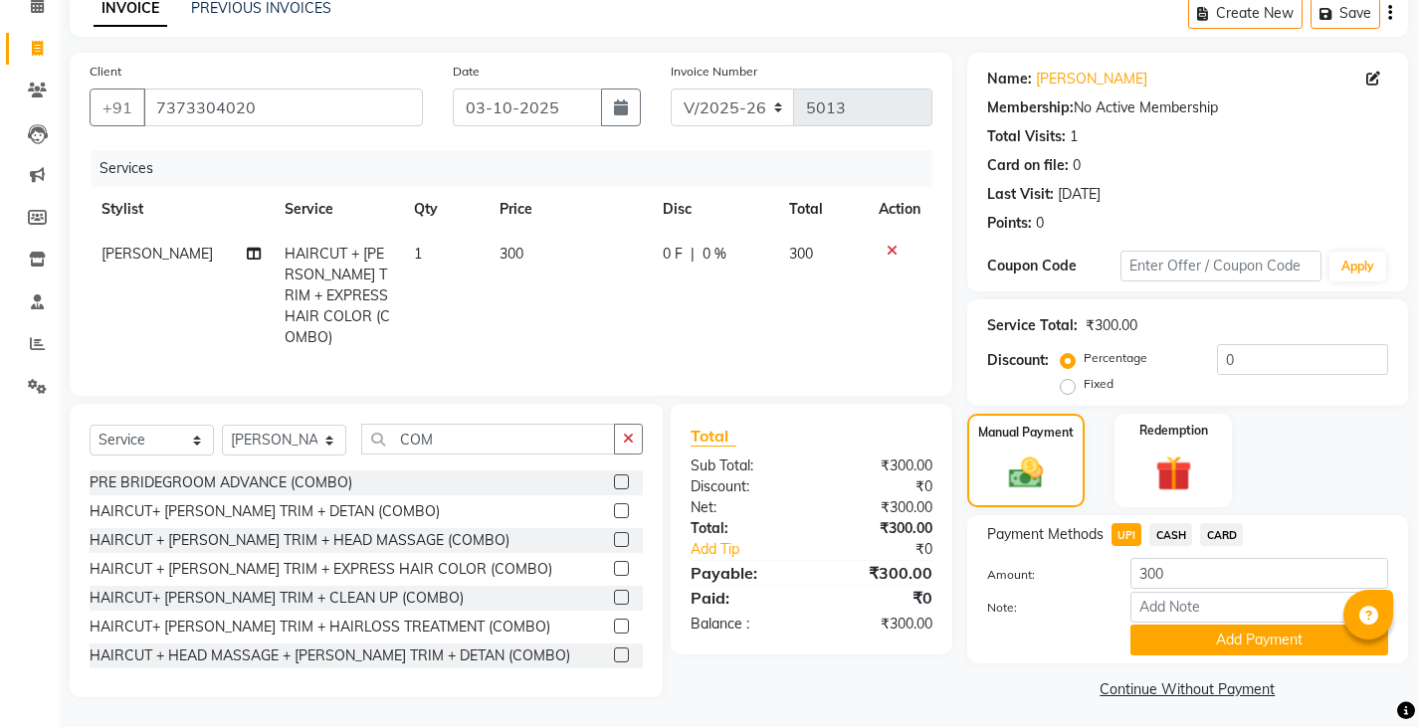
scroll to position [103, 0]
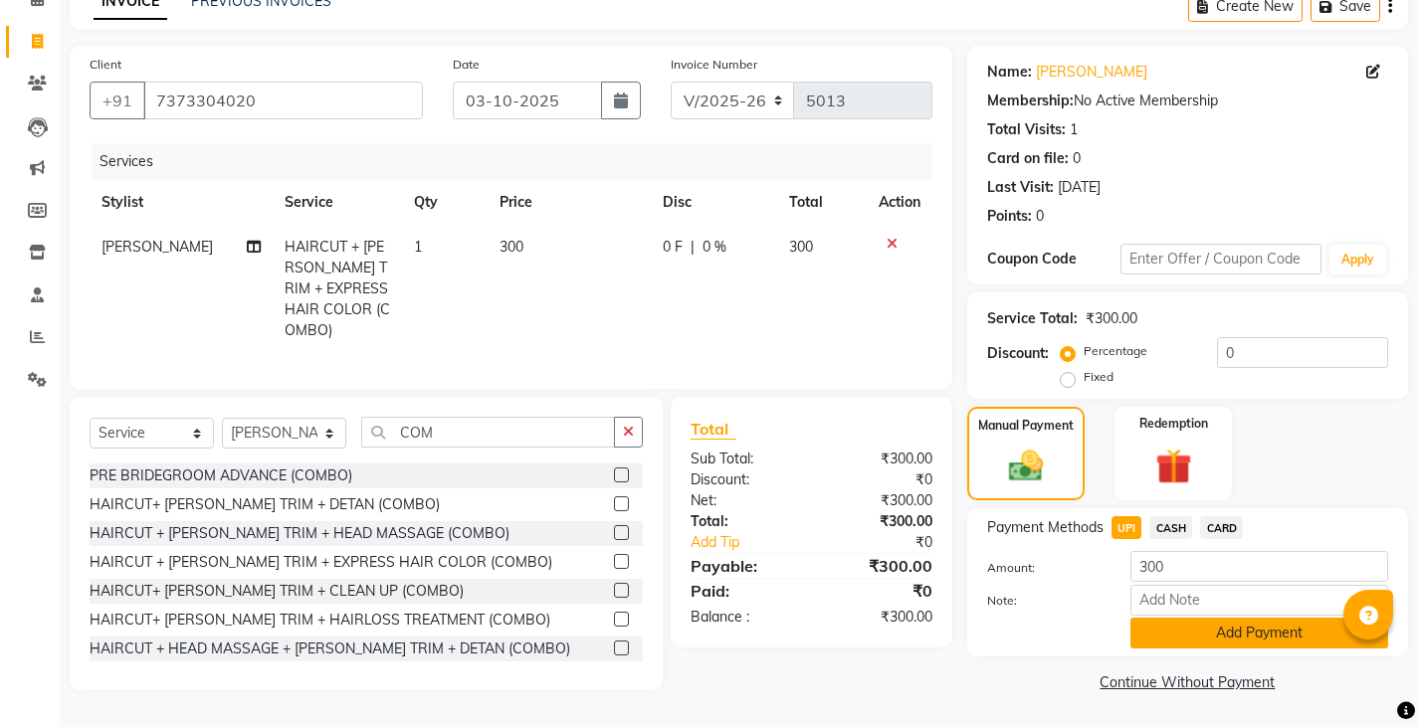
click at [1156, 630] on button "Add Payment" at bounding box center [1259, 633] width 258 height 31
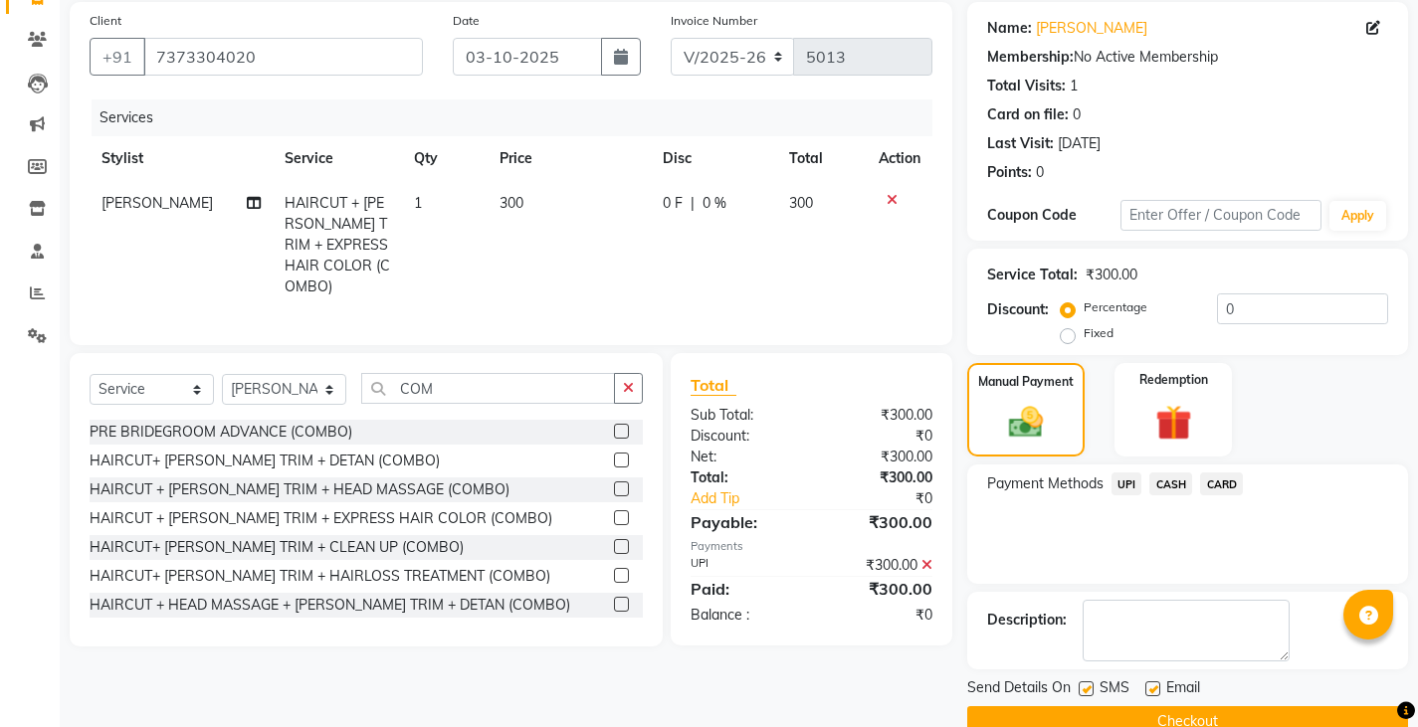
scroll to position [187, 0]
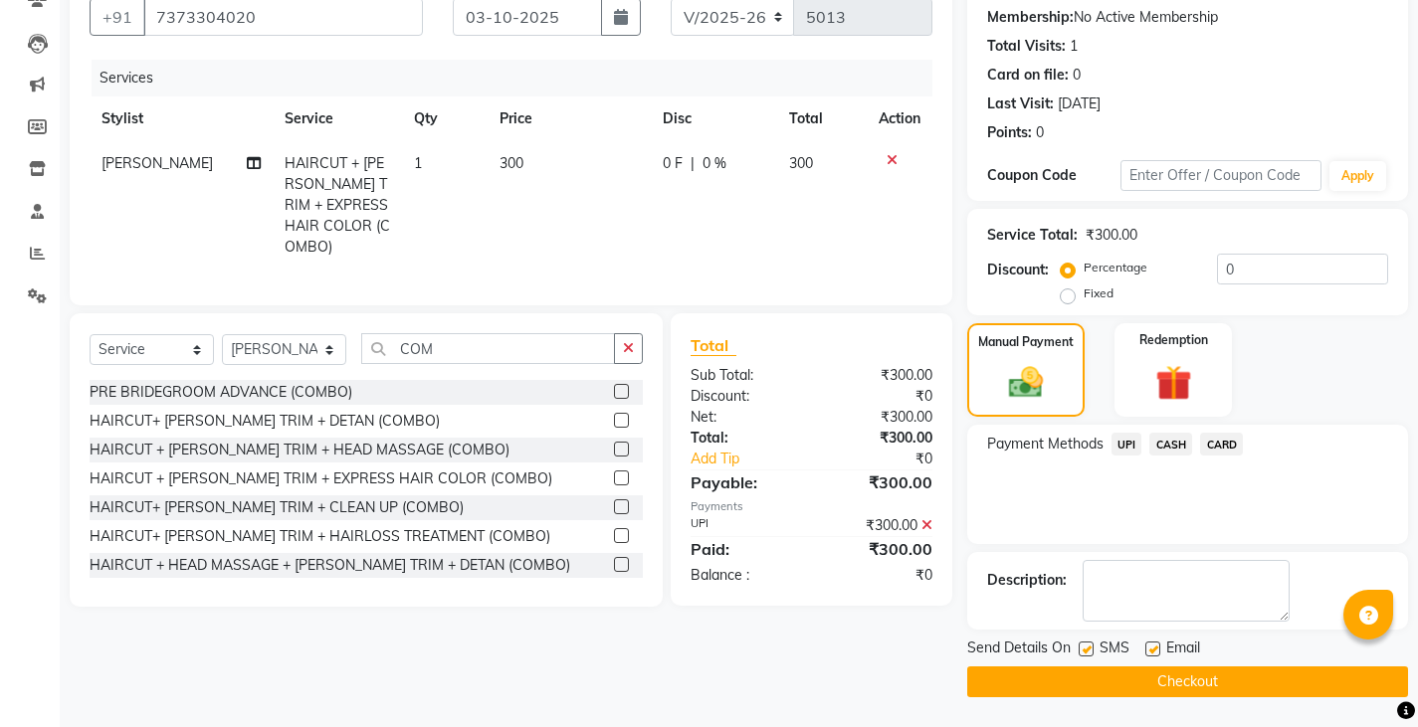
click at [1123, 674] on button "Checkout" at bounding box center [1187, 682] width 441 height 31
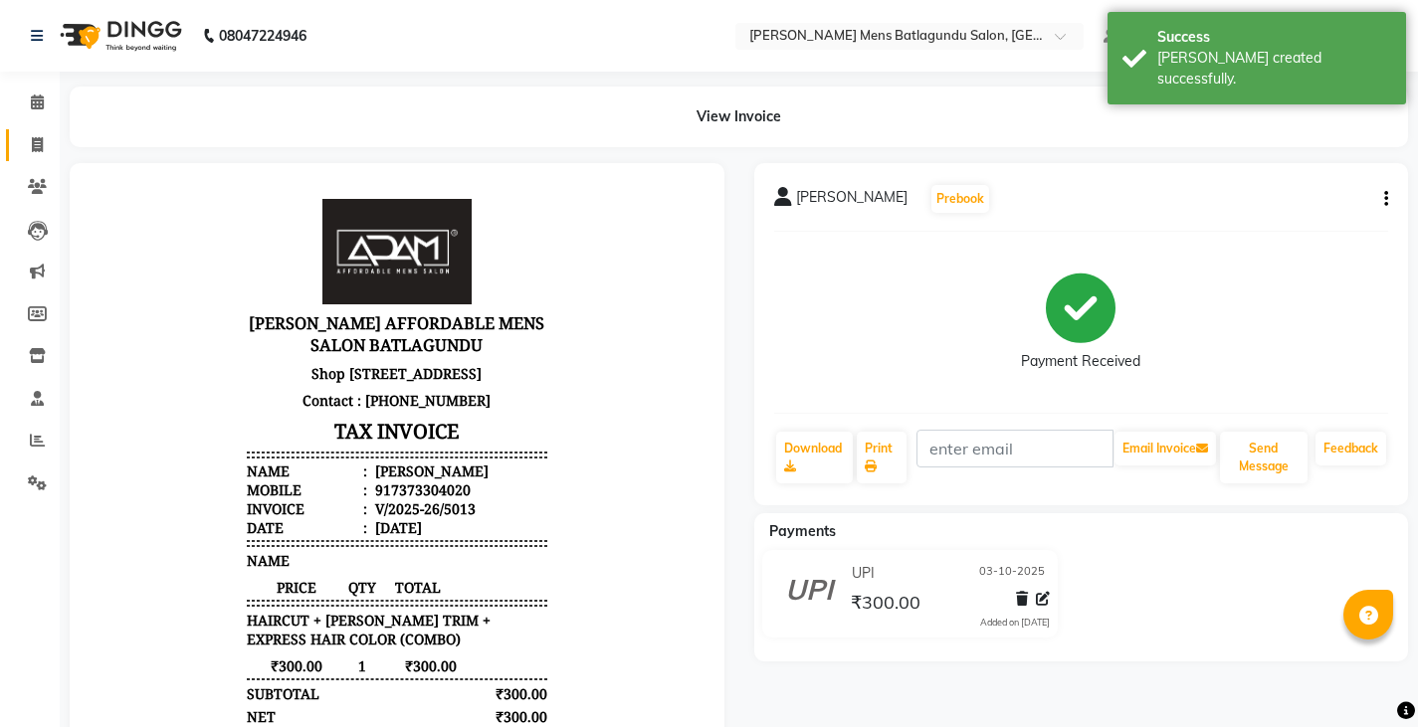
click at [27, 130] on link "Invoice" at bounding box center [30, 145] width 48 height 33
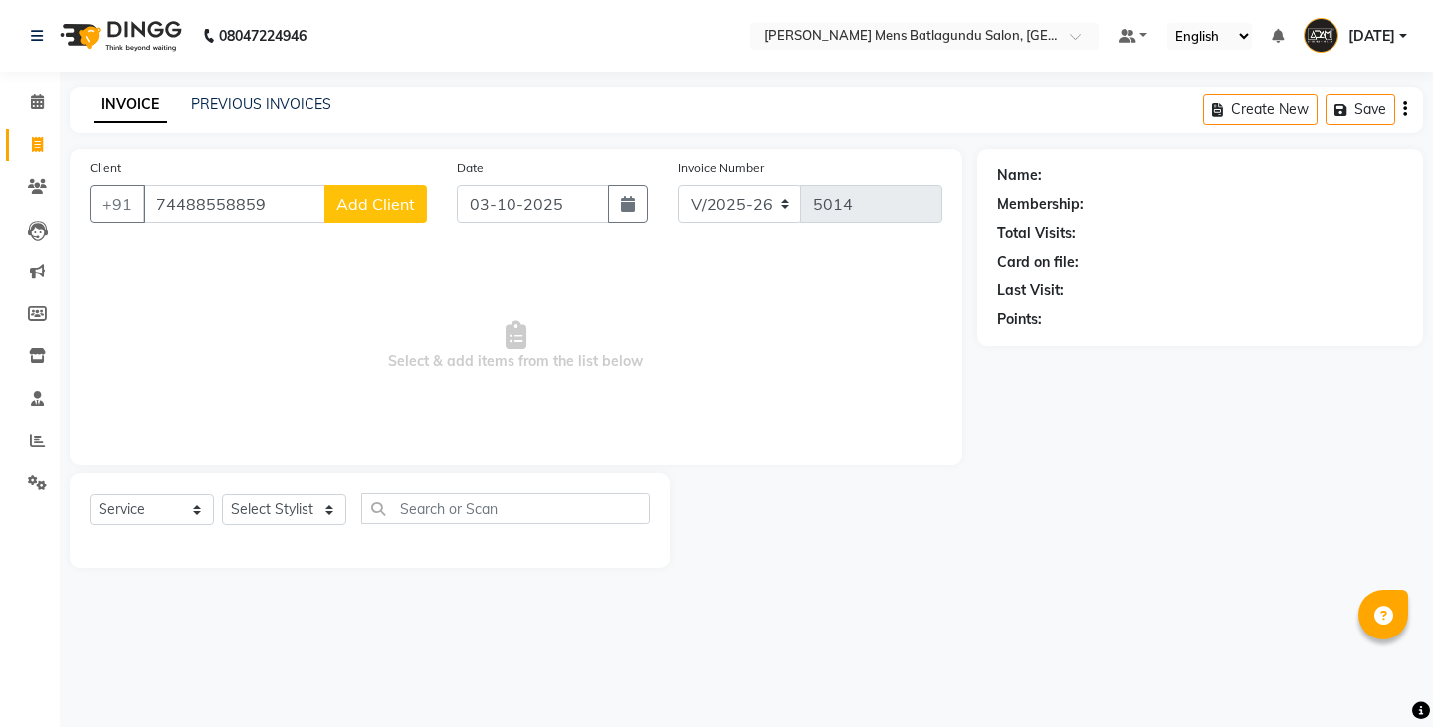
click at [201, 207] on input "74488558859" at bounding box center [234, 204] width 182 height 38
click at [348, 206] on span "Add Client" at bounding box center [375, 204] width 79 height 20
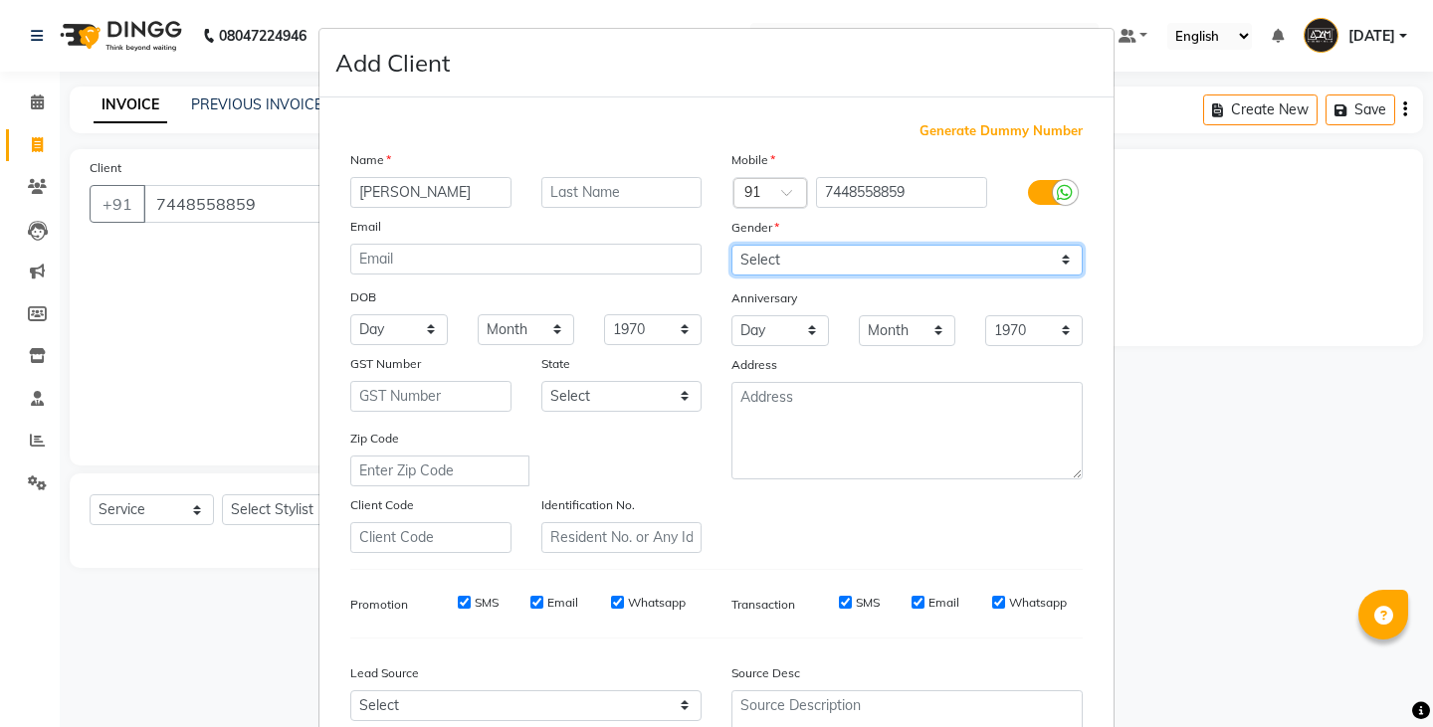
click at [845, 265] on select "Select Male Female Other Prefer Not To Say" at bounding box center [906, 260] width 351 height 31
click at [731, 245] on select "Select Male Female Other Prefer Not To Say" at bounding box center [906, 260] width 351 height 31
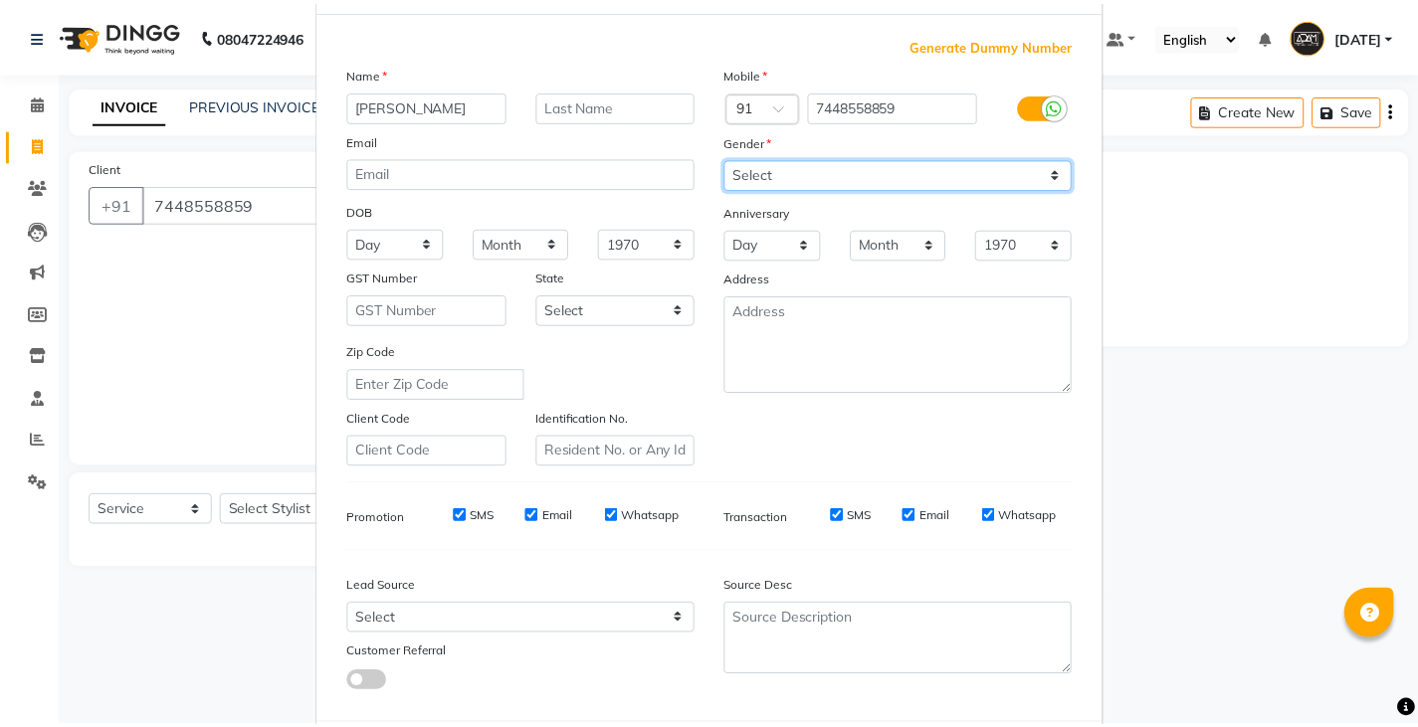
scroll to position [191, 0]
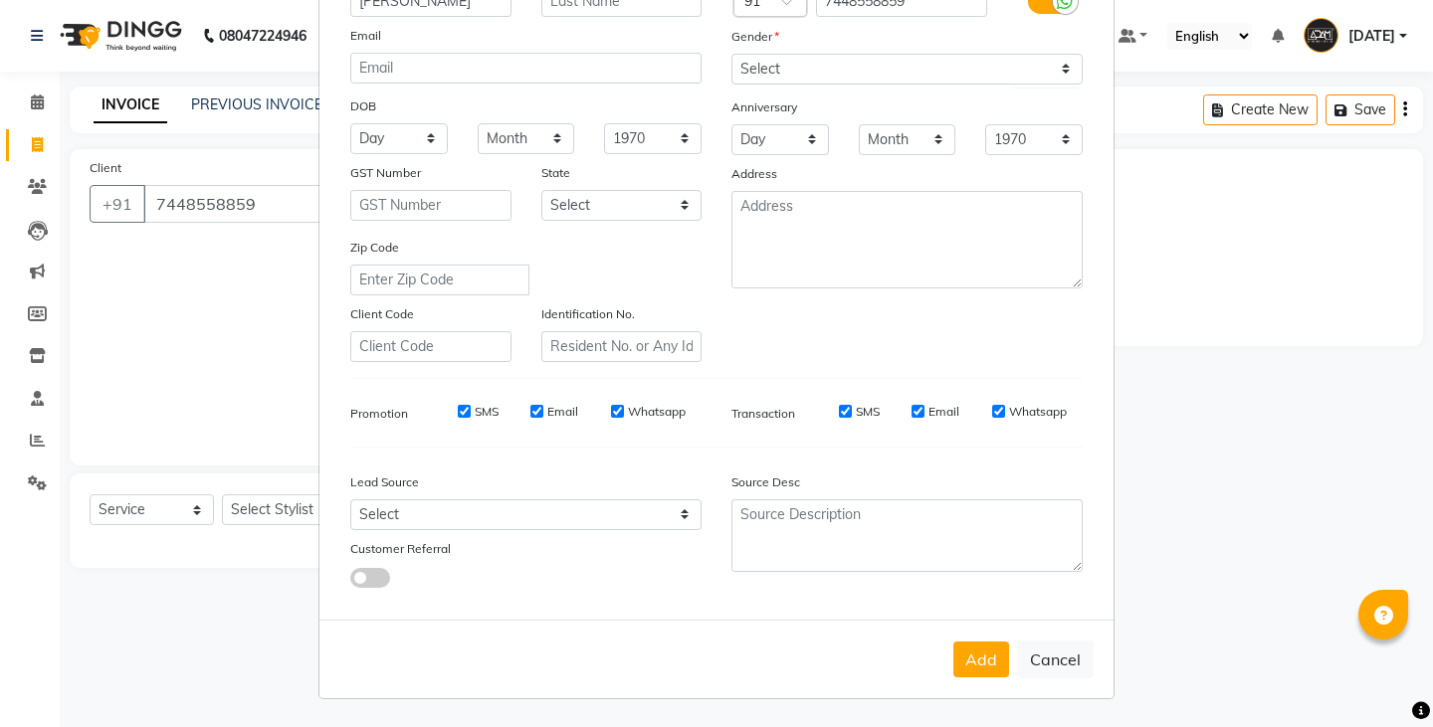
click at [966, 644] on button "Add" at bounding box center [981, 660] width 56 height 36
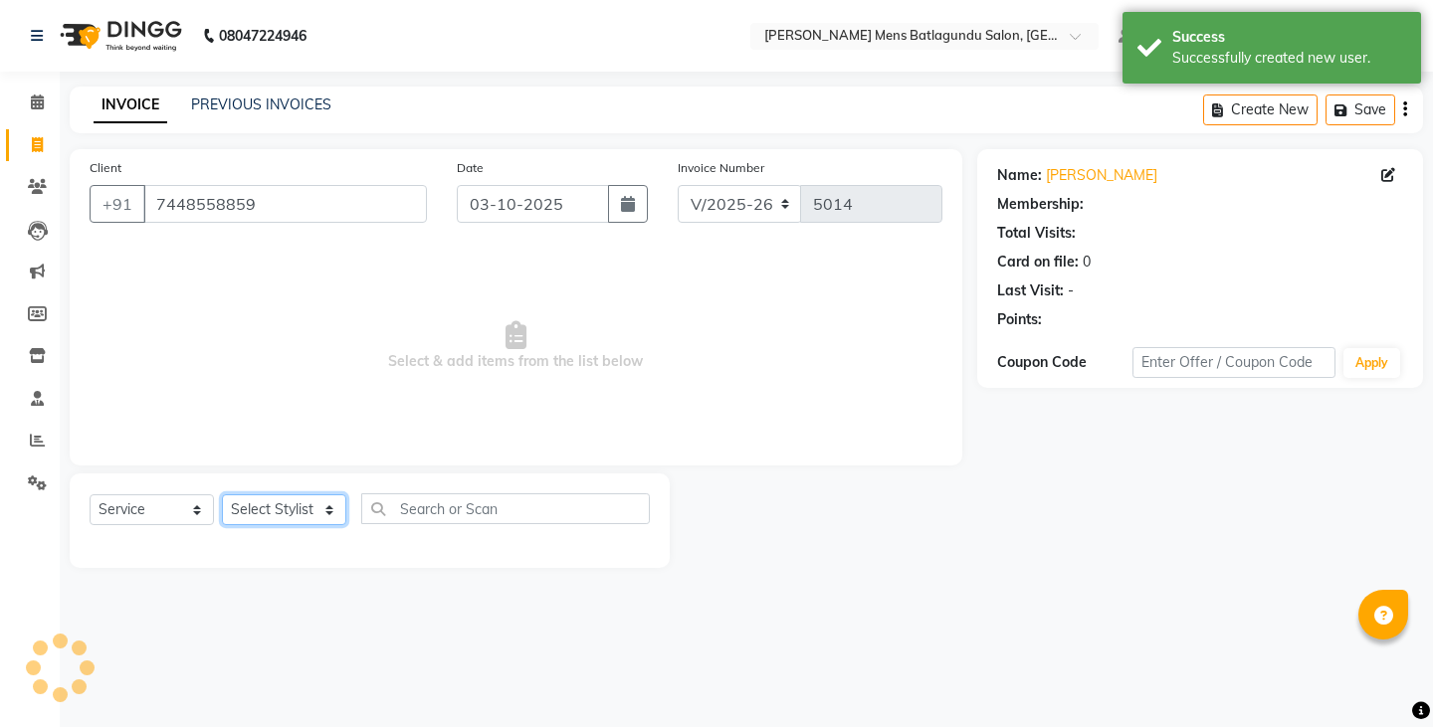
click at [275, 516] on select "Select Stylist Admin Ovesh Raja SAHIB SAHIL SHARUKH" at bounding box center [284, 509] width 124 height 31
click at [222, 494] on select "Select Stylist Admin Ovesh Raja SAHIB SAHIL SHARUKH" at bounding box center [284, 509] width 124 height 31
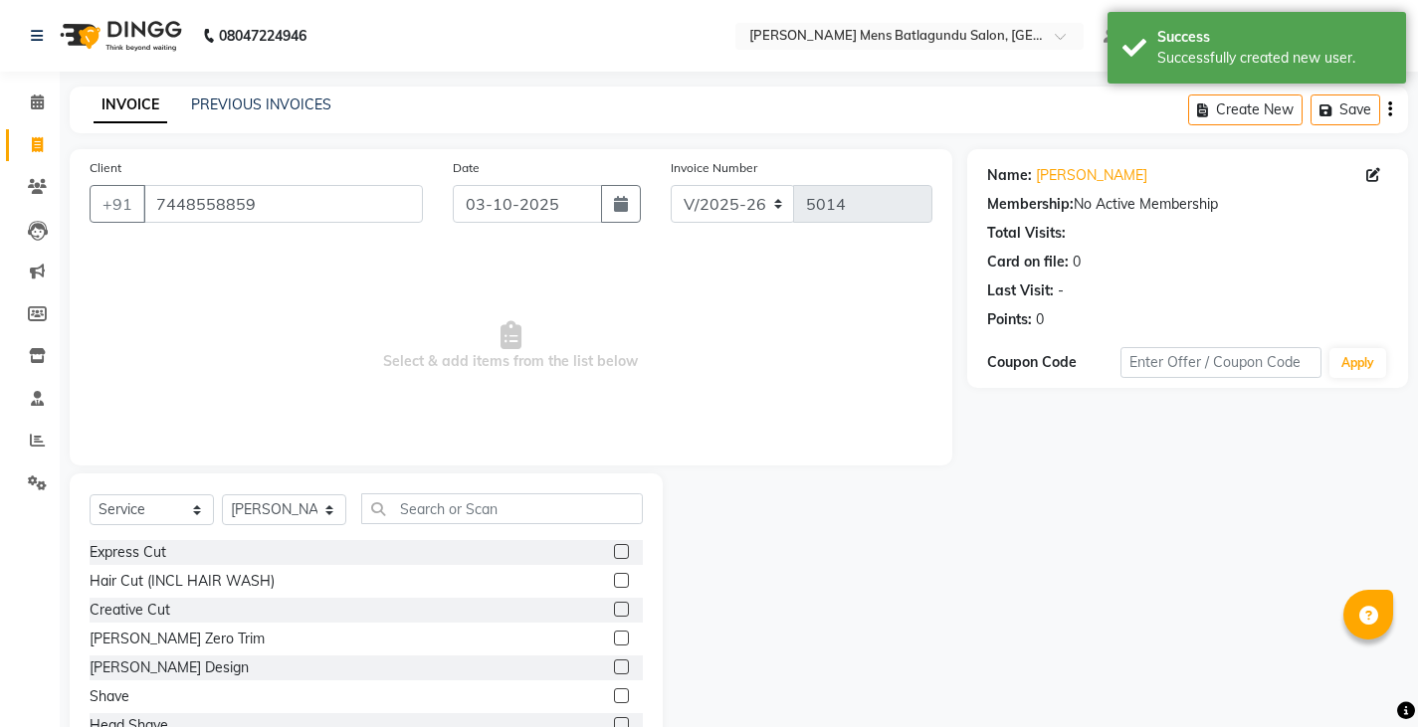
click at [614, 549] on label at bounding box center [621, 551] width 15 height 15
click at [614, 549] on input "checkbox" at bounding box center [620, 552] width 13 height 13
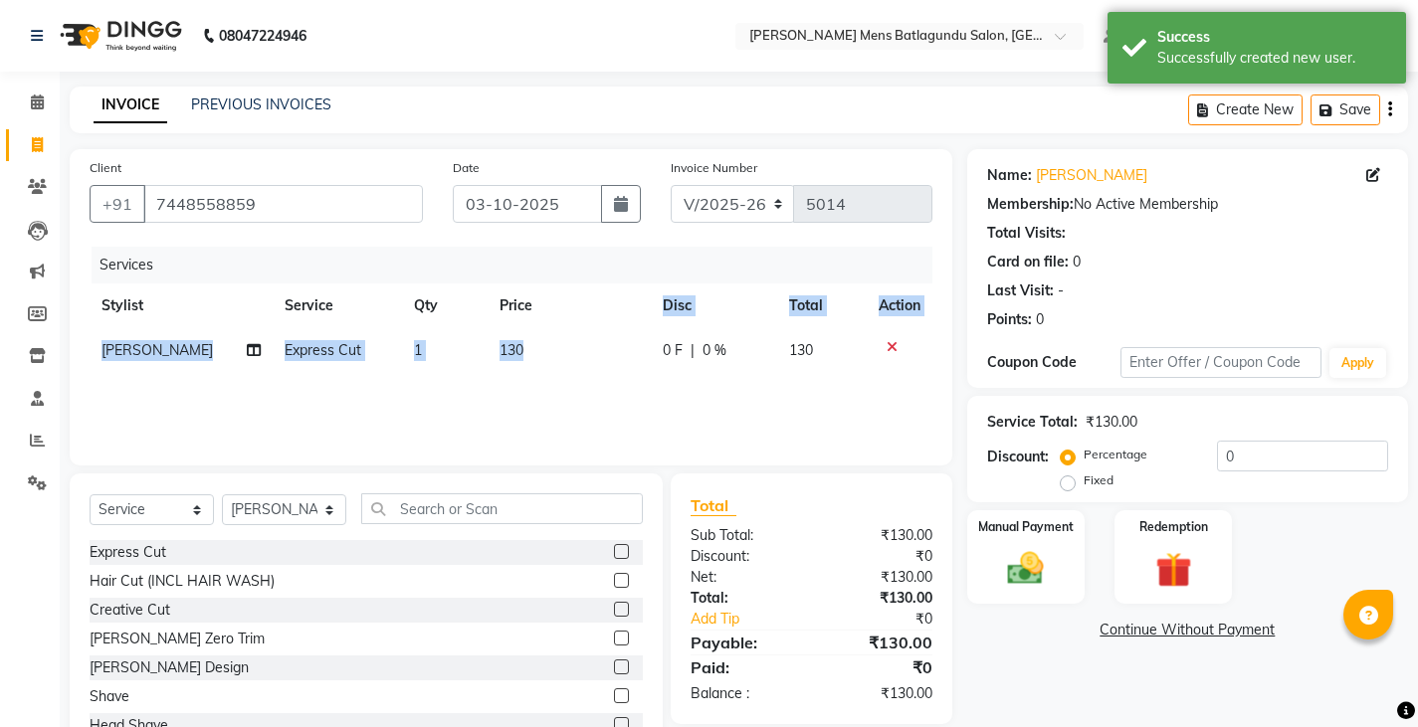
drag, startPoint x: 531, startPoint y: 319, endPoint x: 544, endPoint y: 379, distance: 61.1
click at [544, 379] on div "Services Stylist Service Qty Price Disc Total Action SHARUKH Express Cut 1 130 …" at bounding box center [511, 346] width 843 height 199
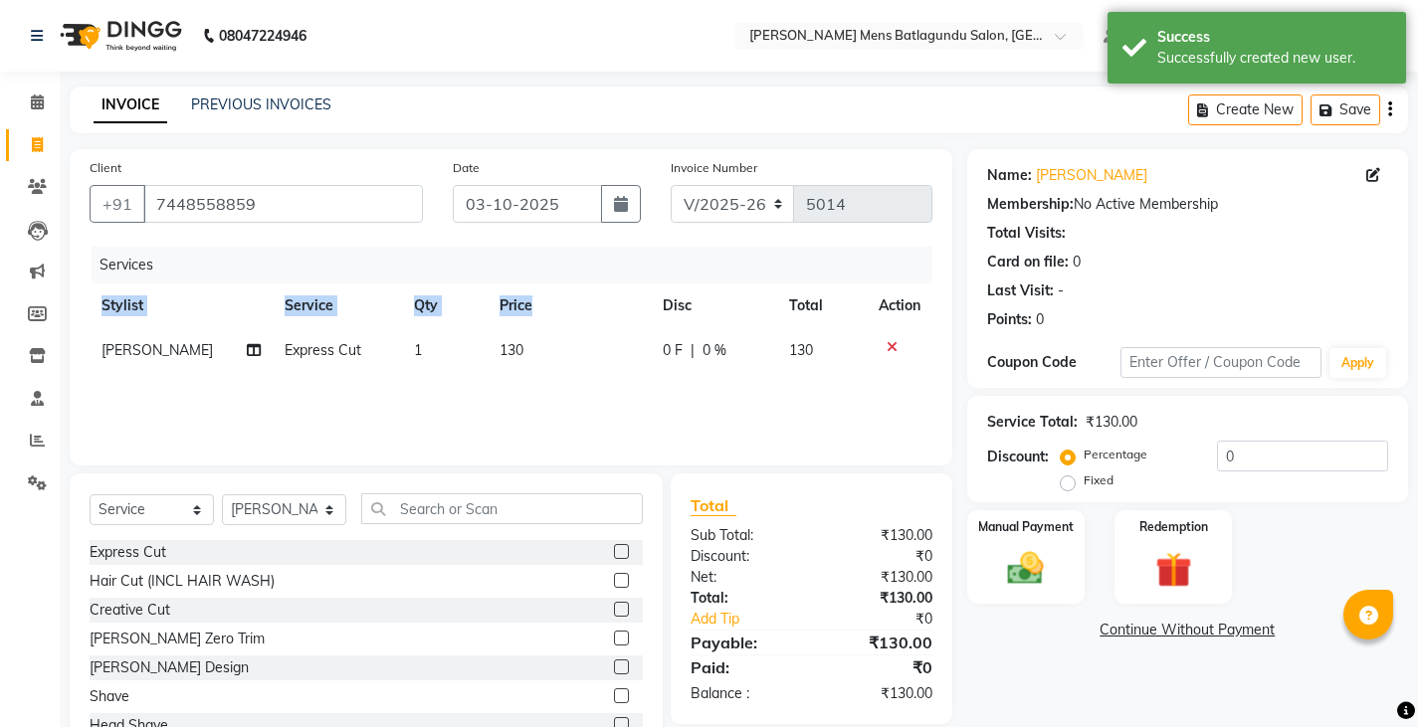
click at [537, 350] on td "130" at bounding box center [568, 350] width 162 height 45
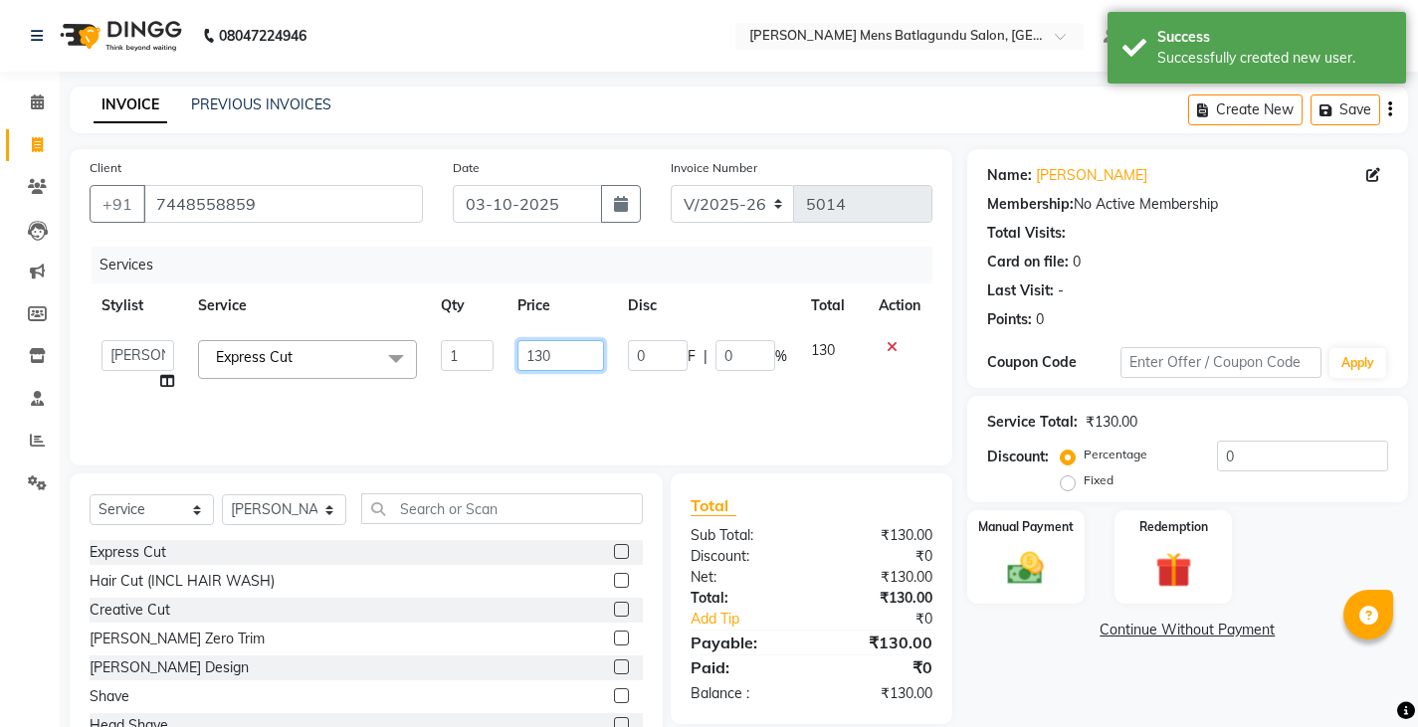
click at [555, 362] on input "130" at bounding box center [560, 355] width 87 height 31
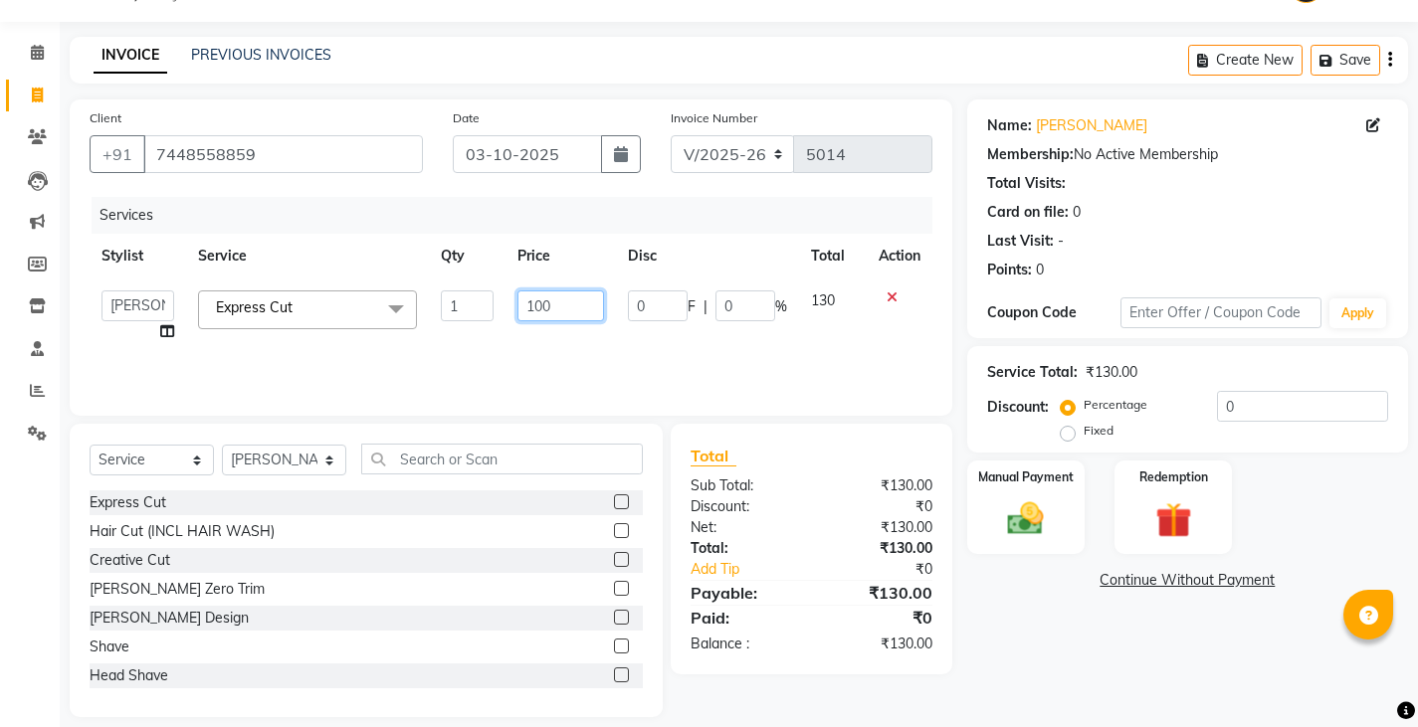
scroll to position [70, 0]
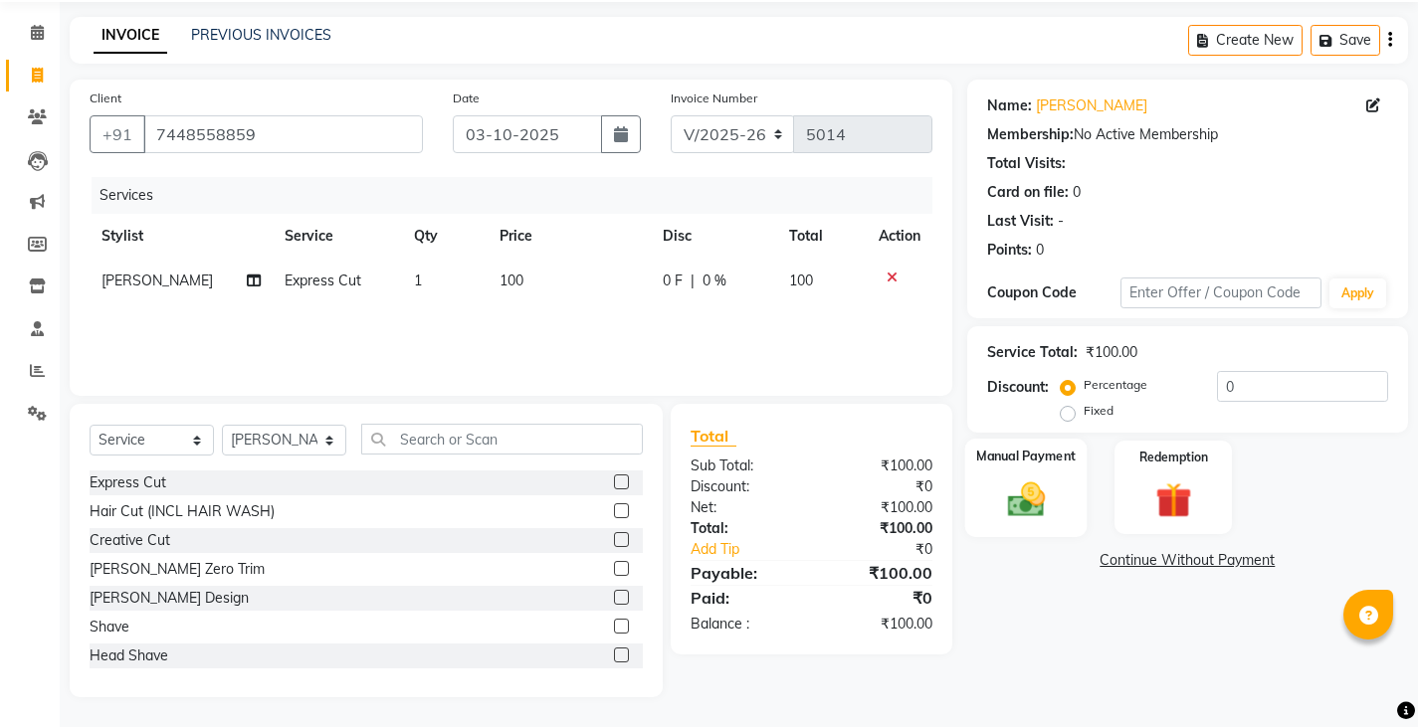
click at [1051, 481] on img at bounding box center [1025, 499] width 61 height 43
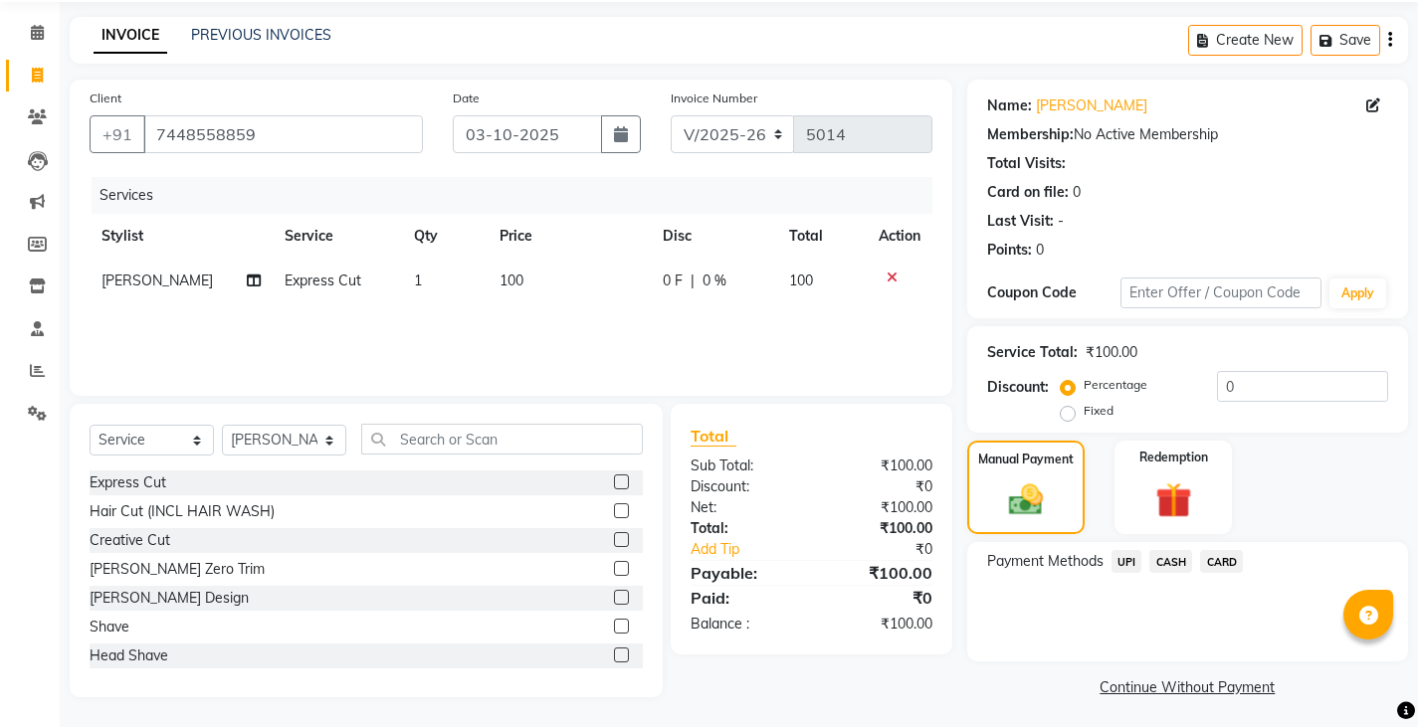
click at [1173, 565] on span "CASH" at bounding box center [1170, 561] width 43 height 23
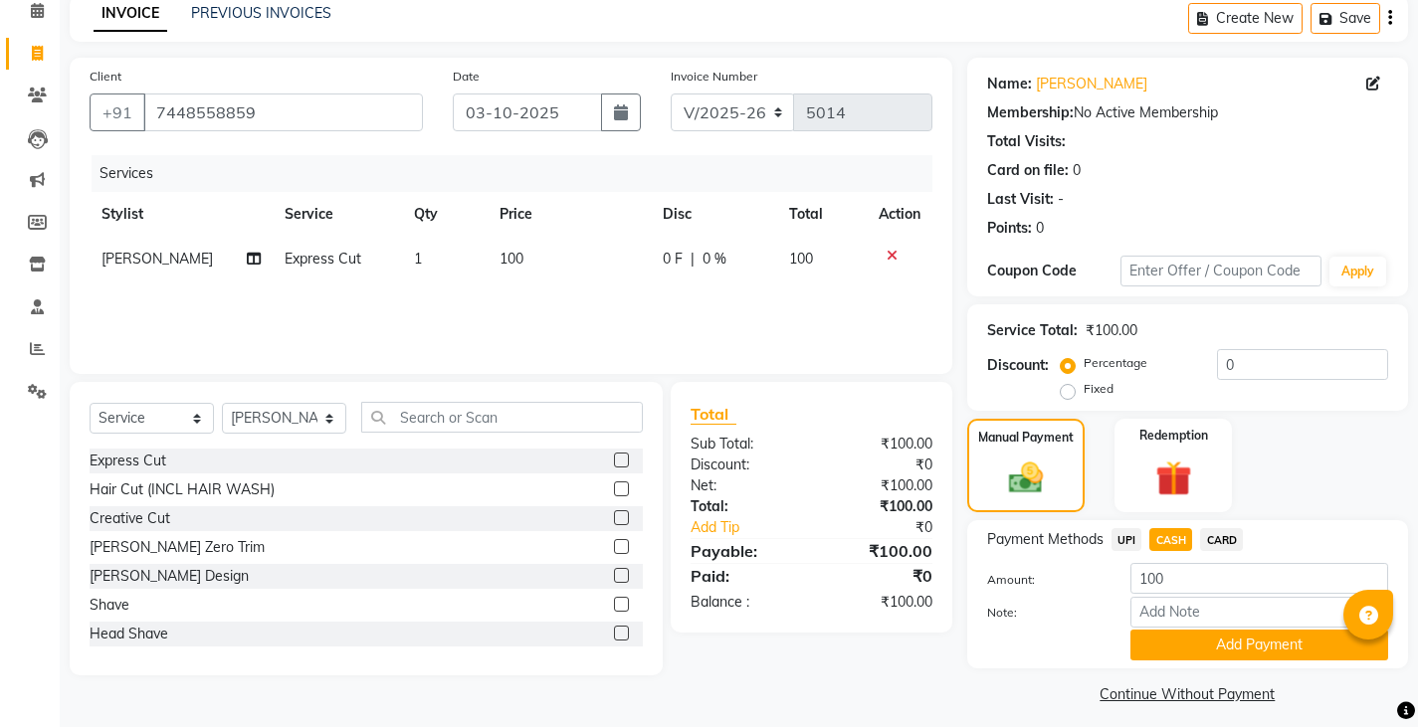
scroll to position [103, 0]
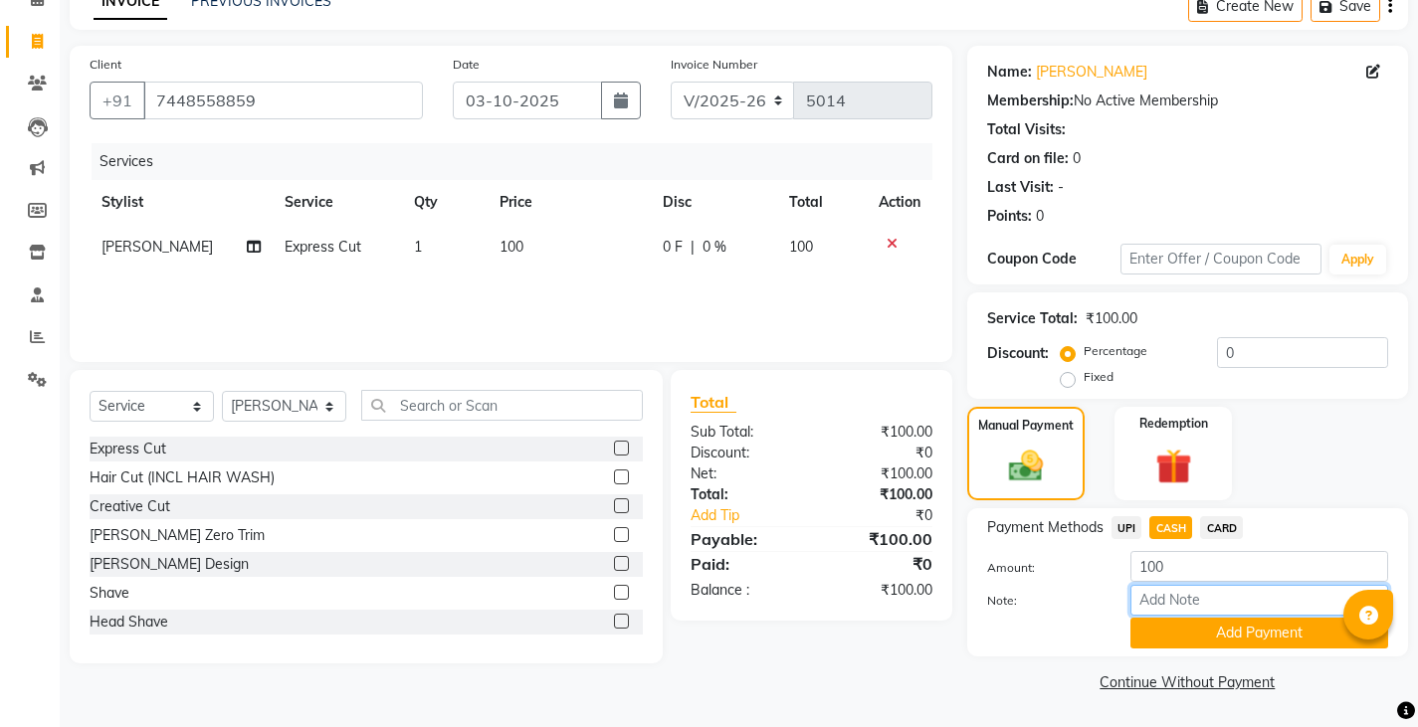
drag, startPoint x: 1171, startPoint y: 610, endPoint x: 1172, endPoint y: 595, distance: 15.0
click at [1171, 610] on input "Note:" at bounding box center [1259, 600] width 258 height 31
click at [1185, 637] on button "Add Payment" at bounding box center [1259, 633] width 258 height 31
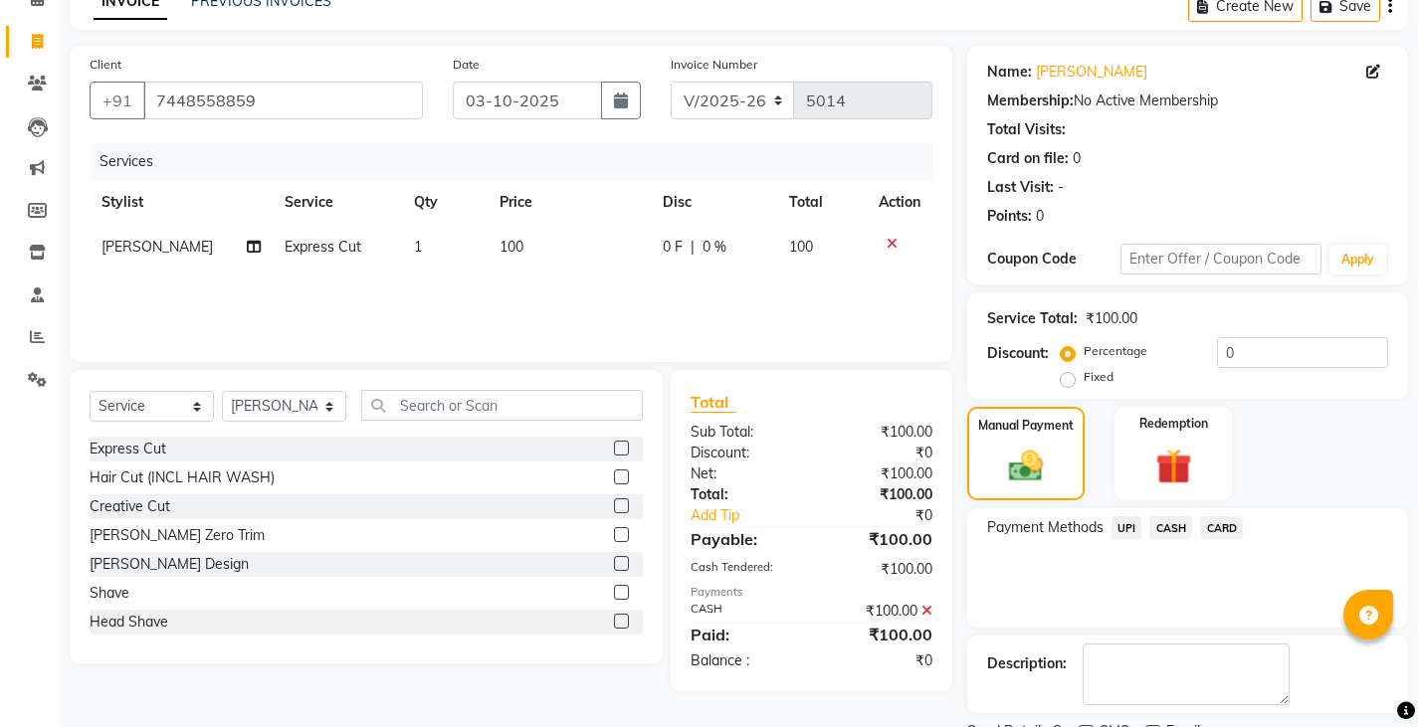
scroll to position [187, 0]
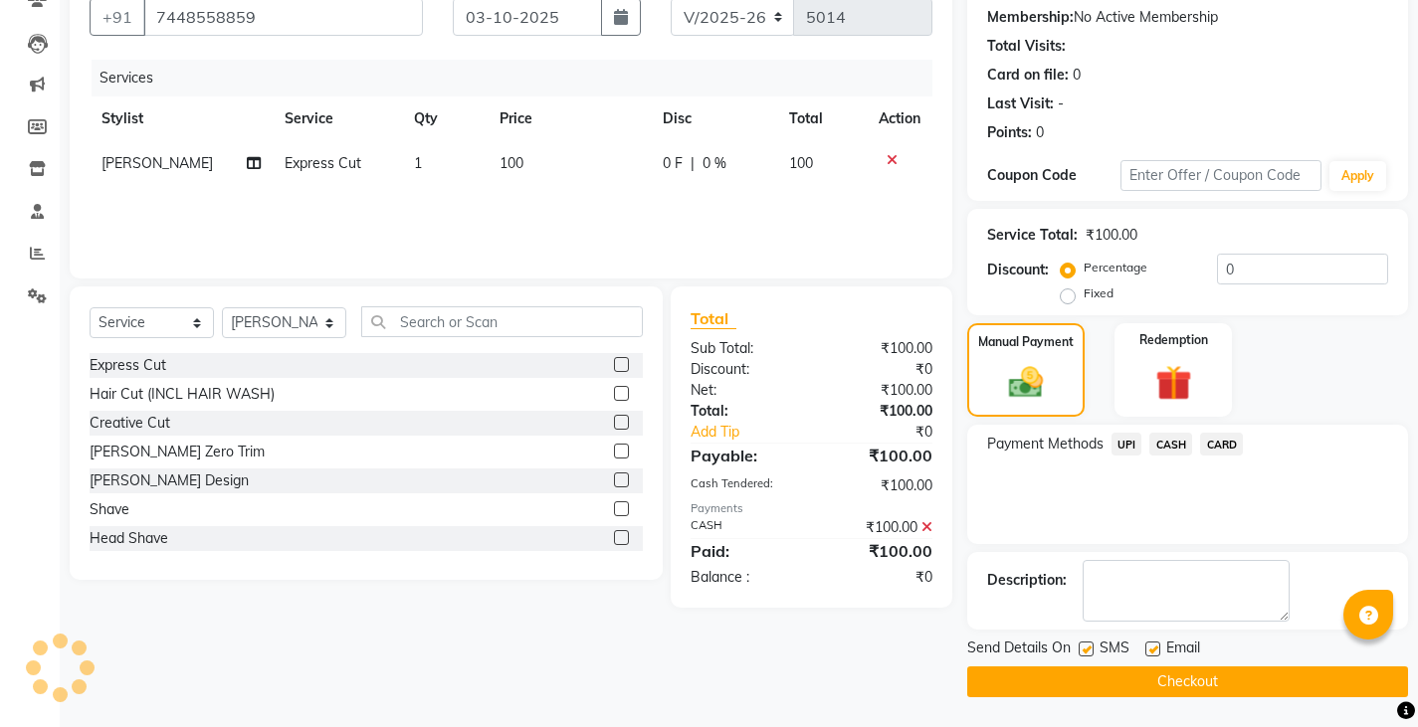
click at [1085, 702] on main "INVOICE PREVIOUS INVOICES Create New Save Client +91 7448558859 Date 03-10-2025…" at bounding box center [739, 314] width 1358 height 828
click at [1108, 658] on span "SMS" at bounding box center [1114, 650] width 30 height 25
click at [1103, 692] on button "Checkout" at bounding box center [1187, 682] width 441 height 31
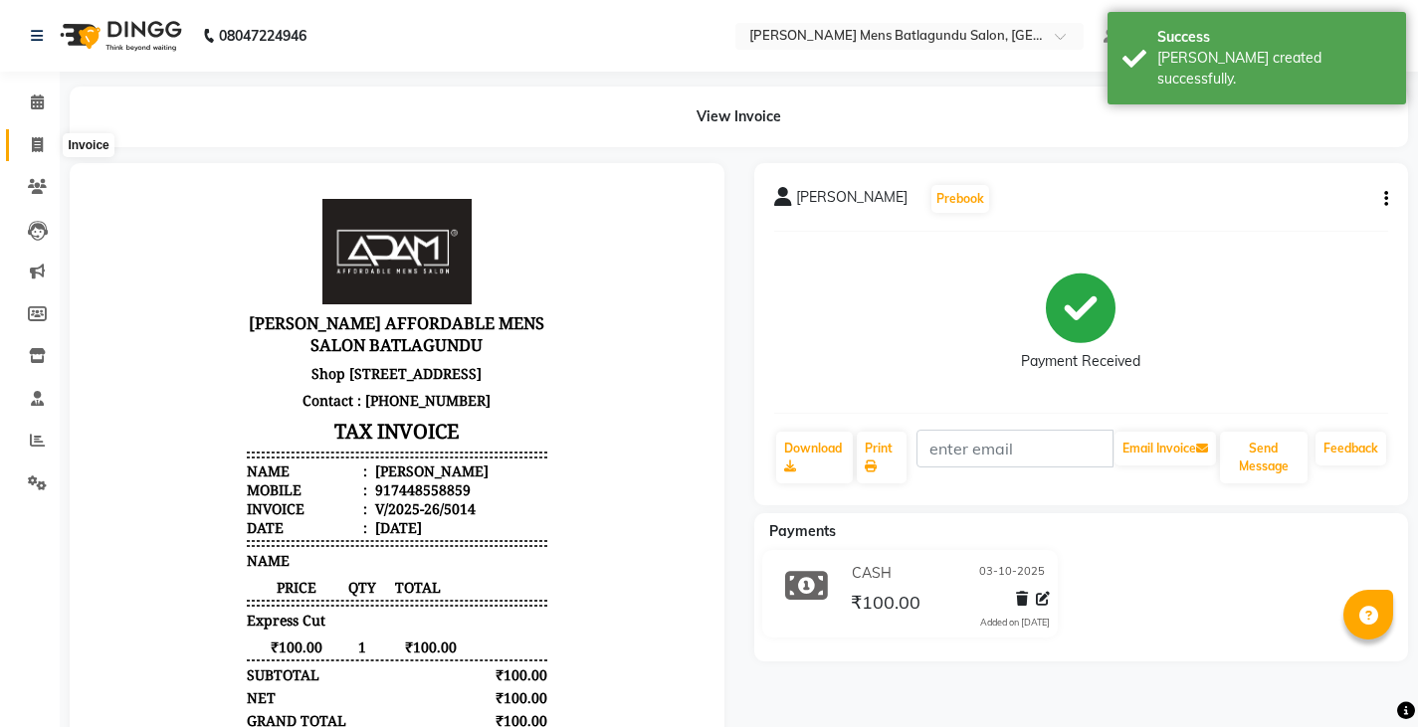
click at [32, 139] on icon at bounding box center [37, 144] width 11 height 15
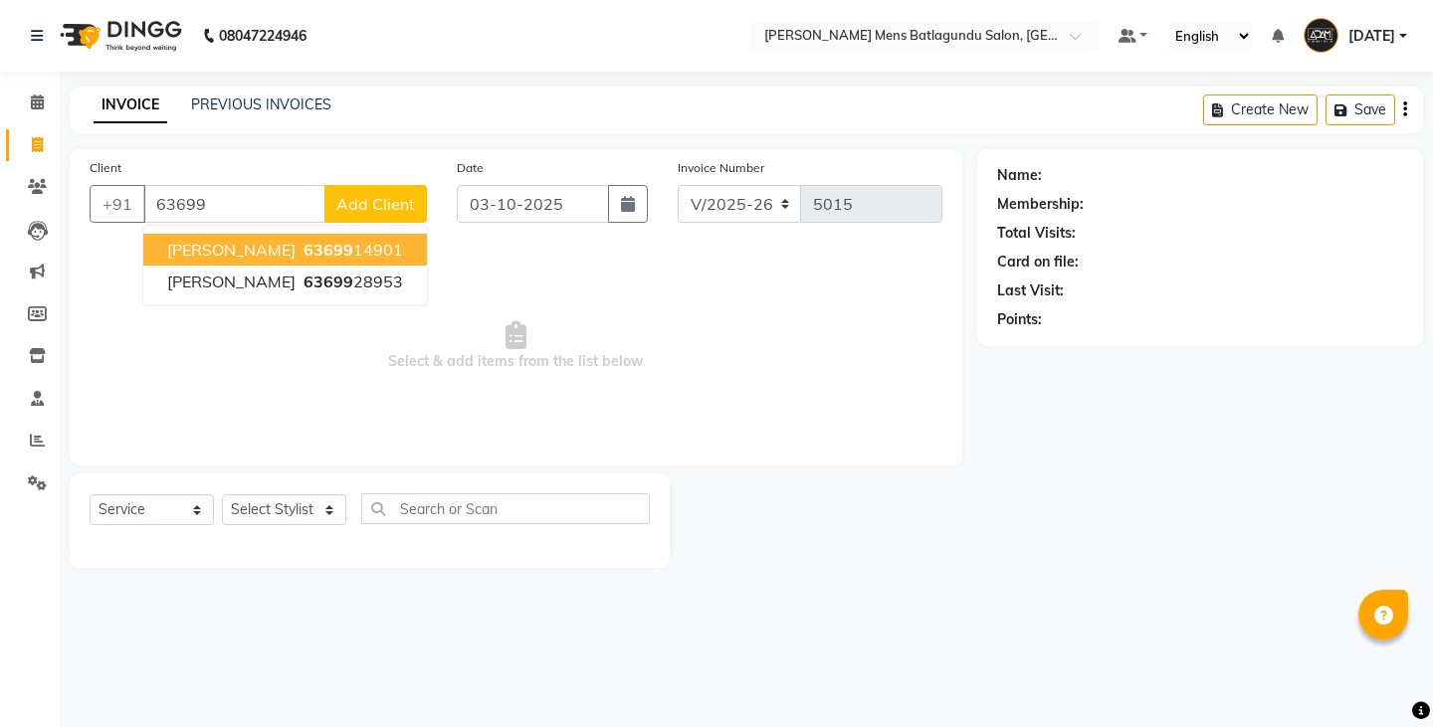
click at [243, 235] on button "JAYA SURYA 63699 14901" at bounding box center [285, 250] width 284 height 32
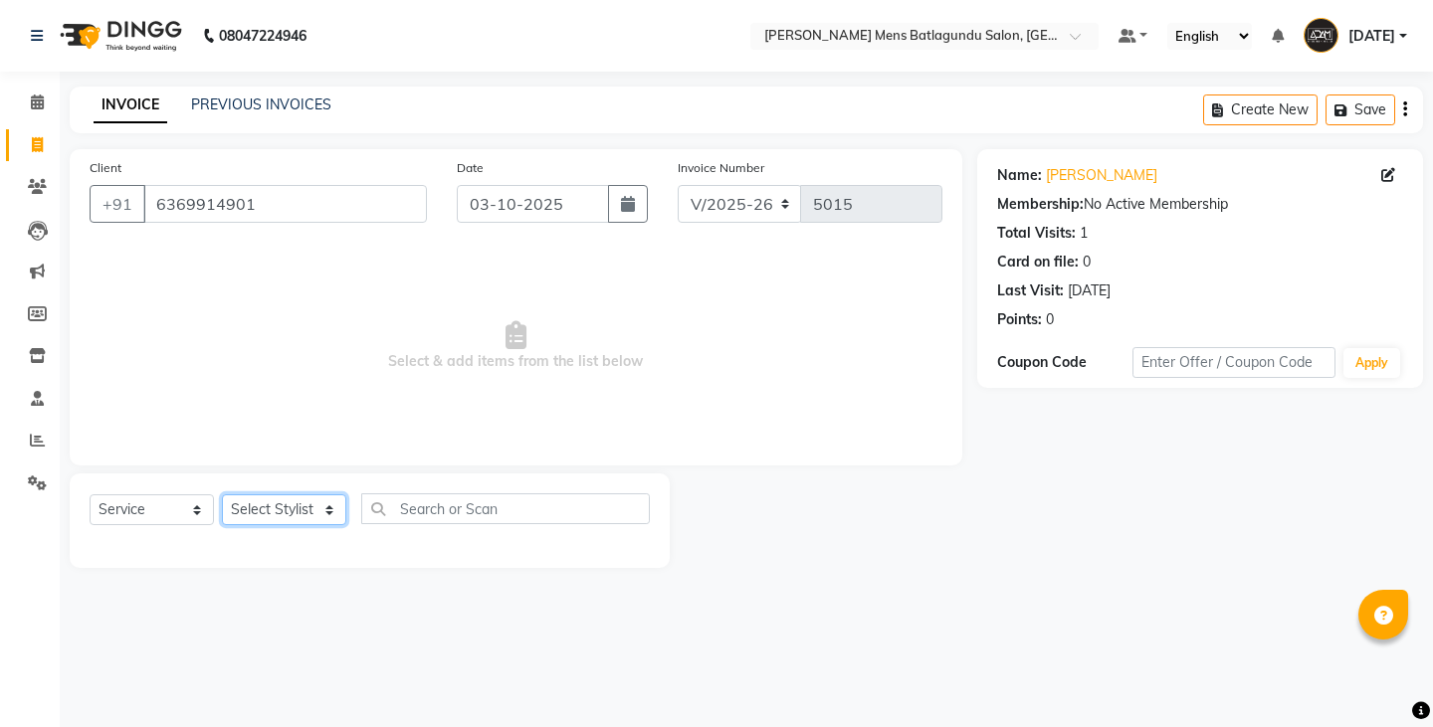
click at [291, 512] on select "Select Stylist Admin Ovesh Raja SAHIB SAHIL SHARUKH" at bounding box center [284, 509] width 124 height 31
click at [222, 494] on select "Select Stylist Admin Ovesh Raja SAHIB SAHIL SHARUKH" at bounding box center [284, 509] width 124 height 31
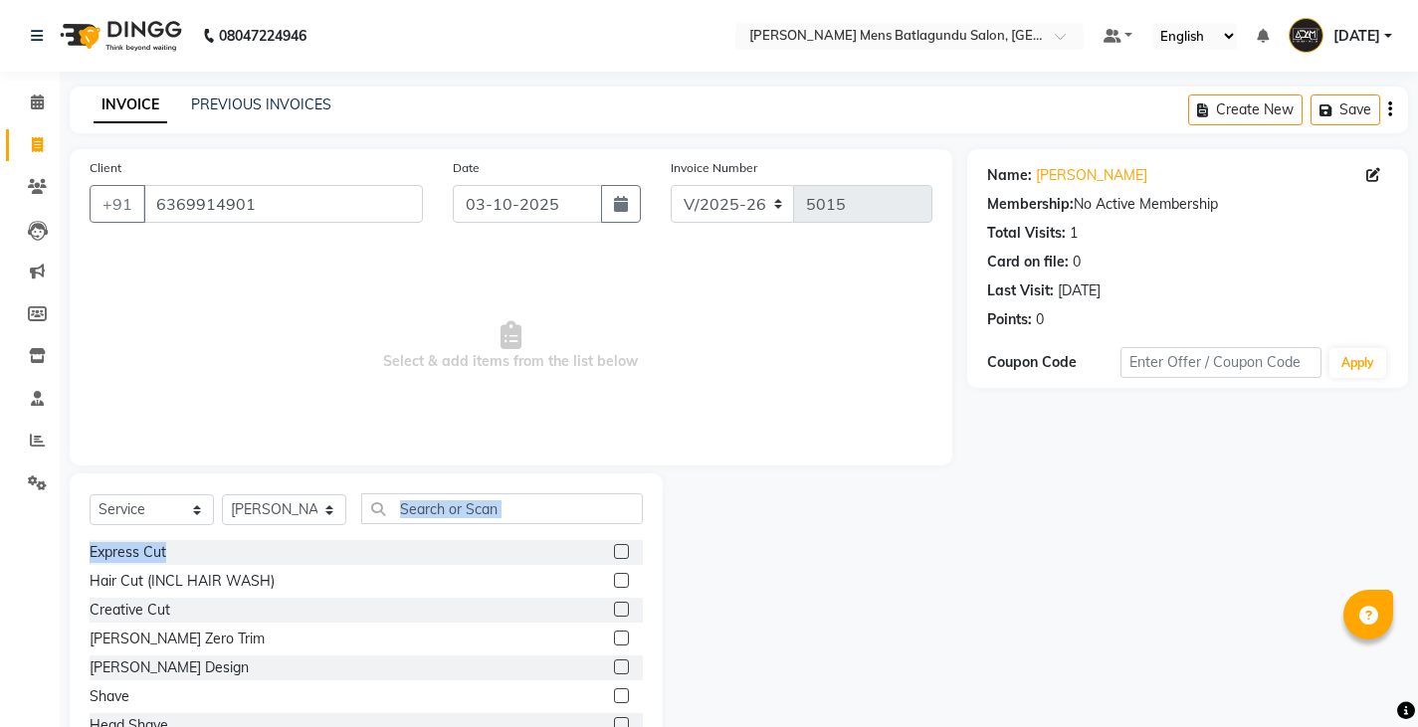
click at [612, 541] on div "Select Service Product Membership Package Voucher Prepaid Gift Card Select Styl…" at bounding box center [366, 620] width 593 height 293
click at [614, 552] on label at bounding box center [621, 551] width 15 height 15
click at [614, 552] on input "checkbox" at bounding box center [620, 552] width 13 height 13
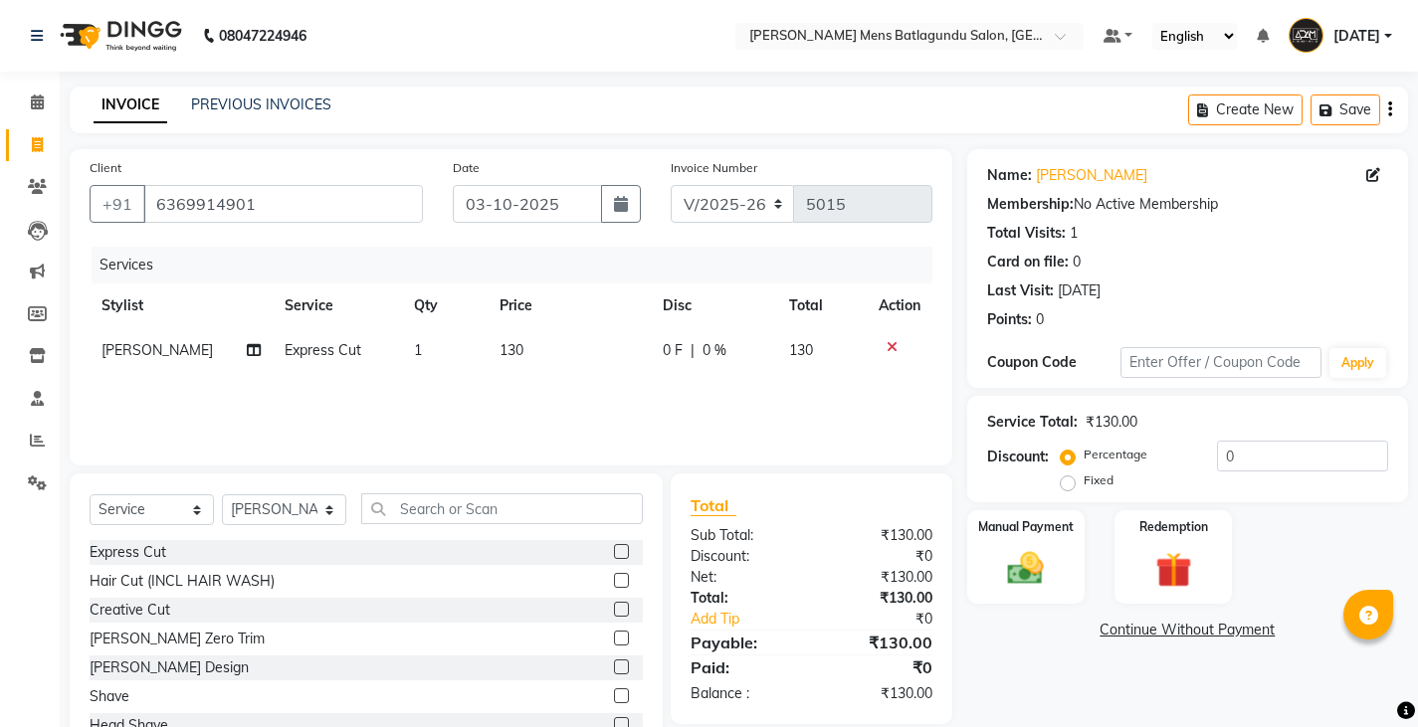
click at [505, 357] on span "130" at bounding box center [511, 350] width 24 height 18
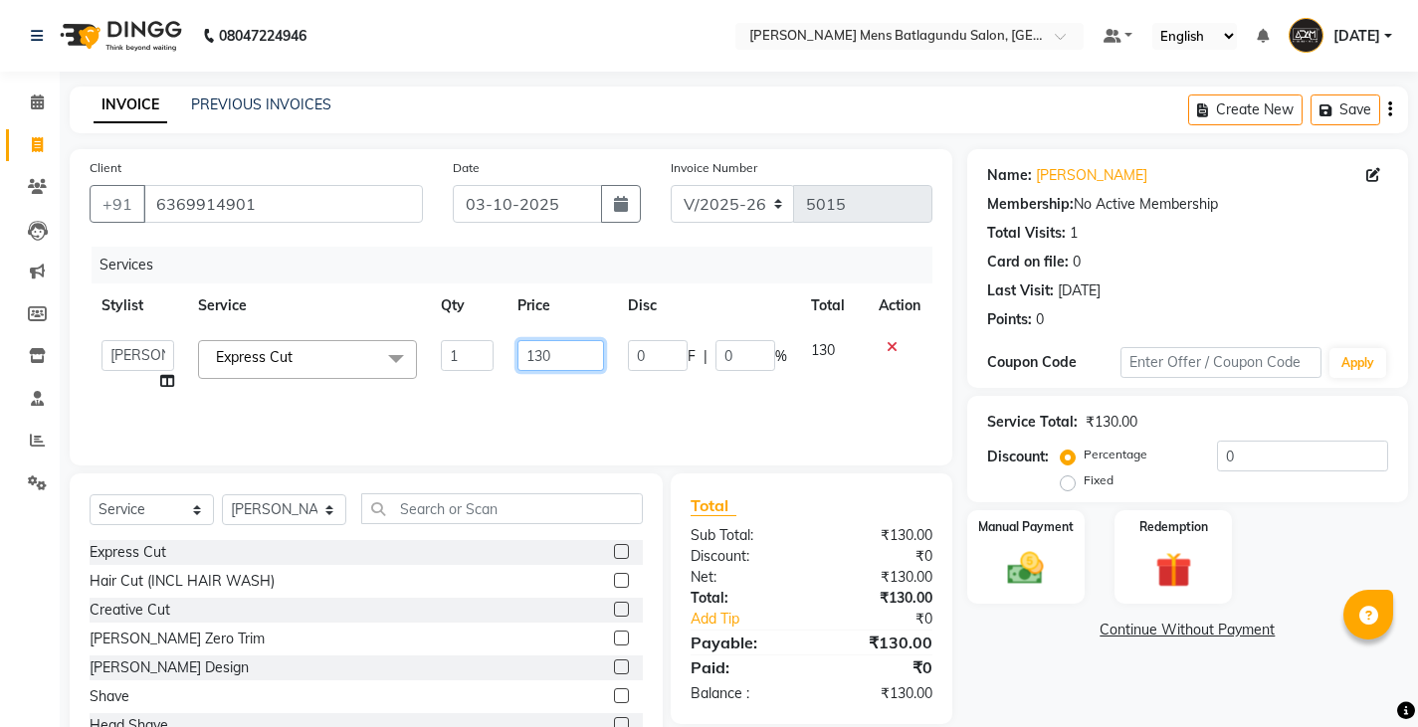
click at [576, 359] on input "130" at bounding box center [560, 355] width 87 height 31
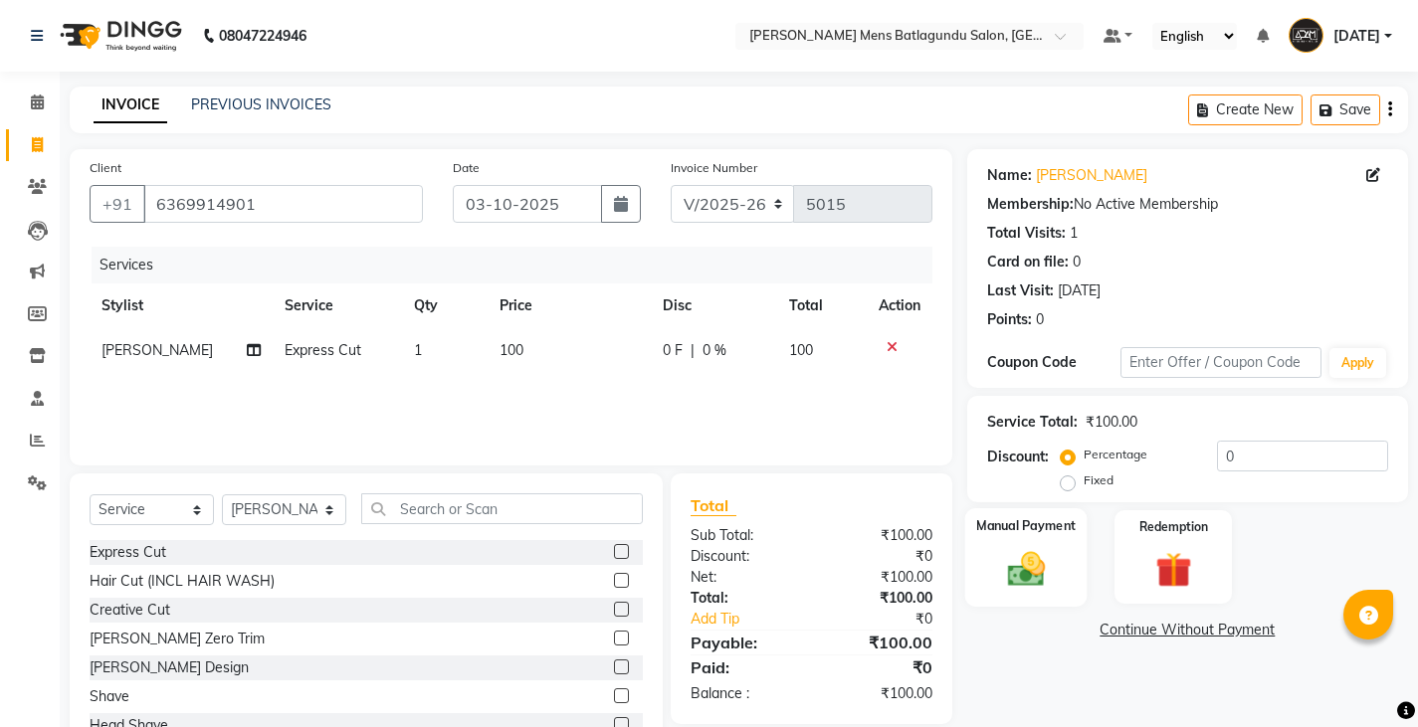
click at [1068, 580] on div "Manual Payment" at bounding box center [1025, 557] width 122 height 98
click at [1163, 636] on span "CASH" at bounding box center [1170, 631] width 43 height 23
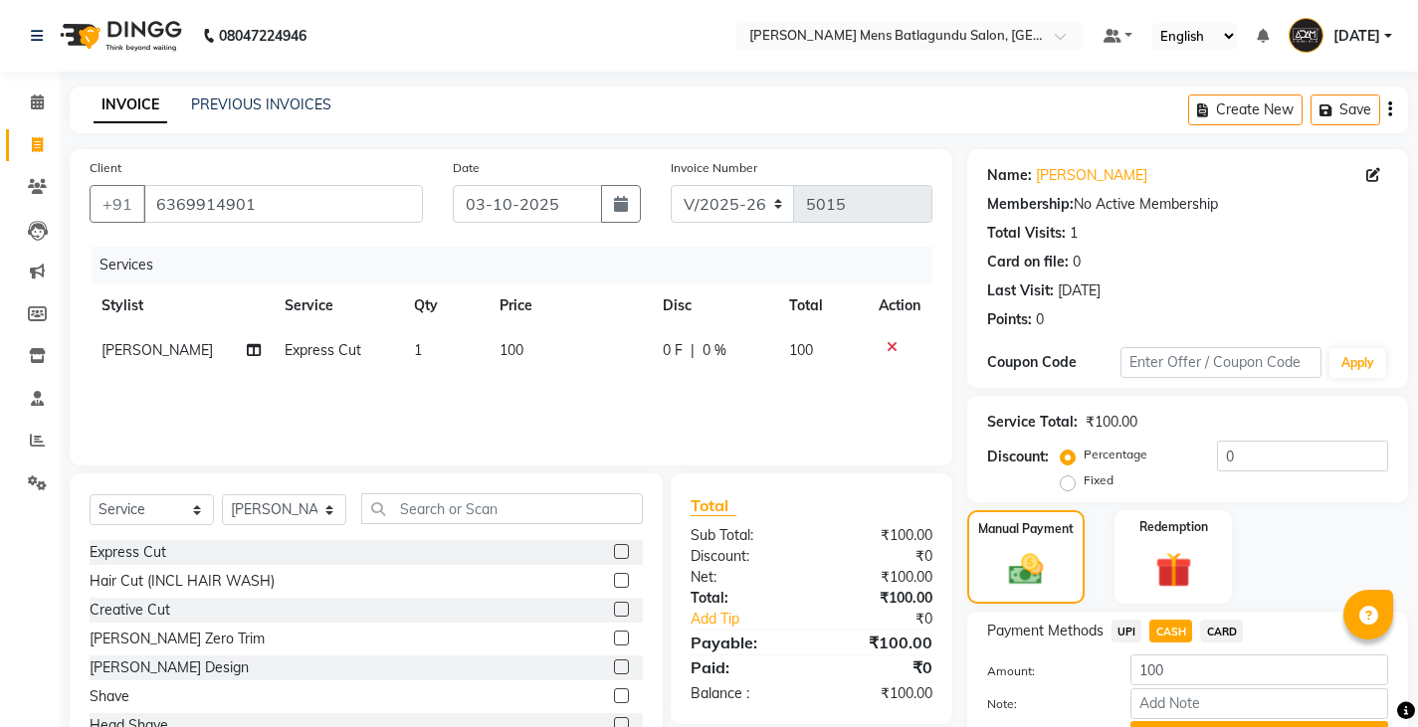
scroll to position [99, 0]
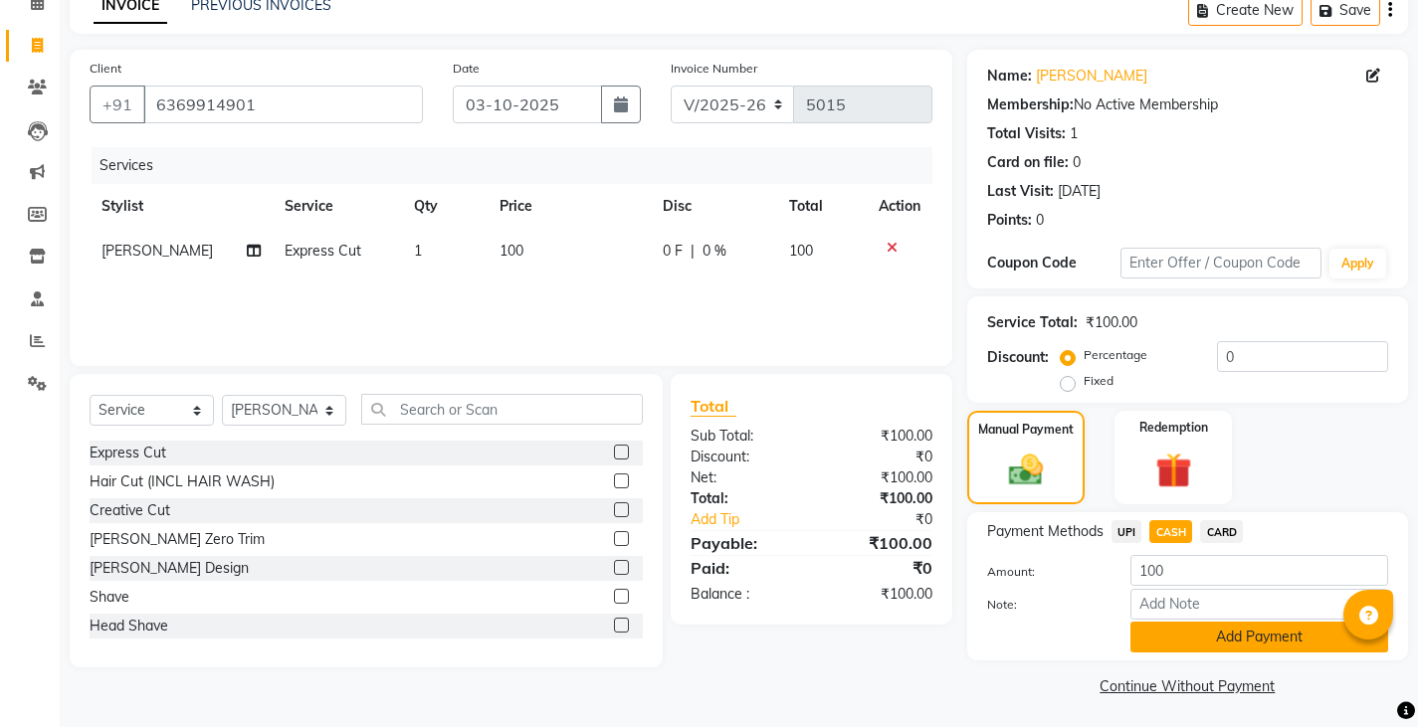
click at [1161, 637] on button "Add Payment" at bounding box center [1259, 637] width 258 height 31
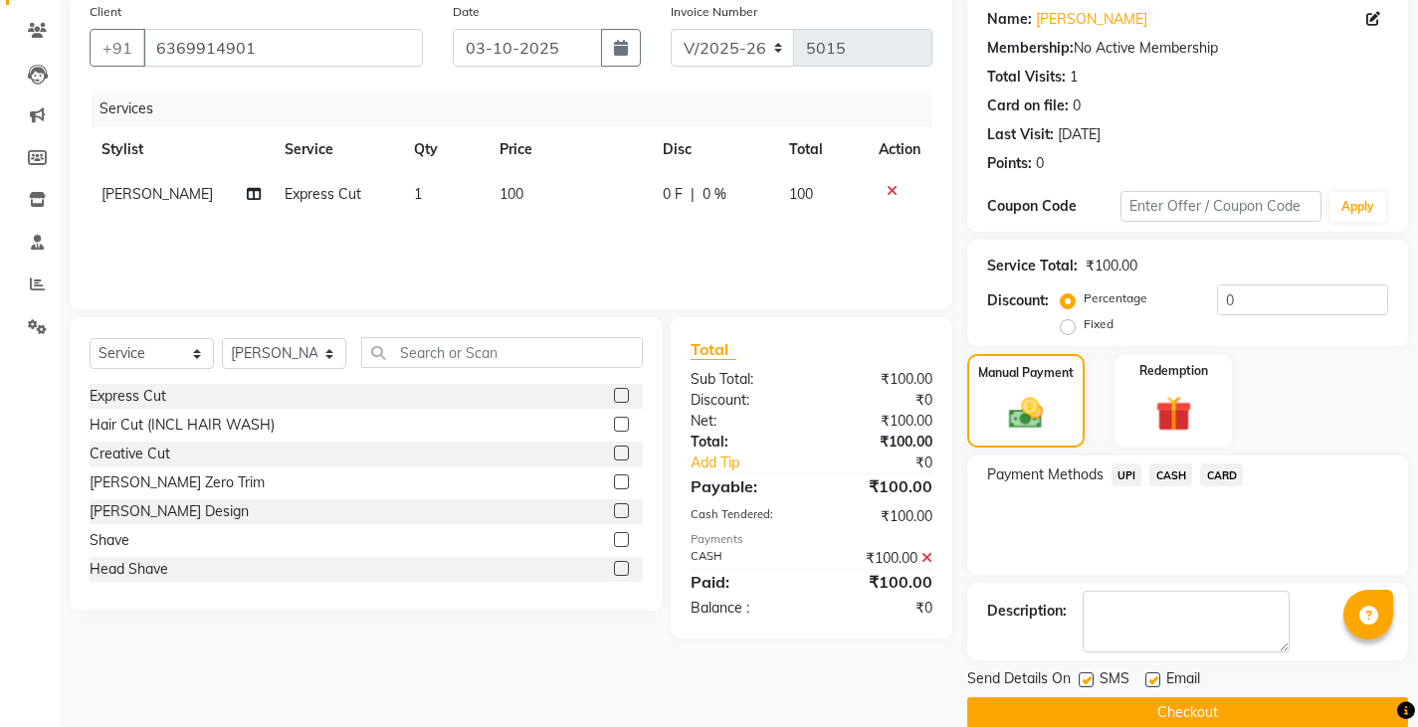
scroll to position [187, 0]
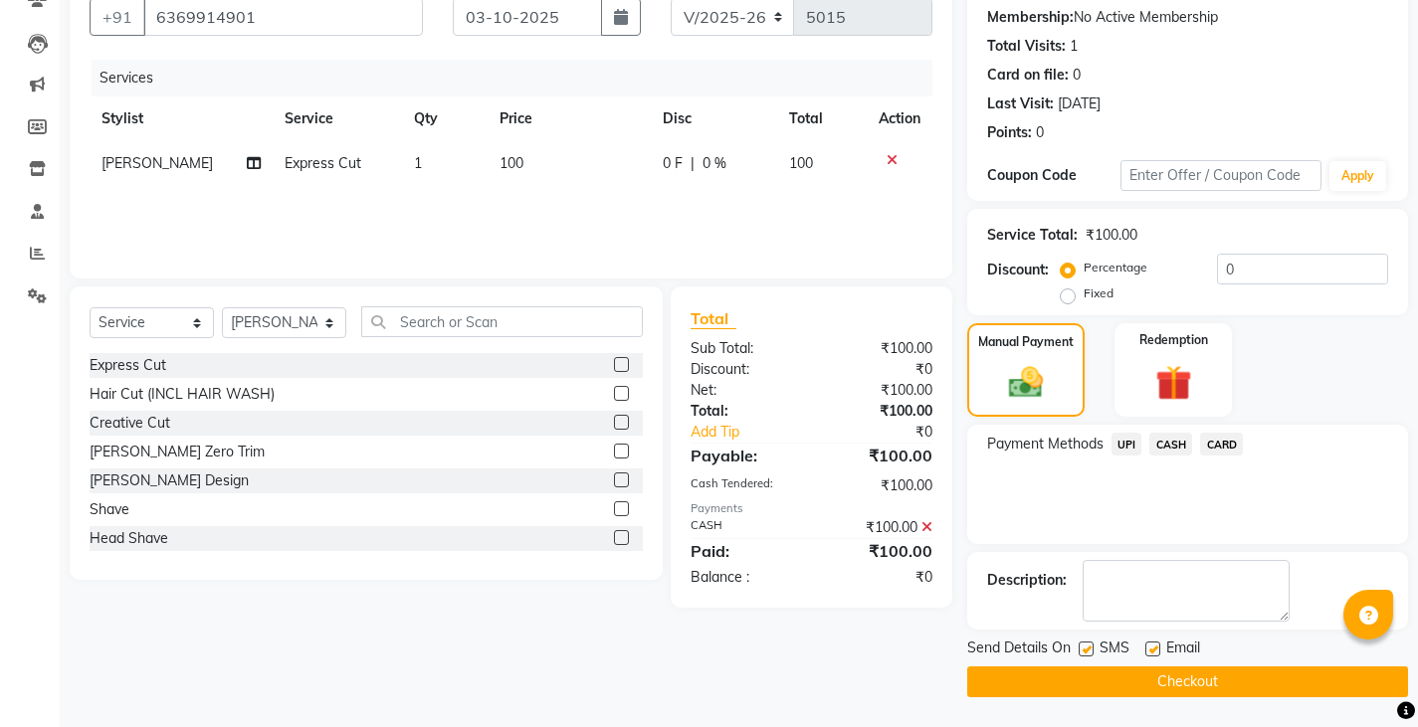
drag, startPoint x: 1136, startPoint y: 665, endPoint x: 1136, endPoint y: 678, distance: 13.9
click at [1136, 678] on div "Send Details On SMS Email Checkout" at bounding box center [1187, 668] width 441 height 60
click at [1136, 678] on button "Checkout" at bounding box center [1187, 682] width 441 height 31
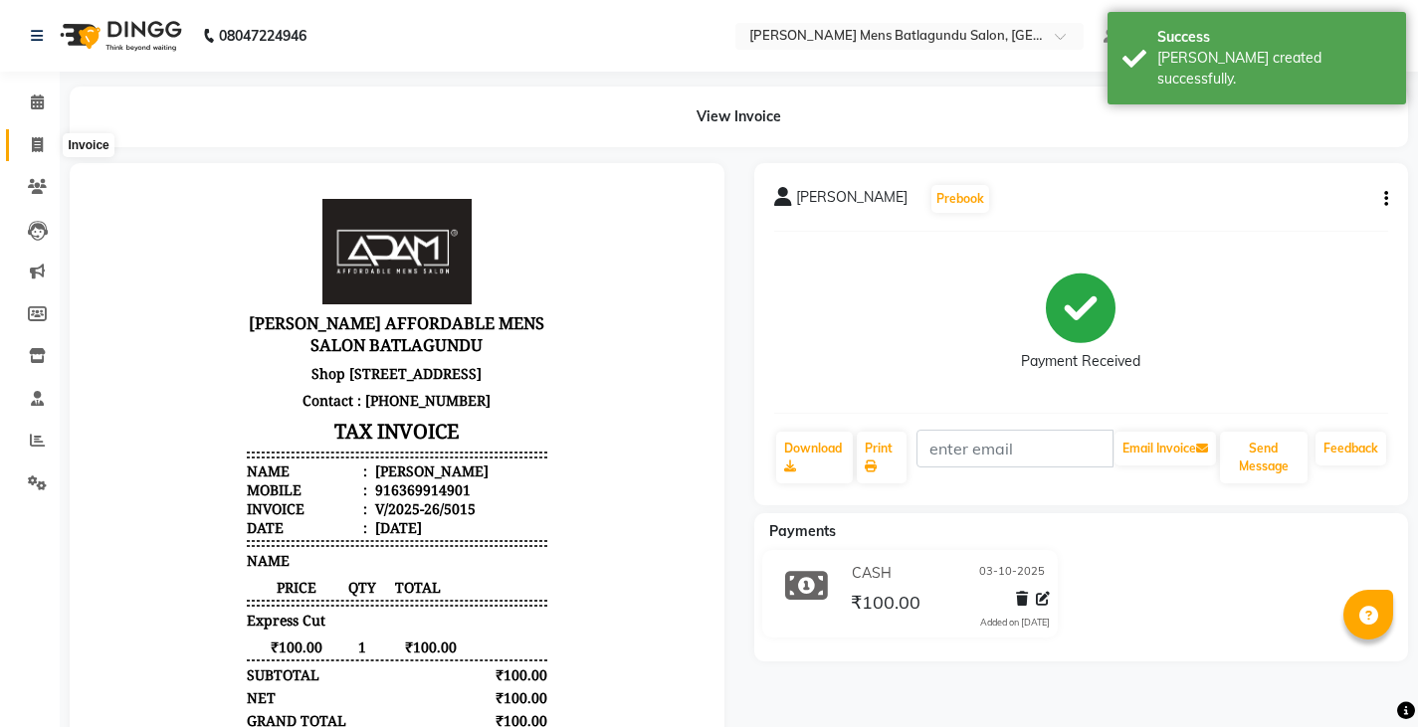
click at [32, 146] on icon at bounding box center [37, 144] width 11 height 15
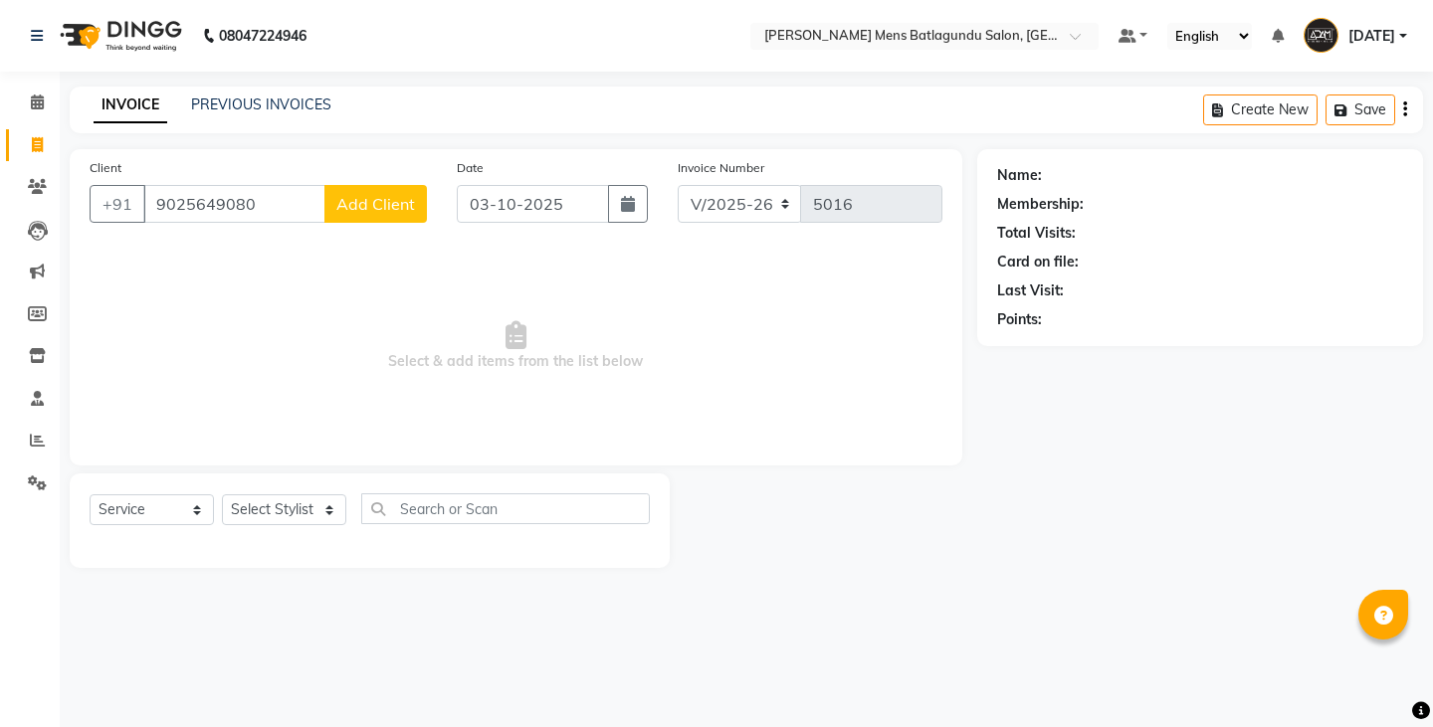
click at [349, 196] on span "Add Client" at bounding box center [375, 204] width 79 height 20
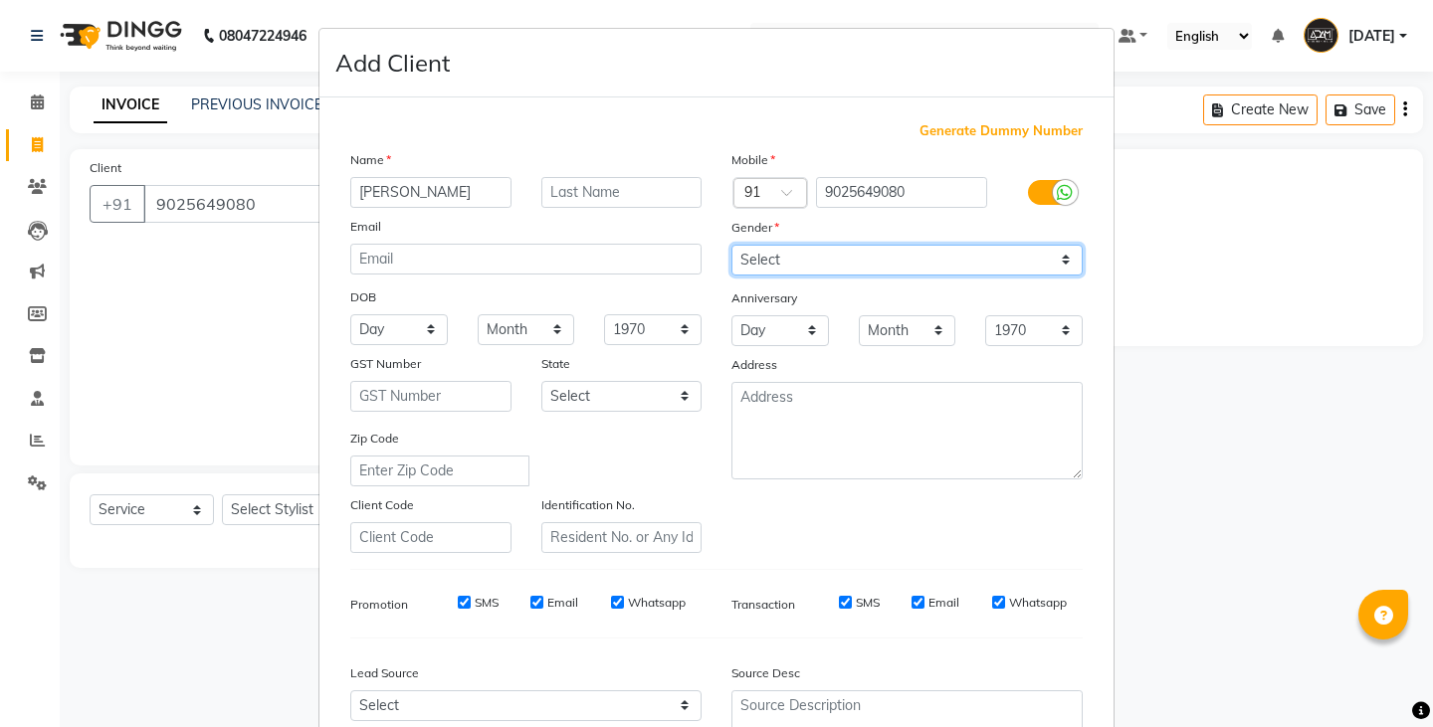
click at [901, 252] on select "Select Male Female Other Prefer Not To Say" at bounding box center [906, 260] width 351 height 31
click at [731, 245] on select "Select Male Female Other Prefer Not To Say" at bounding box center [906, 260] width 351 height 31
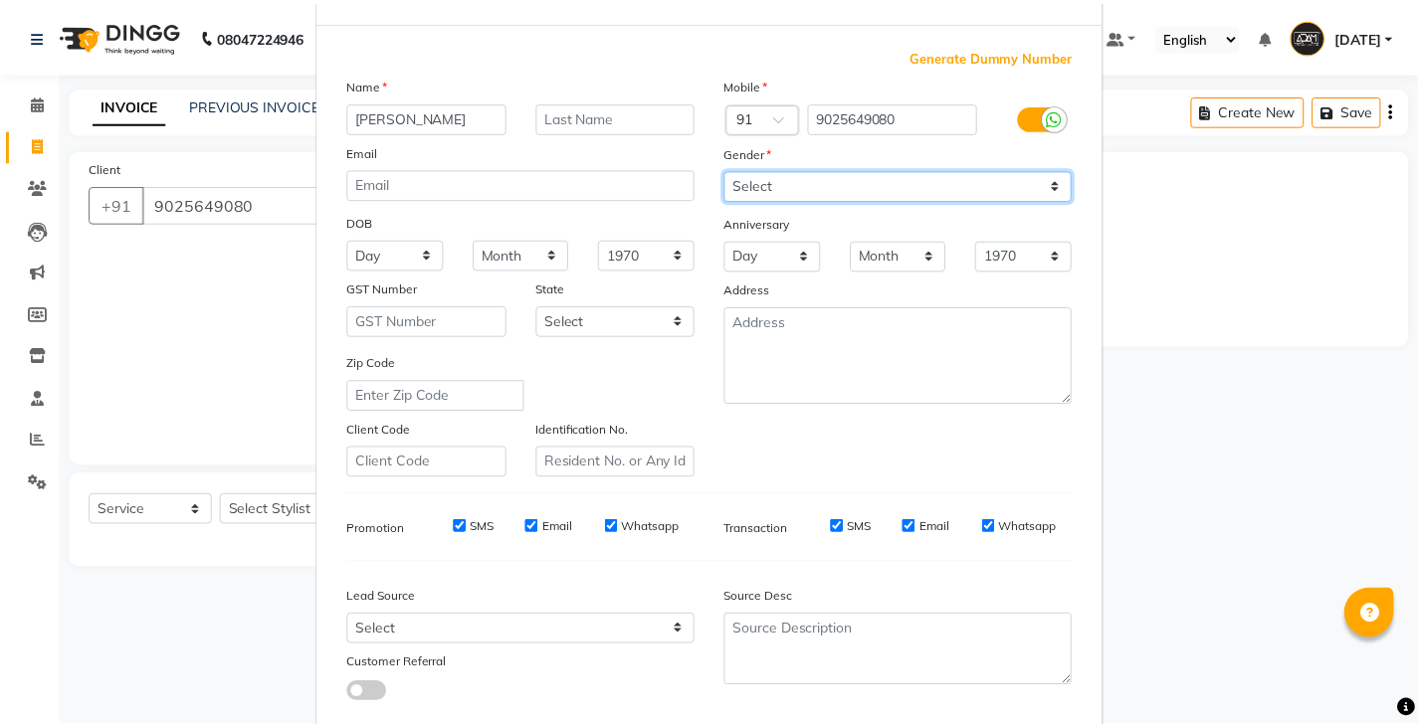
scroll to position [191, 0]
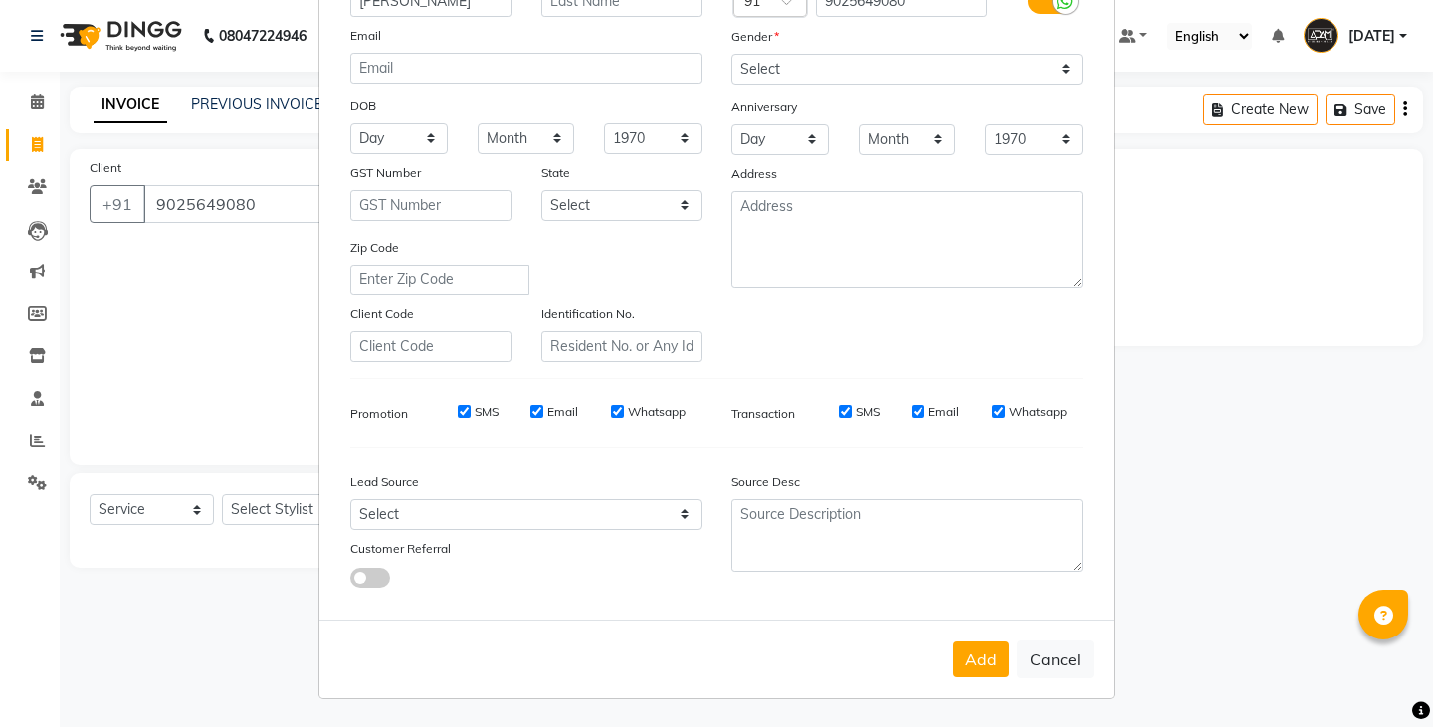
click at [982, 679] on div "Add Cancel" at bounding box center [716, 659] width 794 height 79
click at [985, 660] on button "Add" at bounding box center [981, 660] width 56 height 36
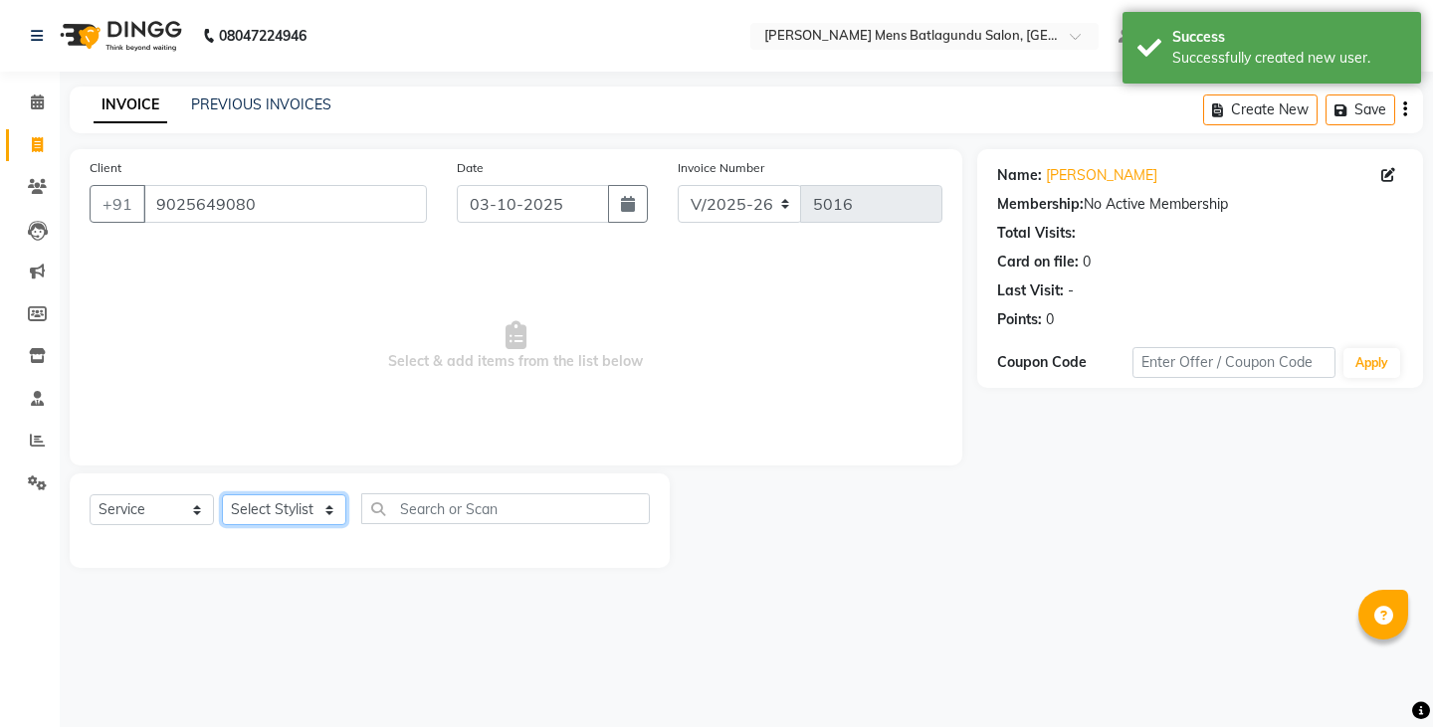
click at [259, 515] on select "Select Stylist Admin Ovesh Raja SAHIB SAHIL SHARUKH" at bounding box center [284, 509] width 124 height 31
click at [222, 494] on select "Select Stylist Admin Ovesh Raja SAHIB SAHIL SHARUKH" at bounding box center [284, 509] width 124 height 31
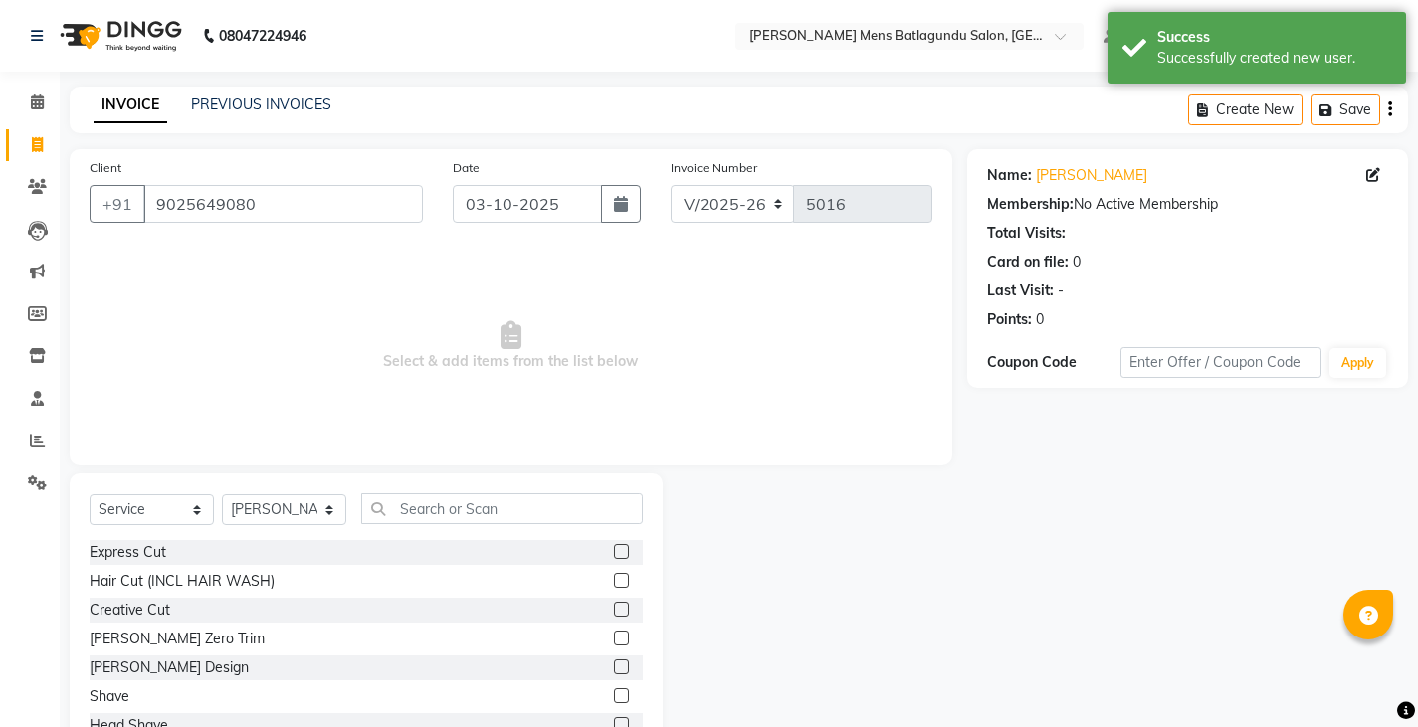
click at [614, 551] on label at bounding box center [621, 551] width 15 height 15
click at [614, 551] on input "checkbox" at bounding box center [620, 552] width 13 height 13
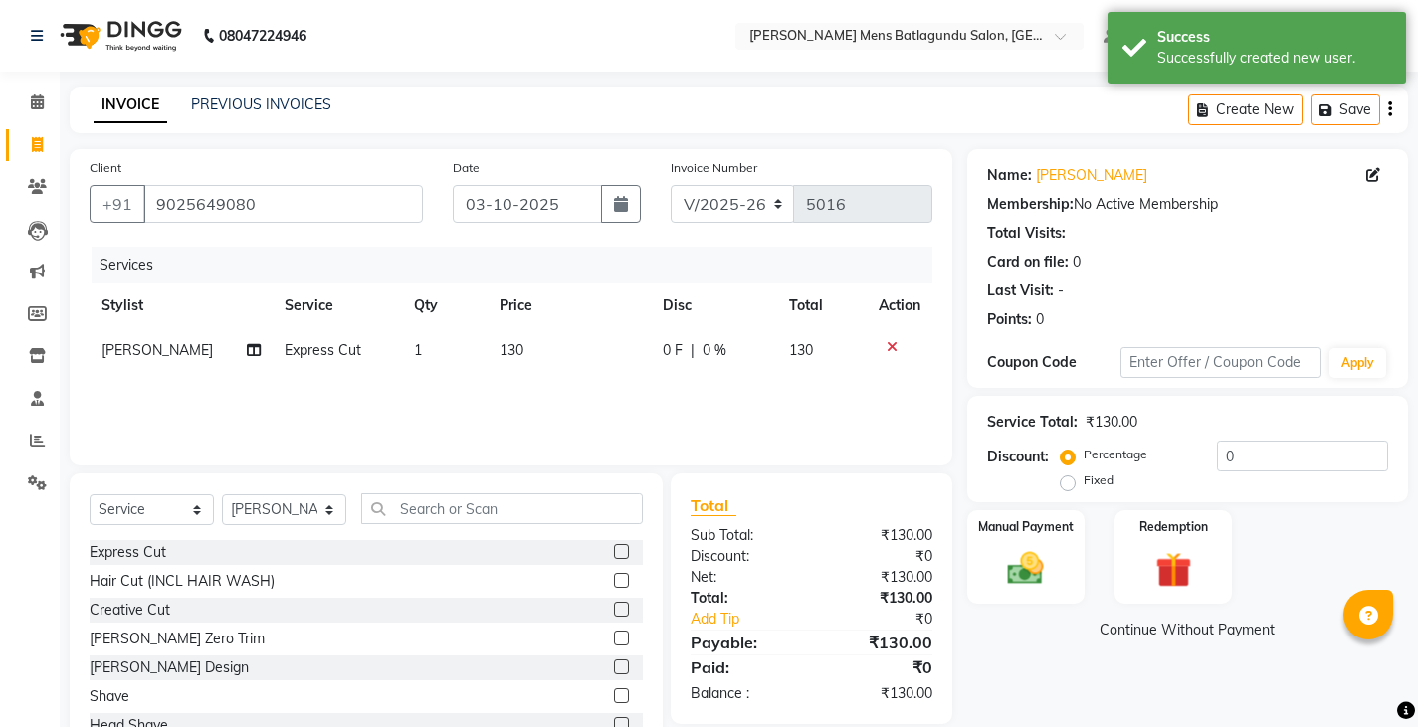
click at [540, 349] on td "130" at bounding box center [568, 350] width 162 height 45
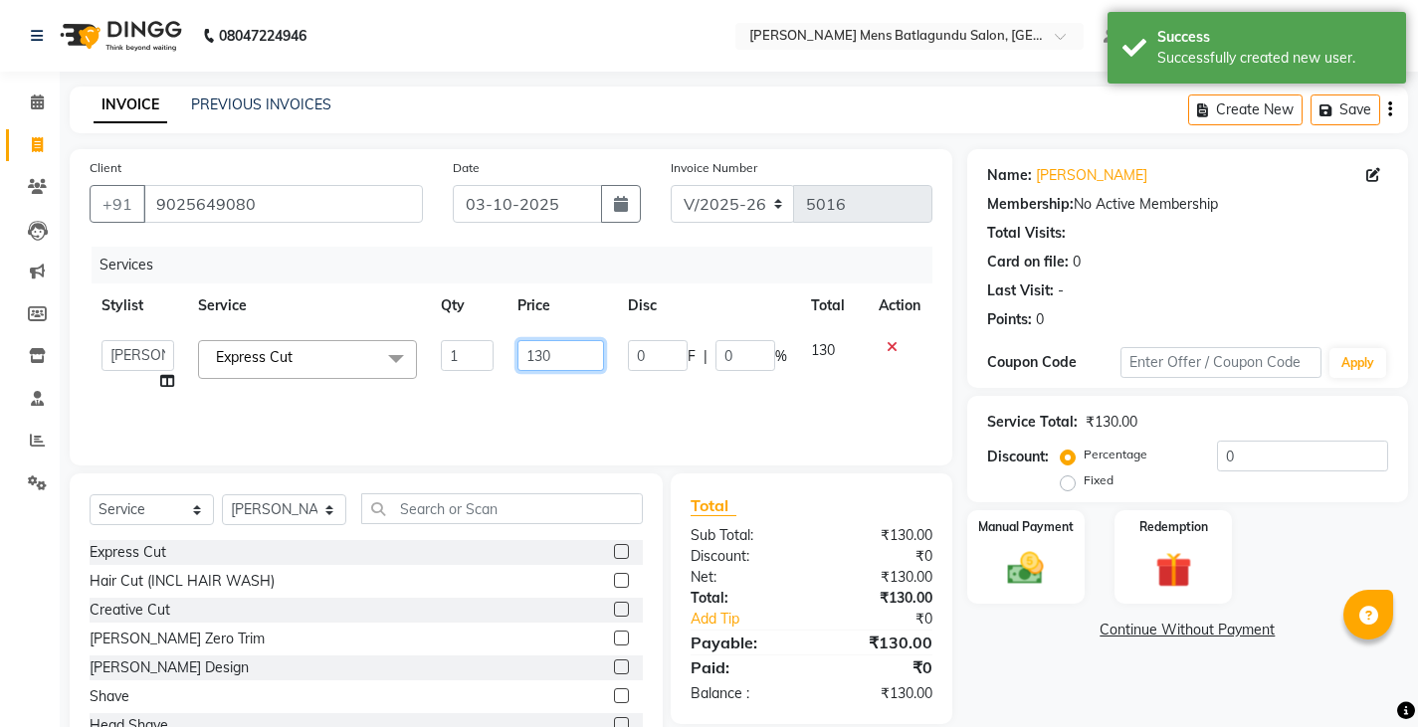
click at [565, 356] on input "130" at bounding box center [560, 355] width 87 height 31
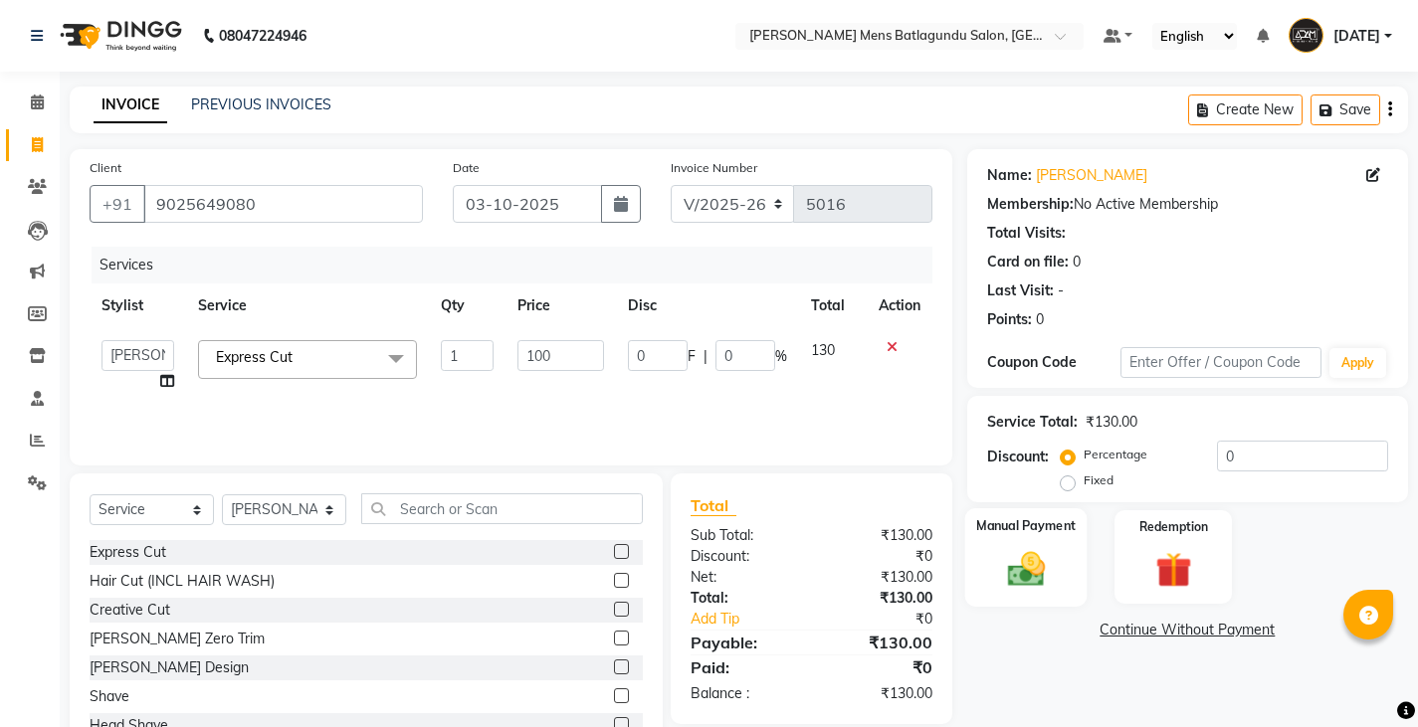
click at [1048, 583] on img at bounding box center [1025, 568] width 61 height 43
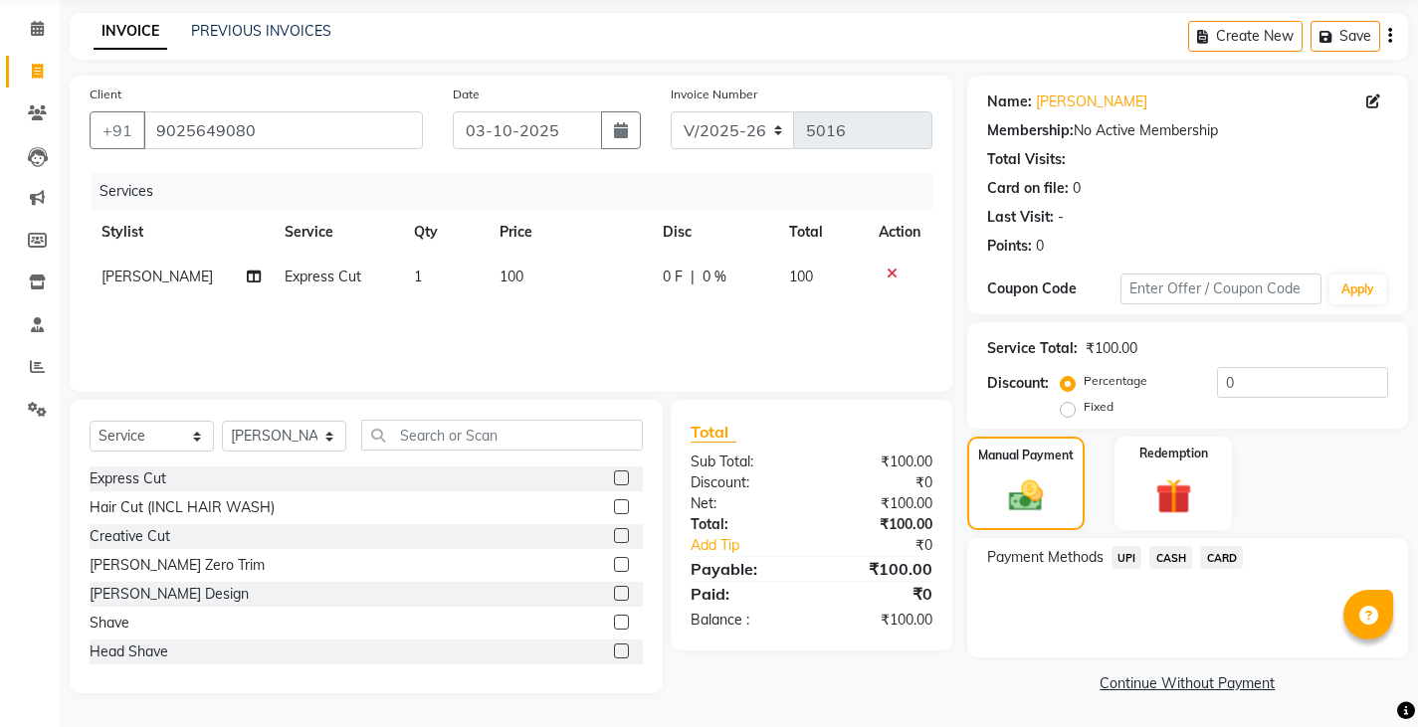
scroll to position [75, 0]
click at [1169, 557] on span "CASH" at bounding box center [1170, 556] width 43 height 23
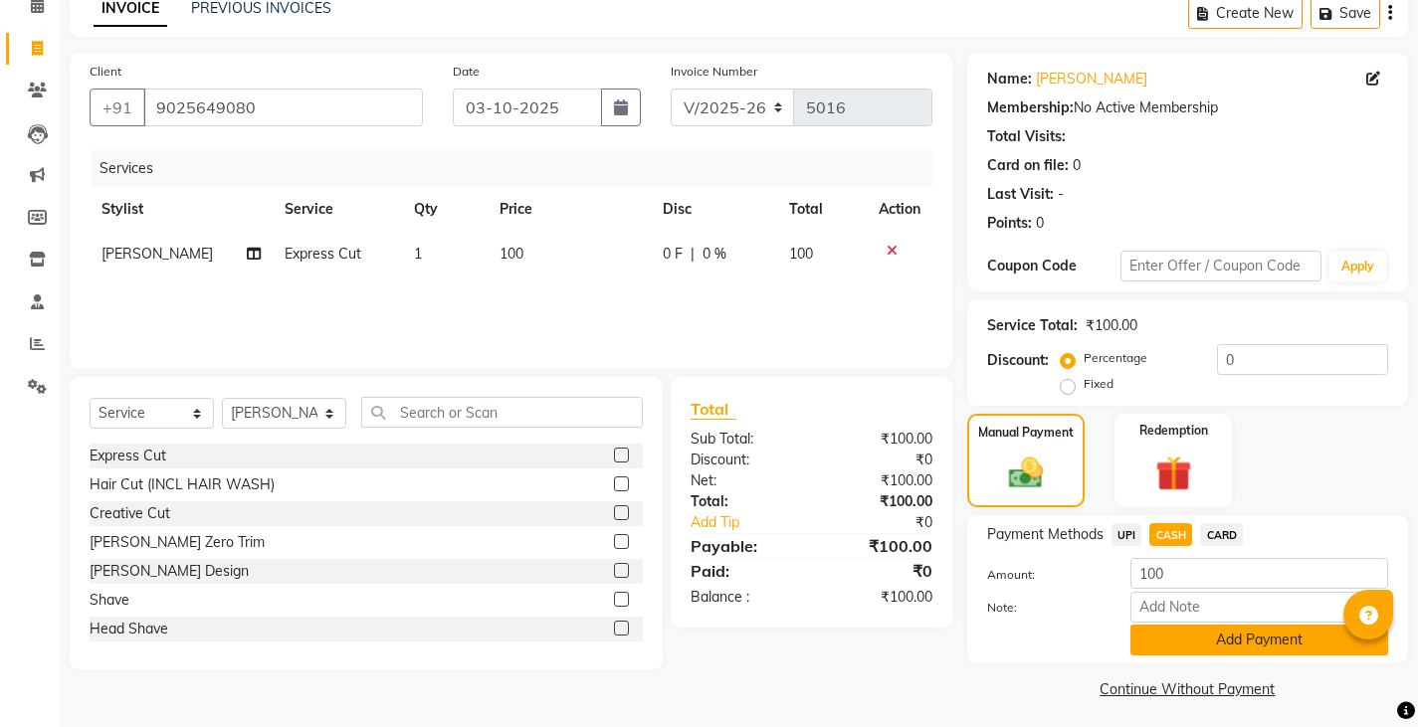
scroll to position [103, 0]
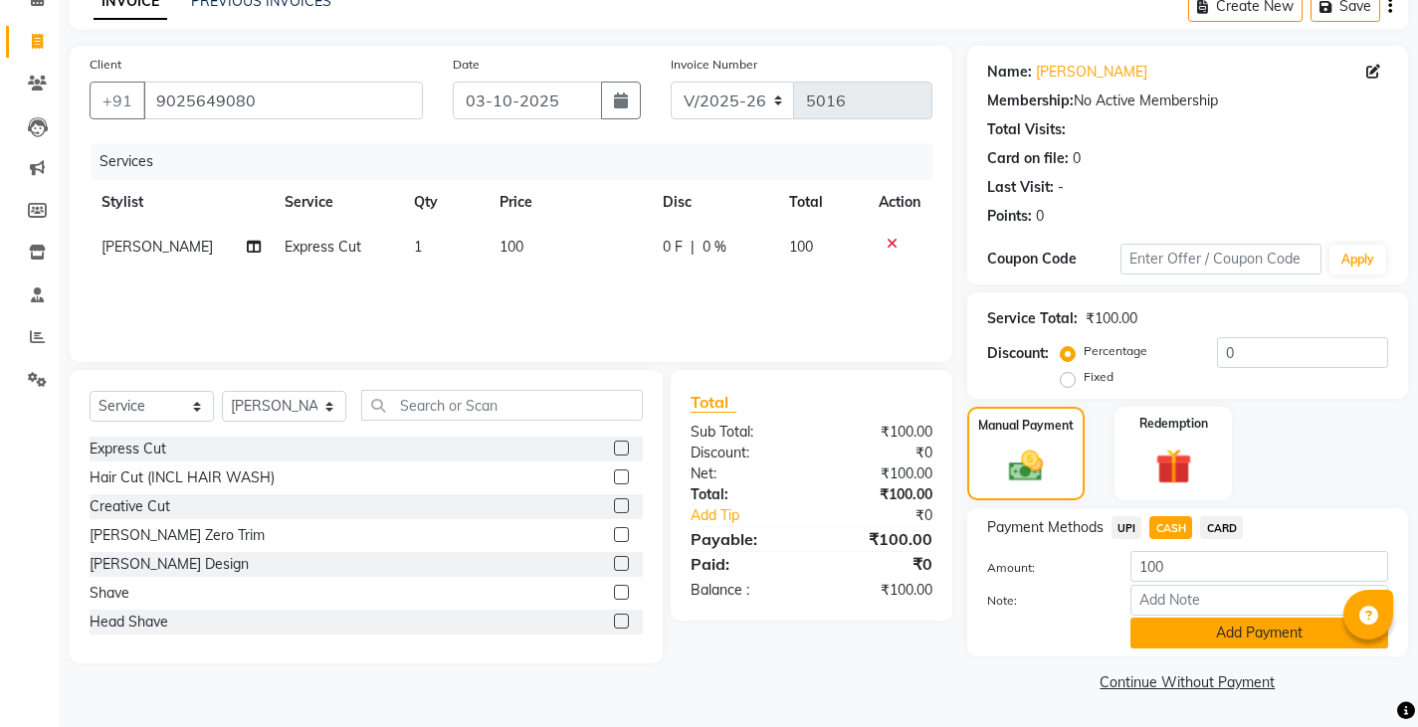
click at [1219, 638] on button "Add Payment" at bounding box center [1259, 633] width 258 height 31
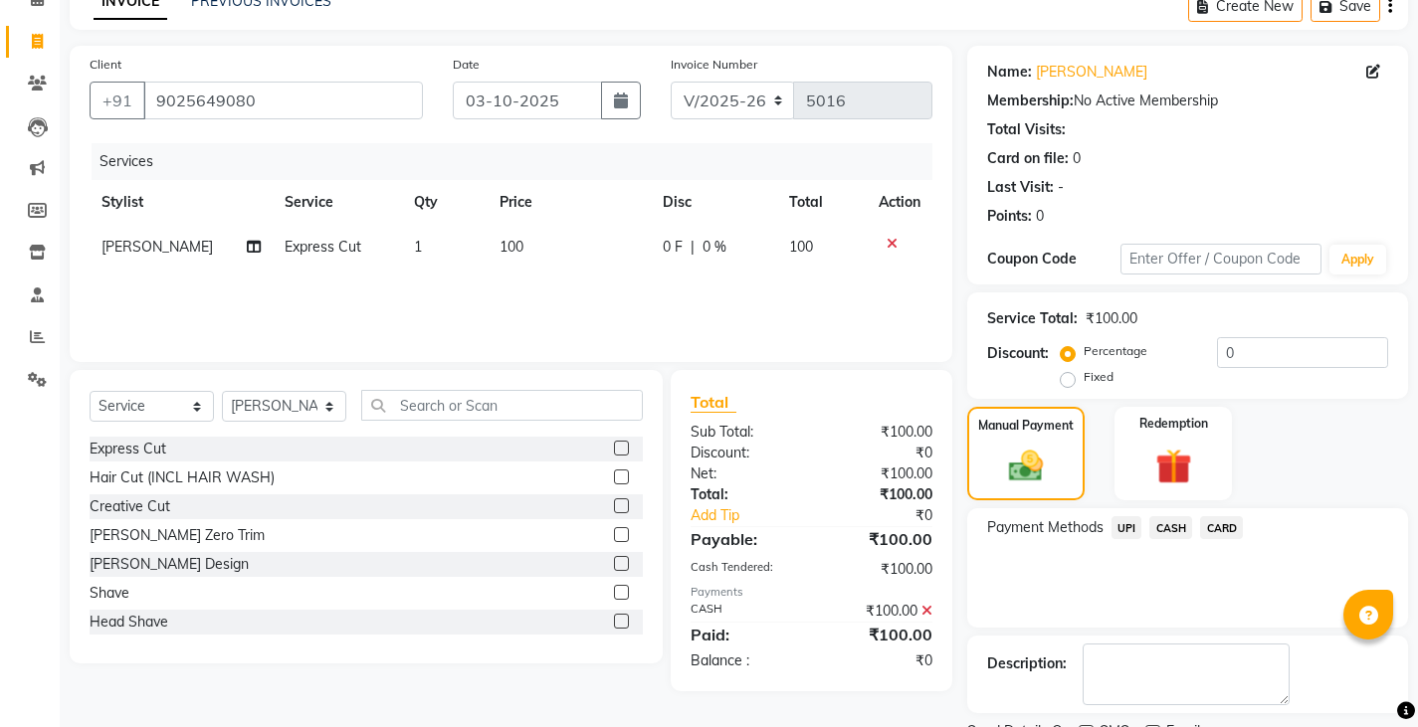
scroll to position [187, 0]
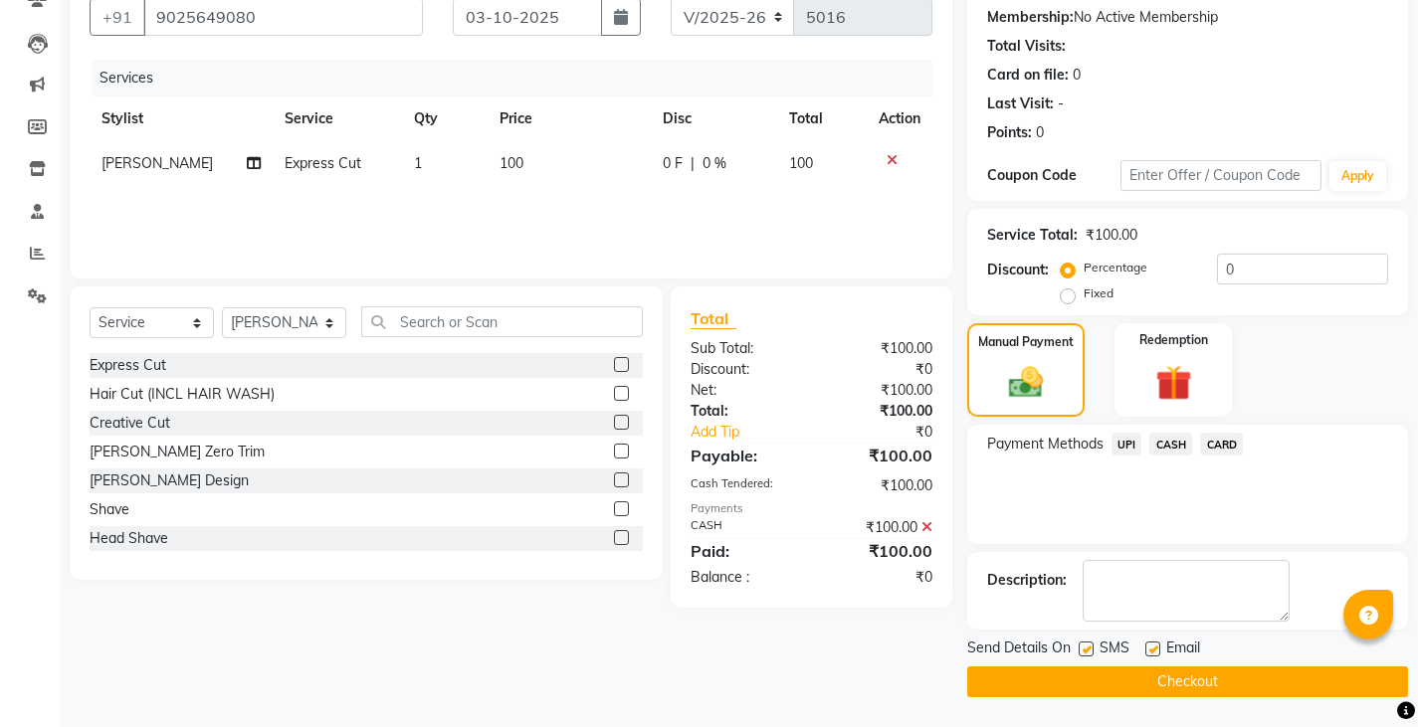
click at [1195, 690] on button "Checkout" at bounding box center [1187, 682] width 441 height 31
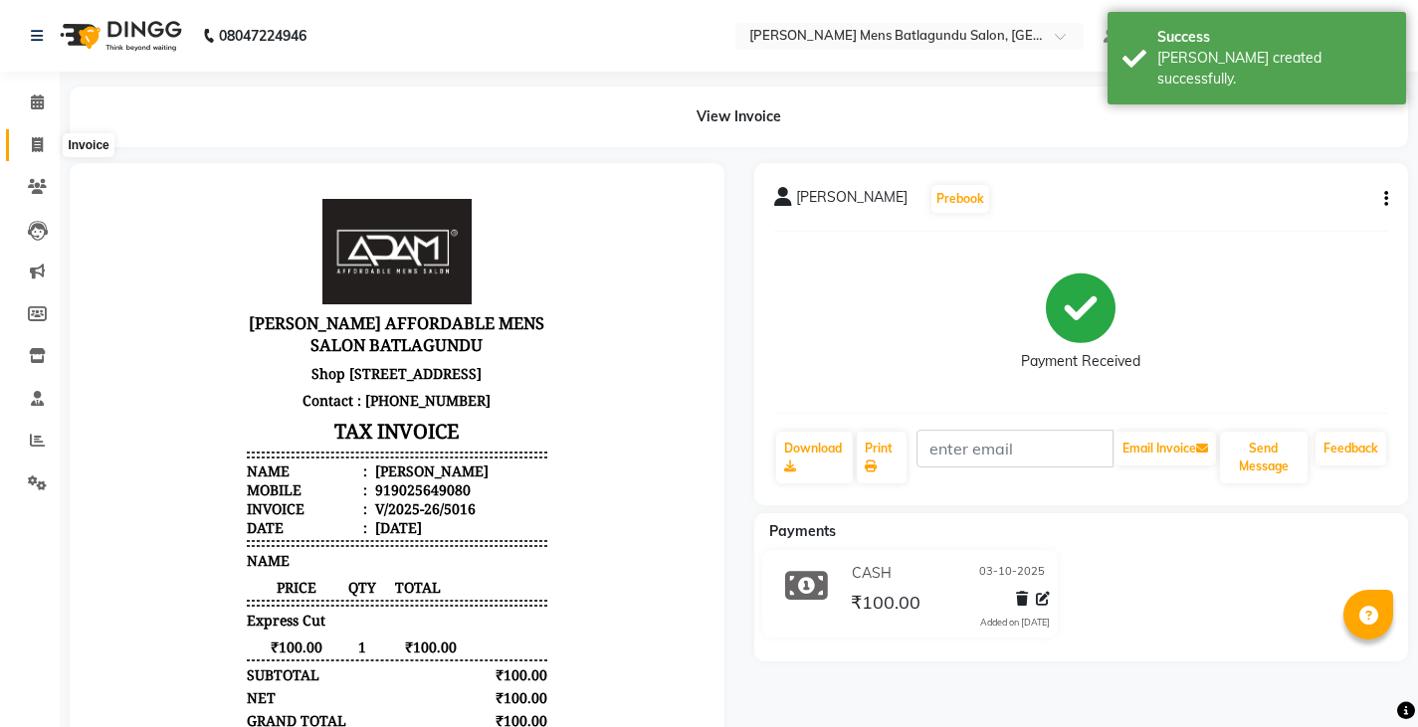
click at [34, 148] on icon at bounding box center [37, 144] width 11 height 15
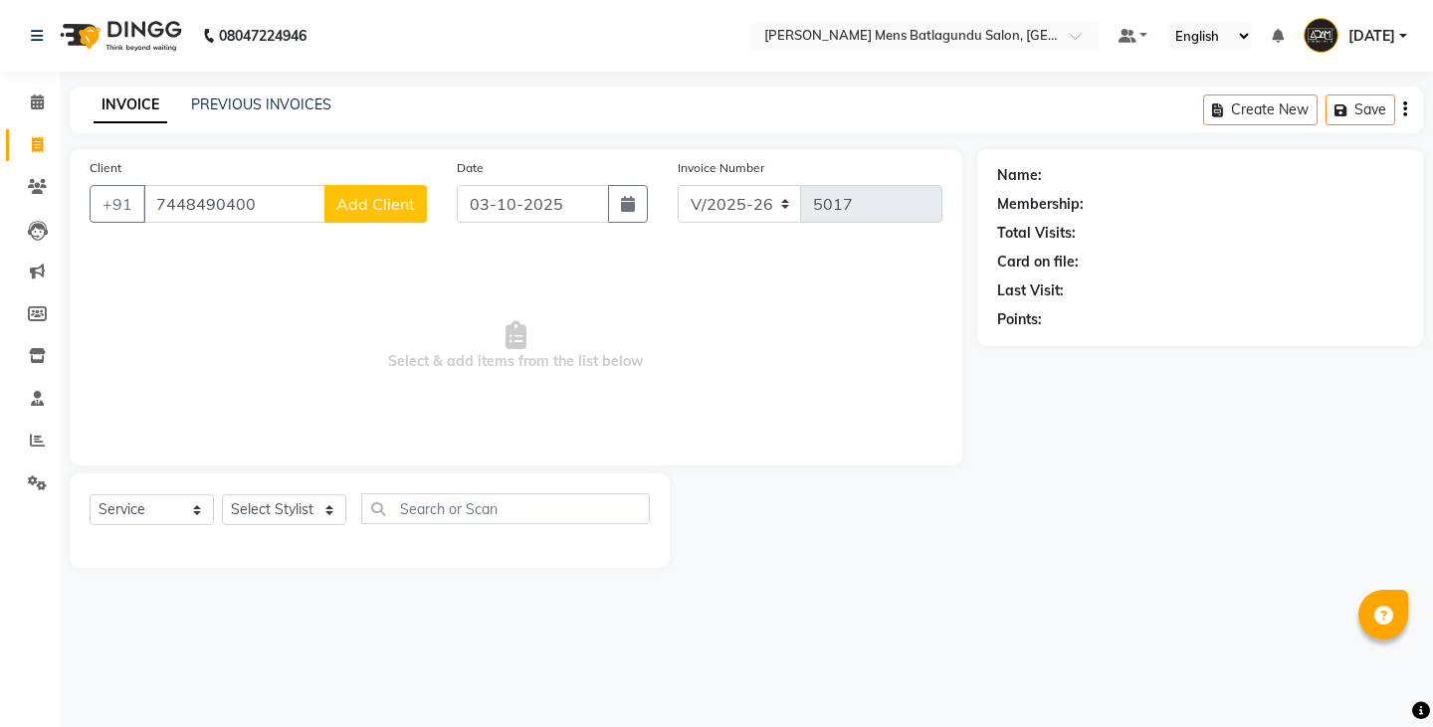
click at [397, 199] on span "Add Client" at bounding box center [375, 204] width 79 height 20
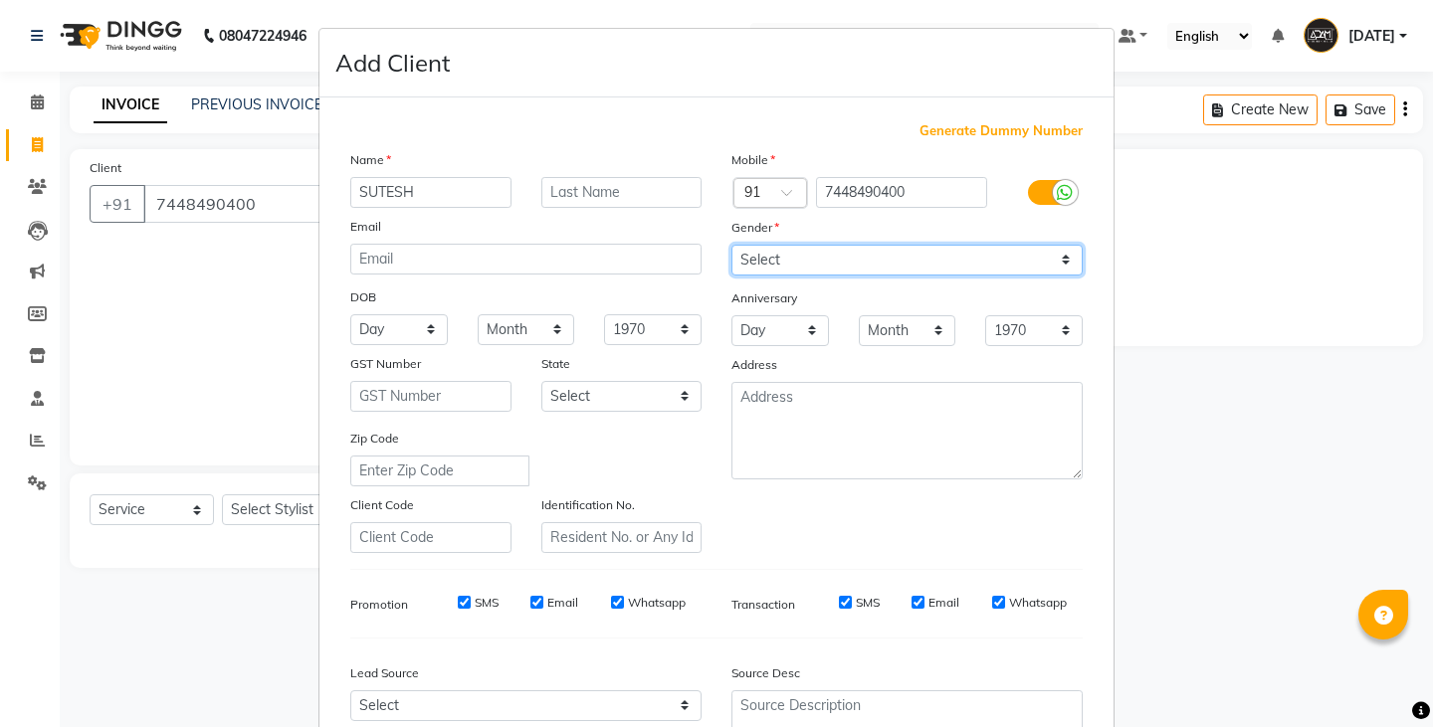
click at [810, 254] on select "Select Male Female Other Prefer Not To Say" at bounding box center [906, 260] width 351 height 31
click at [731, 245] on select "Select Male Female Other Prefer Not To Say" at bounding box center [906, 260] width 351 height 31
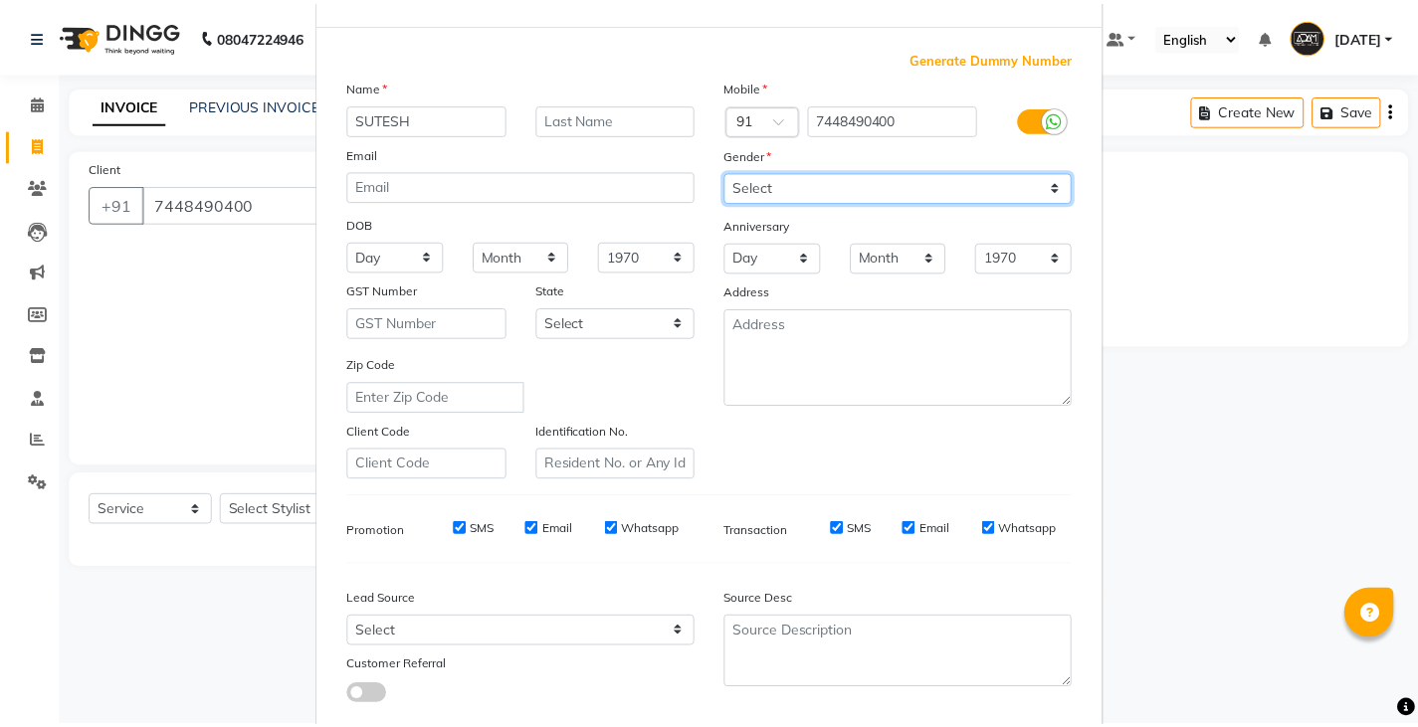
scroll to position [191, 0]
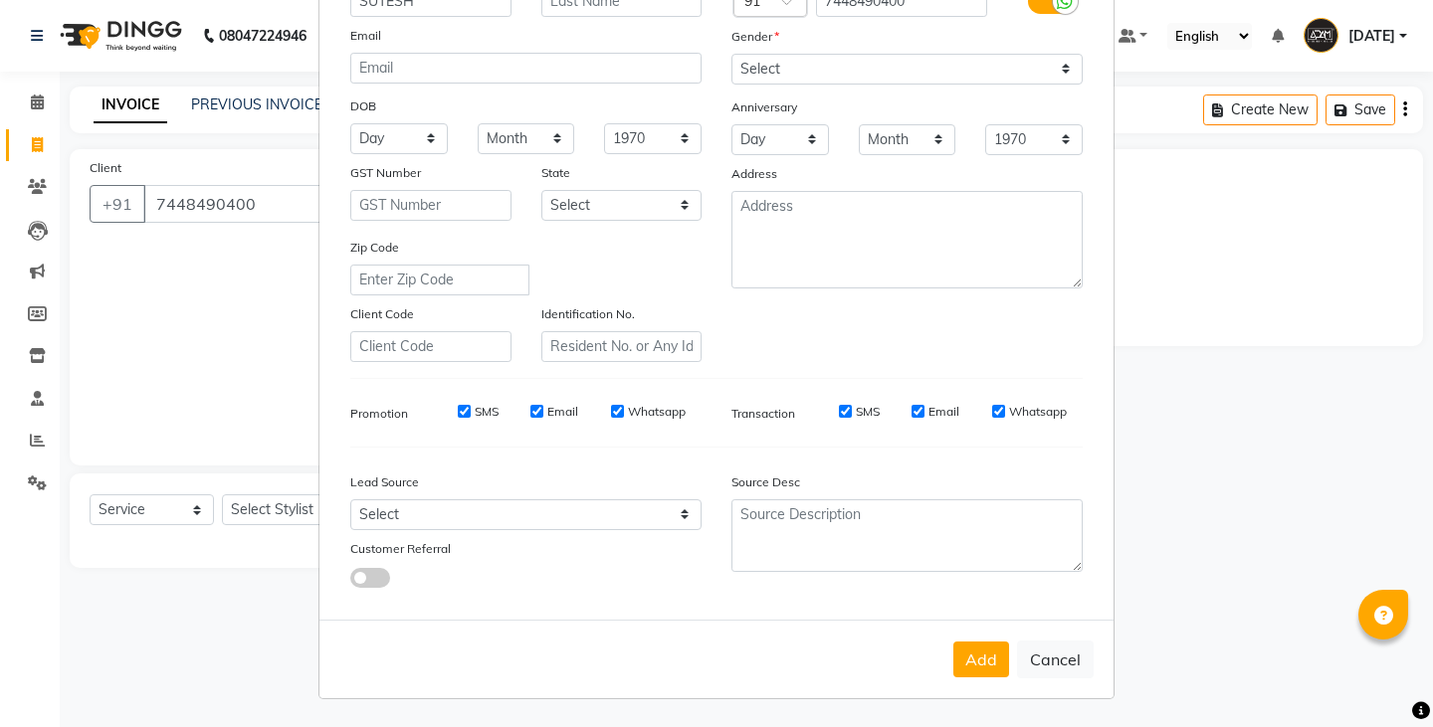
click at [965, 661] on button "Add" at bounding box center [981, 660] width 56 height 36
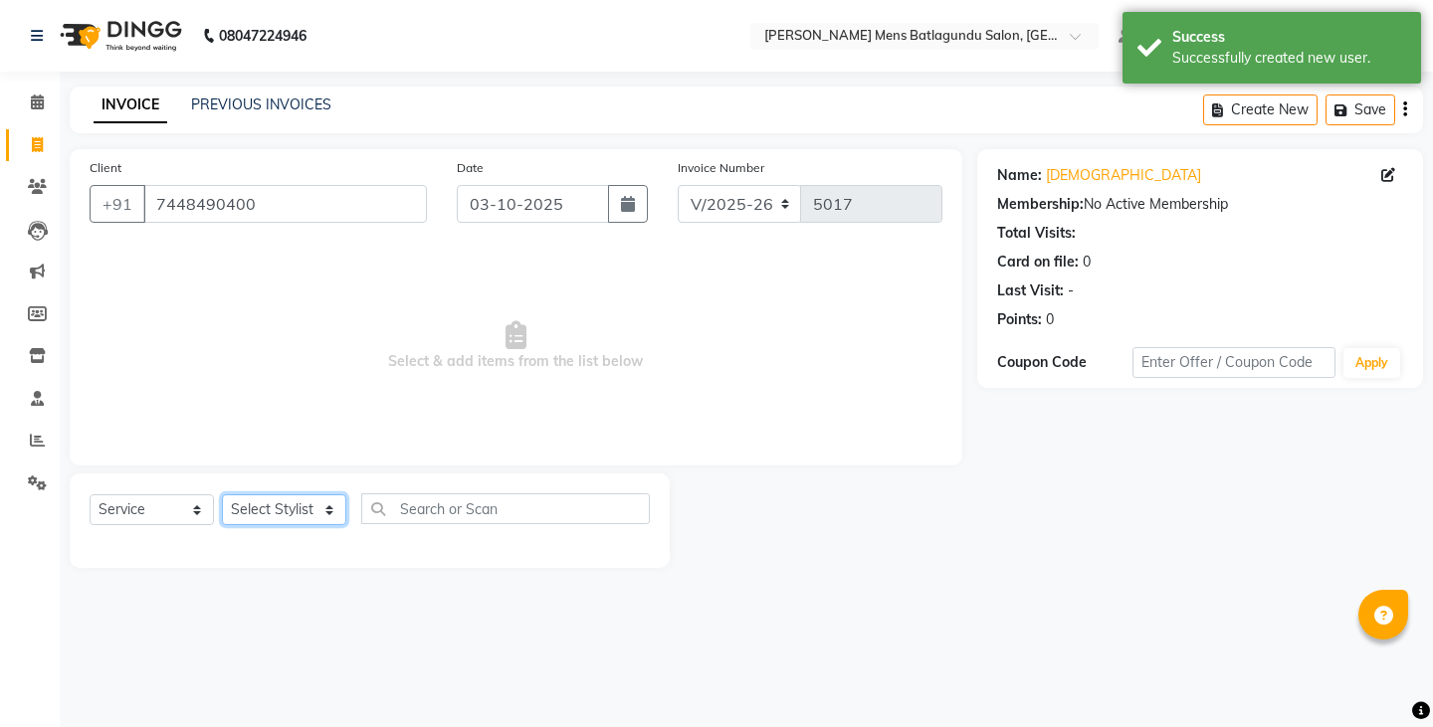
click at [323, 514] on select "Select Stylist Admin Ovesh Raja SAHIB SAHIL SHARUKH" at bounding box center [284, 509] width 124 height 31
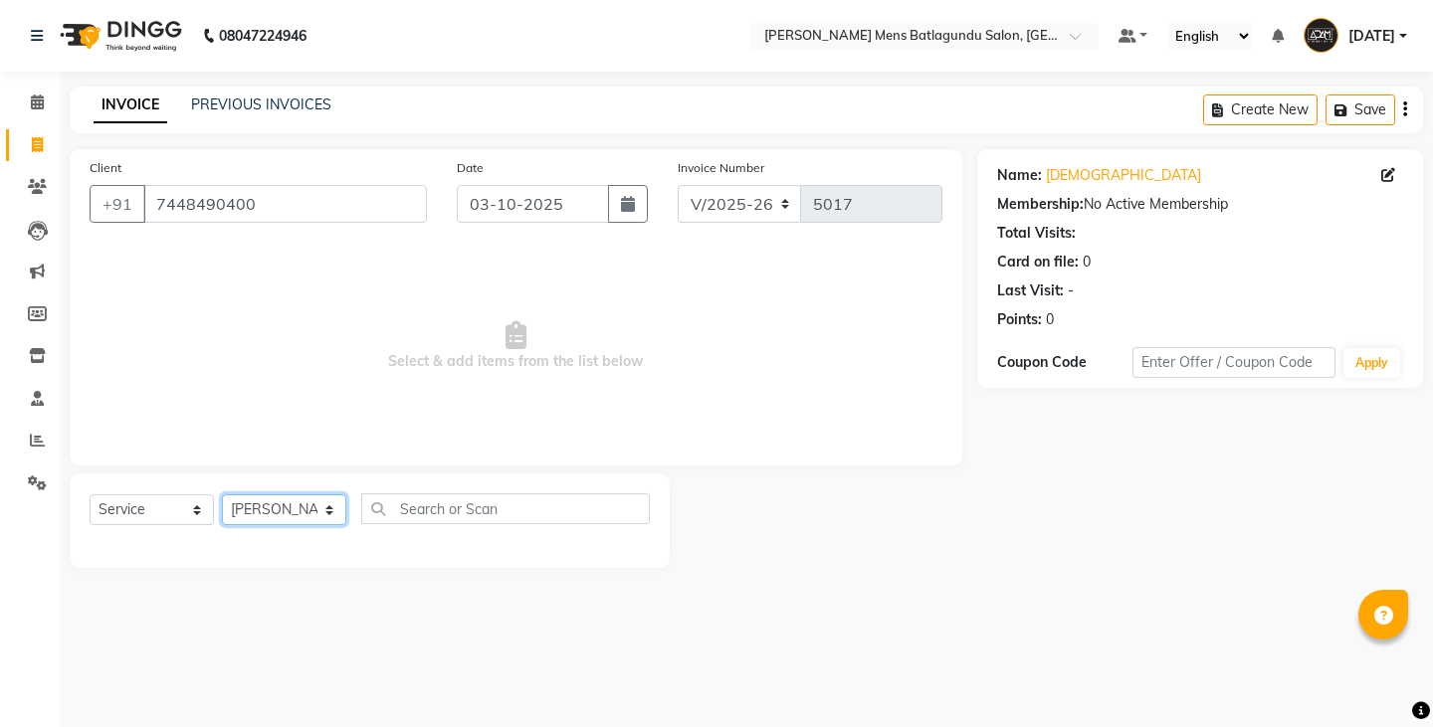
click at [222, 494] on select "Select Stylist Admin Ovesh Raja SAHIB SAHIL SHARUKH" at bounding box center [284, 509] width 124 height 31
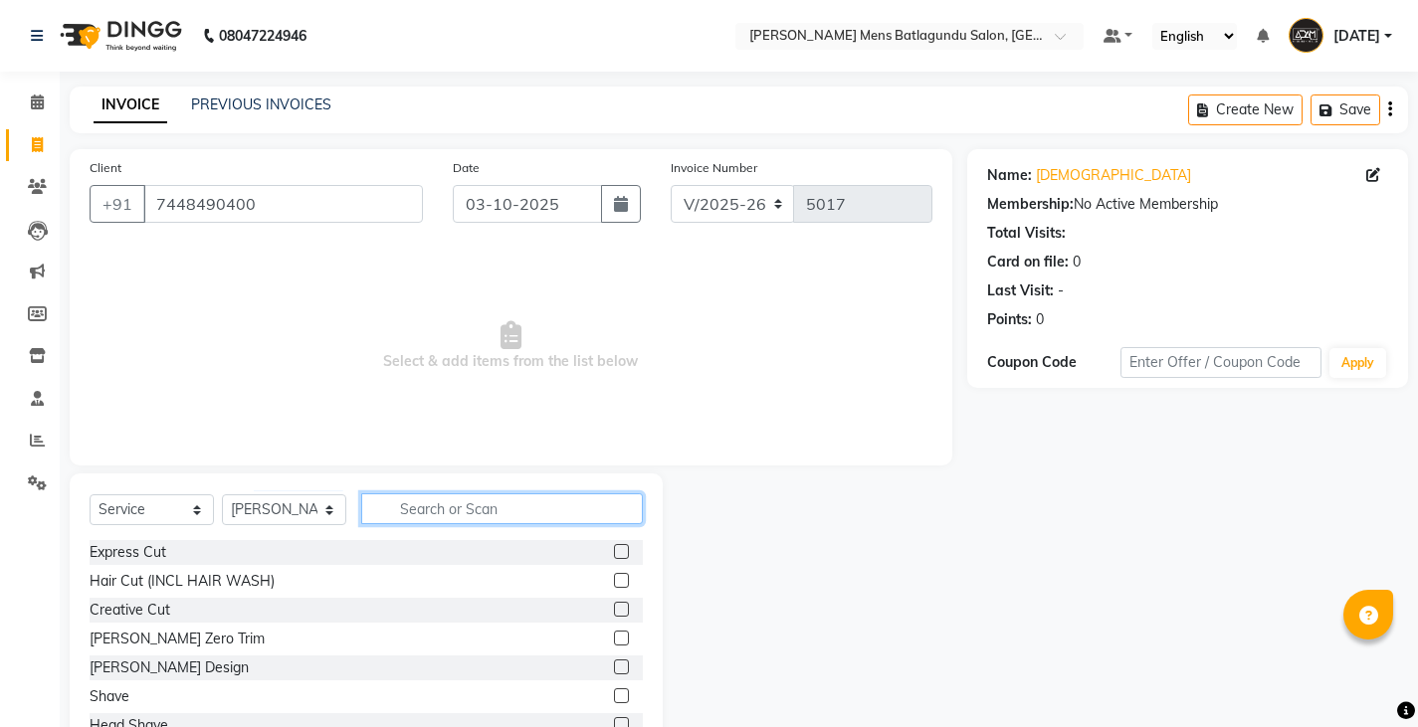
drag, startPoint x: 481, startPoint y: 499, endPoint x: 481, endPoint y: 512, distance: 12.9
click at [481, 506] on input "text" at bounding box center [502, 508] width 282 height 31
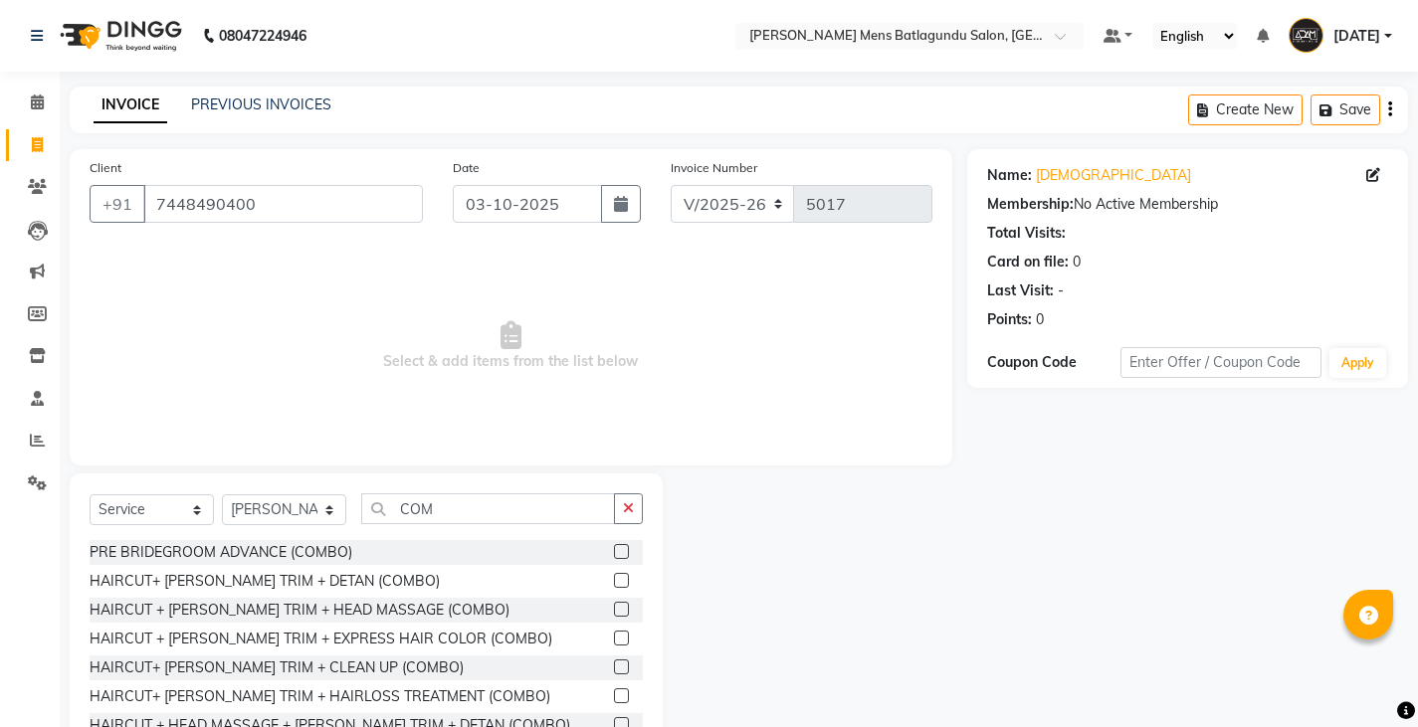
click at [614, 577] on label at bounding box center [621, 580] width 15 height 15
click at [614, 577] on input "checkbox" at bounding box center [620, 581] width 13 height 13
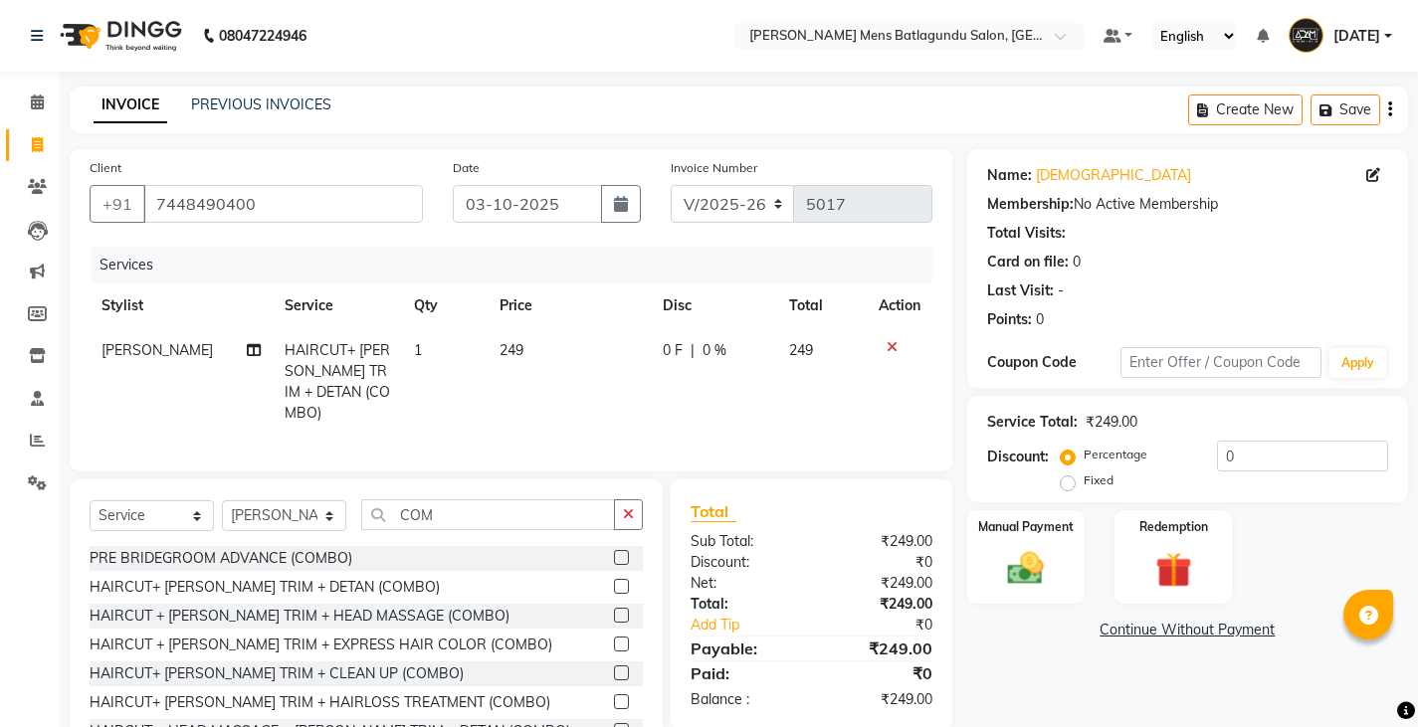
click at [528, 339] on td "249" at bounding box center [568, 381] width 162 height 107
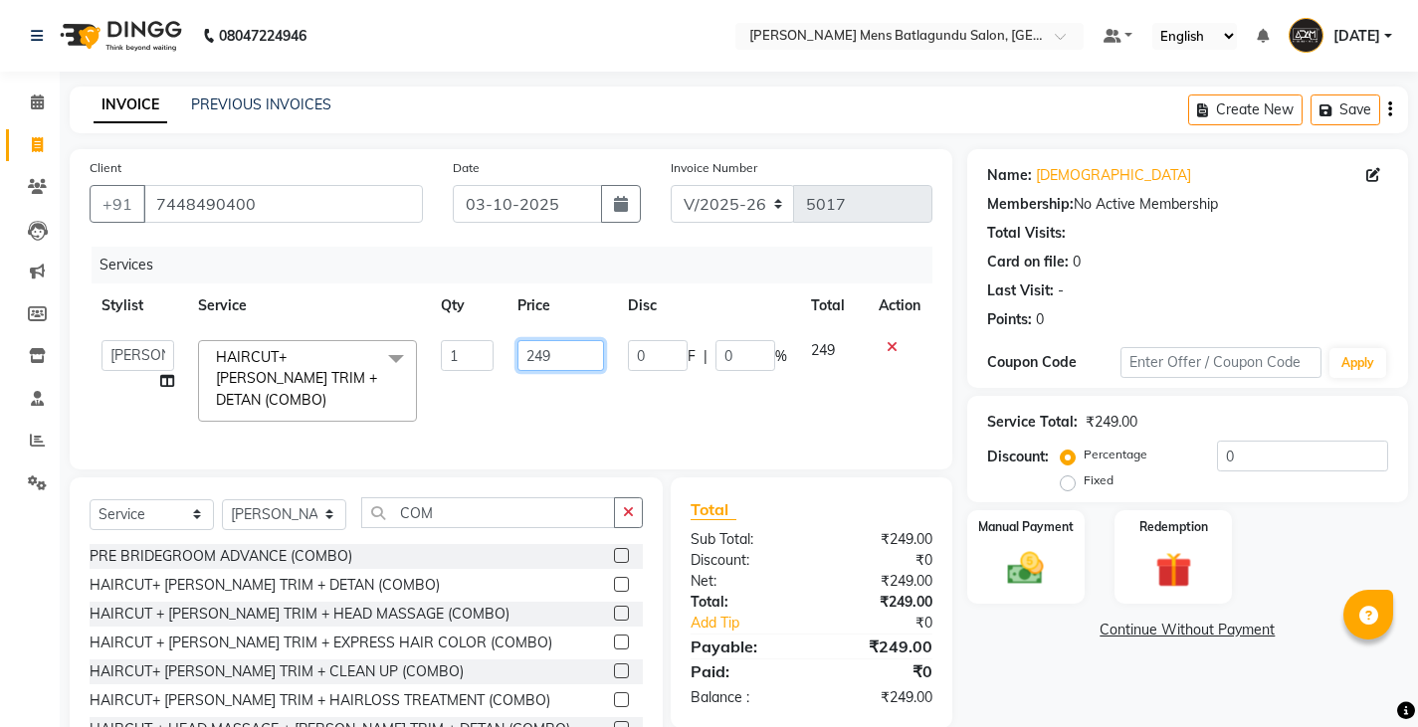
click at [571, 352] on input "249" at bounding box center [560, 355] width 87 height 31
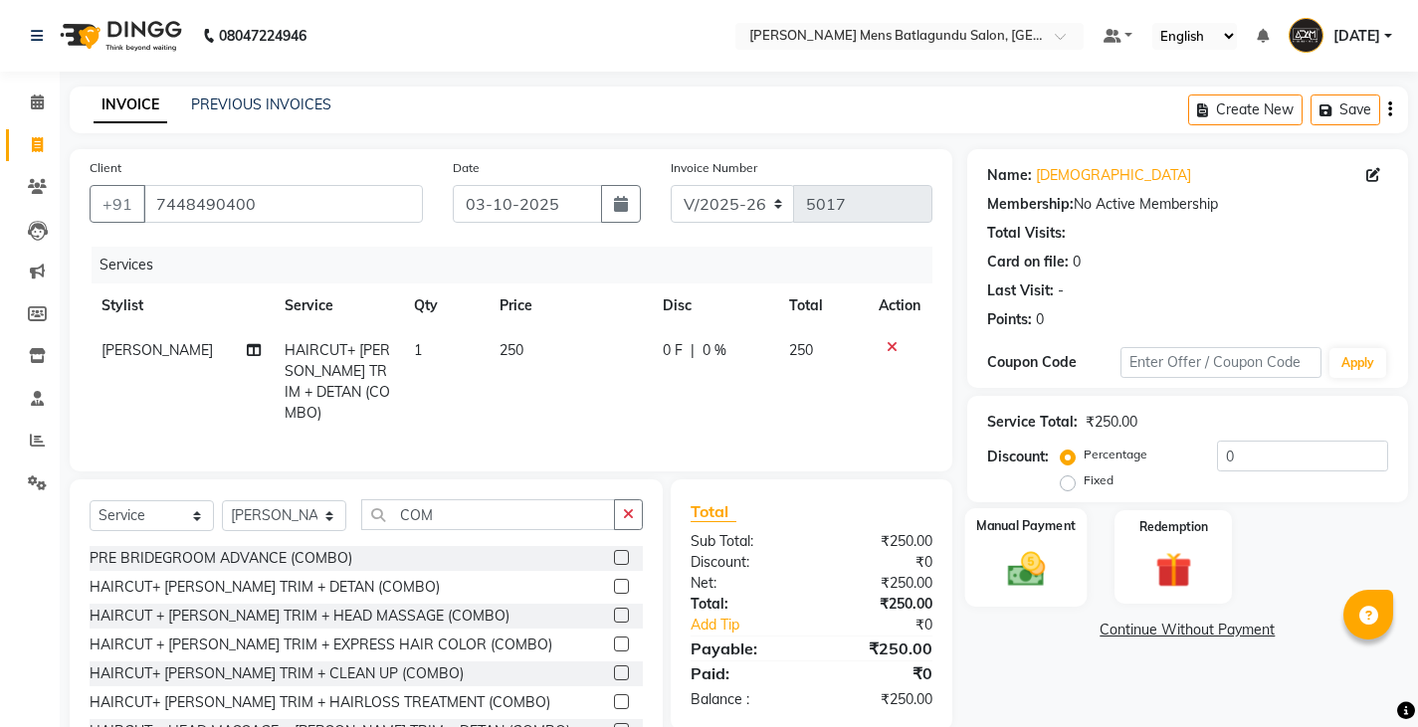
click at [1051, 565] on img at bounding box center [1025, 568] width 61 height 43
click at [1134, 640] on span "UPI" at bounding box center [1126, 631] width 31 height 23
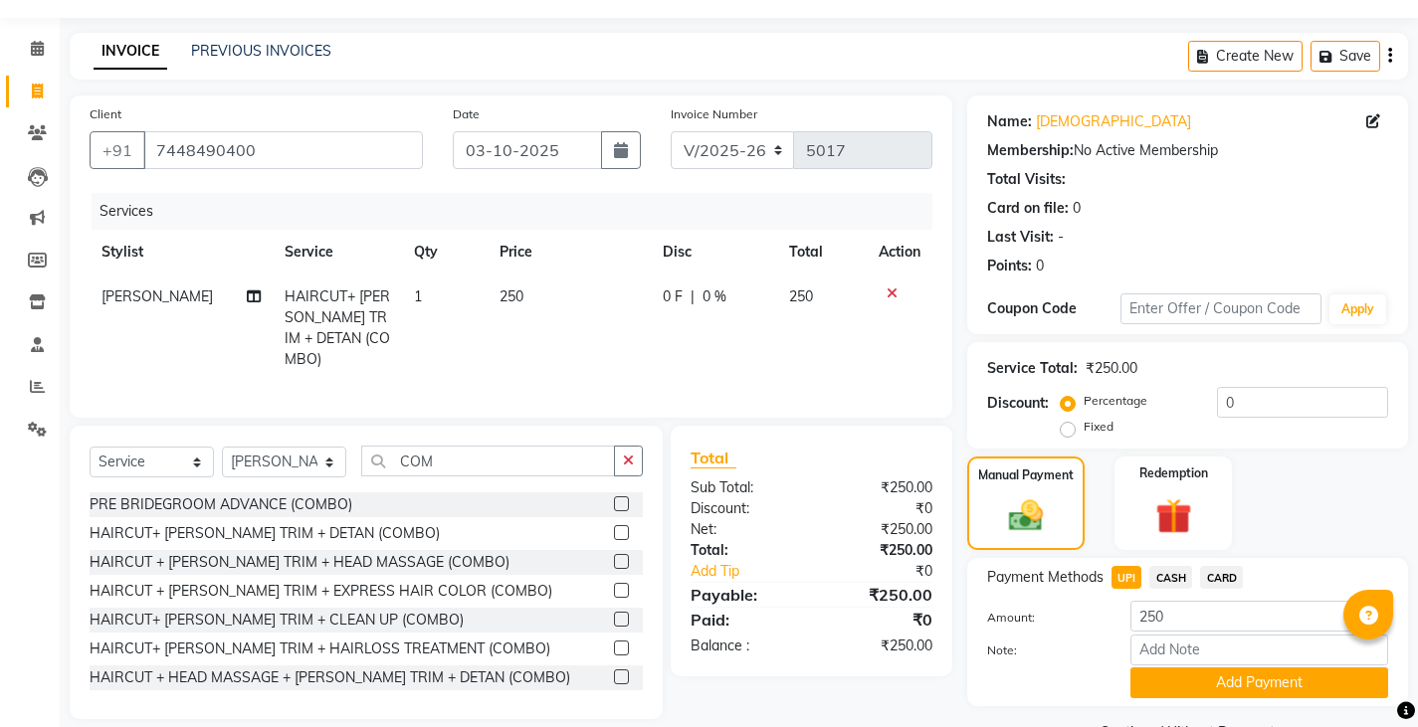
scroll to position [103, 0]
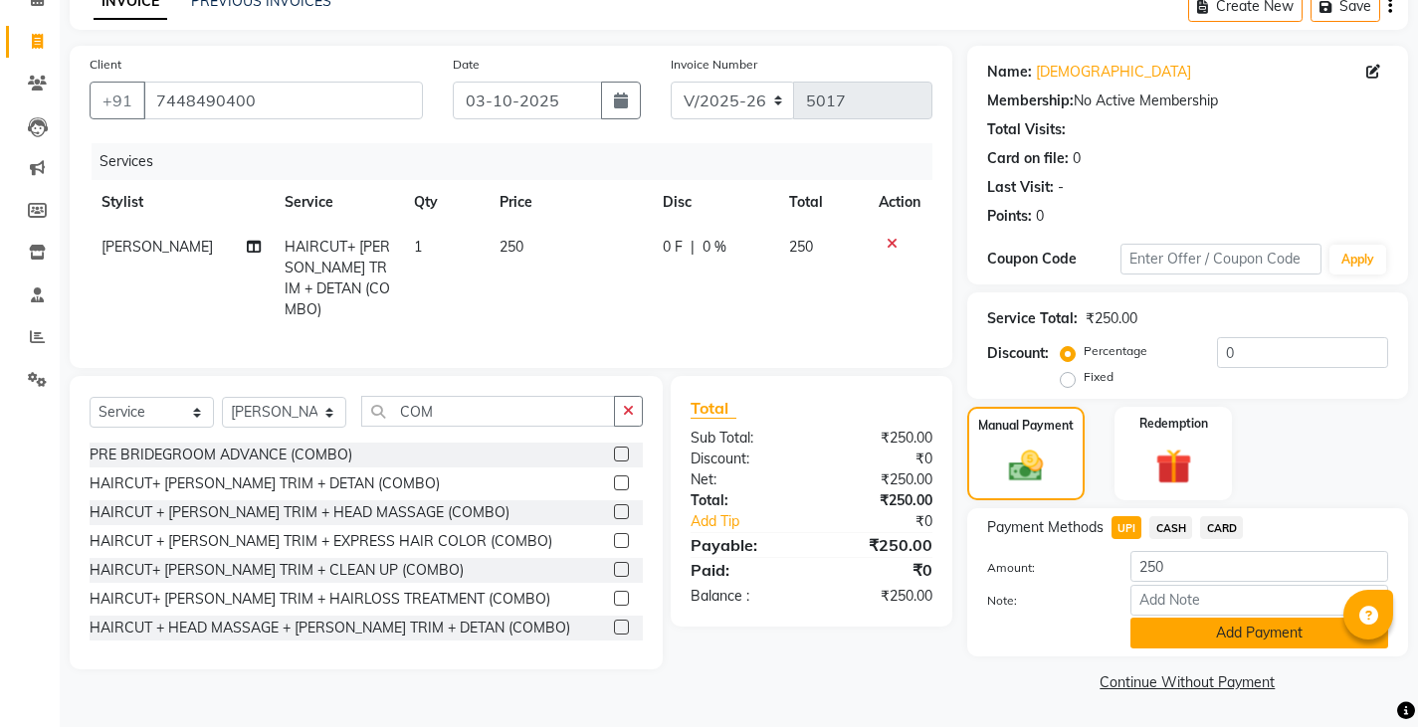
click at [1141, 635] on button "Add Payment" at bounding box center [1259, 633] width 258 height 31
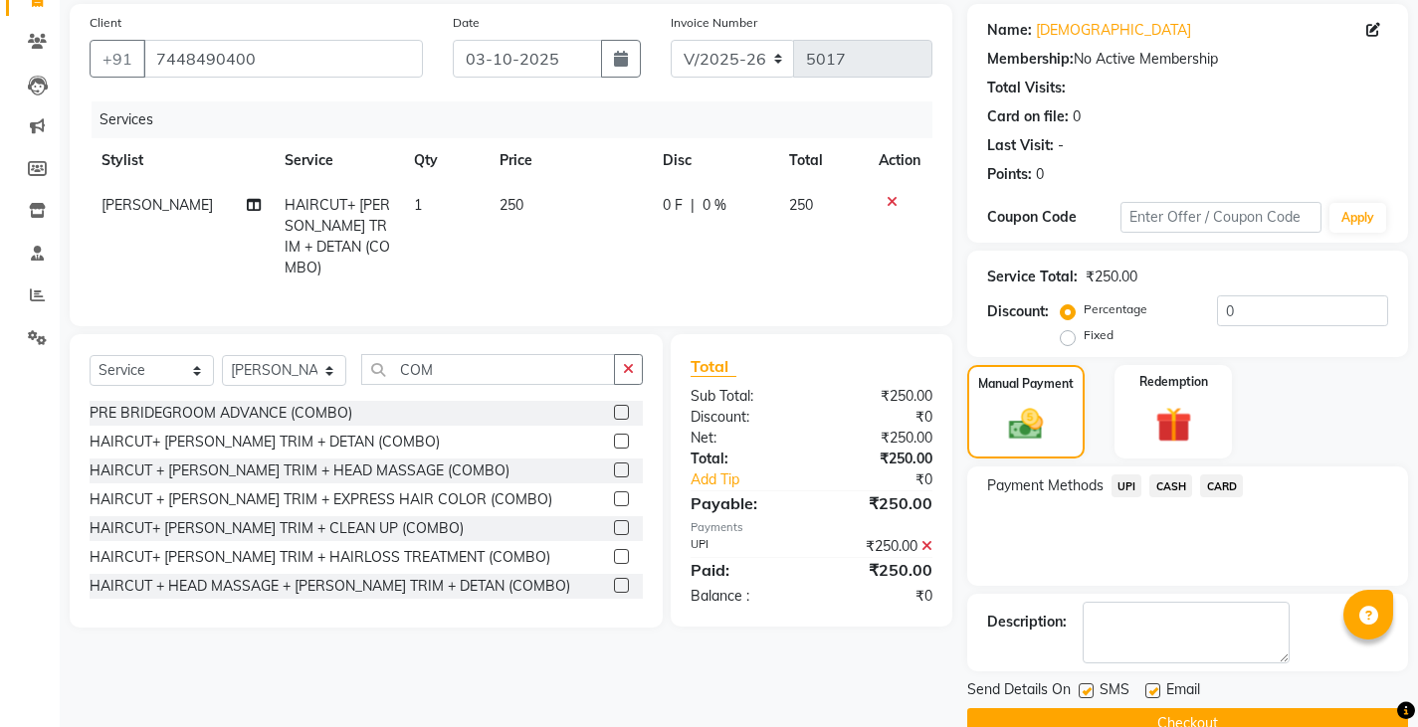
scroll to position [187, 0]
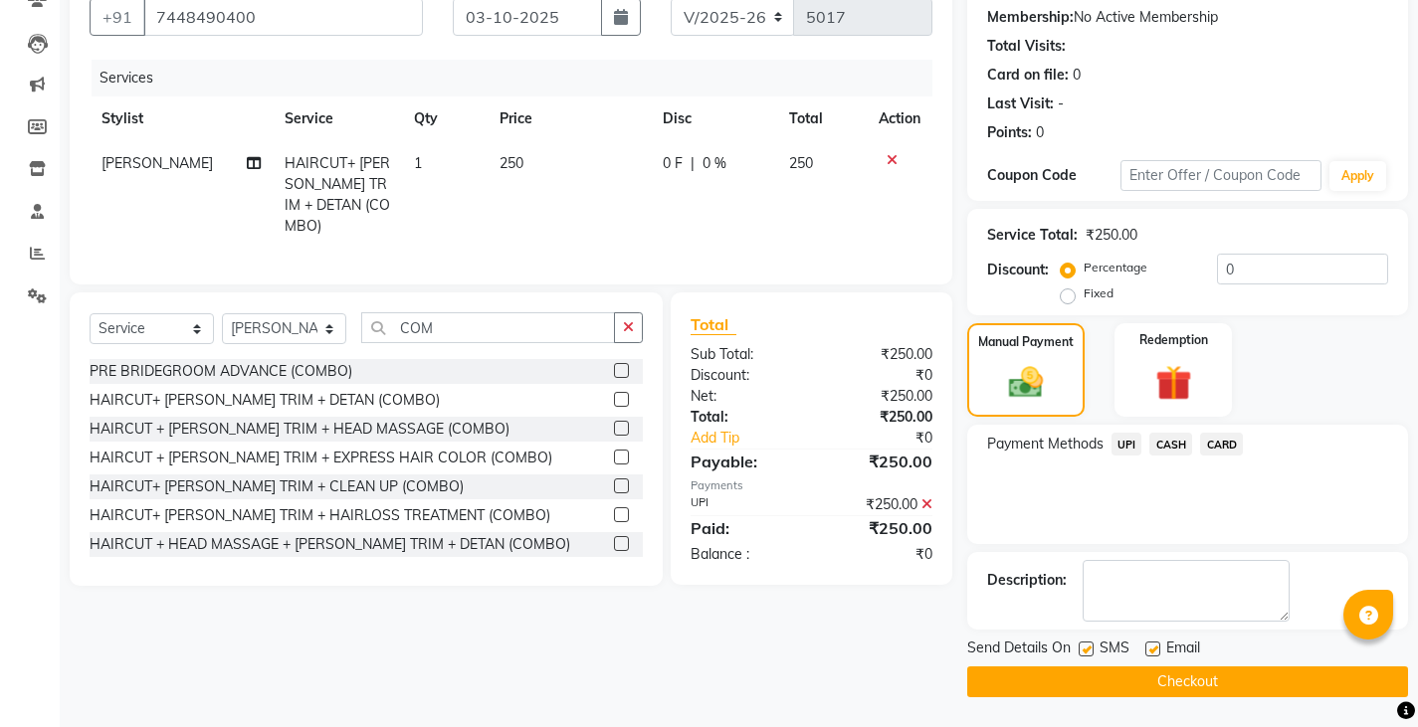
click at [1165, 673] on button "Checkout" at bounding box center [1187, 682] width 441 height 31
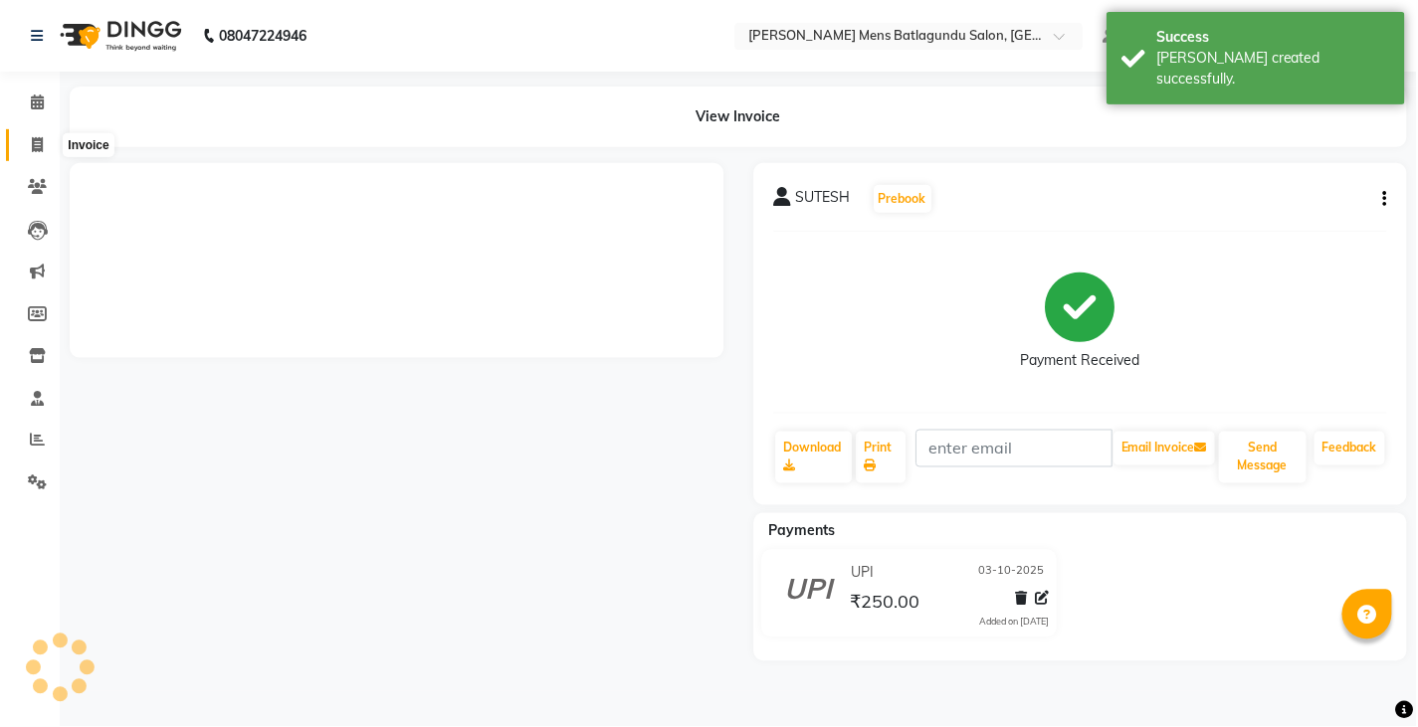
click at [43, 142] on icon at bounding box center [37, 144] width 11 height 15
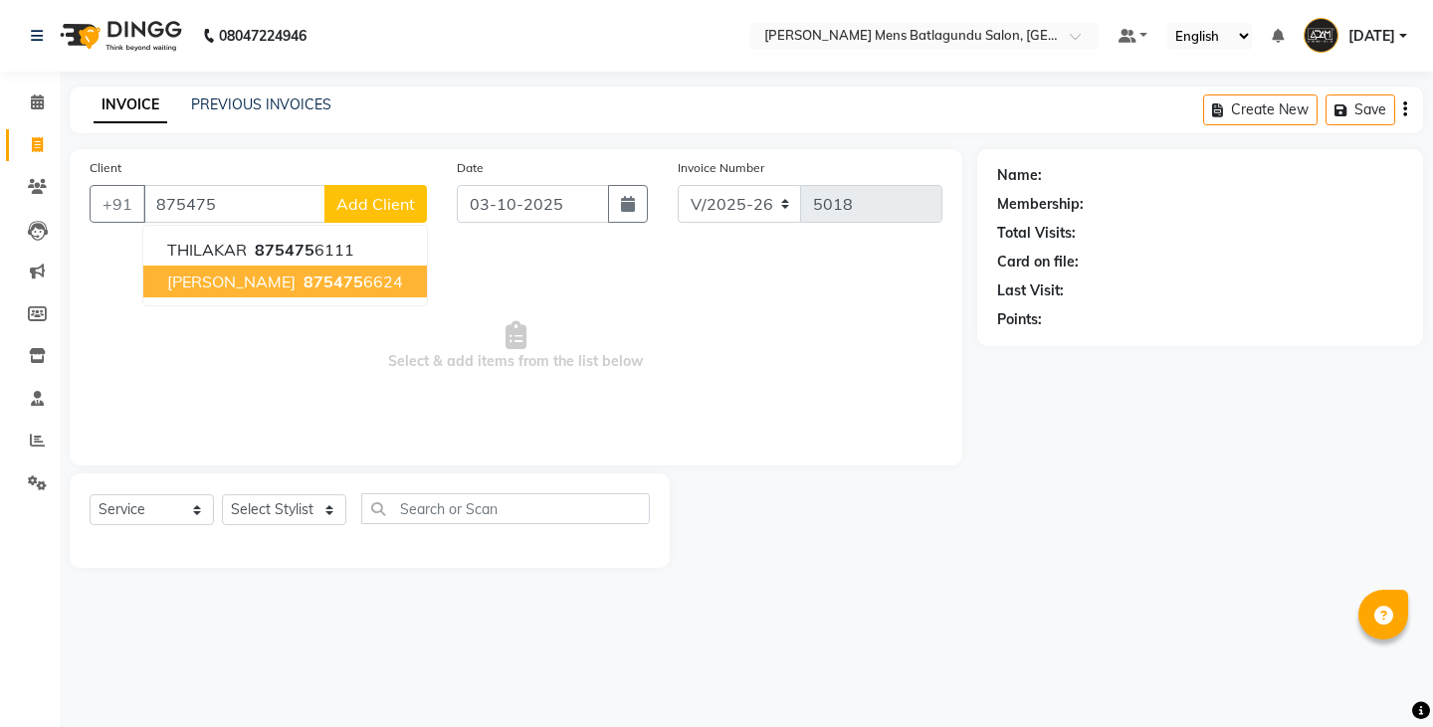
click at [303, 286] on span "875475" at bounding box center [333, 282] width 60 height 20
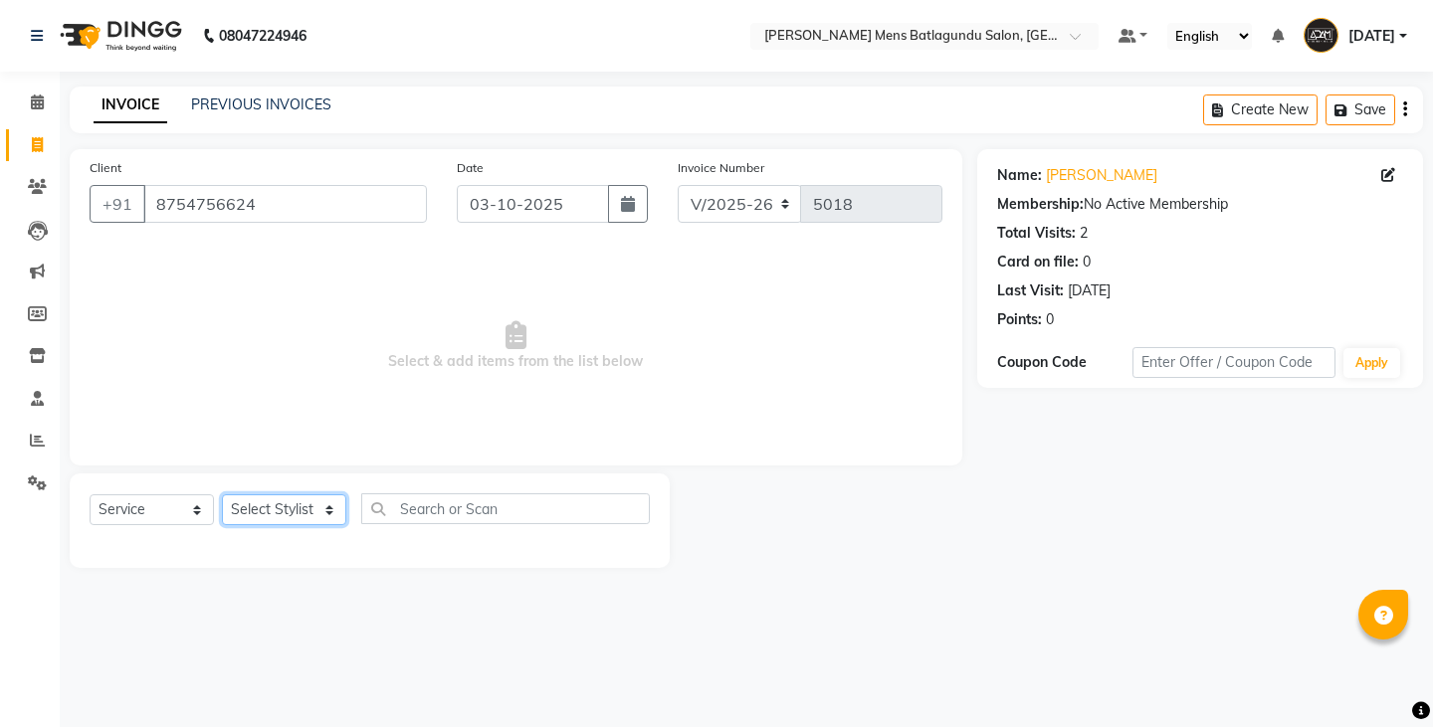
click at [325, 508] on select "Select Stylist Admin Ovesh Raja SAHIB SAHIL SHARUKH" at bounding box center [284, 509] width 124 height 31
click at [222, 494] on select "Select Stylist Admin Ovesh Raja SAHIB SAHIL SHARUKH" at bounding box center [284, 509] width 124 height 31
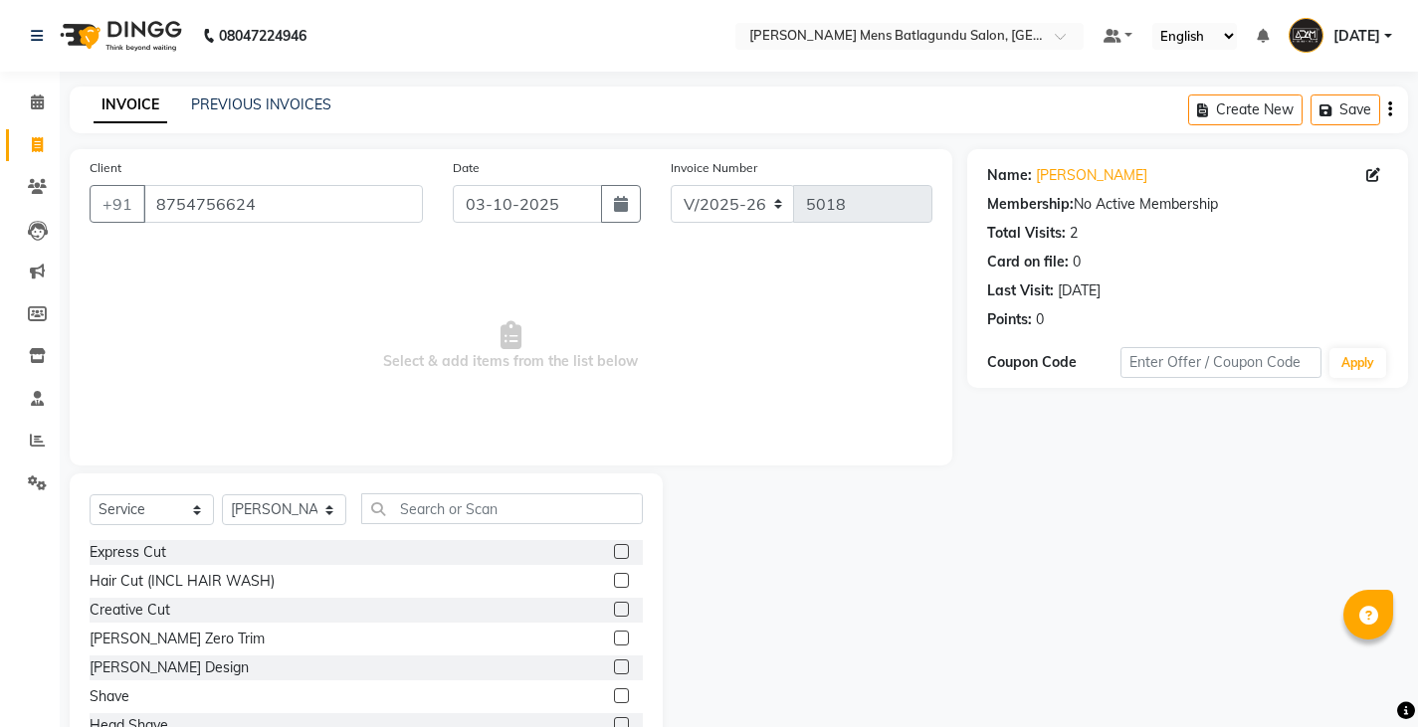
click at [614, 555] on label at bounding box center [621, 551] width 15 height 15
click at [614, 555] on input "checkbox" at bounding box center [620, 552] width 13 height 13
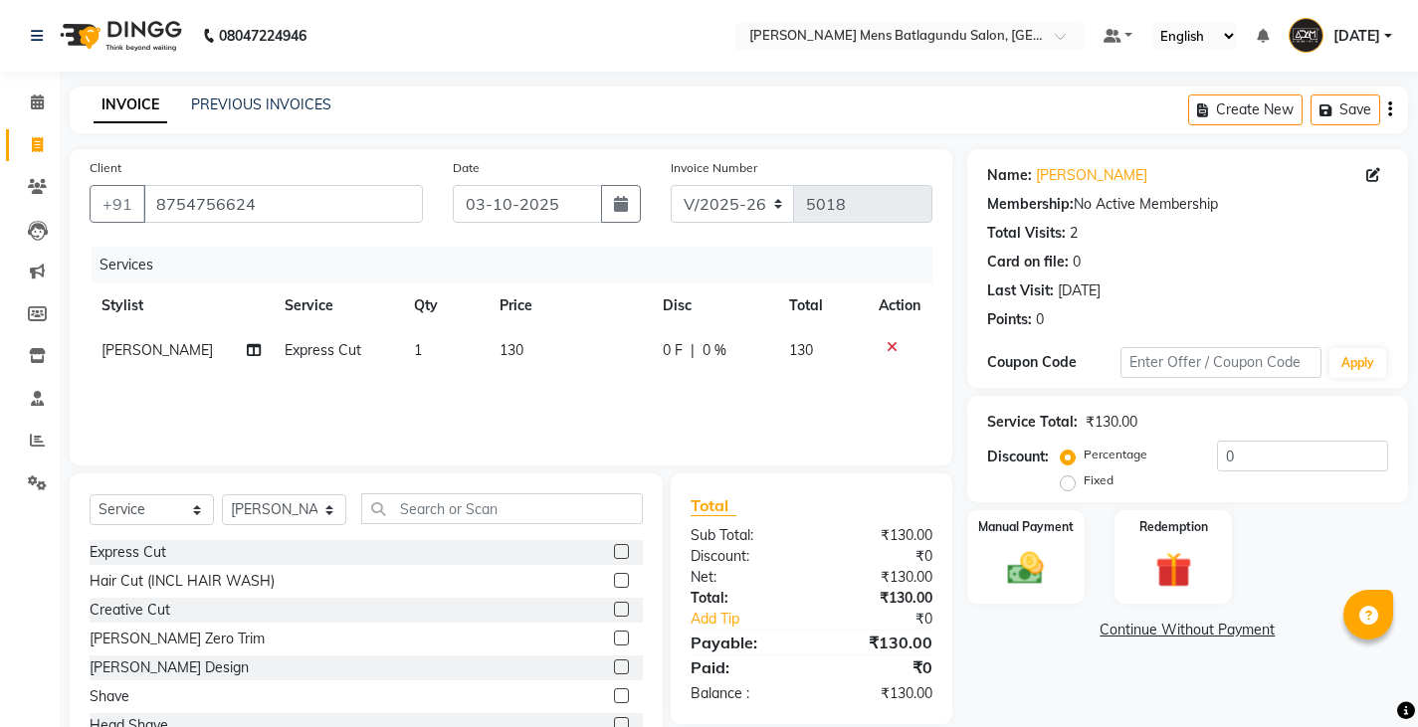
click at [524, 341] on td "130" at bounding box center [568, 350] width 162 height 45
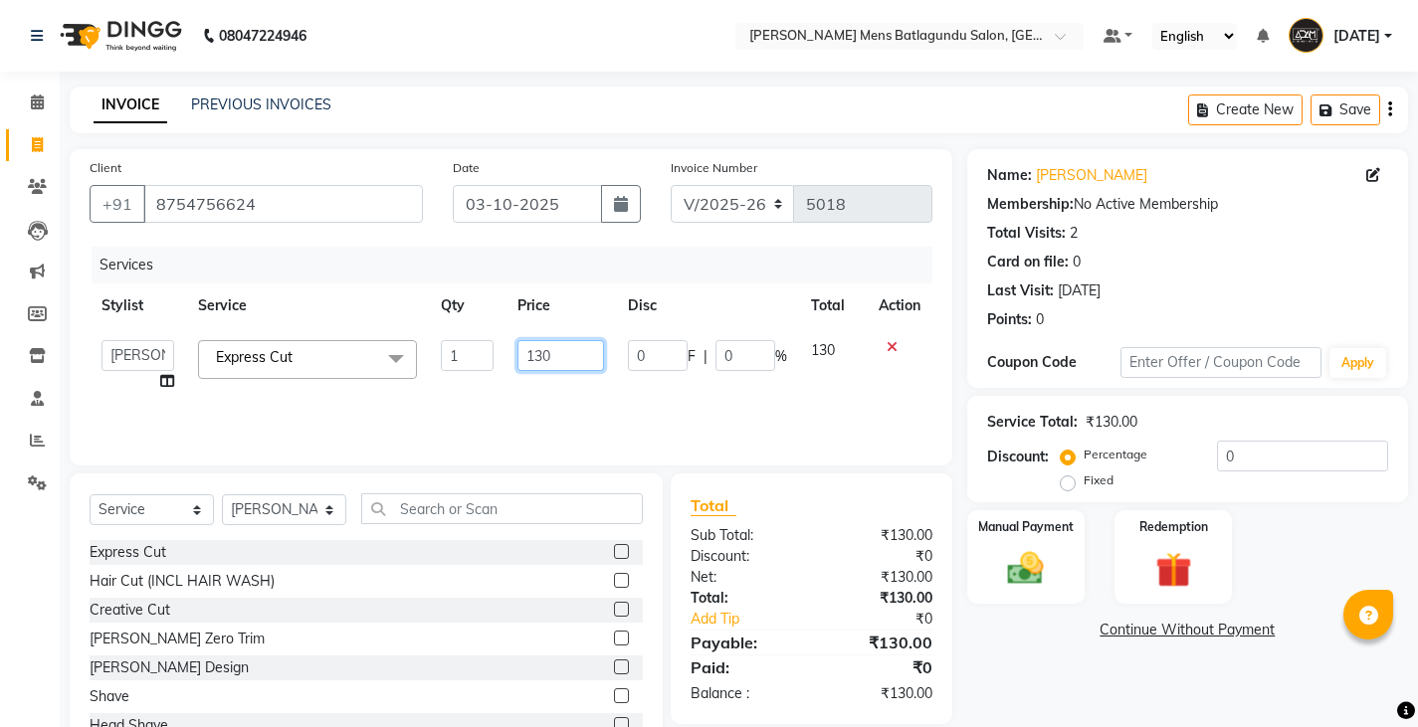
click at [556, 354] on input "130" at bounding box center [560, 355] width 87 height 31
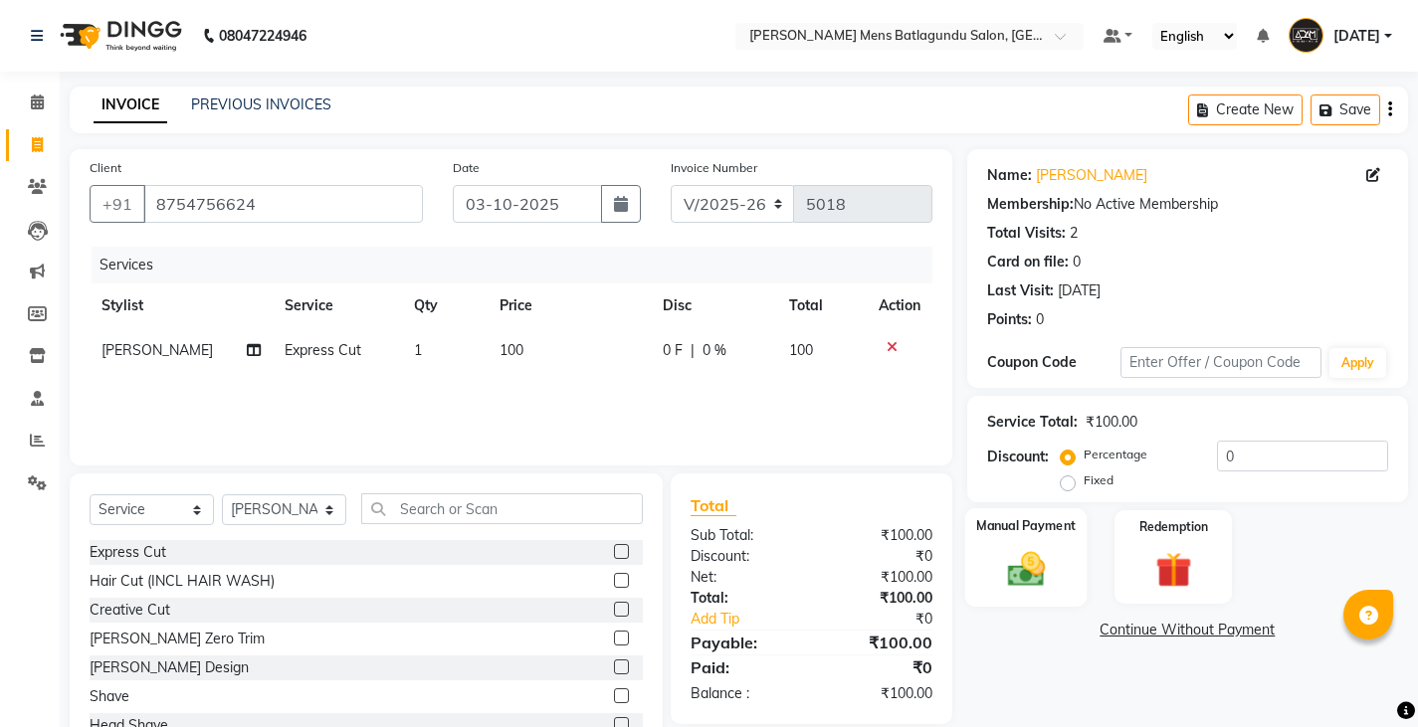
click at [1059, 586] on div "Manual Payment" at bounding box center [1025, 557] width 122 height 98
click at [1163, 629] on span "CASH" at bounding box center [1170, 631] width 43 height 23
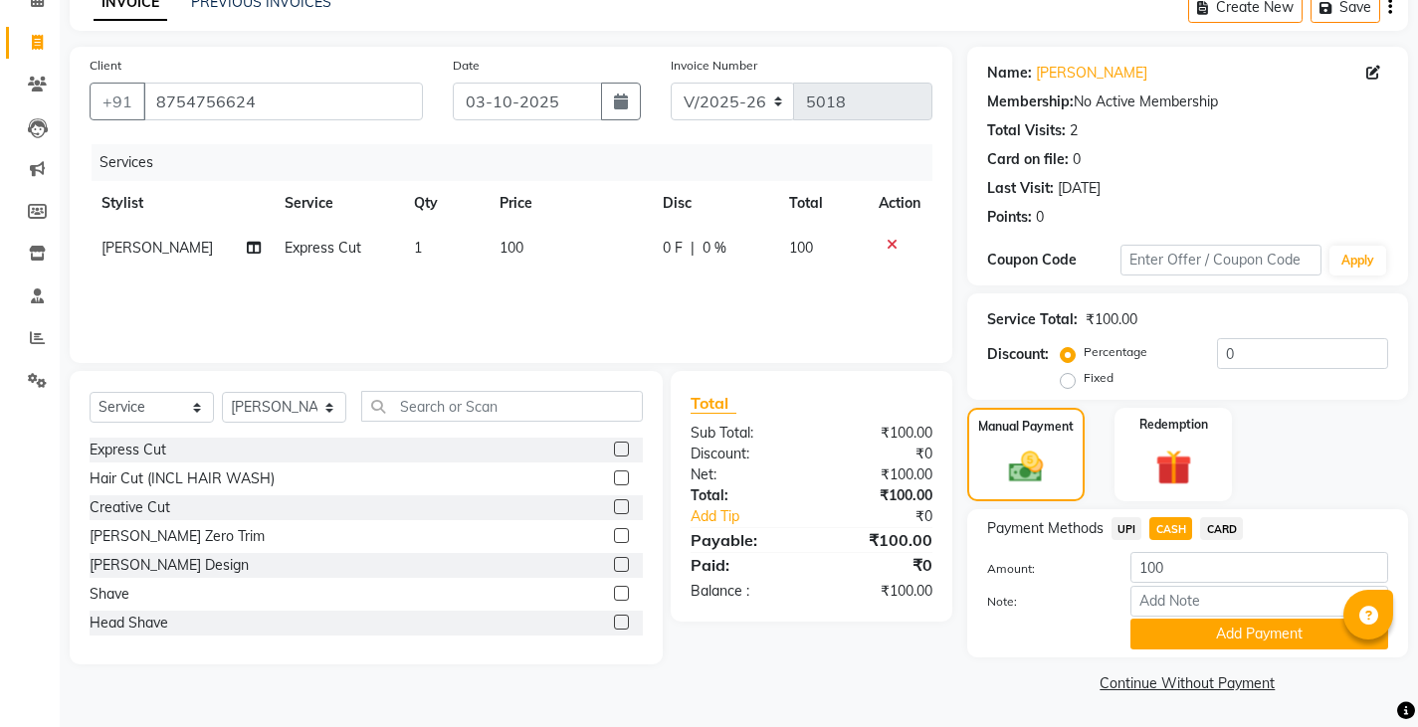
scroll to position [103, 0]
click at [1163, 629] on button "Add Payment" at bounding box center [1259, 633] width 258 height 31
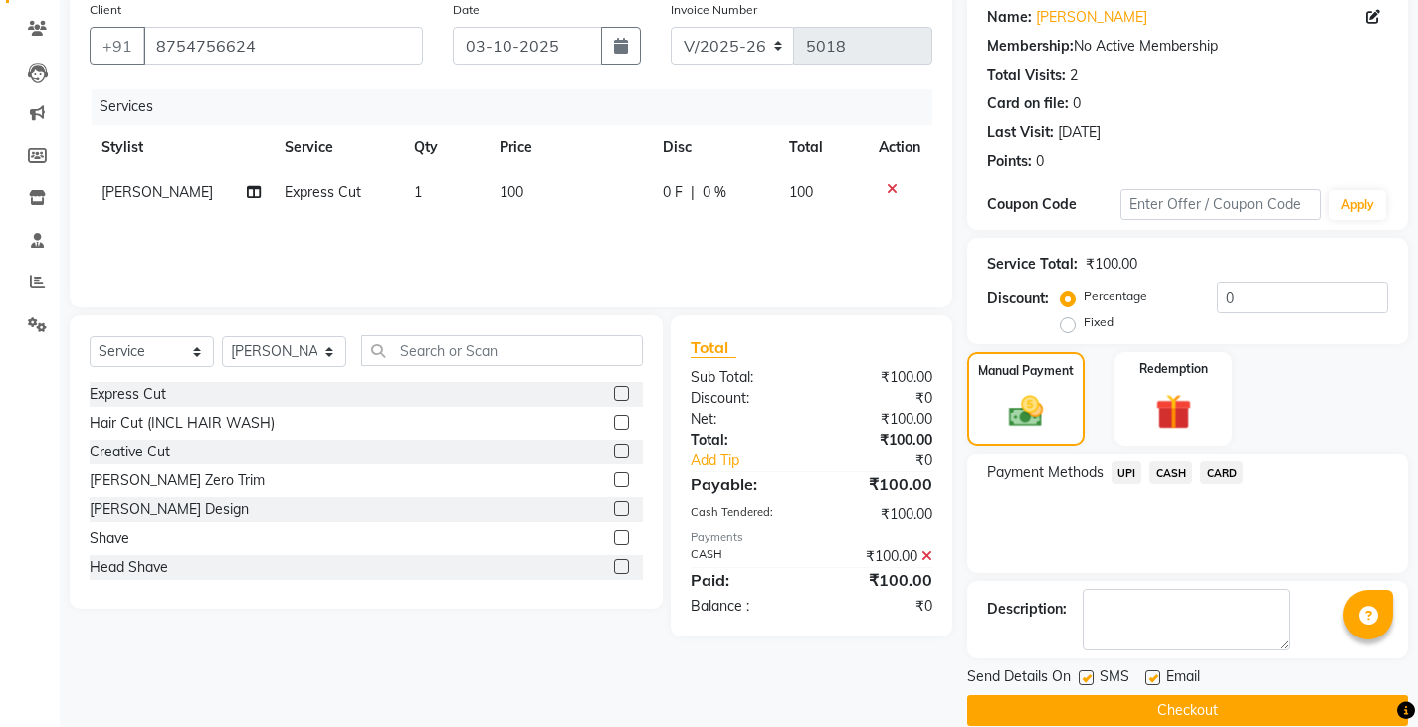
scroll to position [187, 0]
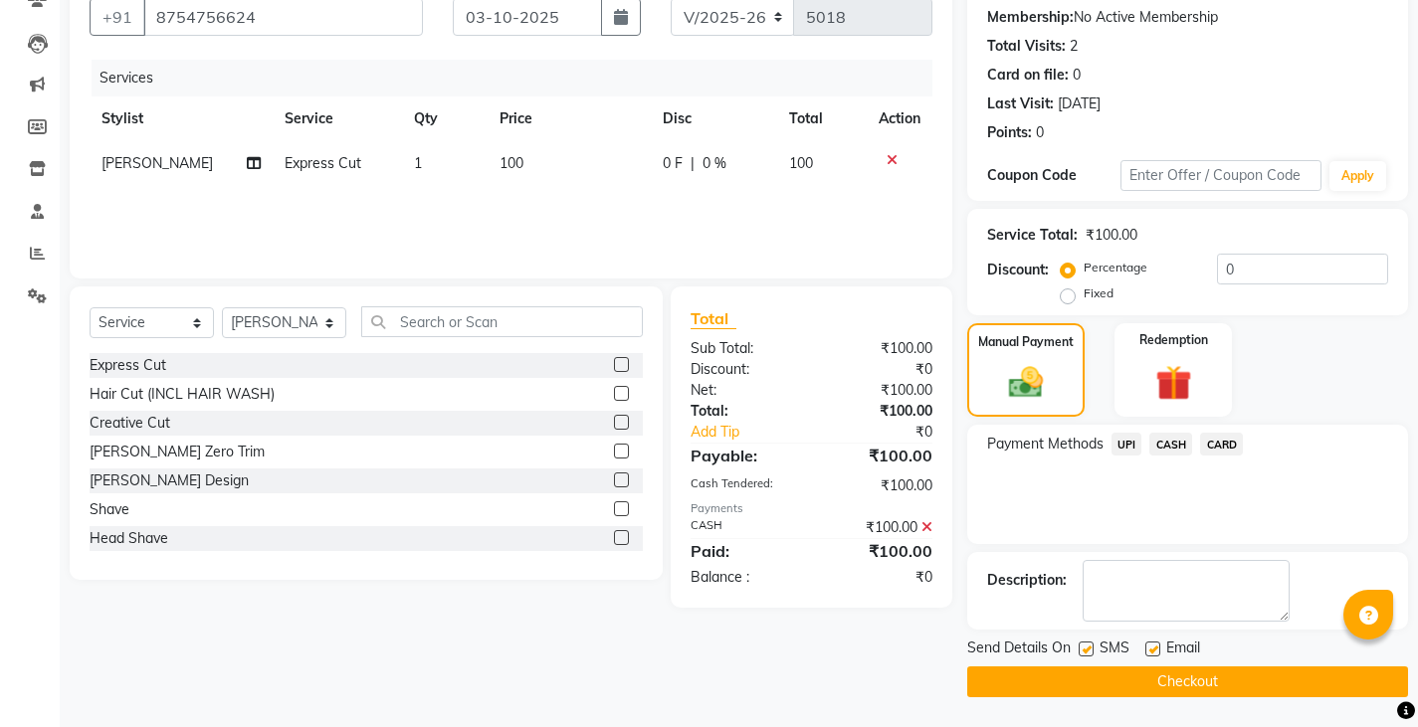
click at [1170, 687] on button "Checkout" at bounding box center [1187, 682] width 441 height 31
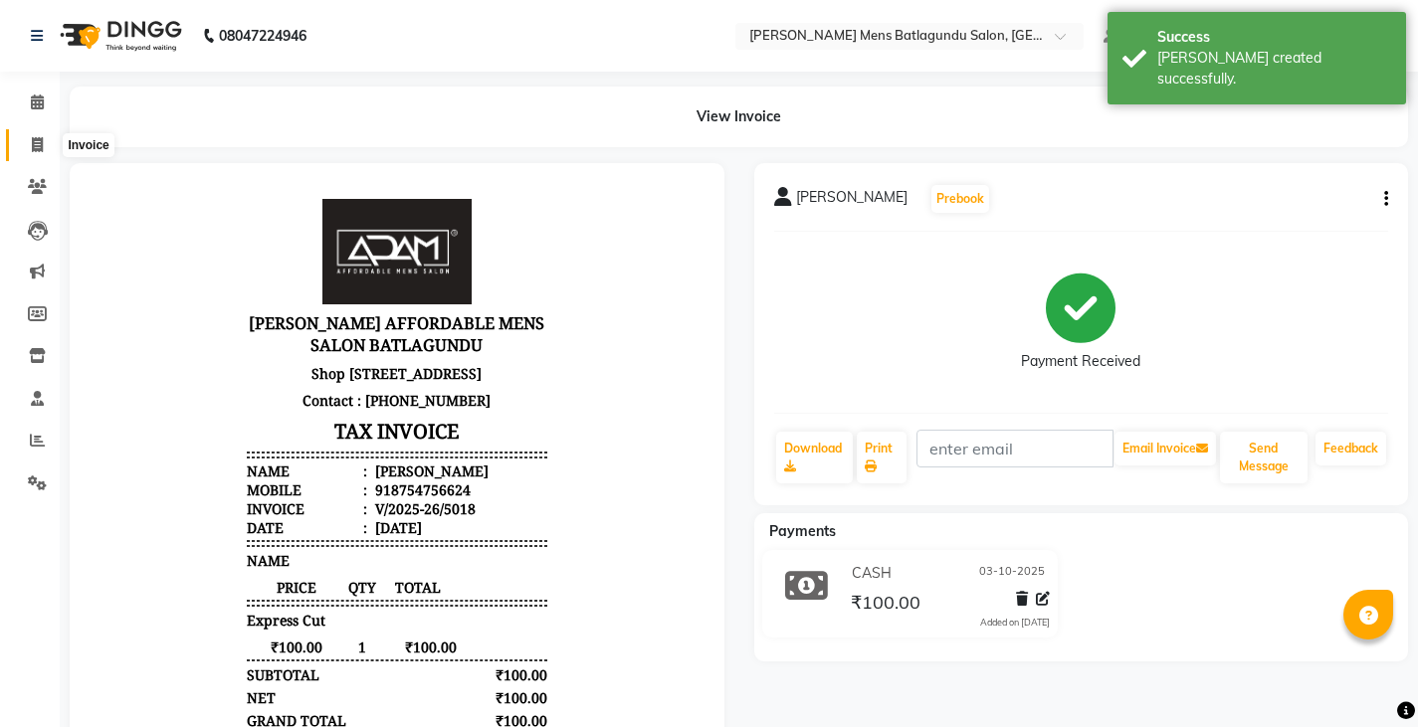
click at [28, 138] on span at bounding box center [37, 145] width 35 height 23
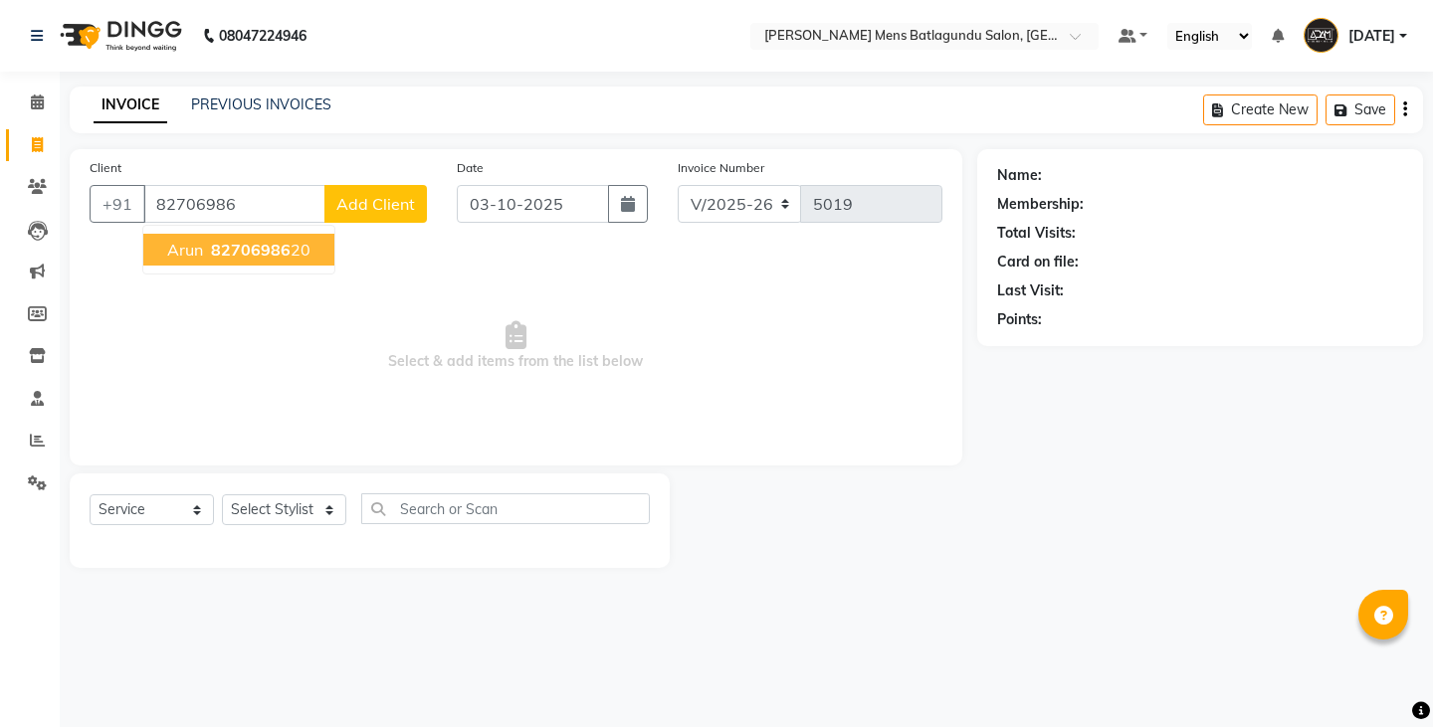
click at [264, 247] on span "82706986" at bounding box center [251, 250] width 80 height 20
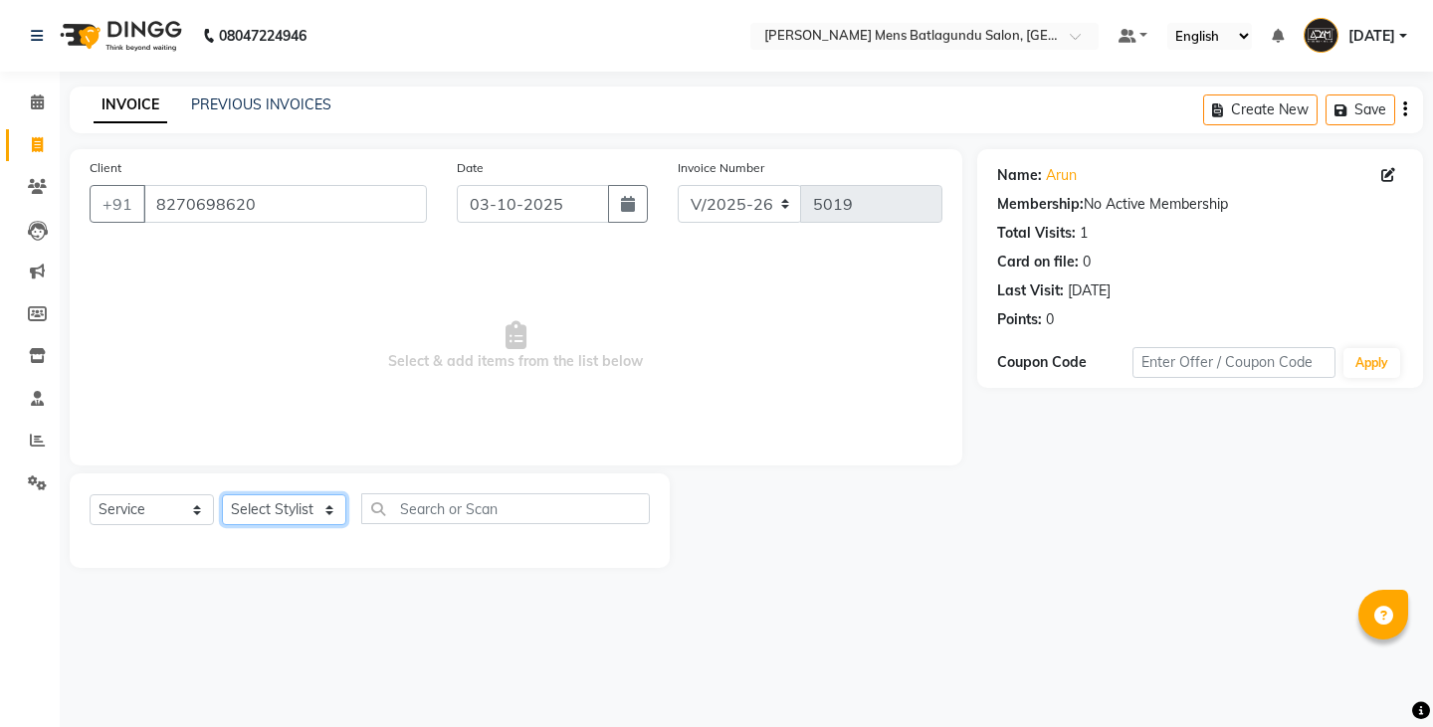
drag, startPoint x: 288, startPoint y: 504, endPoint x: 275, endPoint y: 471, distance: 36.6
click at [288, 495] on select "Select Stylist Admin Ovesh Raja SAHIB SAHIL SHARUKH" at bounding box center [284, 509] width 124 height 31
click at [222, 494] on select "Select Stylist Admin Ovesh Raja SAHIB SAHIL SHARUKH" at bounding box center [284, 509] width 124 height 31
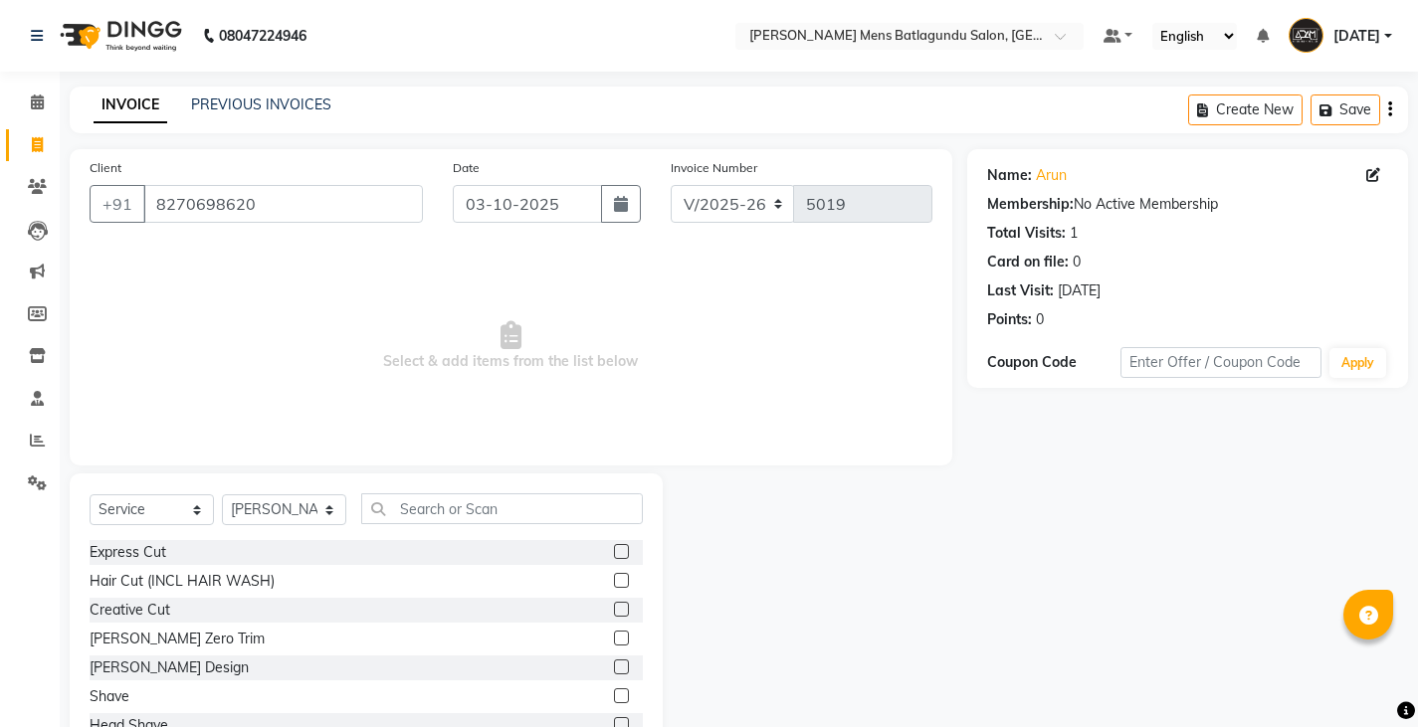
click at [614, 556] on label at bounding box center [621, 551] width 15 height 15
click at [614, 556] on input "checkbox" at bounding box center [620, 552] width 13 height 13
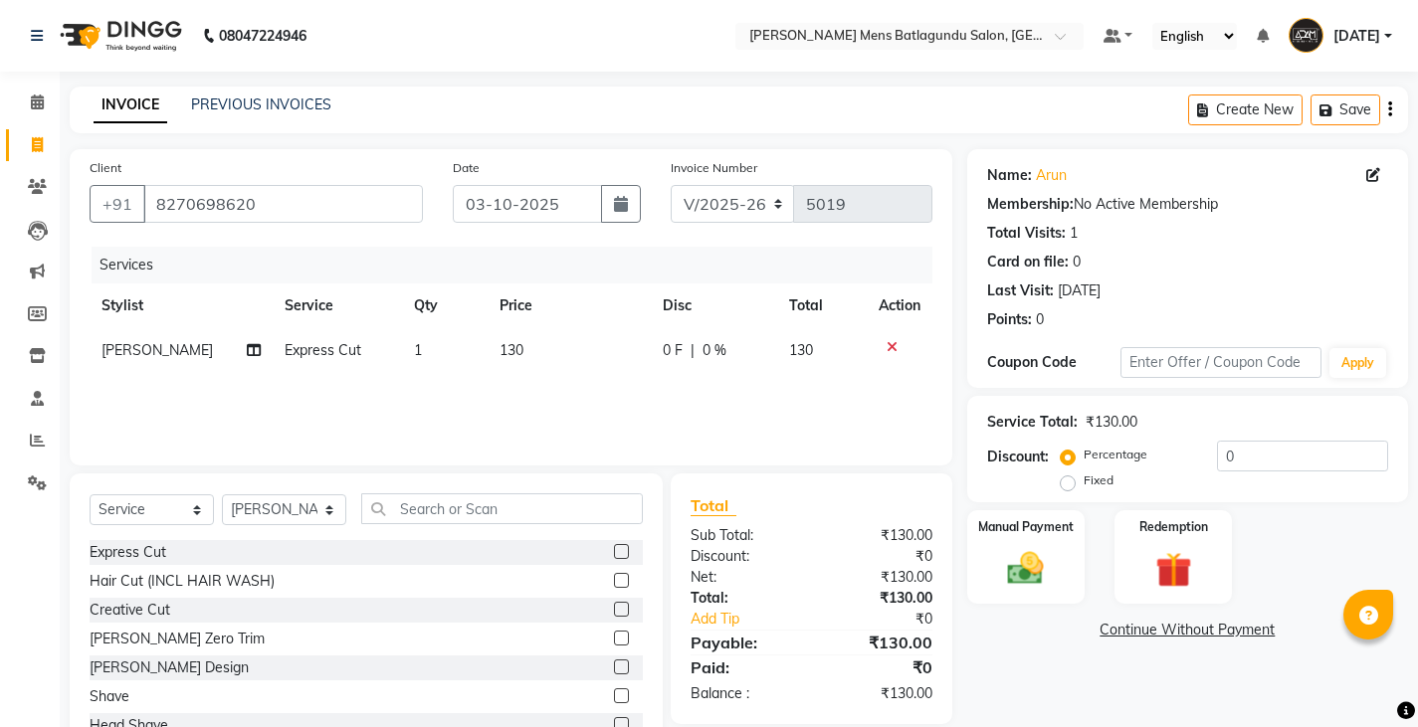
click at [559, 337] on td "130" at bounding box center [568, 350] width 162 height 45
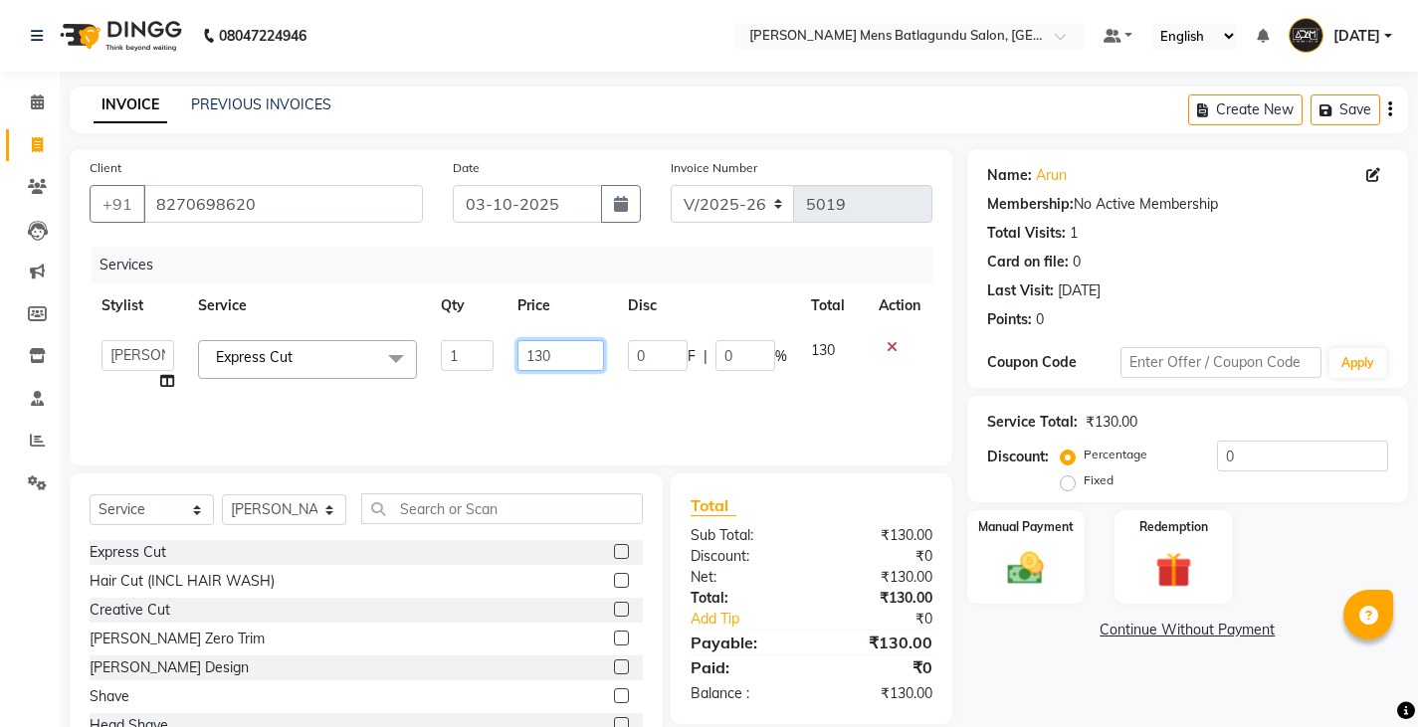
click at [564, 349] on input "130" at bounding box center [560, 355] width 87 height 31
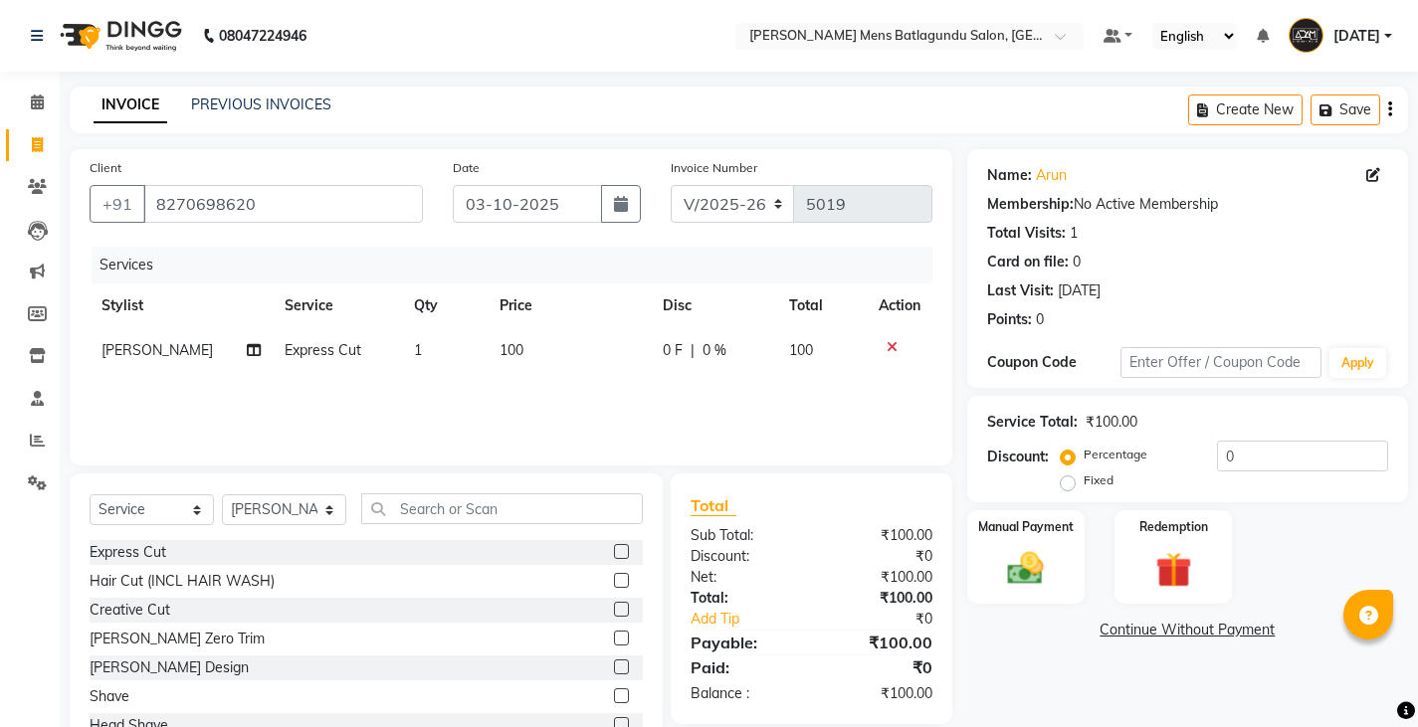
click at [614, 670] on label at bounding box center [621, 667] width 15 height 15
click at [614, 670] on input "checkbox" at bounding box center [620, 668] width 13 height 13
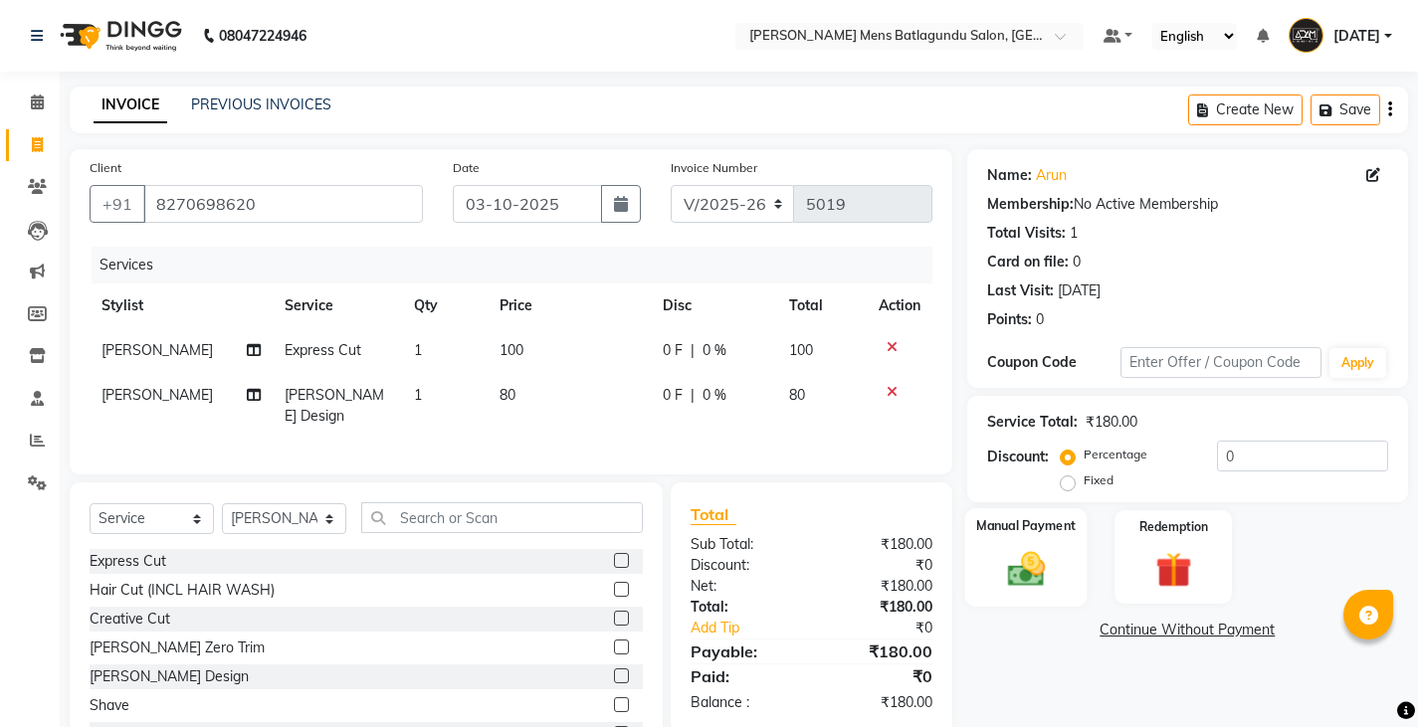
click at [1053, 548] on img at bounding box center [1025, 568] width 61 height 43
click at [280, 455] on div "Client +91 8270698620 Date 03-10-2025 Invoice Number V/2025 V/2025-26 5019 Serv…" at bounding box center [511, 311] width 882 height 325
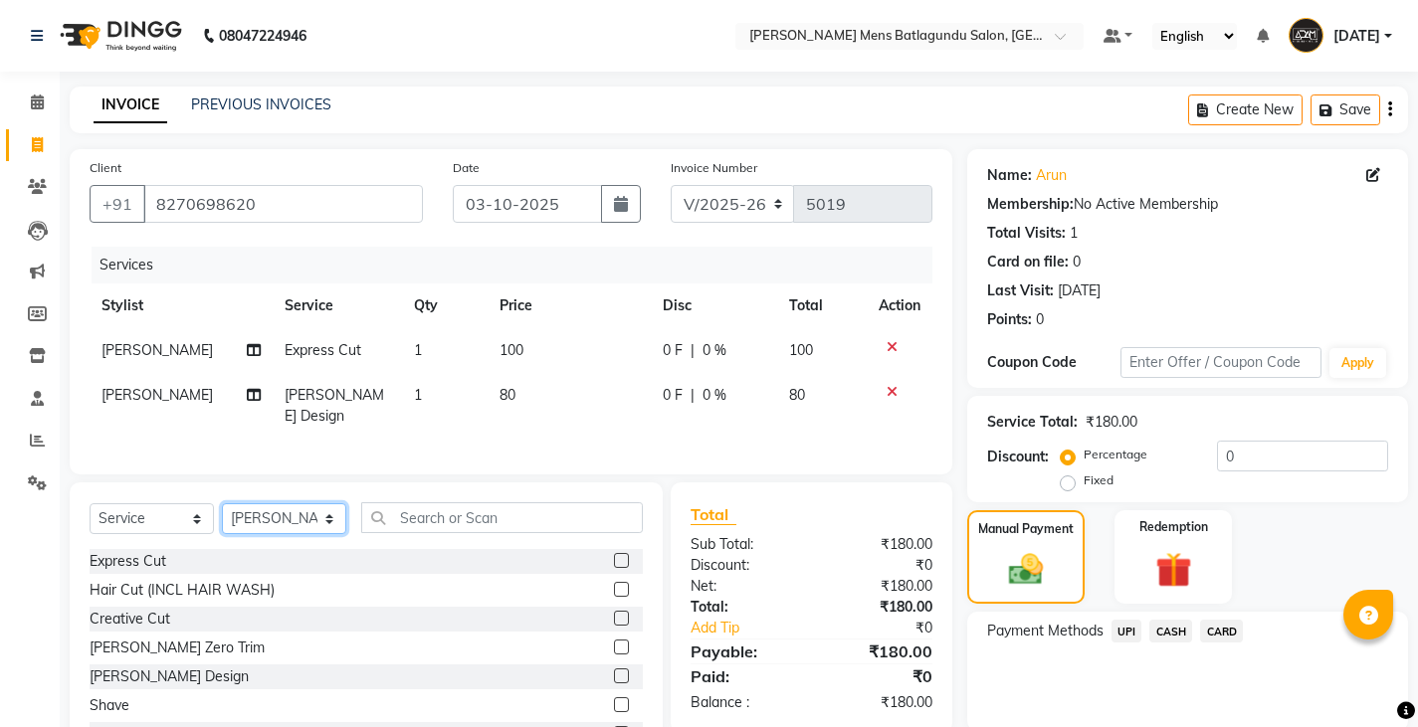
click at [268, 510] on select "Select Stylist Admin Ovesh Raja SAHIB SAHIL SHARUKH" at bounding box center [284, 518] width 124 height 31
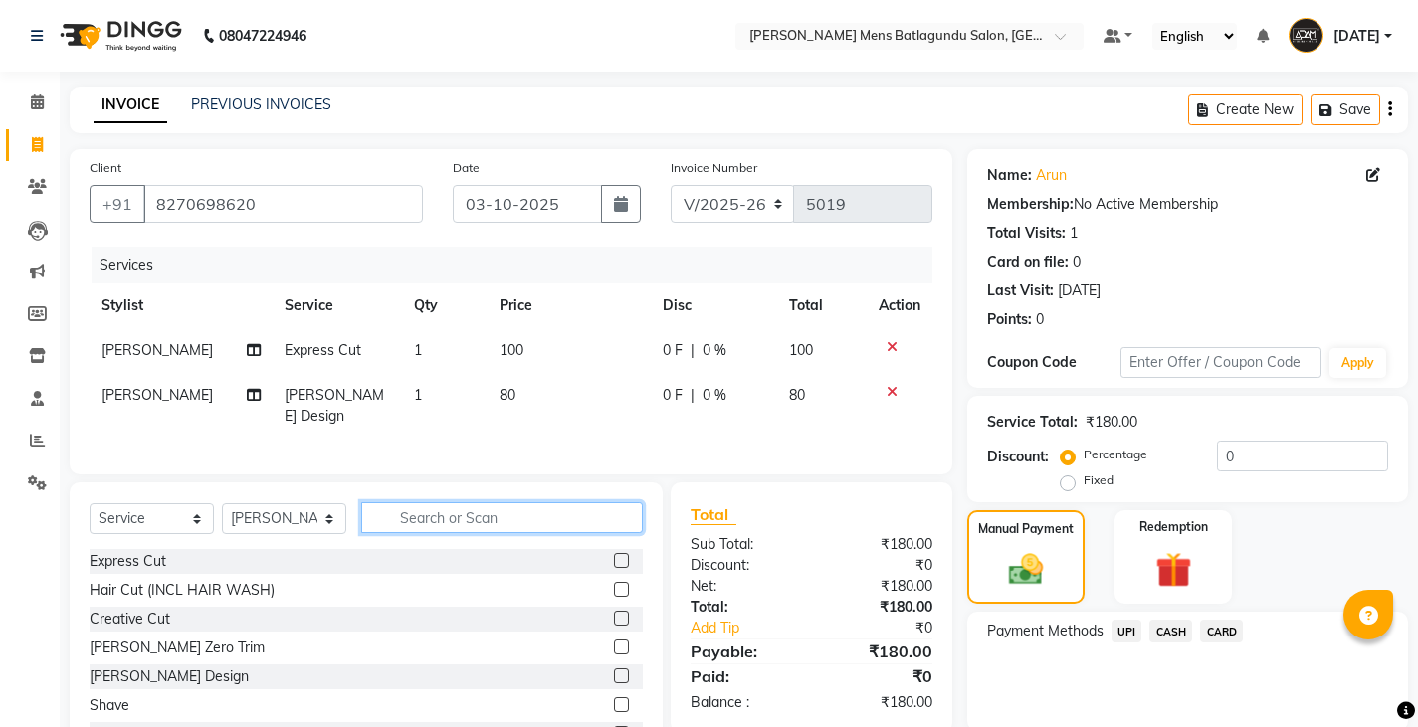
click at [408, 519] on input "text" at bounding box center [502, 517] width 282 height 31
drag, startPoint x: 602, startPoint y: 671, endPoint x: 605, endPoint y: 690, distance: 19.1
click at [605, 690] on div "Express Cut Hair Cut (INCL HAIR WASH) Creative Cut Beard Zero Trim Beard Design…" at bounding box center [366, 648] width 553 height 199
click at [592, 662] on div at bounding box center [592, 662] width 0 height 0
click at [604, 512] on input "text" at bounding box center [502, 517] width 282 height 31
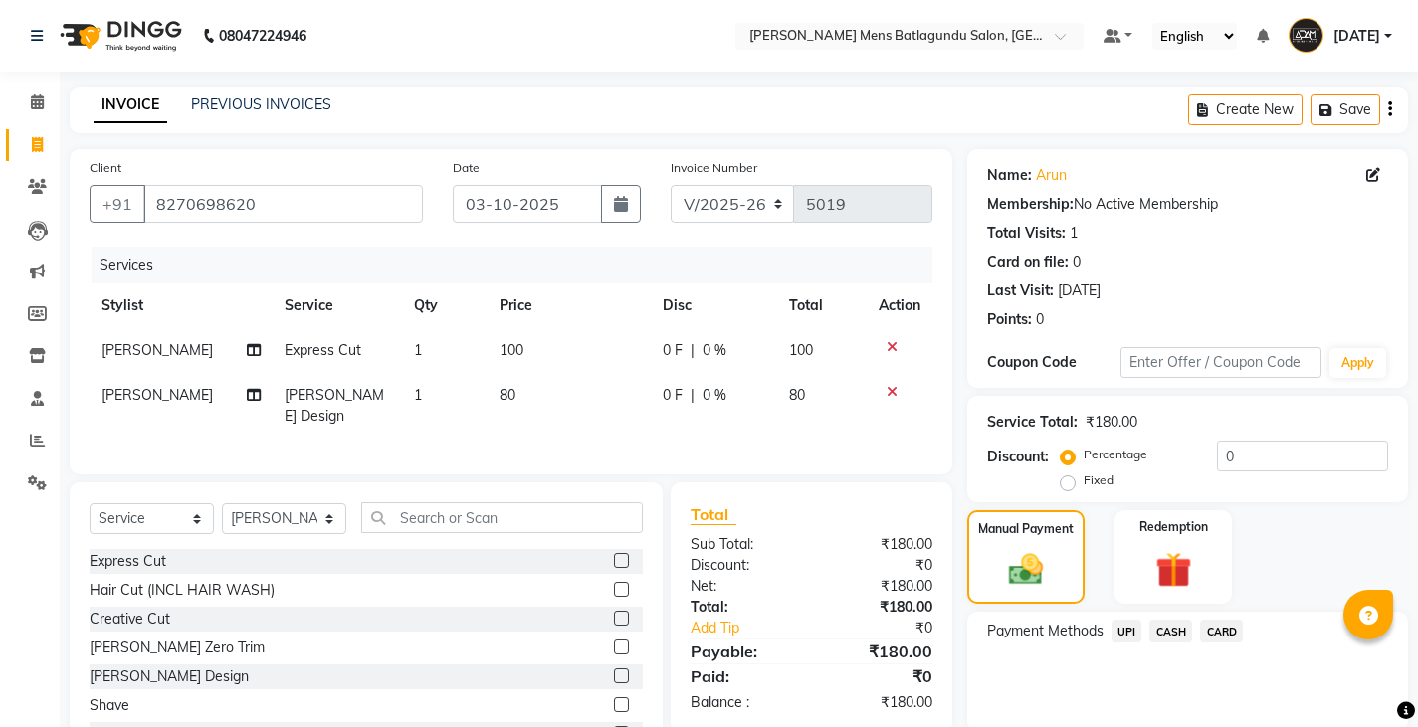
click at [614, 670] on label at bounding box center [621, 676] width 15 height 15
click at [614, 670] on input "checkbox" at bounding box center [620, 676] width 13 height 13
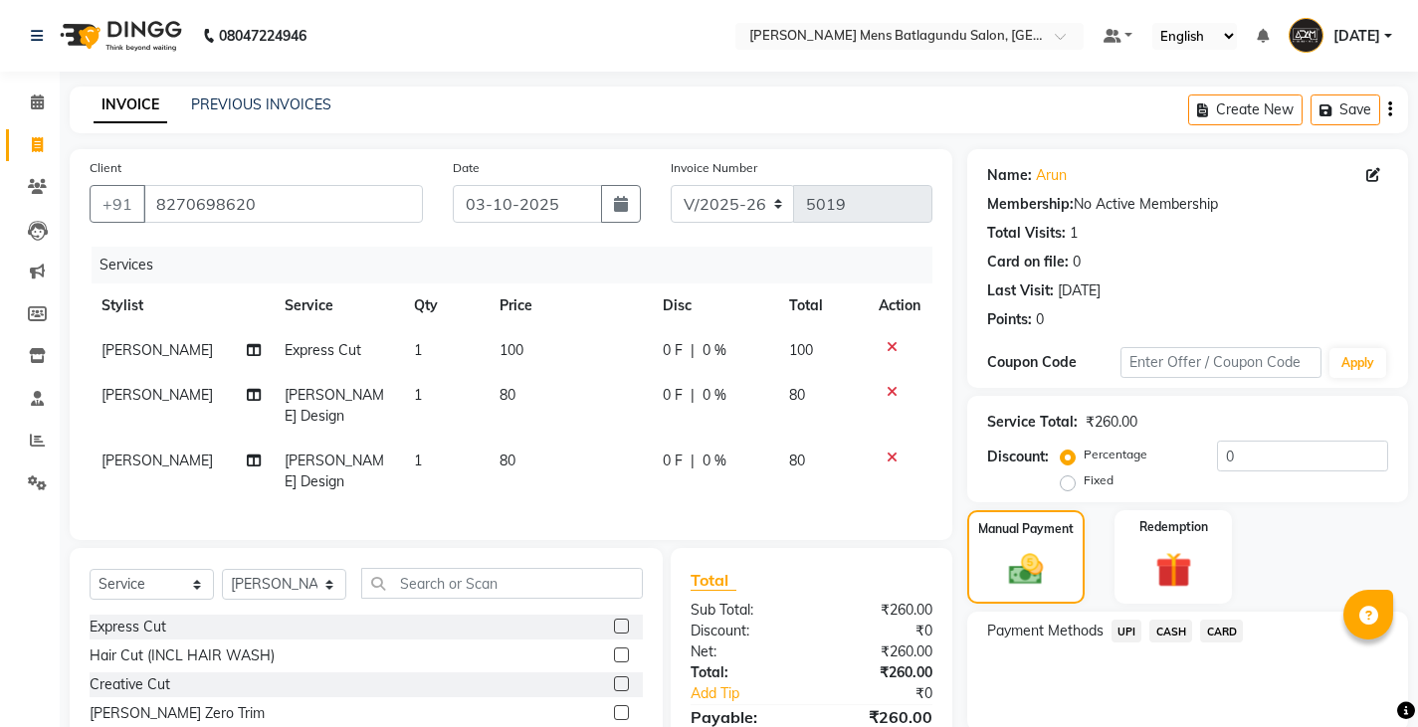
click at [140, 452] on span "Ovesh" at bounding box center [156, 461] width 111 height 18
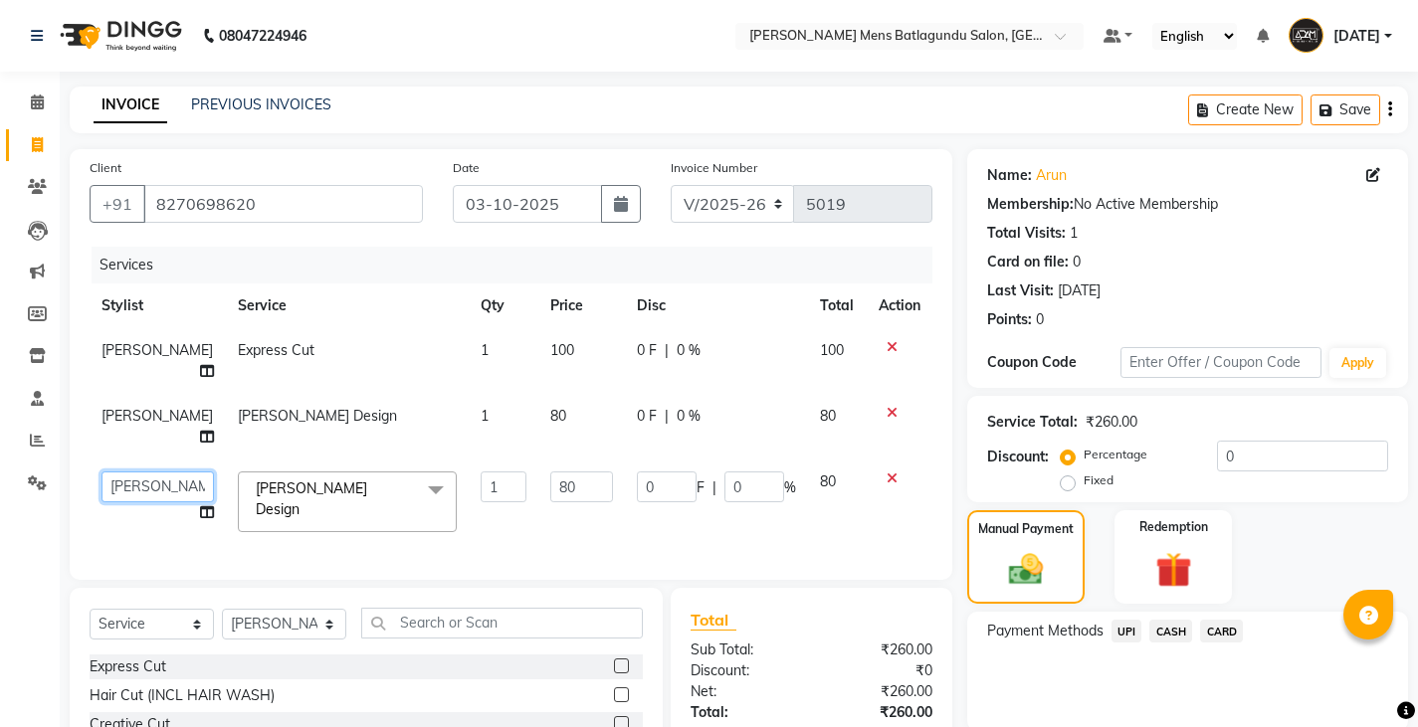
click at [153, 472] on select "Admin Ovesh Raja SAHIB SAHIL SHARUKH" at bounding box center [157, 487] width 112 height 31
click at [692, 498] on div "Services Stylist Service Qty Price Disc Total Action Ovesh Express Cut 1 100 0 …" at bounding box center [511, 403] width 843 height 313
click at [1003, 590] on img at bounding box center [1026, 569] width 58 height 41
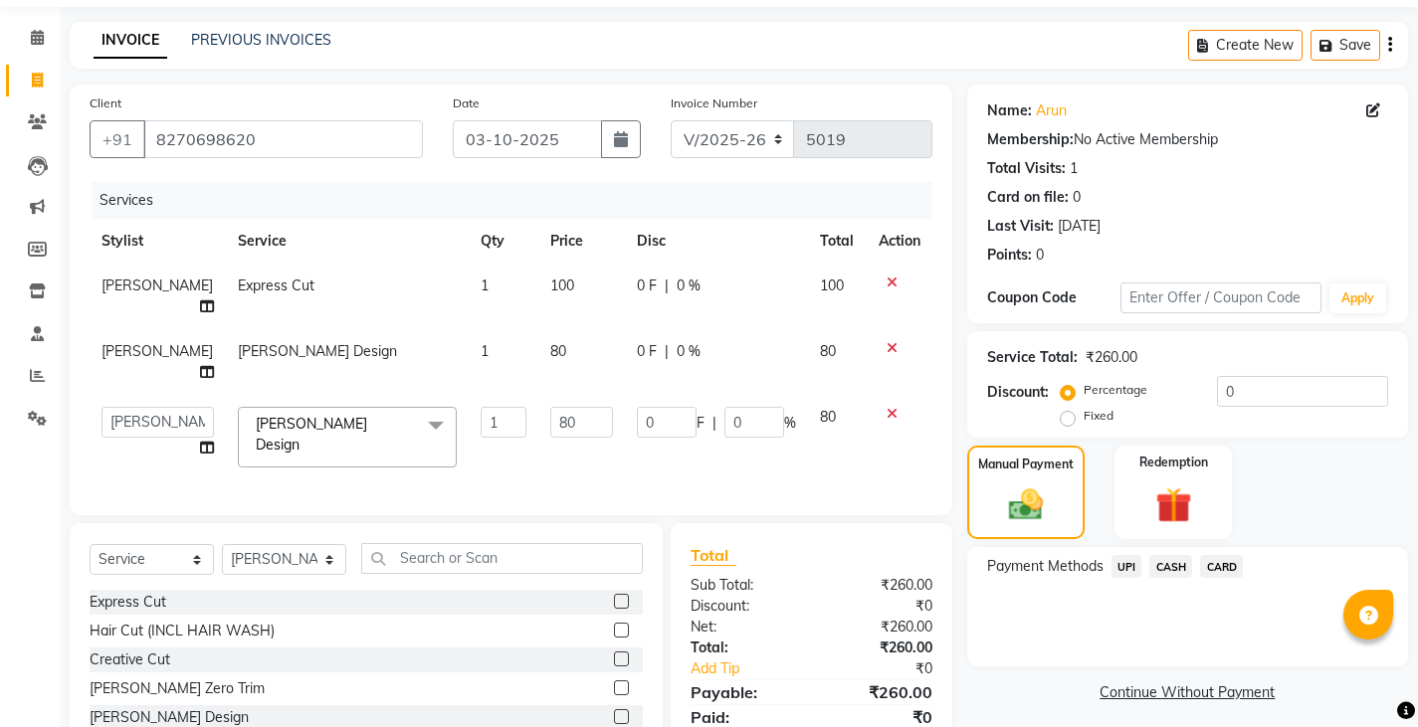
scroll to position [99, 0]
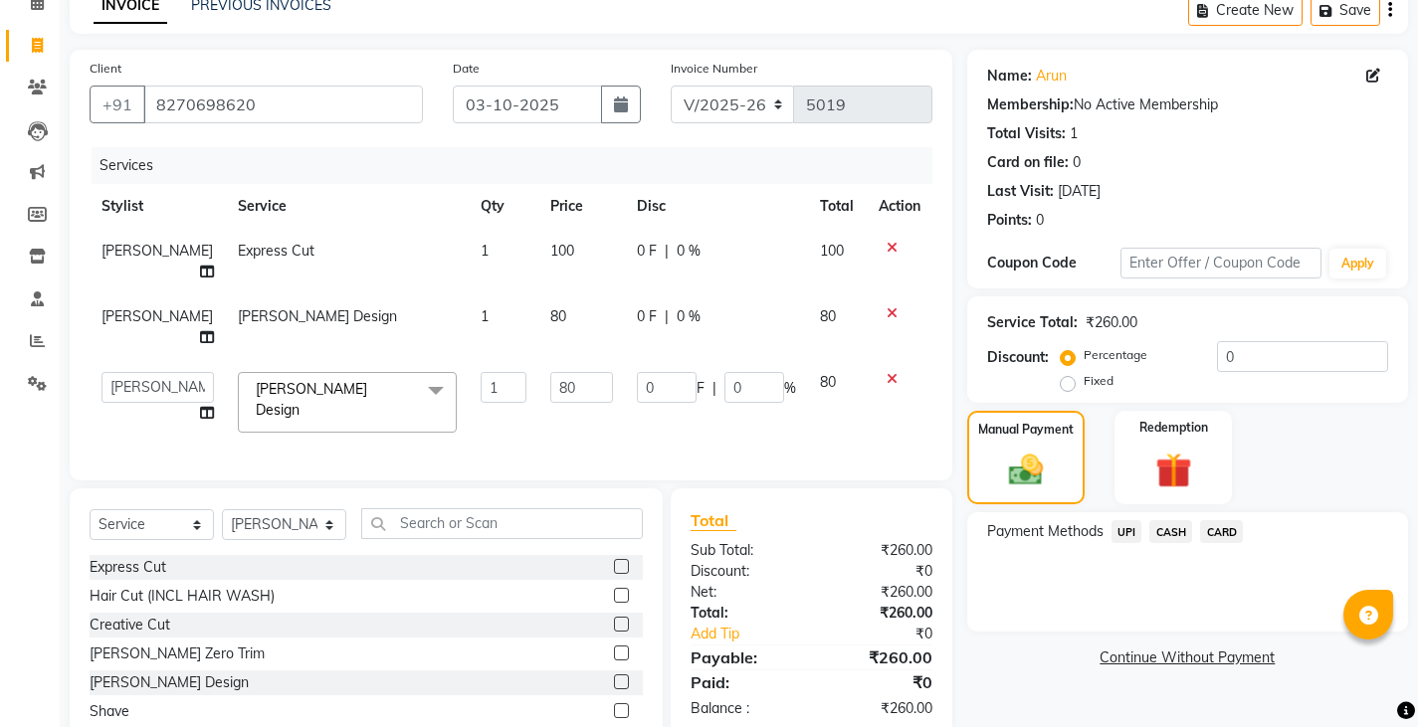
click at [1125, 532] on span "UPI" at bounding box center [1126, 531] width 31 height 23
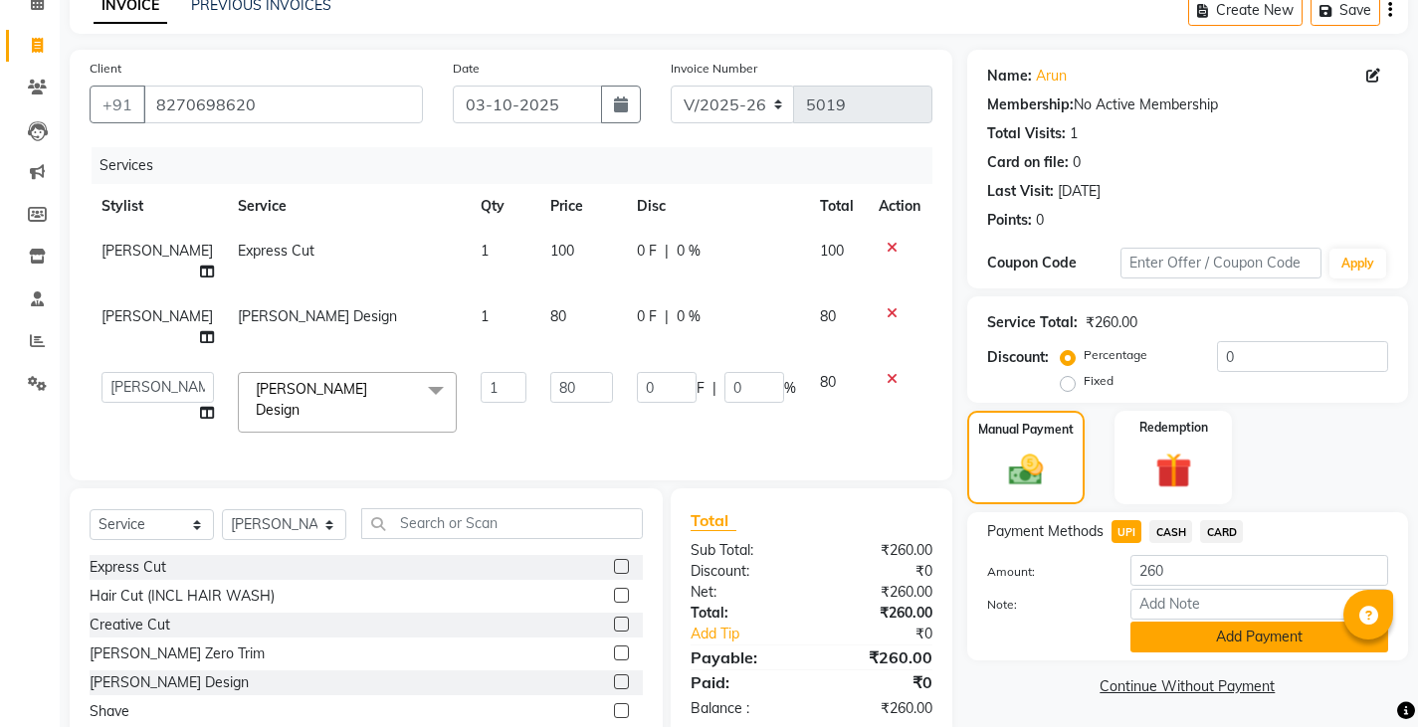
click at [1183, 629] on button "Add Payment" at bounding box center [1259, 637] width 258 height 31
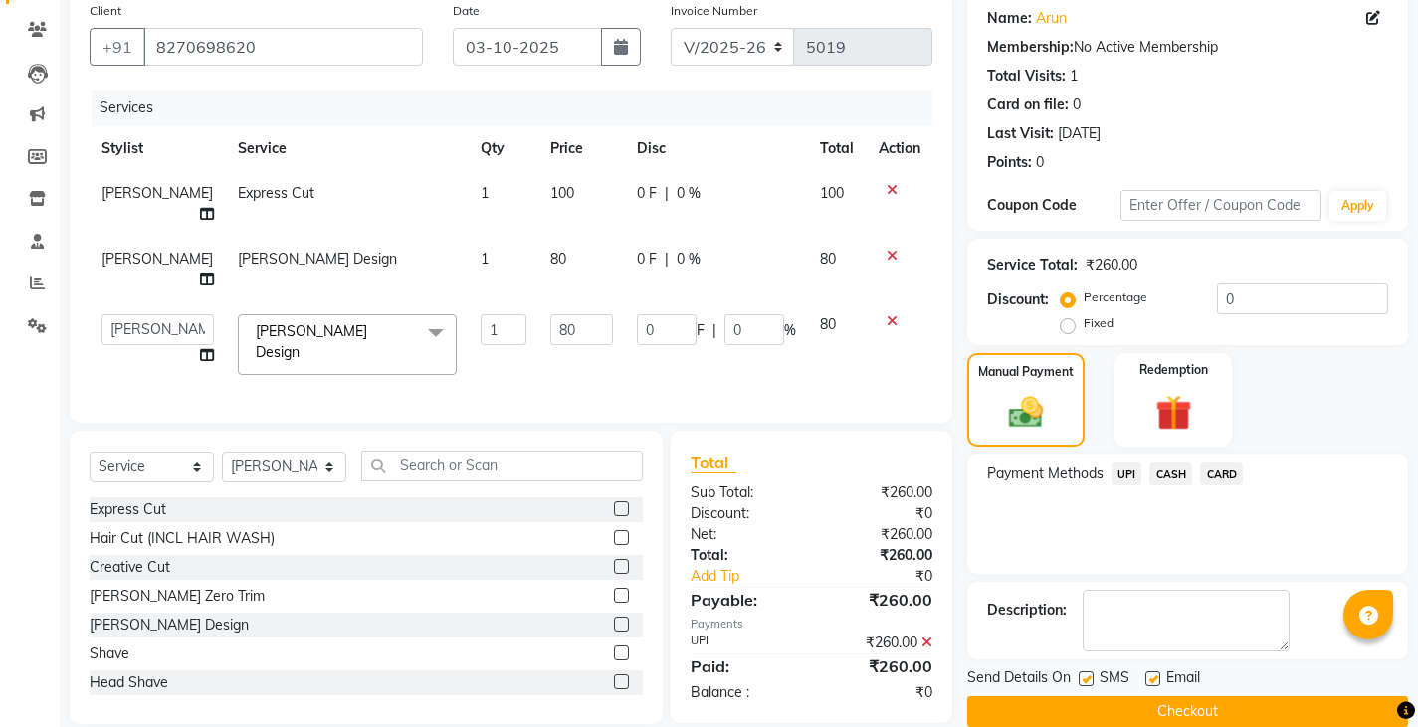
scroll to position [187, 0]
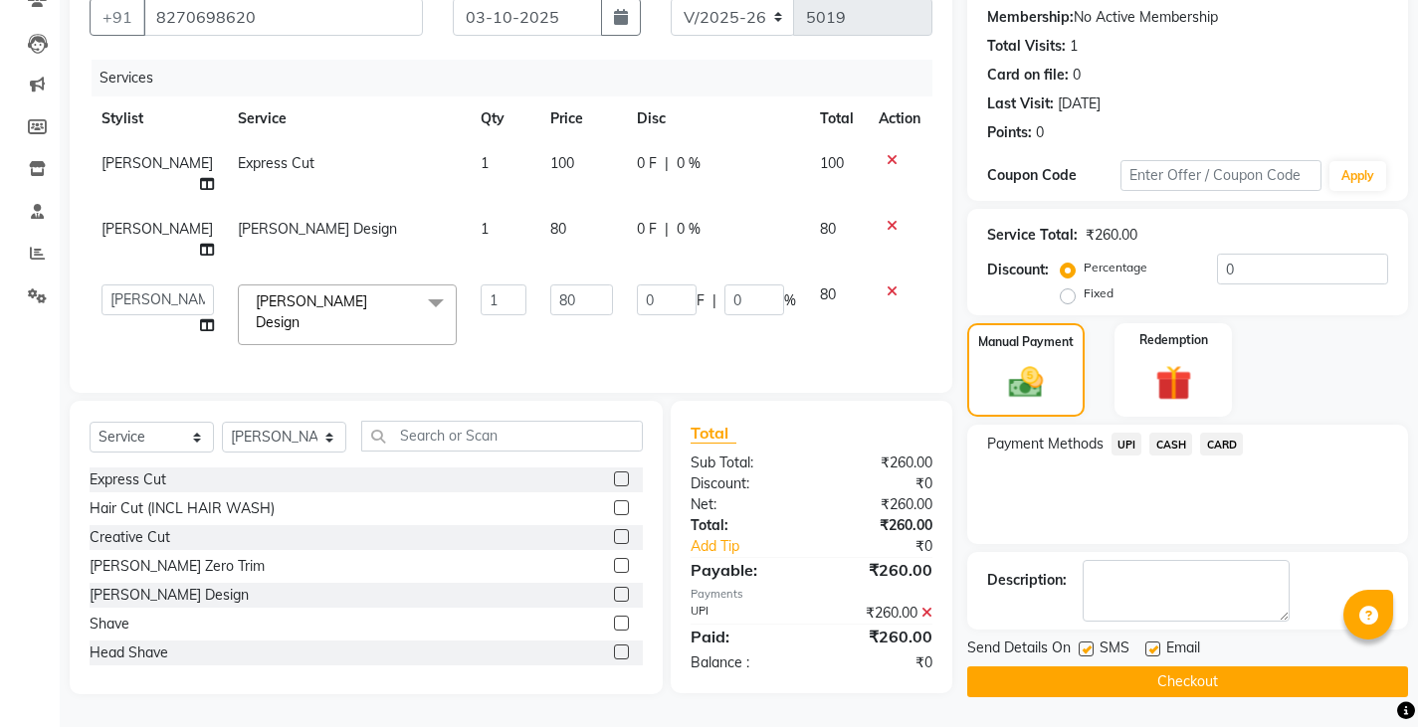
click at [1041, 677] on button "Checkout" at bounding box center [1187, 682] width 441 height 31
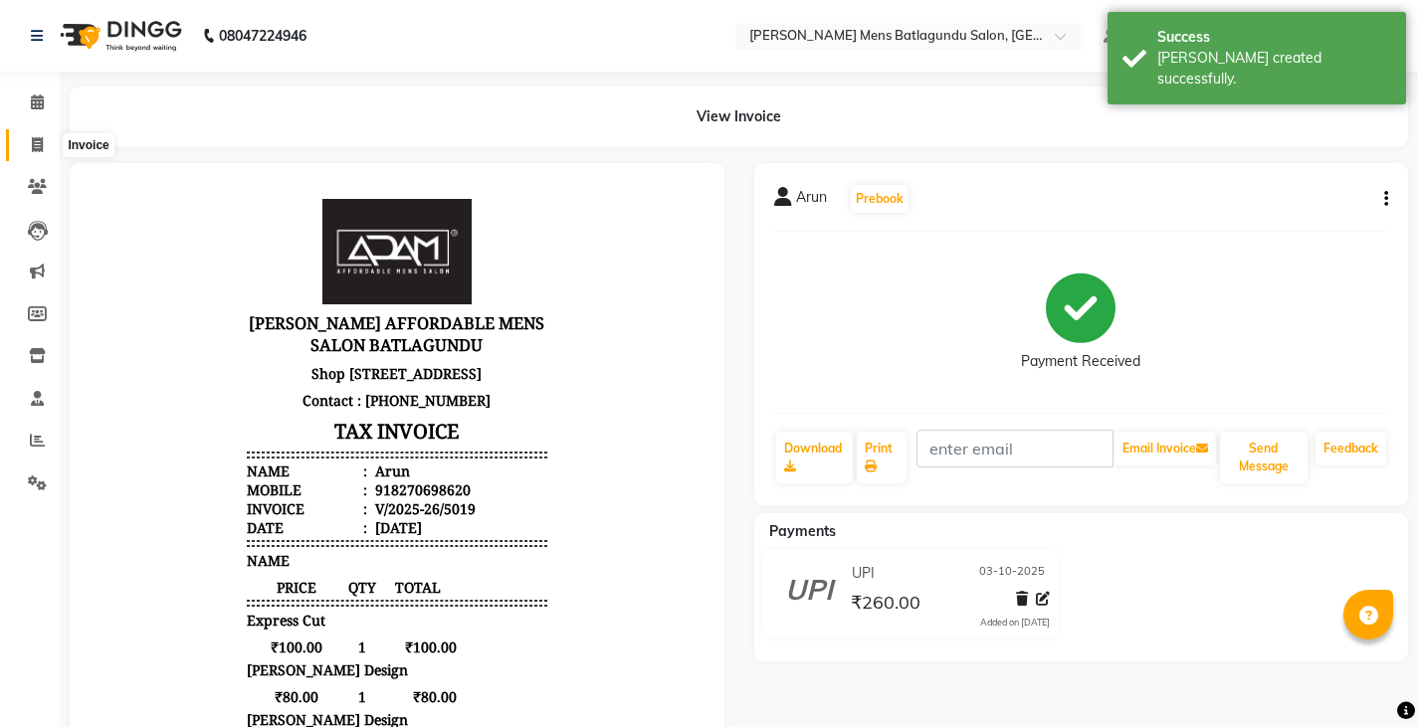
click at [42, 145] on icon at bounding box center [37, 144] width 11 height 15
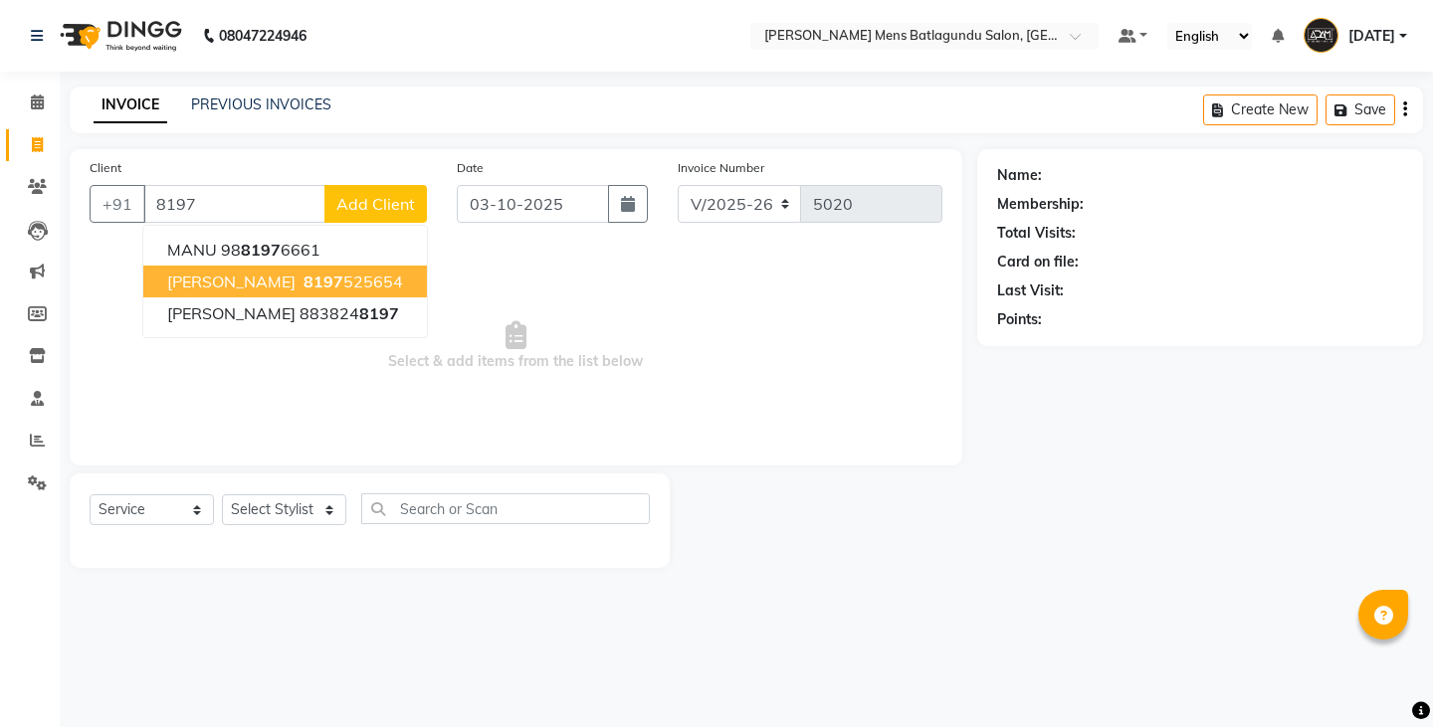
click at [303, 279] on span "8197" at bounding box center [323, 282] width 40 height 20
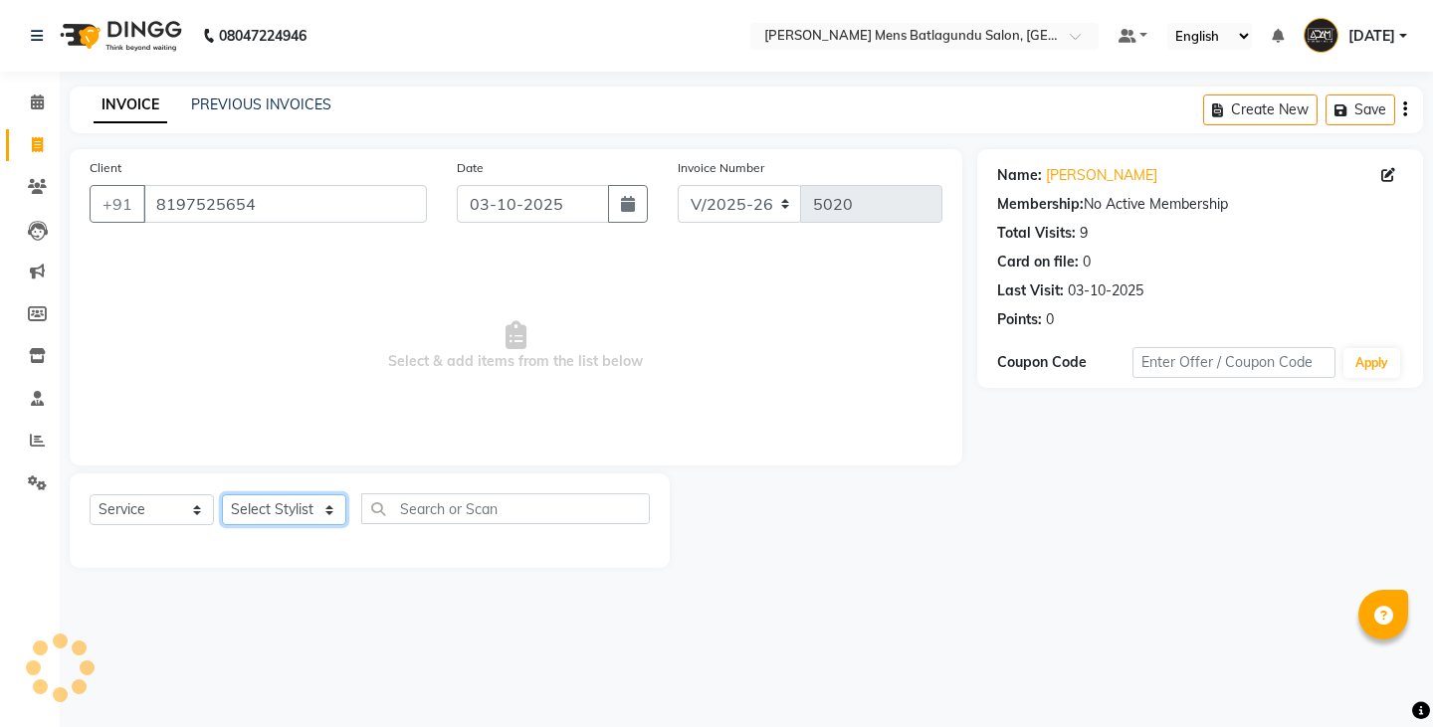
click at [306, 513] on select "Select Stylist Admin Ovesh Raja SAHIB SAHIL SHARUKH" at bounding box center [284, 509] width 124 height 31
click at [222, 494] on select "Select Stylist Admin Ovesh Raja SAHIB SAHIL SHARUKH" at bounding box center [284, 509] width 124 height 31
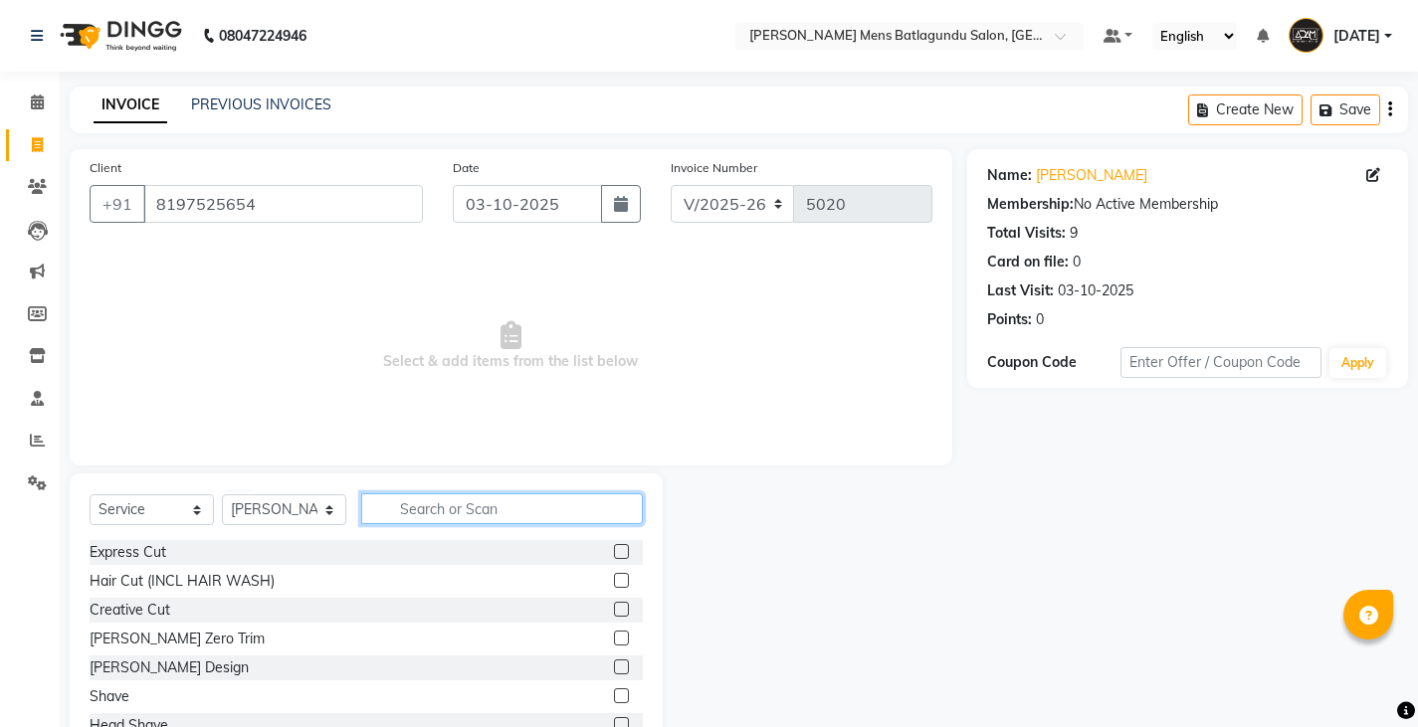
click at [477, 522] on input "text" at bounding box center [502, 508] width 282 height 31
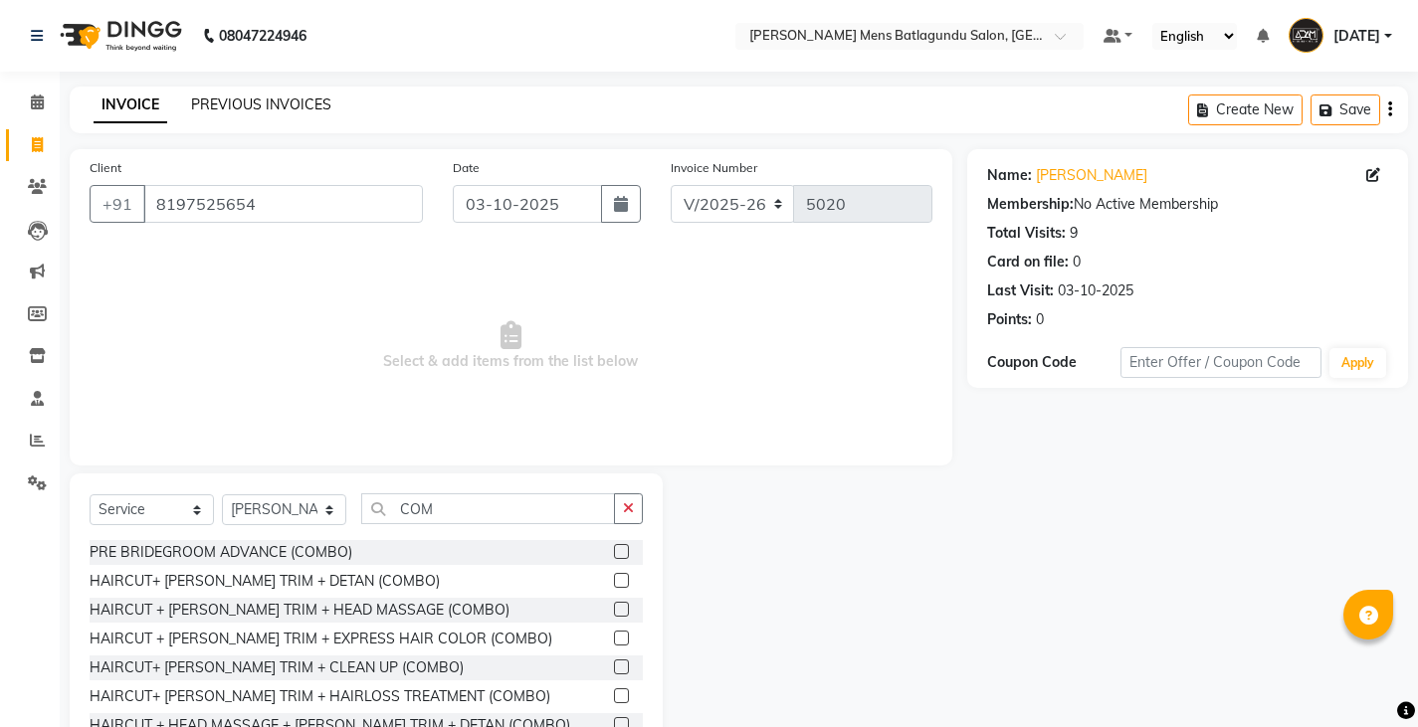
click at [260, 103] on link "PREVIOUS INVOICES" at bounding box center [261, 105] width 140 height 18
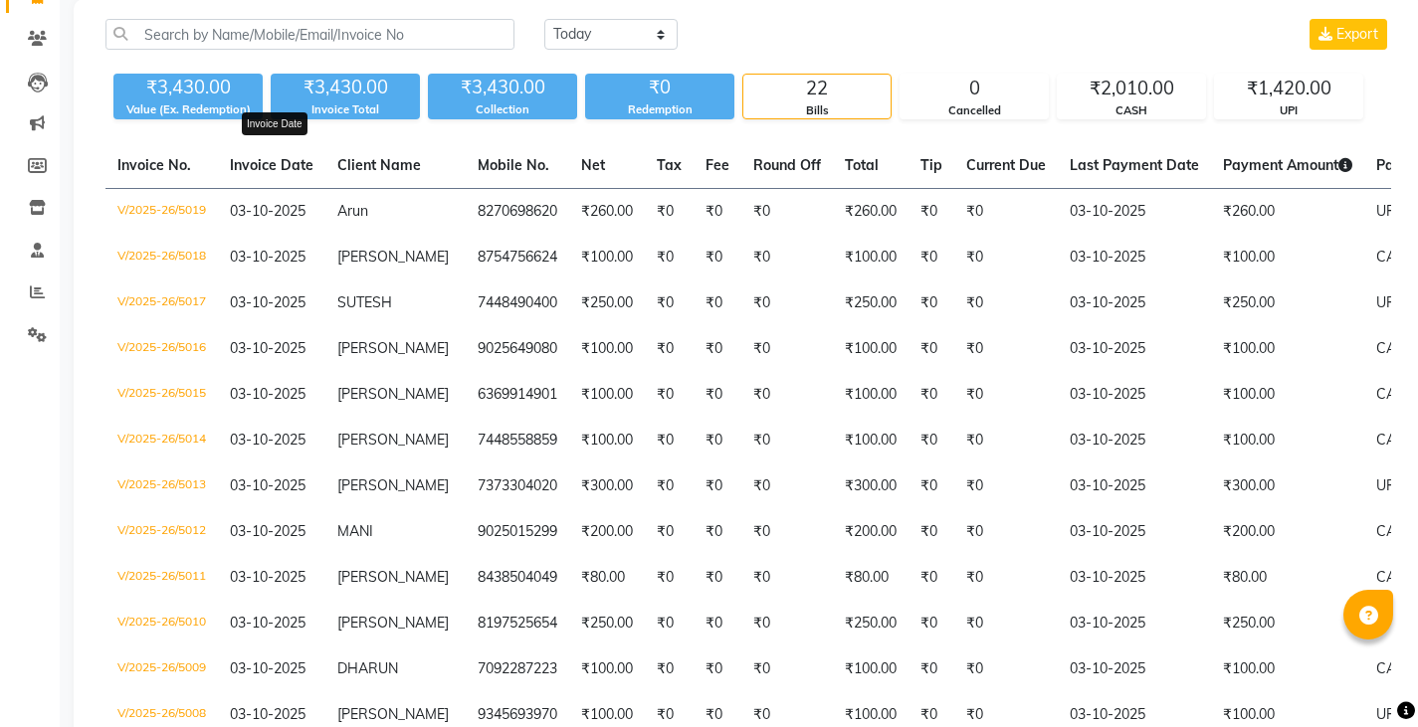
scroll to position [44, 0]
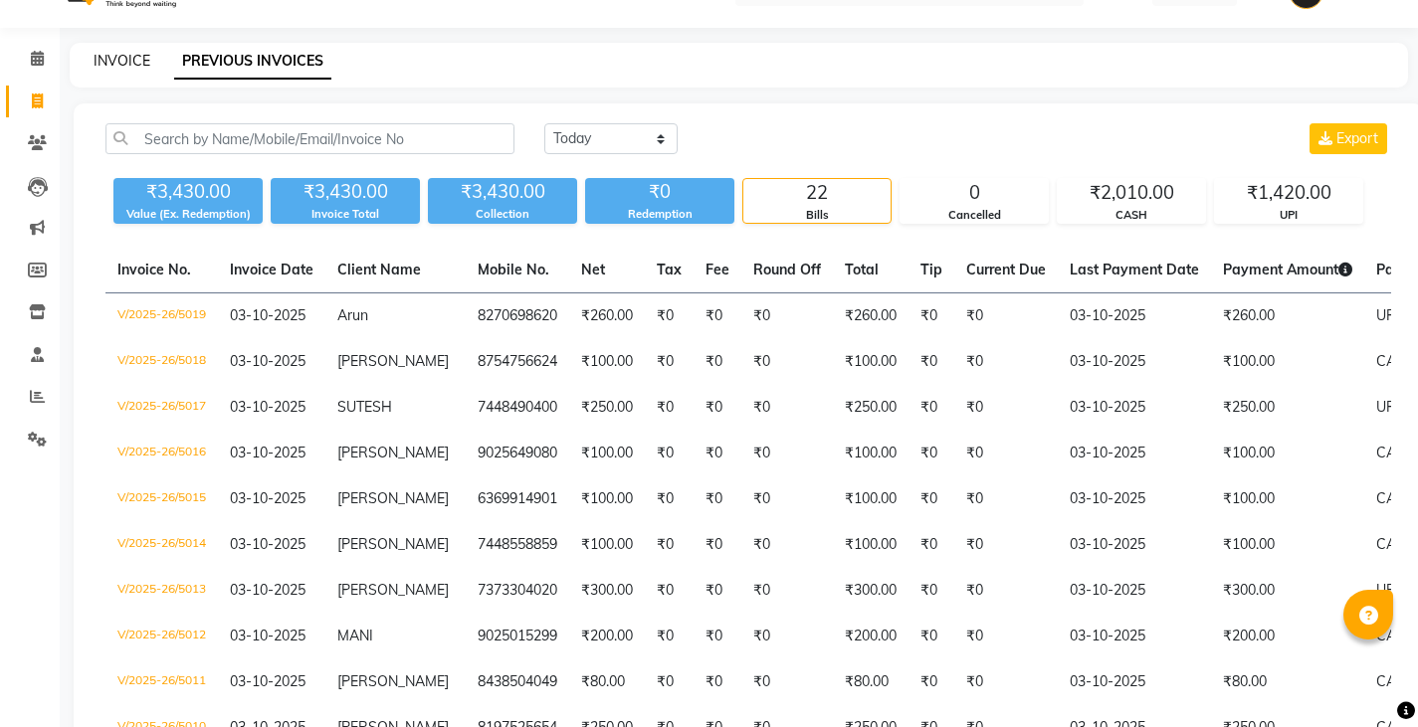
click at [137, 55] on link "INVOICE" at bounding box center [122, 61] width 57 height 18
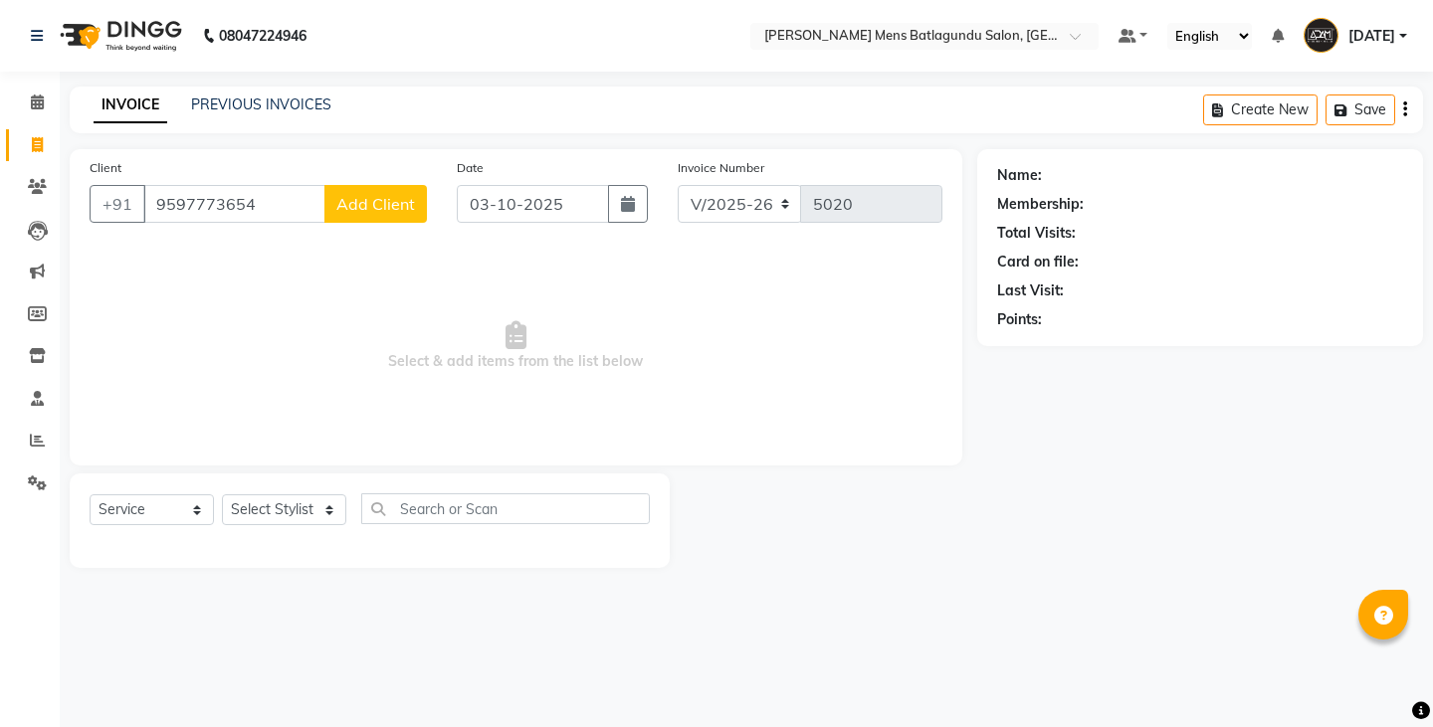
click at [363, 215] on button "Add Client" at bounding box center [375, 204] width 102 height 38
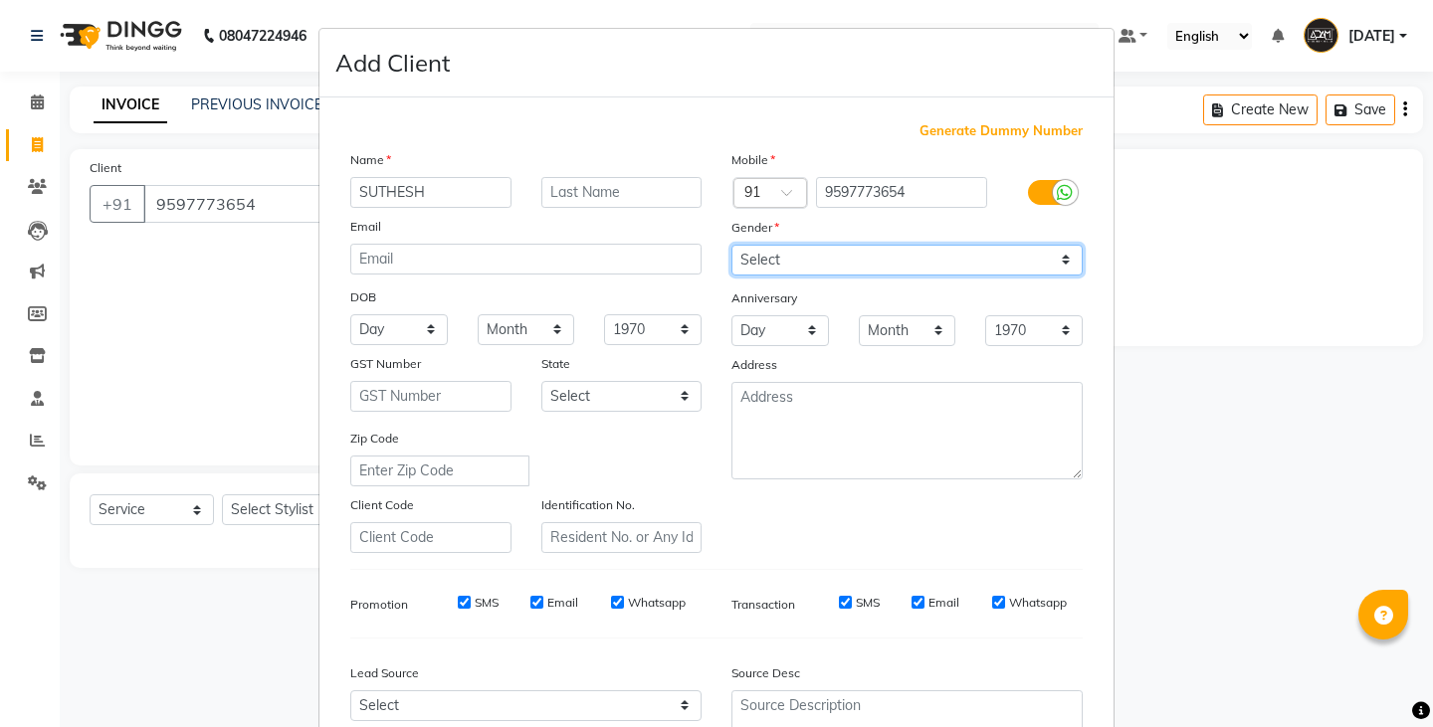
click at [799, 262] on select "Select Male Female Other Prefer Not To Say" at bounding box center [906, 260] width 351 height 31
click at [731, 245] on select "Select Male Female Other Prefer Not To Say" at bounding box center [906, 260] width 351 height 31
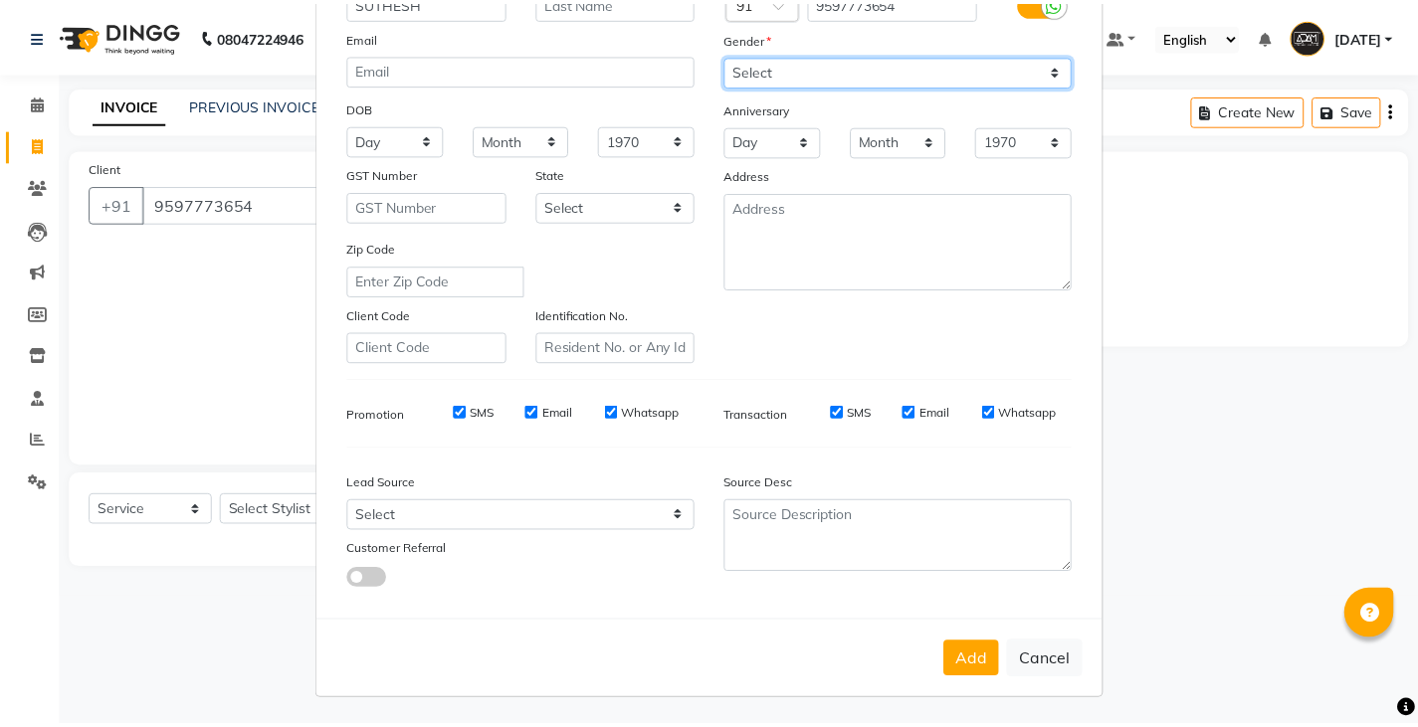
scroll to position [191, 0]
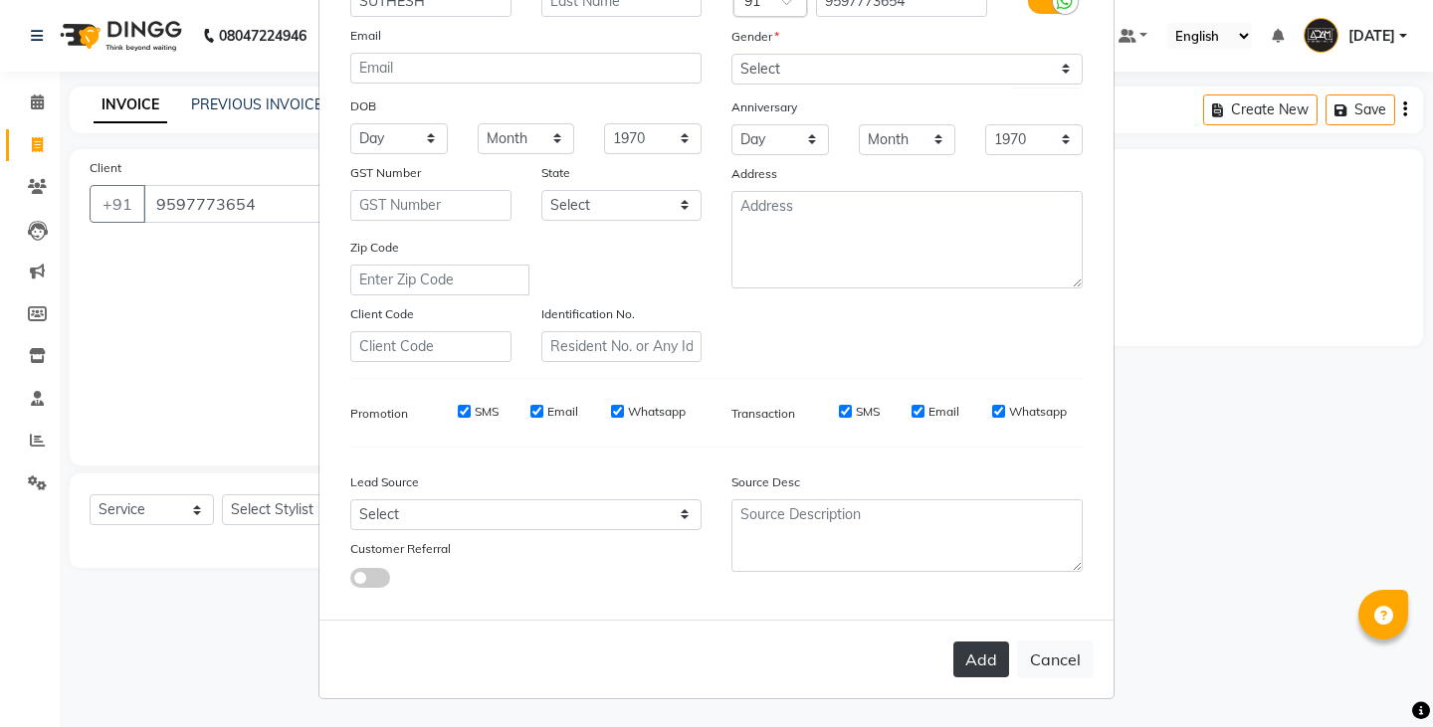
click at [987, 667] on button "Add" at bounding box center [981, 660] width 56 height 36
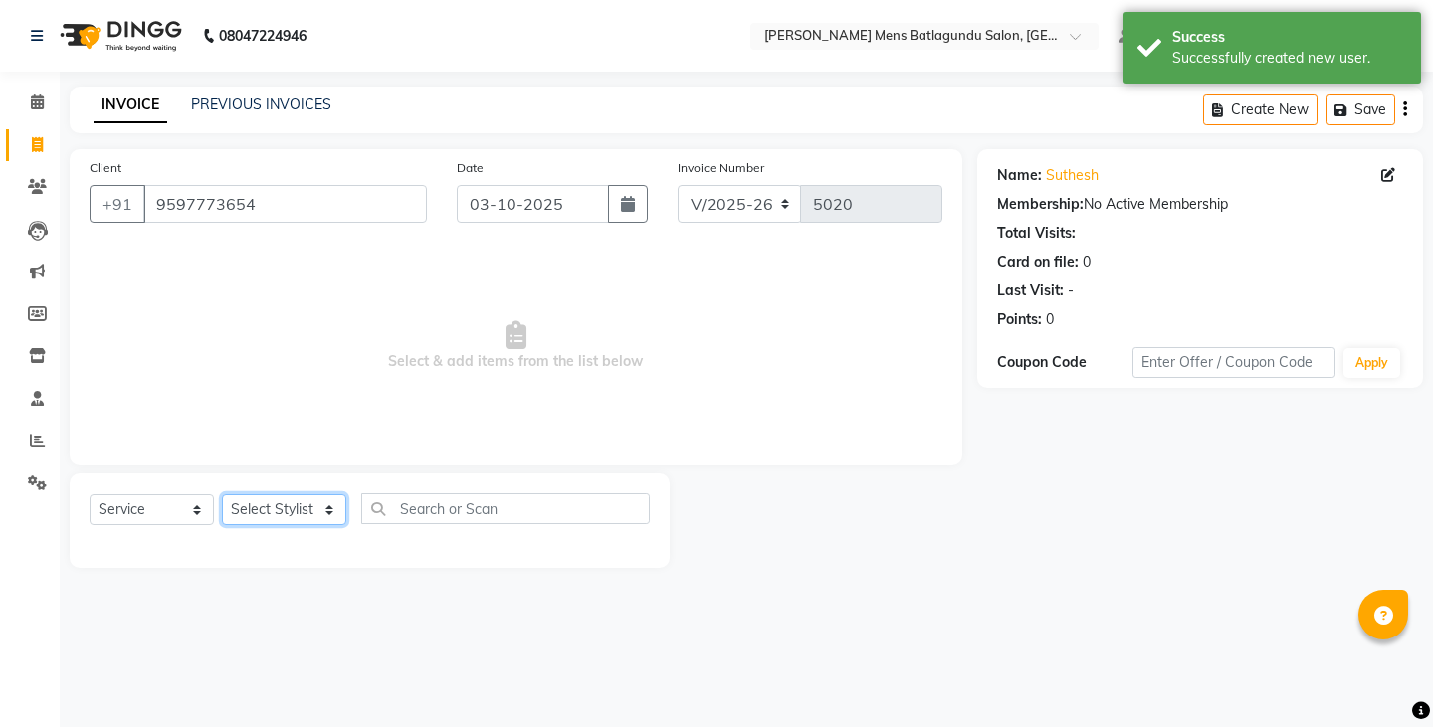
click at [304, 518] on select "Select Stylist Admin Ovesh Raja SAHIB SAHIL SHARUKH" at bounding box center [284, 509] width 124 height 31
click at [222, 494] on select "Select Stylist Admin Ovesh Raja SAHIB SAHIL SHARUKH" at bounding box center [284, 509] width 124 height 31
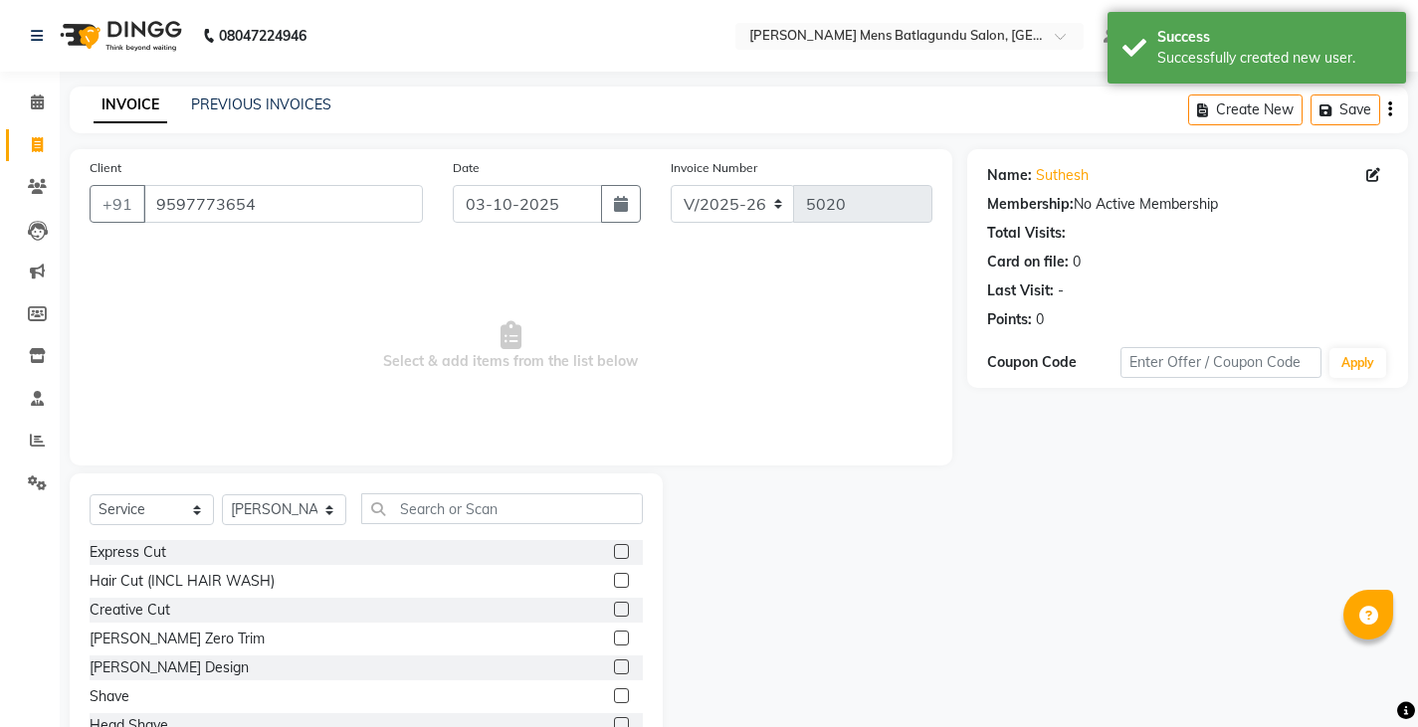
drag, startPoint x: 608, startPoint y: 551, endPoint x: 577, endPoint y: 584, distance: 45.0
click at [614, 556] on label at bounding box center [621, 551] width 15 height 15
click at [614, 556] on input "checkbox" at bounding box center [620, 552] width 13 height 13
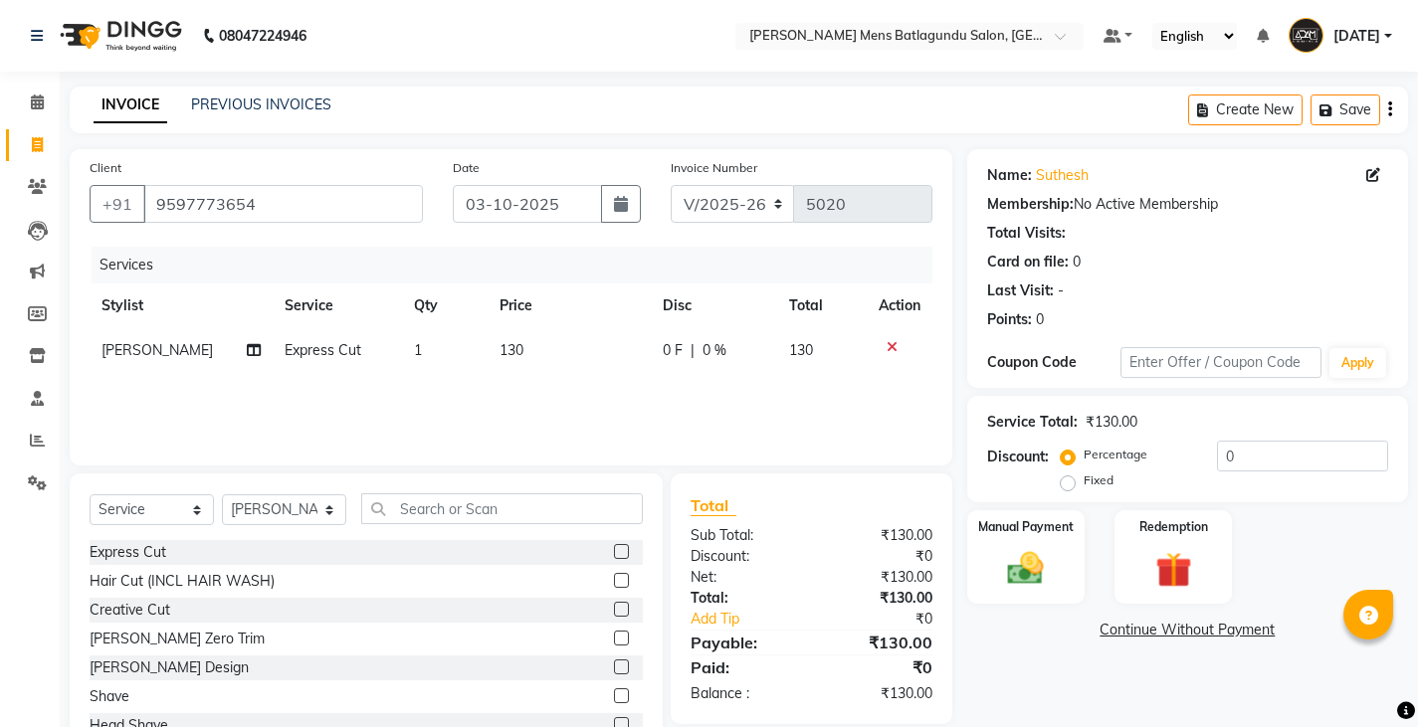
click at [614, 692] on label at bounding box center [621, 695] width 15 height 15
click at [614, 692] on input "checkbox" at bounding box center [620, 696] width 13 height 13
click at [545, 347] on td "130" at bounding box center [568, 350] width 162 height 45
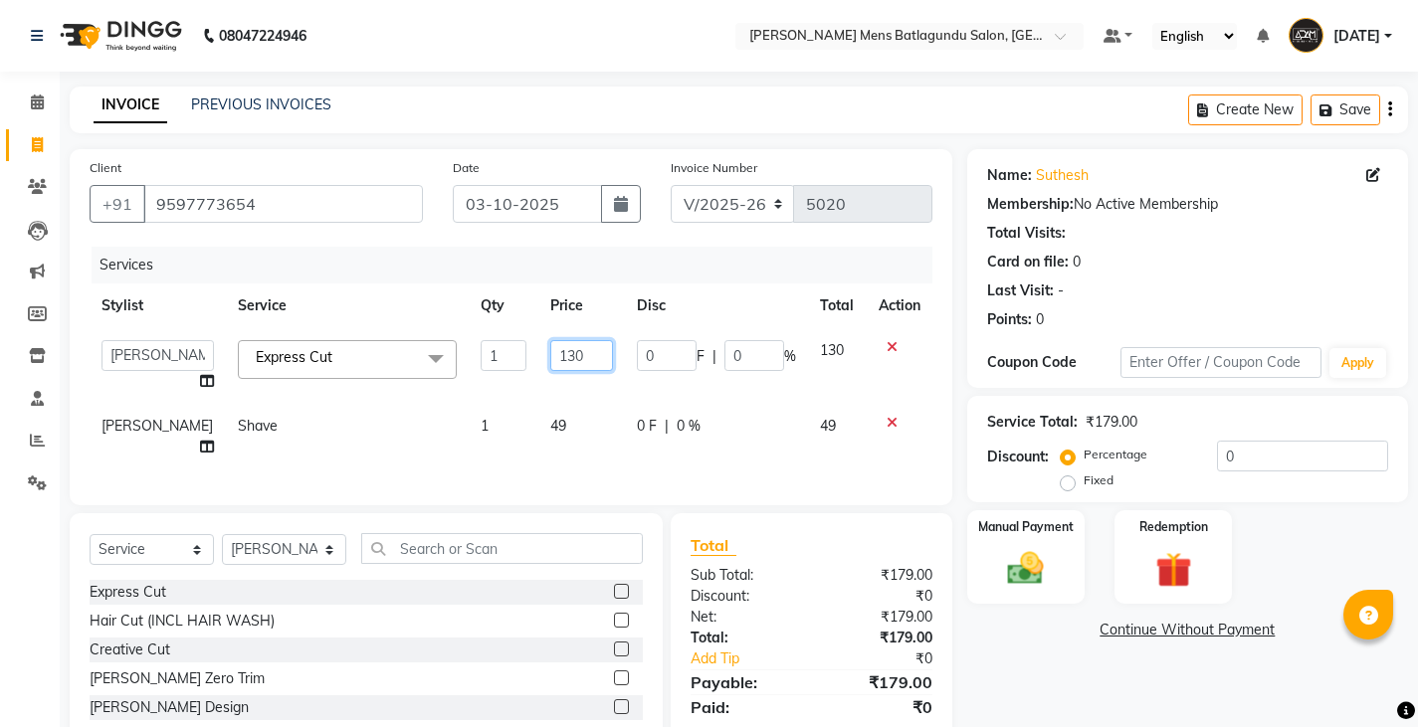
click at [584, 365] on input "130" at bounding box center [581, 355] width 63 height 31
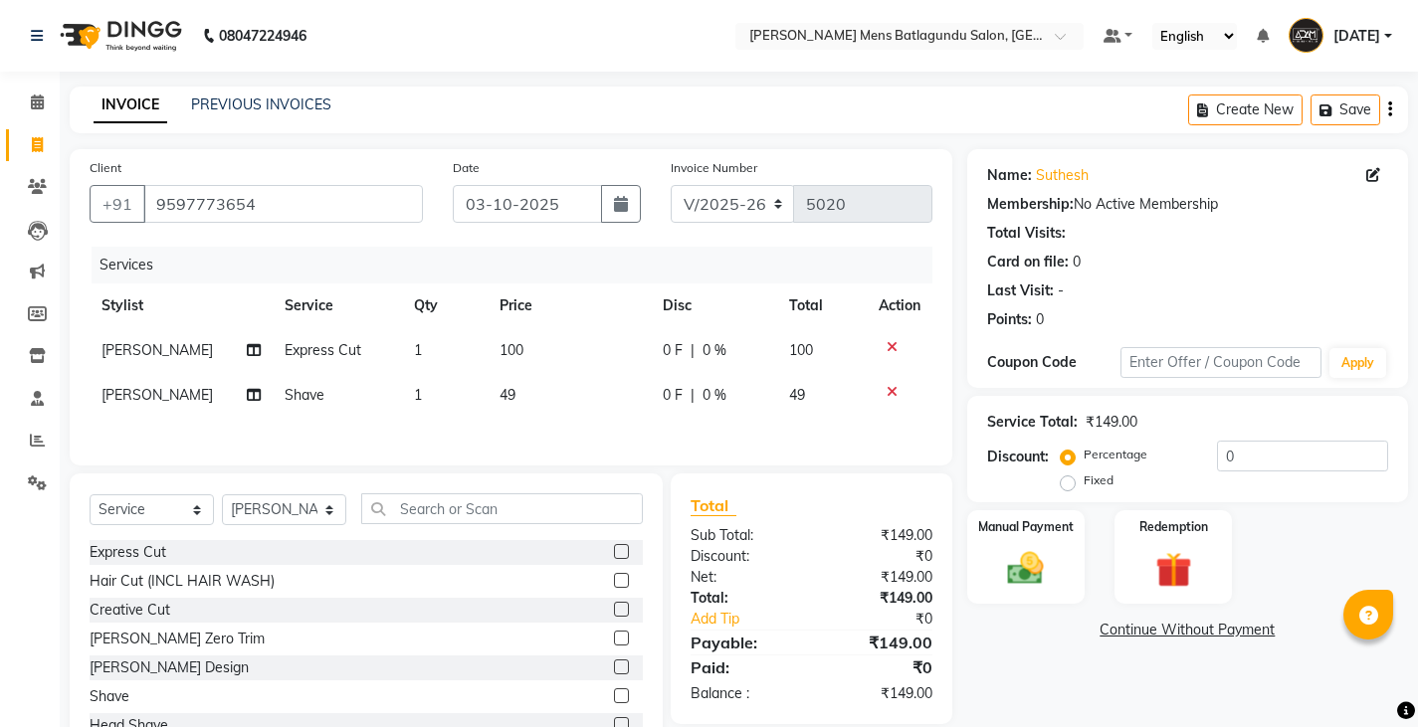
click at [560, 420] on div "Services Stylist Service Qty Price Disc Total Action SAHIL Express Cut 1 100 0 …" at bounding box center [511, 346] width 843 height 199
click at [522, 410] on td "49" at bounding box center [568, 395] width 162 height 45
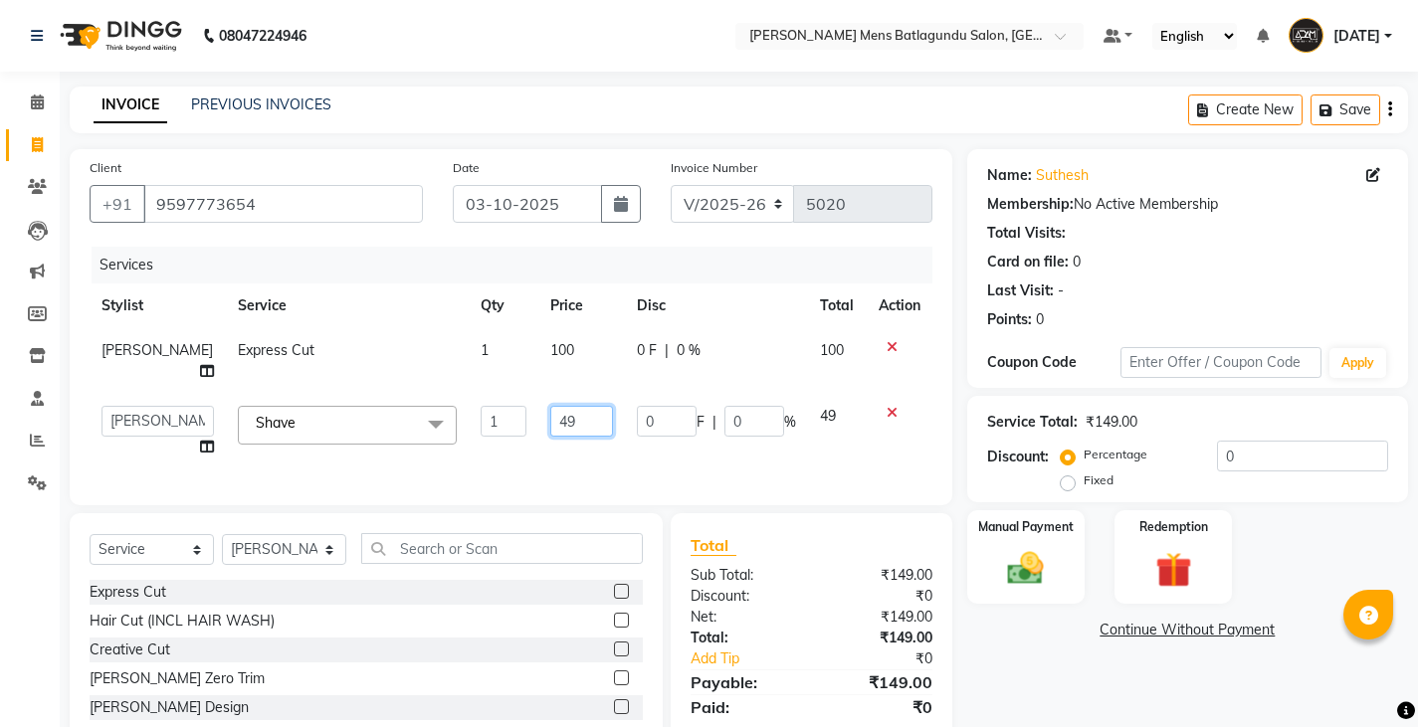
click at [550, 406] on input "49" at bounding box center [581, 421] width 63 height 31
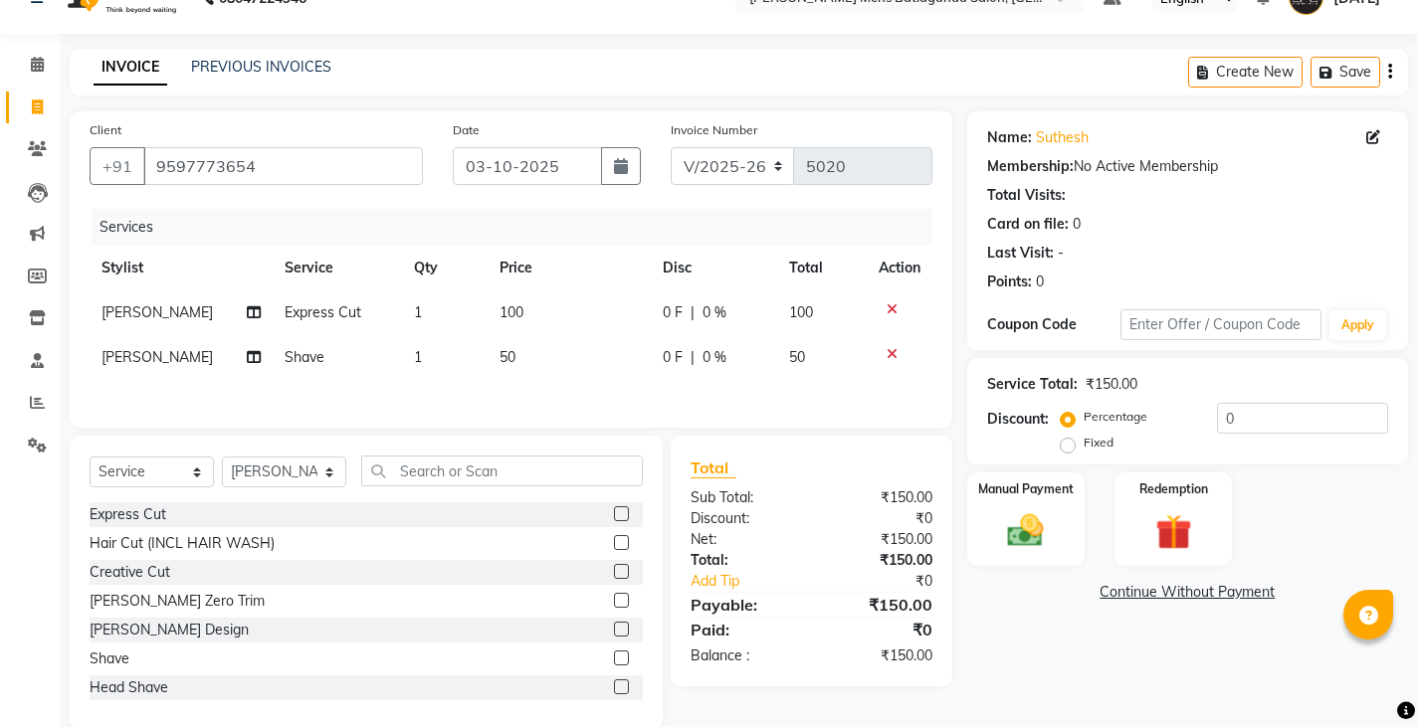
scroll to position [73, 0]
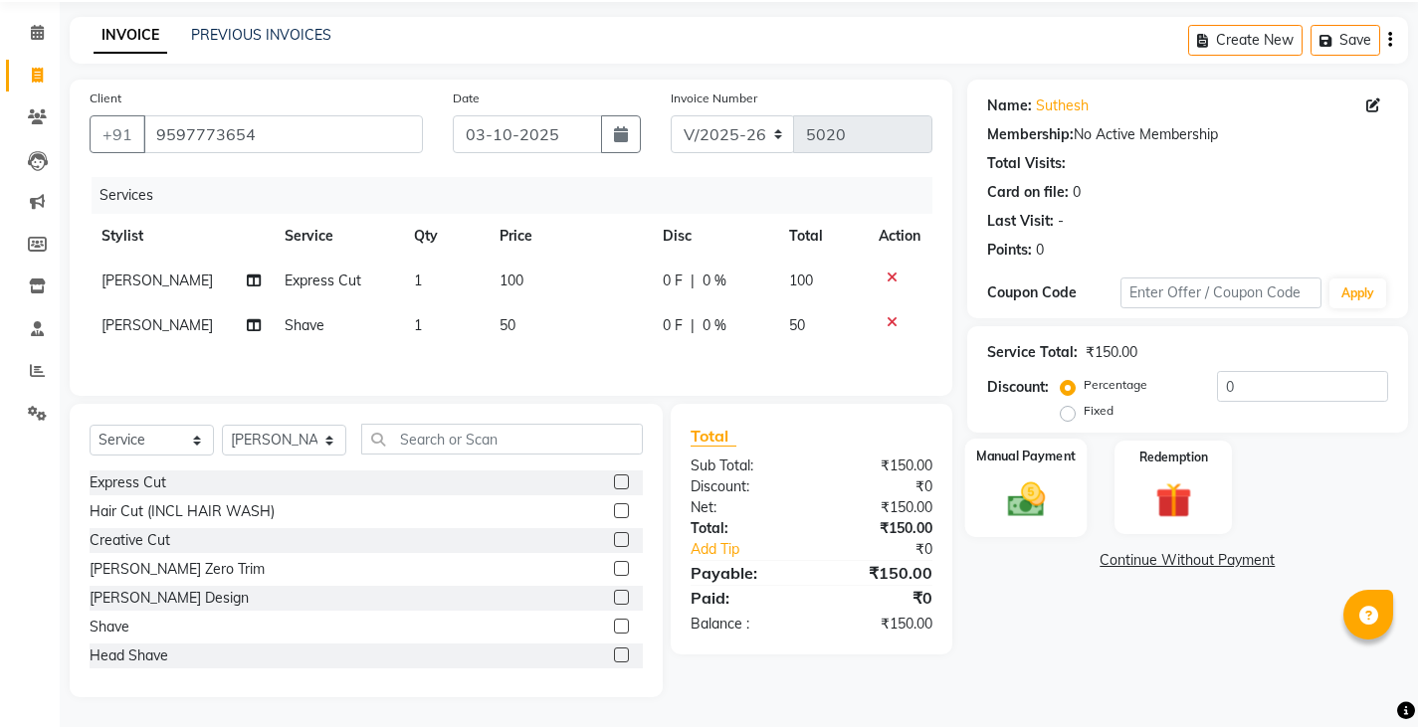
click at [1007, 497] on img at bounding box center [1025, 499] width 61 height 43
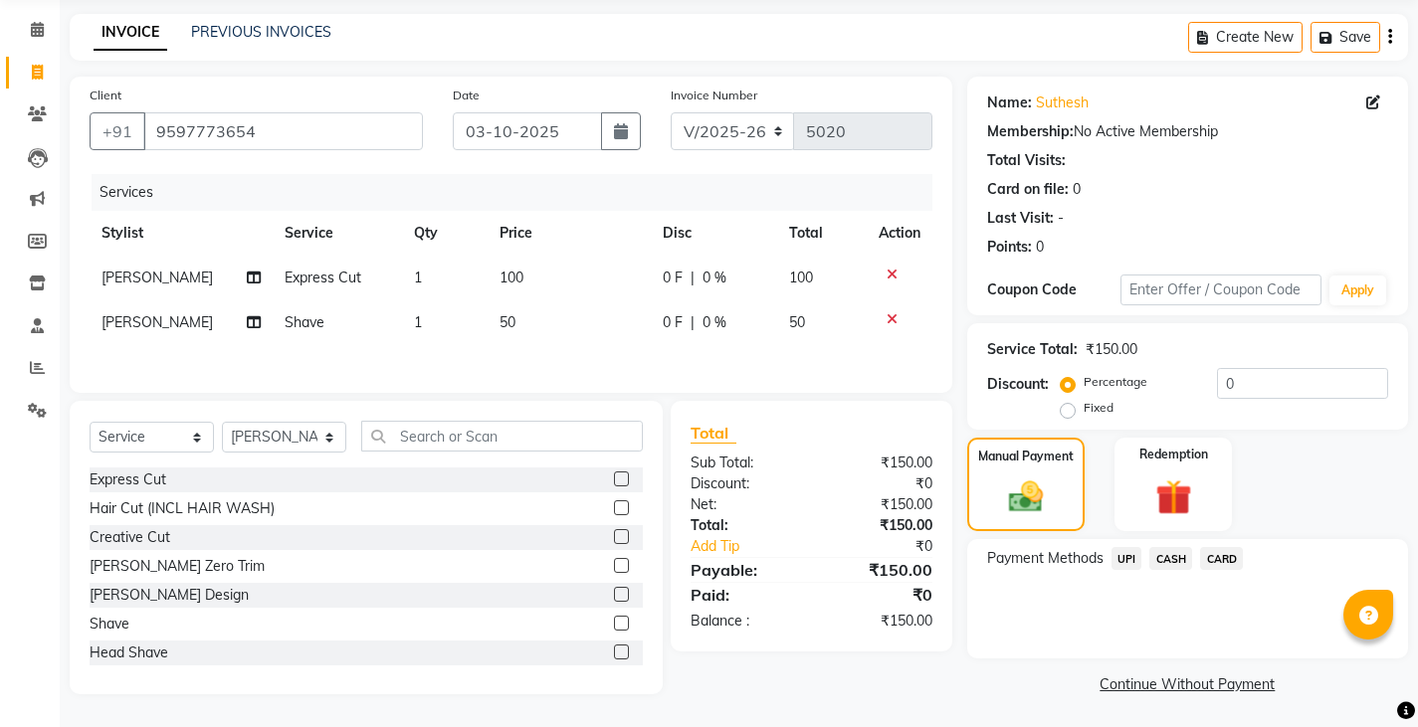
click at [1126, 555] on span "UPI" at bounding box center [1126, 558] width 31 height 23
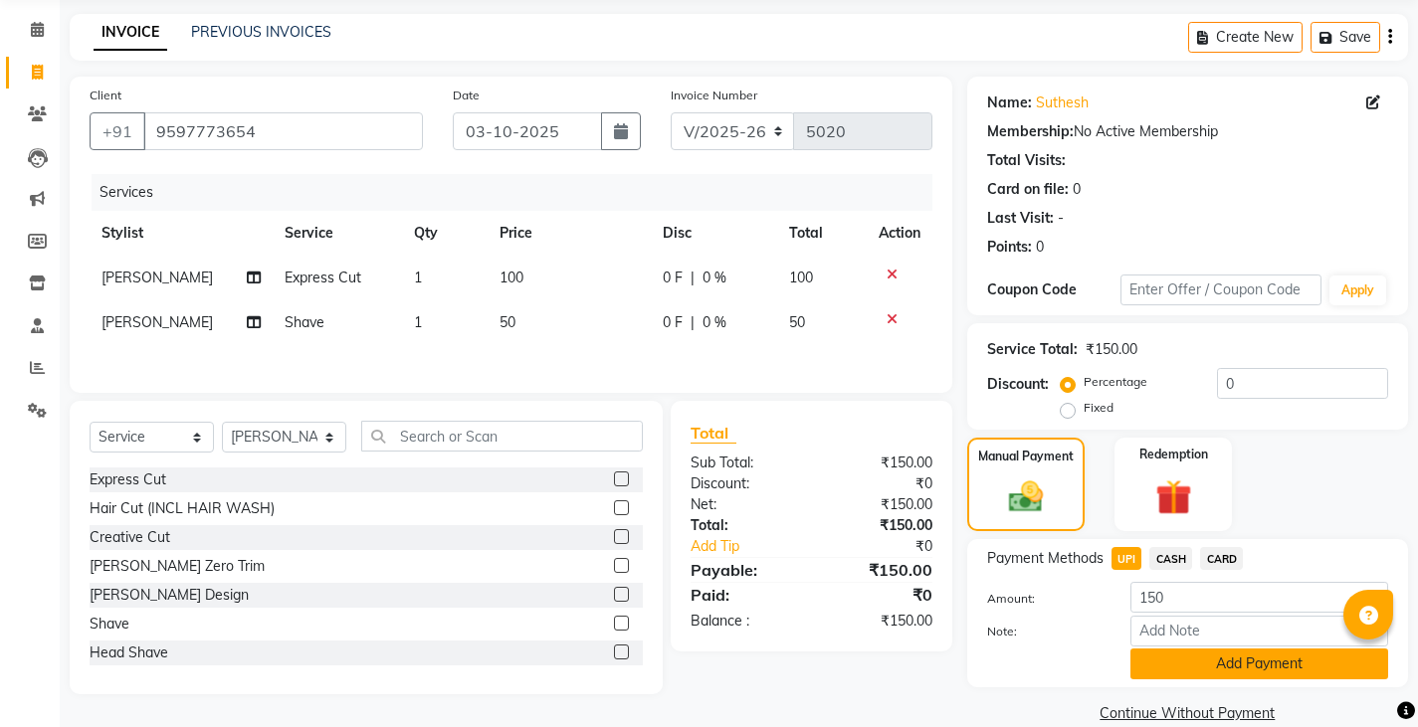
click at [1203, 672] on button "Add Payment" at bounding box center [1259, 664] width 258 height 31
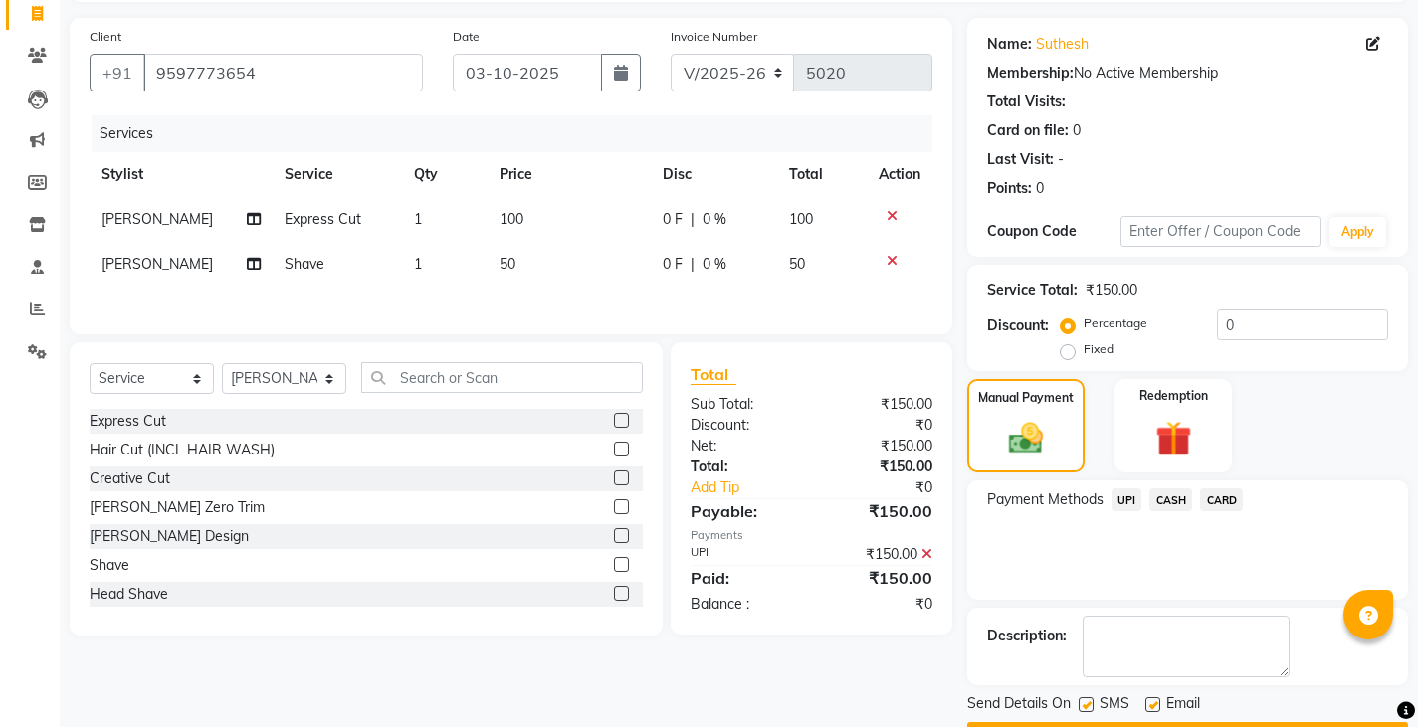
scroll to position [187, 0]
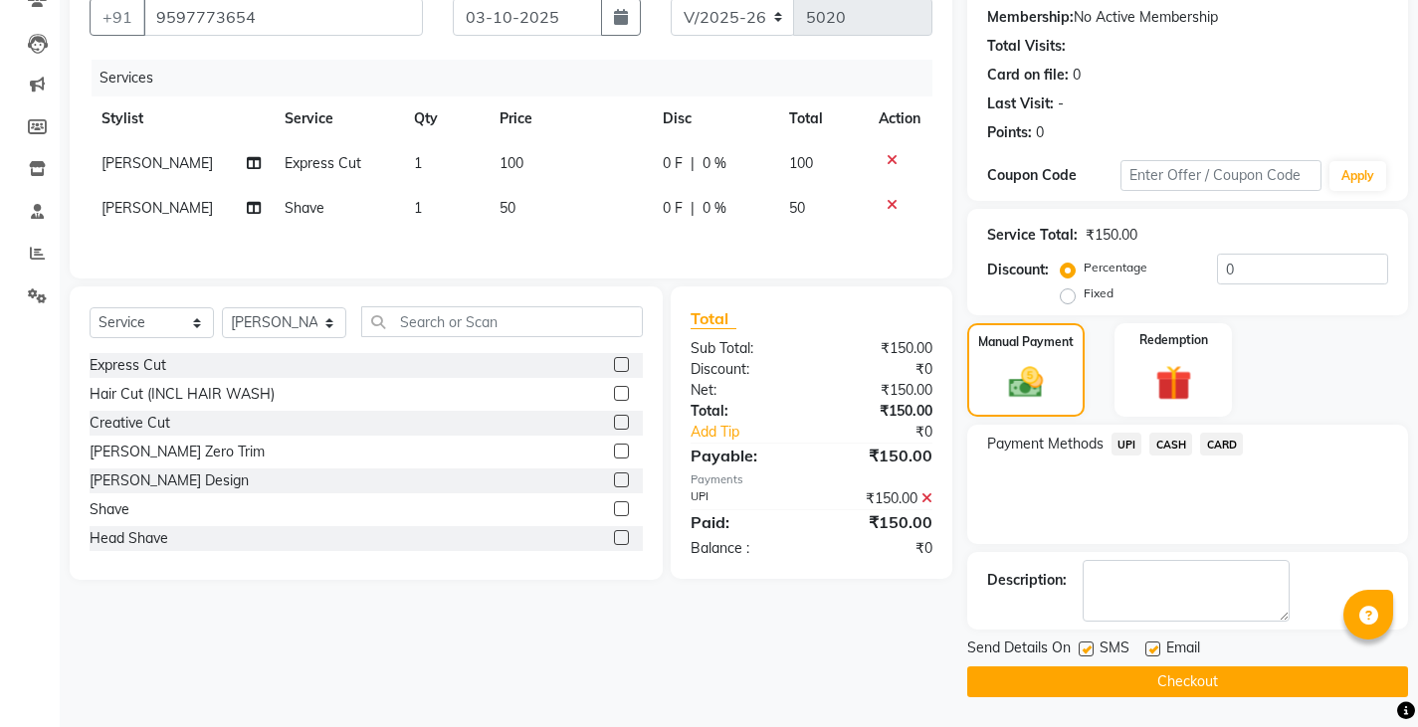
click at [1191, 676] on button "Checkout" at bounding box center [1187, 682] width 441 height 31
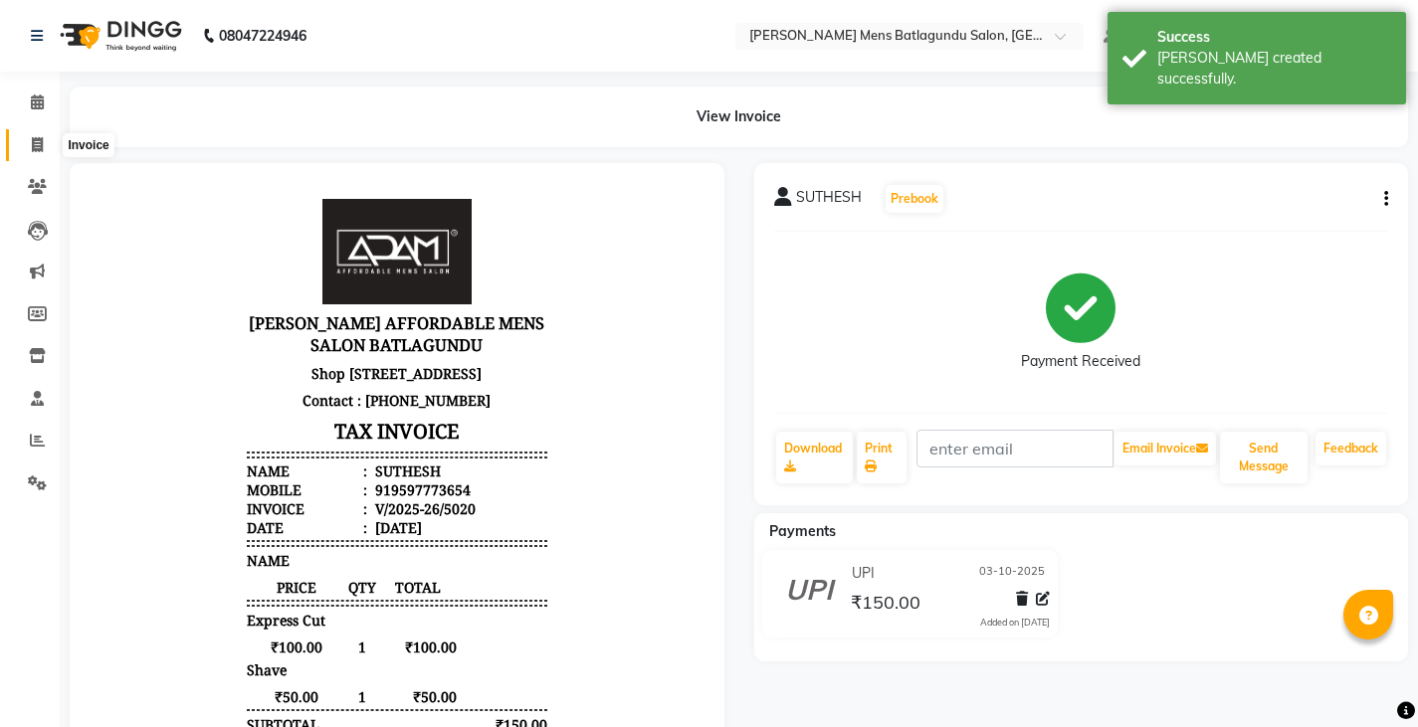
click at [36, 134] on span at bounding box center [37, 145] width 35 height 23
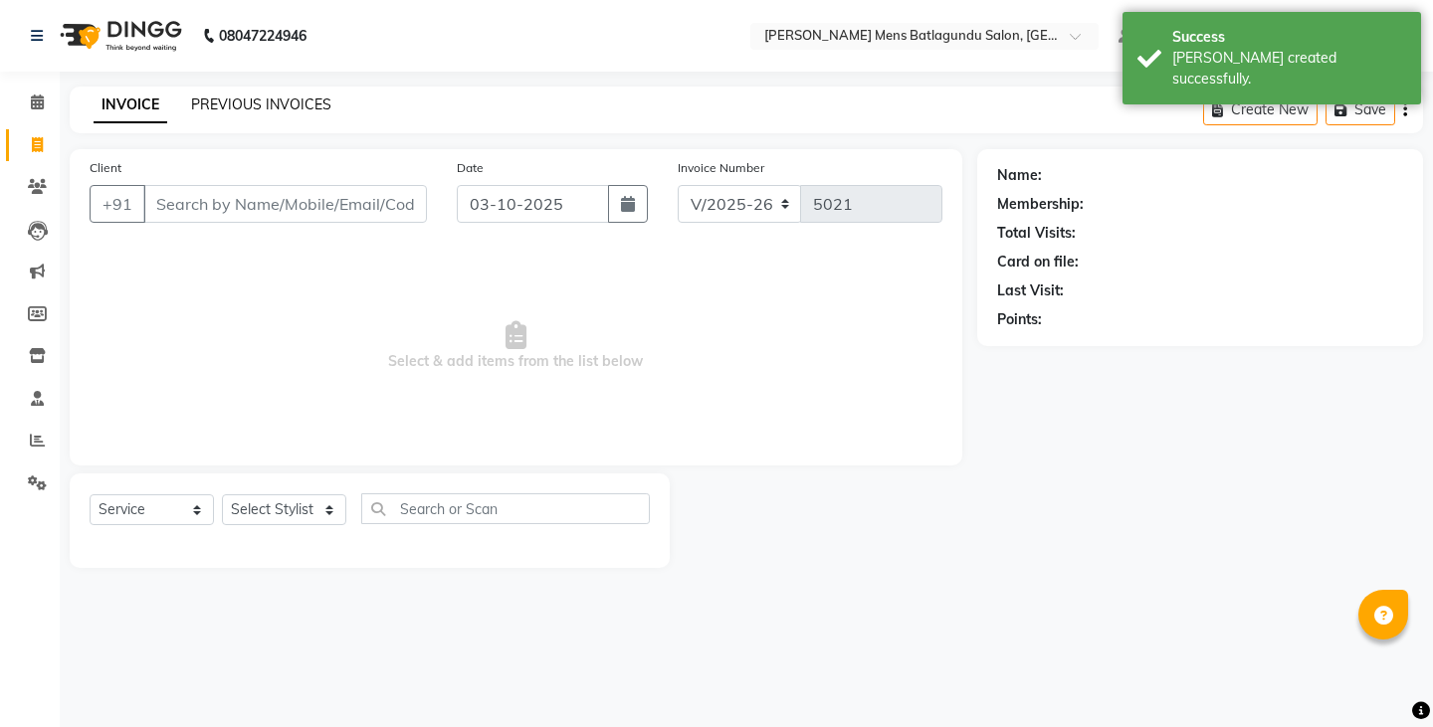
click at [281, 98] on link "PREVIOUS INVOICES" at bounding box center [261, 105] width 140 height 18
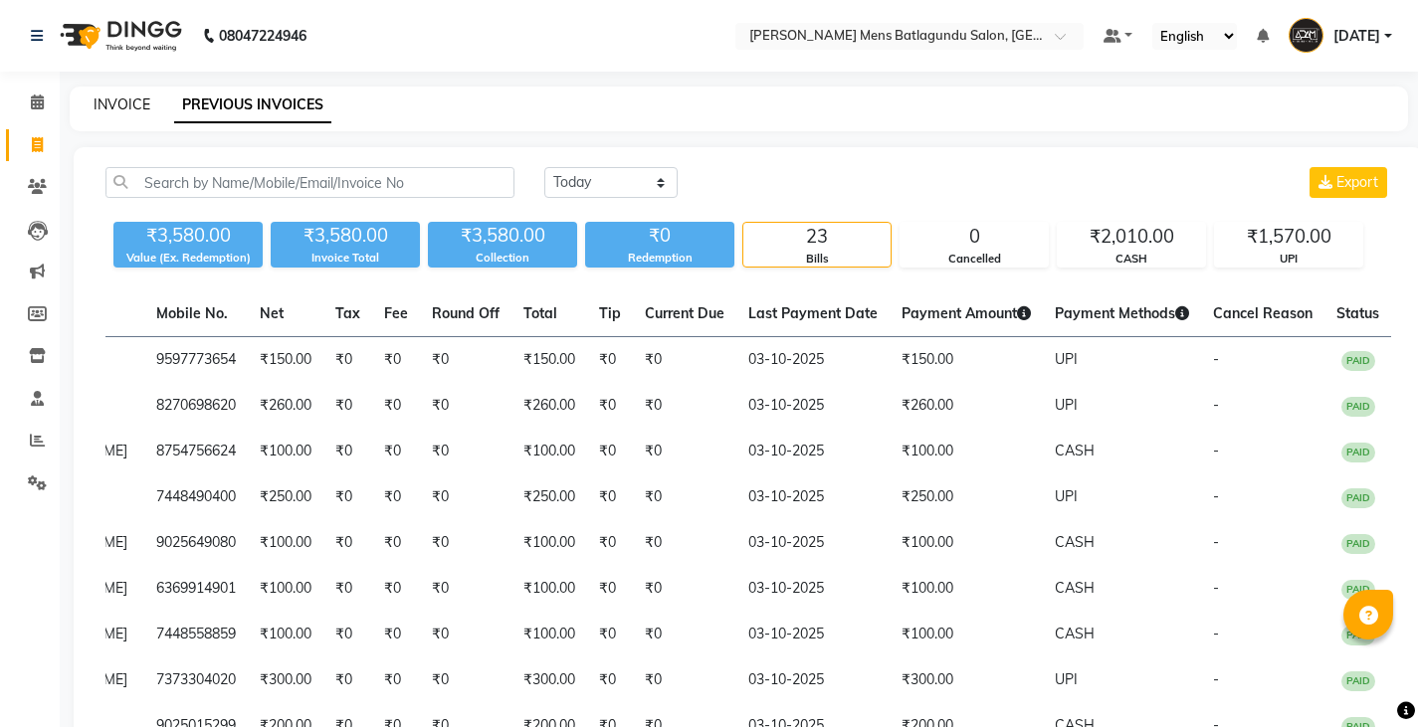
click at [109, 106] on link "INVOICE" at bounding box center [122, 105] width 57 height 18
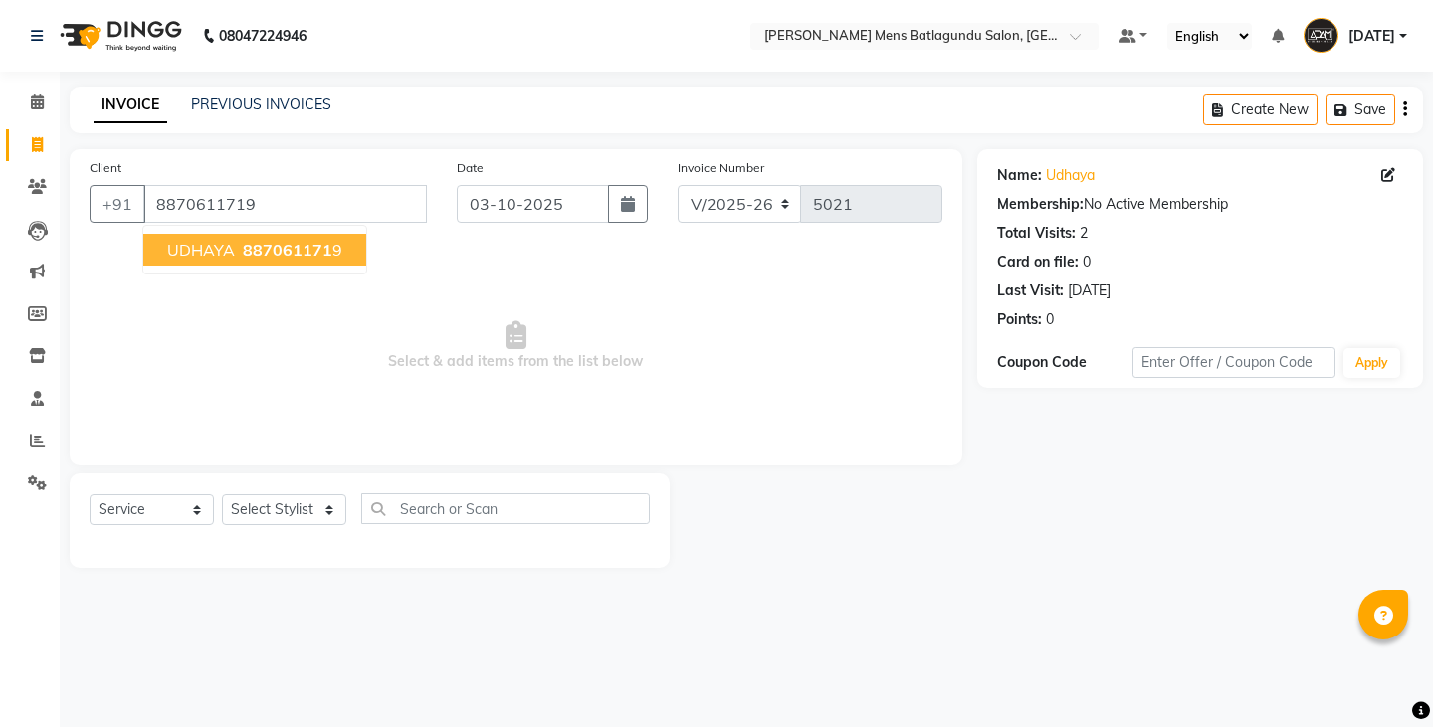
click at [232, 249] on span "UDHAYA" at bounding box center [201, 250] width 68 height 20
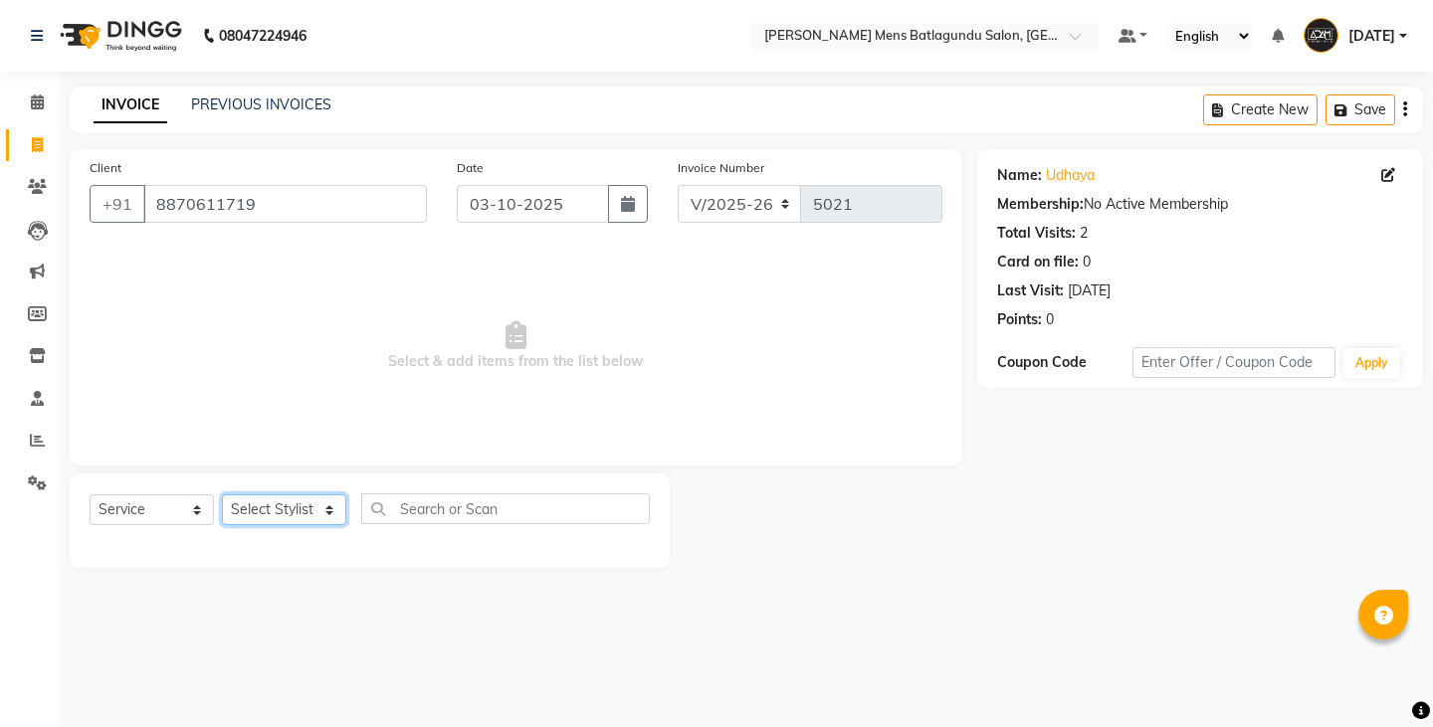
click at [311, 511] on select "Select Stylist Admin Ovesh Raja SAHIB SAHIL SHARUKH" at bounding box center [284, 509] width 124 height 31
click at [222, 494] on select "Select Stylist Admin Ovesh Raja SAHIB SAHIL SHARUKH" at bounding box center [284, 509] width 124 height 31
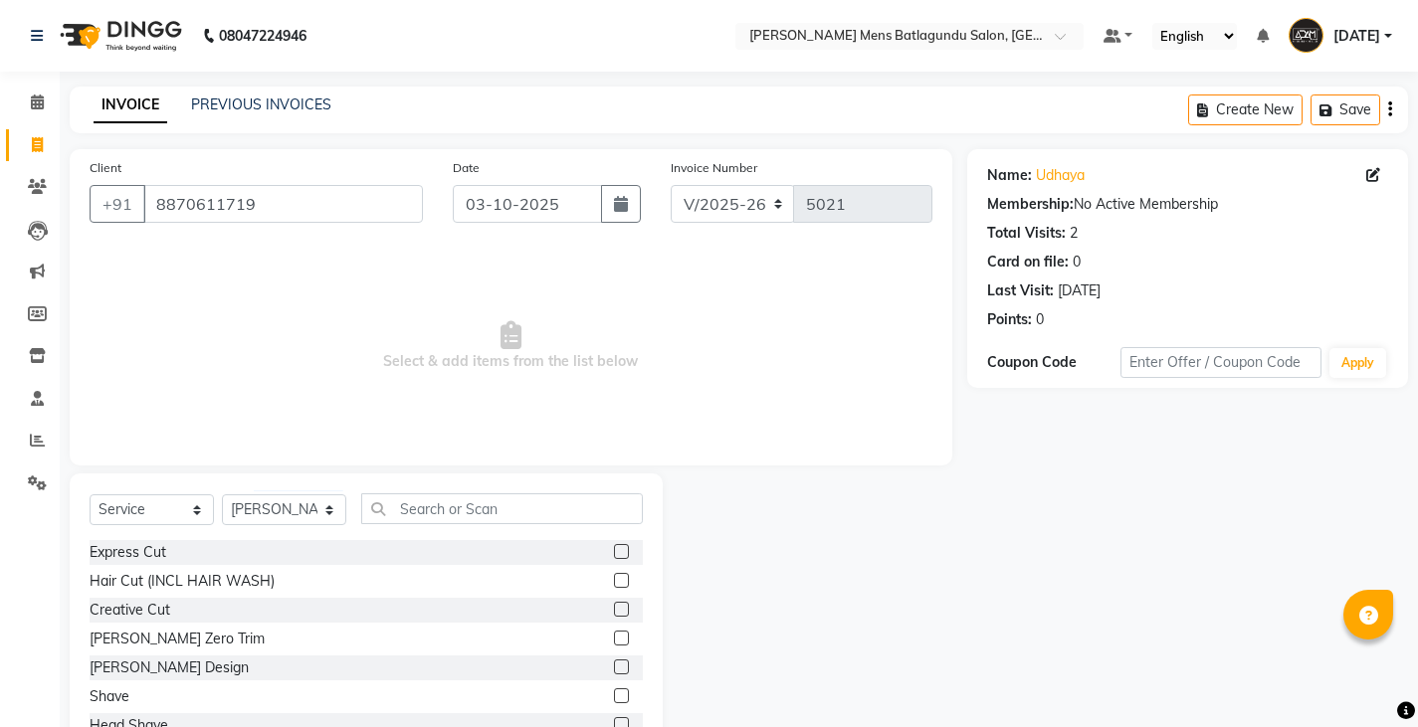
drag, startPoint x: 602, startPoint y: 552, endPoint x: 573, endPoint y: 609, distance: 63.6
click at [614, 559] on div at bounding box center [620, 554] width 13 height 21
click at [614, 549] on label at bounding box center [621, 551] width 15 height 15
click at [614, 549] on input "checkbox" at bounding box center [620, 552] width 13 height 13
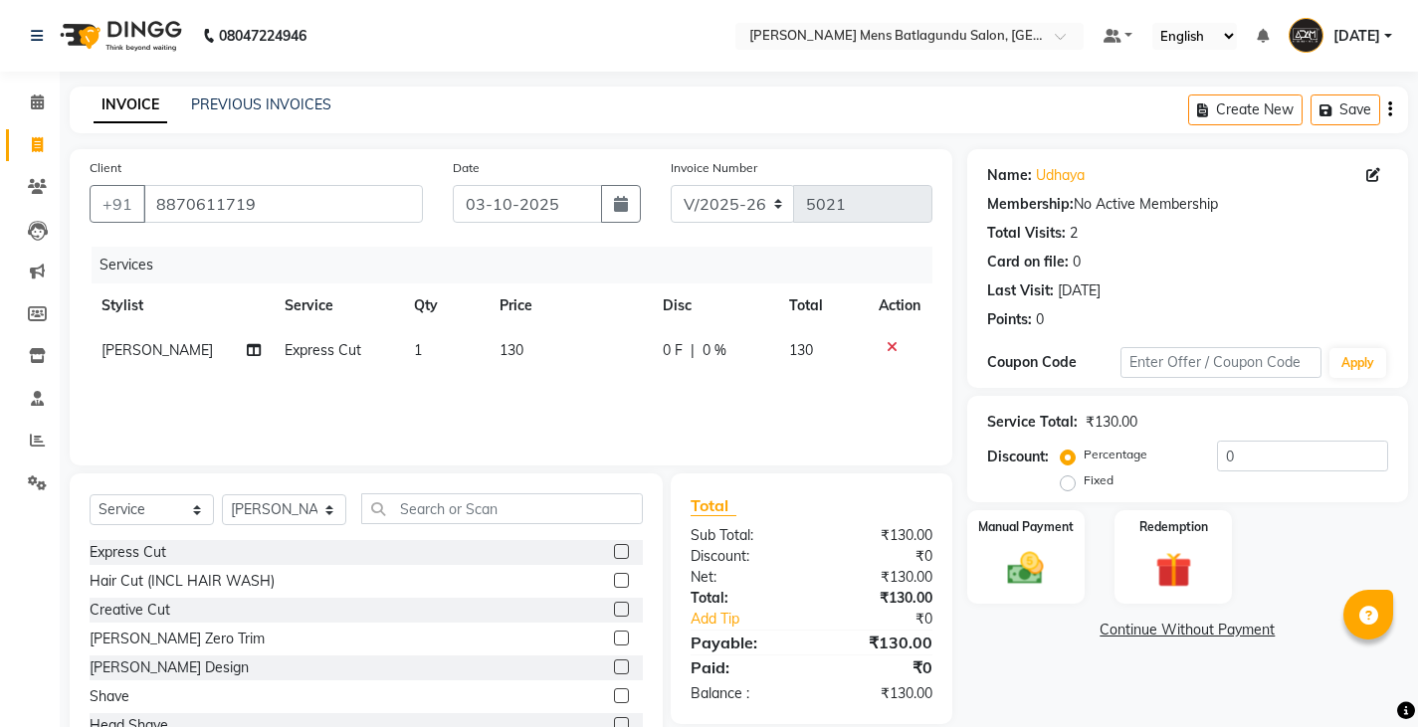
click at [614, 668] on label at bounding box center [621, 667] width 15 height 15
click at [614, 668] on input "checkbox" at bounding box center [620, 668] width 13 height 13
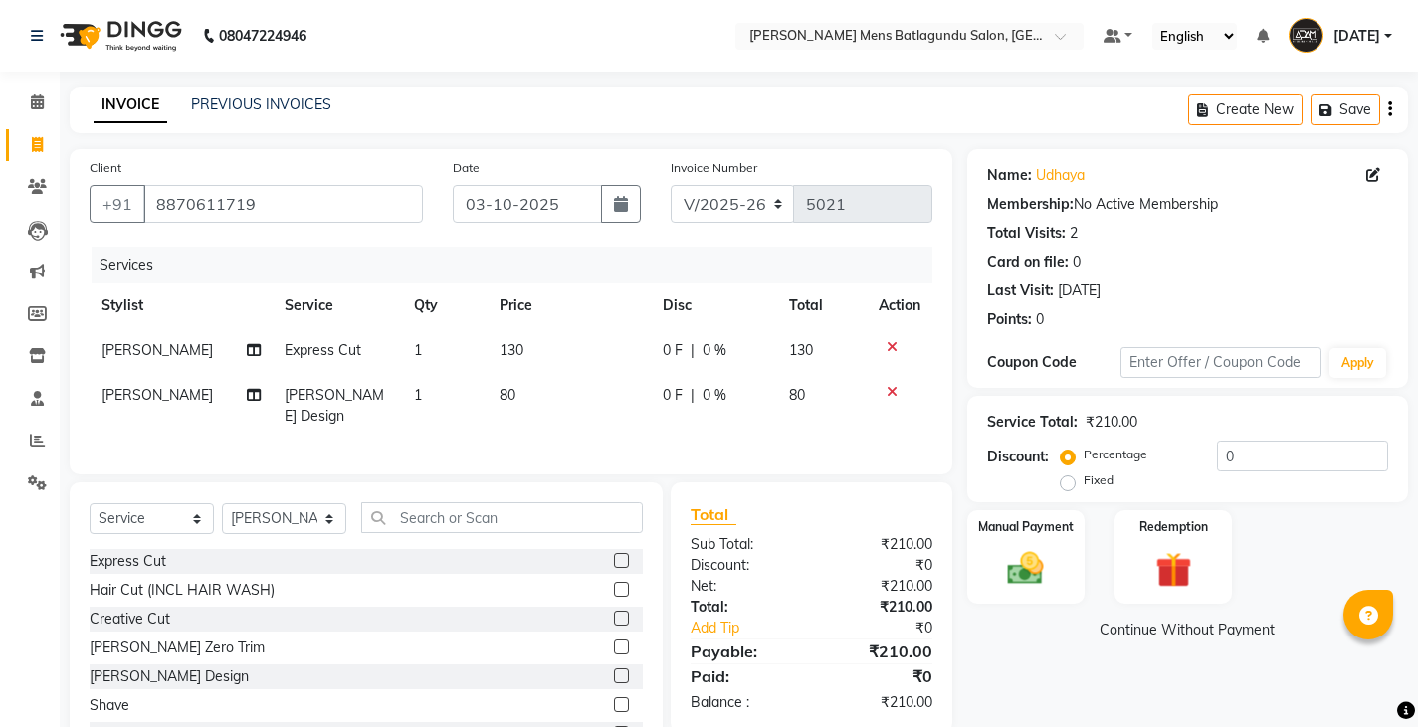
click at [538, 338] on td "130" at bounding box center [568, 350] width 162 height 45
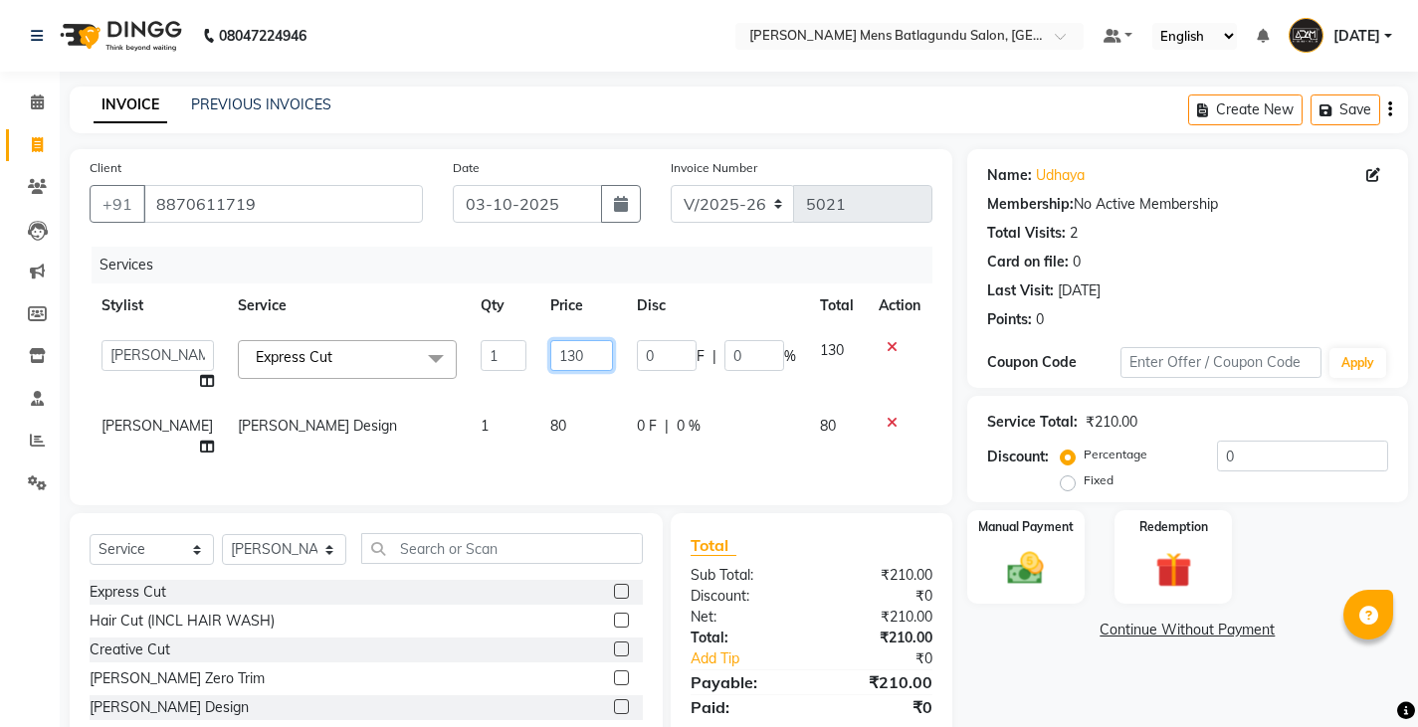
click at [569, 350] on input "130" at bounding box center [581, 355] width 63 height 31
click at [1044, 553] on img at bounding box center [1025, 568] width 61 height 43
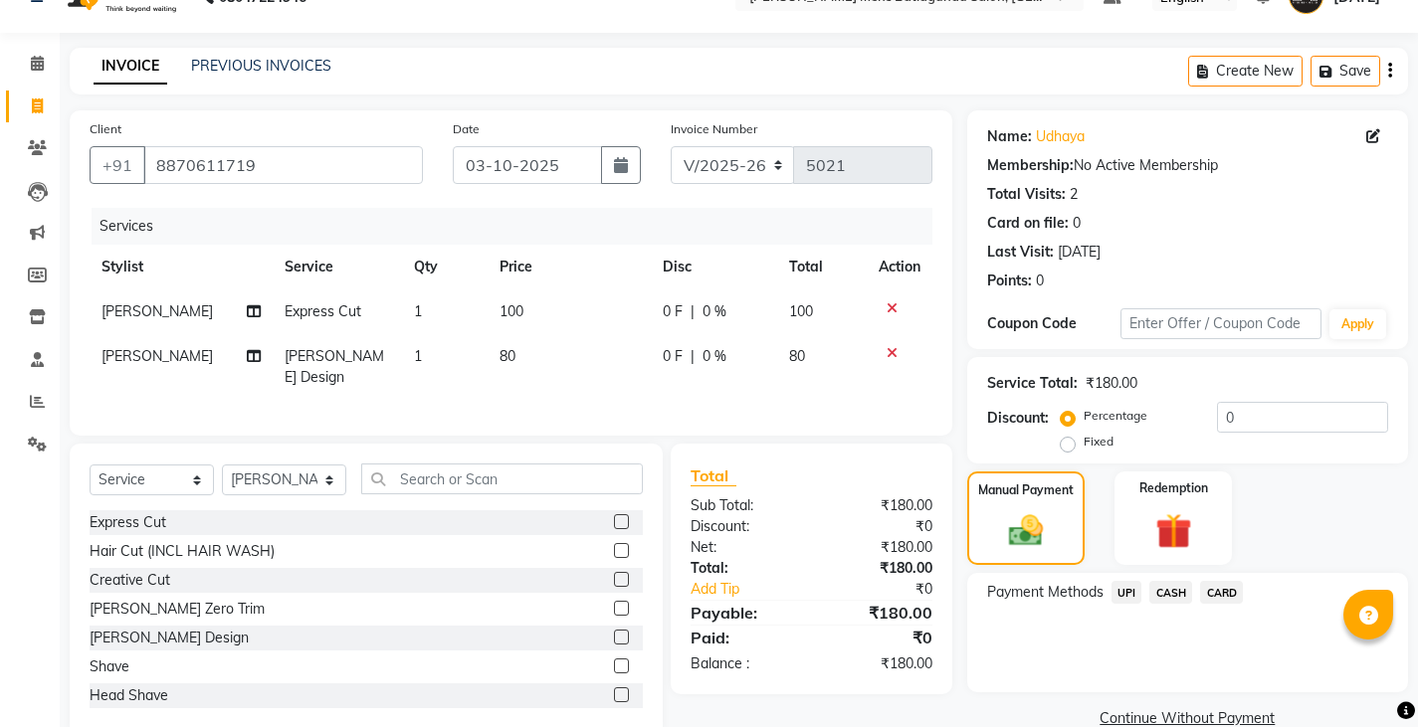
scroll to position [75, 0]
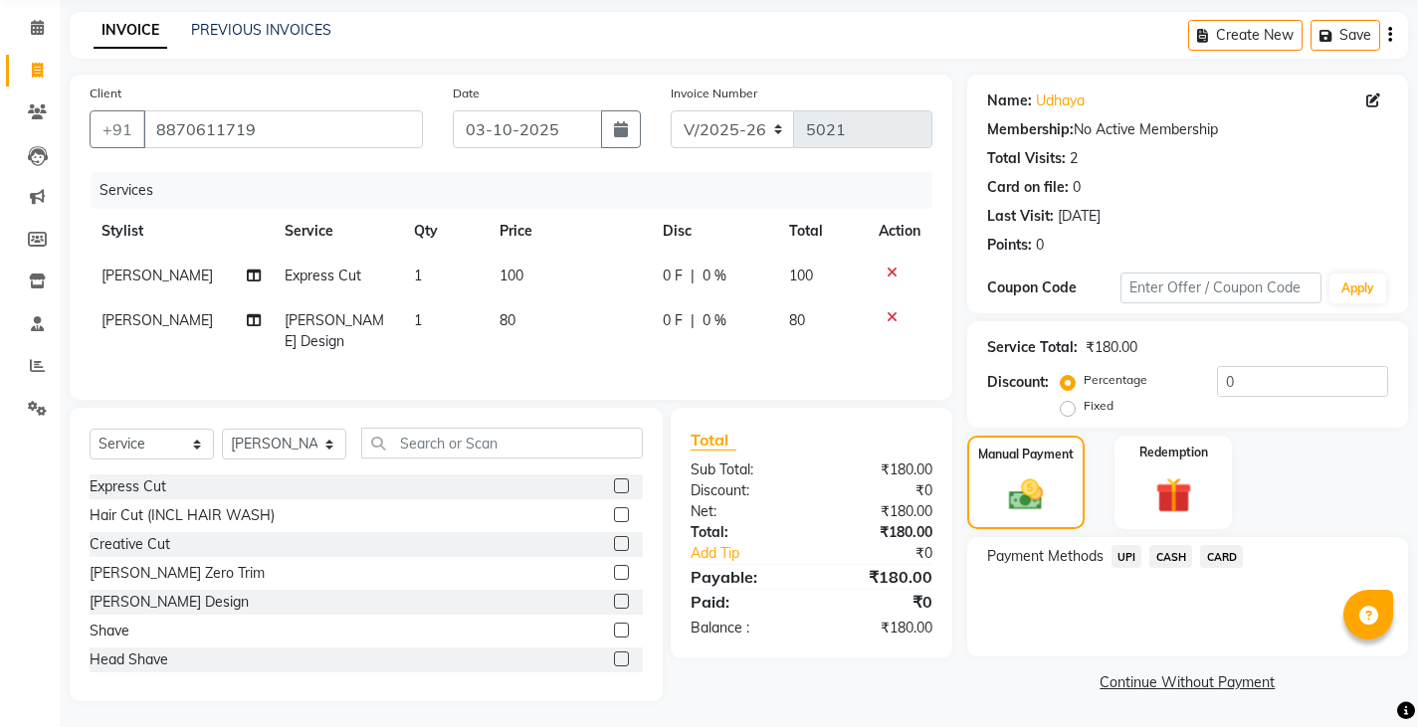
click at [1130, 562] on span "UPI" at bounding box center [1126, 556] width 31 height 23
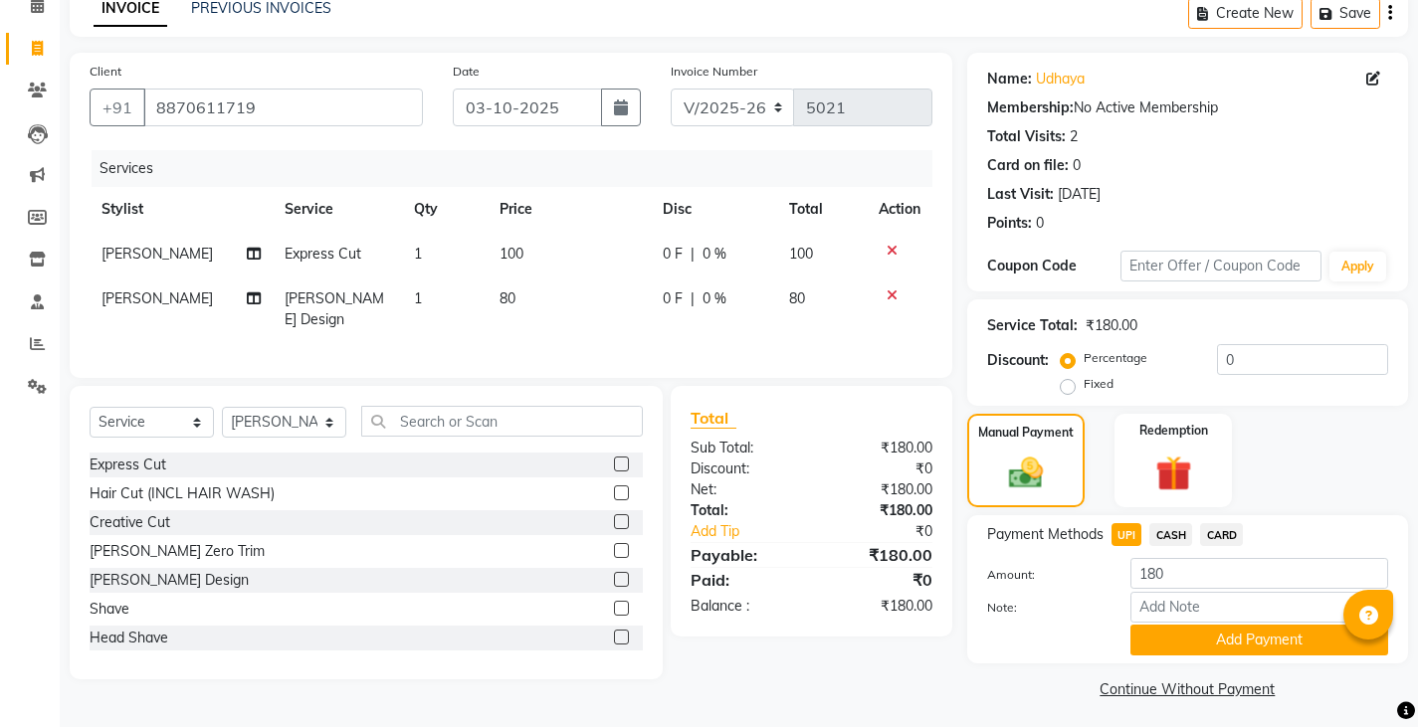
scroll to position [103, 0]
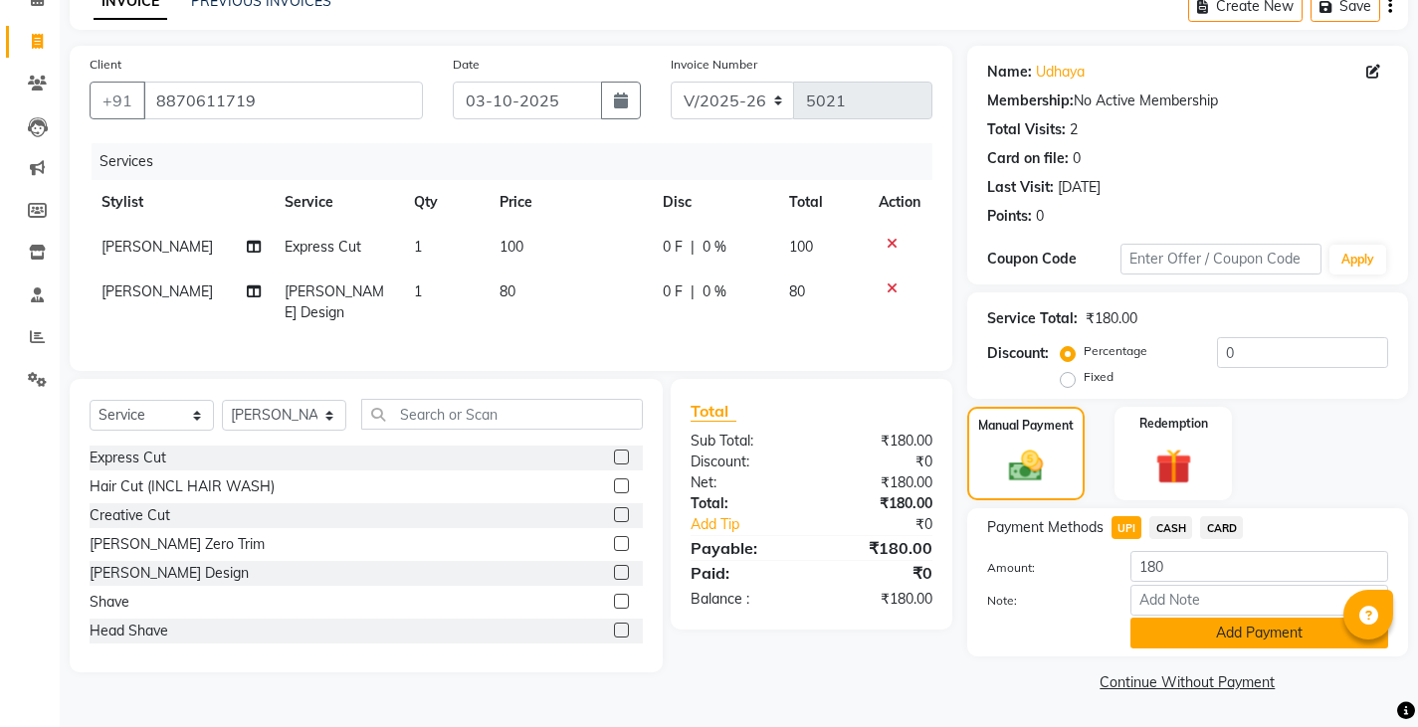
click at [1213, 640] on button "Add Payment" at bounding box center [1259, 633] width 258 height 31
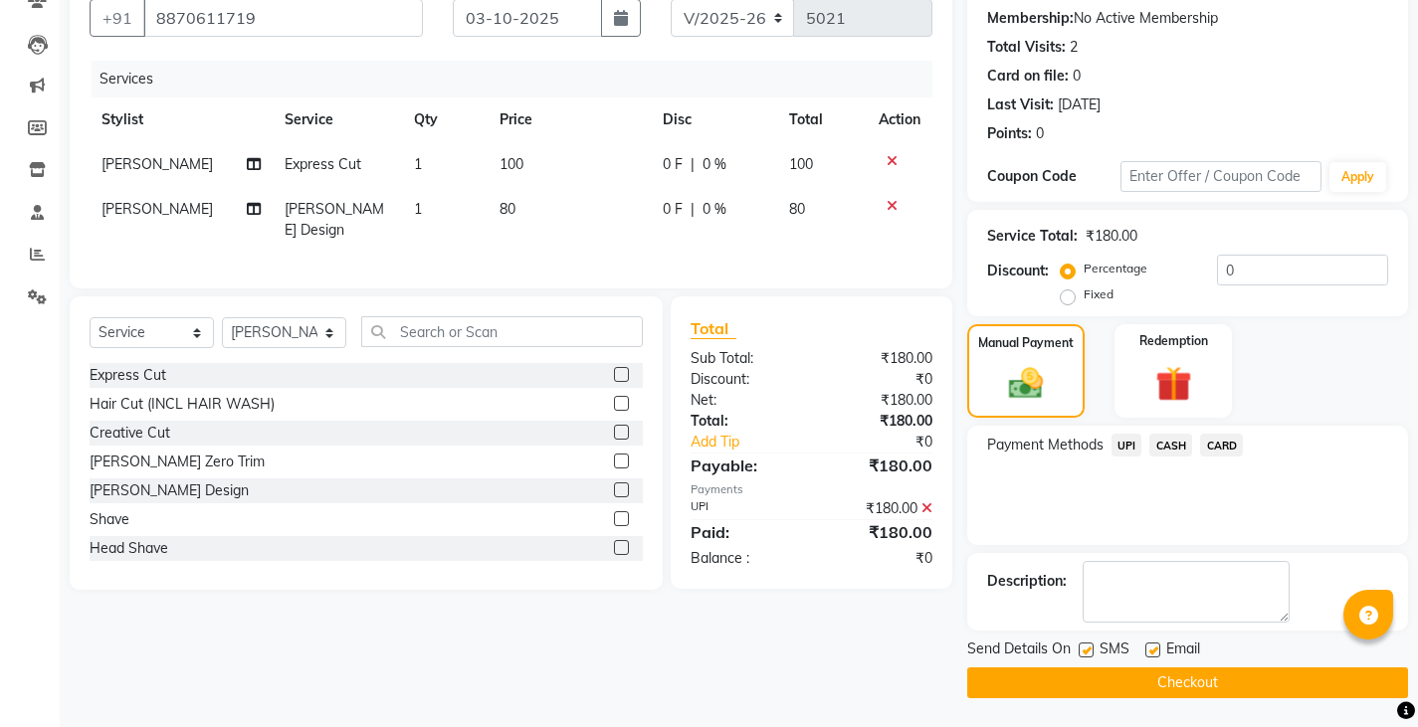
scroll to position [187, 0]
click at [1211, 675] on button "Checkout" at bounding box center [1187, 682] width 441 height 31
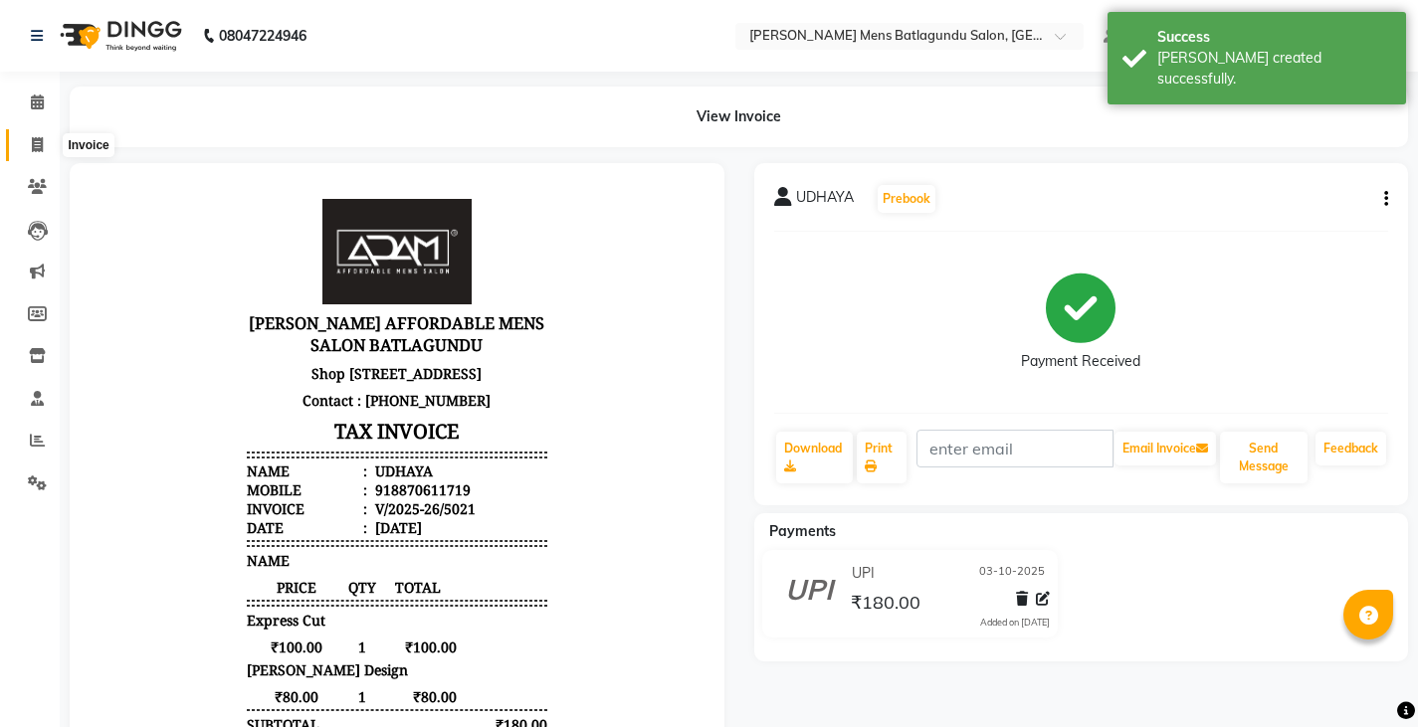
drag, startPoint x: 40, startPoint y: 136, endPoint x: 1, endPoint y: 124, distance: 40.6
click at [39, 137] on icon at bounding box center [37, 144] width 11 height 15
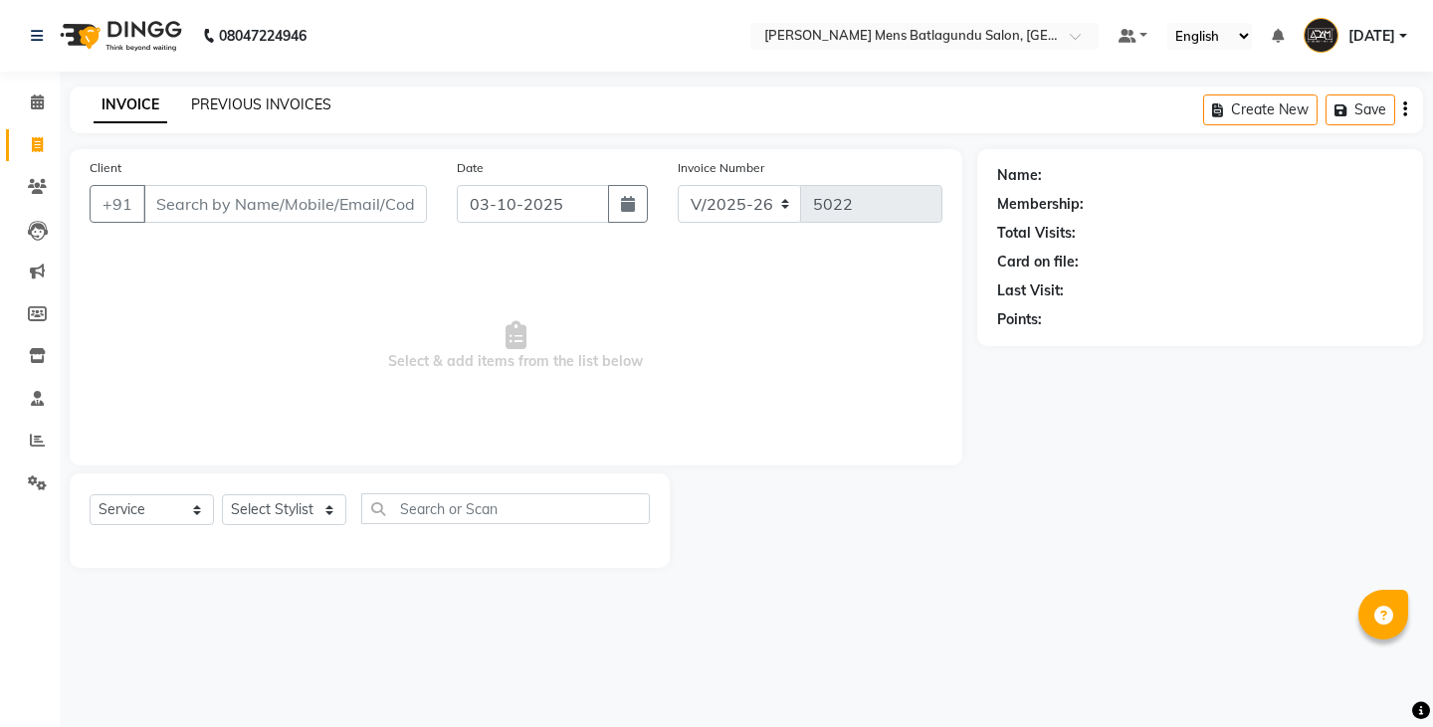
click at [241, 103] on link "PREVIOUS INVOICES" at bounding box center [261, 105] width 140 height 18
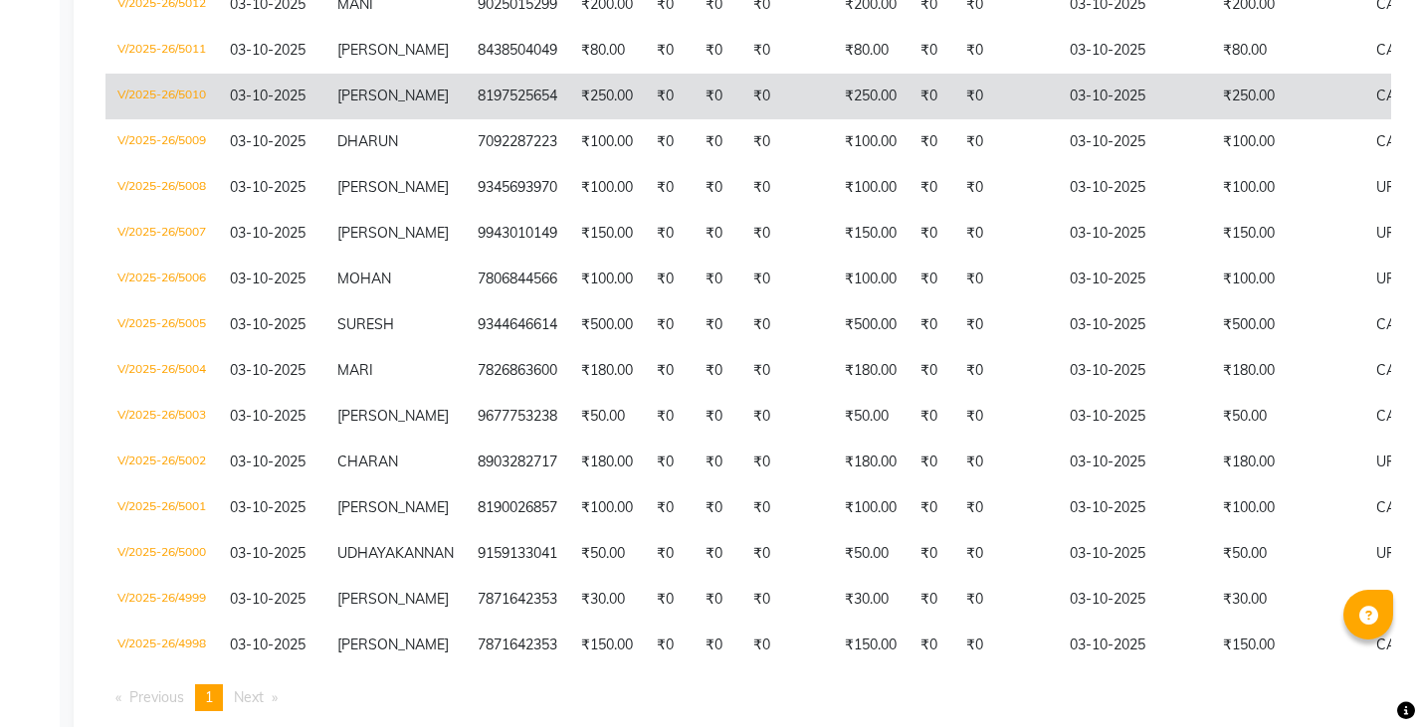
scroll to position [832, 0]
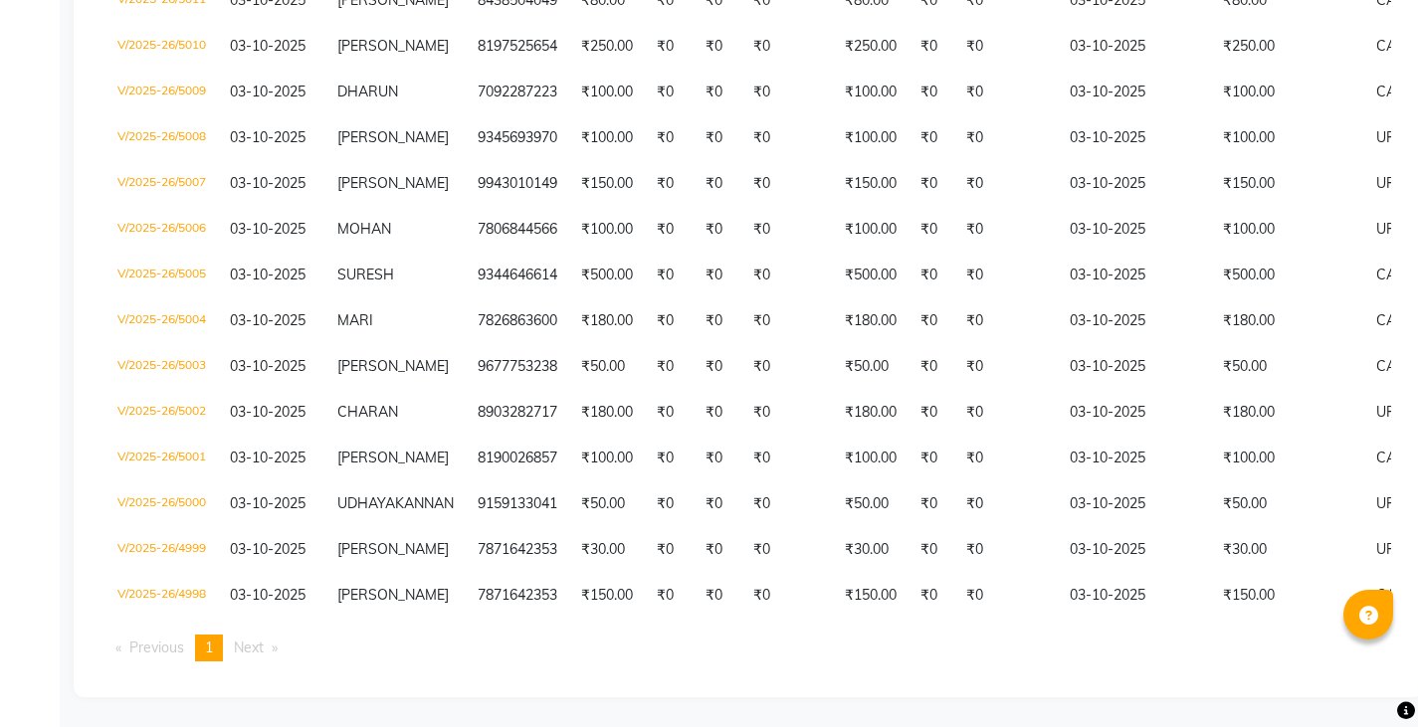
click at [1186, 623] on div "Invoice No. Invoice Date Client Name Mobile No. Net Tax Fee Round Off Total Tip…" at bounding box center [748, 76] width 1309 height 1203
click at [1136, 626] on div "Invoice No. Invoice Date Client Name Mobile No. Net Tax Fee Round Off Total Tip…" at bounding box center [748, 76] width 1309 height 1203
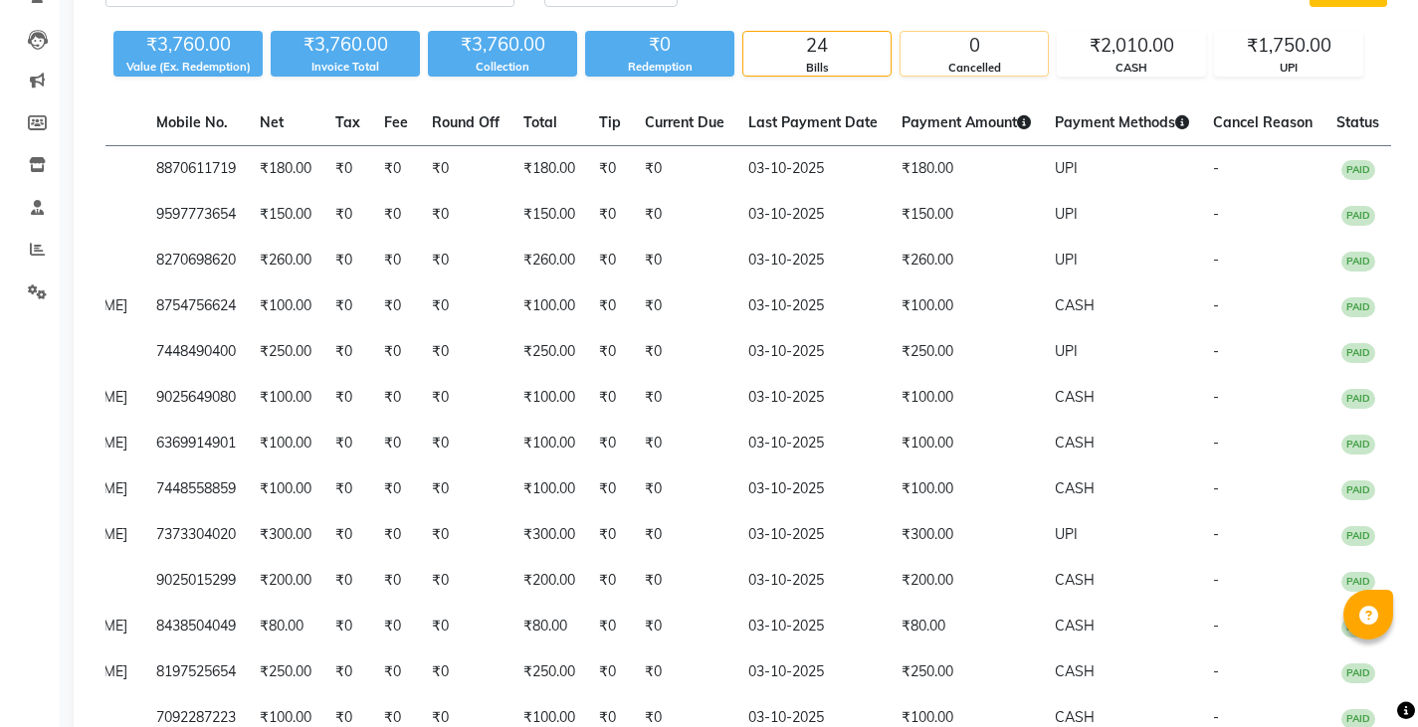
scroll to position [0, 0]
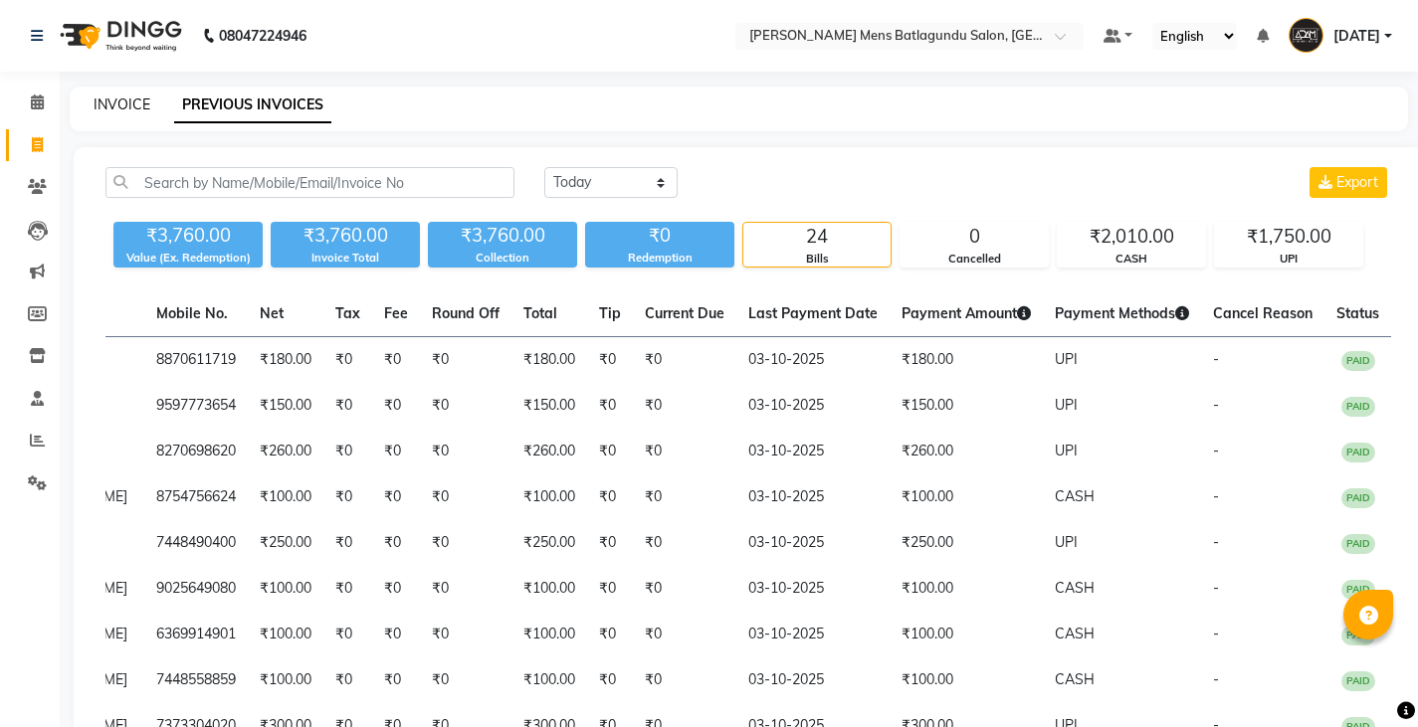
click at [126, 105] on link "INVOICE" at bounding box center [122, 105] width 57 height 18
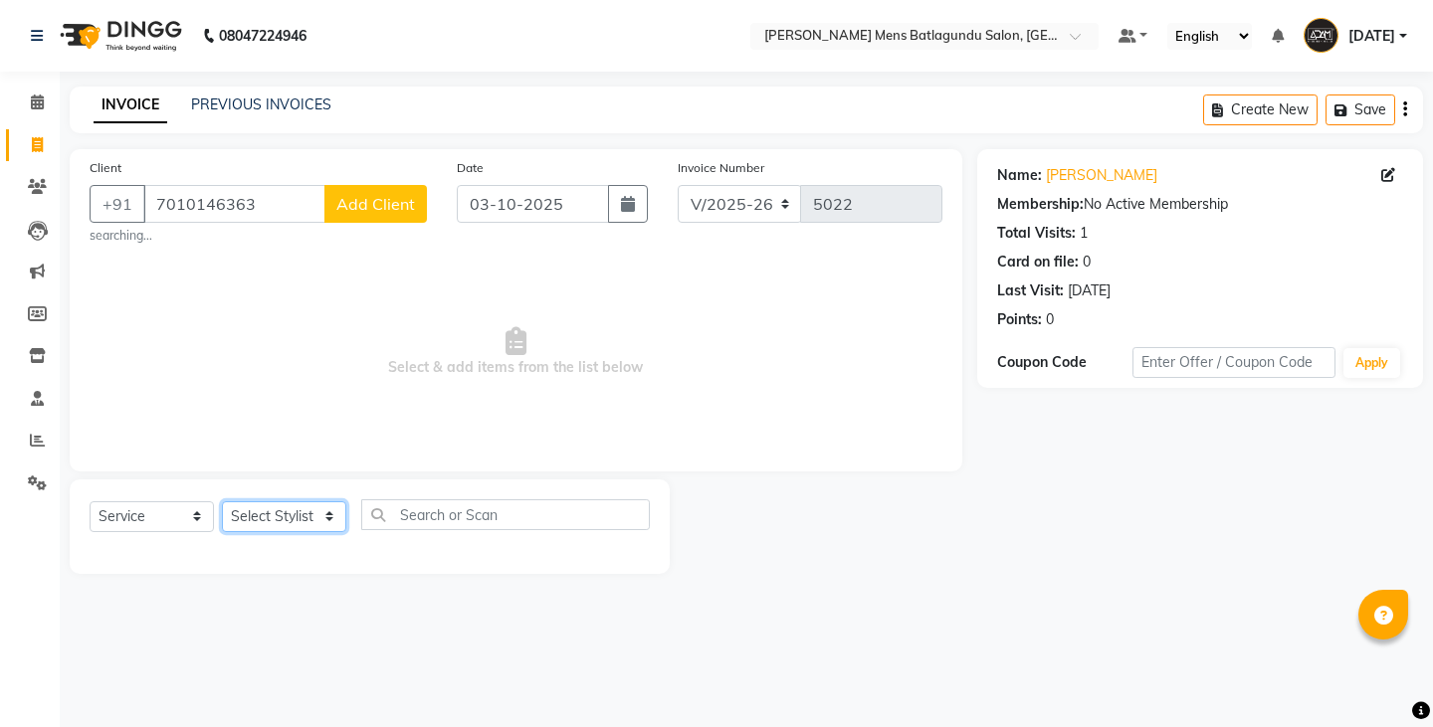
click at [315, 526] on select "Select Stylist Admin Ovesh Raja SAHIB SAHIL SHARUKH" at bounding box center [284, 516] width 124 height 31
click at [222, 501] on select "Select Stylist Admin Ovesh Raja SAHIB SAHIL SHARUKH" at bounding box center [284, 516] width 124 height 31
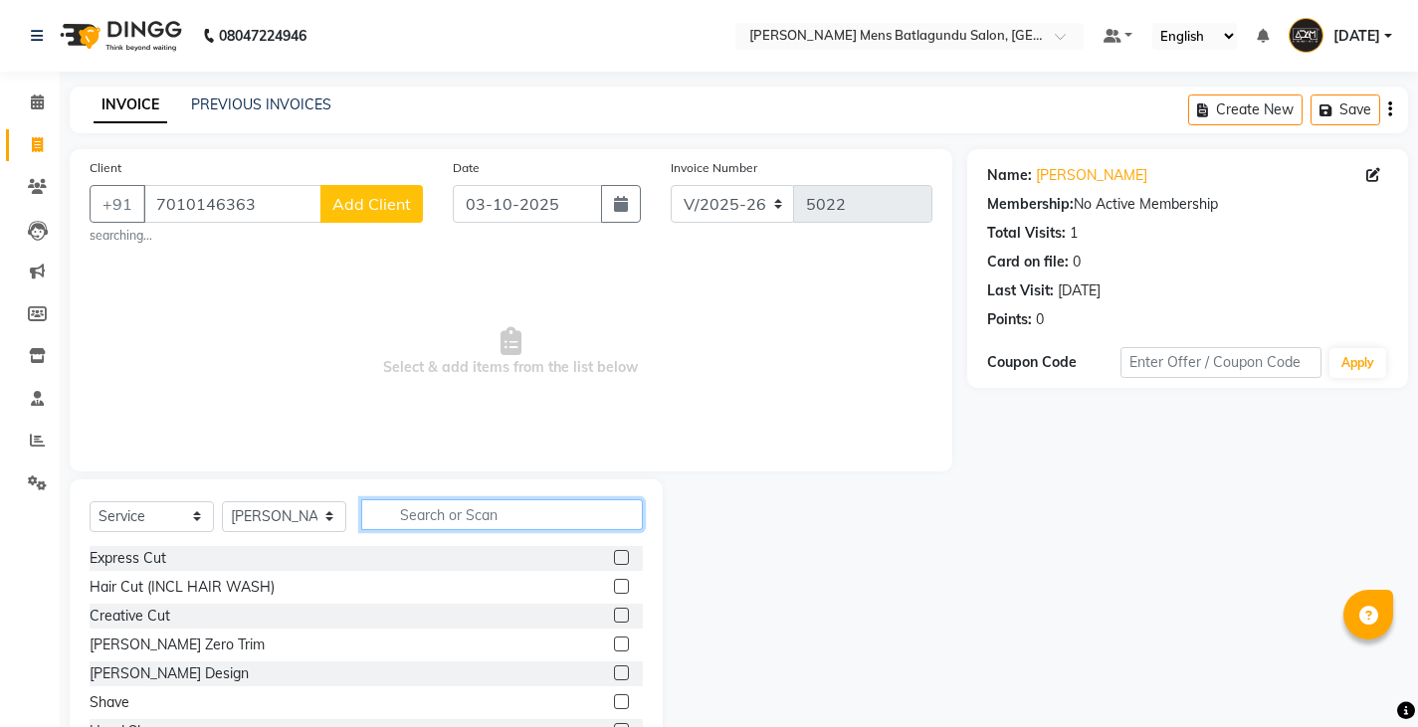
click at [514, 522] on input "text" at bounding box center [502, 514] width 282 height 31
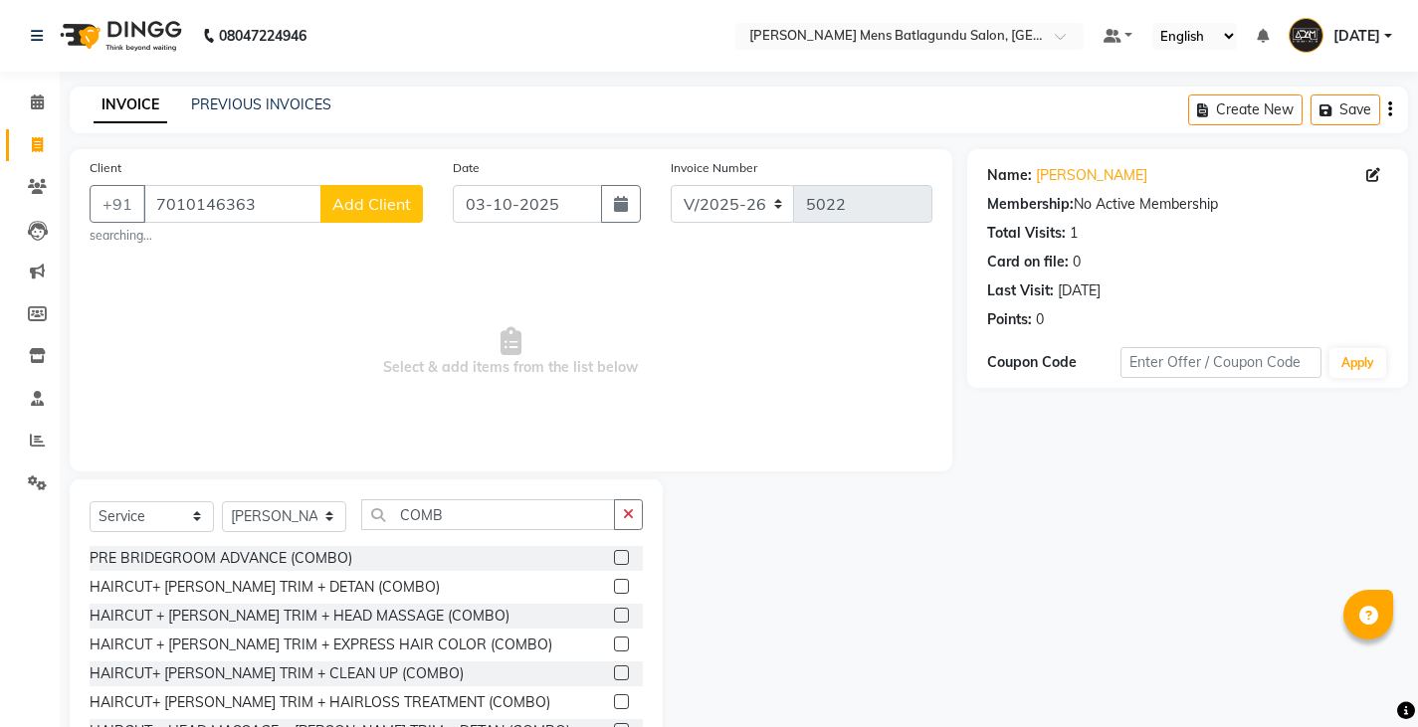
click at [614, 588] on label at bounding box center [621, 586] width 15 height 15
click at [614, 588] on input "checkbox" at bounding box center [620, 587] width 13 height 13
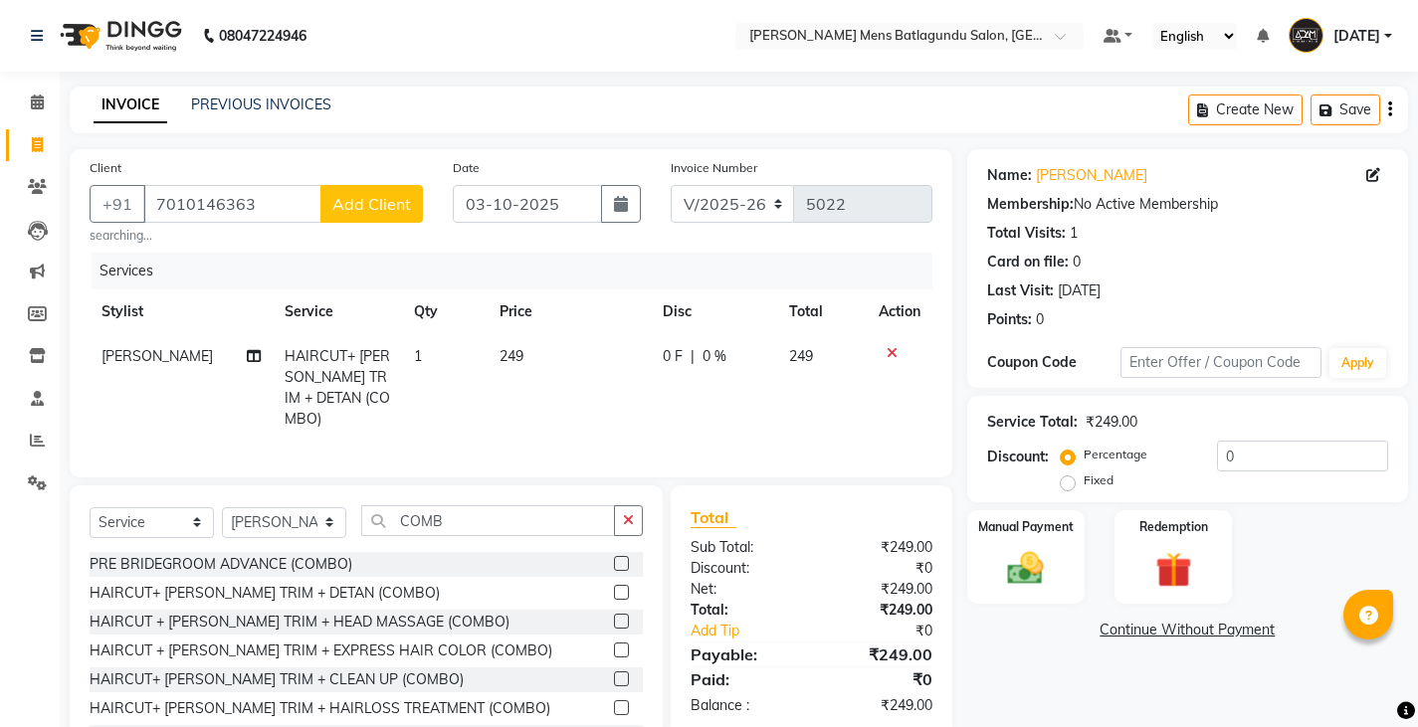
click at [543, 348] on td "249" at bounding box center [568, 387] width 162 height 107
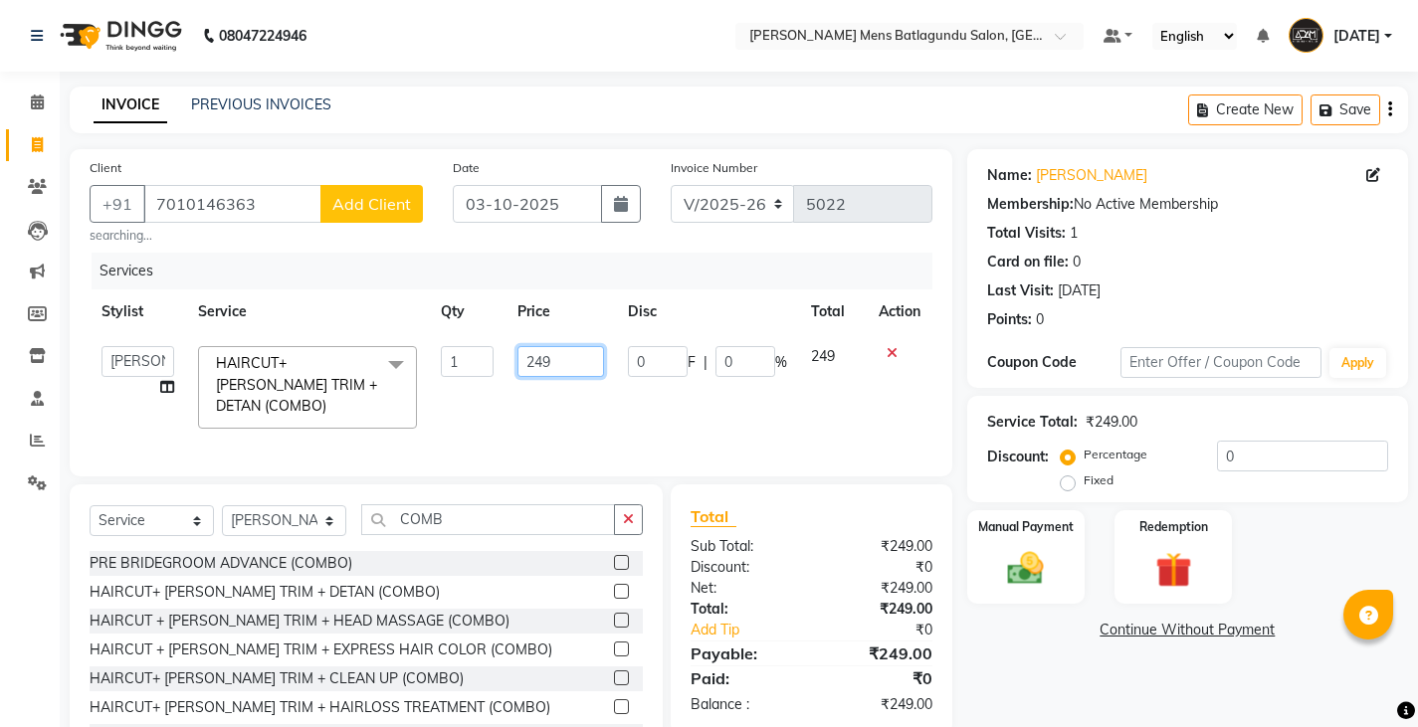
click at [559, 362] on input "249" at bounding box center [560, 361] width 87 height 31
click at [1278, 451] on input "0" at bounding box center [1302, 456] width 171 height 31
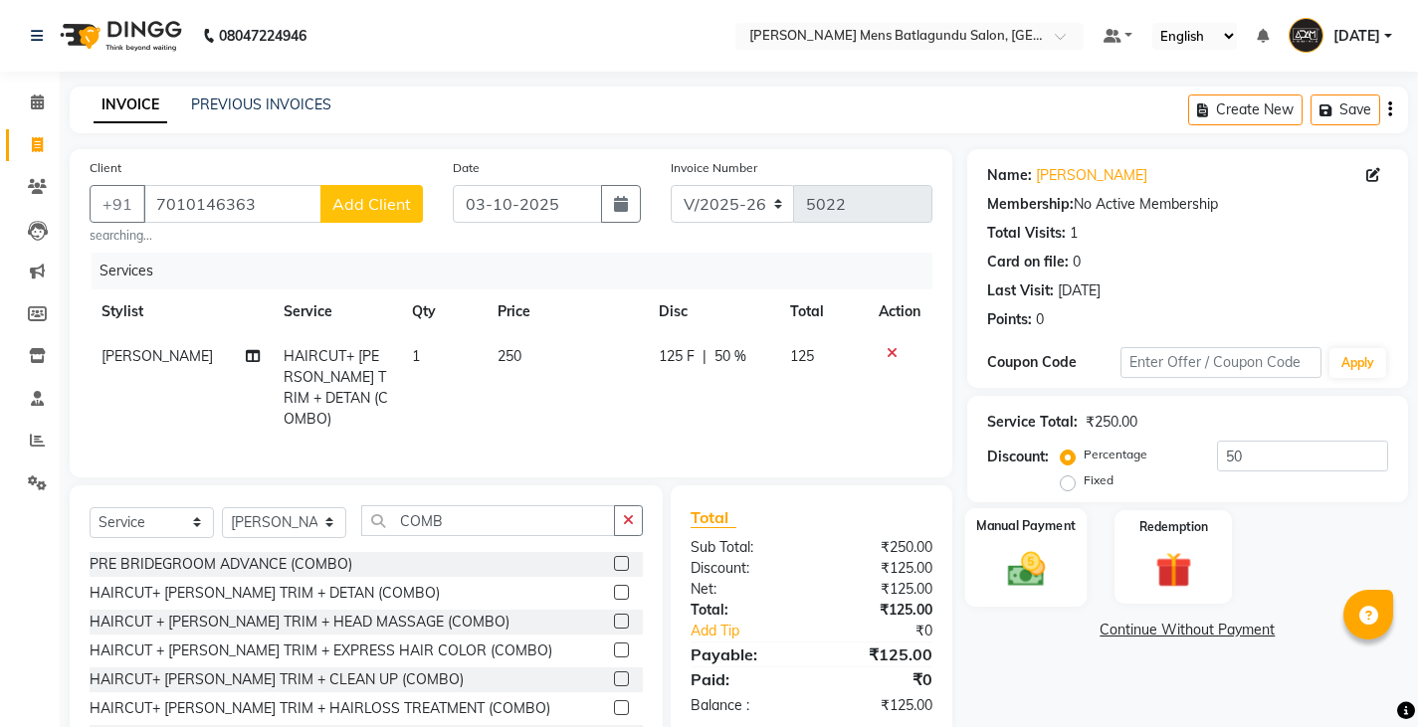
drag, startPoint x: 1076, startPoint y: 543, endPoint x: 1066, endPoint y: 552, distance: 13.4
click at [1074, 546] on div "Manual Payment" at bounding box center [1025, 557] width 122 height 98
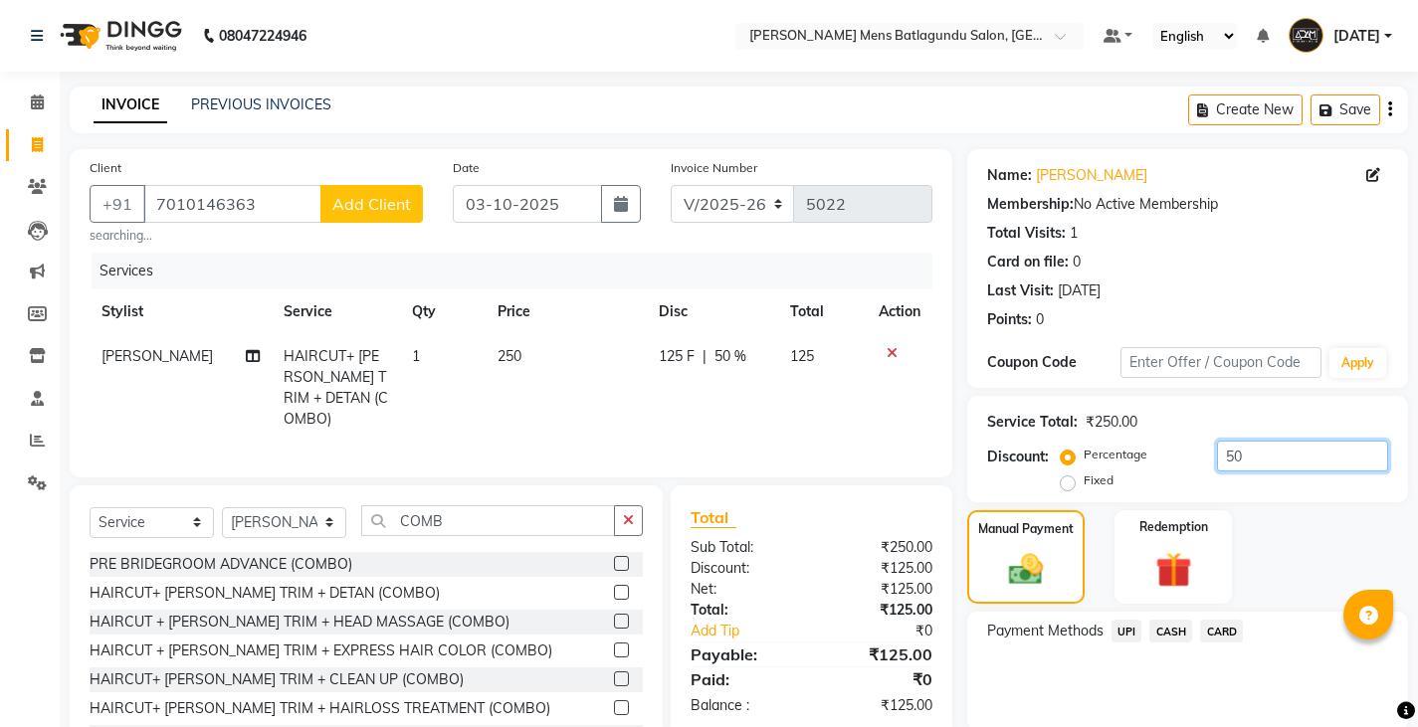
click at [1278, 449] on input "50" at bounding box center [1302, 456] width 171 height 31
click at [533, 366] on td "250" at bounding box center [568, 387] width 162 height 107
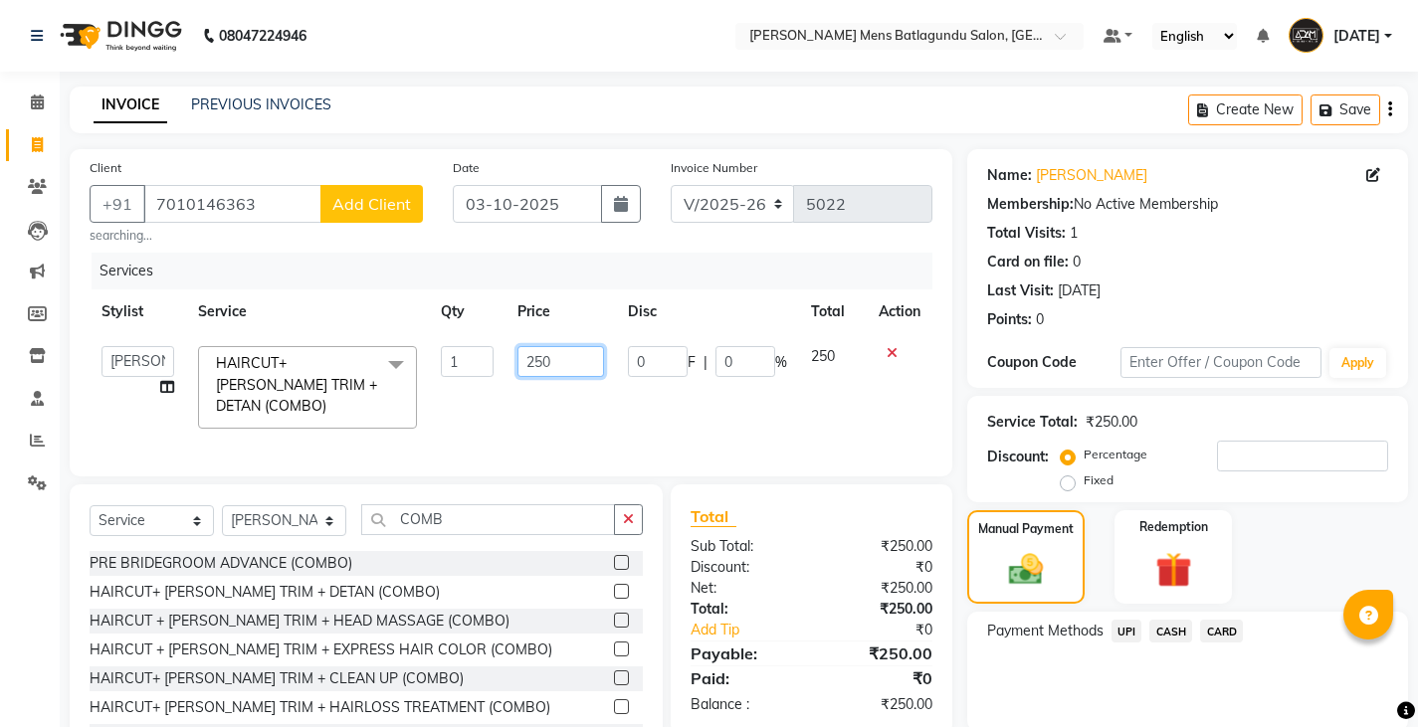
click at [567, 359] on input "250" at bounding box center [560, 361] width 87 height 31
click at [1038, 692] on div "Payment Methods UPI CASH CARD" at bounding box center [1187, 671] width 441 height 119
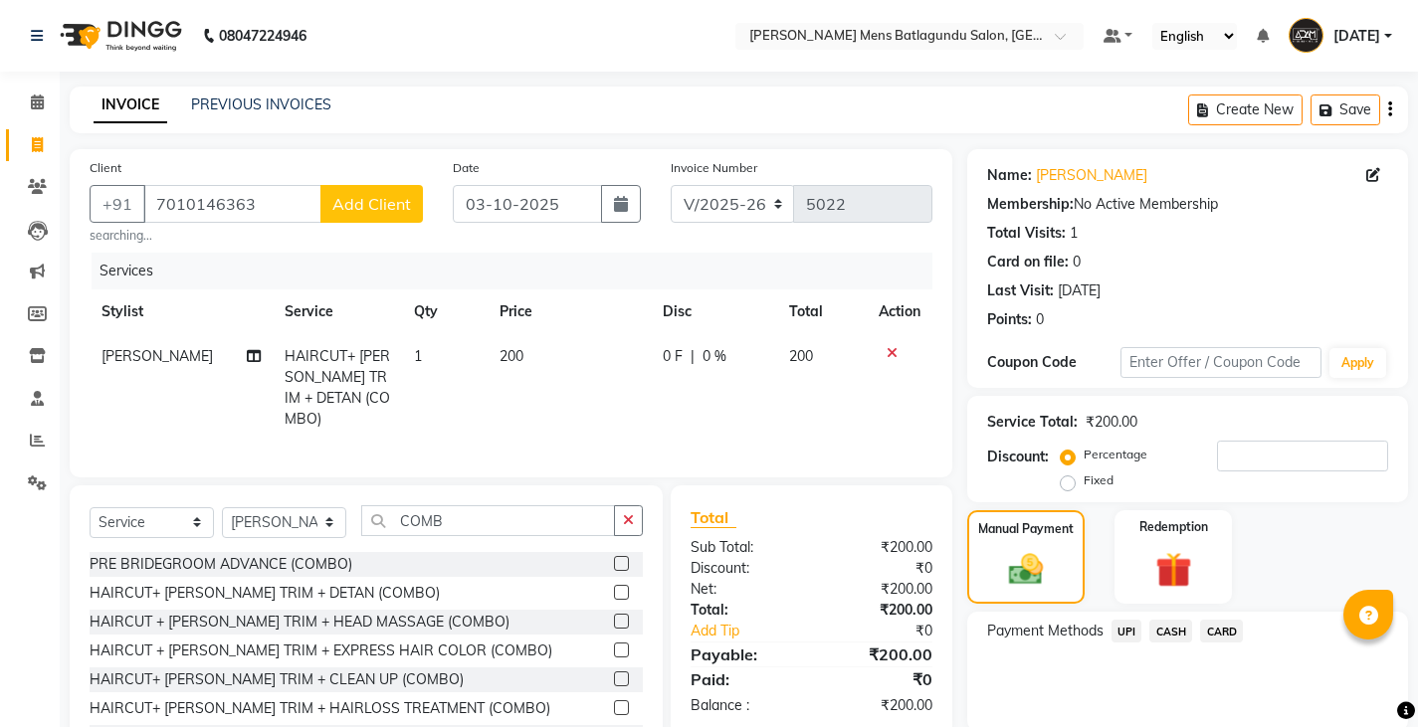
click at [1127, 635] on span "UPI" at bounding box center [1126, 631] width 31 height 23
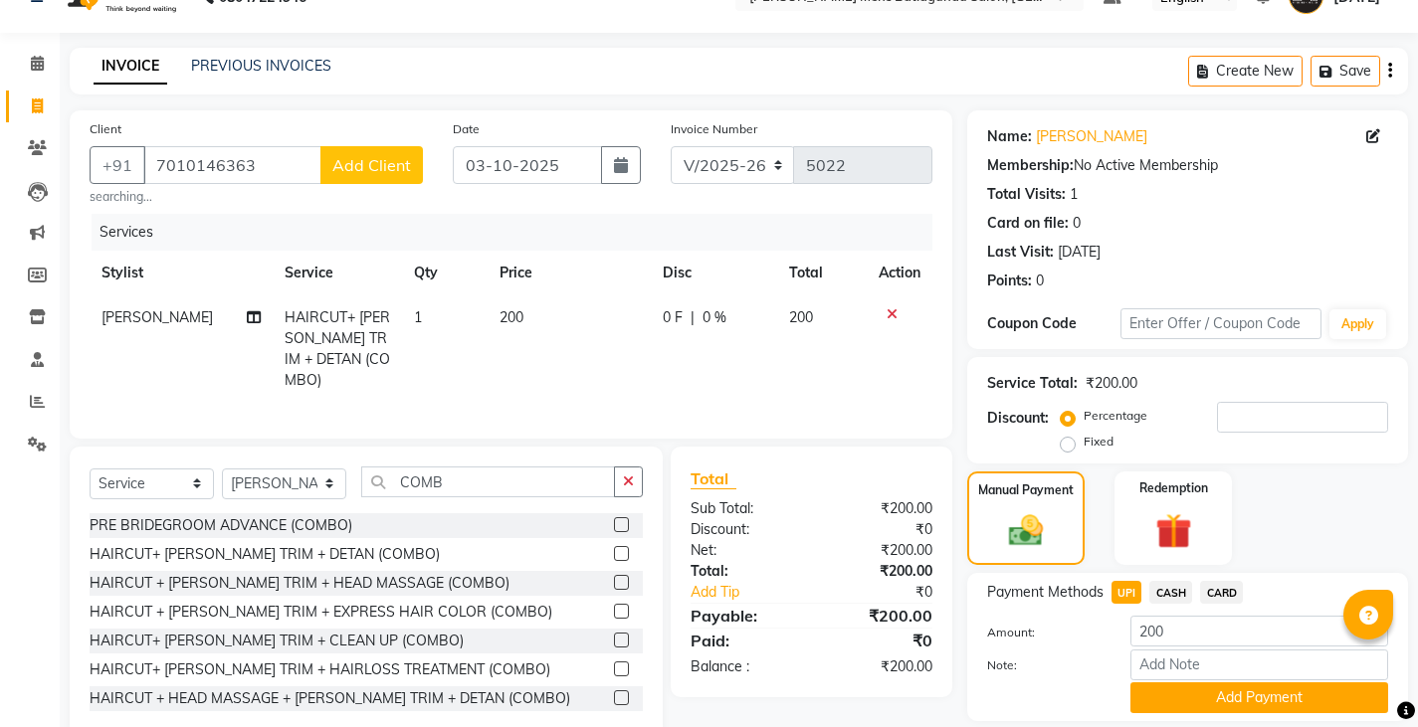
scroll to position [99, 0]
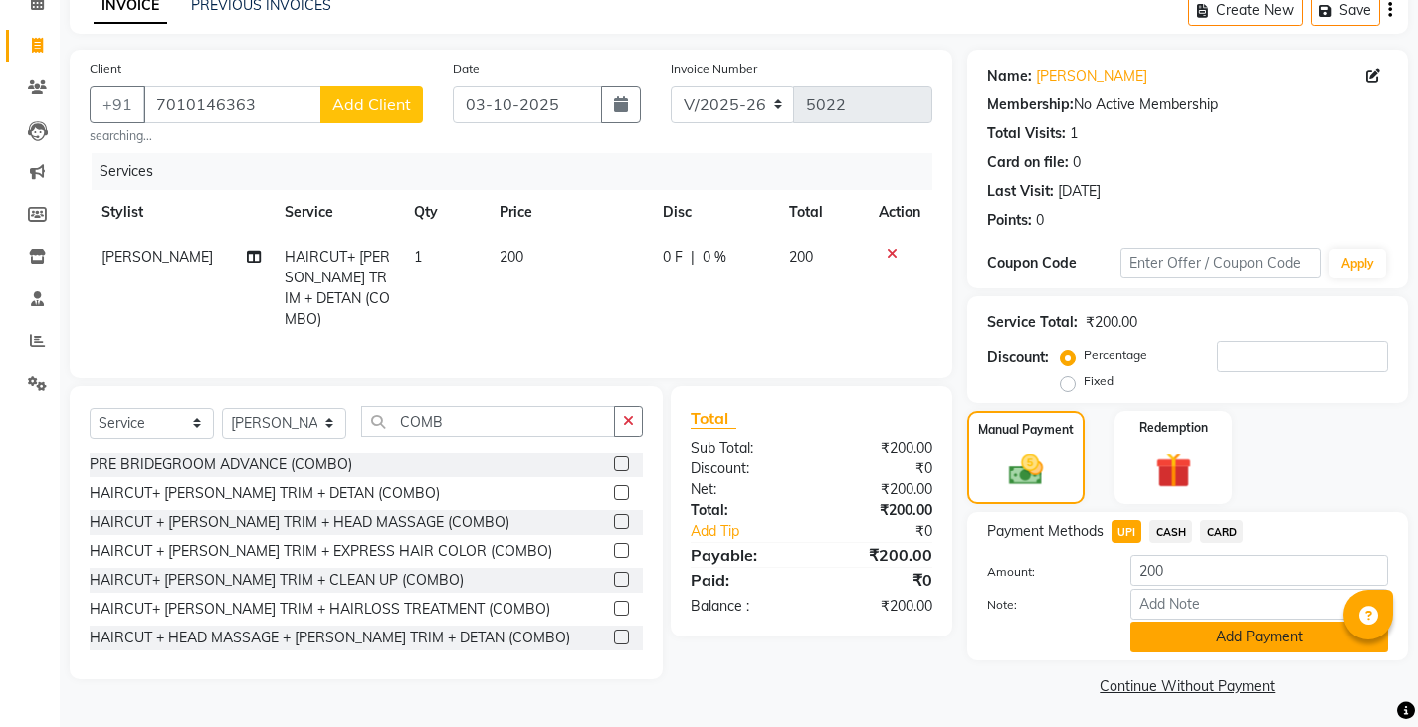
click at [1218, 628] on button "Add Payment" at bounding box center [1259, 637] width 258 height 31
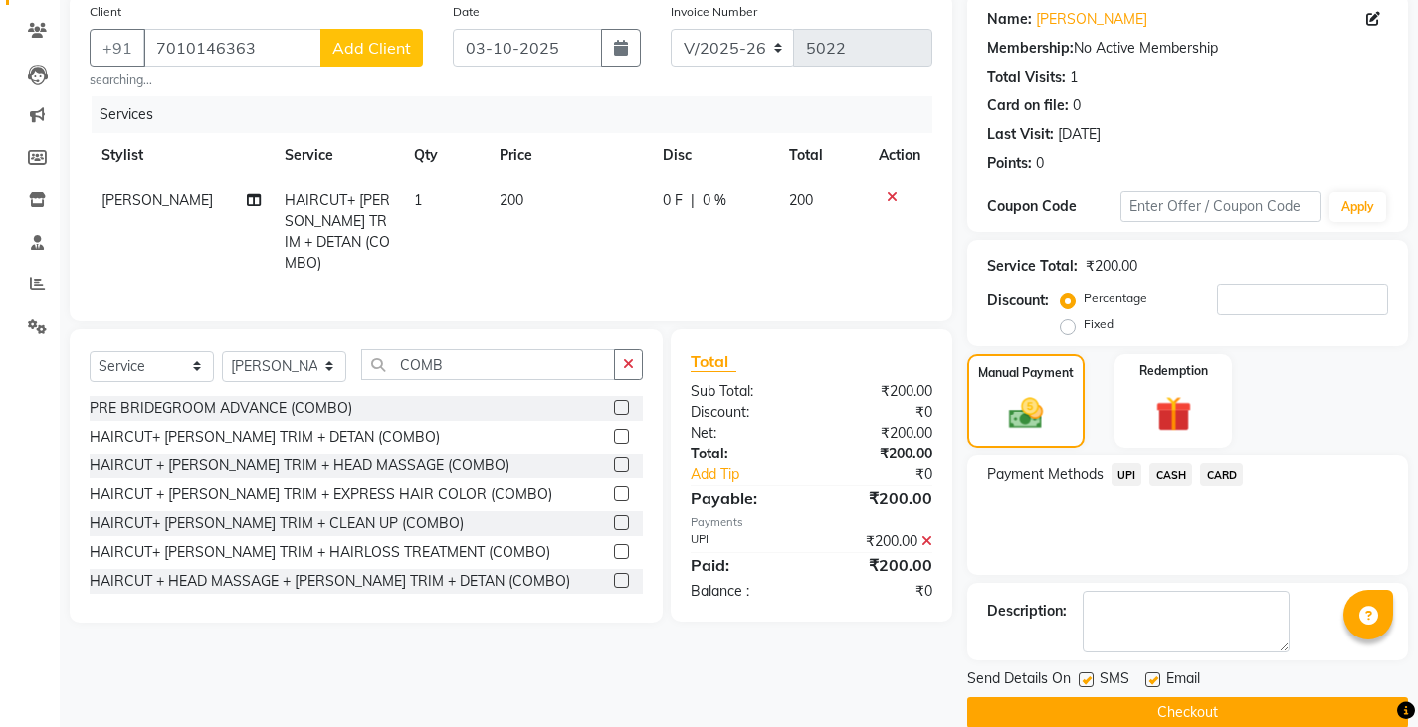
scroll to position [187, 0]
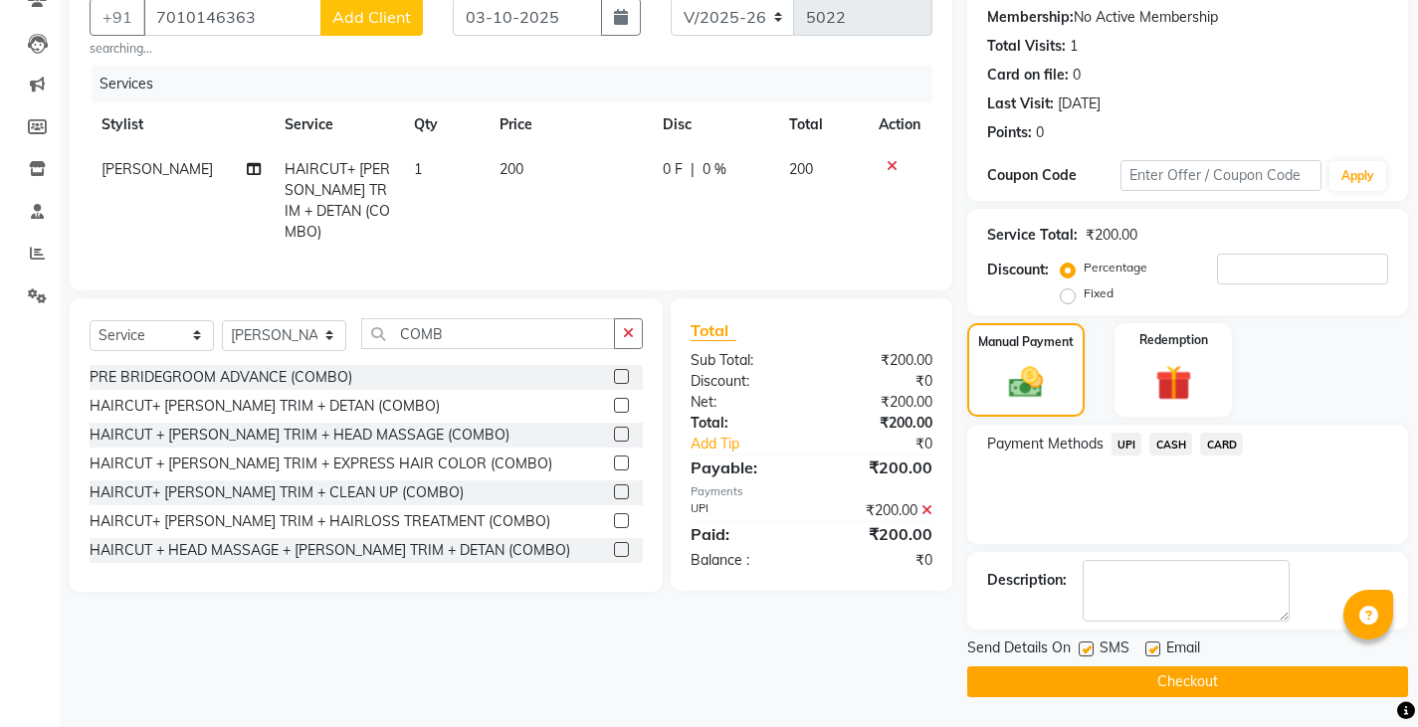
click at [1218, 678] on button "Checkout" at bounding box center [1187, 682] width 441 height 31
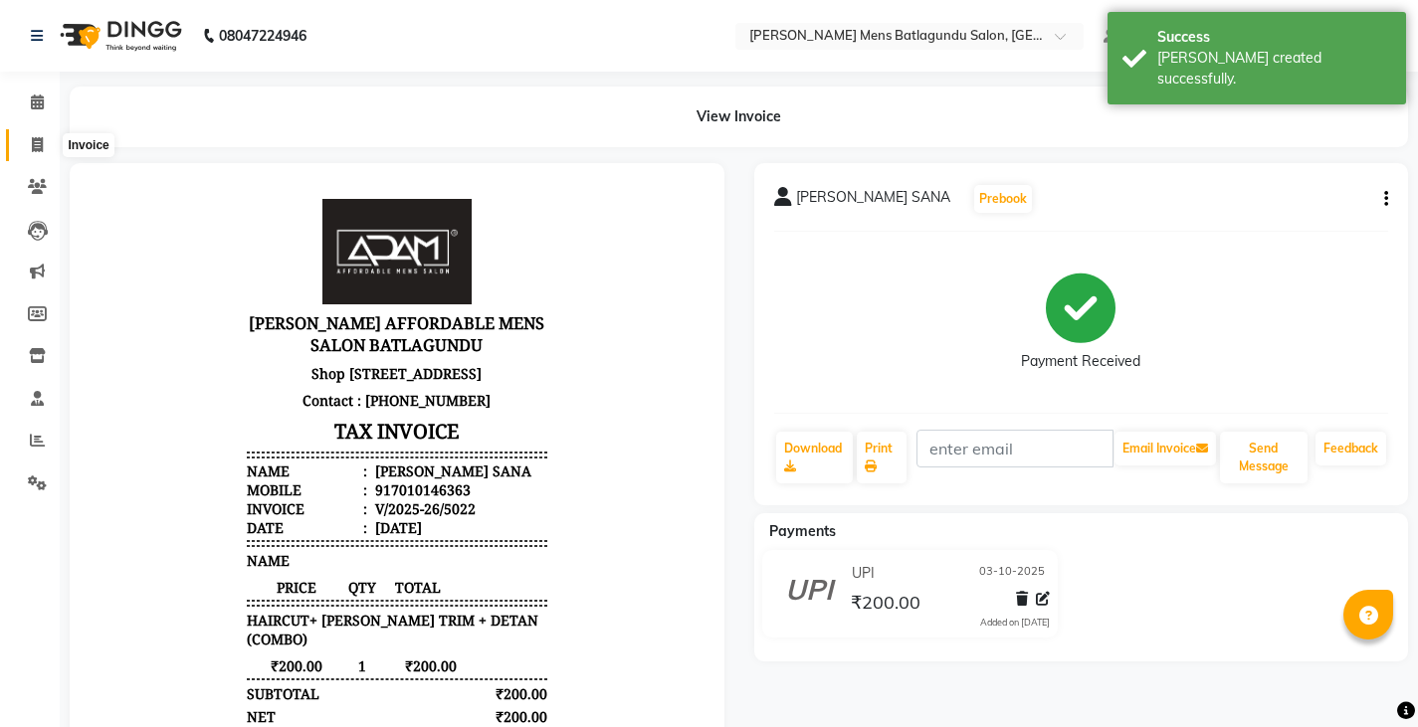
click at [35, 151] on icon at bounding box center [37, 144] width 11 height 15
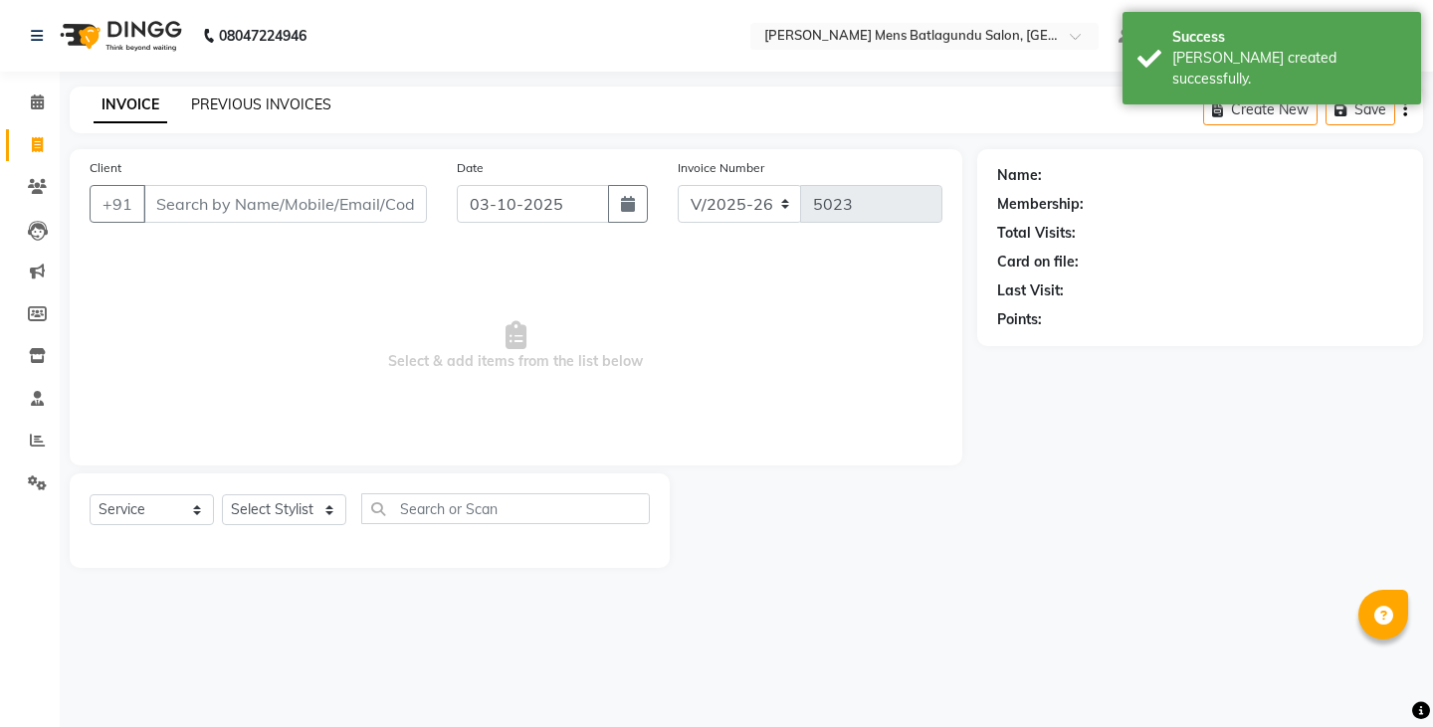
click at [299, 103] on link "PREVIOUS INVOICES" at bounding box center [261, 105] width 140 height 18
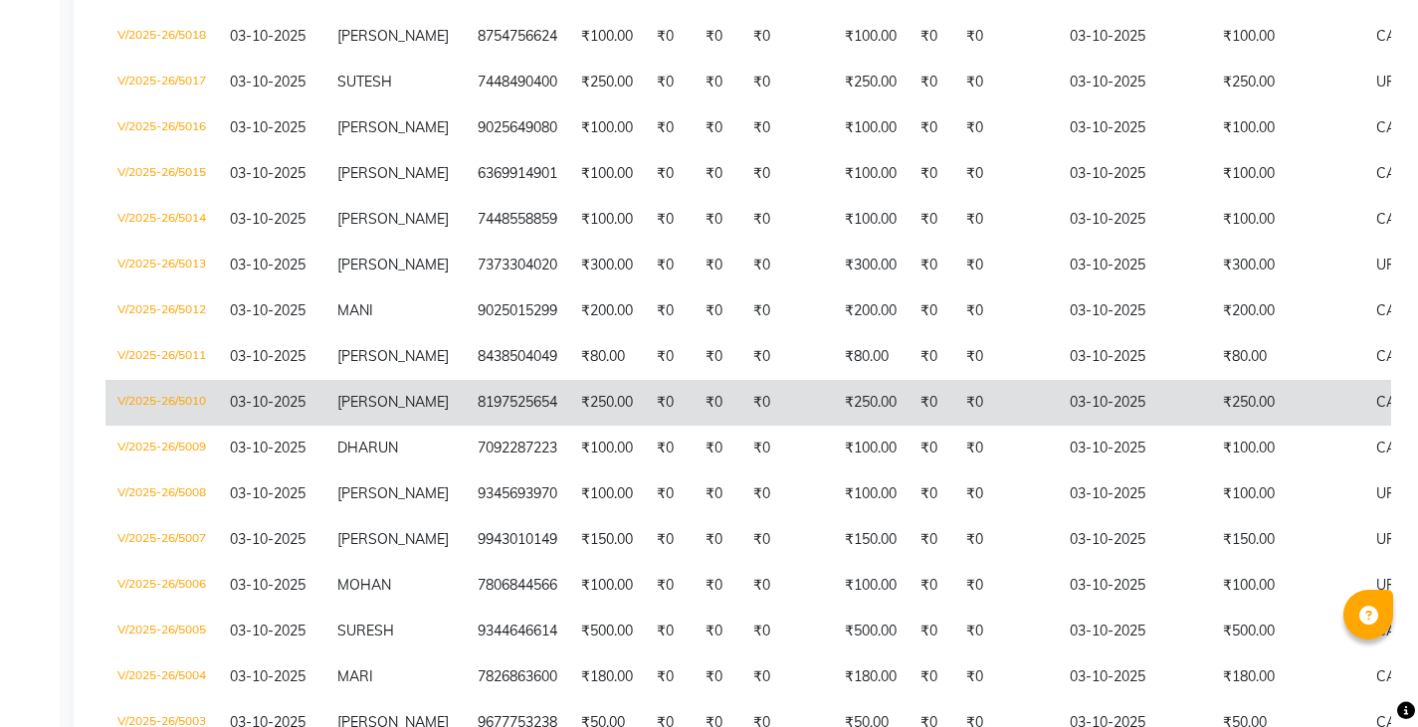
scroll to position [479, 0]
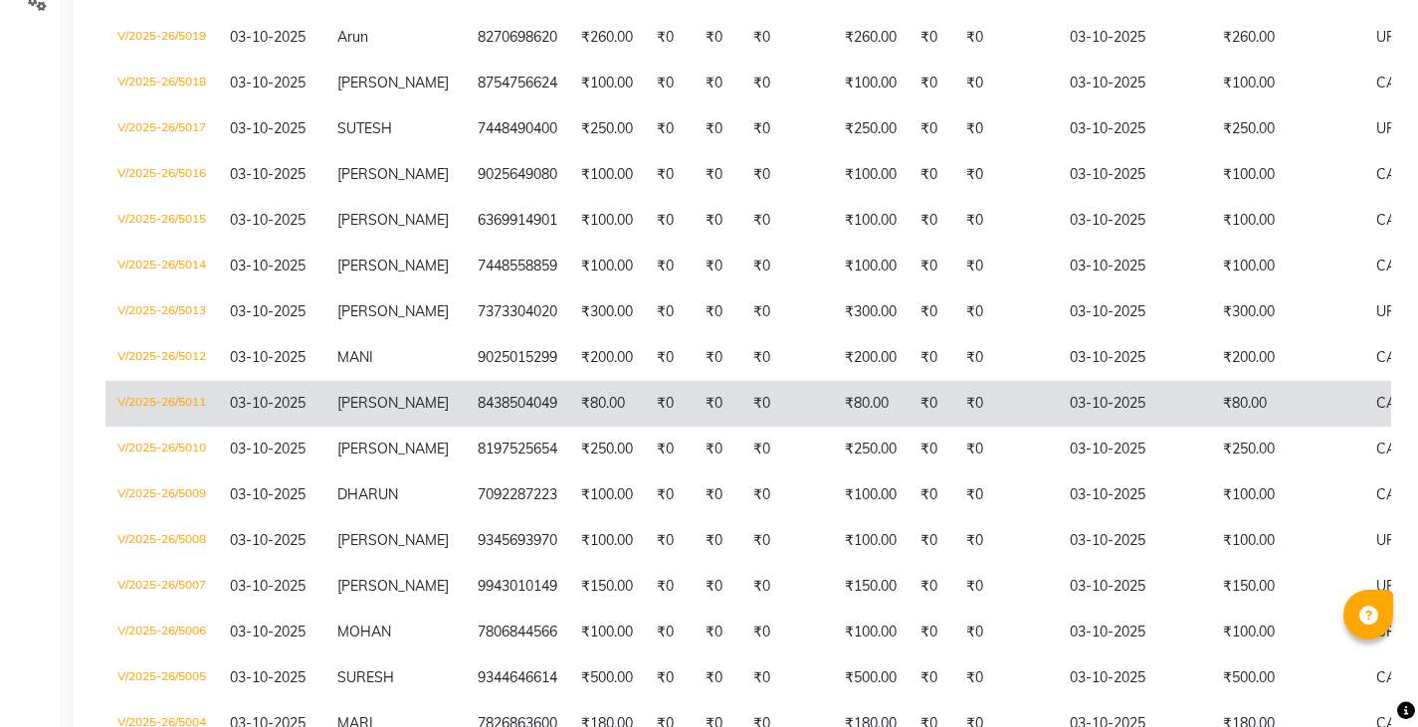
click at [621, 389] on td "₹80.00" at bounding box center [607, 404] width 76 height 46
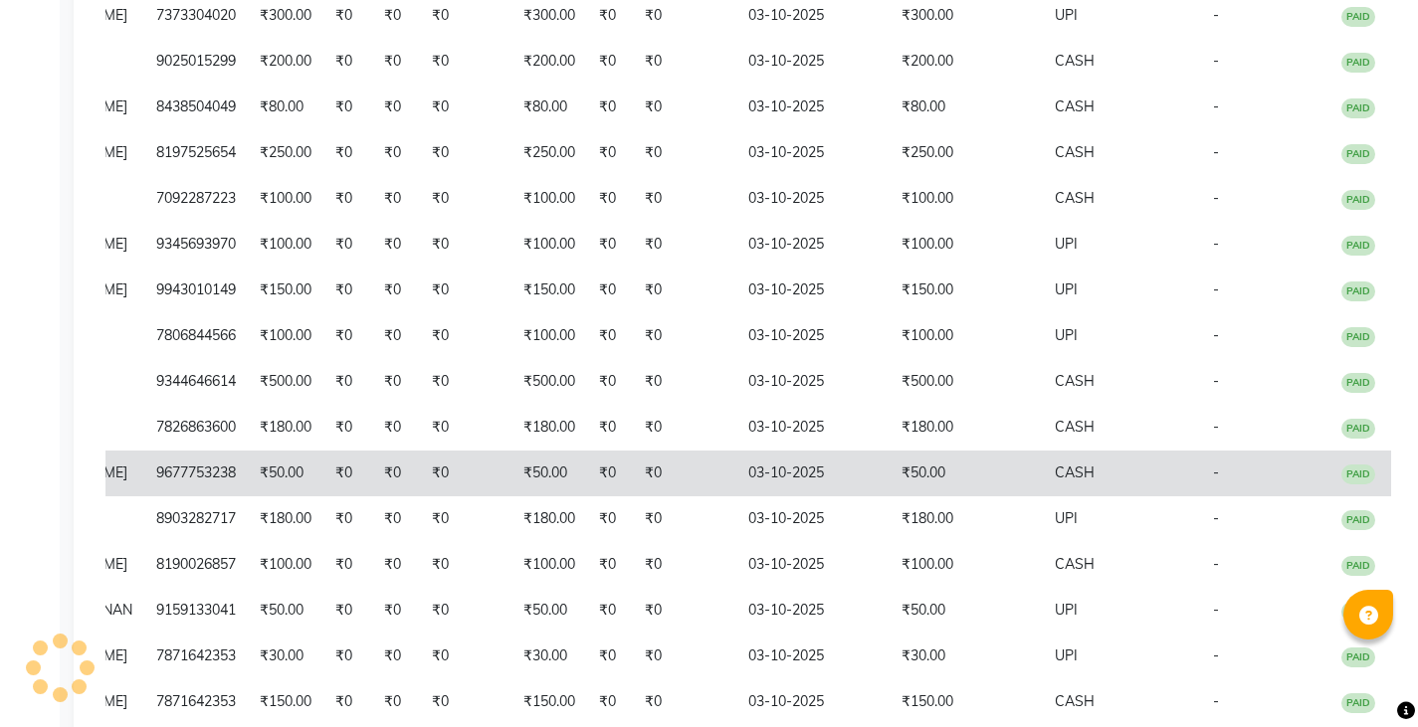
scroll to position [678, 0]
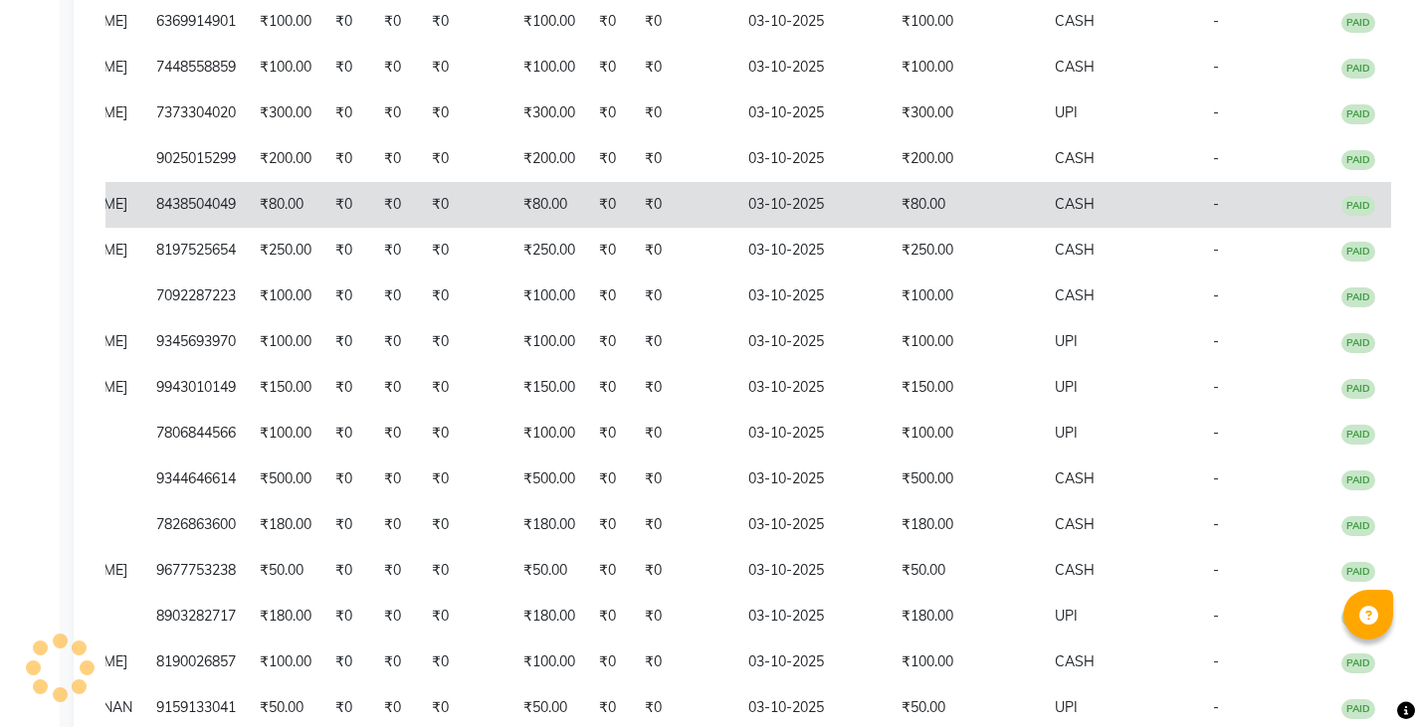
click at [1074, 195] on span "CASH" at bounding box center [1074, 204] width 40 height 18
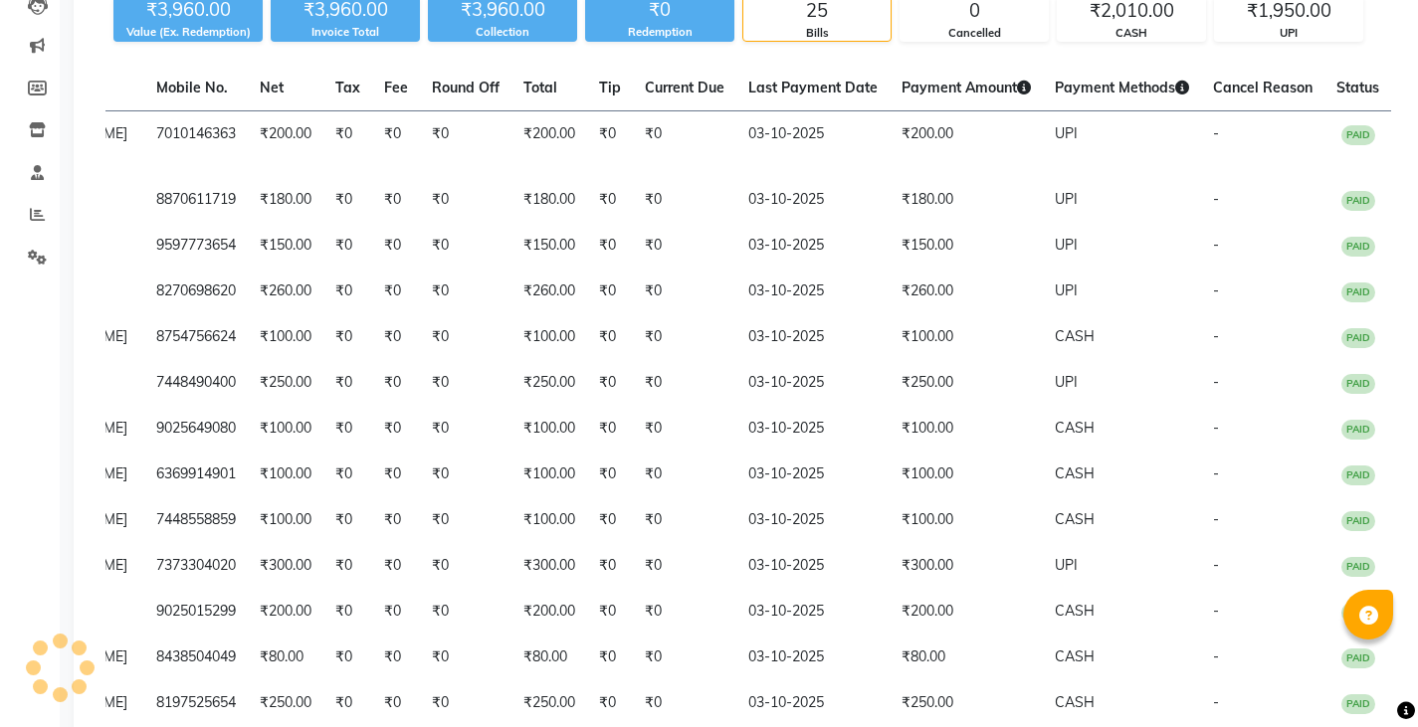
scroll to position [181, 0]
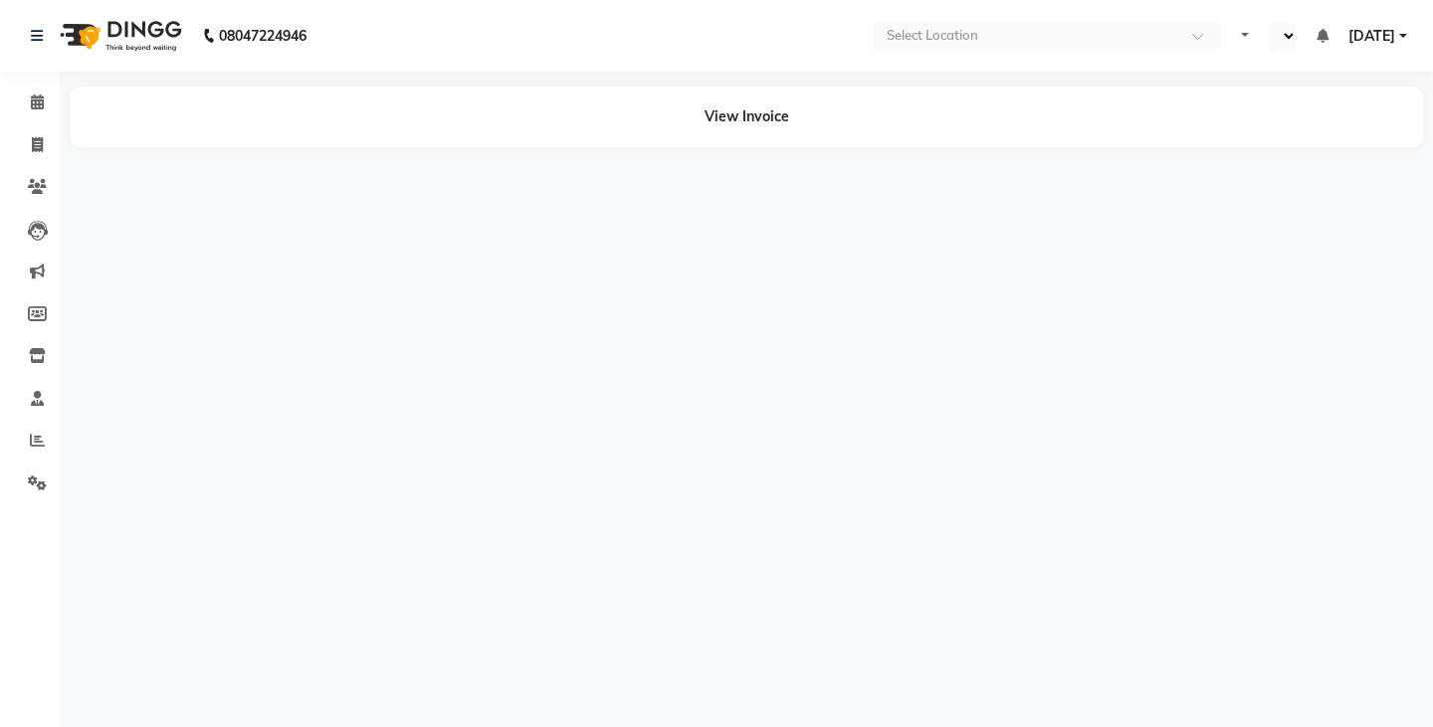
select select "en"
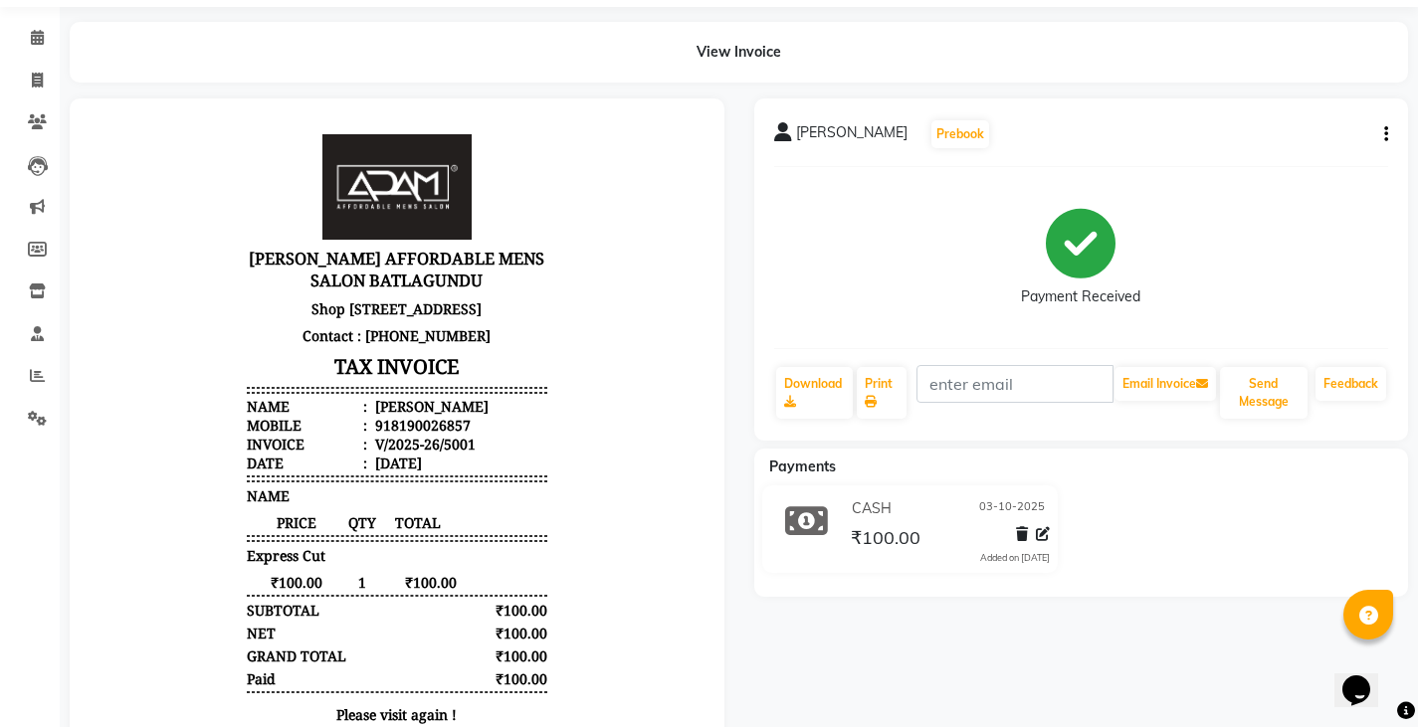
scroll to position [99, 0]
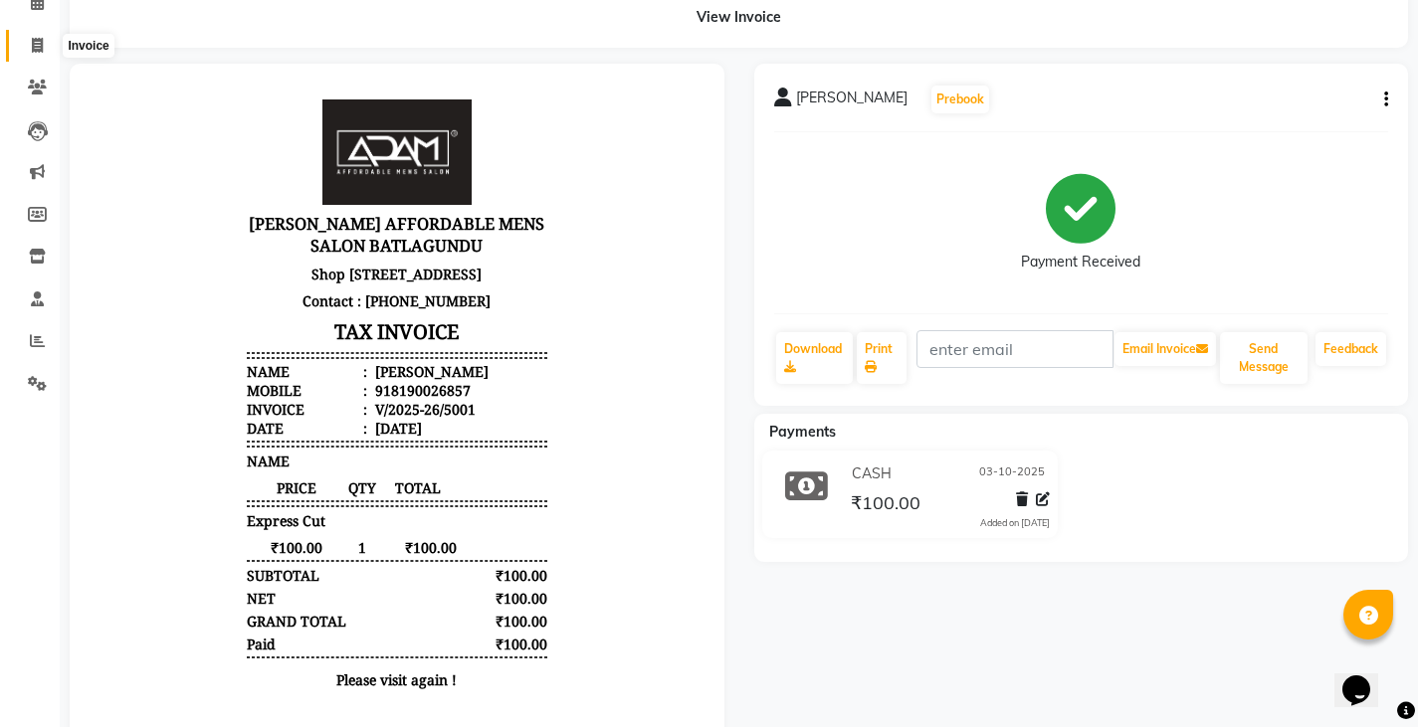
click at [30, 41] on span at bounding box center [37, 46] width 35 height 23
select select "service"
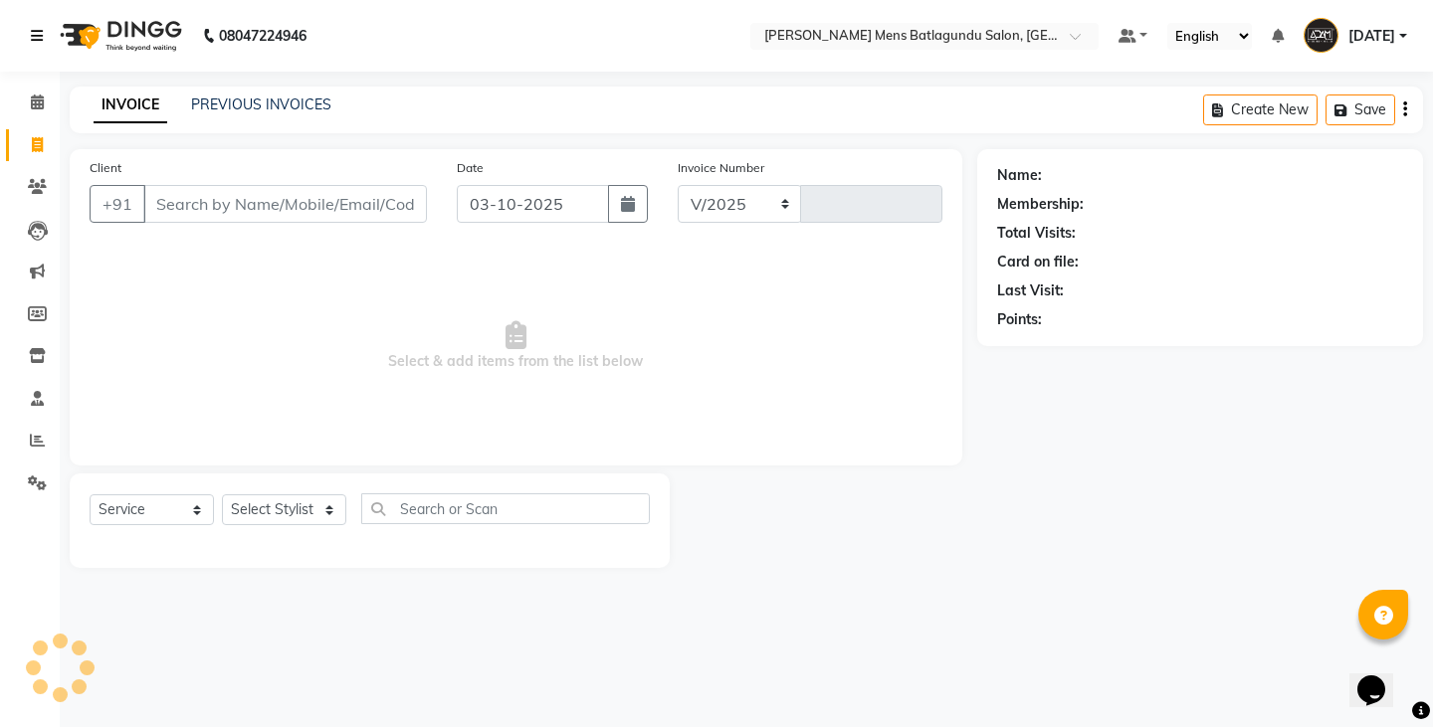
select select "8213"
type input "5002"
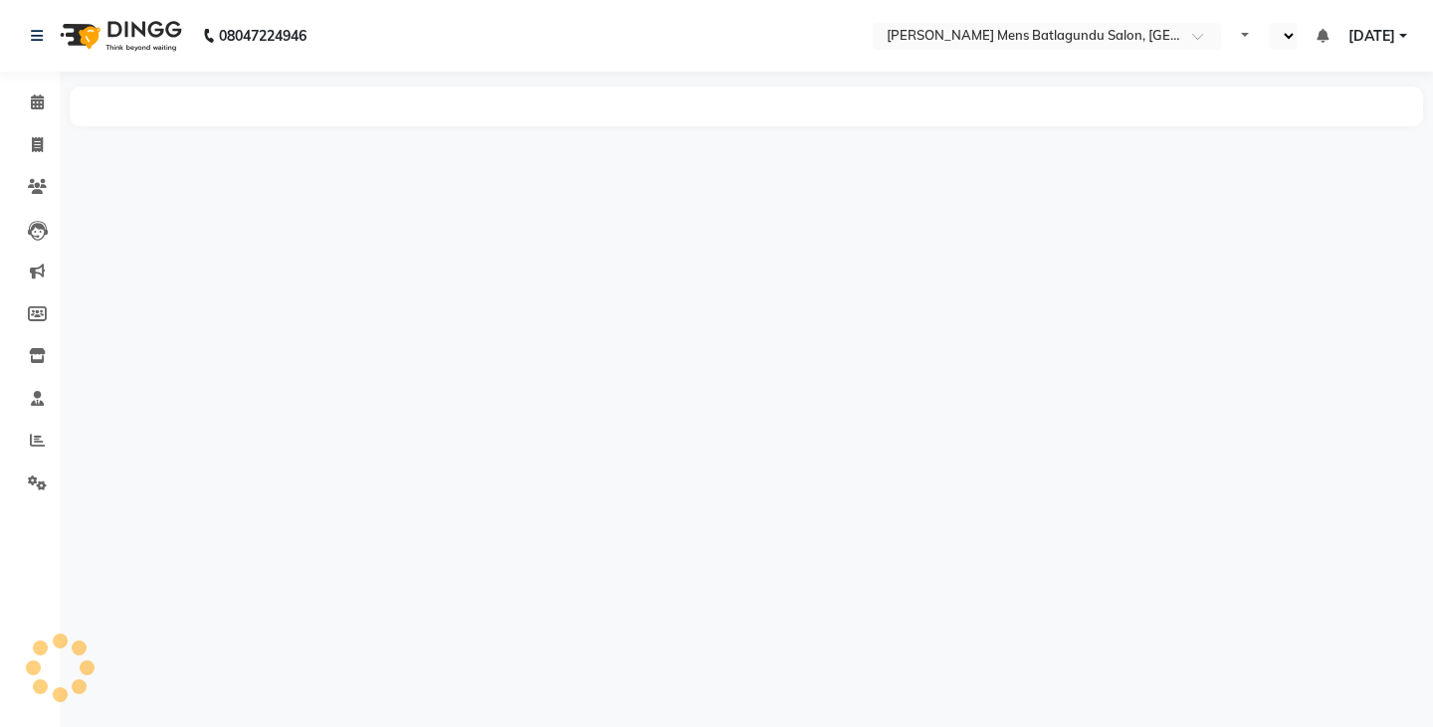
select select "en"
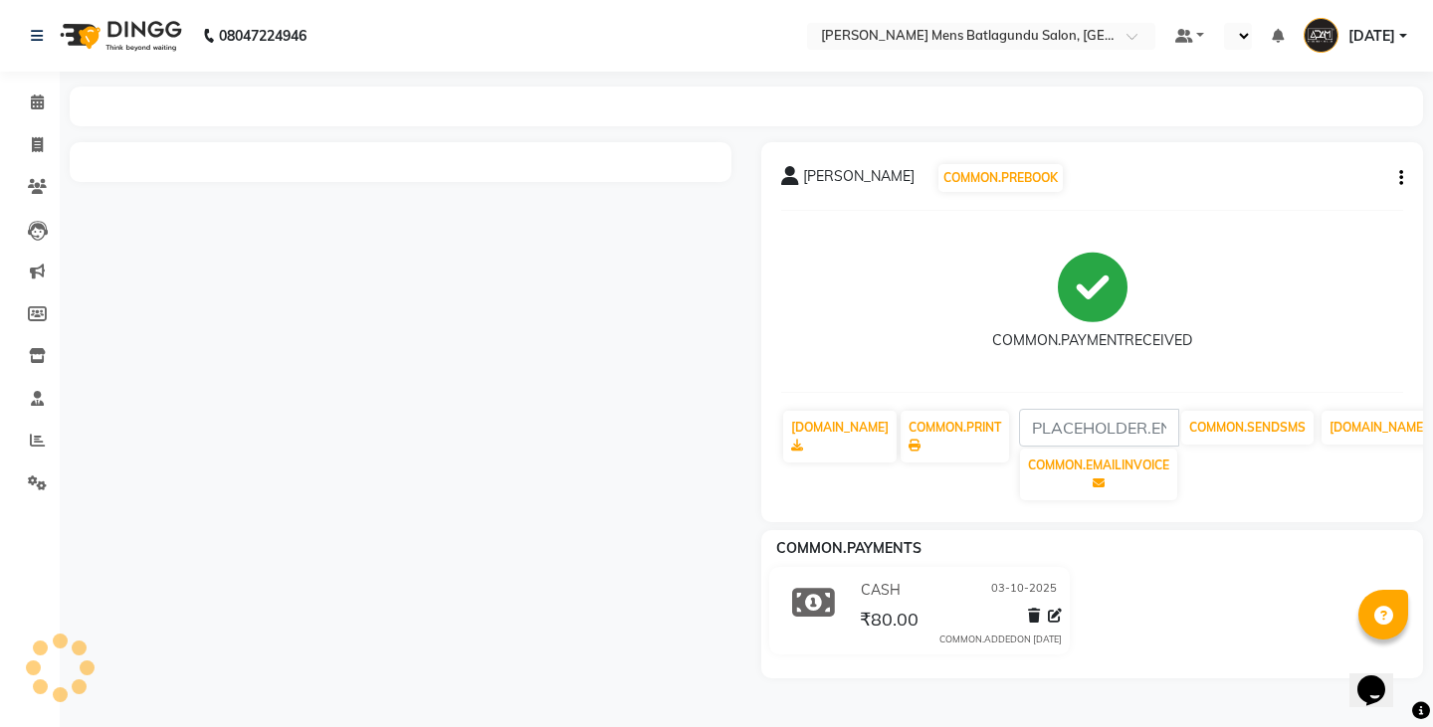
click at [888, 589] on span "CASH" at bounding box center [881, 590] width 40 height 21
click at [908, 602] on div "CASH [DATE]" at bounding box center [959, 590] width 206 height 31
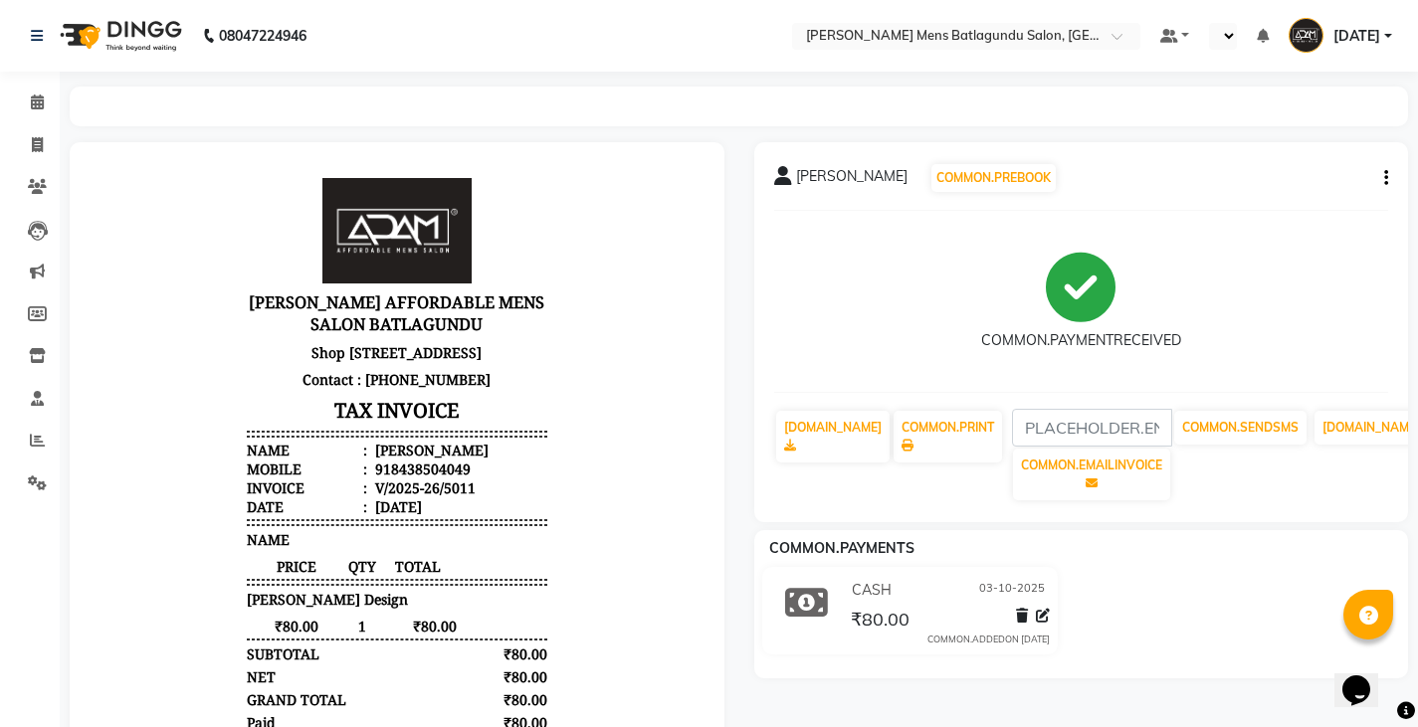
click at [1057, 622] on div "CASH [DATE] ₹80.00 COMMON.ADDEDON [DATE]" at bounding box center [948, 611] width 233 height 72
click at [1044, 619] on icon at bounding box center [1043, 616] width 14 height 14
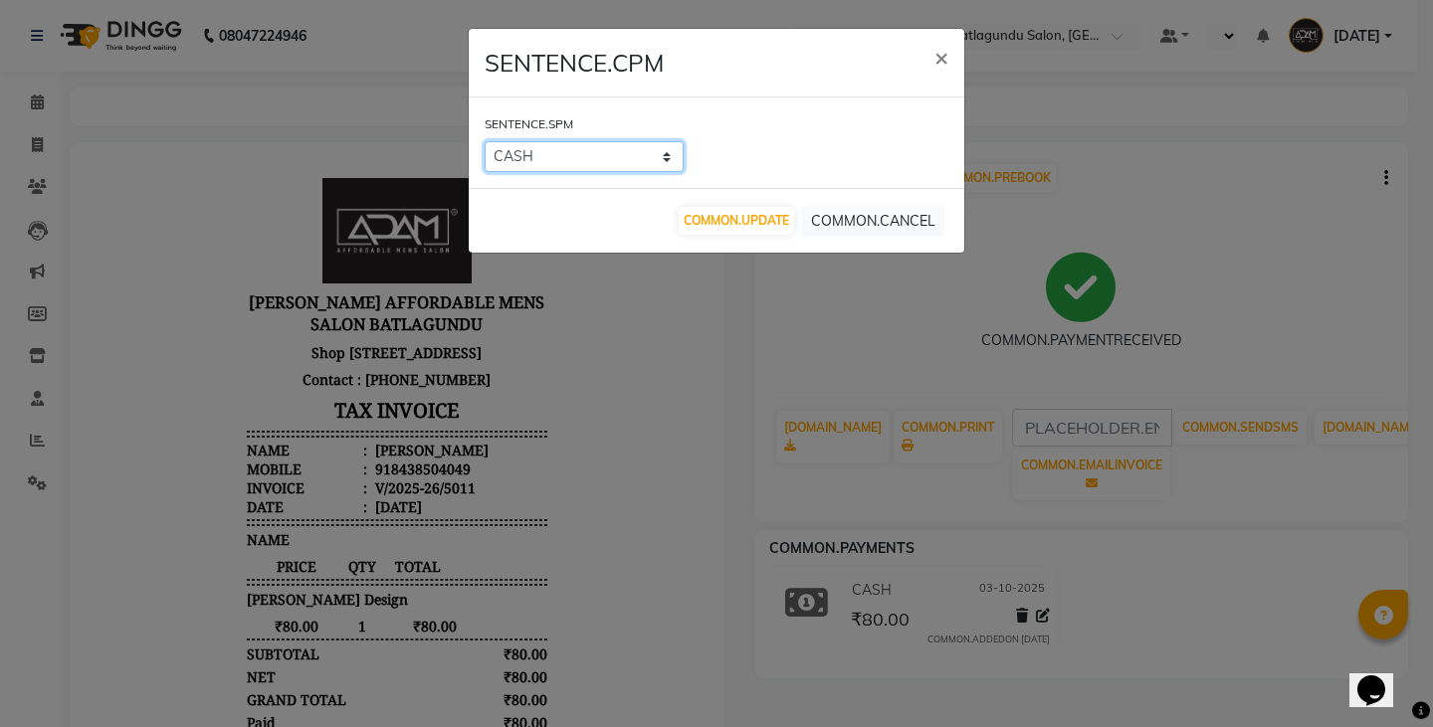
click at [589, 160] on select "UPI CASH CARD" at bounding box center [583, 156] width 199 height 31
select select "8"
click at [484, 141] on select "UPI CASH CARD" at bounding box center [583, 156] width 199 height 31
click at [874, 576] on ngb-modal-window "SENTENCE.CPM × SENTENCE.SPM UPI CASH CARD COMMON.UPDATE COMMON.CANCEL" at bounding box center [716, 363] width 1433 height 727
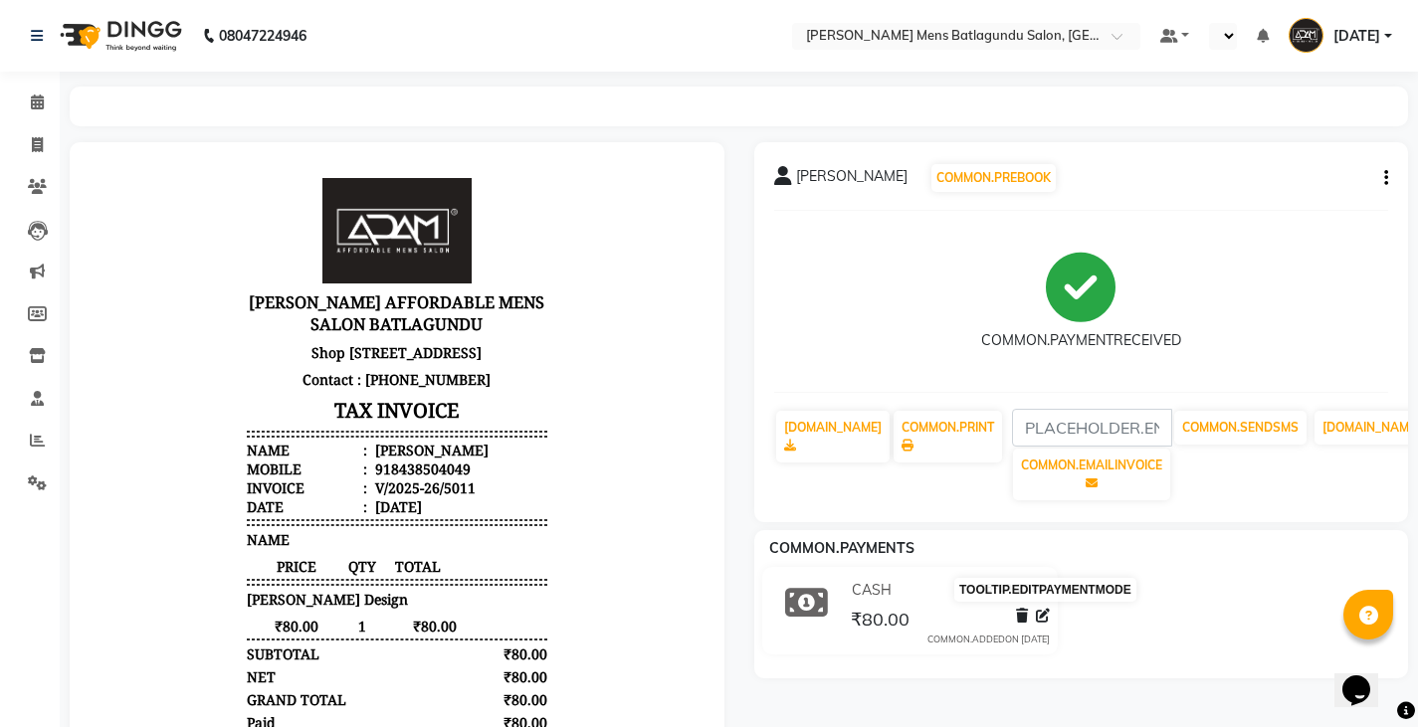
click at [1049, 616] on icon at bounding box center [1043, 616] width 14 height 14
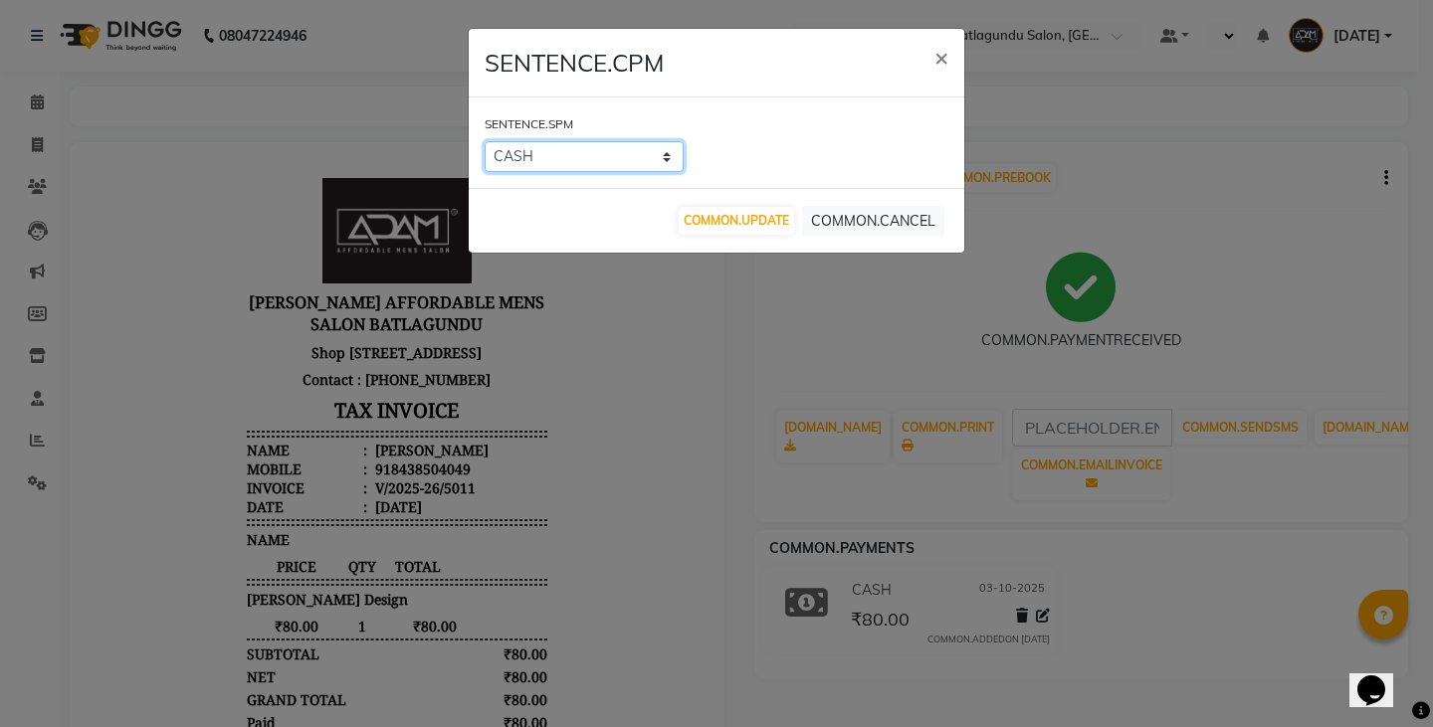
click at [624, 161] on select "UPI CASH CARD" at bounding box center [583, 156] width 199 height 31
select select "8"
click at [484, 141] on select "UPI CASH CARD" at bounding box center [583, 156] width 199 height 31
click at [756, 212] on button "COMMON.UPDATE" at bounding box center [735, 221] width 115 height 28
click at [936, 52] on span "×" at bounding box center [941, 57] width 14 height 30
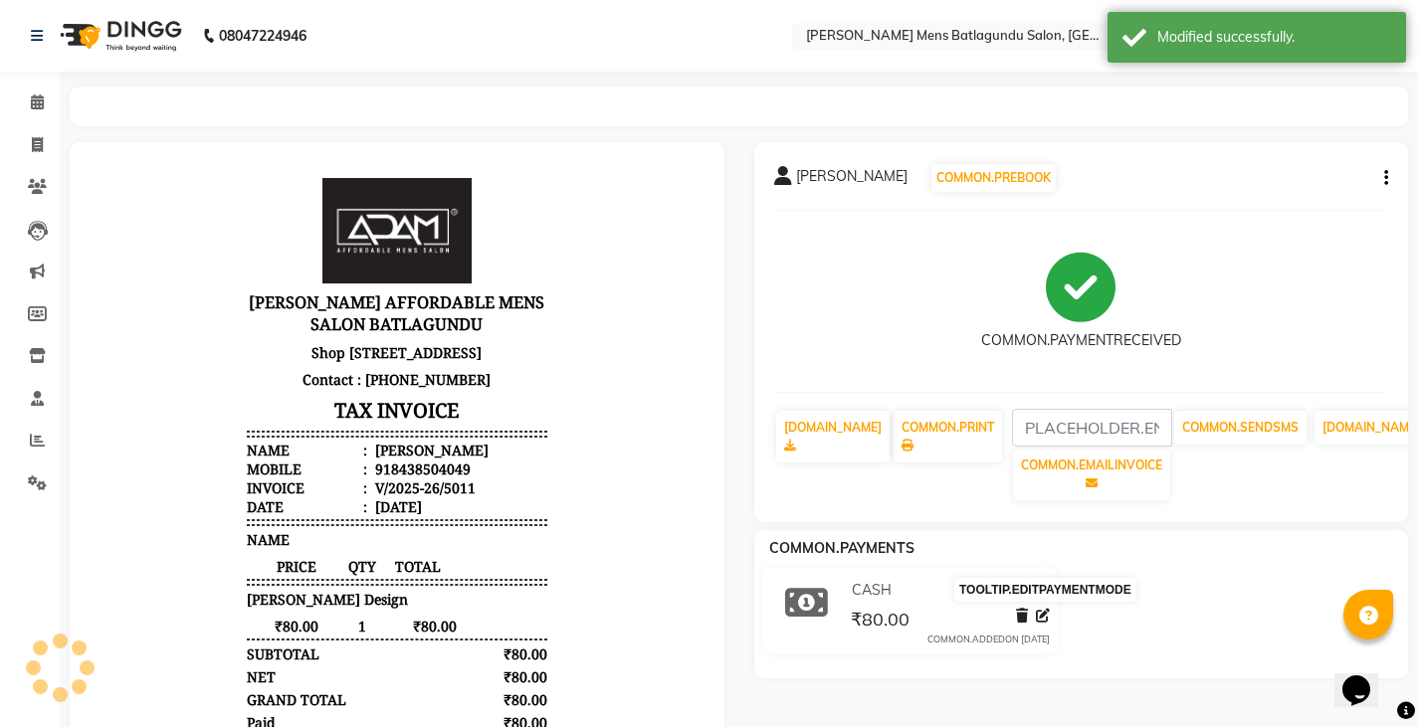
click at [1043, 611] on icon at bounding box center [1043, 616] width 14 height 14
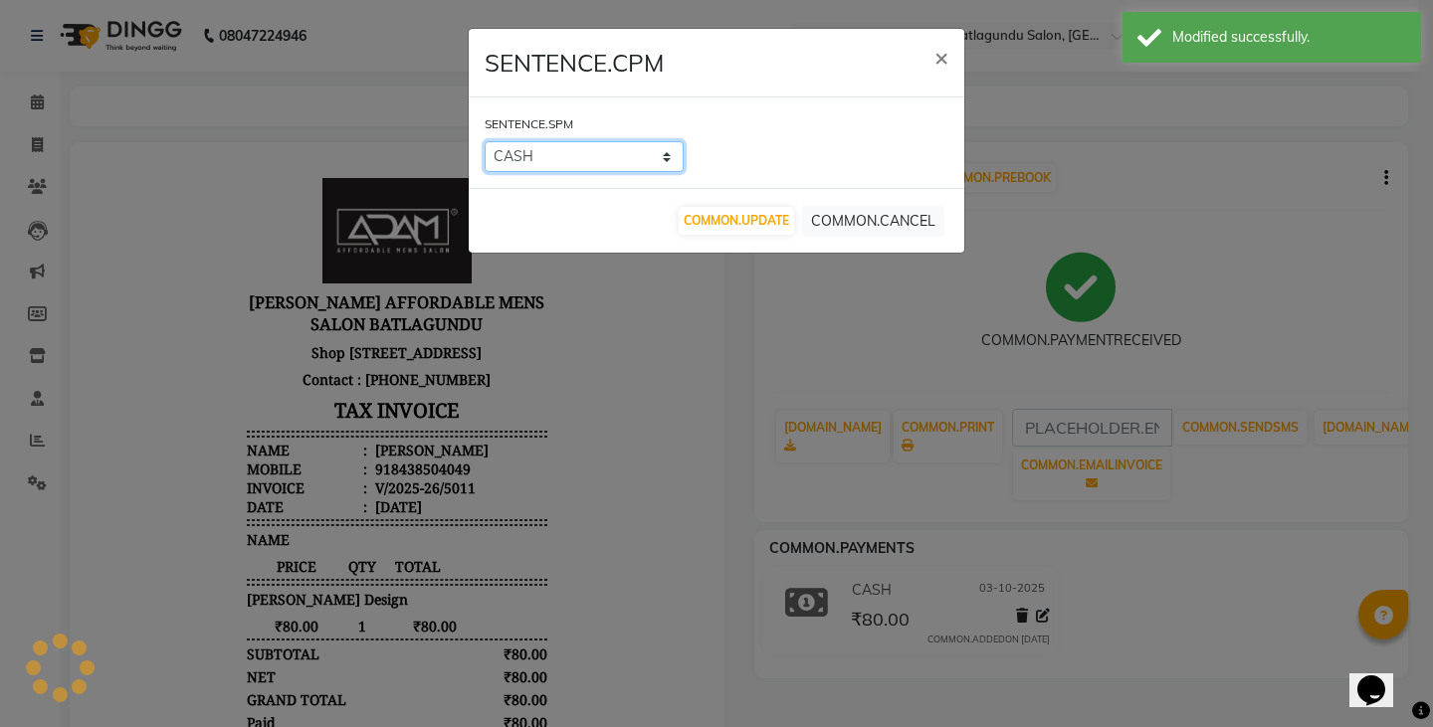
click at [629, 157] on select "UPI CASH CARD" at bounding box center [583, 156] width 199 height 31
select select "8"
click at [484, 141] on select "UPI CASH CARD" at bounding box center [583, 156] width 199 height 31
click at [762, 209] on button "COMMON.UPDATE" at bounding box center [735, 221] width 115 height 28
click at [736, 127] on div "SENTENCE.SPM UPI CASH CARD" at bounding box center [716, 142] width 495 height 91
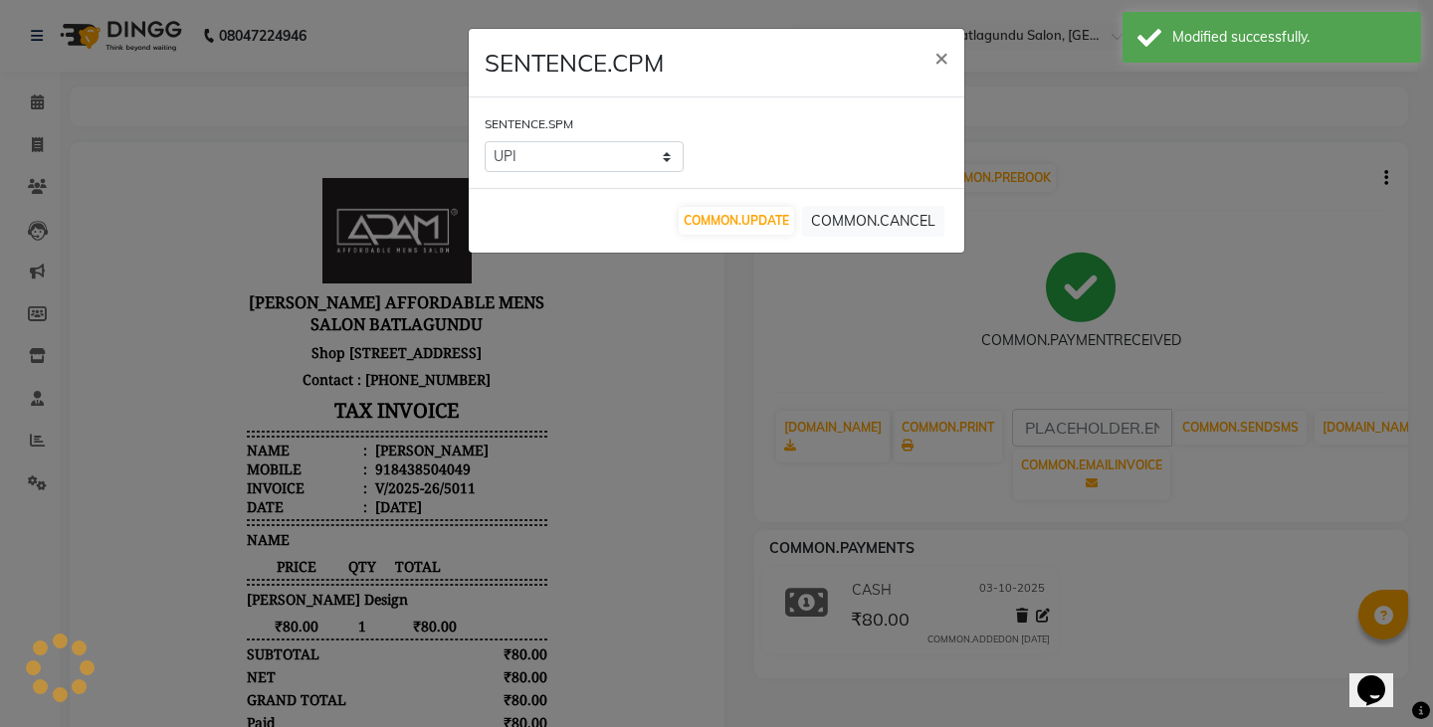
drag, startPoint x: 694, startPoint y: 401, endPoint x: 686, endPoint y: 391, distance: 12.7
click at [693, 400] on ngb-modal-window "SENTENCE.CPM × SENTENCE.SPM UPI CASH CARD COMMON.UPDATE COMMON.CANCEL" at bounding box center [716, 363] width 1433 height 727
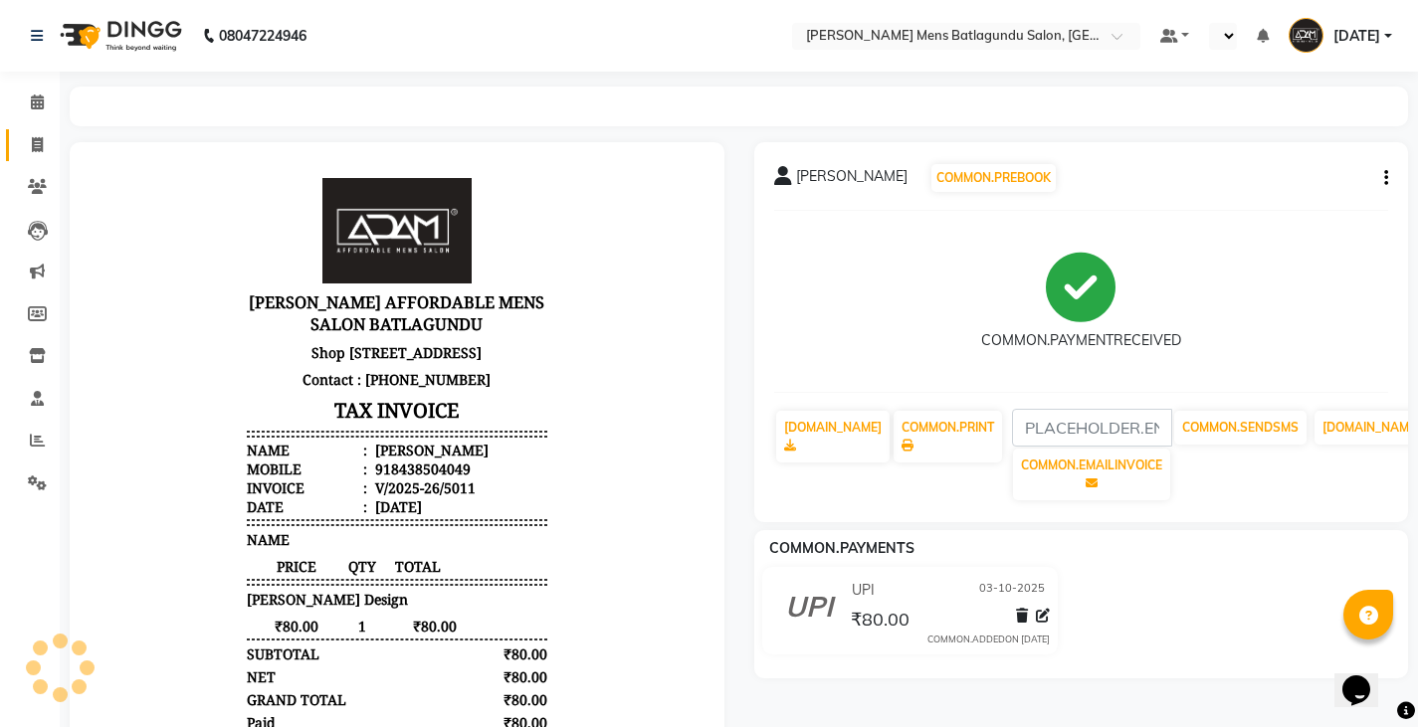
click at [24, 139] on span at bounding box center [37, 145] width 35 height 23
select select "service"
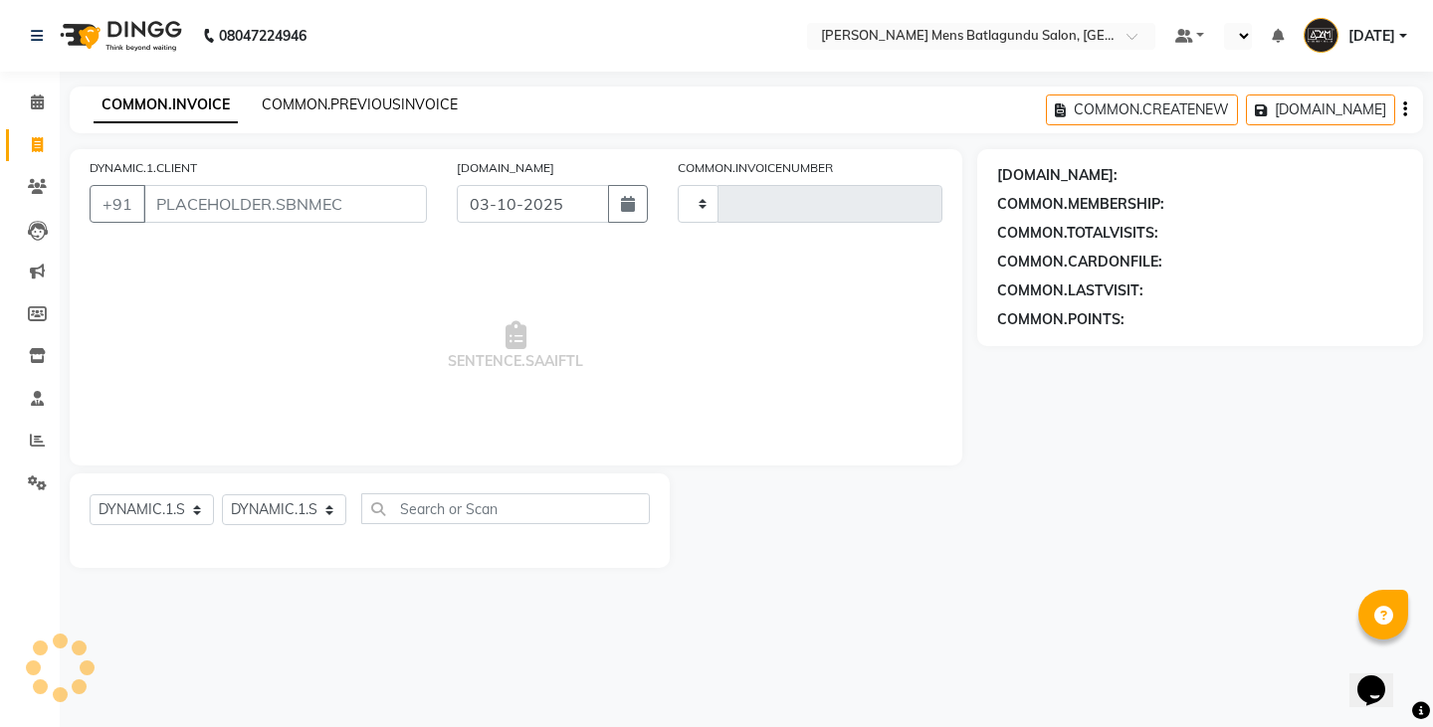
click at [365, 106] on link "COMMON.PREVIOUSINVOICE" at bounding box center [360, 105] width 196 height 18
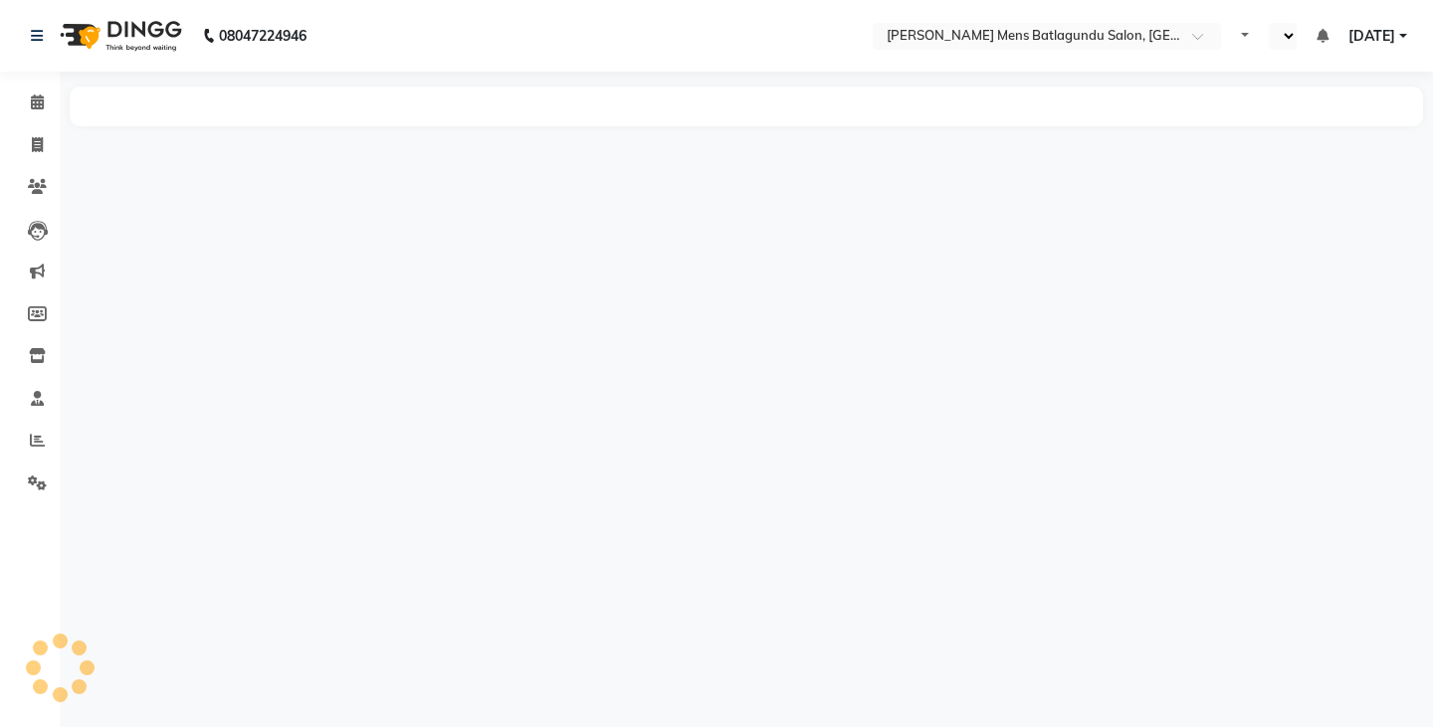
select select "en"
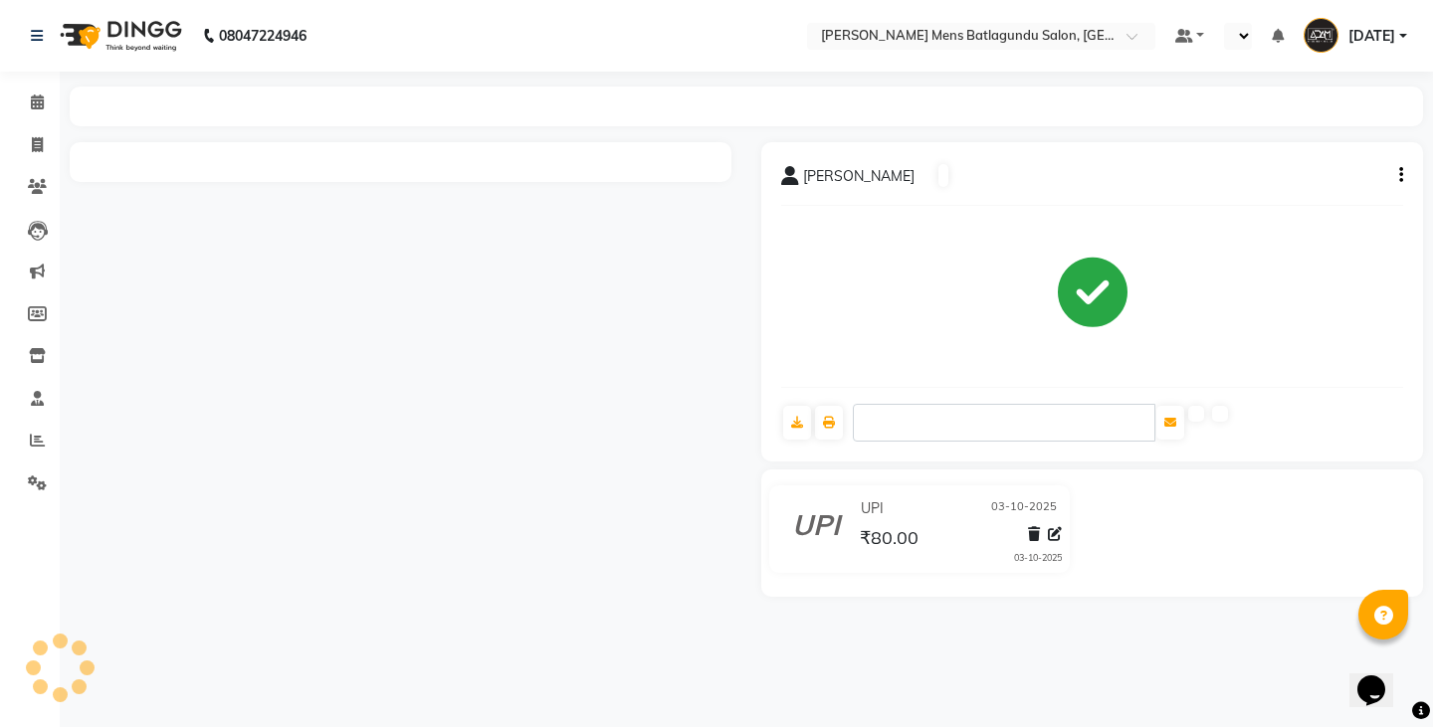
click at [886, 536] on span "₹80.00" at bounding box center [889, 540] width 59 height 28
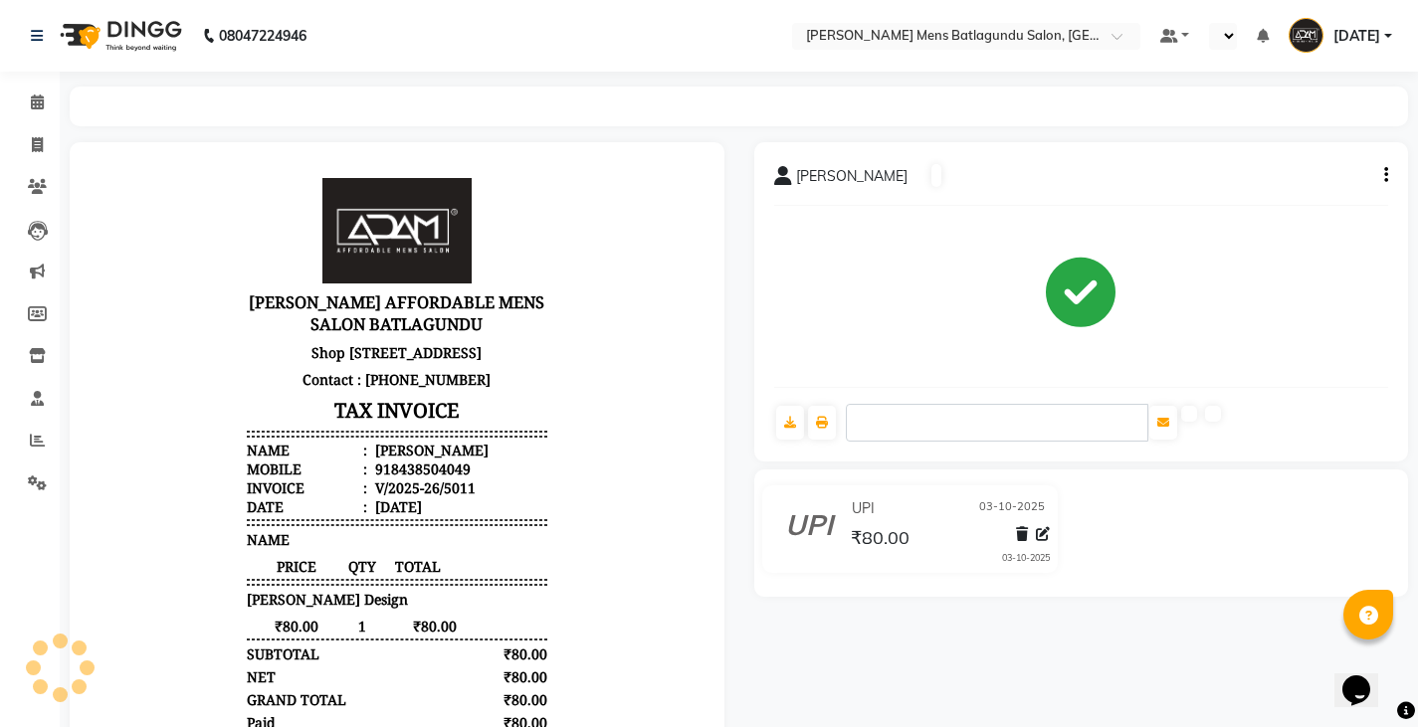
click at [798, 525] on icon at bounding box center [809, 521] width 48 height 48
click at [803, 524] on icon at bounding box center [809, 521] width 48 height 48
click at [820, 526] on icon at bounding box center [809, 521] width 48 height 48
click at [825, 526] on icon at bounding box center [809, 521] width 48 height 48
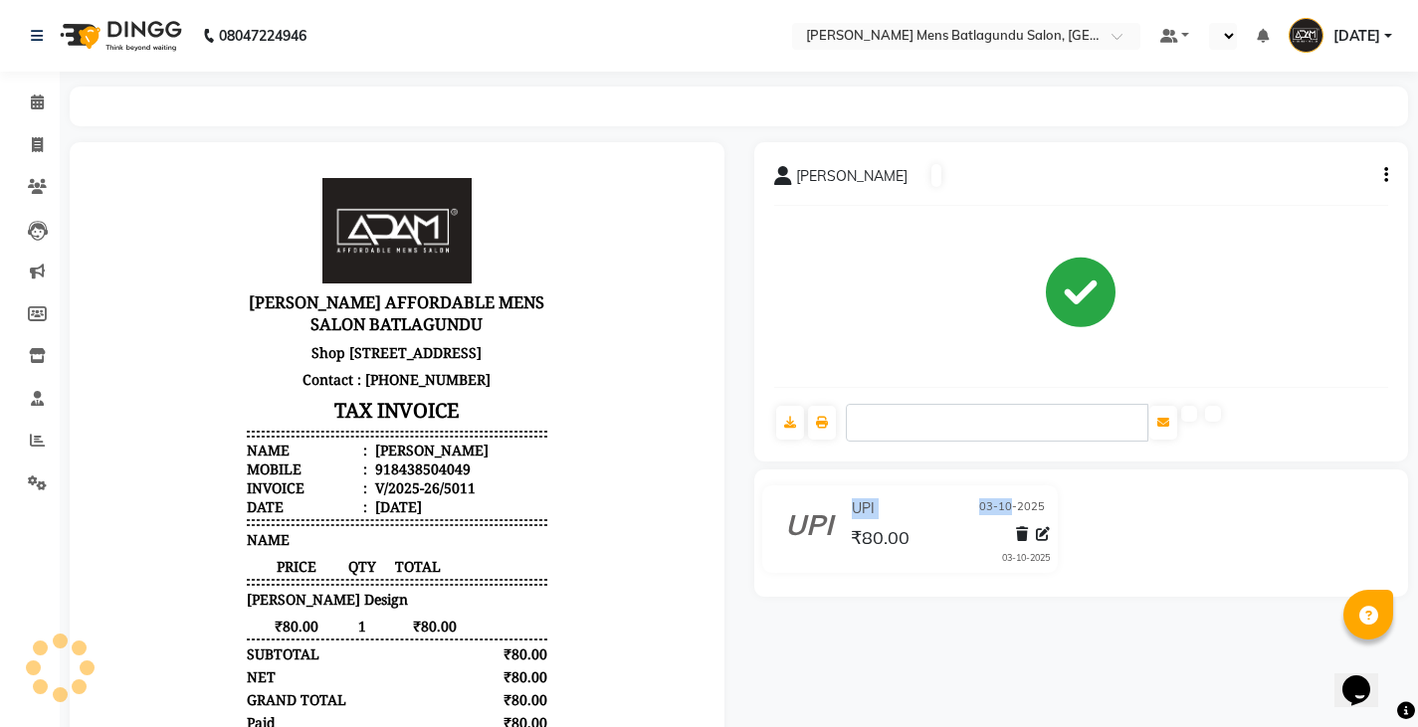
drag, startPoint x: 788, startPoint y: 549, endPoint x: 1014, endPoint y: 510, distance: 229.1
click at [1014, 510] on div "UPI 03-10-2025 ₹80.00 03-10-2025" at bounding box center [910, 529] width 326 height 88
click at [579, 237] on body "ADAM AFFORDABLE MENS SALON BATLAGUNDU Shop No 06,91D Terra Garden ,Dindigul Mai…" at bounding box center [396, 479] width 599 height 618
